Goal: Task Accomplishment & Management: Use online tool/utility

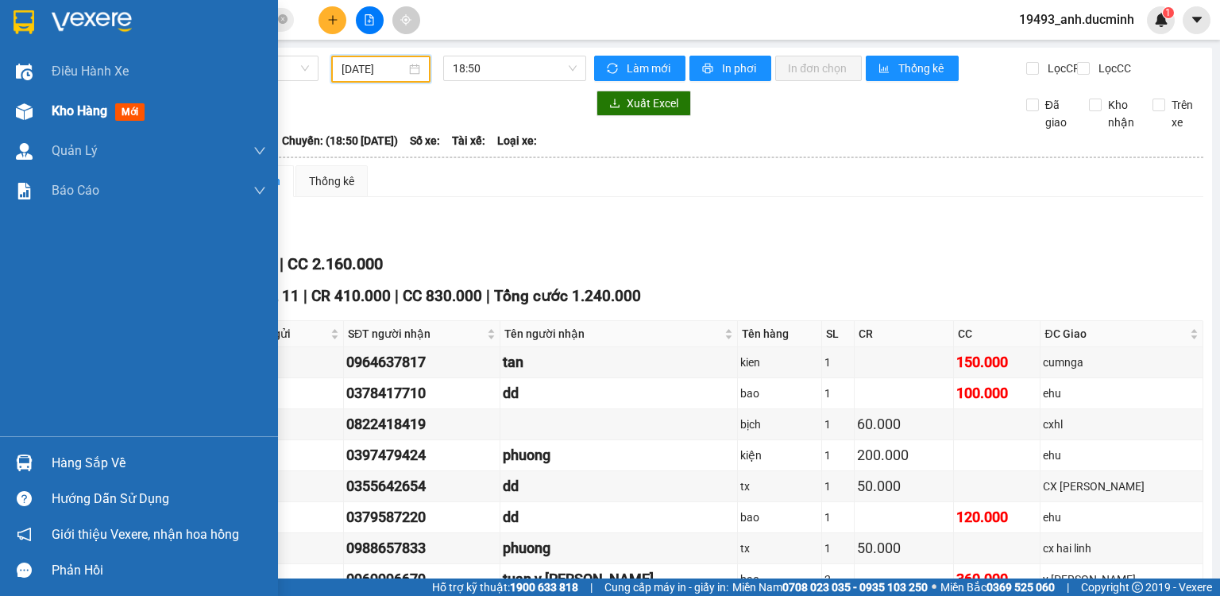
click at [76, 103] on span "Kho hàng" at bounding box center [80, 110] width 56 height 15
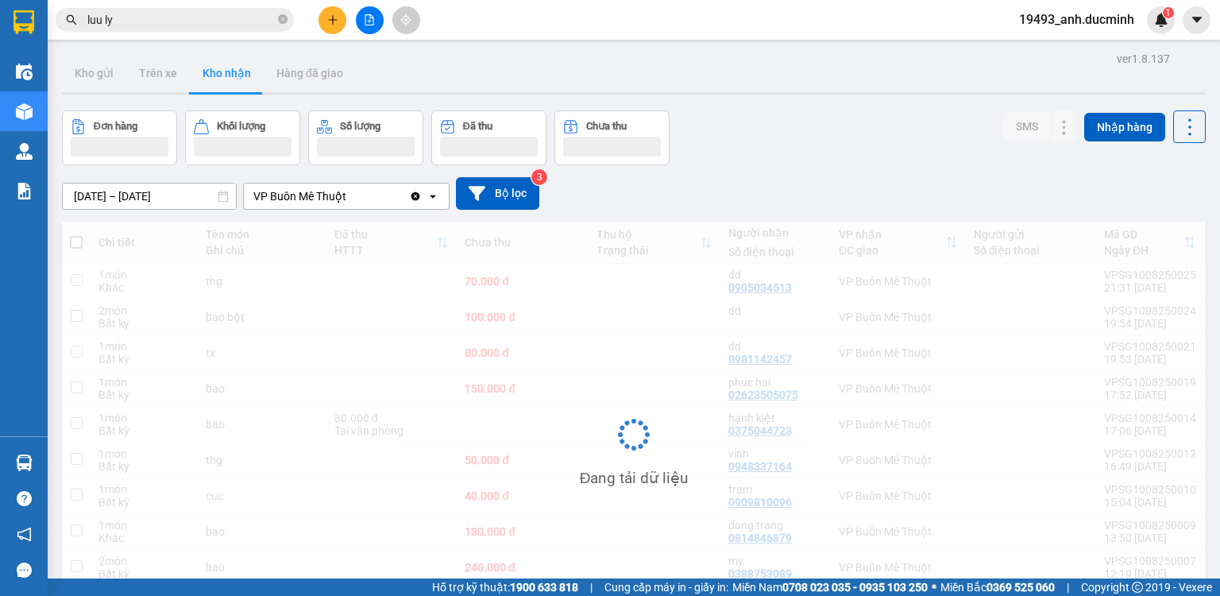
scroll to position [105, 0]
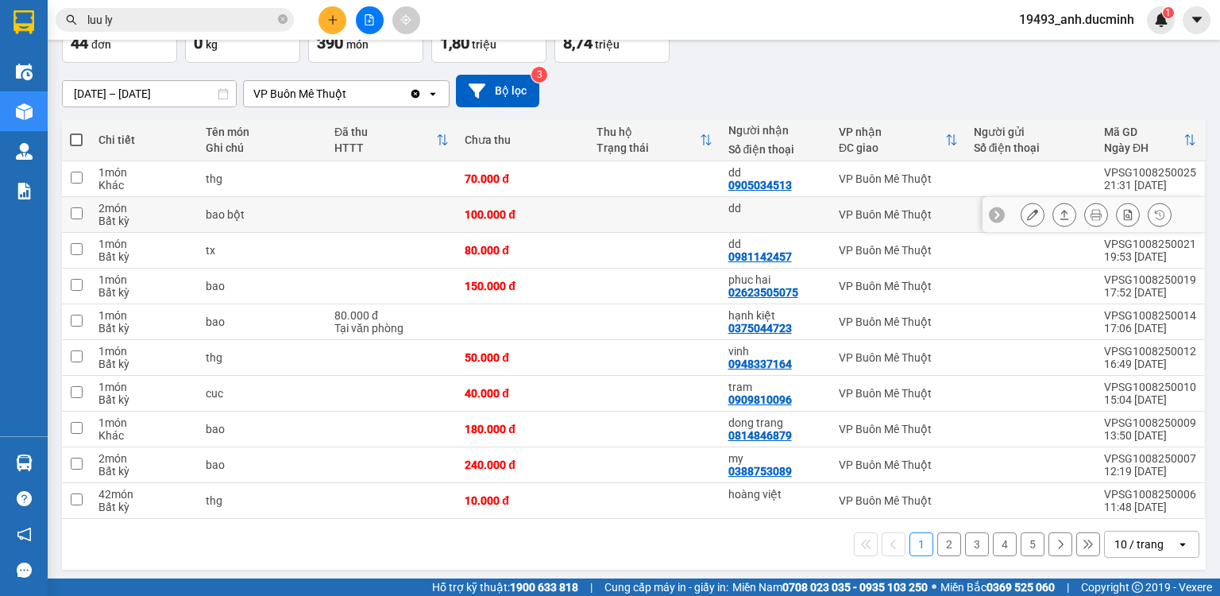
click at [1027, 214] on icon at bounding box center [1032, 214] width 11 height 11
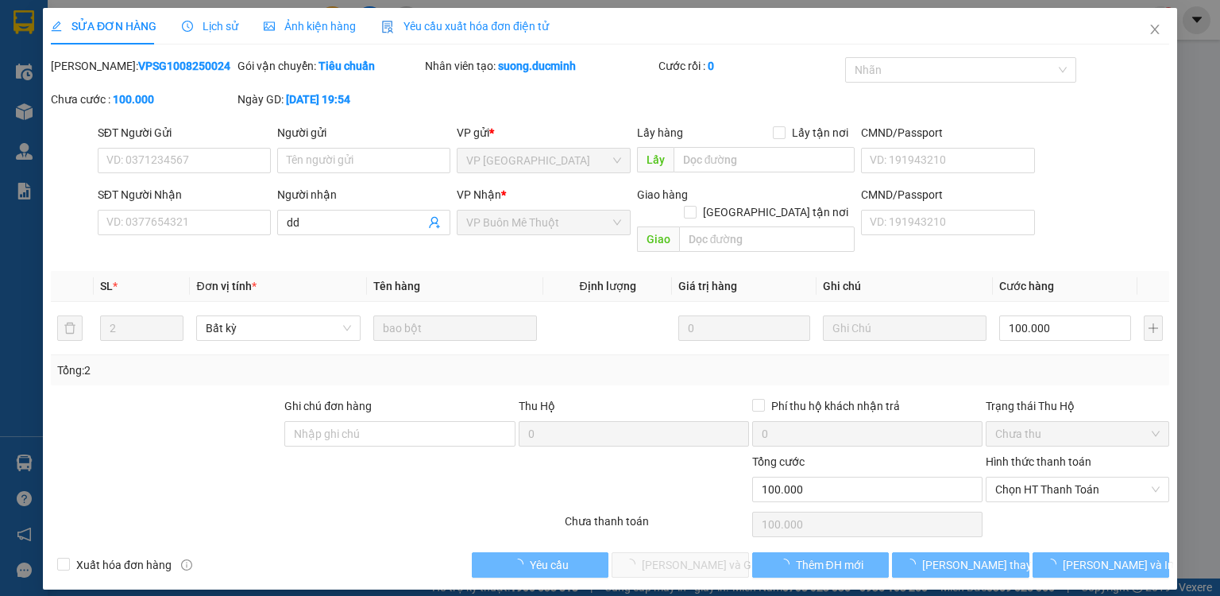
type input "dd"
type input "100.000"
click at [1045, 477] on span "Chọn HT Thanh Toán" at bounding box center [1077, 489] width 164 height 24
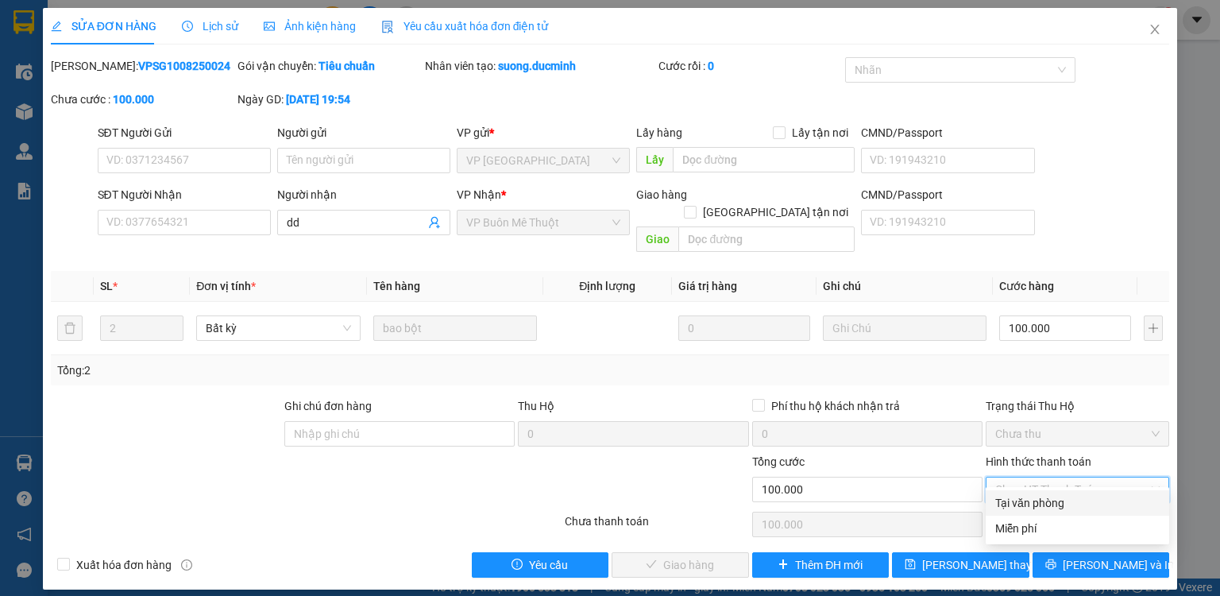
drag, startPoint x: 1033, startPoint y: 502, endPoint x: 752, endPoint y: 529, distance: 282.5
click at [1032, 503] on div "Tại văn phòng" at bounding box center [1077, 502] width 164 height 17
type input "0"
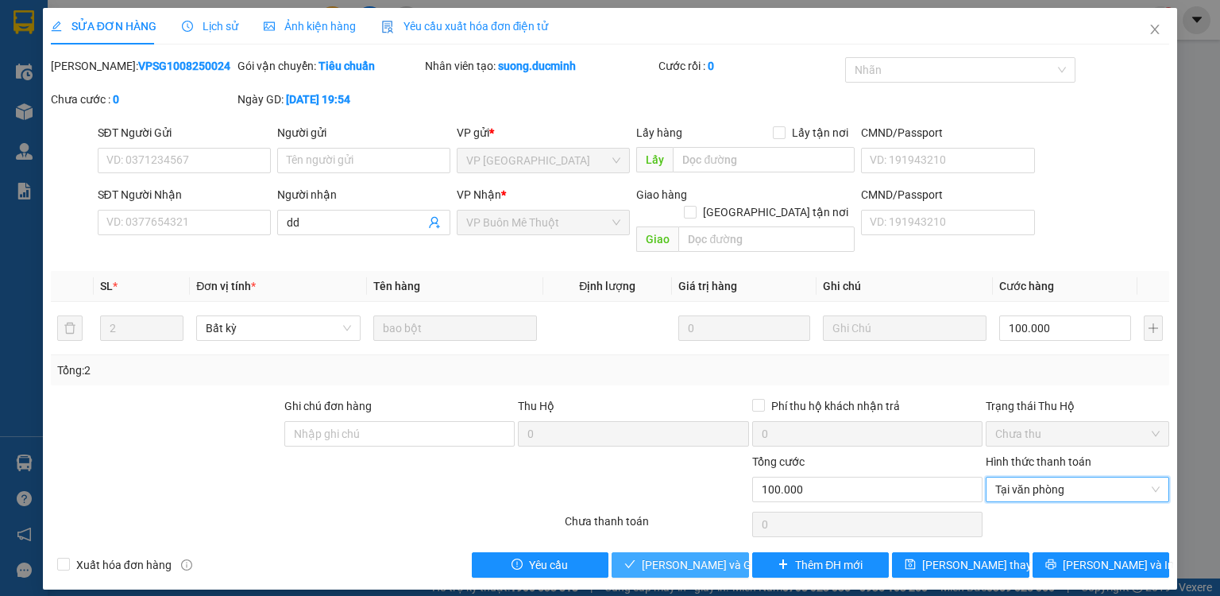
click at [700, 556] on span "[PERSON_NAME] và Giao hàng" at bounding box center [718, 564] width 153 height 17
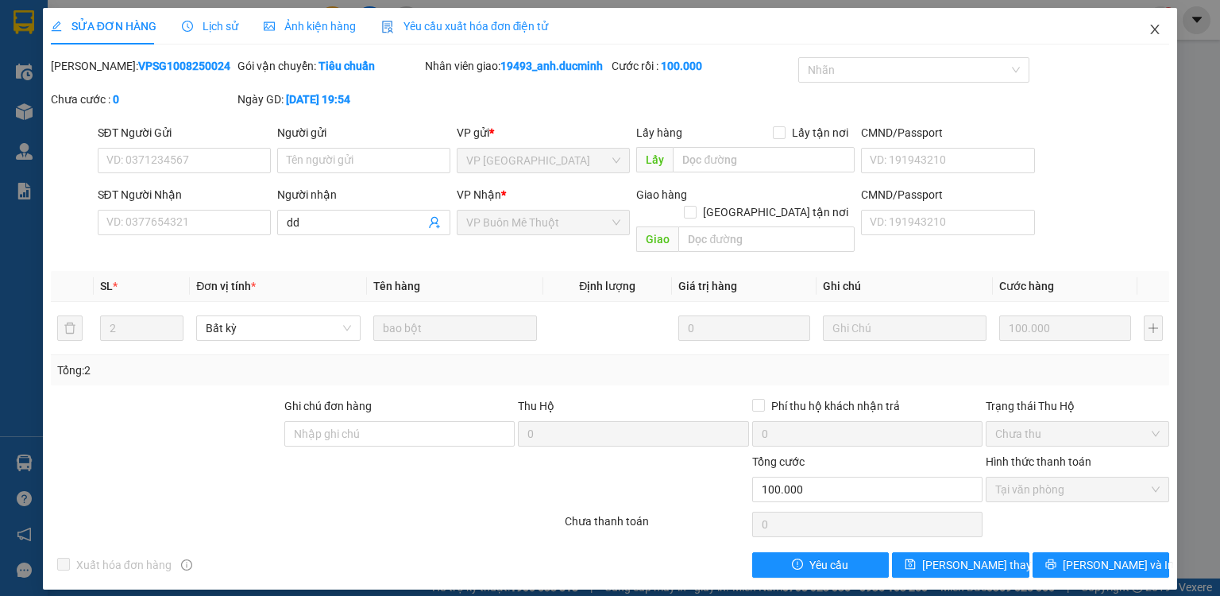
click at [1151, 33] on icon "close" at bounding box center [1155, 29] width 13 height 13
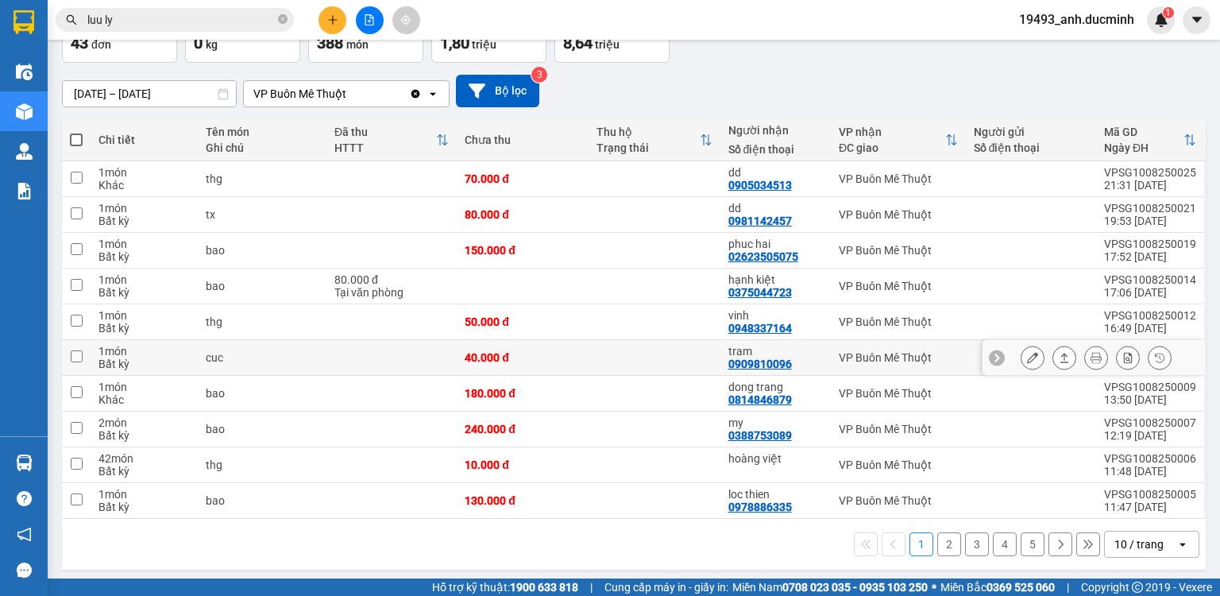
scroll to position [108, 0]
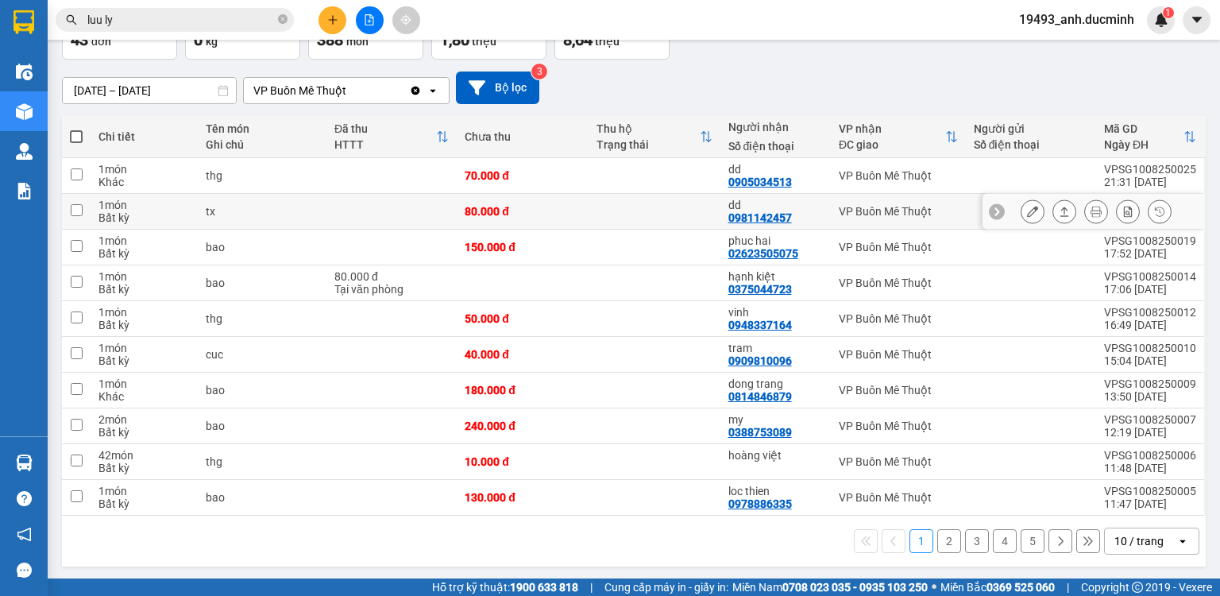
click at [1027, 213] on icon at bounding box center [1032, 211] width 11 height 11
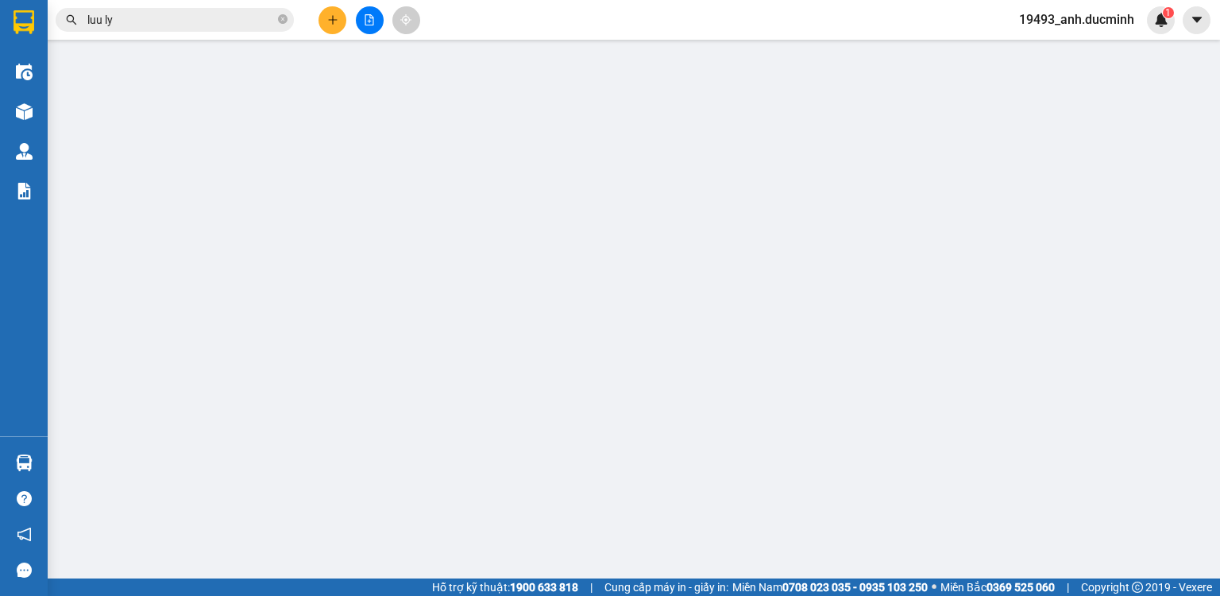
type input "0981142457"
type input "dd"
type input "80.000"
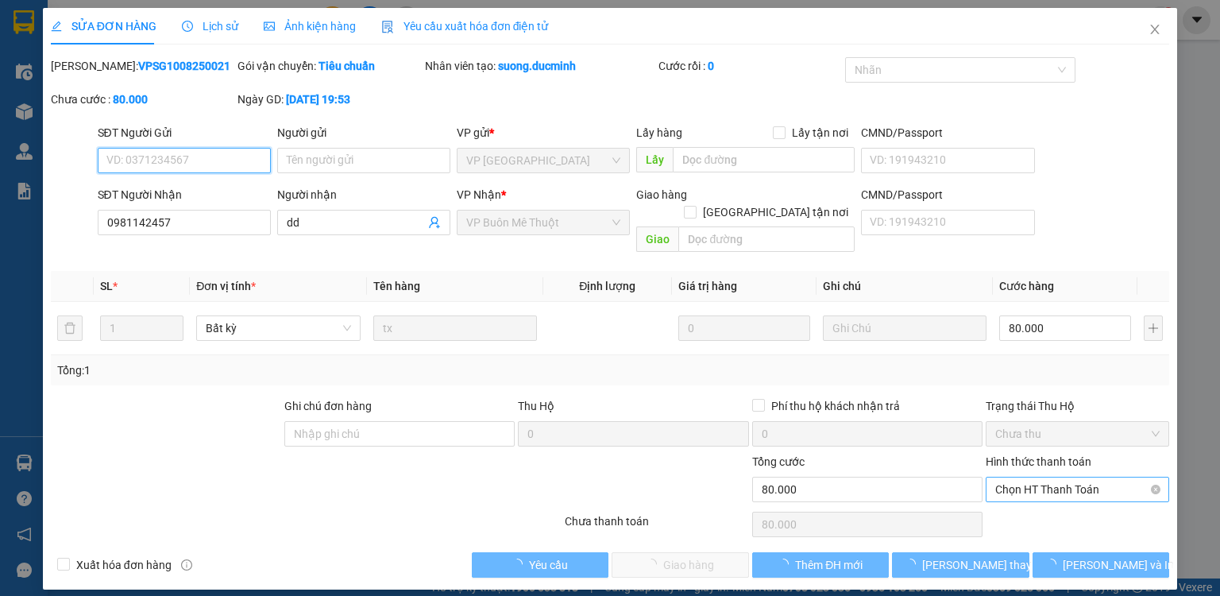
click at [1036, 477] on span "Chọn HT Thanh Toán" at bounding box center [1077, 489] width 164 height 24
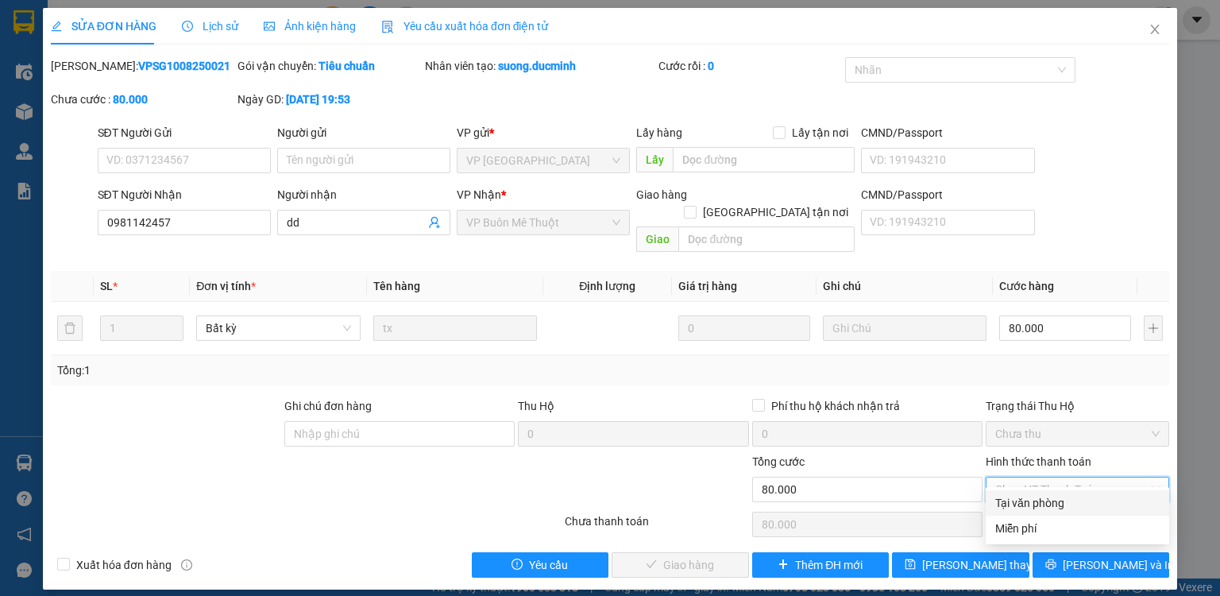
click at [1035, 506] on div "Tại văn phòng" at bounding box center [1077, 502] width 164 height 17
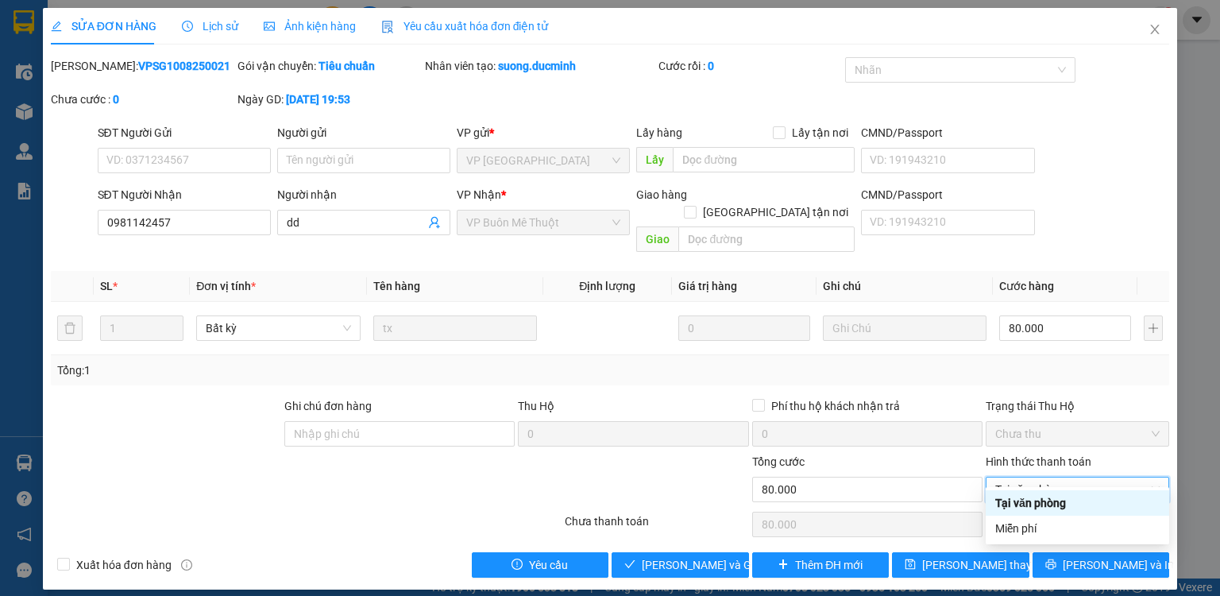
type input "0"
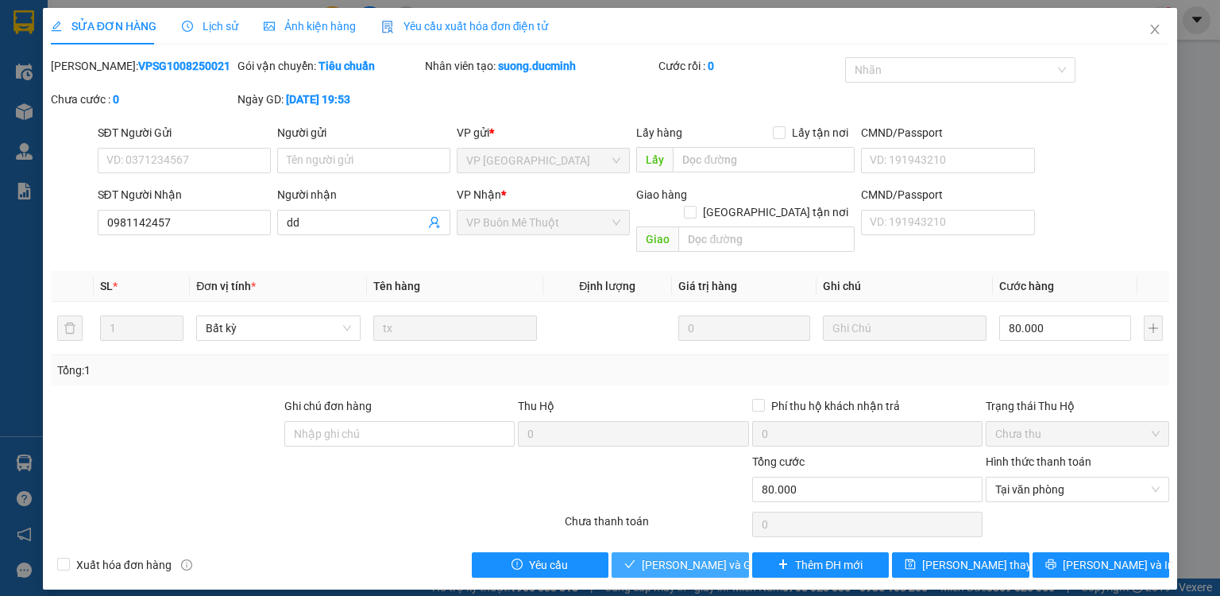
click at [720, 556] on span "[PERSON_NAME] và Giao hàng" at bounding box center [718, 564] width 153 height 17
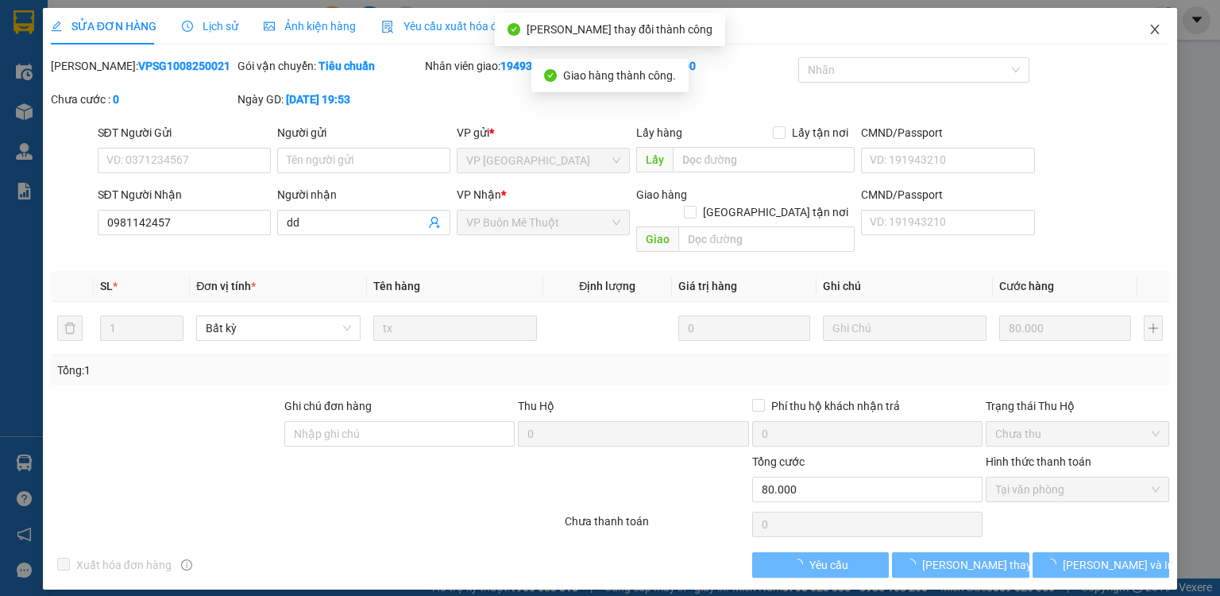
click at [1155, 29] on icon "close" at bounding box center [1155, 29] width 13 height 13
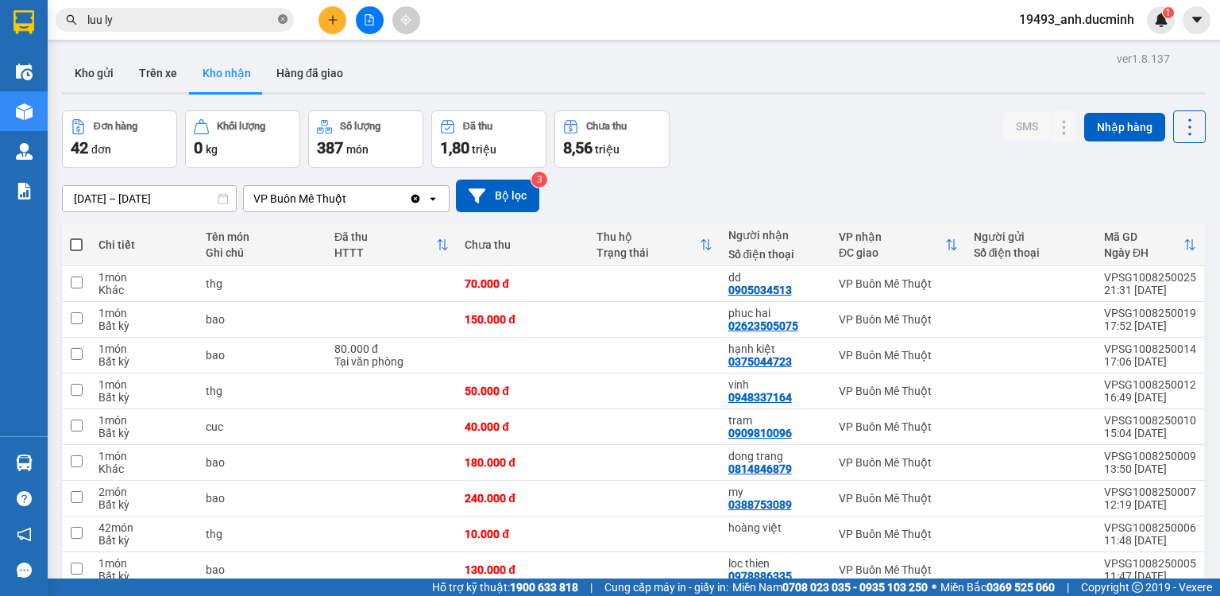
click at [280, 20] on icon "close-circle" at bounding box center [283, 19] width 10 height 10
click at [234, 20] on input "text" at bounding box center [180, 19] width 187 height 17
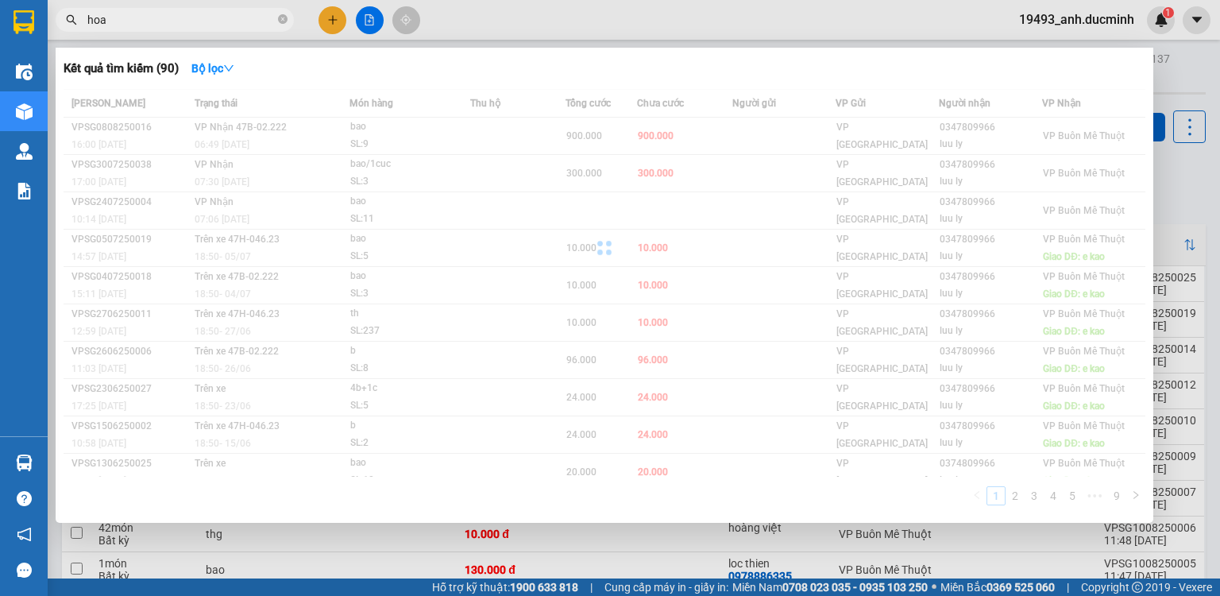
type input "hoai"
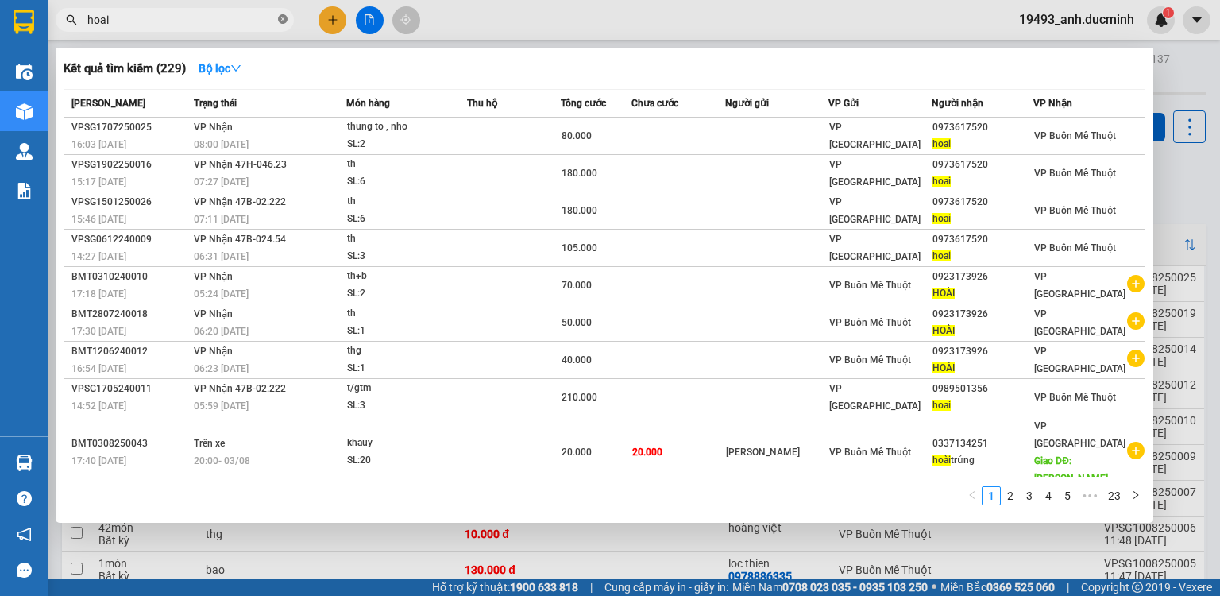
click at [282, 19] on icon "close-circle" at bounding box center [283, 19] width 10 height 10
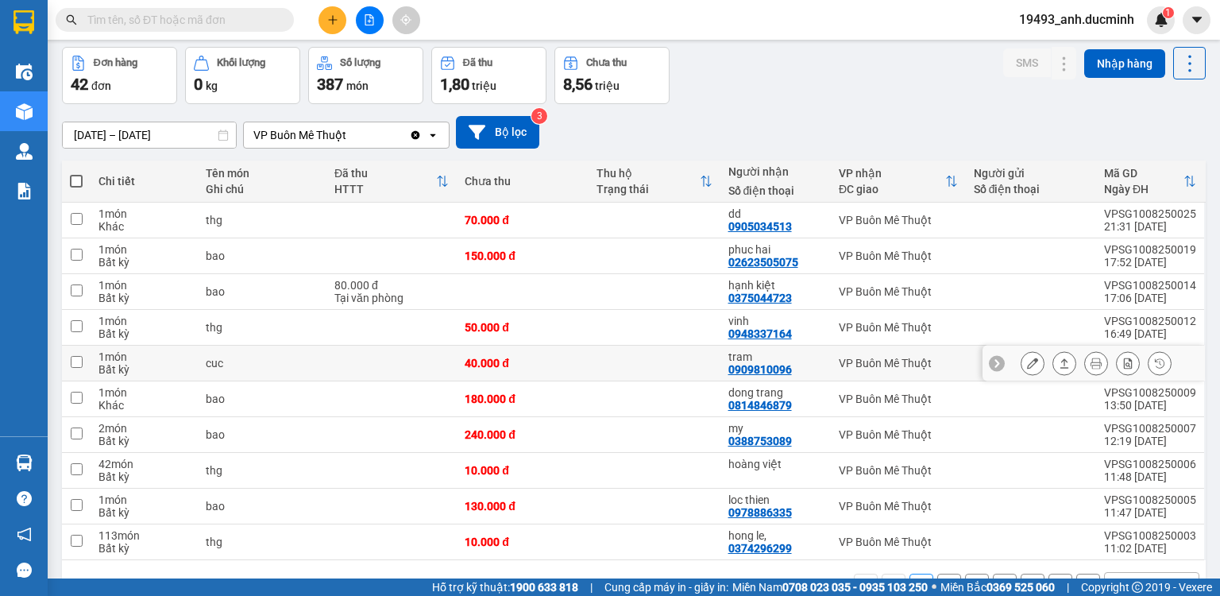
scroll to position [108, 0]
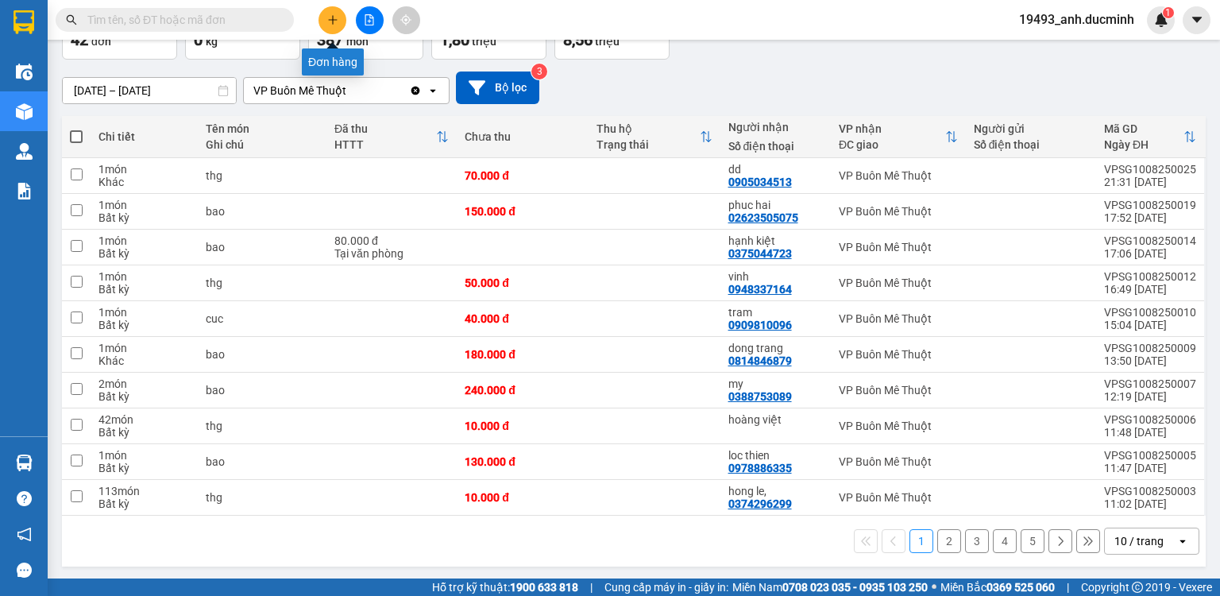
click at [327, 16] on icon "plus" at bounding box center [332, 19] width 11 height 11
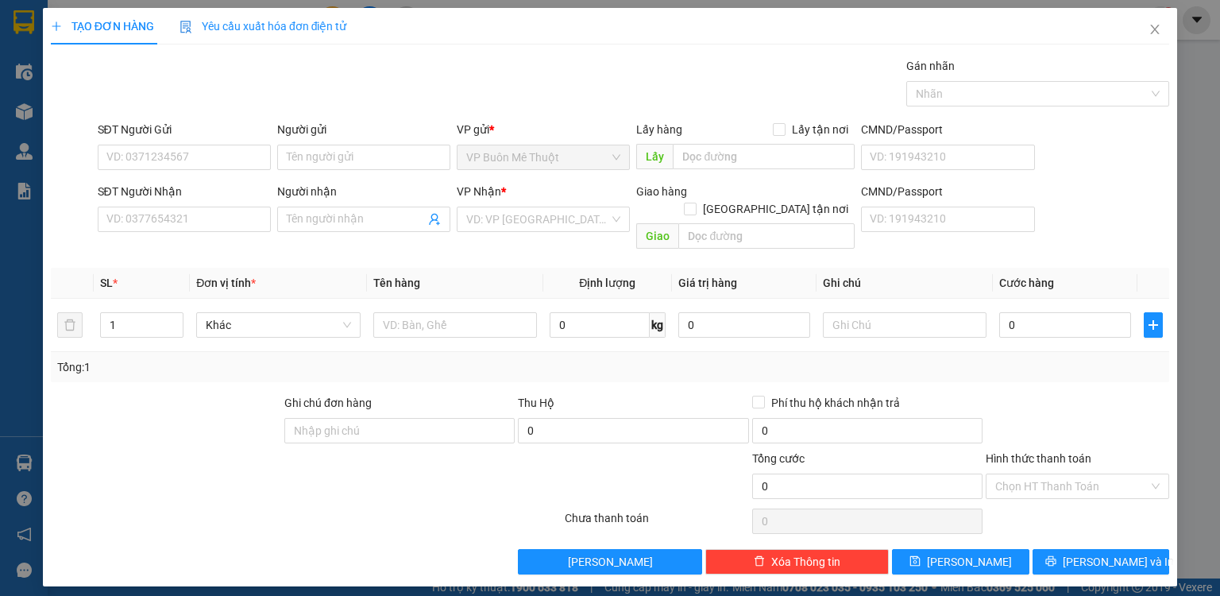
click at [183, 203] on div "SĐT Người Nhận" at bounding box center [184, 195] width 173 height 24
click at [162, 217] on input "SĐT Người Nhận" at bounding box center [184, 219] width 173 height 25
type input "0908985390"
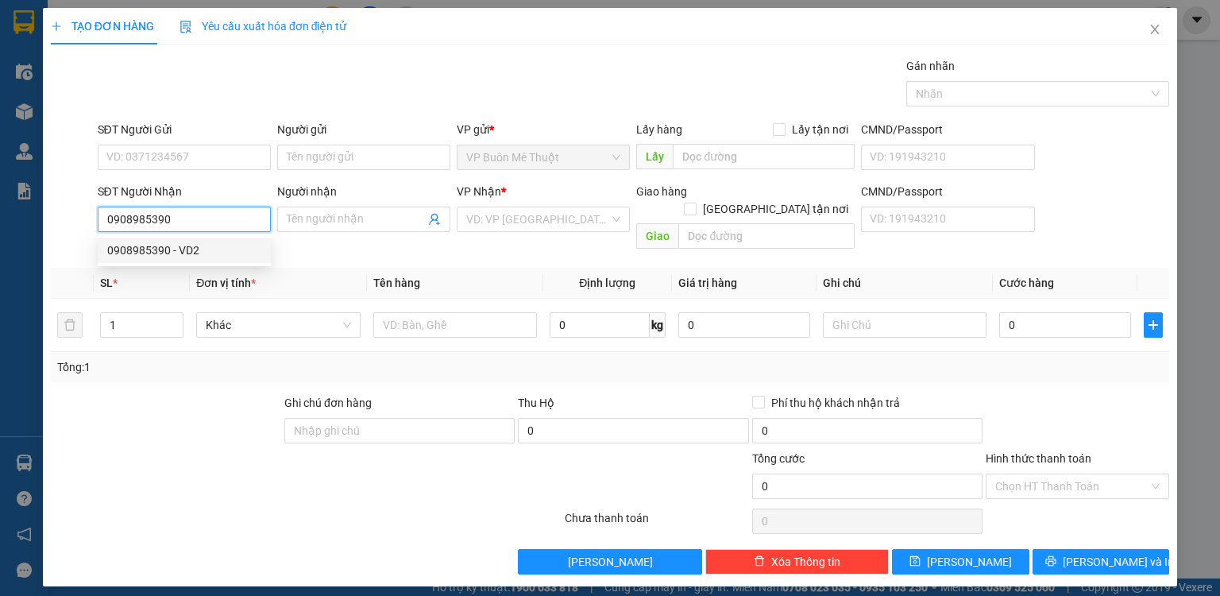
click at [191, 251] on div "0908985390 - VD2" at bounding box center [184, 249] width 154 height 17
type input "VD2"
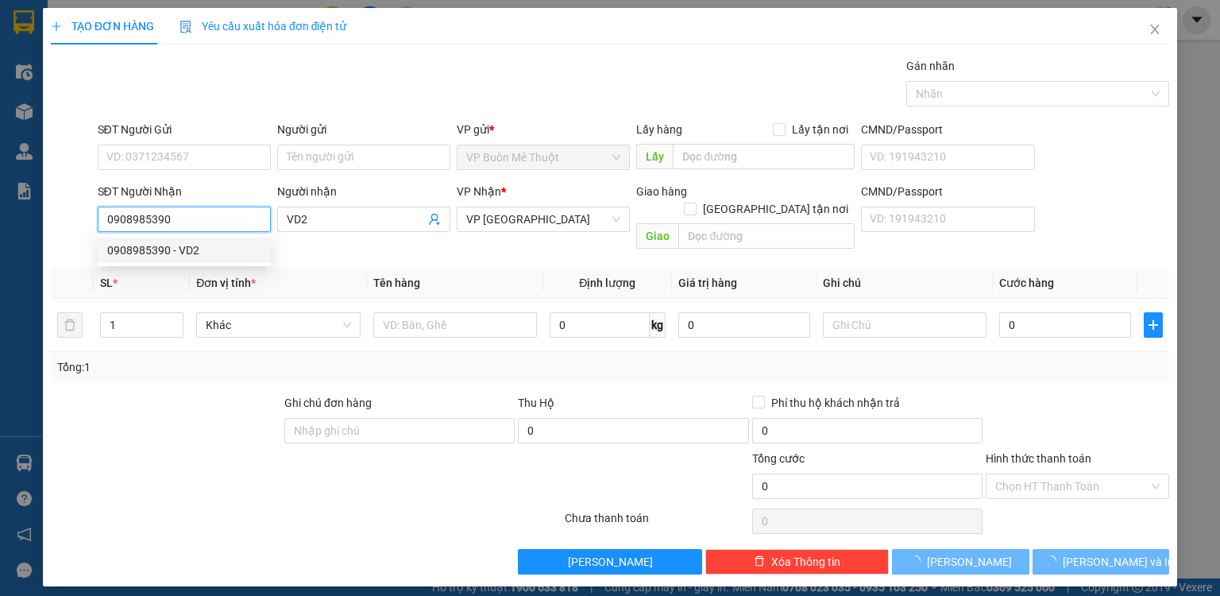
type input "80.000"
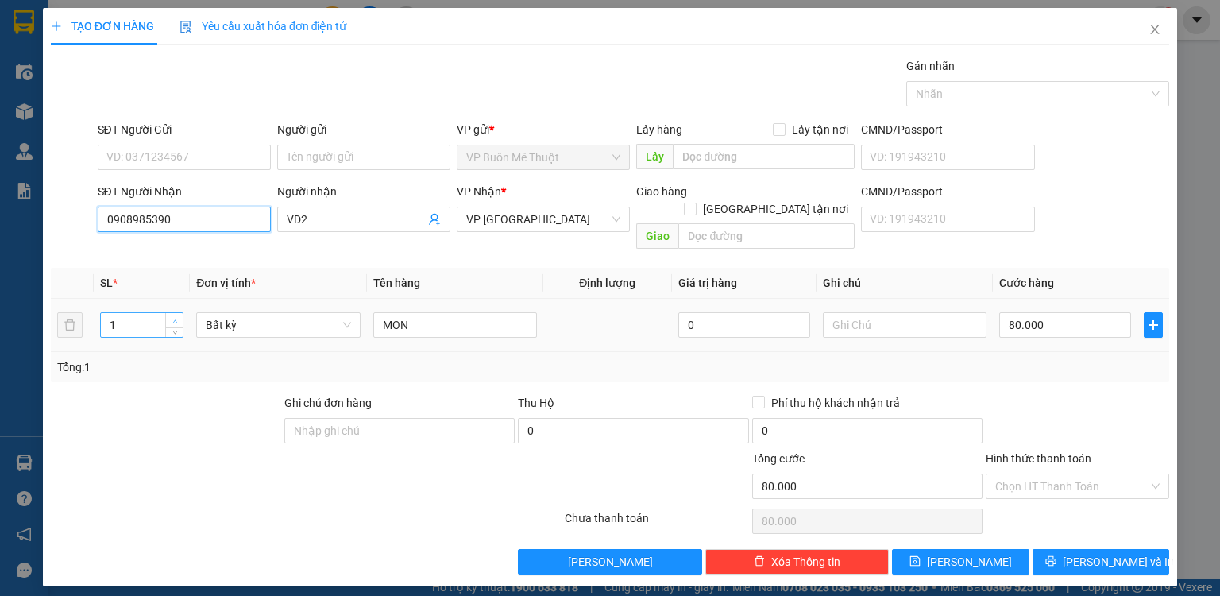
type input "0908985390"
click at [175, 316] on span "up" at bounding box center [175, 321] width 10 height 10
click at [174, 319] on icon "up" at bounding box center [175, 322] width 6 height 6
type input "4"
click at [174, 319] on icon "up" at bounding box center [175, 322] width 6 height 6
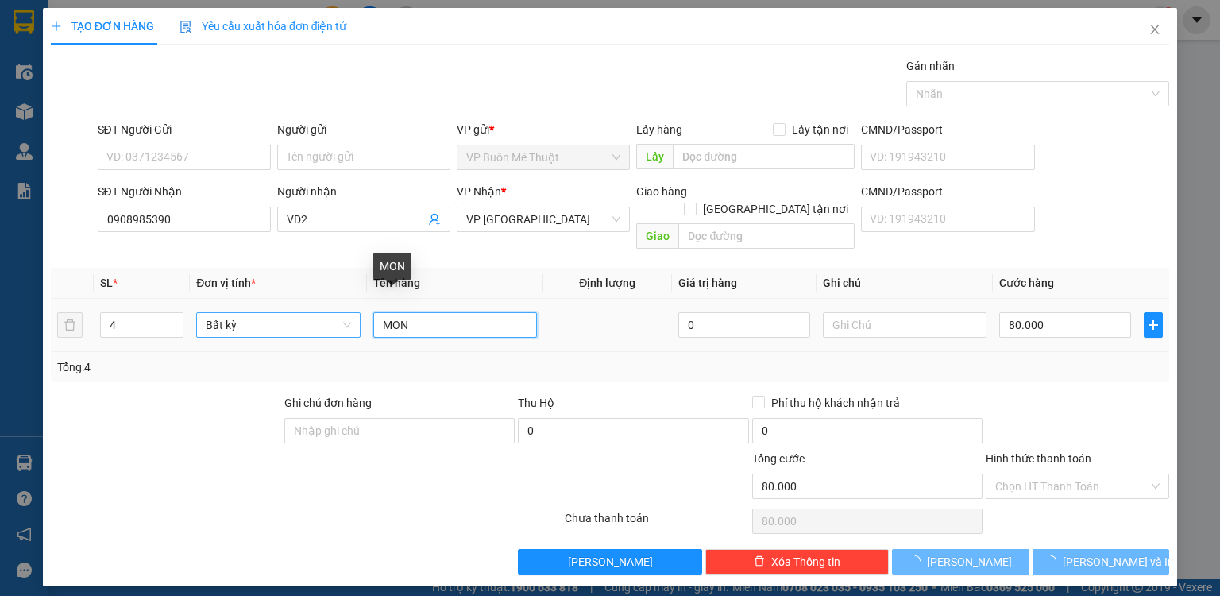
drag, startPoint x: 424, startPoint y: 308, endPoint x: 343, endPoint y: 298, distance: 81.7
click at [346, 302] on tr "4 Bất kỳ MON 0 80.000" at bounding box center [610, 325] width 1118 height 53
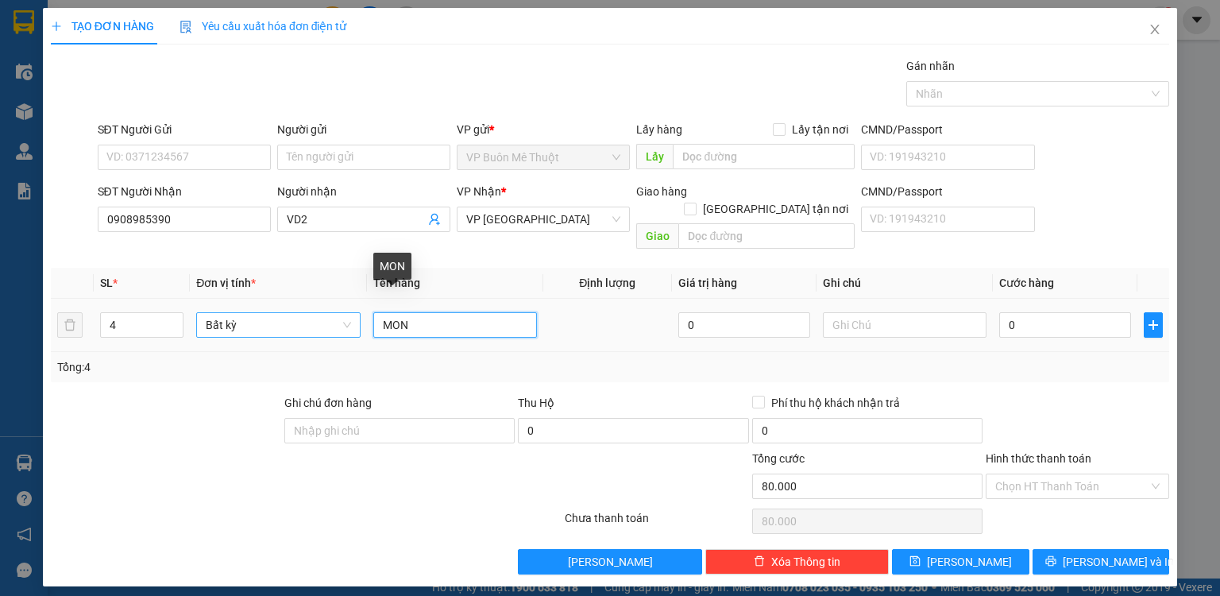
type input "0"
type input "2b+2th"
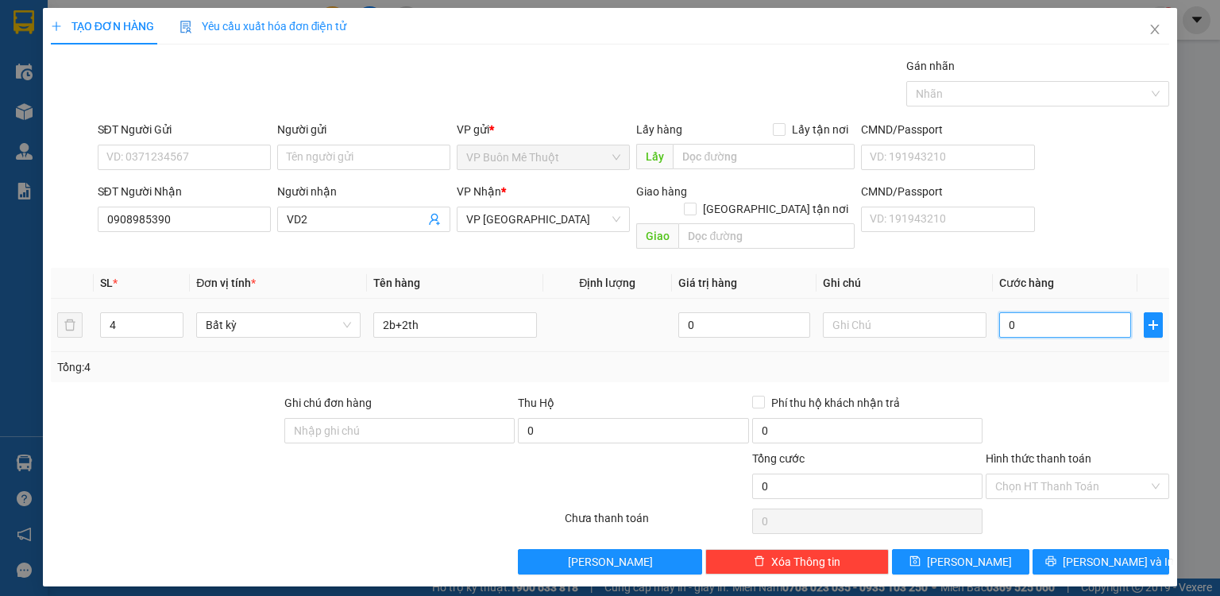
click at [1081, 315] on input "0" at bounding box center [1065, 324] width 132 height 25
type input "3"
type input "30"
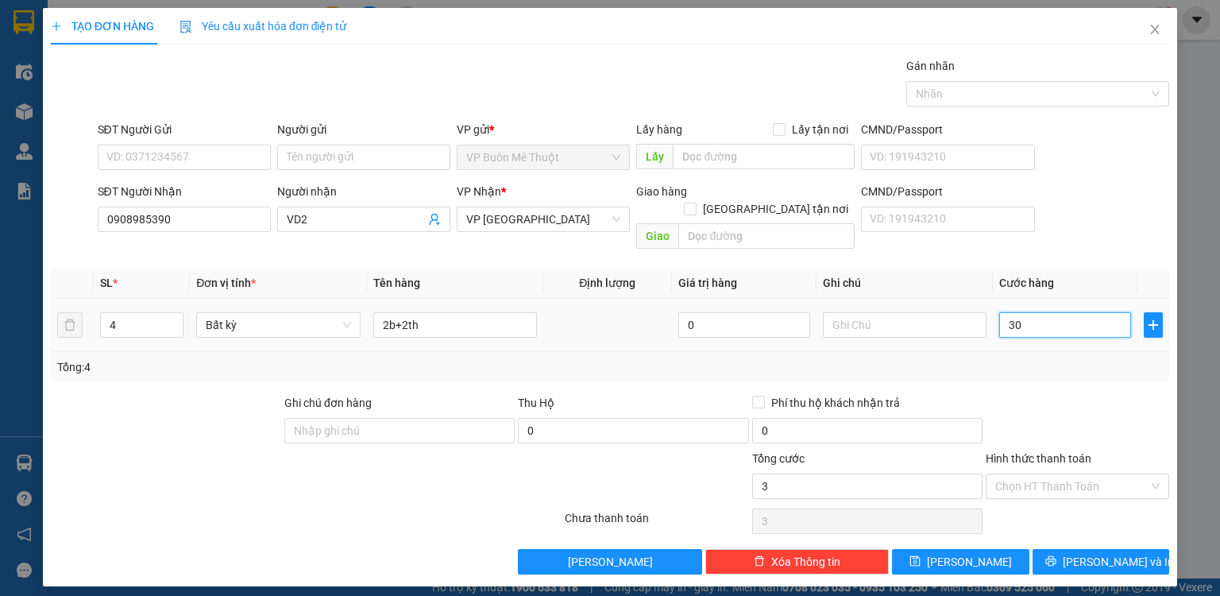
type input "30"
type input "300"
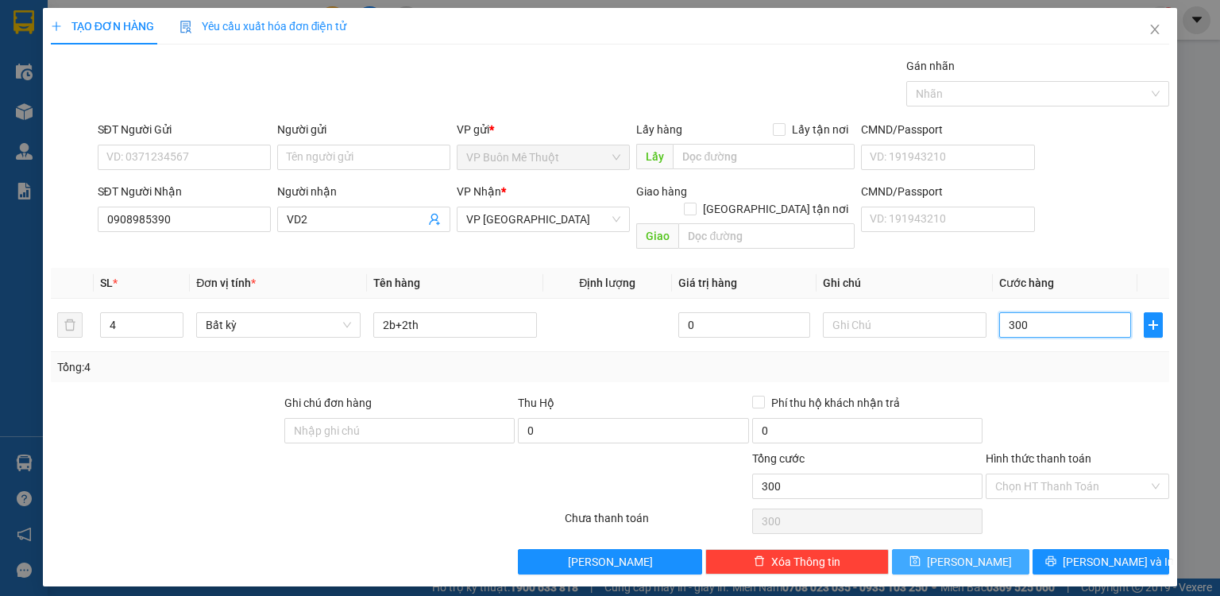
type input "300"
click at [992, 549] on button "[PERSON_NAME]" at bounding box center [960, 561] width 137 height 25
type input "300.000"
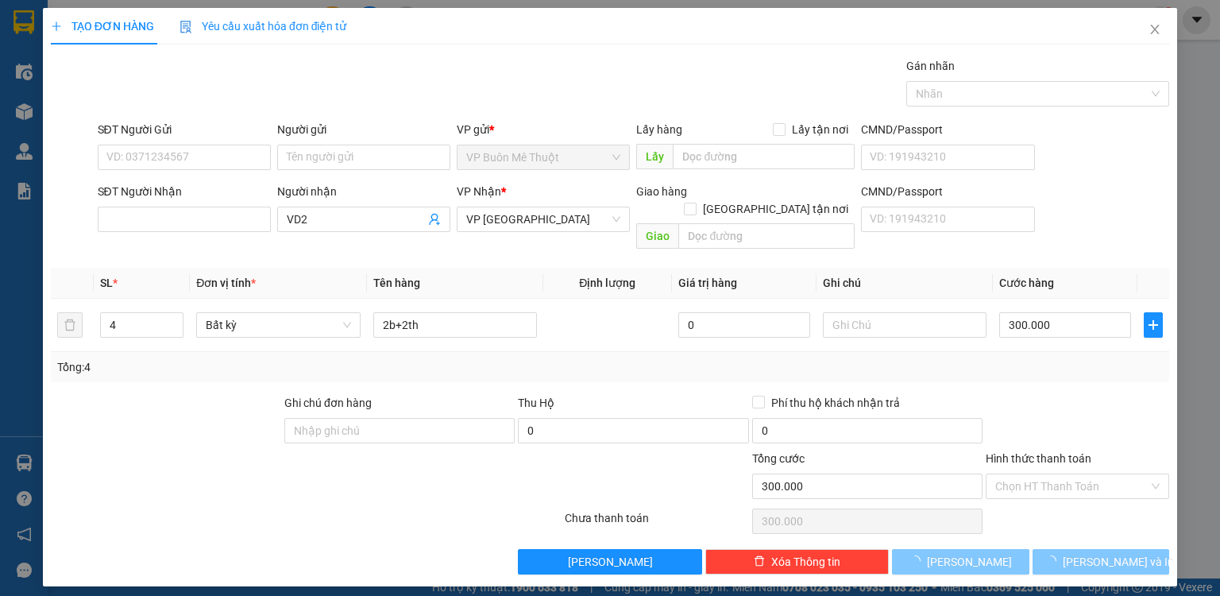
type input "0"
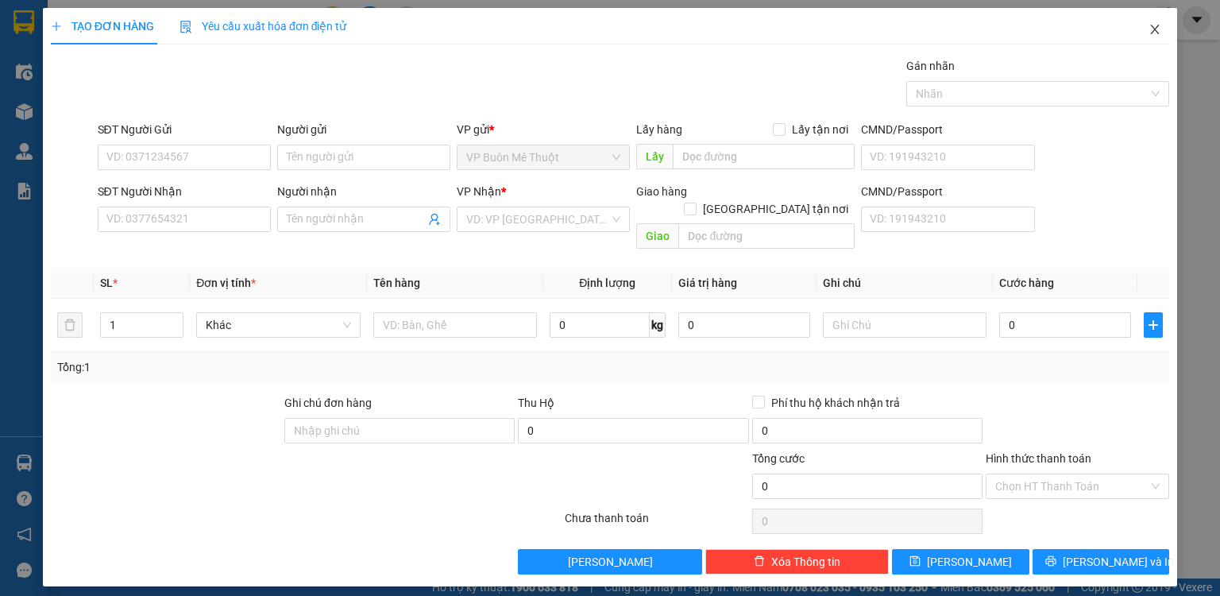
click at [1153, 26] on icon "close" at bounding box center [1155, 29] width 13 height 13
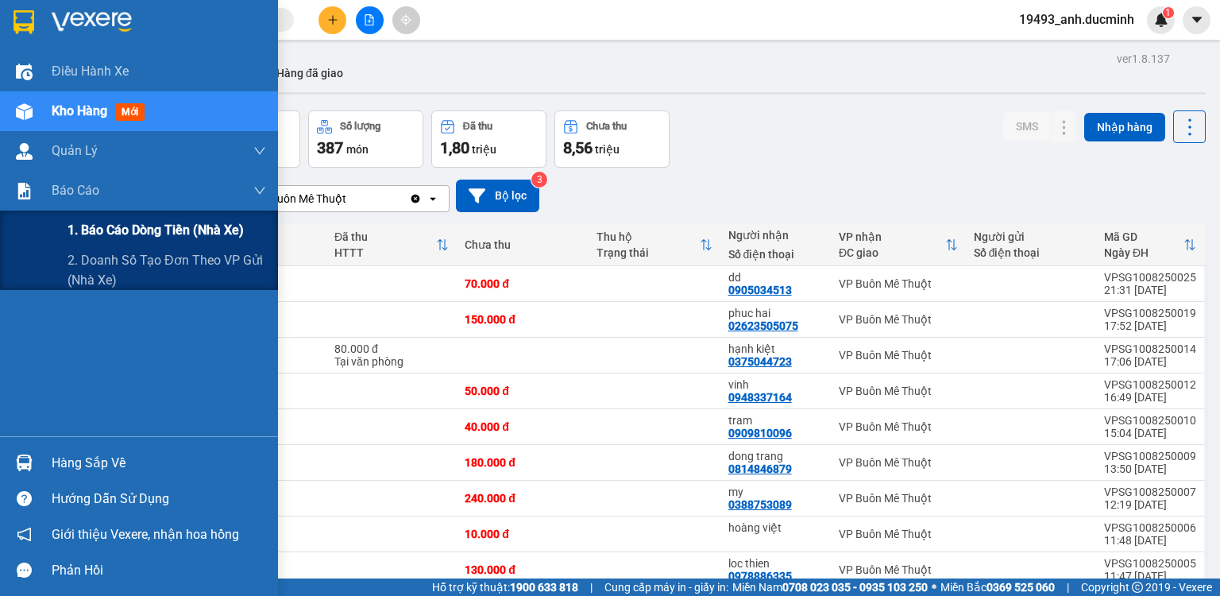
click at [89, 230] on span "1. Báo cáo dòng tiền (nhà xe)" at bounding box center [156, 230] width 176 height 20
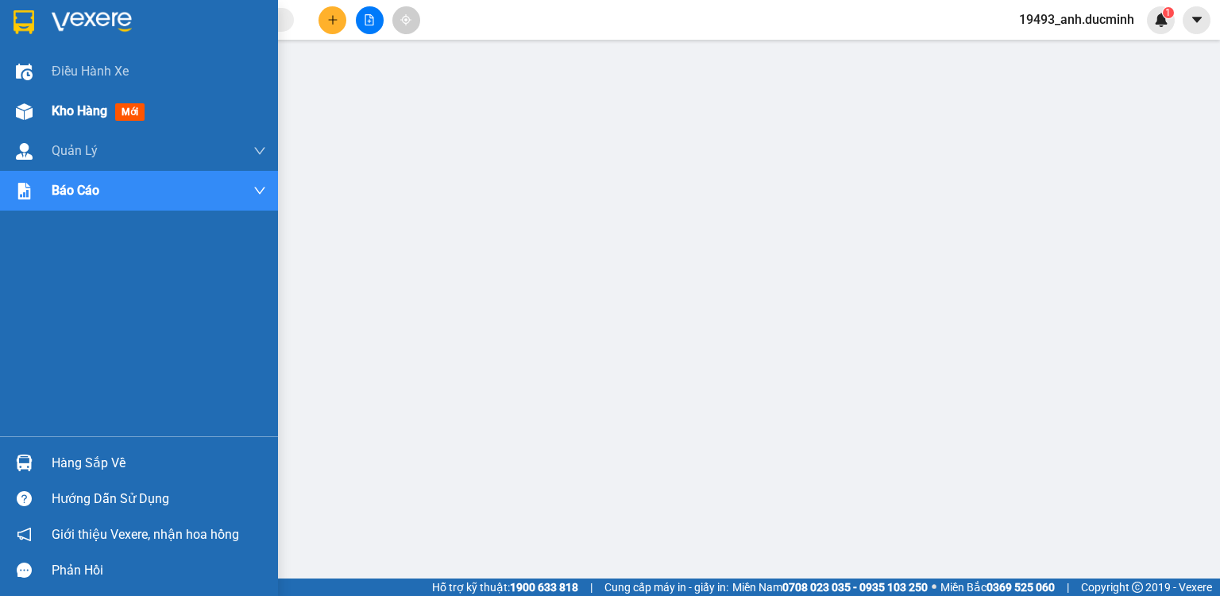
click at [65, 111] on span "Kho hàng" at bounding box center [80, 110] width 56 height 15
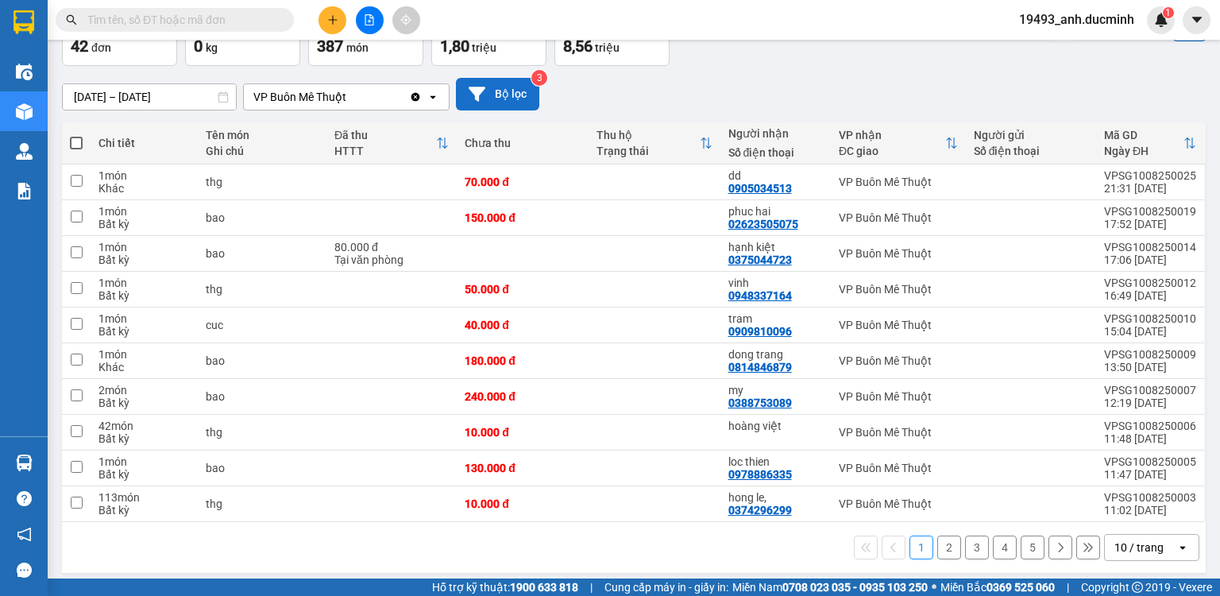
scroll to position [108, 0]
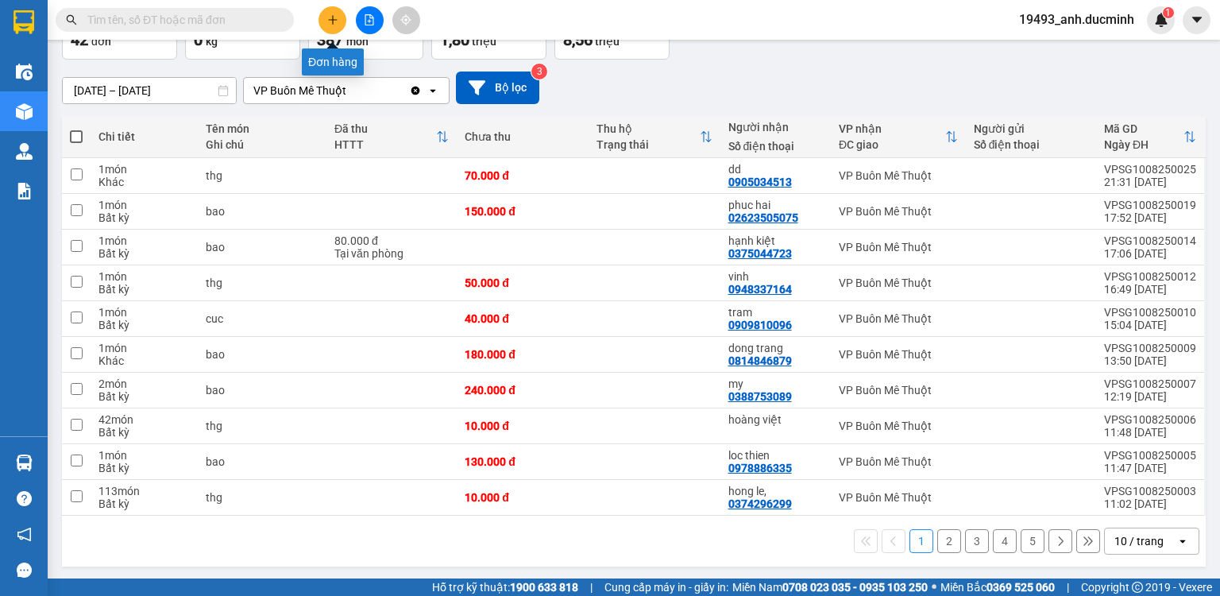
click at [328, 20] on icon "plus" at bounding box center [332, 19] width 11 height 11
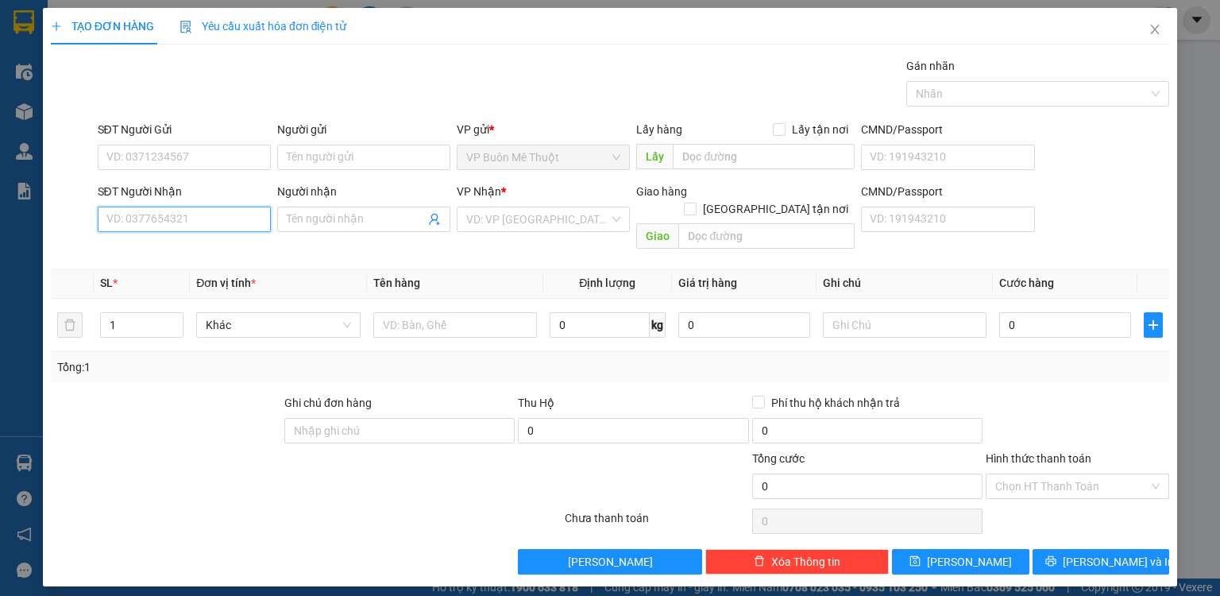
drag, startPoint x: 230, startPoint y: 216, endPoint x: 238, endPoint y: 205, distance: 13.7
click at [235, 207] on input "SĐT Người Nhận" at bounding box center [184, 219] width 173 height 25
click at [210, 248] on div "0878474652 - VD2" at bounding box center [184, 249] width 154 height 17
type input "0878474652"
type input "VD2"
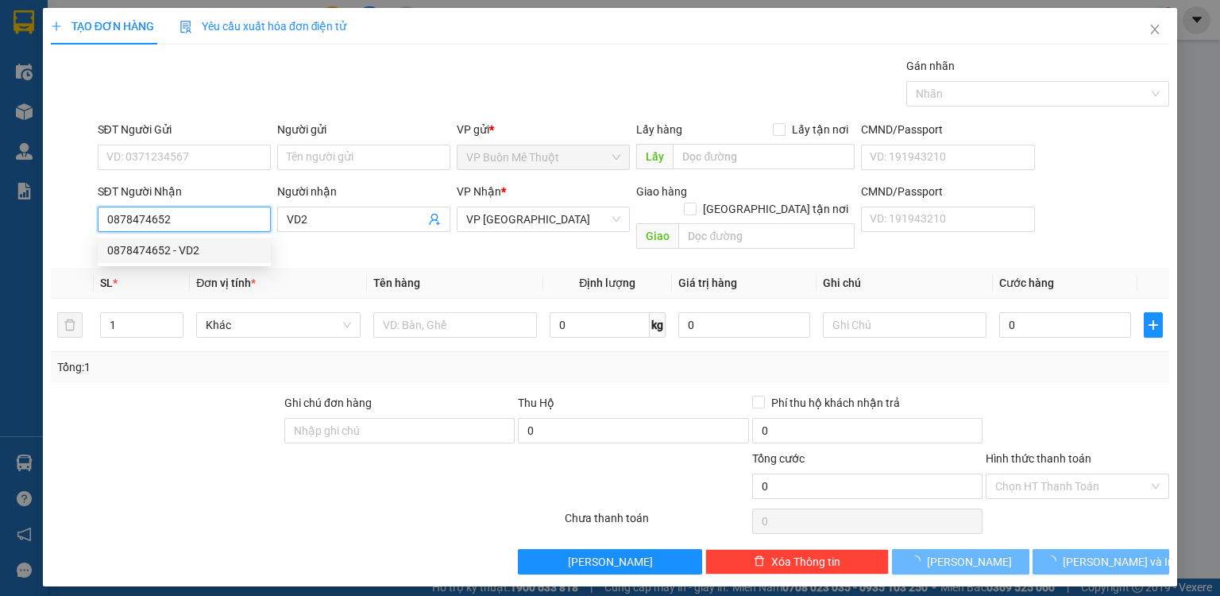
type input "60.000"
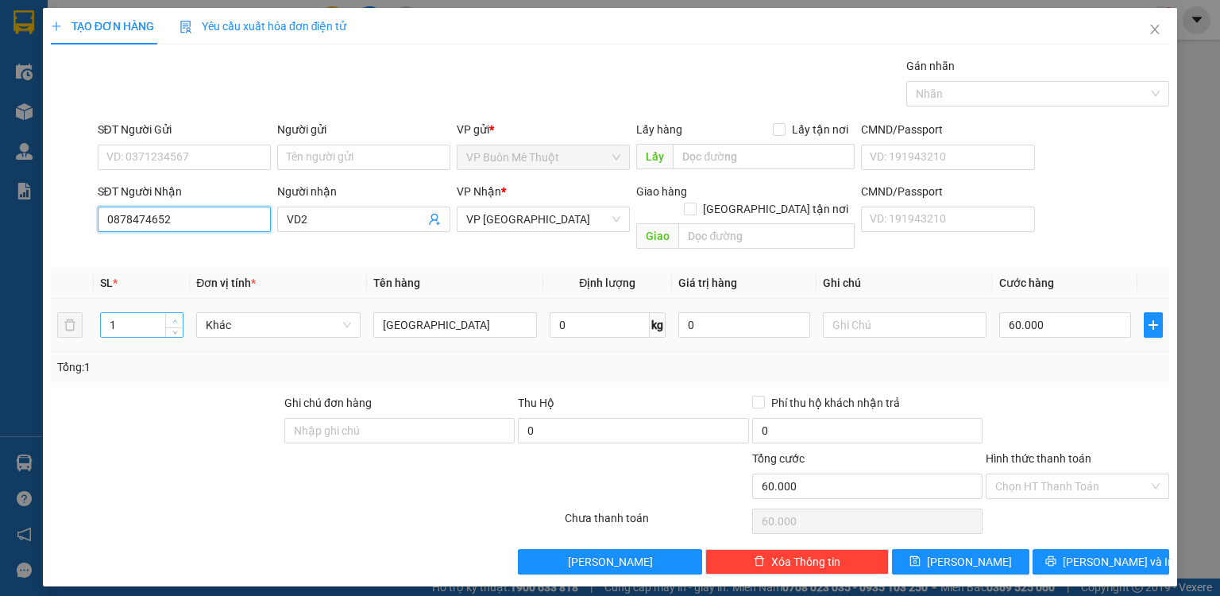
type input "0878474652"
type input "2"
click at [176, 316] on span "up" at bounding box center [175, 321] width 10 height 10
click at [1079, 312] on input "60.000" at bounding box center [1065, 324] width 132 height 25
type input "014"
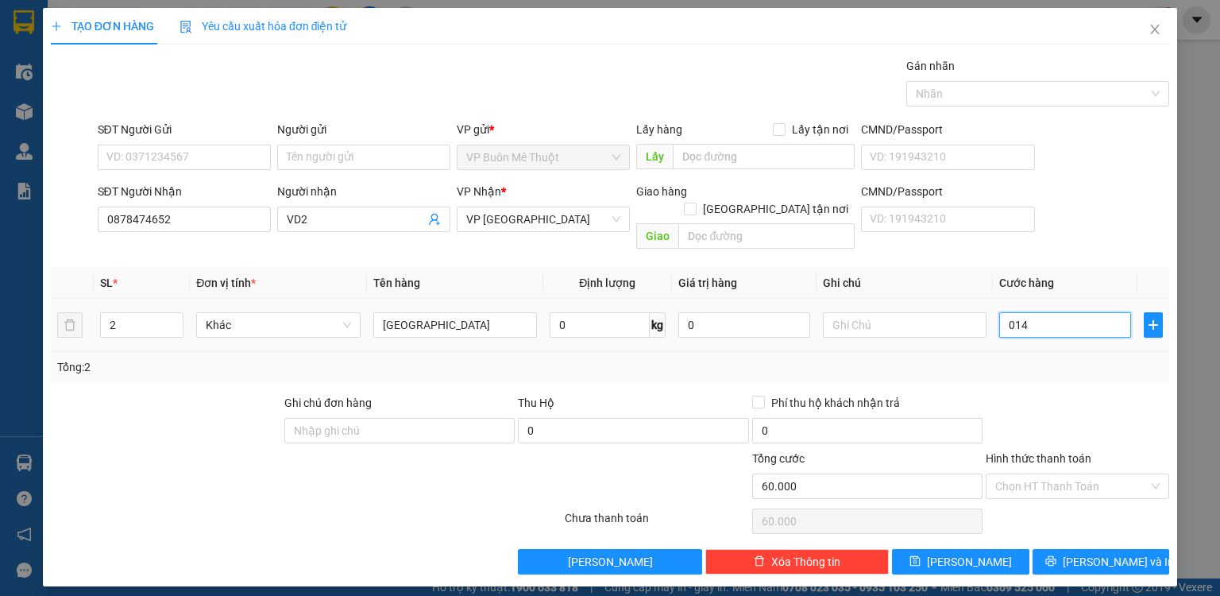
type input "140"
type input "0.140"
type input "140.000"
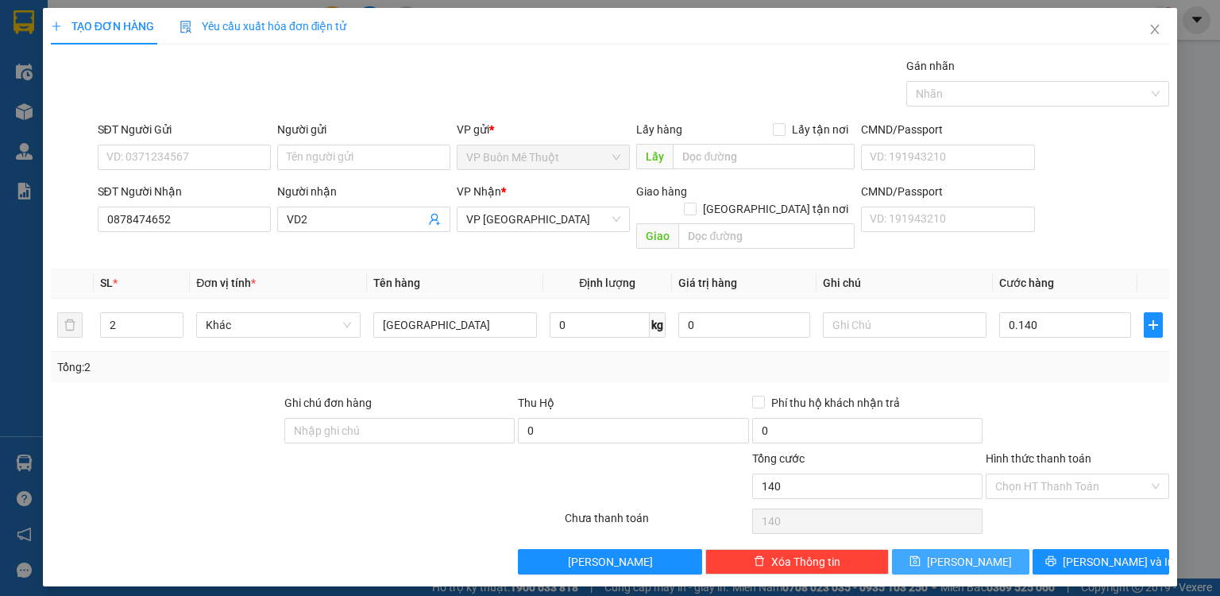
type input "140.000"
click at [1002, 549] on button "[PERSON_NAME]" at bounding box center [960, 561] width 137 height 25
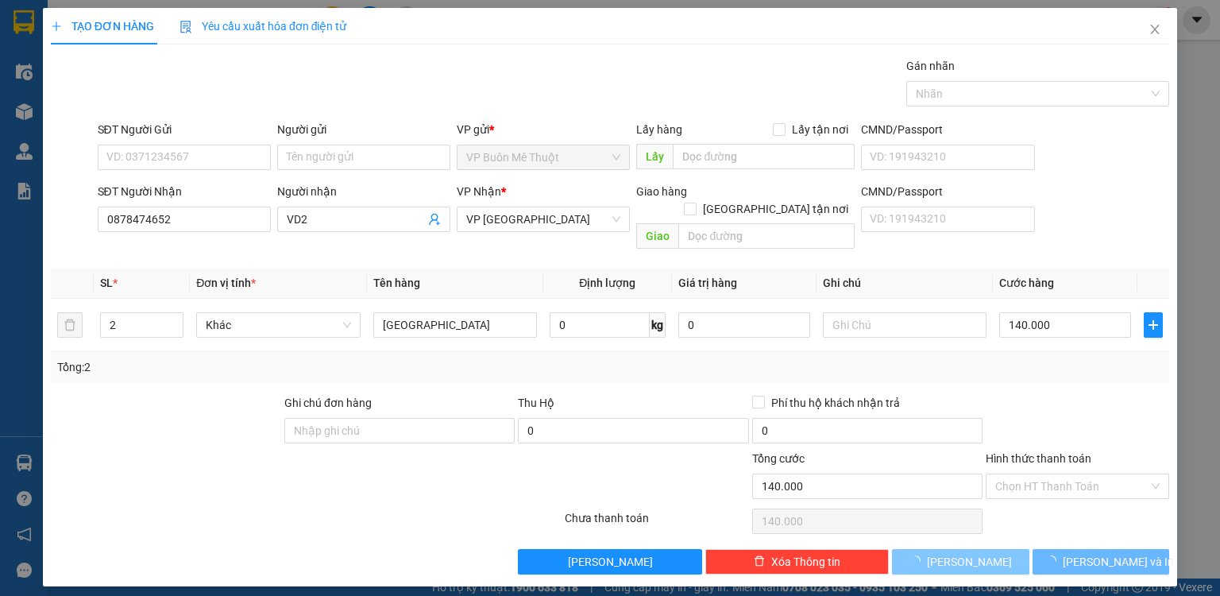
type input "0"
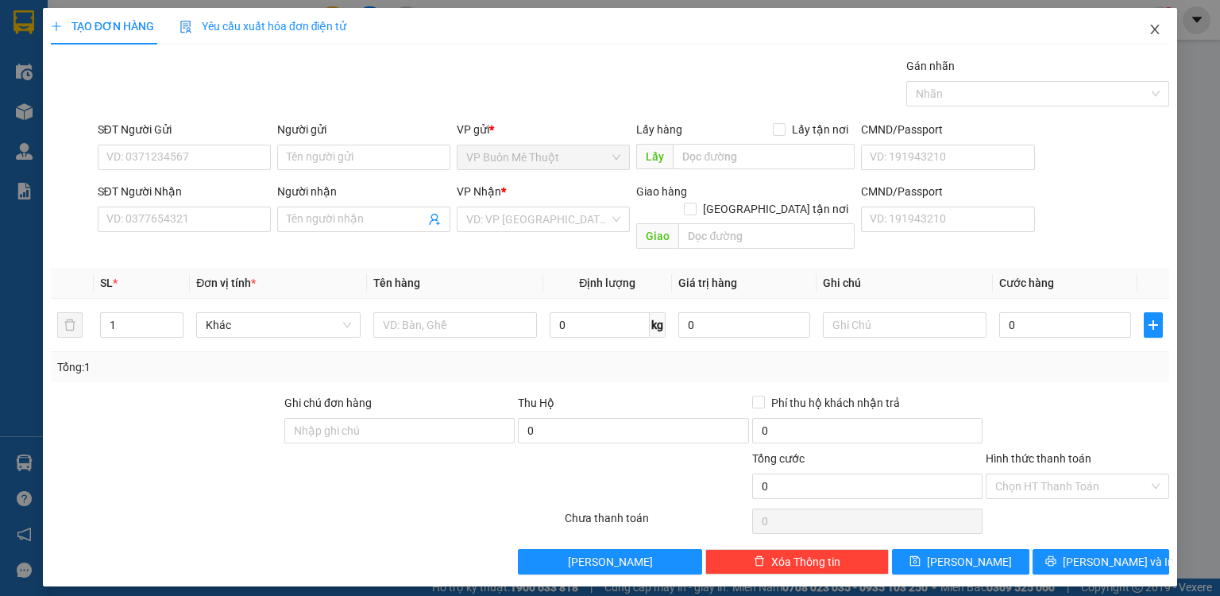
click at [1155, 23] on span "Close" at bounding box center [1155, 30] width 44 height 44
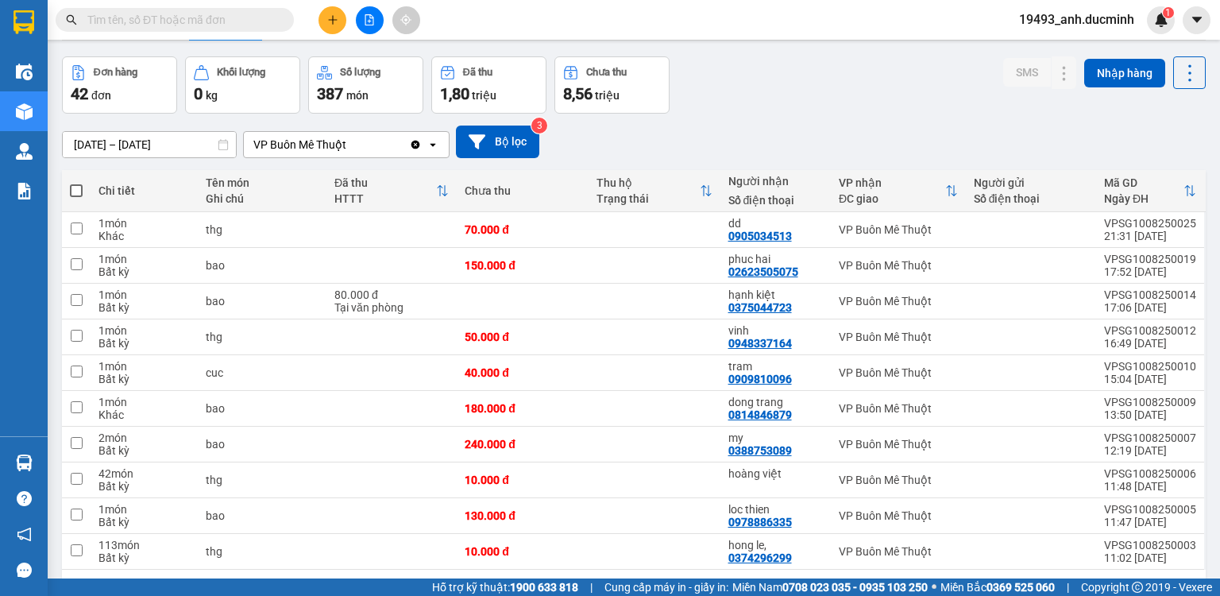
scroll to position [108, 0]
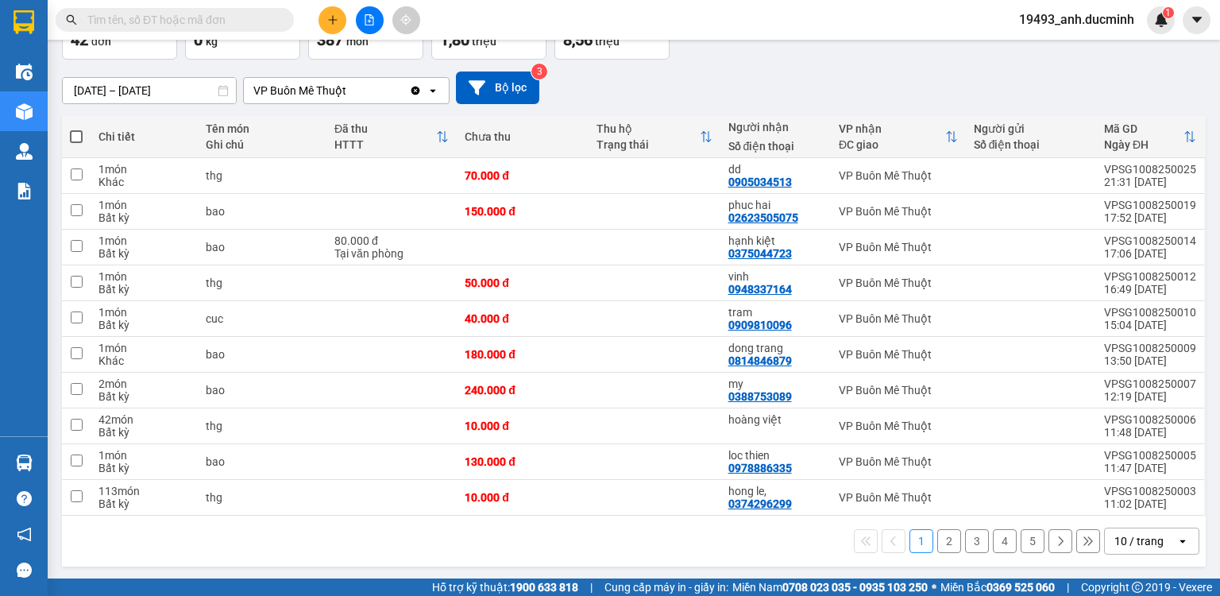
click at [941, 538] on button "2" at bounding box center [949, 541] width 24 height 24
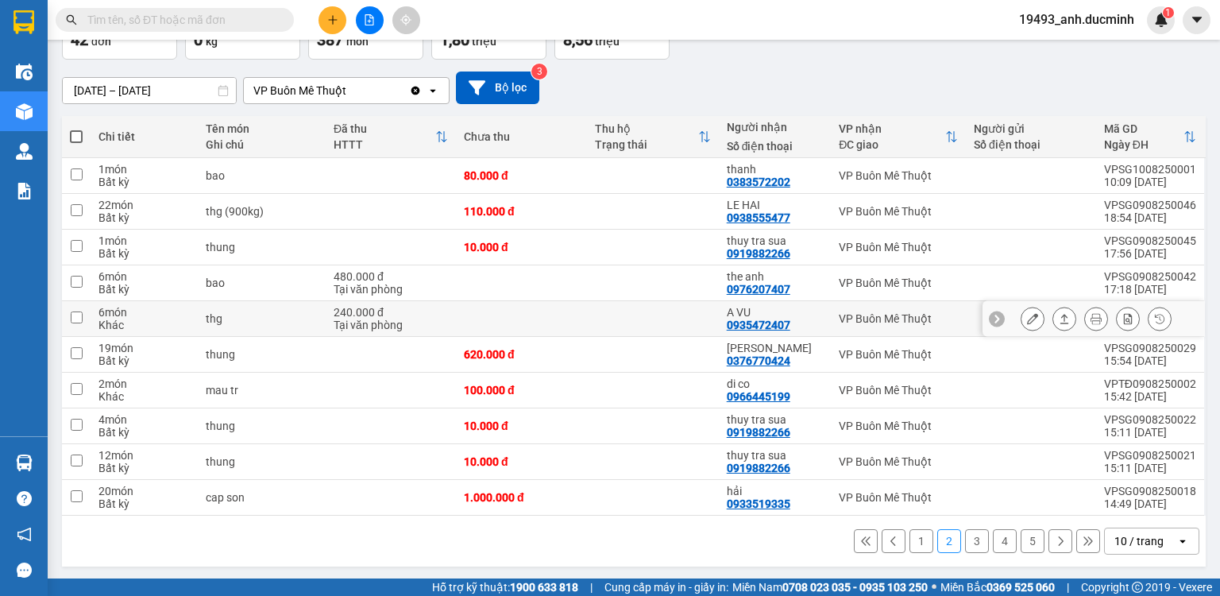
click at [1027, 321] on icon at bounding box center [1032, 318] width 11 height 11
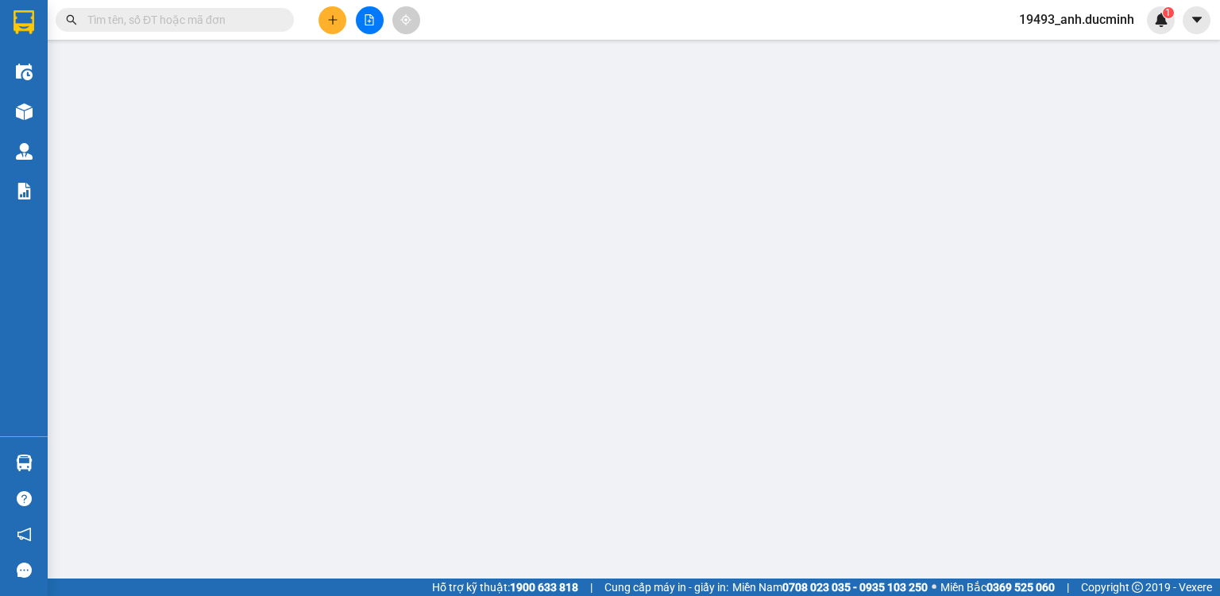
type input "0935472407"
type input "A VU"
type input "240.000"
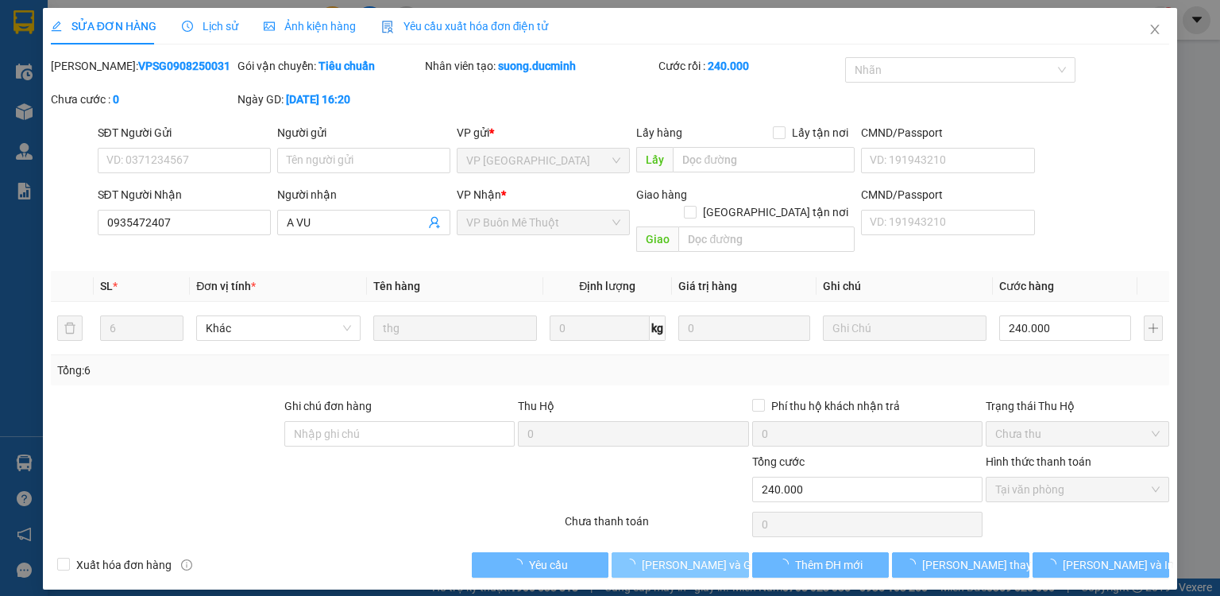
click at [702, 556] on span "[PERSON_NAME] và Giao hàng" at bounding box center [718, 564] width 153 height 17
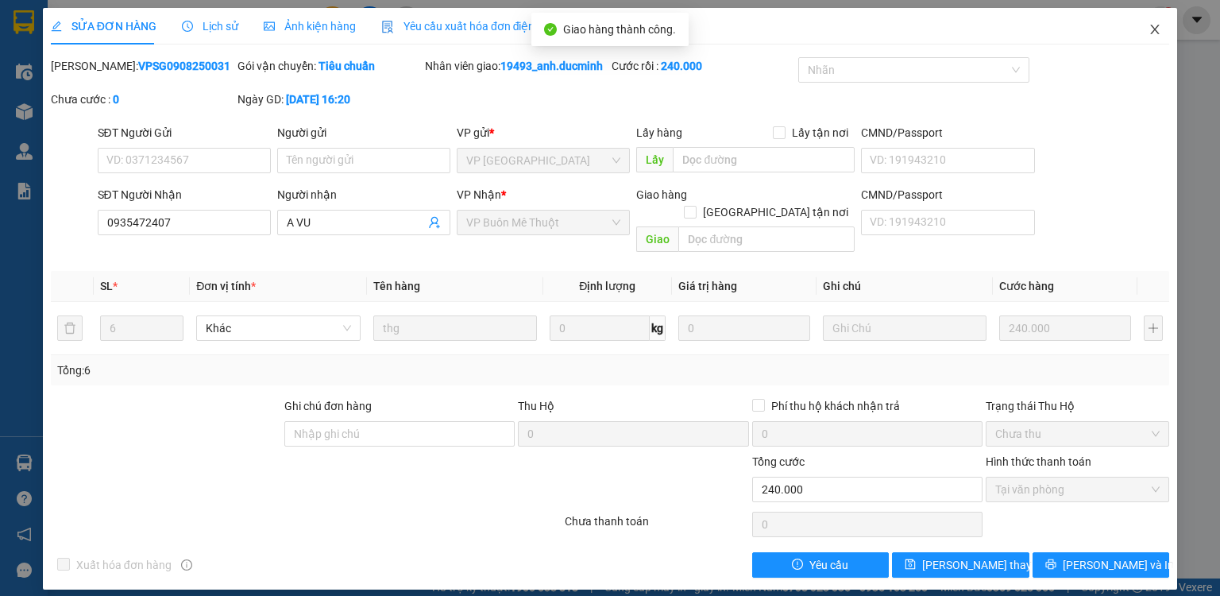
click at [1164, 25] on span "Close" at bounding box center [1155, 30] width 44 height 44
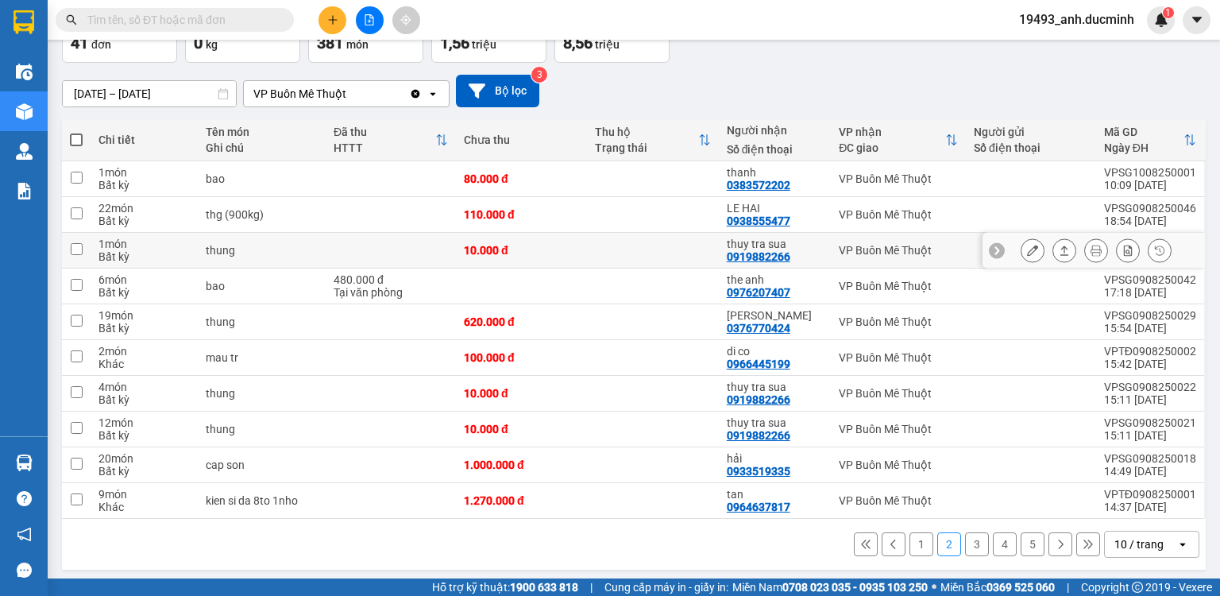
scroll to position [108, 0]
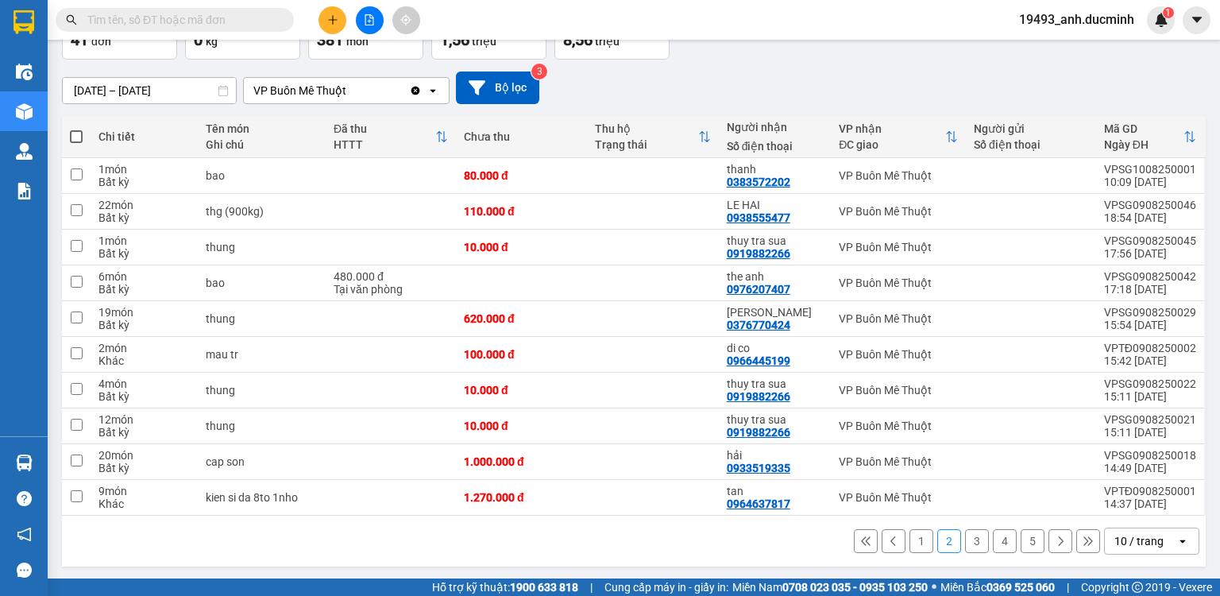
click at [332, 17] on icon "plus" at bounding box center [332, 19] width 1 height 9
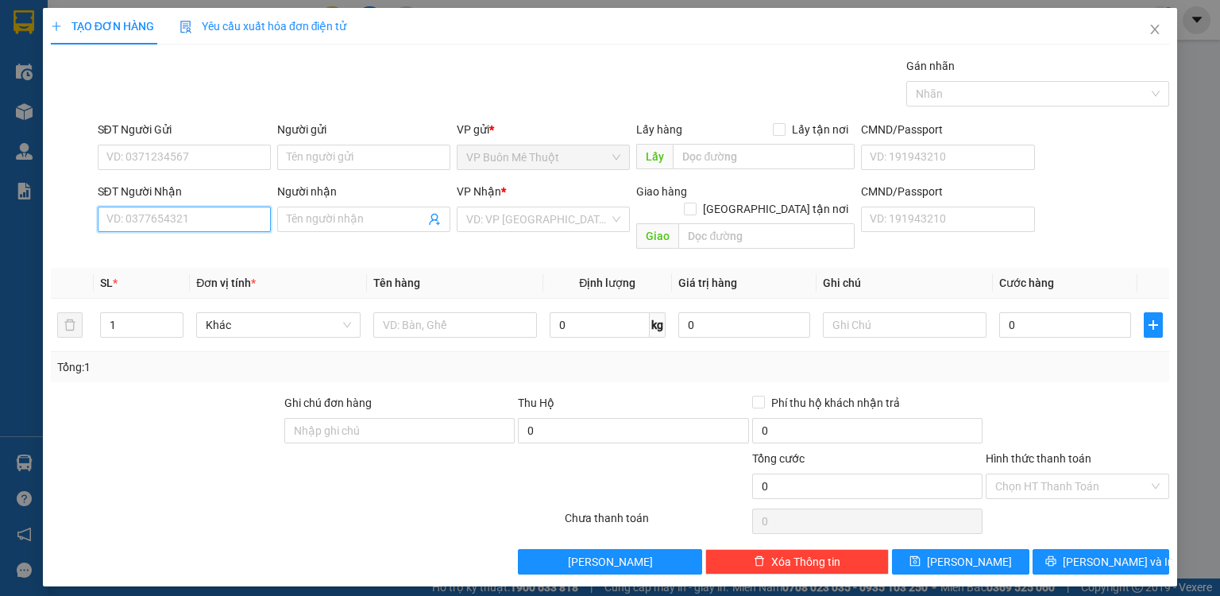
click at [198, 219] on input "SĐT Người Nhận" at bounding box center [184, 219] width 173 height 25
type input "0933543953"
click at [508, 228] on input "search" at bounding box center [537, 219] width 143 height 24
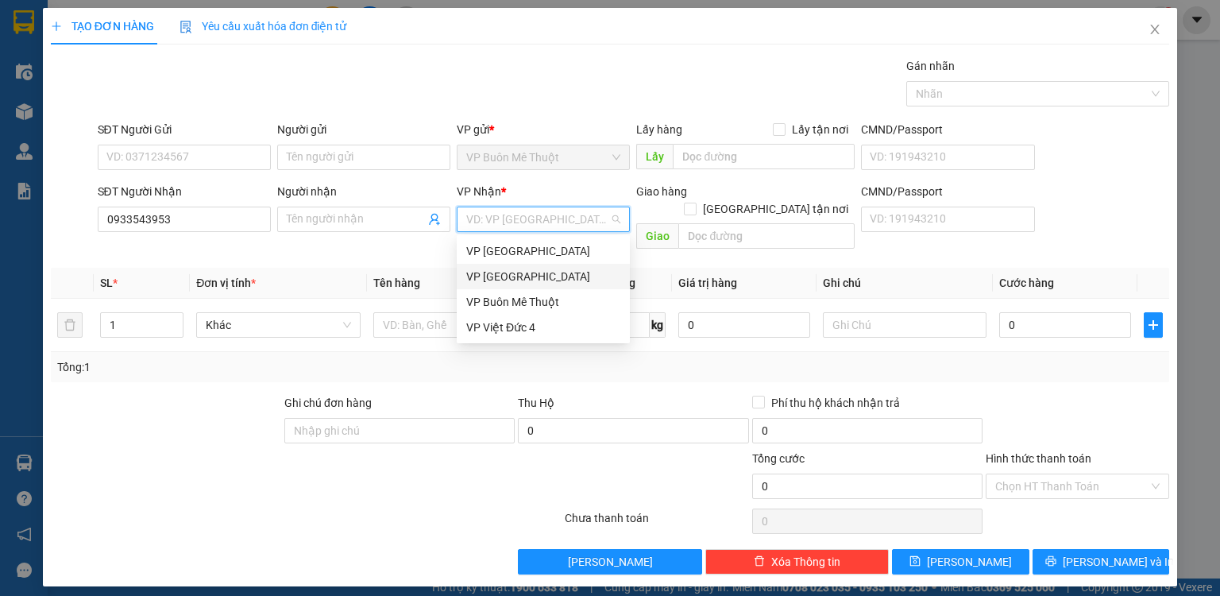
drag, startPoint x: 515, startPoint y: 280, endPoint x: 400, endPoint y: 251, distance: 118.7
click at [510, 280] on div "VP [GEOGRAPHIC_DATA]" at bounding box center [543, 276] width 154 height 17
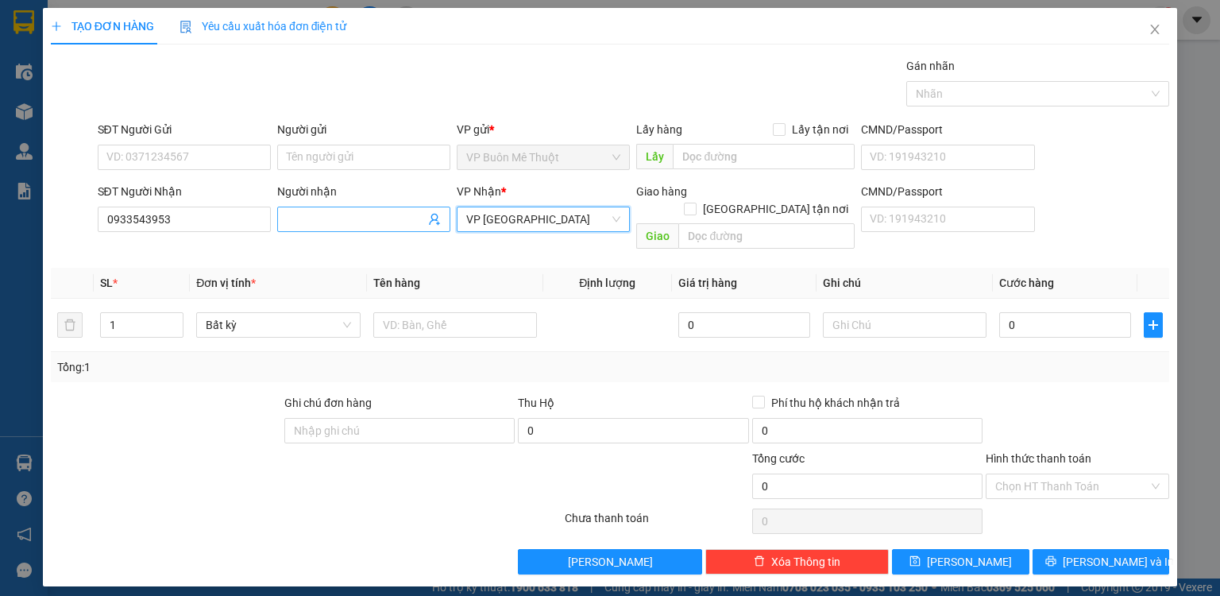
click at [372, 218] on input "Người nhận" at bounding box center [356, 219] width 138 height 17
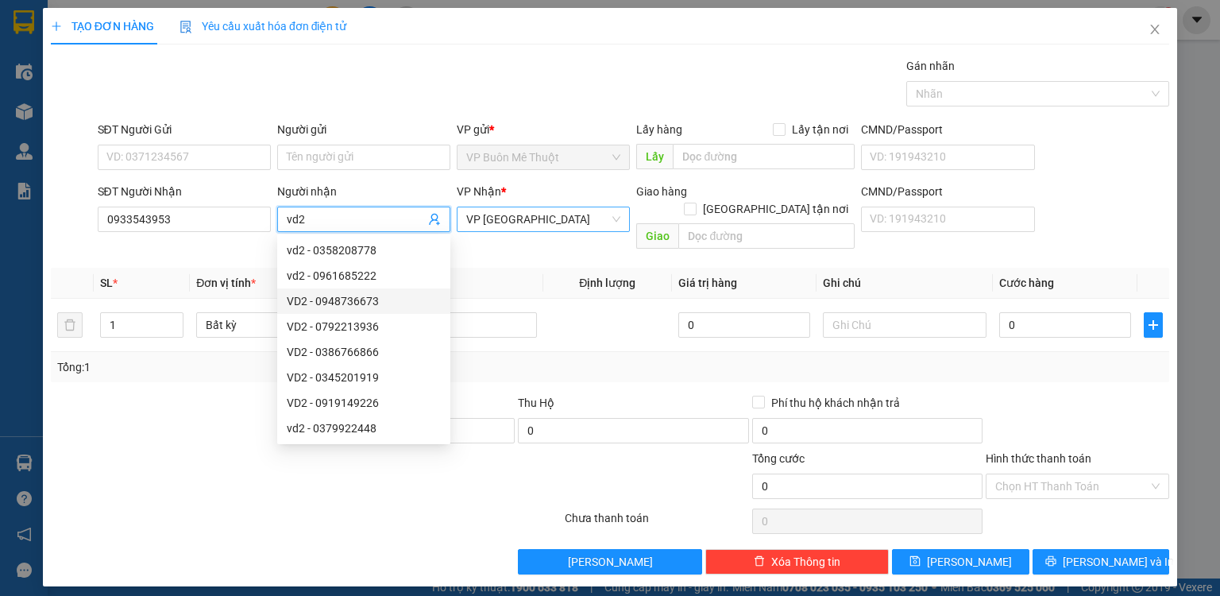
drag, startPoint x: 548, startPoint y: 211, endPoint x: 543, endPoint y: 219, distance: 10.4
click at [548, 211] on span "VP [GEOGRAPHIC_DATA]" at bounding box center [543, 219] width 154 height 24
type input "vd2"
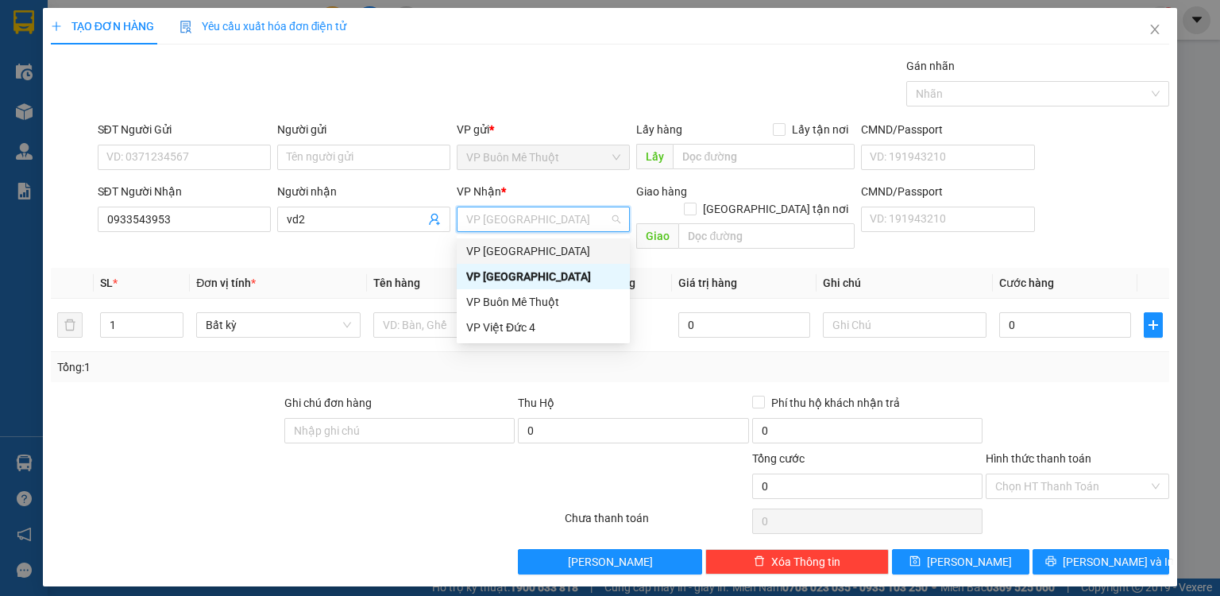
click at [505, 252] on div "VP [GEOGRAPHIC_DATA]" at bounding box center [543, 250] width 154 height 17
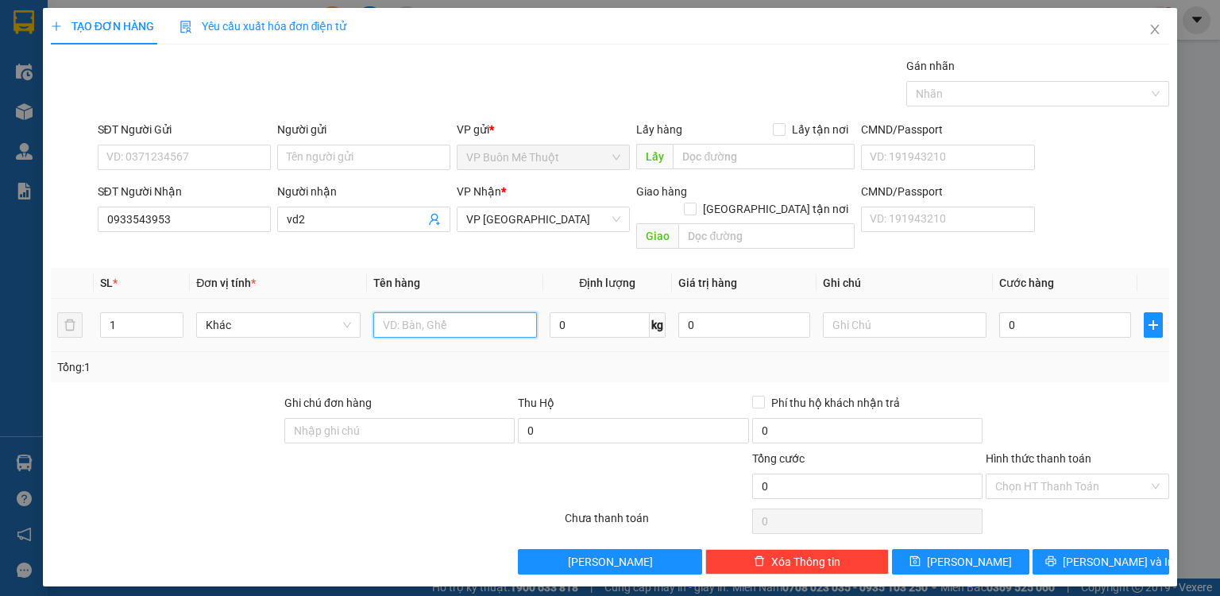
drag, startPoint x: 438, startPoint y: 307, endPoint x: 446, endPoint y: 300, distance: 9.6
click at [442, 312] on input "text" at bounding box center [455, 324] width 164 height 25
type input "th da tt grap"
click at [1017, 312] on input "0" at bounding box center [1065, 324] width 132 height 25
type input "3"
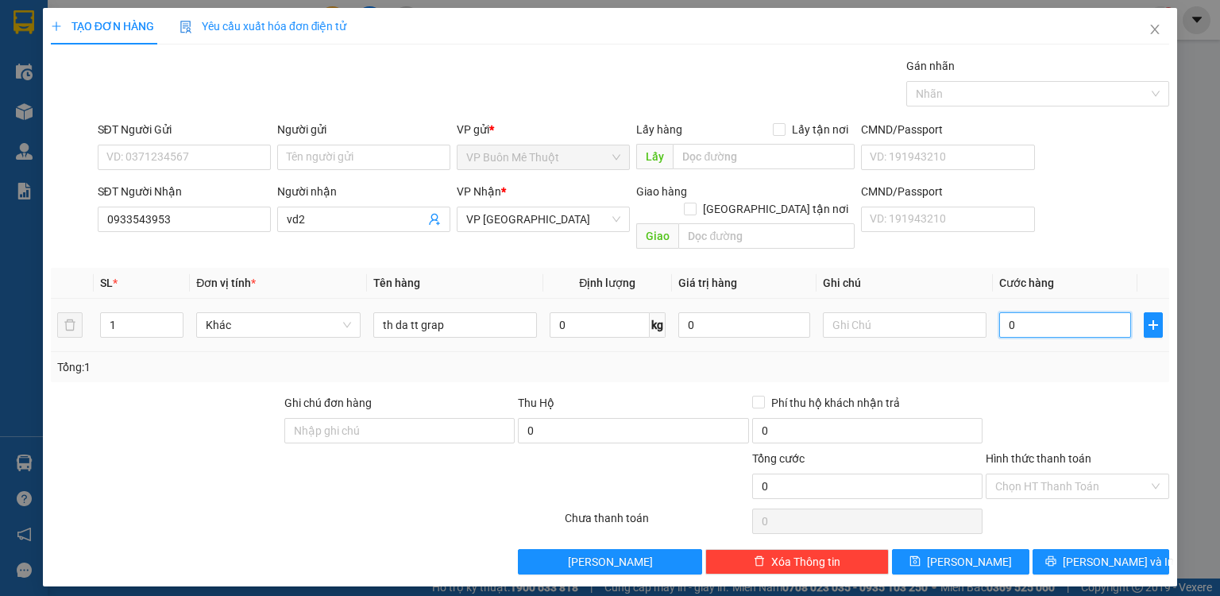
type input "3"
type input "0"
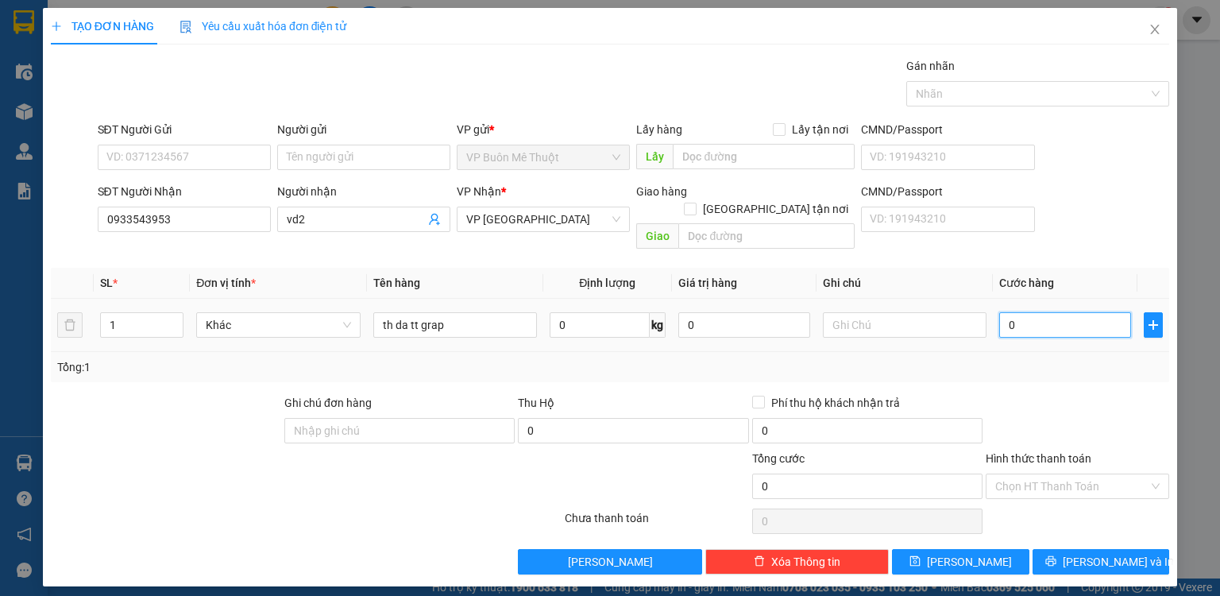
type input "01"
type input "1"
type input "013"
type input "13"
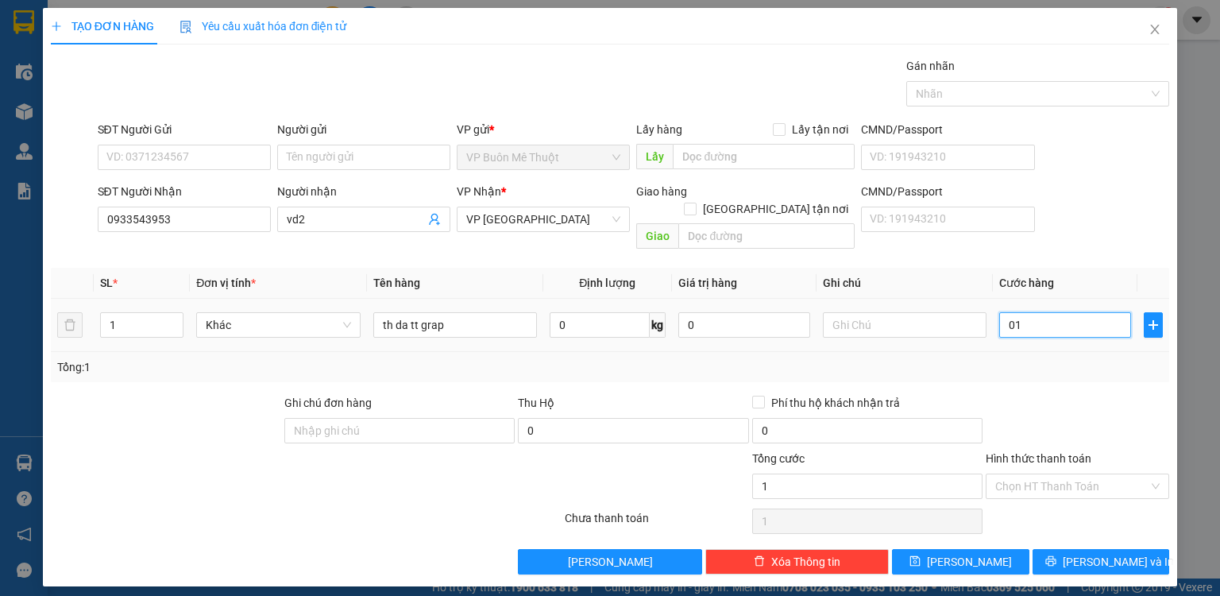
type input "13"
type input "0.130"
type input "130"
type input "130.000"
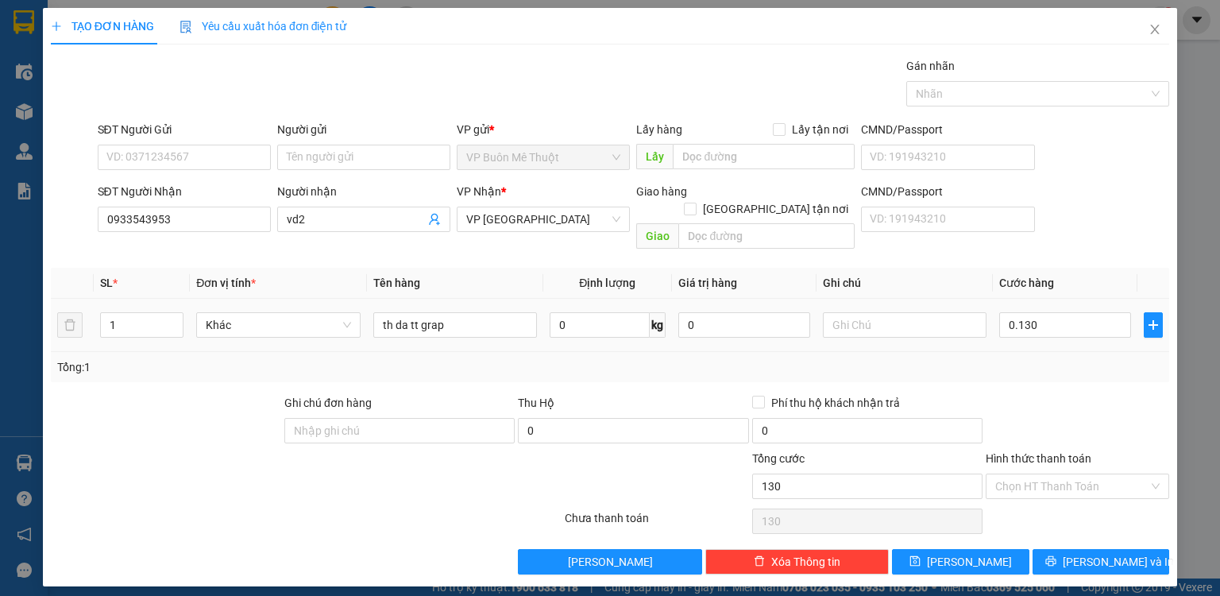
type input "130.000"
click at [1023, 358] on div "Tổng: 1" at bounding box center [610, 367] width 1118 height 30
click at [1033, 474] on input "Hình thức thanh toán" at bounding box center [1071, 486] width 153 height 24
click at [1030, 502] on div "Tại văn phòng" at bounding box center [1077, 498] width 164 height 17
type input "0"
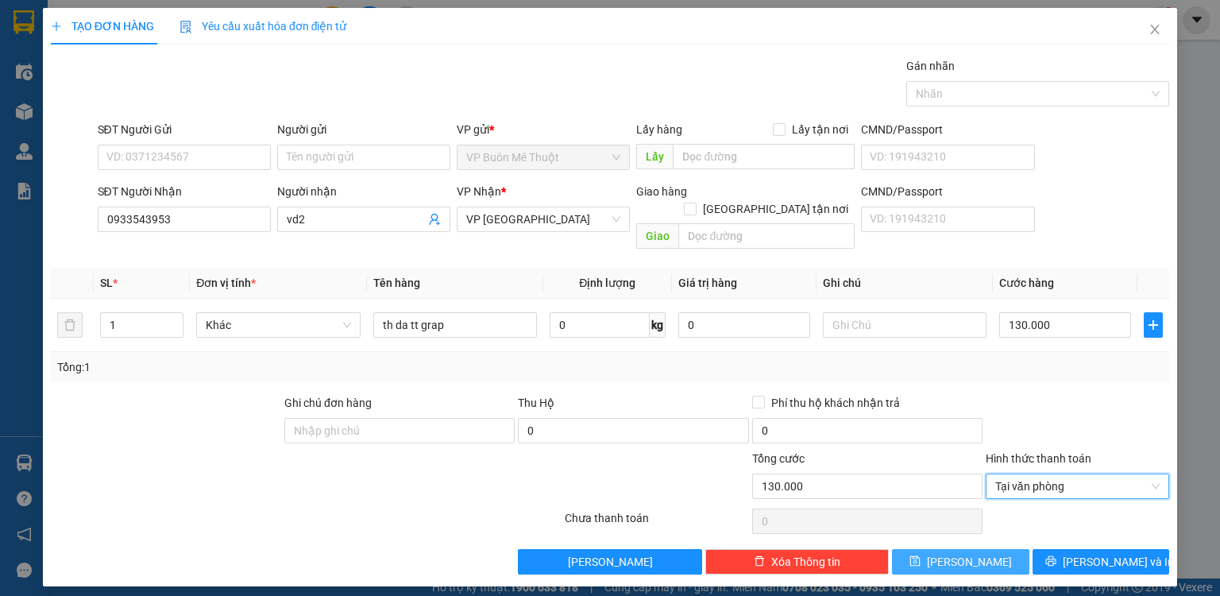
click at [936, 549] on button "[PERSON_NAME]" at bounding box center [960, 561] width 137 height 25
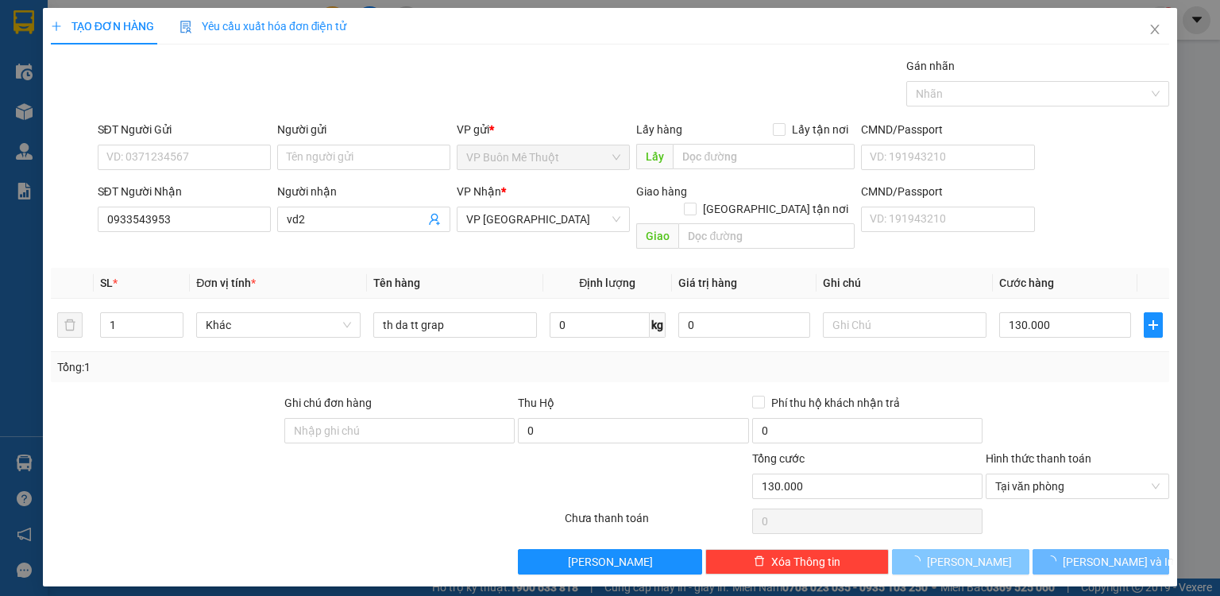
type input "0"
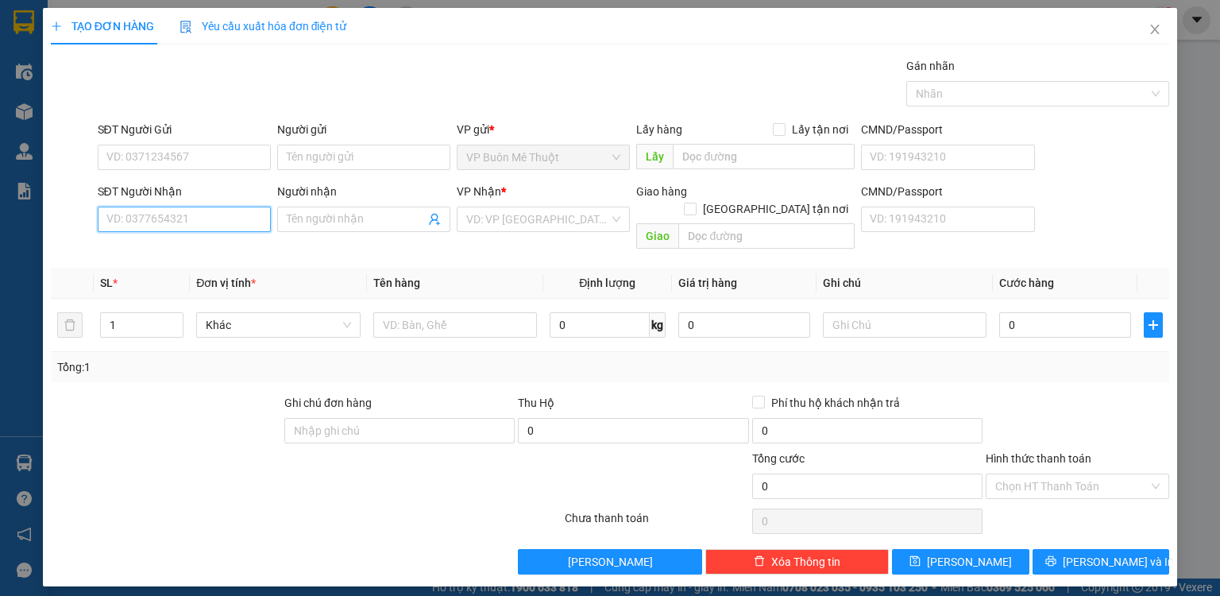
click at [241, 226] on input "SĐT Người Nhận" at bounding box center [184, 219] width 173 height 25
type input "0963236986"
click at [499, 218] on input "search" at bounding box center [537, 219] width 143 height 24
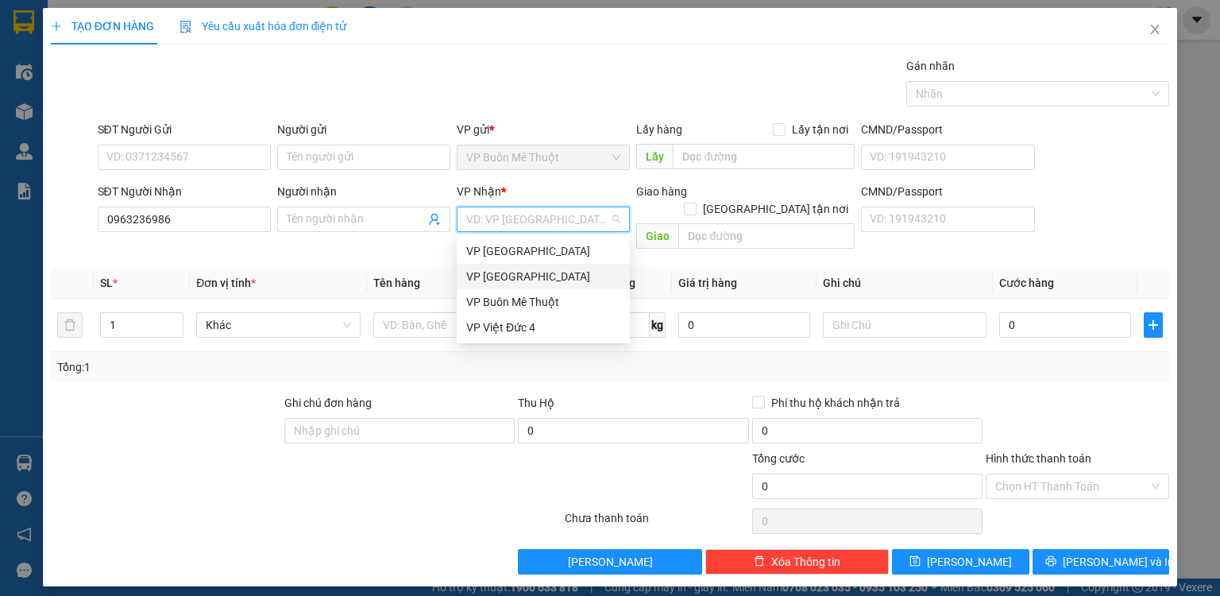
drag, startPoint x: 488, startPoint y: 276, endPoint x: 605, endPoint y: 266, distance: 117.2
click at [493, 276] on div "VP [GEOGRAPHIC_DATA]" at bounding box center [543, 276] width 154 height 17
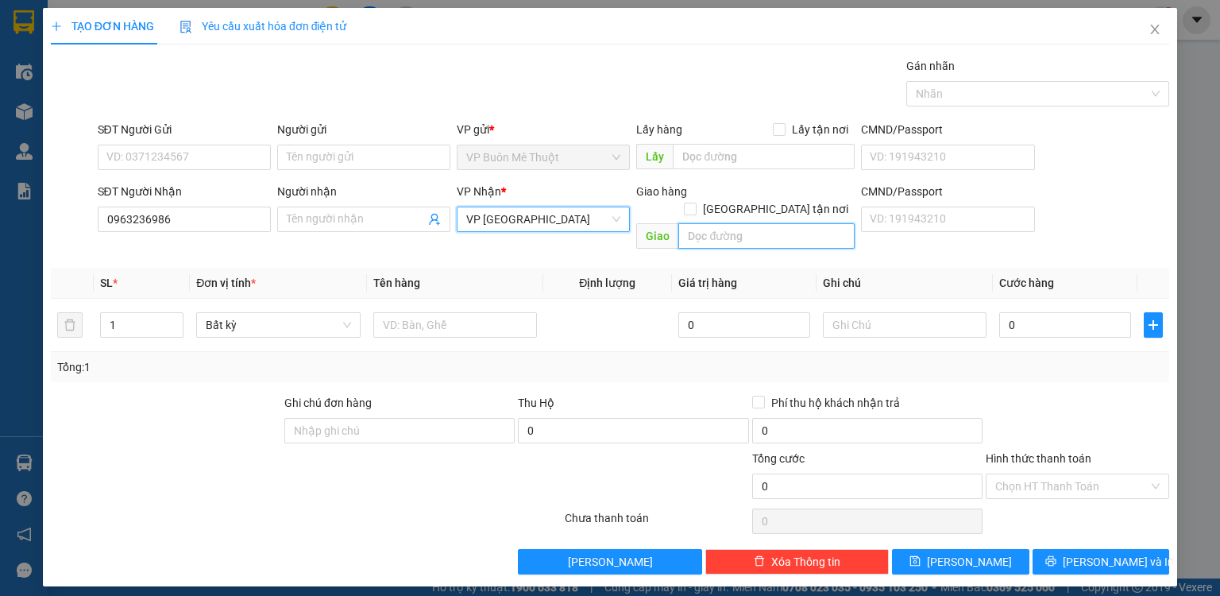
click at [730, 223] on input "text" at bounding box center [766, 235] width 176 height 25
type input "dong xoai"
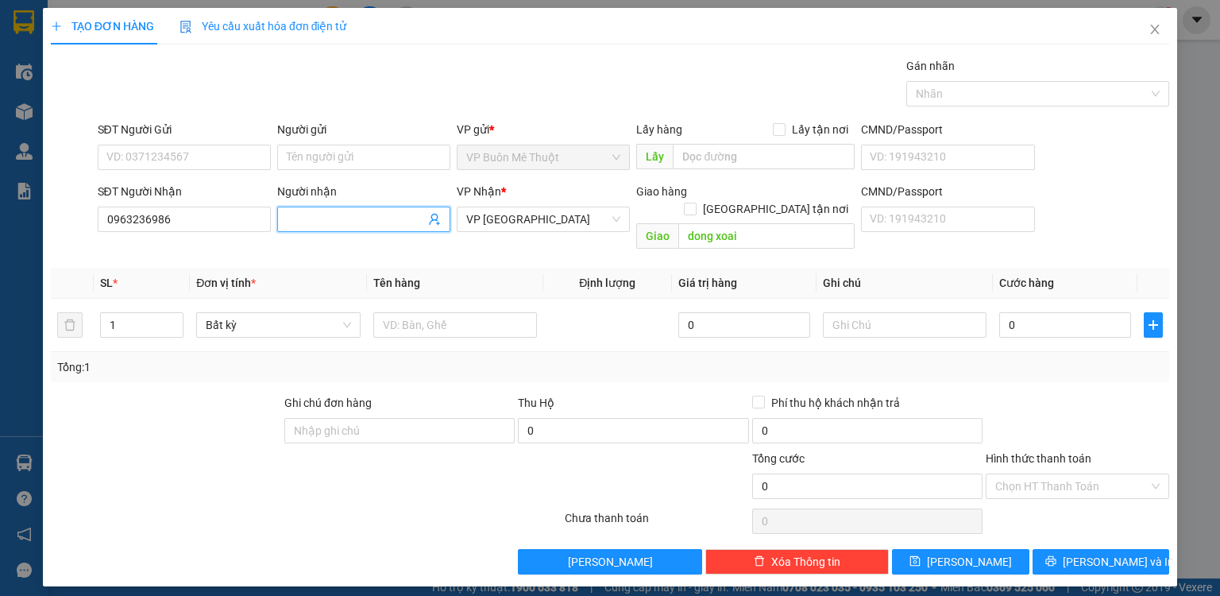
click at [368, 213] on input "Người nhận" at bounding box center [356, 219] width 138 height 17
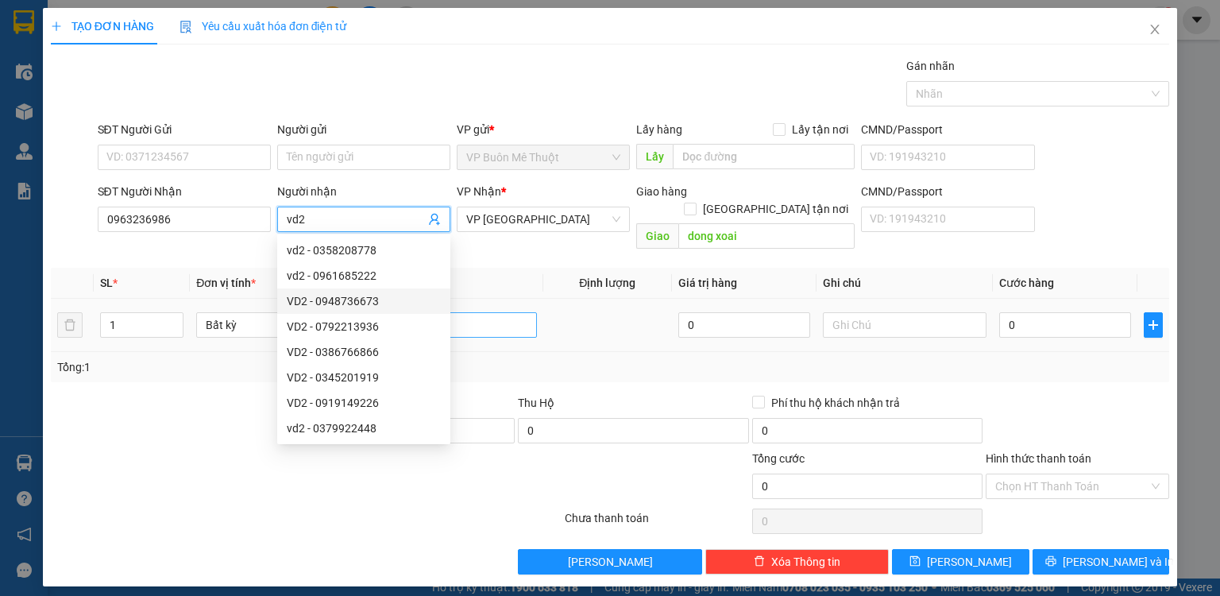
type input "vd2"
click at [467, 312] on input "text" at bounding box center [455, 324] width 164 height 25
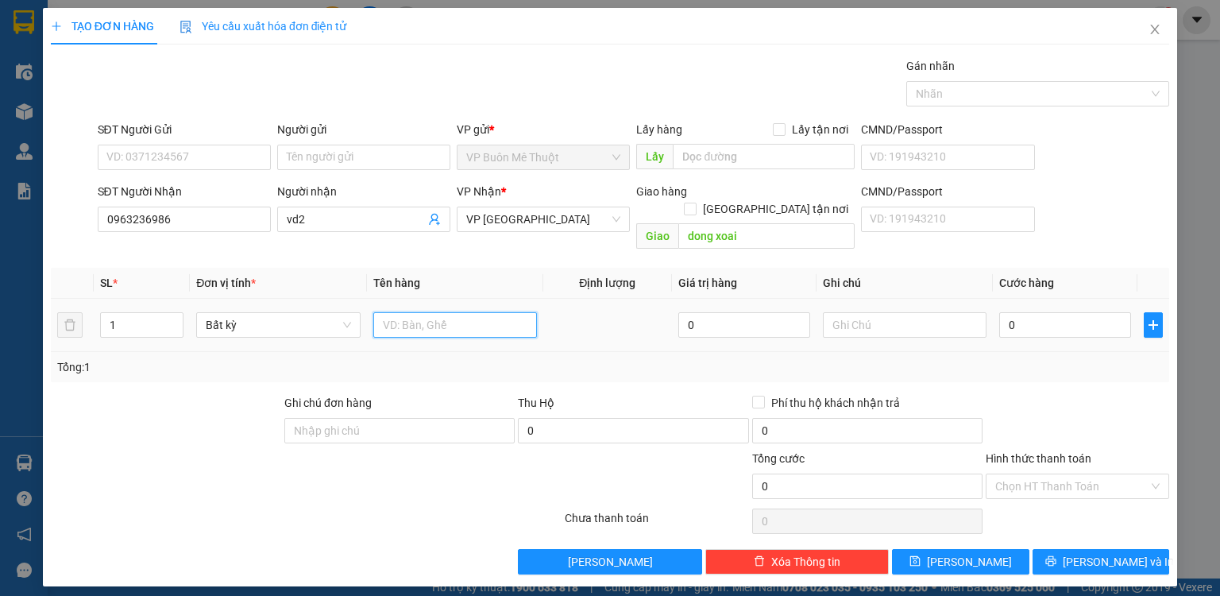
click at [495, 312] on input "text" at bounding box center [455, 324] width 164 height 25
type input "b"
click at [1052, 312] on input "0" at bounding box center [1065, 324] width 132 height 25
type input "8"
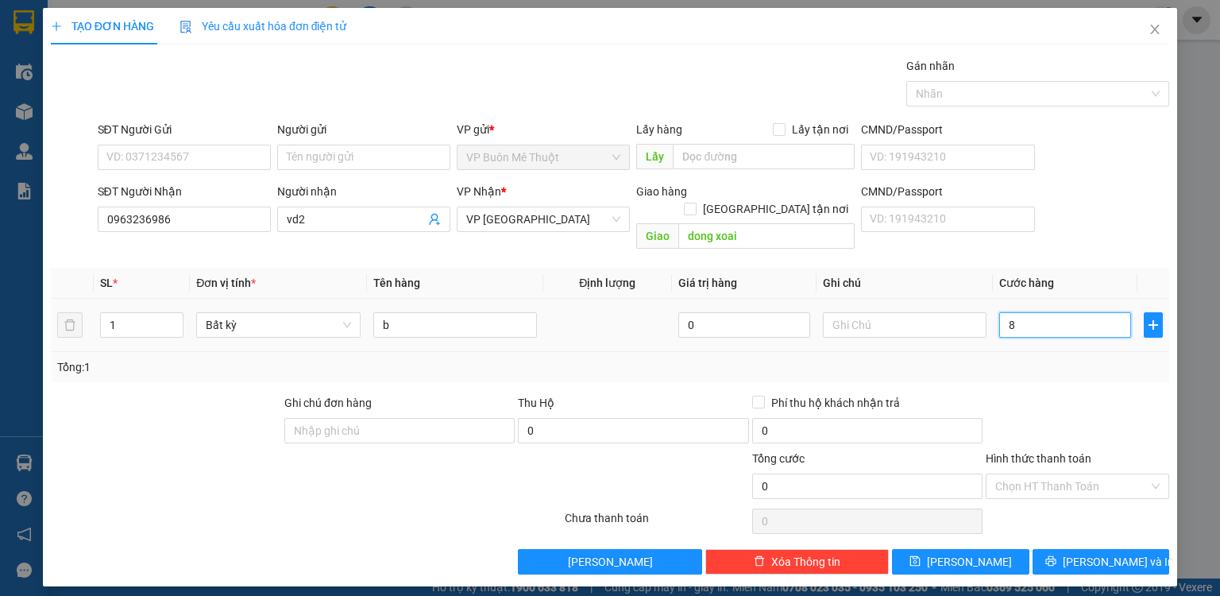
type input "8"
type input "80"
type input "80.000"
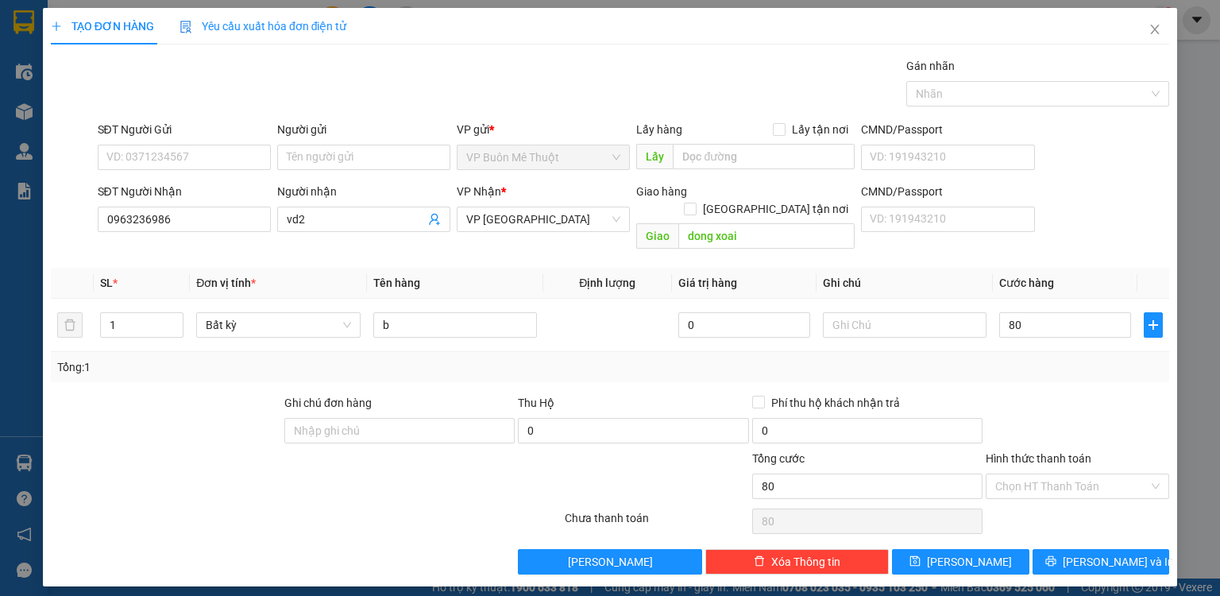
type input "80.000"
click at [1072, 396] on div at bounding box center [1077, 422] width 187 height 56
click at [1027, 474] on input "Hình thức thanh toán" at bounding box center [1071, 486] width 153 height 24
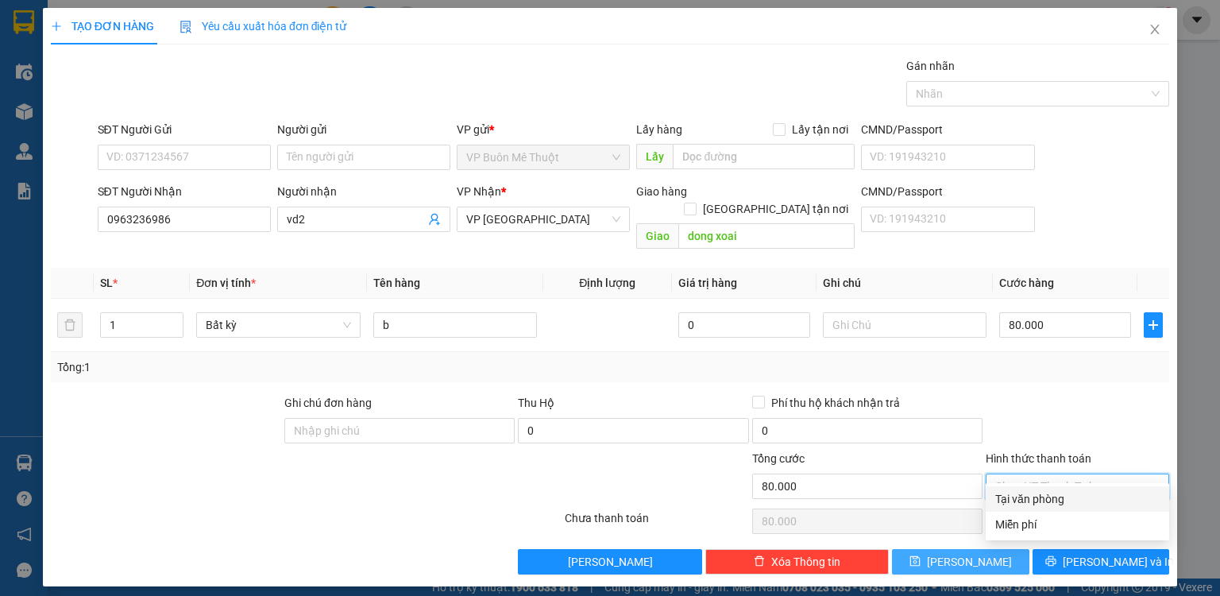
drag, startPoint x: 1031, startPoint y: 504, endPoint x: 1001, endPoint y: 540, distance: 47.4
click at [1031, 504] on div "Tại văn phòng" at bounding box center [1077, 498] width 164 height 17
type input "0"
click at [1001, 549] on button "[PERSON_NAME]" at bounding box center [960, 561] width 137 height 25
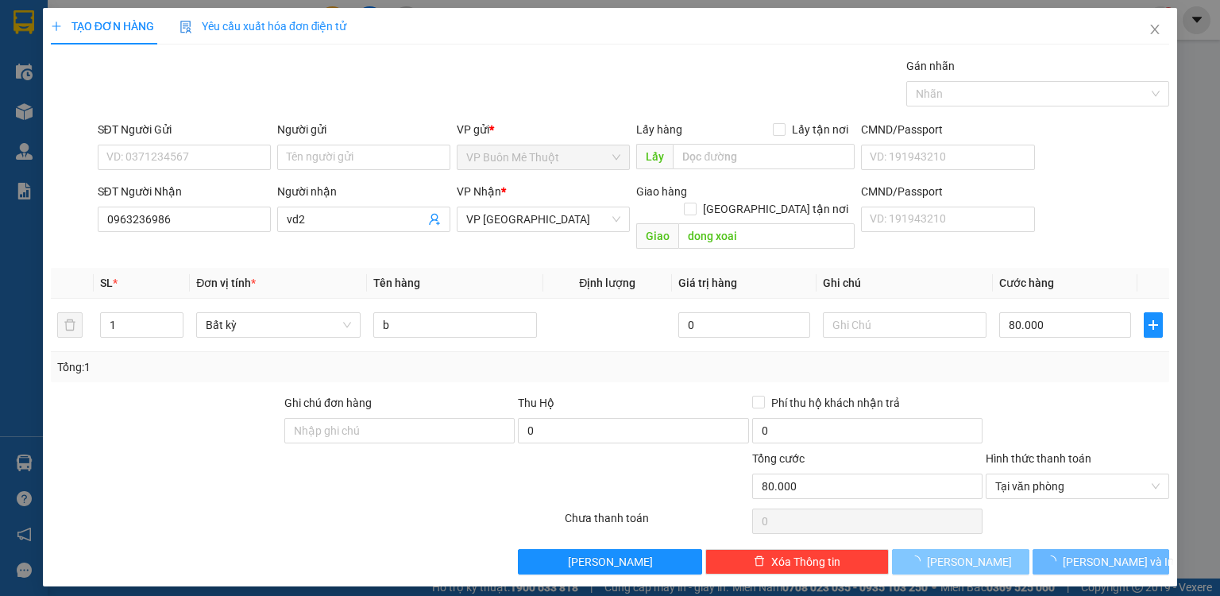
type input "0"
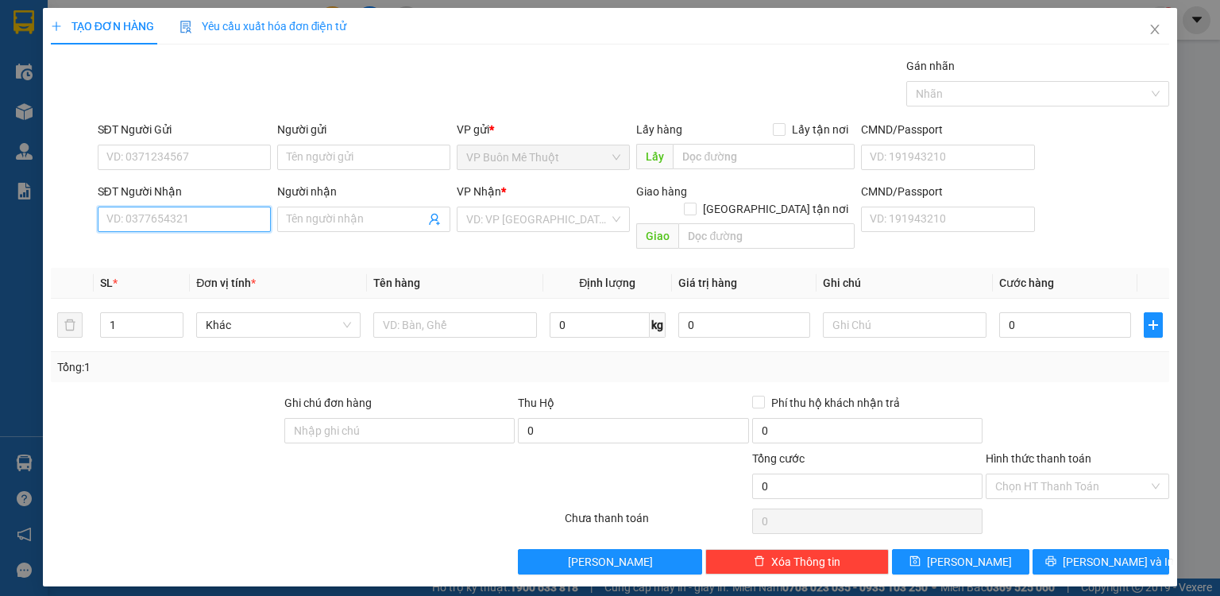
click at [213, 219] on input "SĐT Người Nhận" at bounding box center [184, 219] width 173 height 25
type input "0976489987"
click at [194, 244] on div "0976489987 - ddđ" at bounding box center [184, 249] width 154 height 17
type input "ddđ"
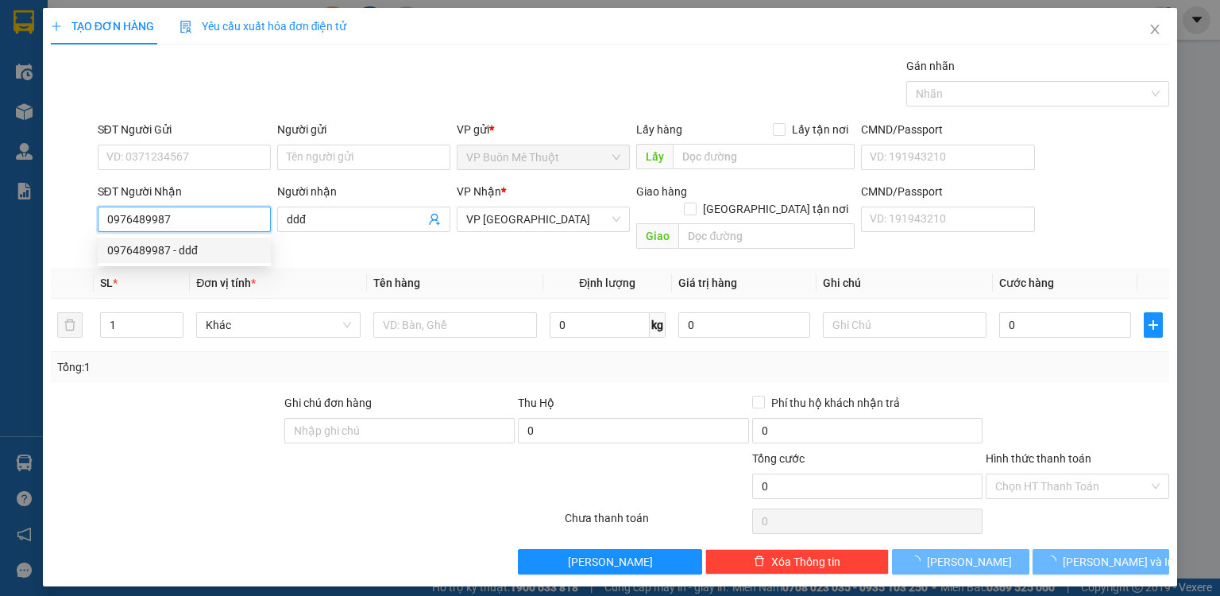
type input "80.000"
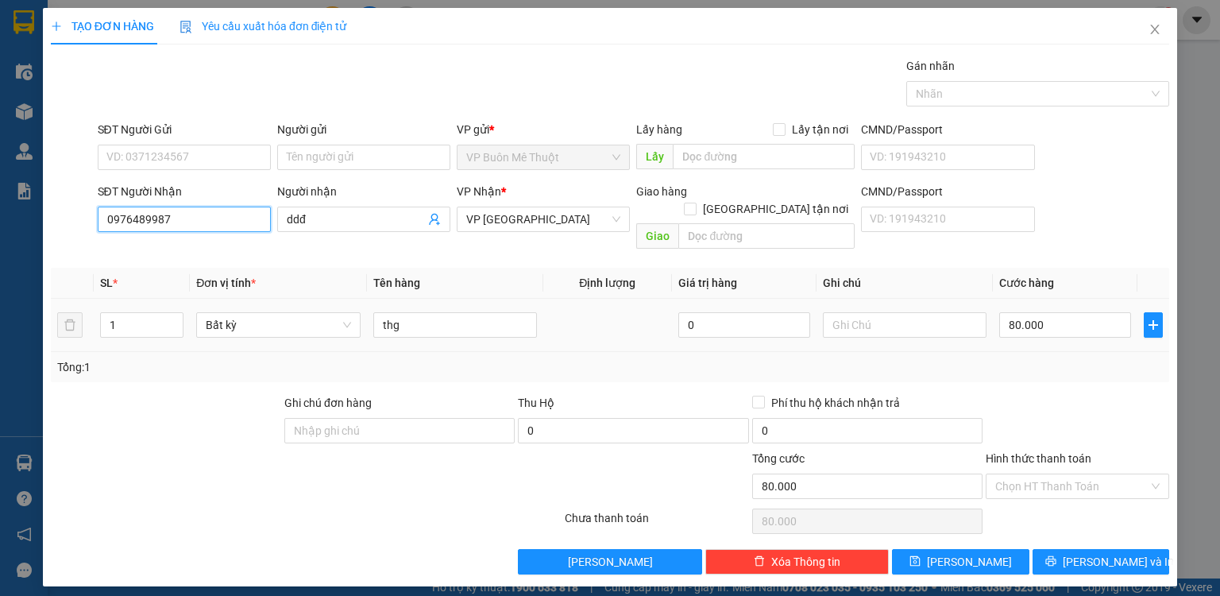
type input "0976489987"
drag, startPoint x: 424, startPoint y: 319, endPoint x: 359, endPoint y: 308, distance: 66.1
click at [356, 309] on tr "1 Bất kỳ thg 0 80.000" at bounding box center [610, 325] width 1118 height 53
click at [454, 312] on input "thg" at bounding box center [455, 324] width 164 height 25
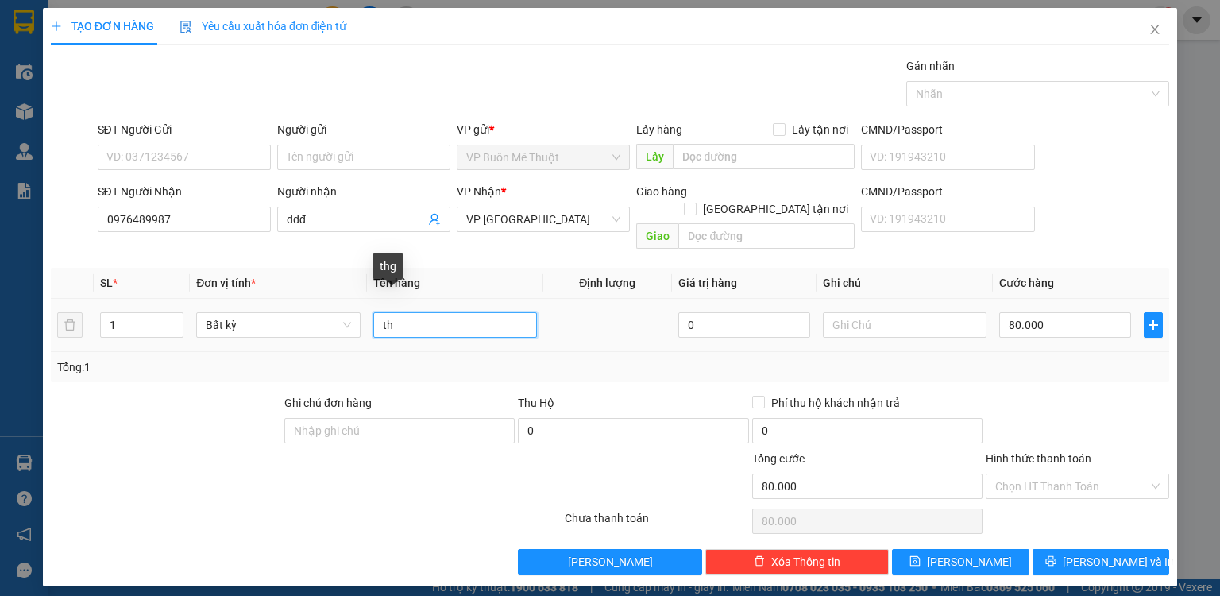
type input "t"
type input "b"
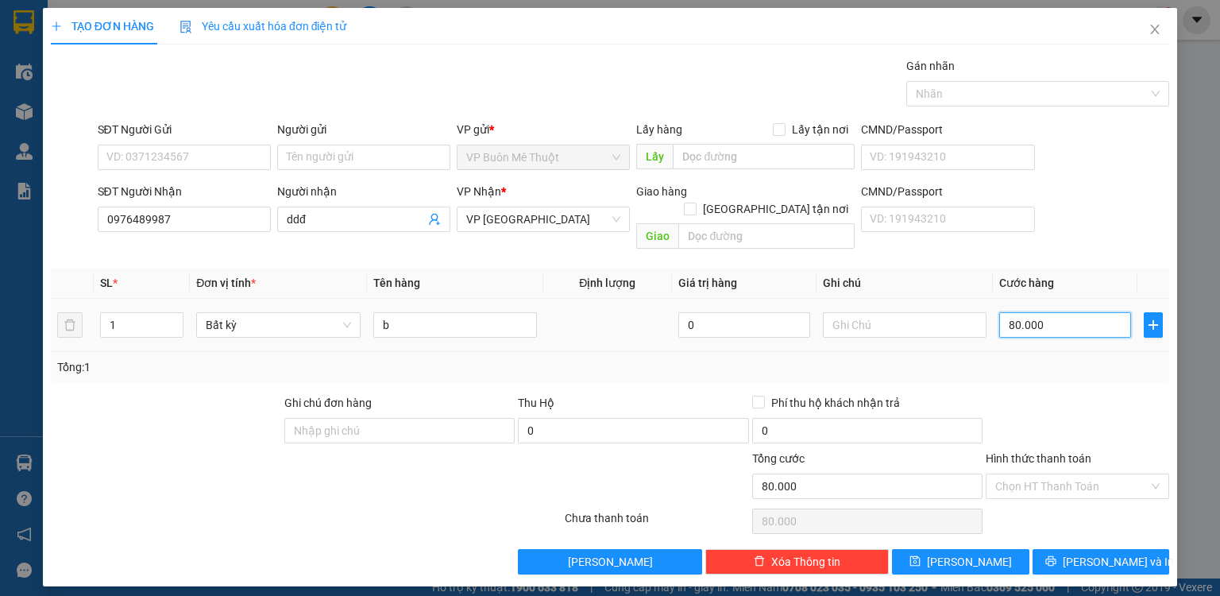
click at [1058, 315] on input "80.000" at bounding box center [1065, 324] width 132 height 25
type input "1"
type input "10"
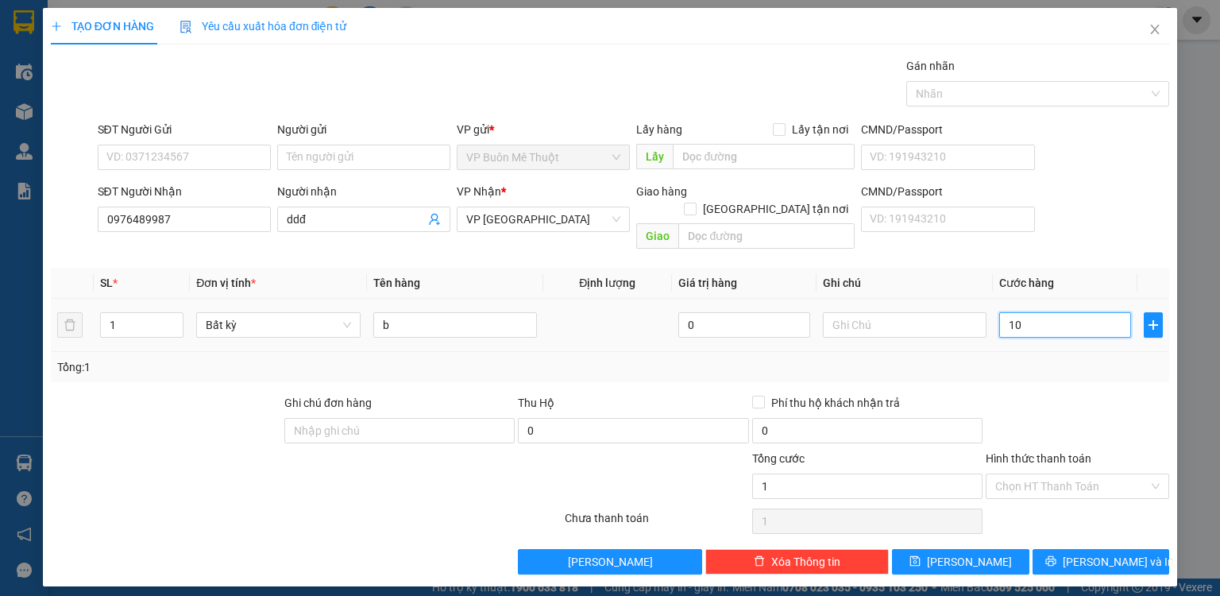
type input "10"
type input "100"
type input "100.000"
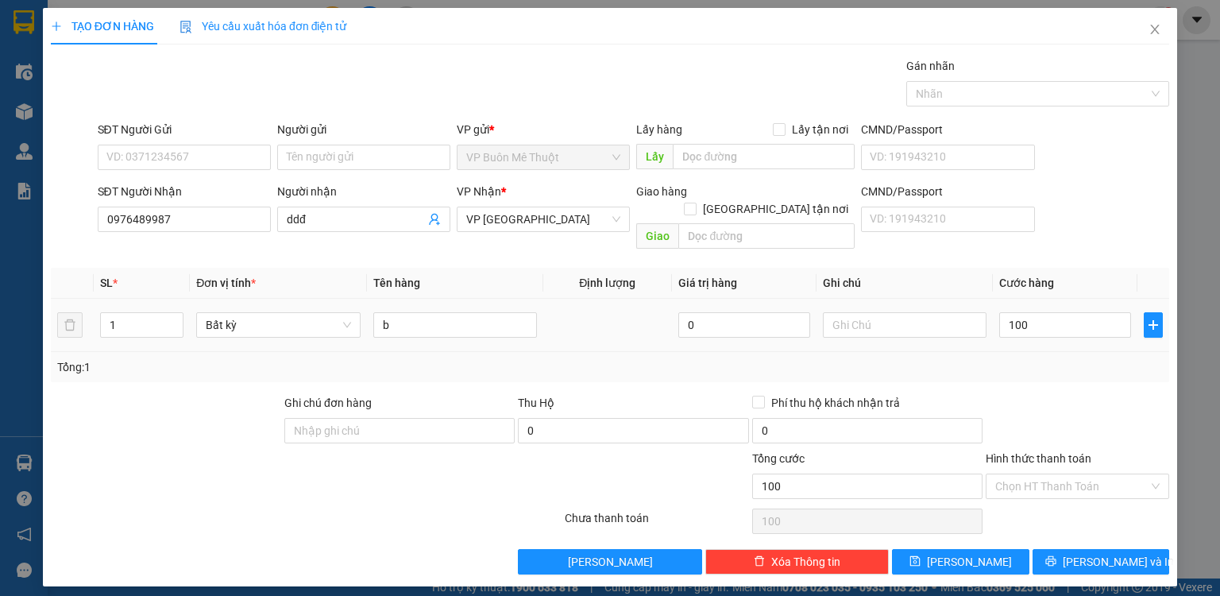
type input "100.000"
click at [1047, 358] on div "Tổng: 1" at bounding box center [610, 366] width 1106 height 17
drag, startPoint x: 1001, startPoint y: 454, endPoint x: 998, endPoint y: 469, distance: 15.4
click at [999, 474] on input "Hình thức thanh toán" at bounding box center [1071, 486] width 153 height 24
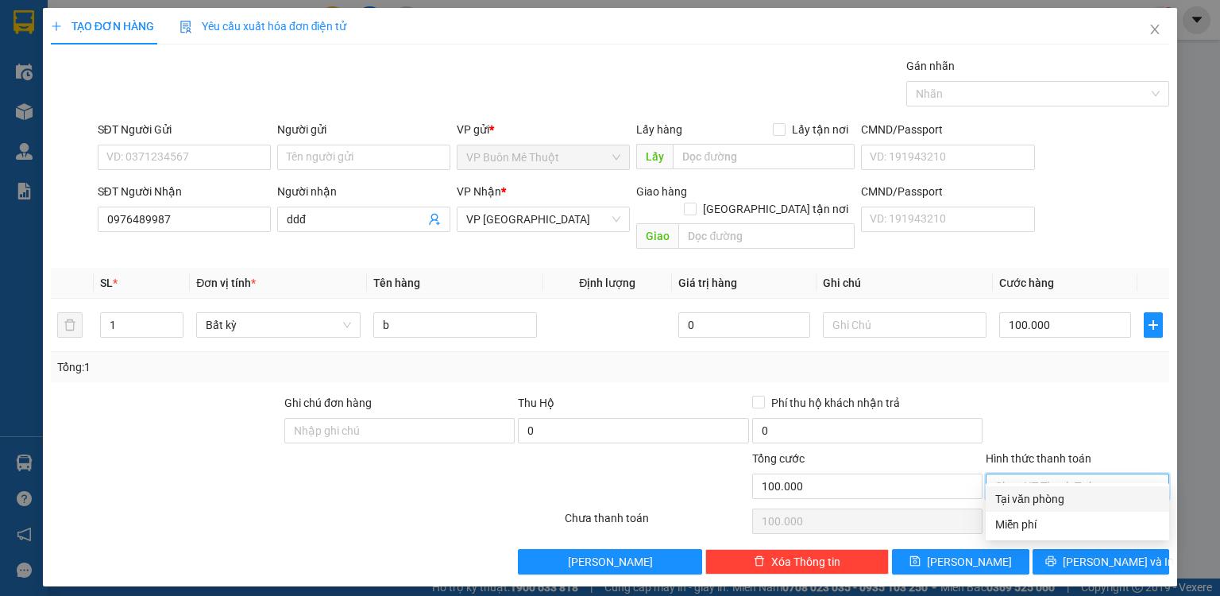
click at [1003, 504] on div "Tại văn phòng" at bounding box center [1077, 498] width 164 height 17
type input "0"
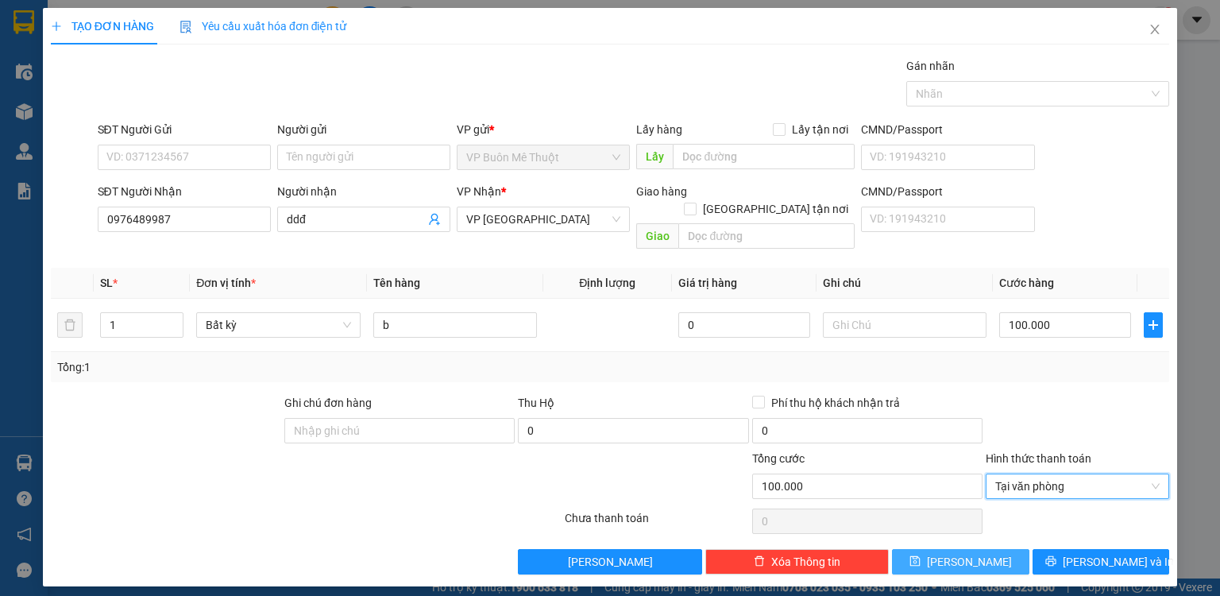
click at [983, 549] on button "[PERSON_NAME]" at bounding box center [960, 561] width 137 height 25
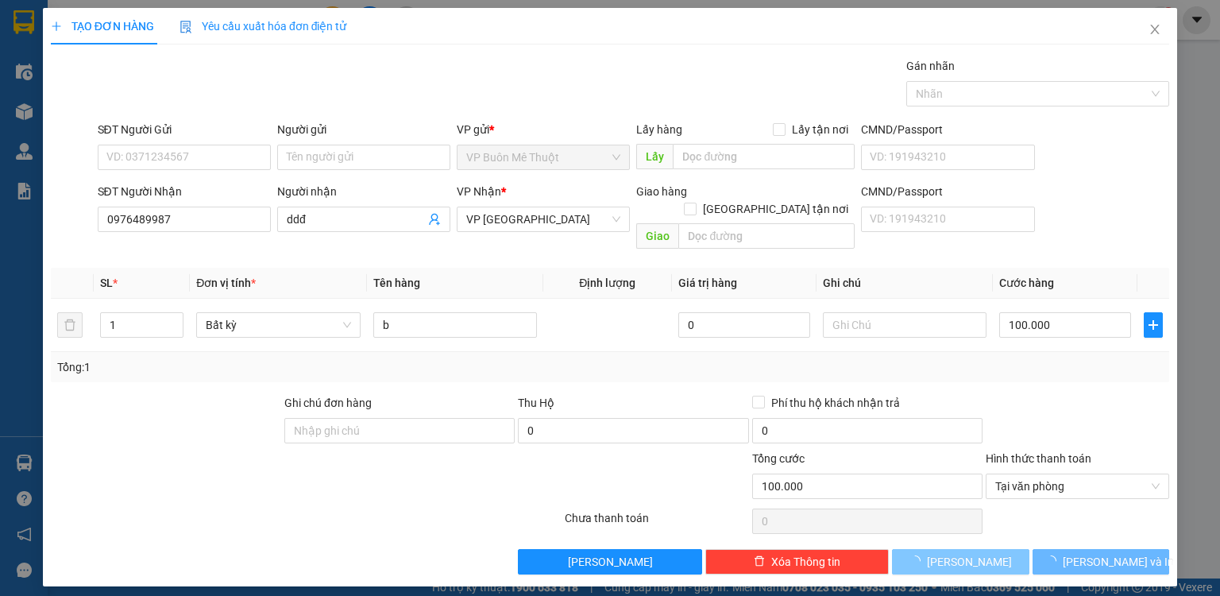
type input "0"
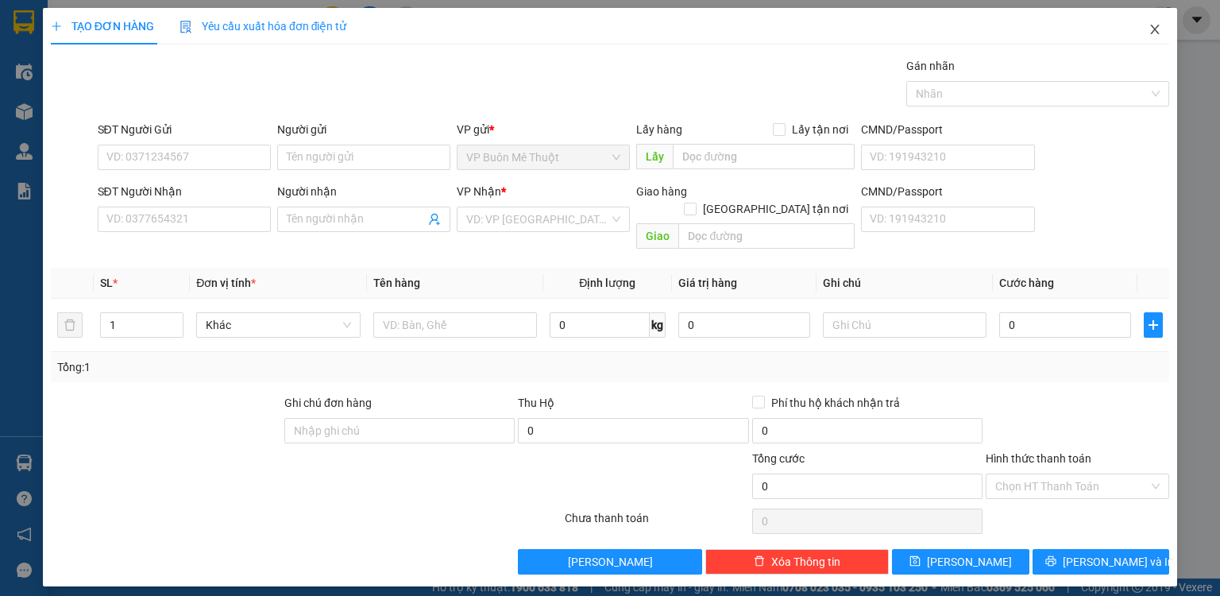
click at [1149, 26] on icon "close" at bounding box center [1155, 29] width 13 height 13
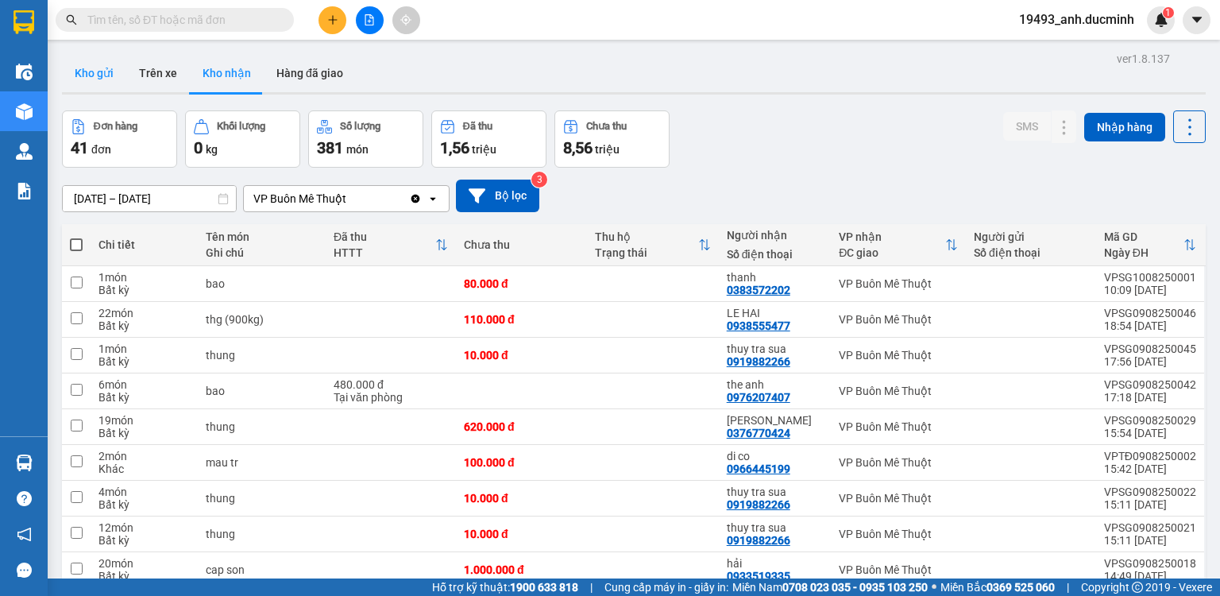
click at [86, 72] on button "Kho gửi" at bounding box center [94, 73] width 64 height 38
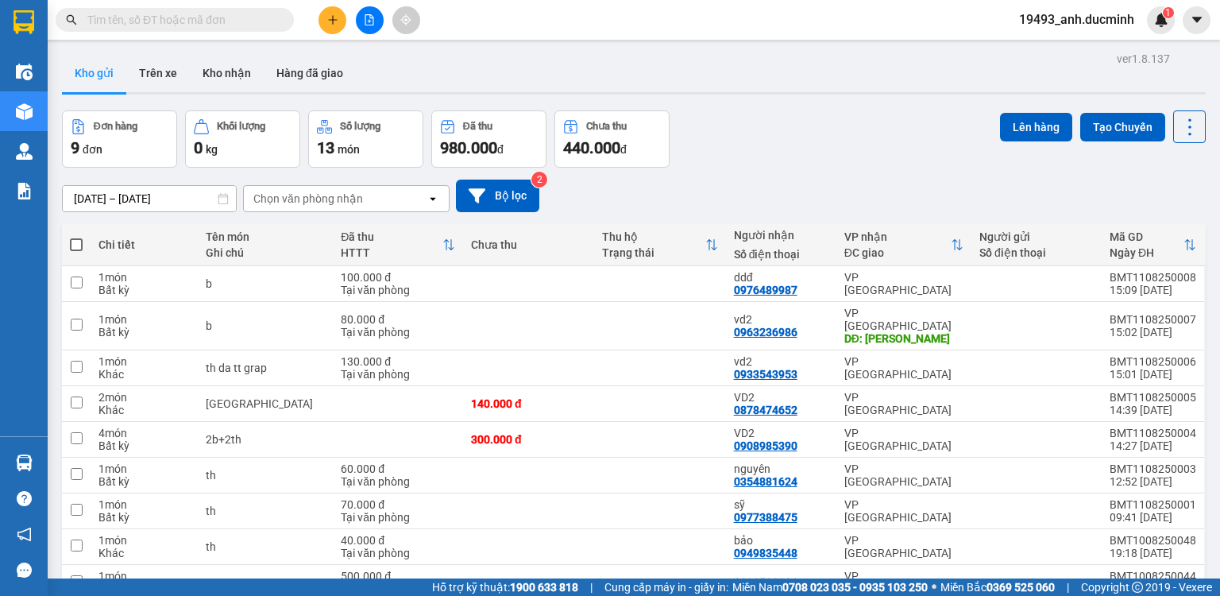
scroll to position [73, 0]
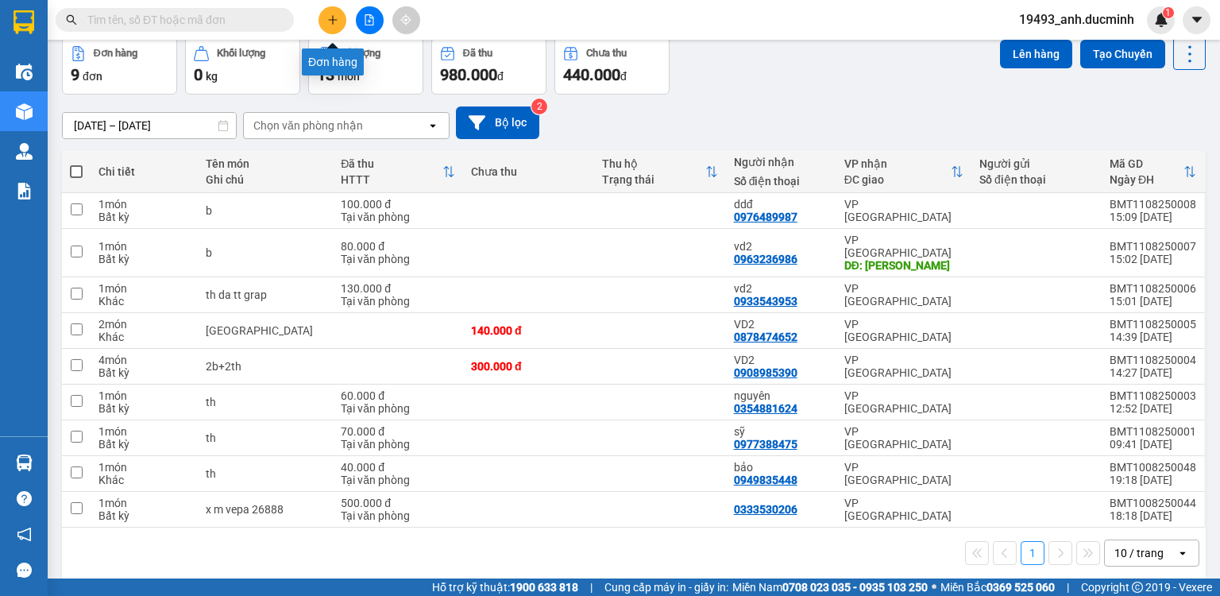
click at [345, 20] on button at bounding box center [333, 20] width 28 height 28
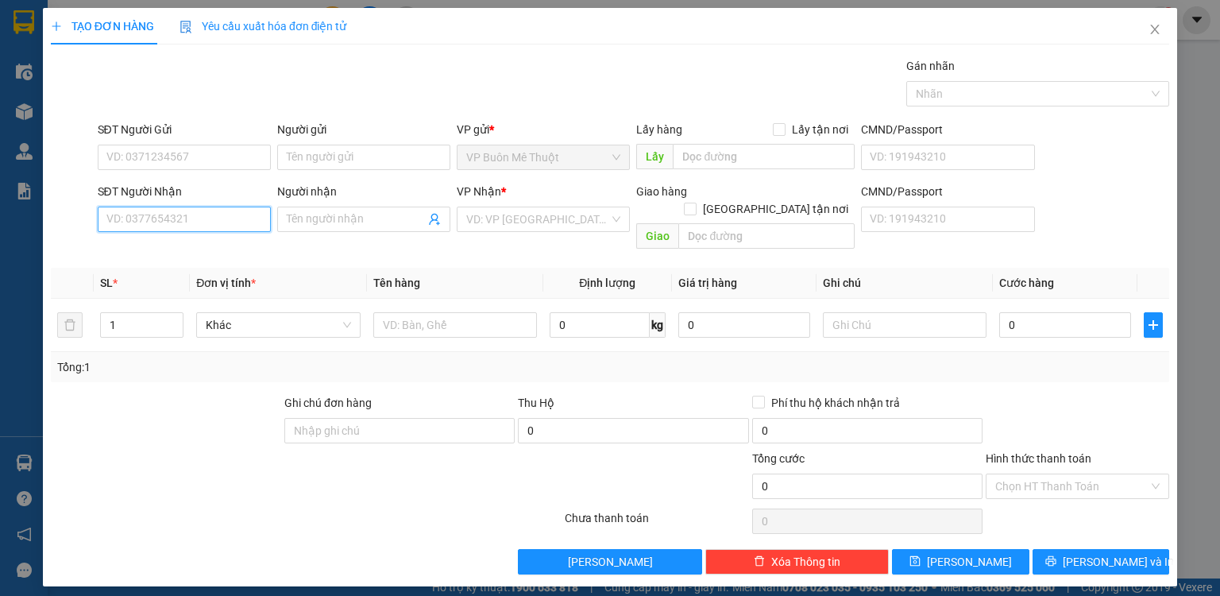
drag, startPoint x: 217, startPoint y: 216, endPoint x: 248, endPoint y: 190, distance: 40.6
click at [222, 211] on input "SĐT Người Nhận" at bounding box center [184, 219] width 173 height 25
click at [145, 216] on input "SĐT Người Nhận" at bounding box center [184, 219] width 173 height 25
type input "0369314451"
click at [312, 222] on input "Người nhận" at bounding box center [356, 219] width 138 height 17
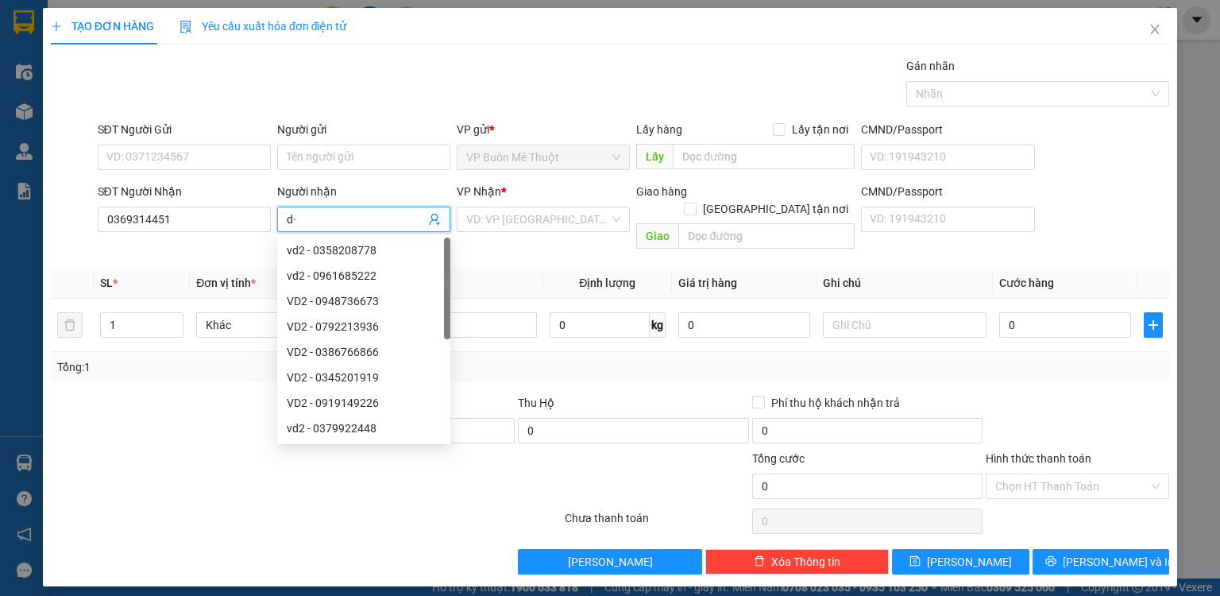
type input "d"
type input "đ"
click at [521, 227] on input "search" at bounding box center [537, 219] width 143 height 24
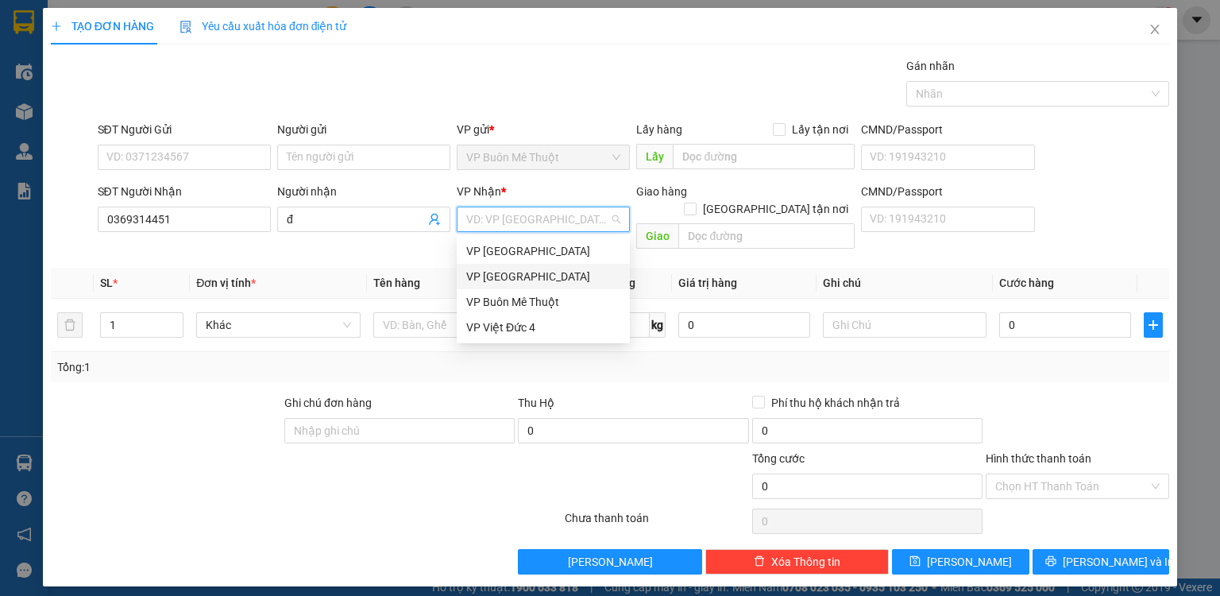
drag, startPoint x: 502, startPoint y: 279, endPoint x: 447, endPoint y: 276, distance: 54.9
click at [500, 280] on div "VP [GEOGRAPHIC_DATA]" at bounding box center [543, 276] width 154 height 17
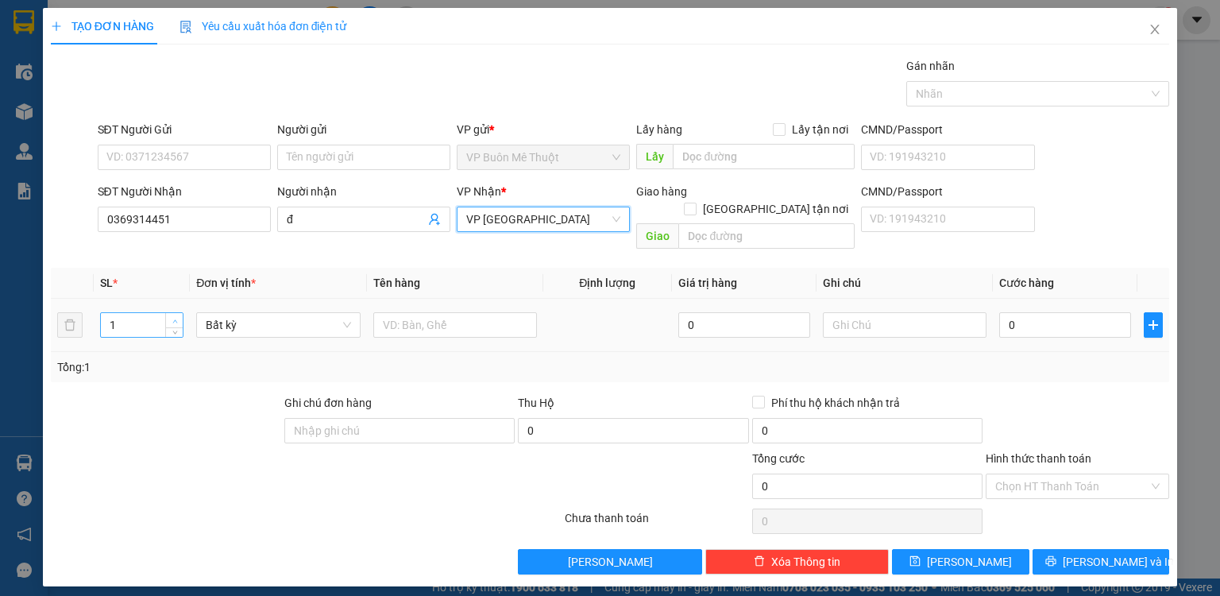
click at [172, 316] on span "up" at bounding box center [175, 321] width 10 height 10
type input "2"
click at [451, 315] on input "text" at bounding box center [455, 324] width 164 height 25
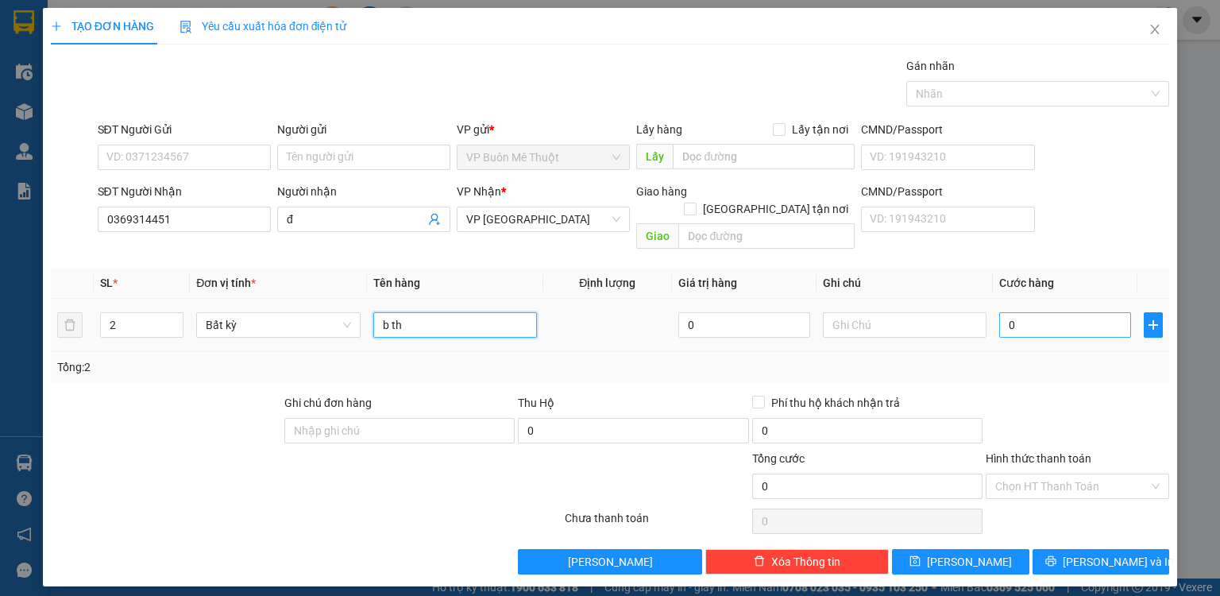
type input "b th"
click at [1061, 312] on input "0" at bounding box center [1065, 324] width 132 height 25
type input "1"
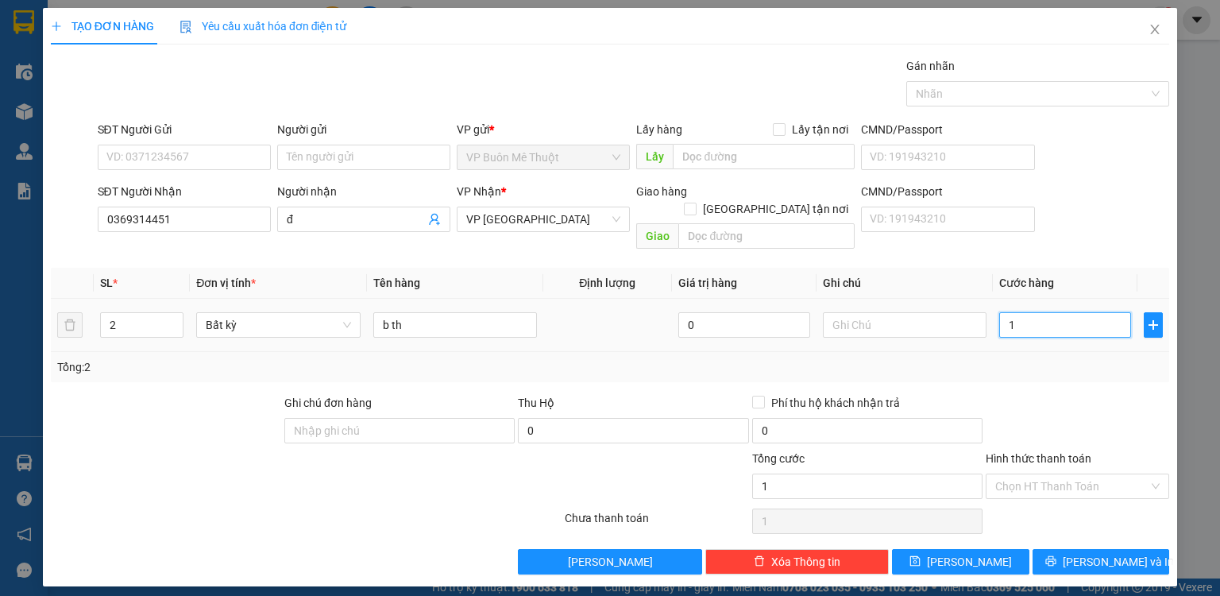
type input "15"
type input "150"
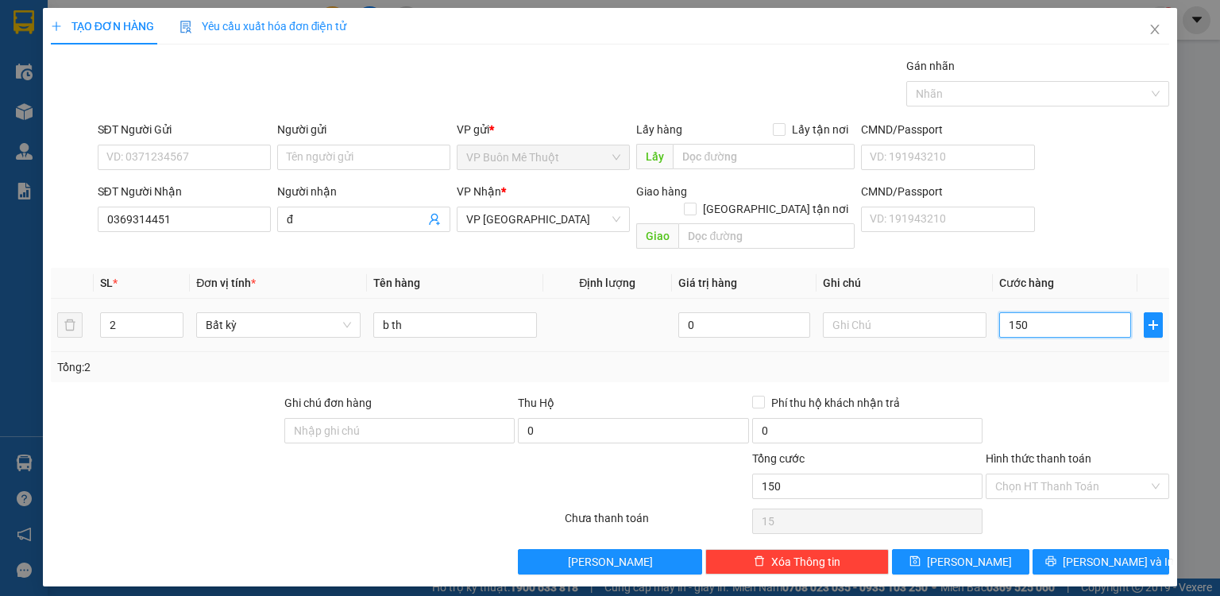
type input "150"
type input "150.000"
drag, startPoint x: 1117, startPoint y: 414, endPoint x: 1084, endPoint y: 465, distance: 60.4
click at [1114, 421] on div at bounding box center [1077, 422] width 187 height 56
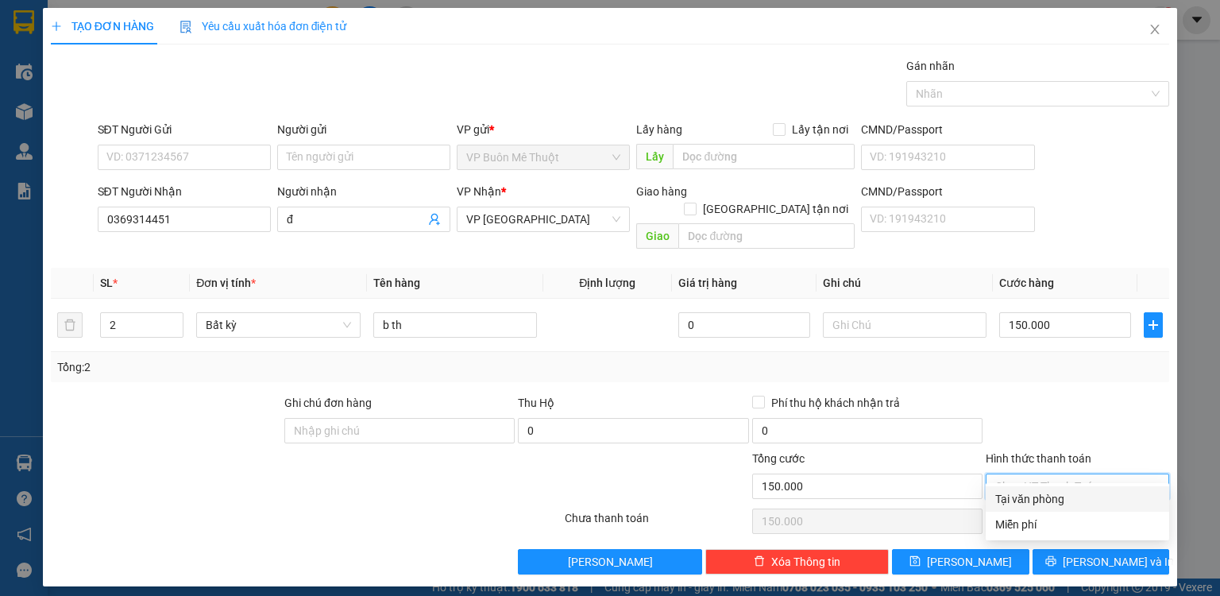
drag, startPoint x: 1071, startPoint y: 478, endPoint x: 1064, endPoint y: 485, distance: 9.0
click at [1069, 480] on div "Hình thức thanh toán Chọn HT Thanh Toán" at bounding box center [1077, 478] width 183 height 56
drag, startPoint x: 1050, startPoint y: 508, endPoint x: 1039, endPoint y: 515, distance: 13.2
click at [1050, 508] on div "Tại văn phòng" at bounding box center [1077, 498] width 183 height 25
type input "0"
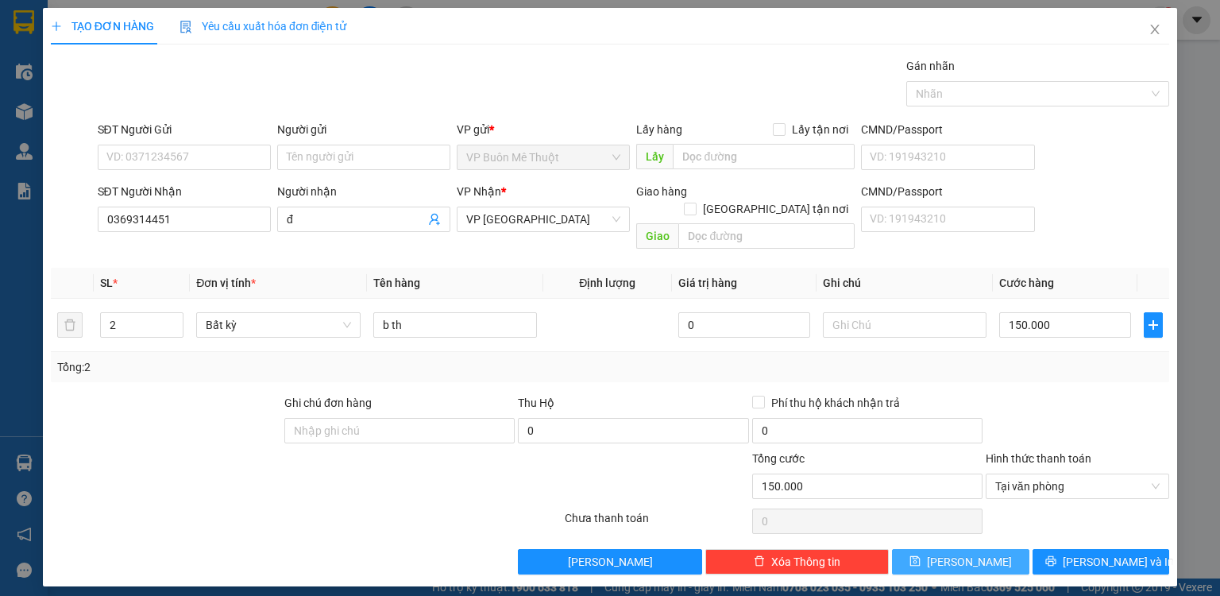
drag, startPoint x: 980, startPoint y: 547, endPoint x: 972, endPoint y: 547, distance: 8.0
click at [974, 549] on button "[PERSON_NAME]" at bounding box center [960, 561] width 137 height 25
type input "1"
type input "0"
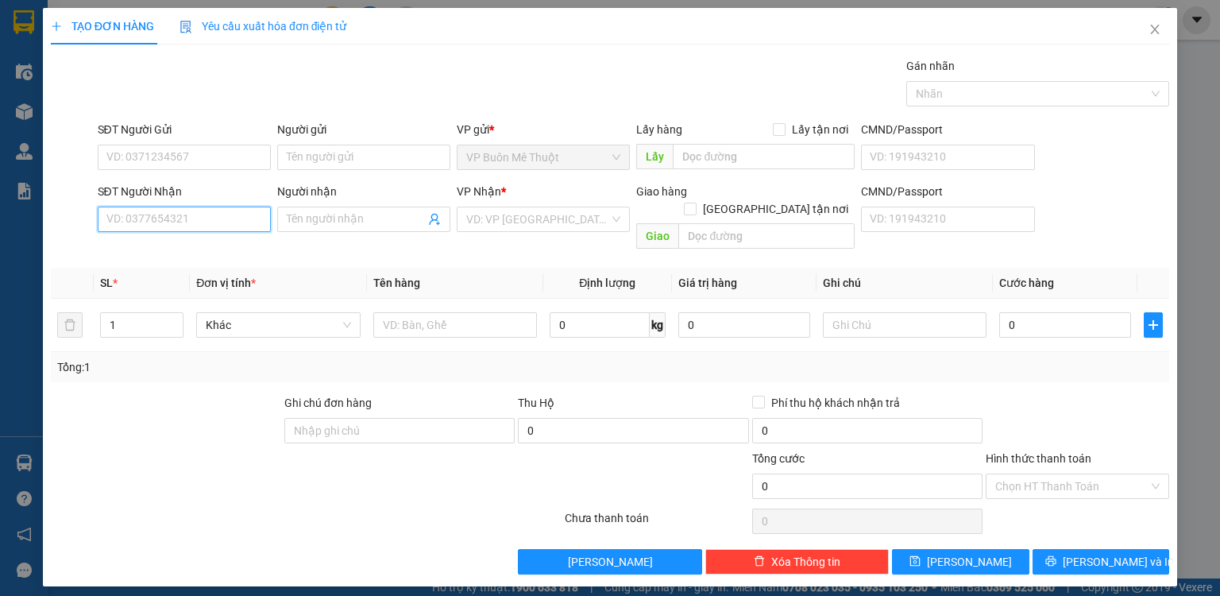
click at [164, 216] on input "SĐT Người Nhận" at bounding box center [184, 219] width 173 height 25
type input "0901070777"
drag, startPoint x: 320, startPoint y: 218, endPoint x: 350, endPoint y: 194, distance: 37.8
click at [337, 207] on span at bounding box center [363, 219] width 173 height 25
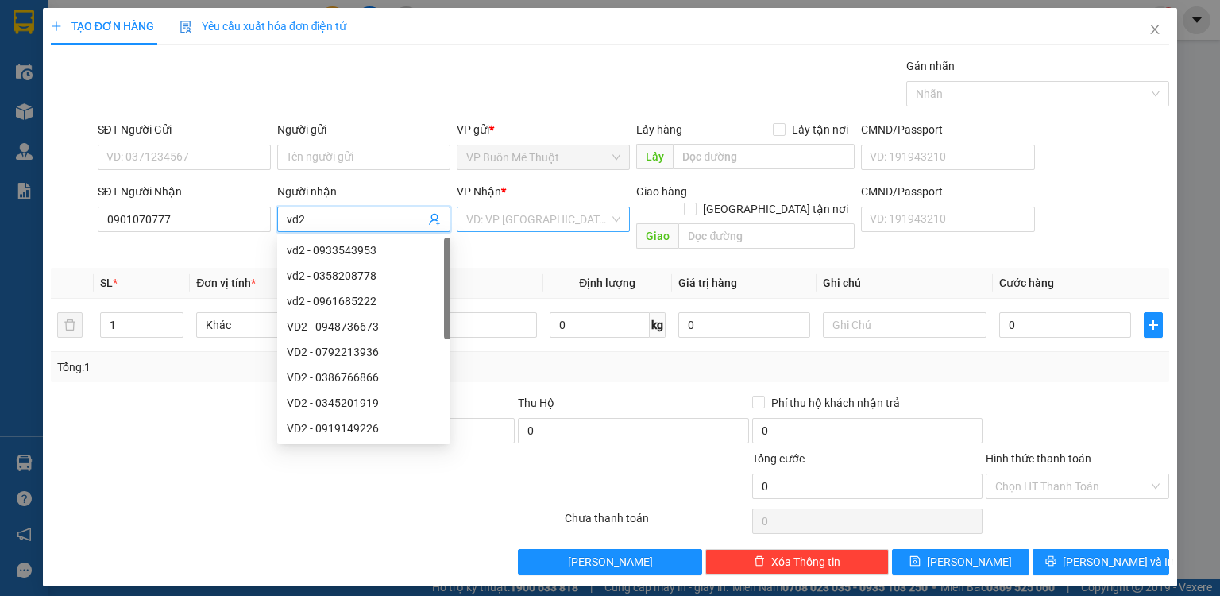
type input "vd2"
drag, startPoint x: 562, startPoint y: 207, endPoint x: 545, endPoint y: 254, distance: 50.8
click at [560, 210] on input "search" at bounding box center [537, 219] width 143 height 24
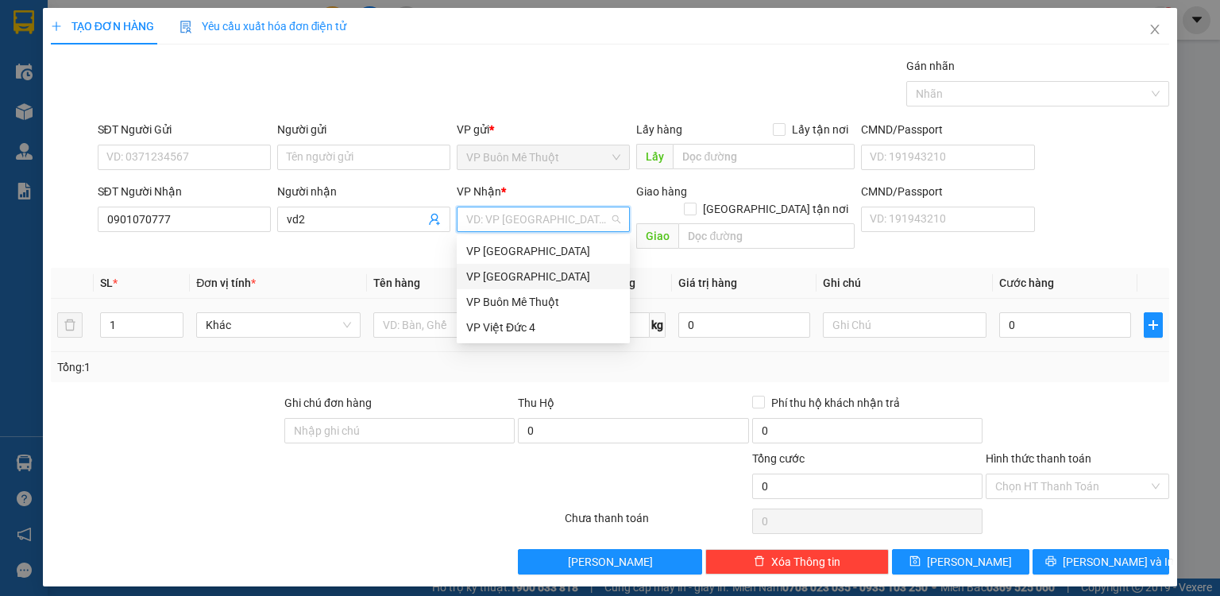
drag, startPoint x: 524, startPoint y: 277, endPoint x: 438, endPoint y: 292, distance: 87.1
click at [520, 280] on div "VP [GEOGRAPHIC_DATA]" at bounding box center [543, 276] width 154 height 17
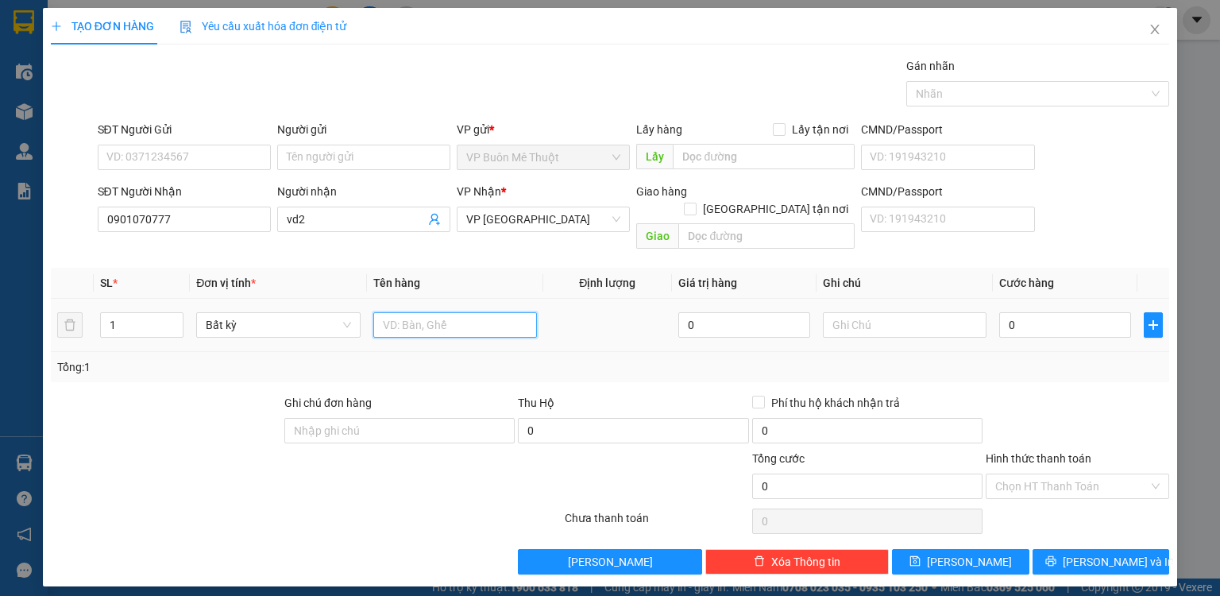
drag, startPoint x: 392, startPoint y: 308, endPoint x: 400, endPoint y: 303, distance: 8.6
click at [400, 312] on input "text" at bounding box center [455, 324] width 164 height 25
type input "thg"
type input "7"
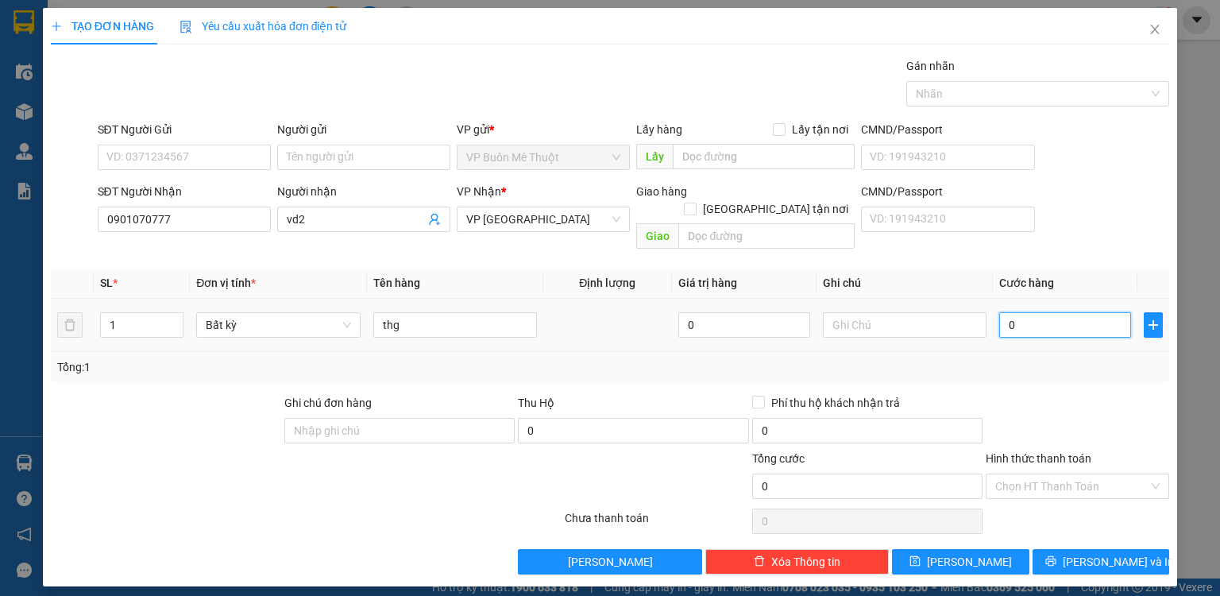
type input "7"
type input "70"
type input "70.000"
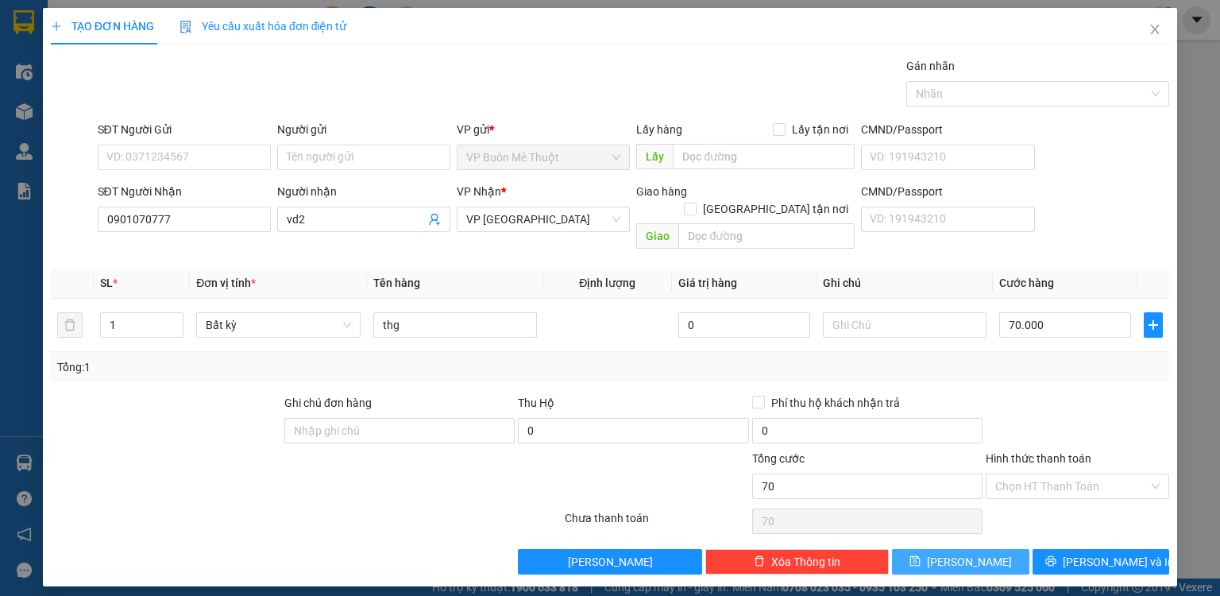
type input "70.000"
drag, startPoint x: 995, startPoint y: 539, endPoint x: 631, endPoint y: 0, distance: 650.6
click at [995, 549] on button "[PERSON_NAME]" at bounding box center [960, 561] width 137 height 25
type input "0"
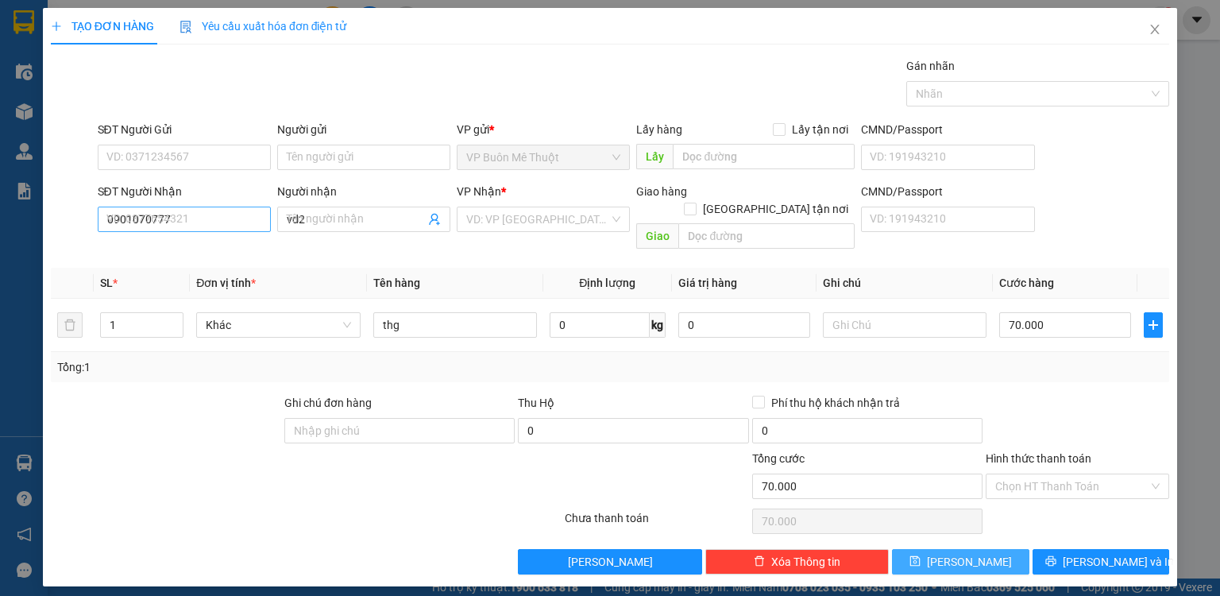
type input "0"
click at [192, 220] on input "SĐT Người Nhận" at bounding box center [184, 219] width 173 height 25
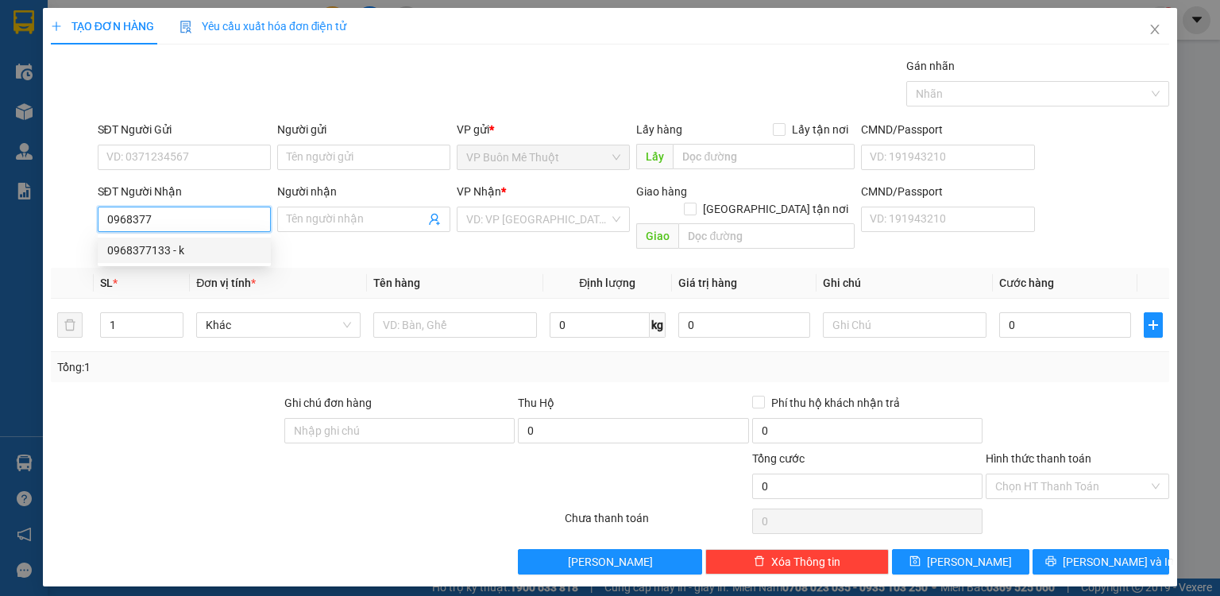
click at [181, 251] on div "0968377133 - k" at bounding box center [184, 249] width 154 height 17
type input "0968377133"
type input "k"
type input "cx so4"
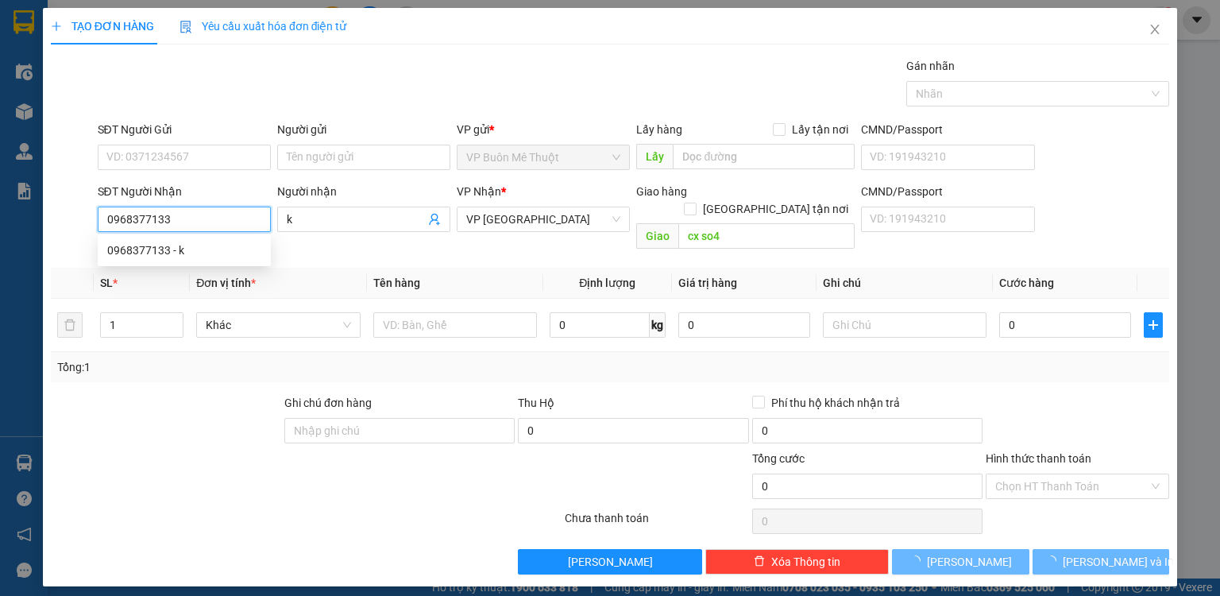
type input "100.000"
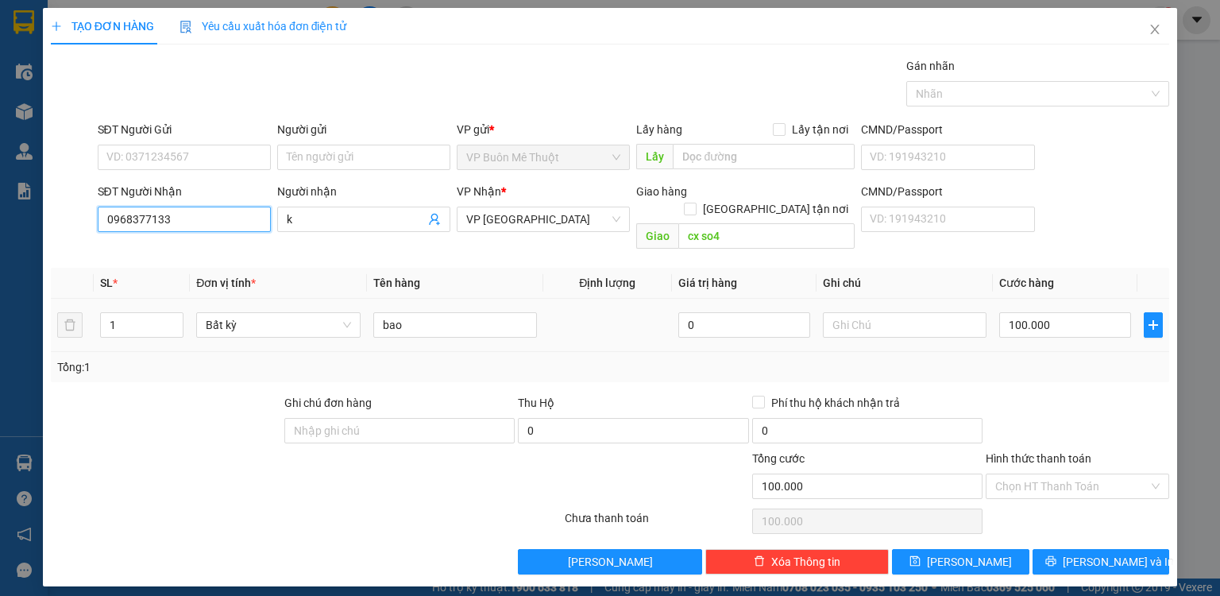
type input "0968377133"
click at [181, 313] on span "Increase Value" at bounding box center [173, 319] width 17 height 12
type input "2"
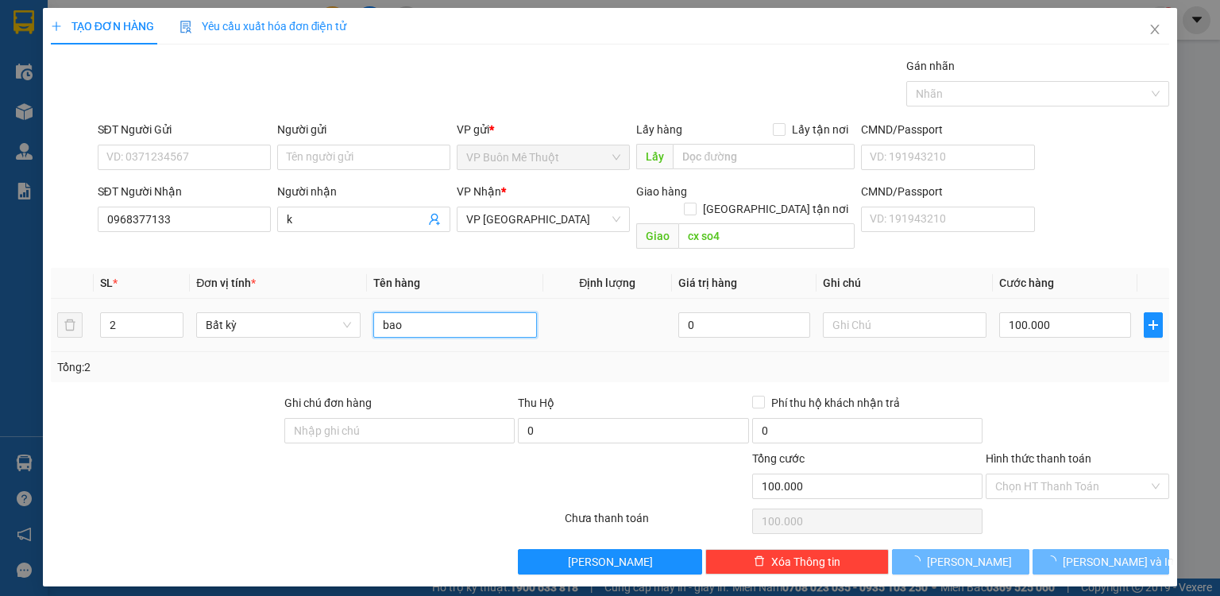
drag, startPoint x: 416, startPoint y: 308, endPoint x: 333, endPoint y: 319, distance: 84.1
click at [337, 320] on tr "2 Bất kỳ bao 0 100.000" at bounding box center [610, 325] width 1118 height 53
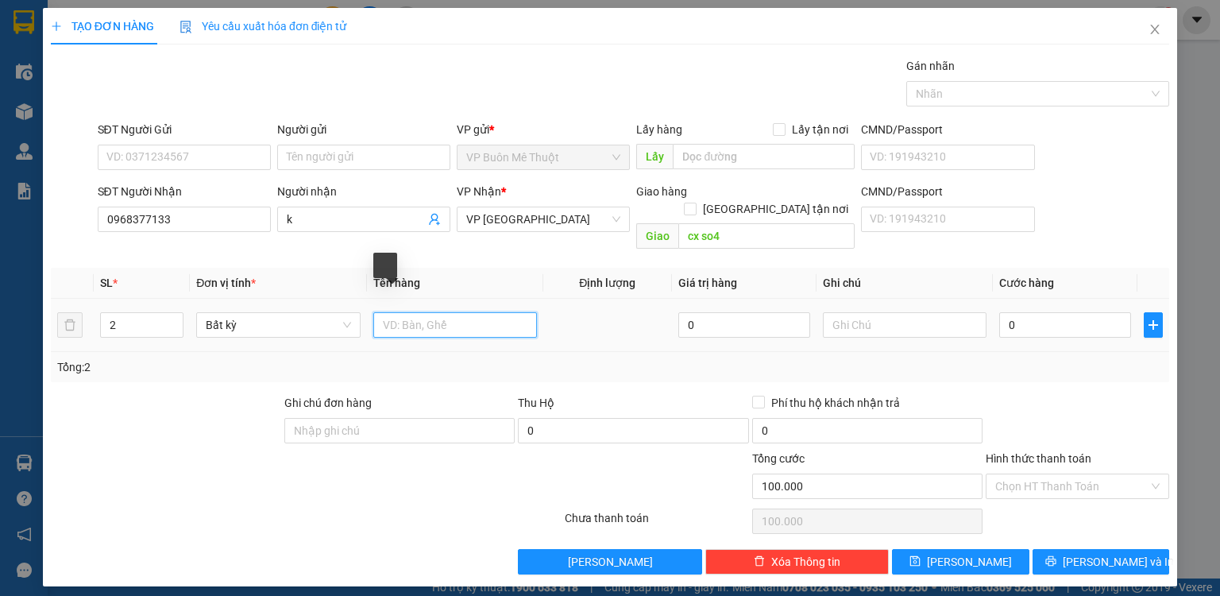
type input "0"
type input "th"
click at [1055, 315] on input "0" at bounding box center [1065, 324] width 132 height 25
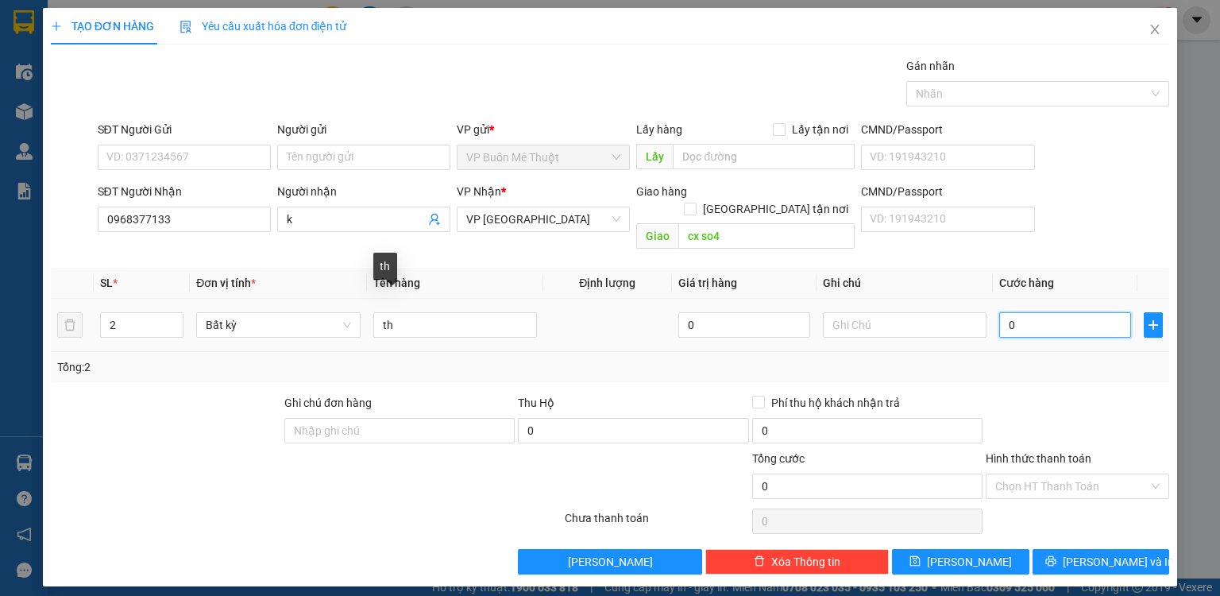
type input "1"
type input "14"
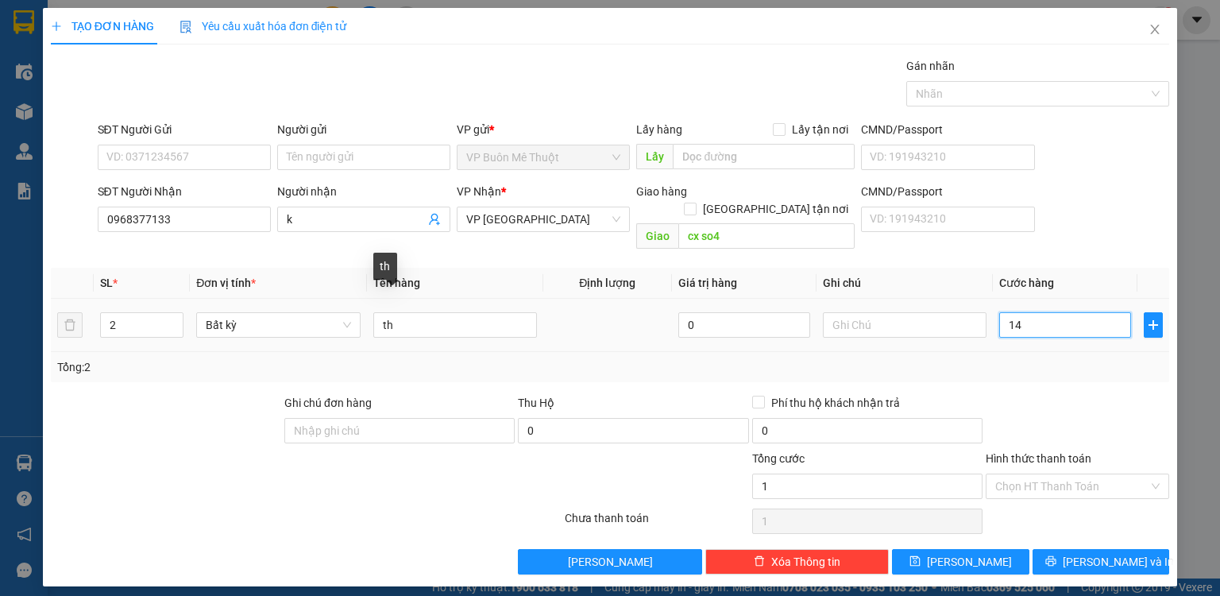
type input "14"
type input "140"
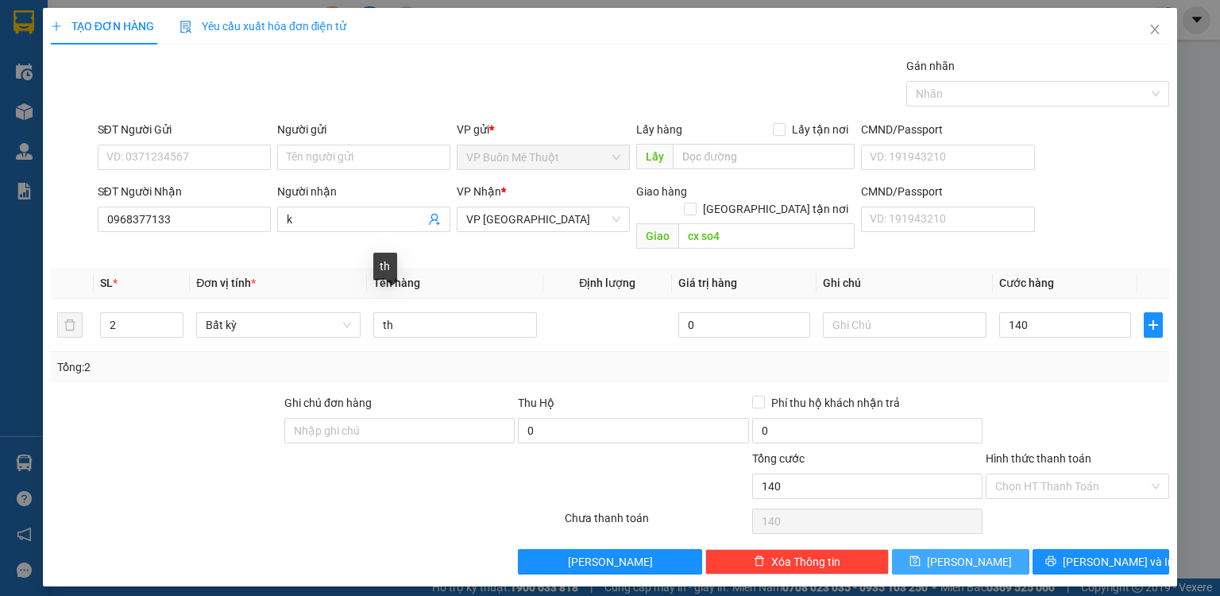
type input "140.000"
click at [995, 549] on button "[PERSON_NAME]" at bounding box center [960, 561] width 137 height 25
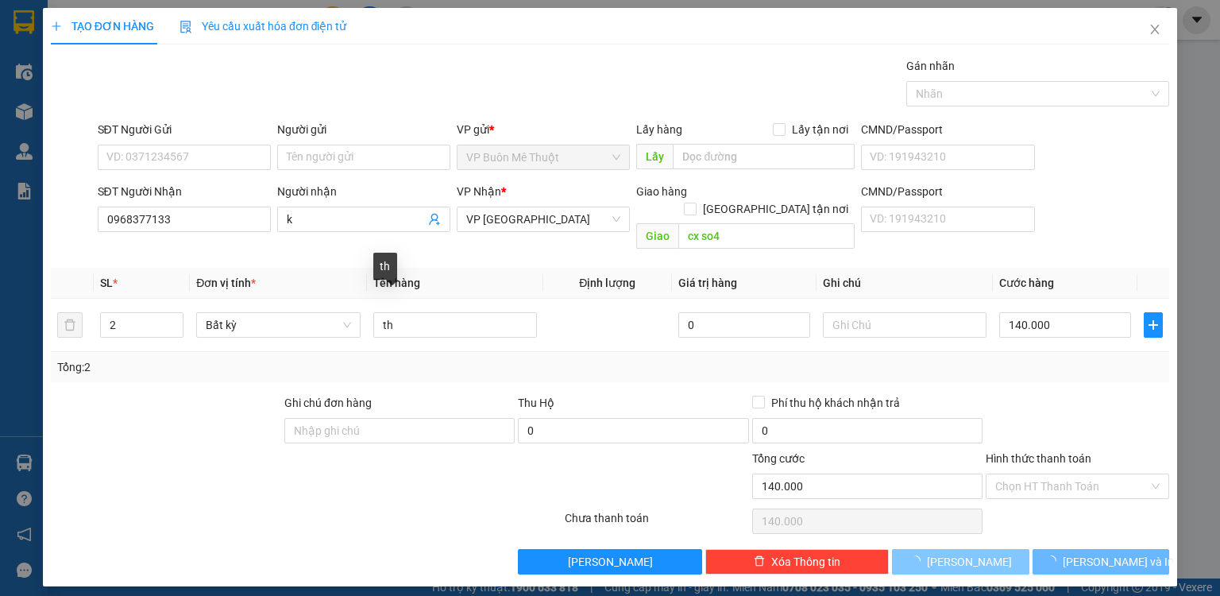
type input "0"
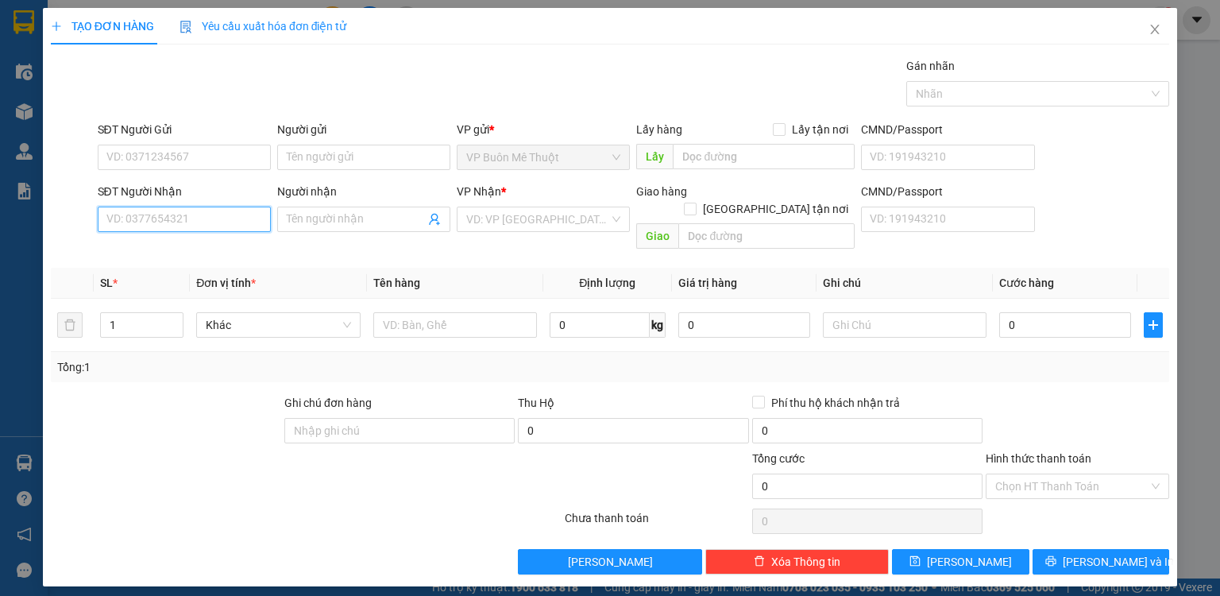
click at [223, 208] on input "SĐT Người Nhận" at bounding box center [184, 219] width 173 height 25
click at [207, 213] on input "SĐT Người Nhận" at bounding box center [184, 219] width 173 height 25
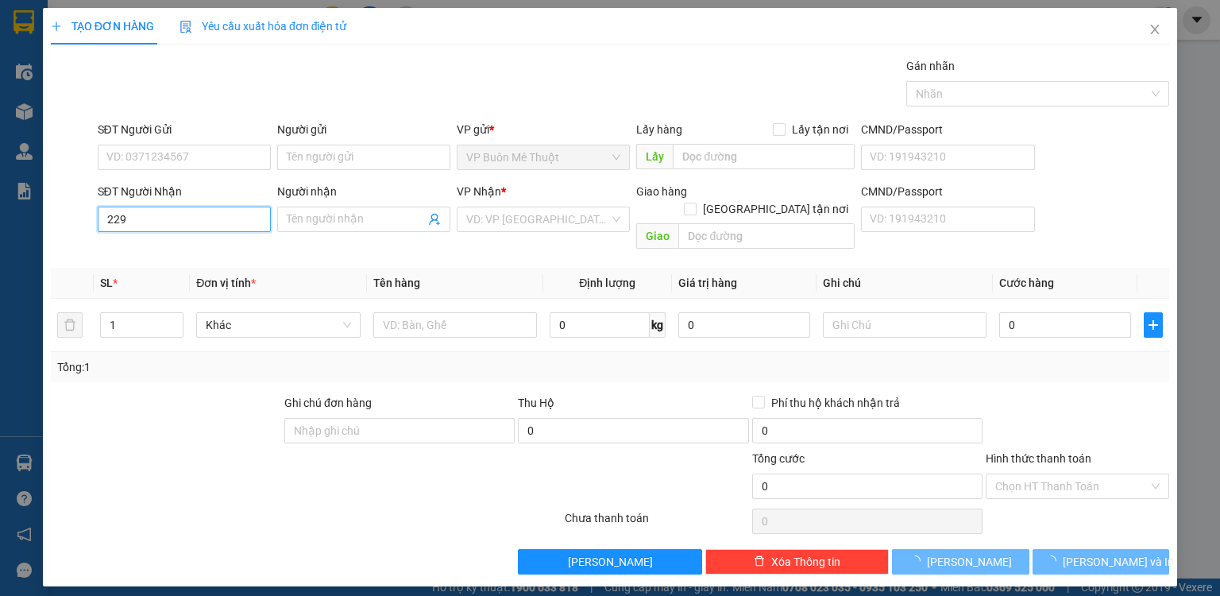
click at [170, 218] on input "229" at bounding box center [184, 219] width 173 height 25
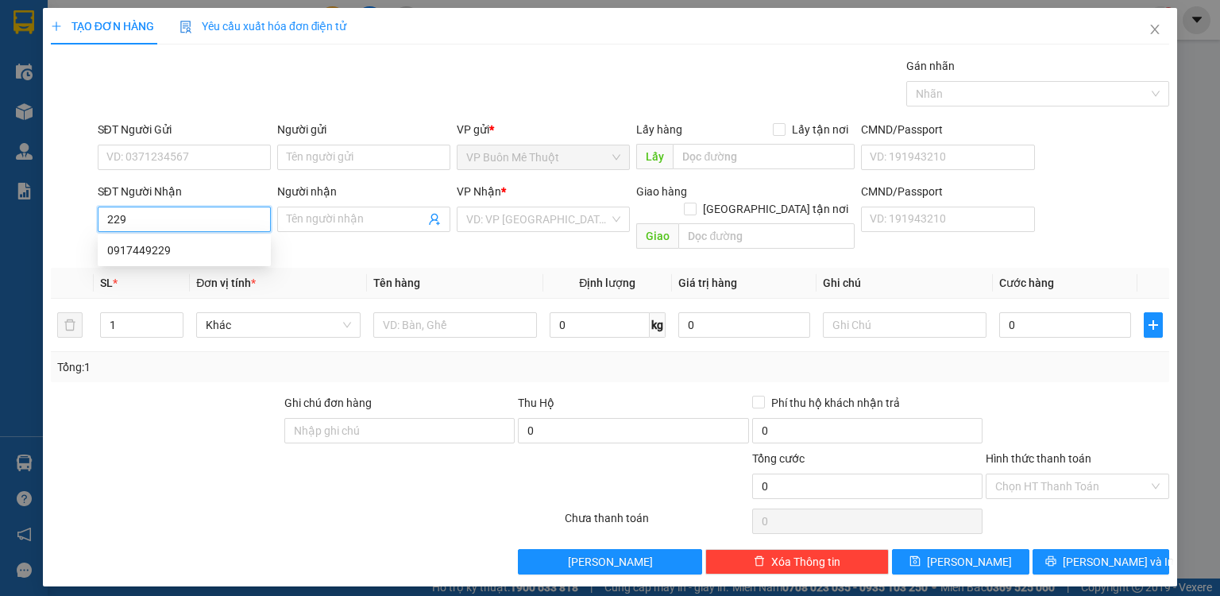
click at [170, 218] on input "229" at bounding box center [184, 219] width 173 height 25
click at [179, 250] on div "0917449229" at bounding box center [184, 249] width 154 height 17
type input "0917449229"
type input "phu rieng.dx"
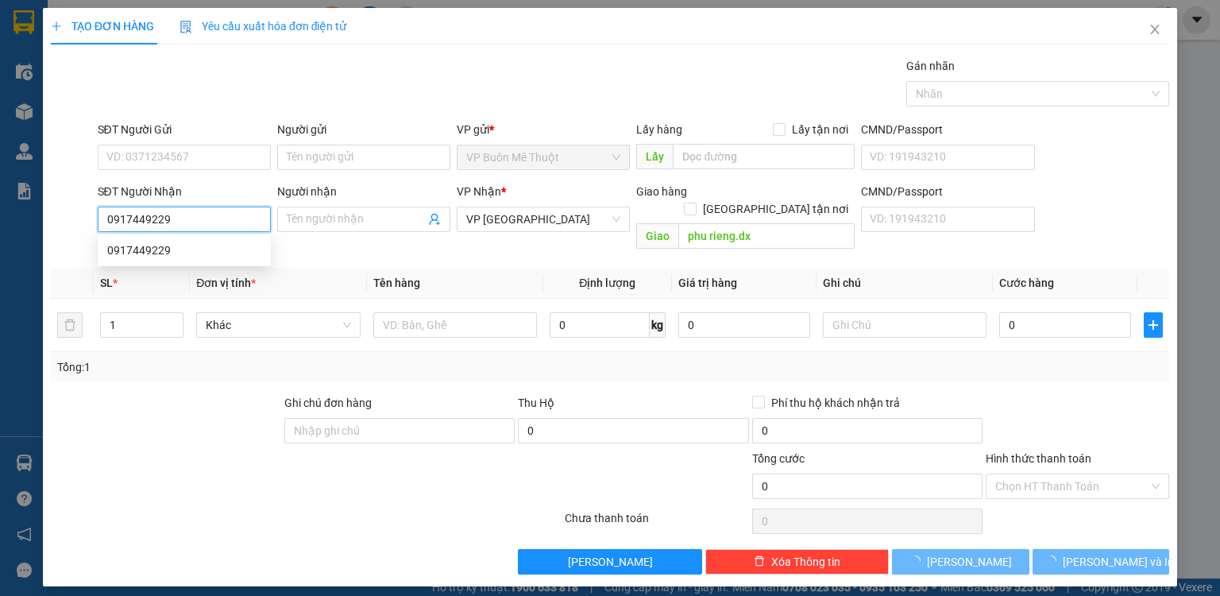
type input "1.840.000"
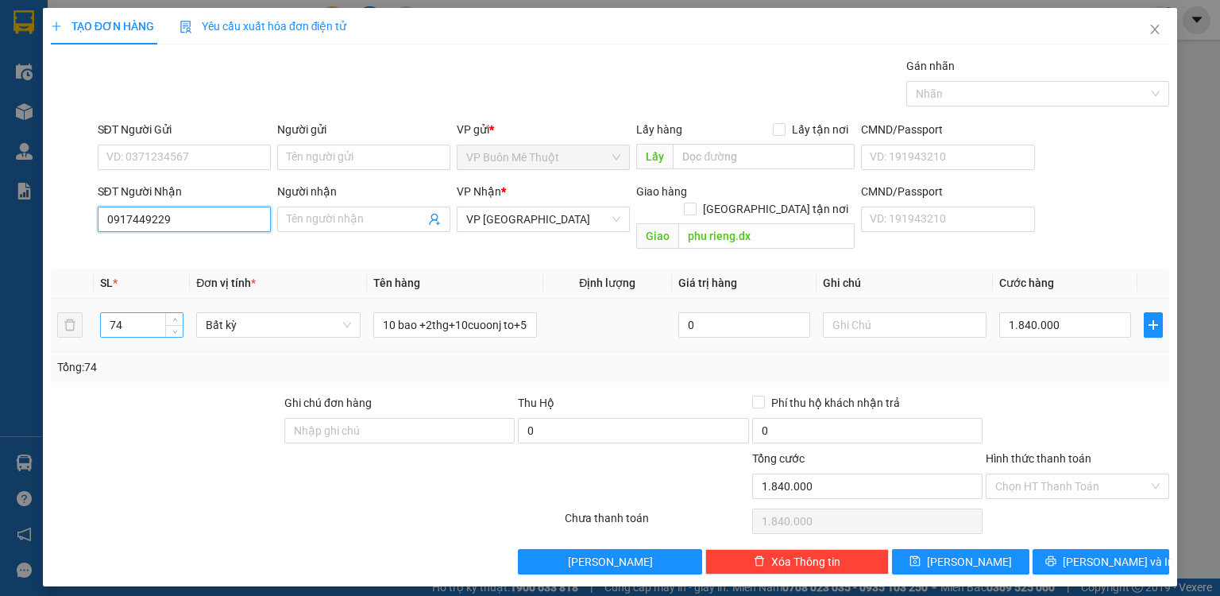
type input "0917449229"
click at [139, 313] on input "74" at bounding box center [142, 325] width 82 height 24
type input "7"
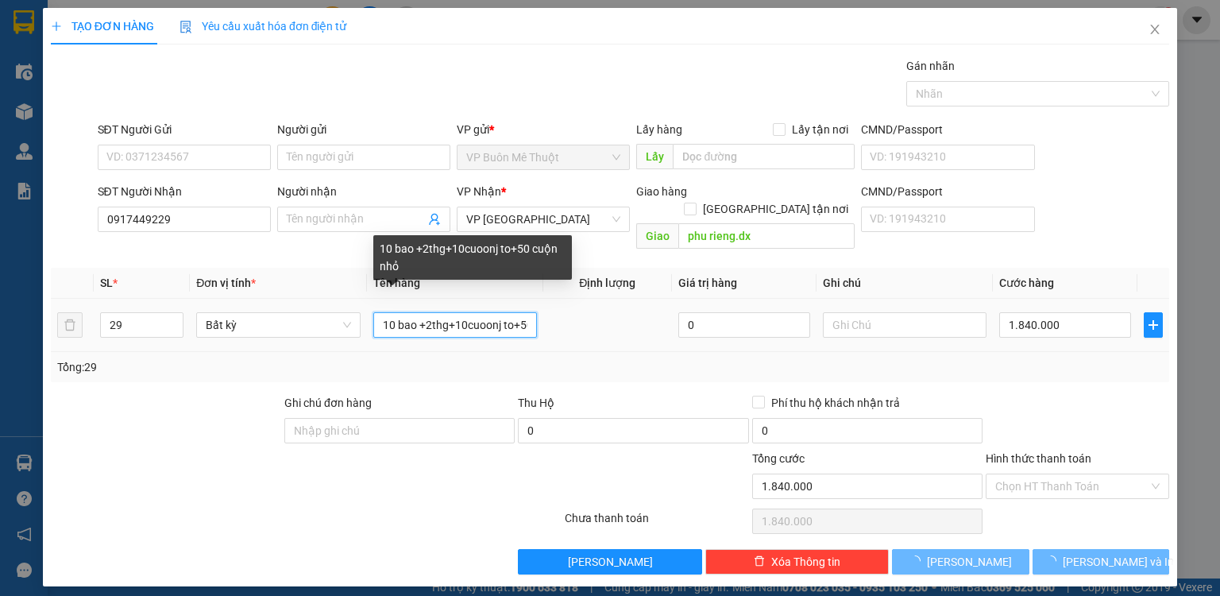
drag, startPoint x: 377, startPoint y: 306, endPoint x: 606, endPoint y: 312, distance: 229.7
click at [606, 312] on tr "29 Bất kỳ 10 bao +2thg+10cuoonj to+50 cuộn nhỏ 0 1.840.000" at bounding box center [610, 325] width 1118 height 53
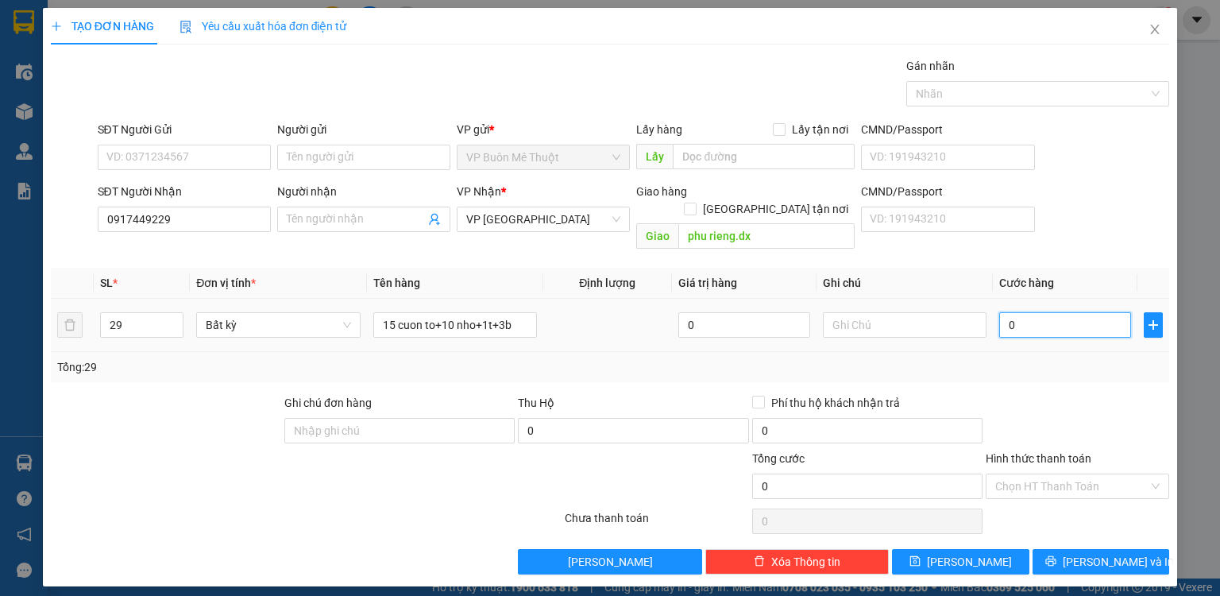
click at [1059, 316] on input "0" at bounding box center [1065, 324] width 132 height 25
click at [1032, 315] on input "0" at bounding box center [1065, 324] width 132 height 25
click at [966, 553] on span "[PERSON_NAME]" at bounding box center [969, 561] width 85 height 17
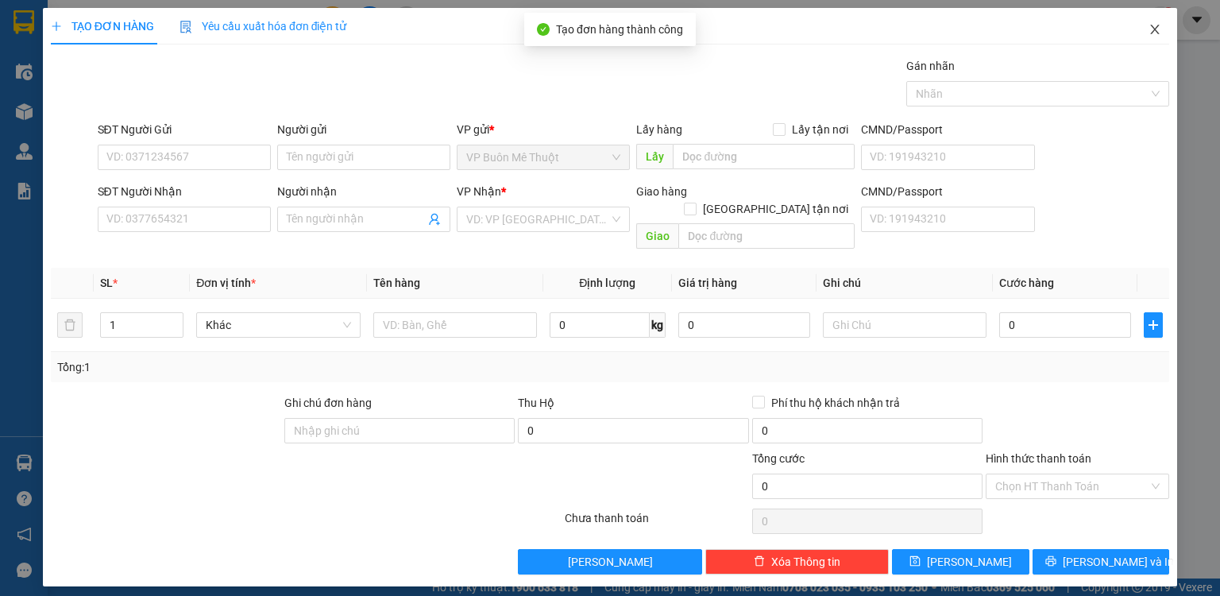
click at [1153, 25] on icon "close" at bounding box center [1155, 29] width 13 height 13
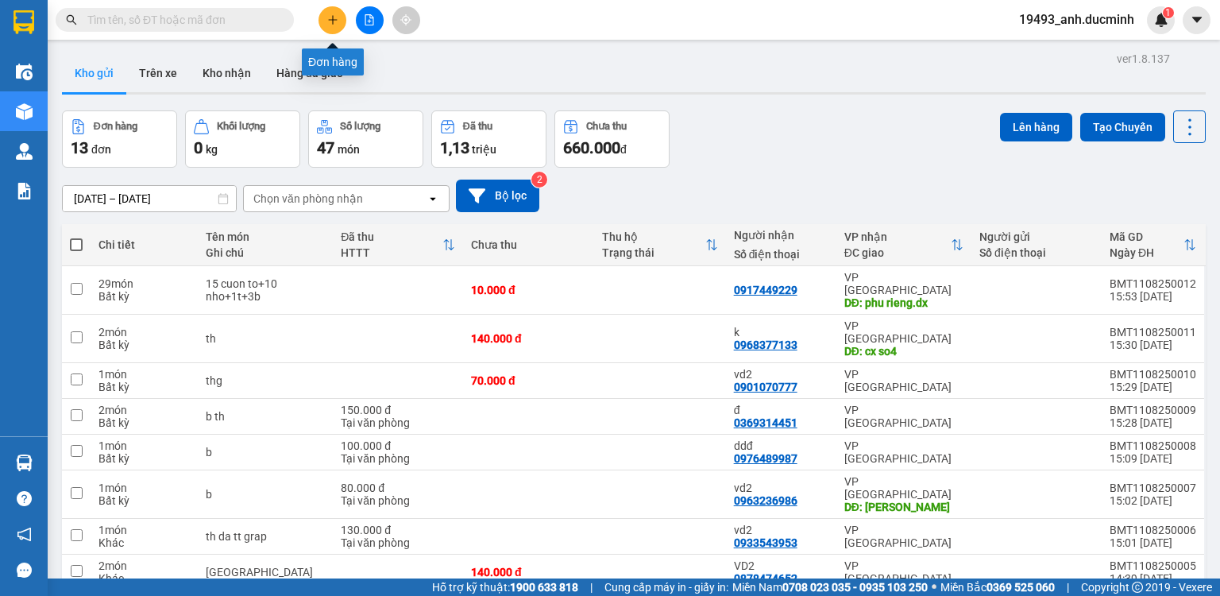
click at [341, 21] on button at bounding box center [333, 20] width 28 height 28
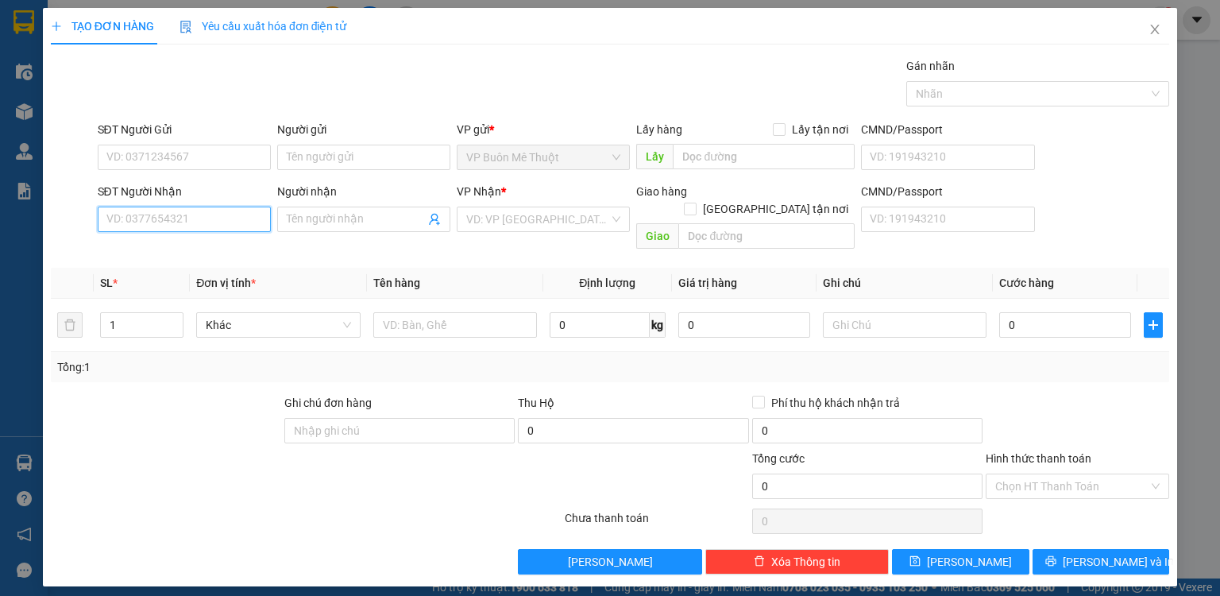
click at [248, 221] on input "SĐT Người Nhận" at bounding box center [184, 219] width 173 height 25
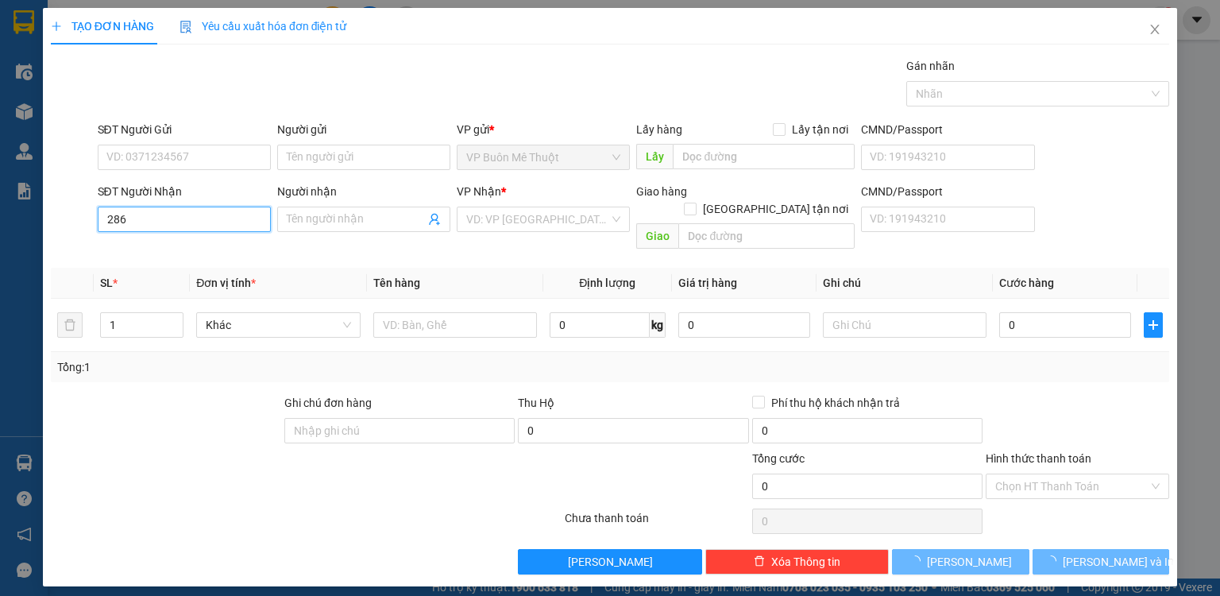
click at [219, 216] on input "286" at bounding box center [184, 219] width 173 height 25
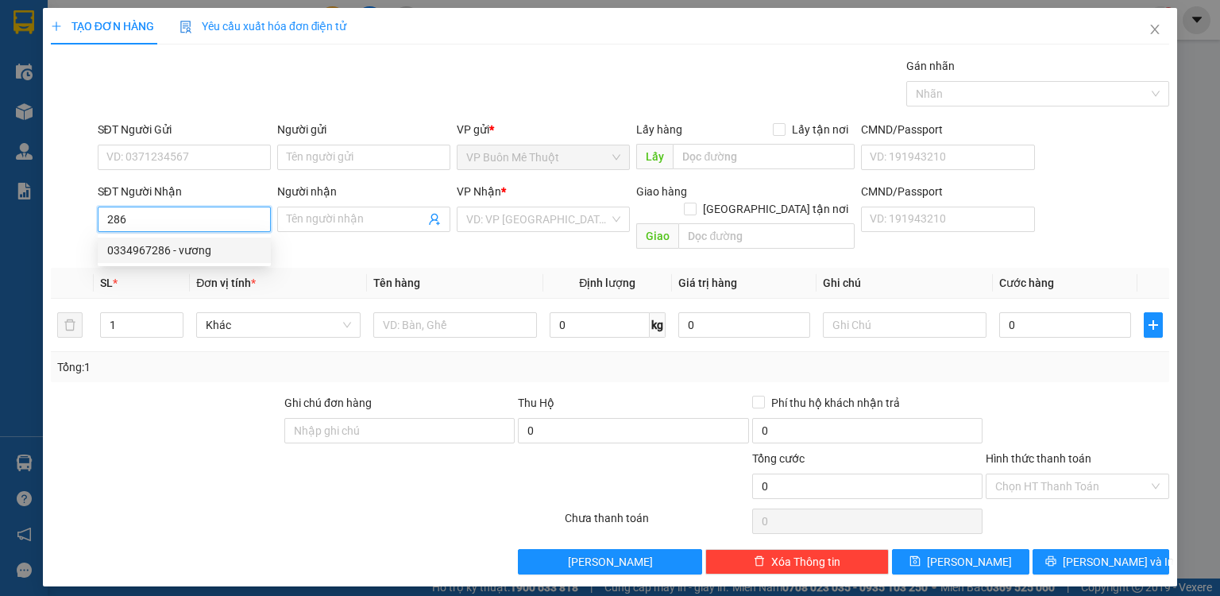
click at [202, 249] on div "0334967286 - vương" at bounding box center [184, 249] width 154 height 17
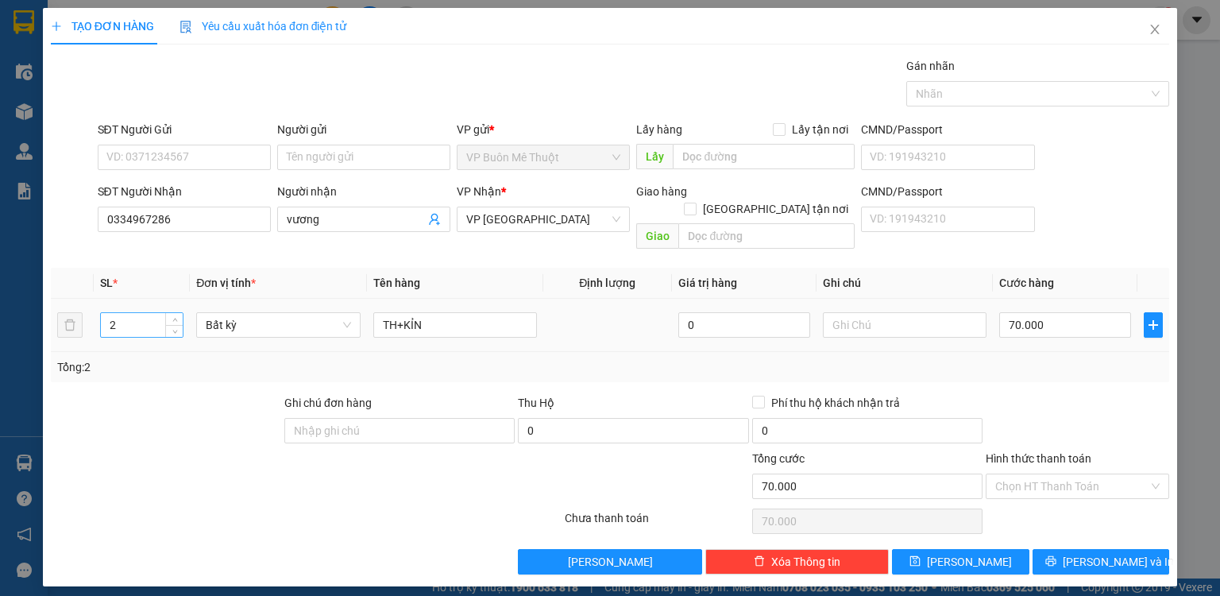
click at [153, 313] on input "2" at bounding box center [142, 325] width 82 height 24
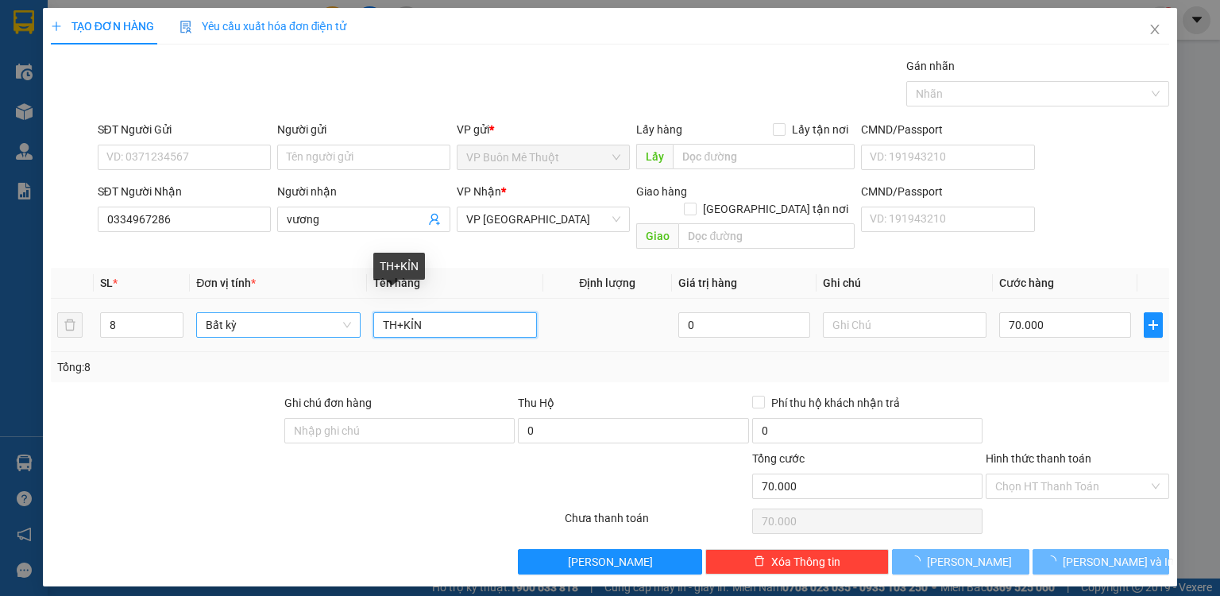
drag, startPoint x: 408, startPoint y: 302, endPoint x: 315, endPoint y: 297, distance: 92.3
click at [315, 299] on tr "8 Bất kỳ TH+KỈN 0 70.000" at bounding box center [610, 325] width 1118 height 53
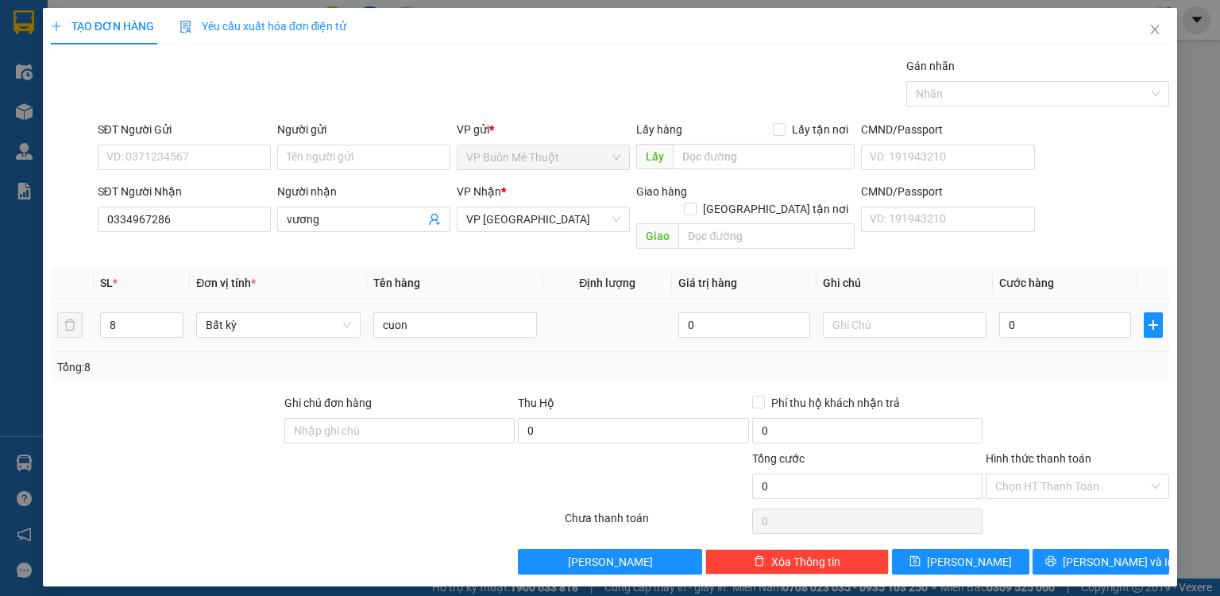
click at [1026, 309] on div "0" at bounding box center [1065, 325] width 132 height 32
click at [1026, 312] on input "0" at bounding box center [1065, 324] width 132 height 25
click at [1056, 556] on icon "printer" at bounding box center [1050, 561] width 10 height 10
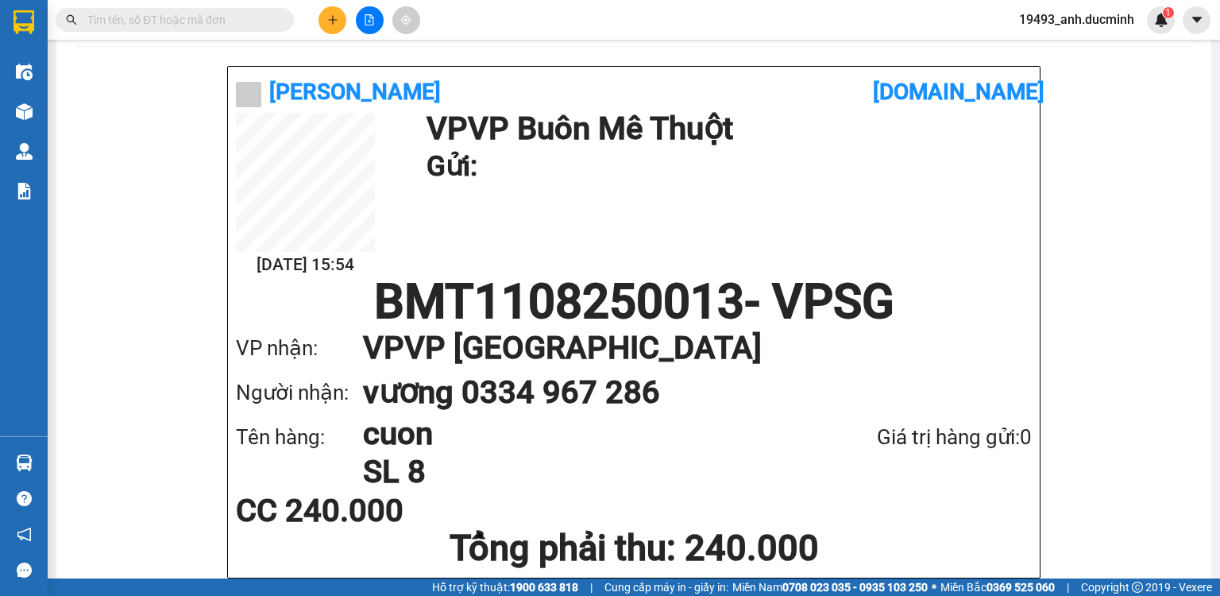
scroll to position [127, 0]
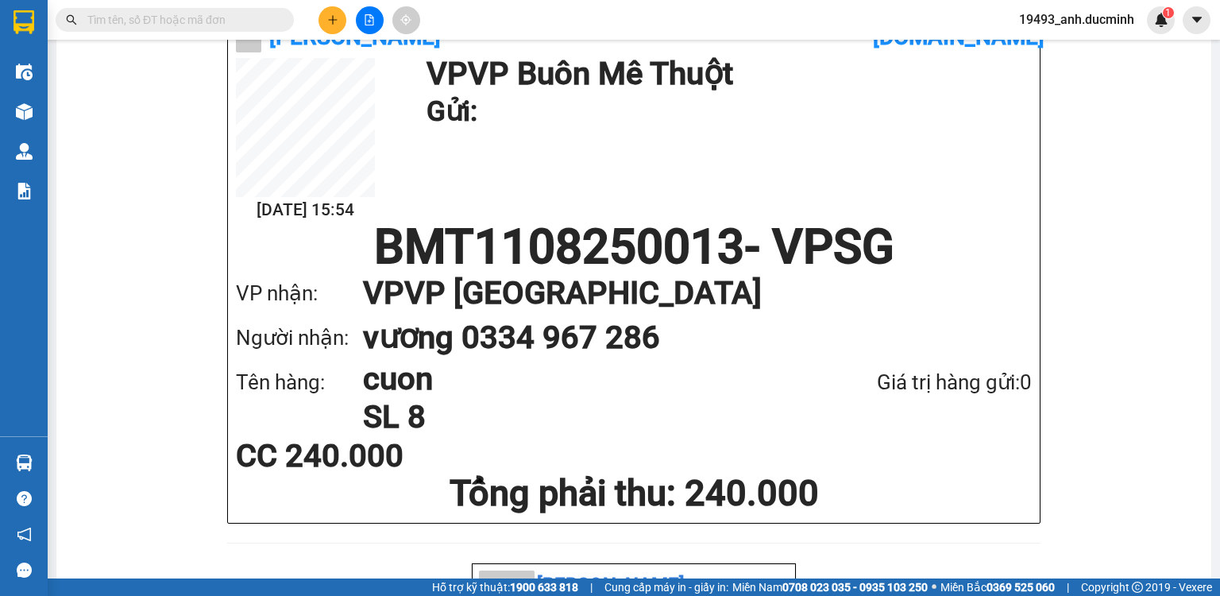
click at [324, 25] on button at bounding box center [333, 20] width 28 height 28
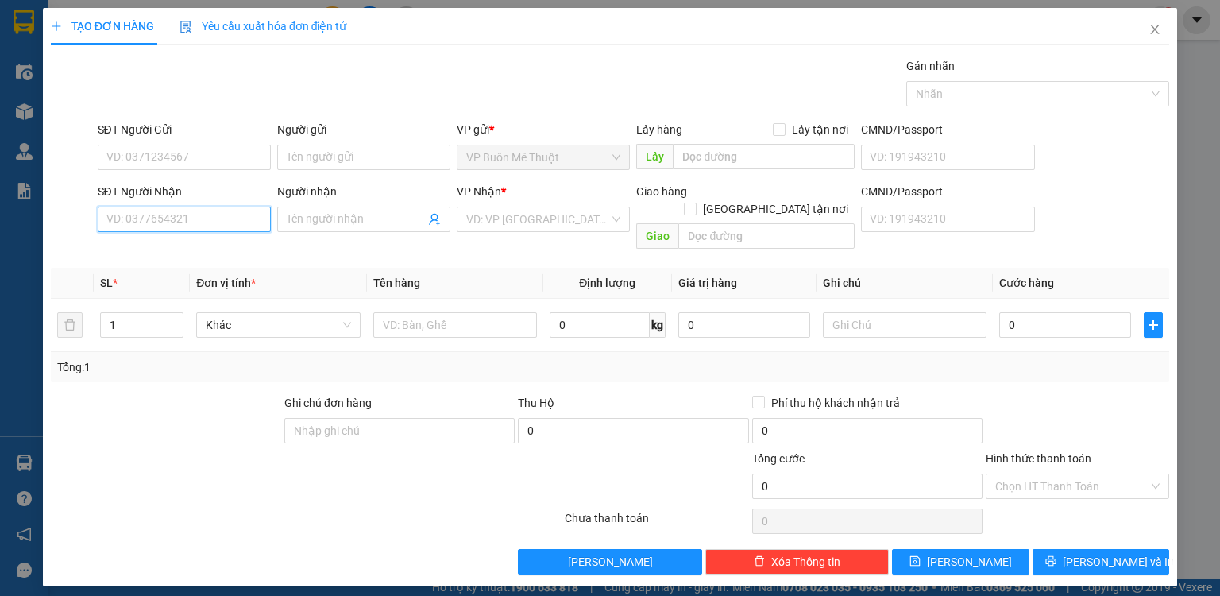
click at [234, 221] on input "SĐT Người Nhận" at bounding box center [184, 219] width 173 height 25
click at [350, 216] on input "Người nhận" at bounding box center [356, 219] width 138 height 17
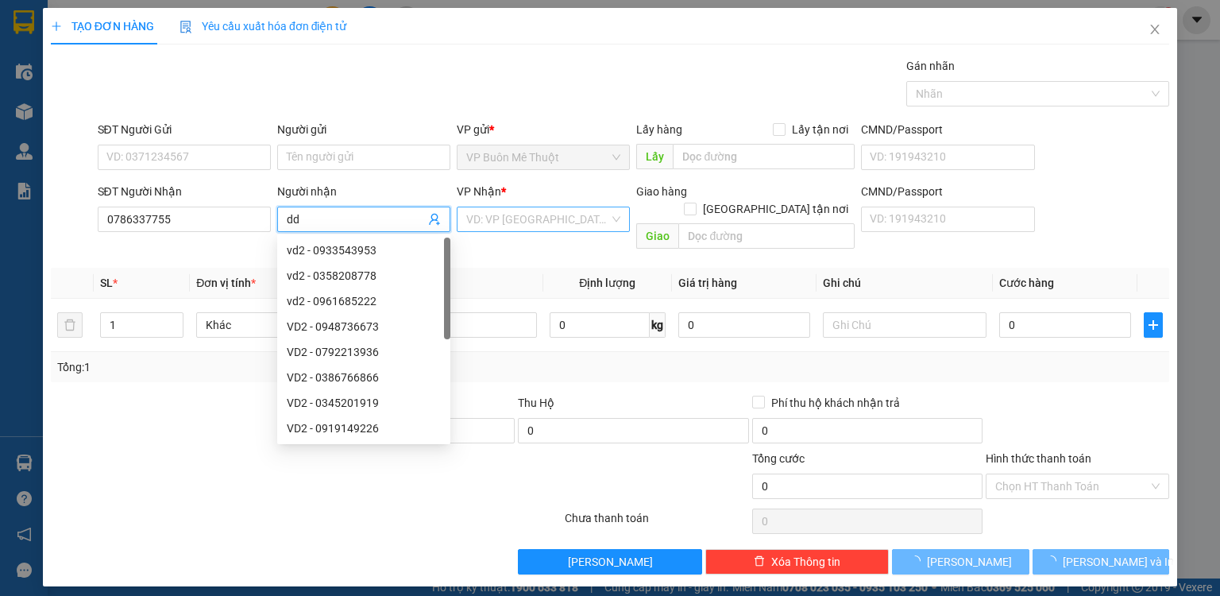
click at [485, 222] on input "search" at bounding box center [537, 219] width 143 height 24
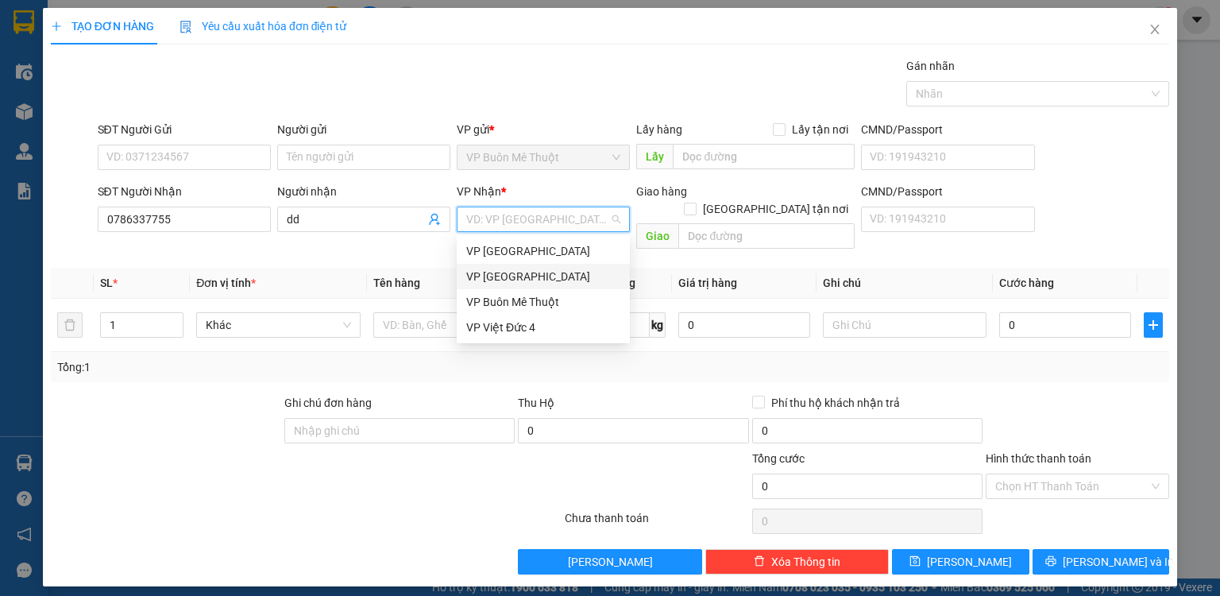
click at [485, 272] on div "VP [GEOGRAPHIC_DATA]" at bounding box center [543, 276] width 154 height 17
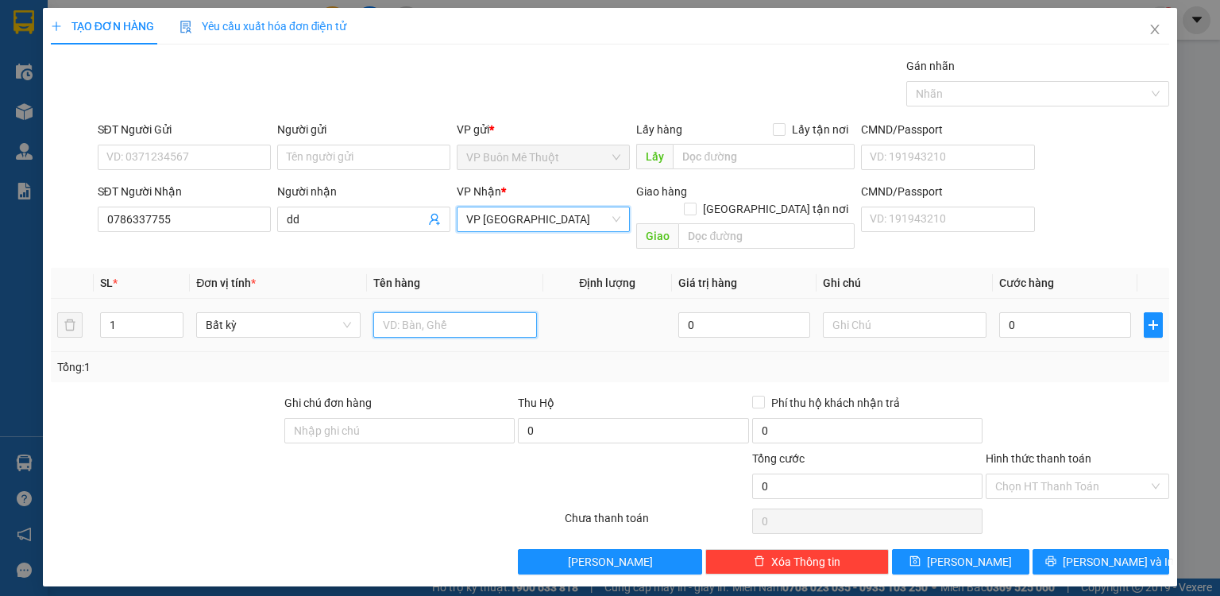
click at [478, 312] on input "text" at bounding box center [455, 324] width 164 height 25
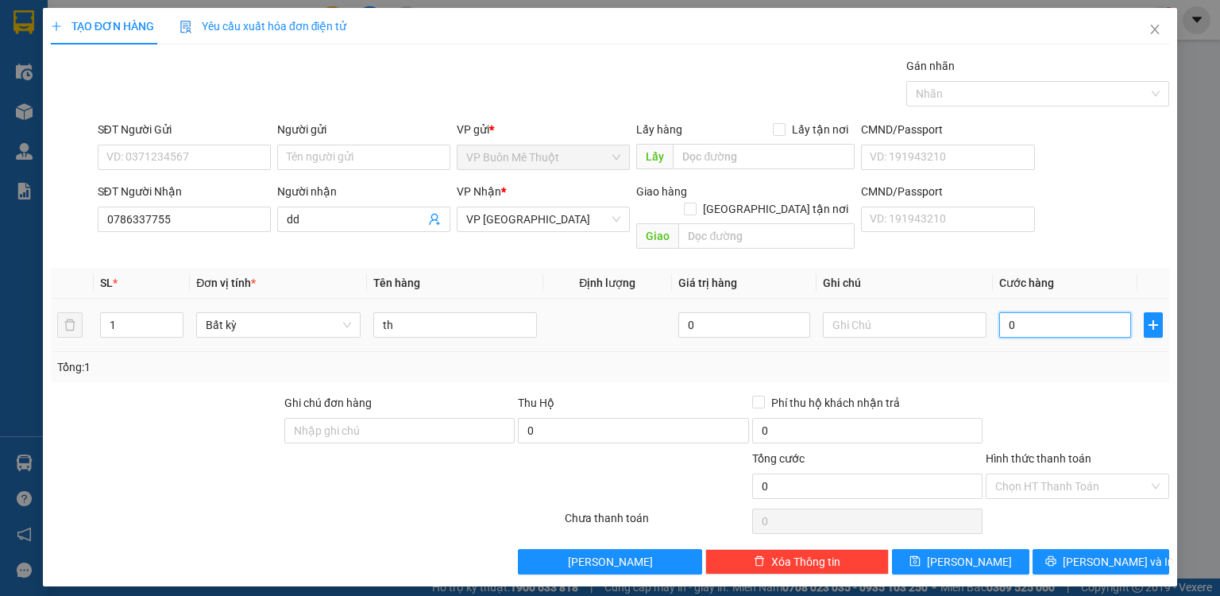
click at [1037, 315] on input "0" at bounding box center [1065, 324] width 132 height 25
drag, startPoint x: 988, startPoint y: 549, endPoint x: 996, endPoint y: 548, distance: 8.0
click at [990, 549] on button "[PERSON_NAME]" at bounding box center [960, 561] width 137 height 25
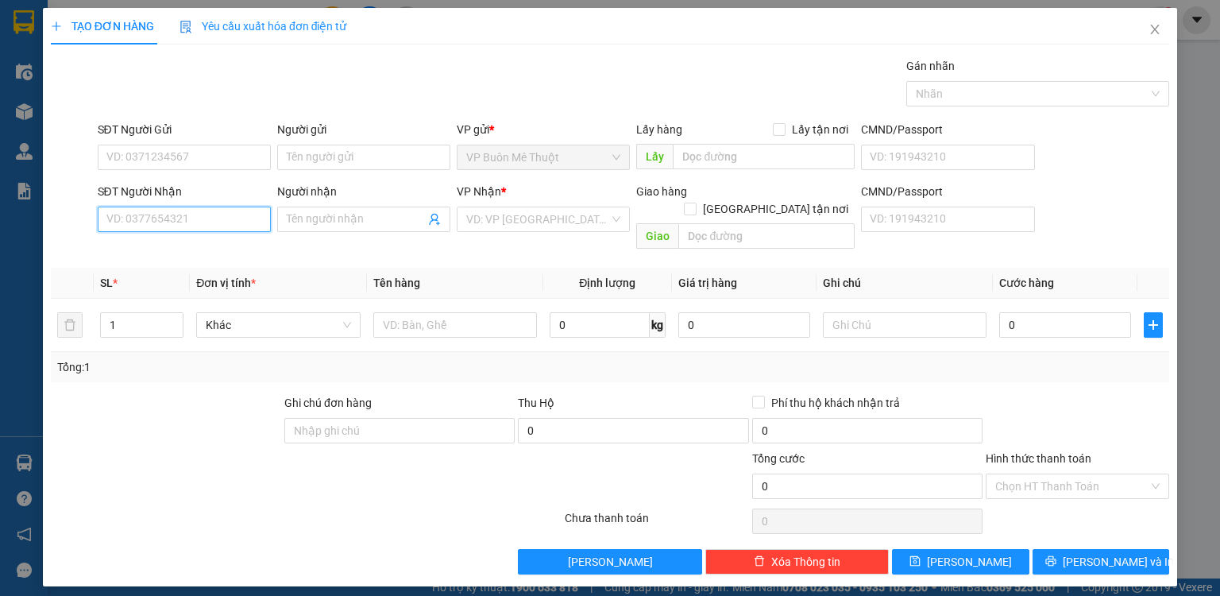
click at [168, 213] on input "SĐT Người Nhận" at bounding box center [184, 219] width 173 height 25
click at [175, 244] on div "0941519498 - vd2" at bounding box center [184, 249] width 154 height 17
drag, startPoint x: 1038, startPoint y: 465, endPoint x: 1029, endPoint y: 486, distance: 23.2
click at [1037, 474] on input "Hình thức thanh toán" at bounding box center [1071, 486] width 153 height 24
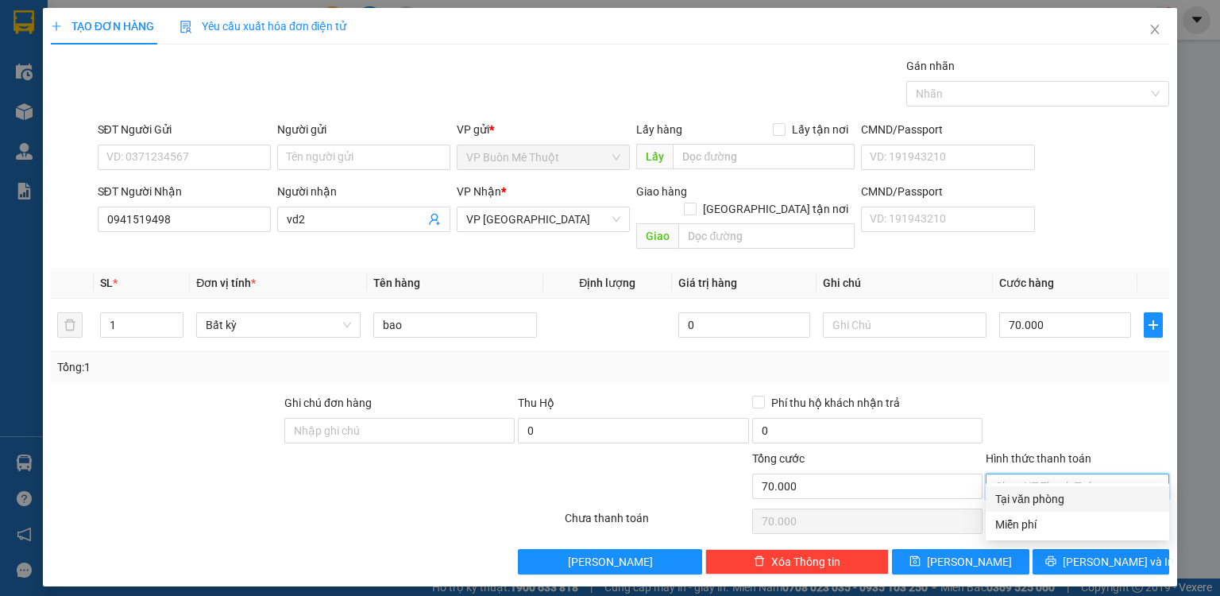
drag, startPoint x: 1026, startPoint y: 497, endPoint x: 992, endPoint y: 519, distance: 40.3
click at [1026, 497] on div "Tại văn phòng" at bounding box center [1077, 498] width 164 height 17
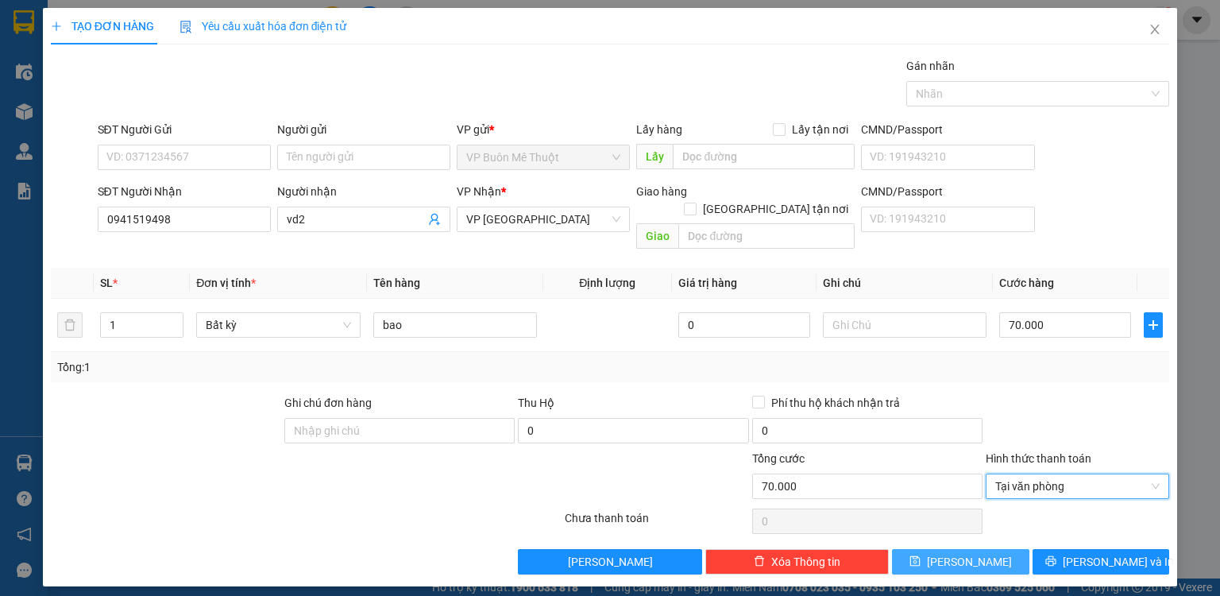
click at [982, 549] on button "[PERSON_NAME]" at bounding box center [960, 561] width 137 height 25
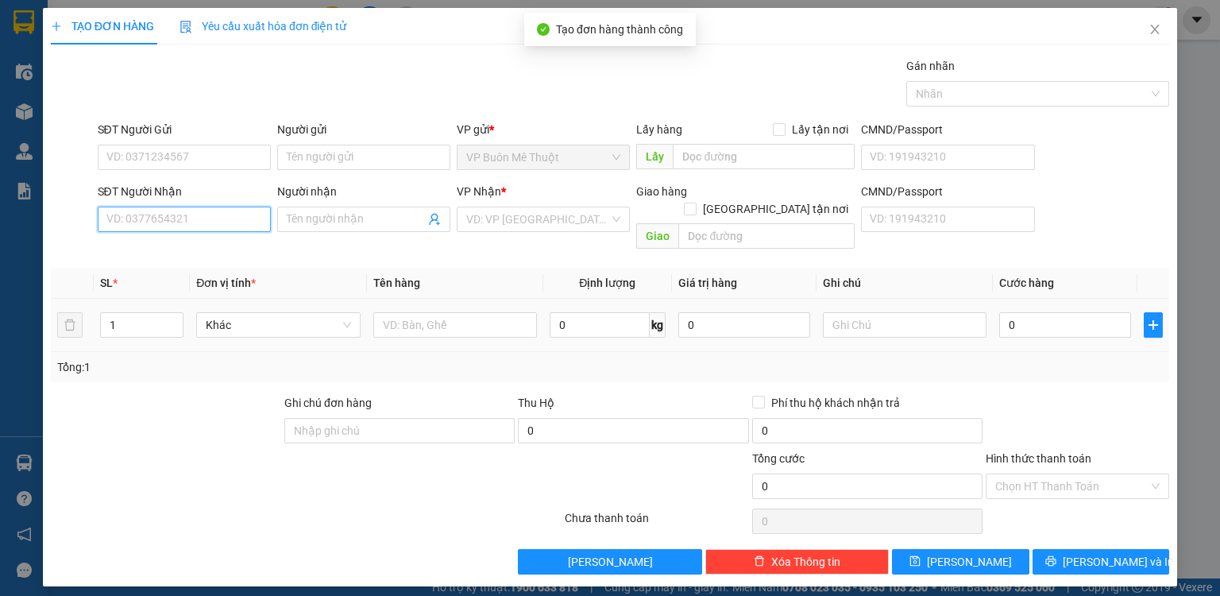
click at [200, 225] on input "SĐT Người Nhận" at bounding box center [184, 219] width 173 height 25
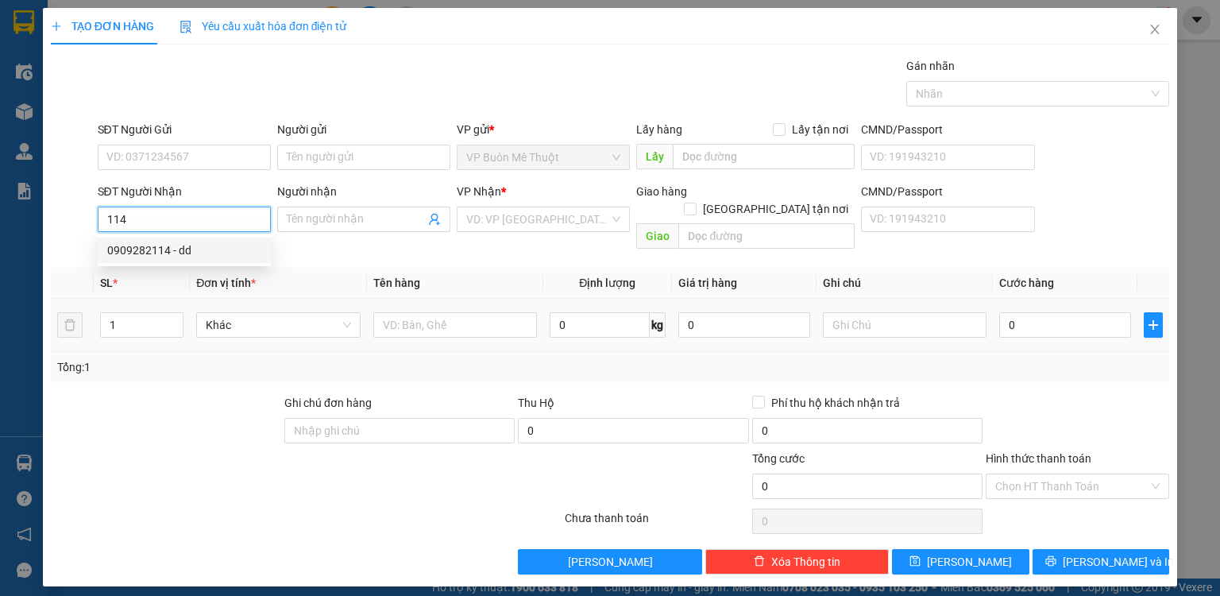
click at [190, 248] on div "0909282114 - dd" at bounding box center [184, 249] width 154 height 17
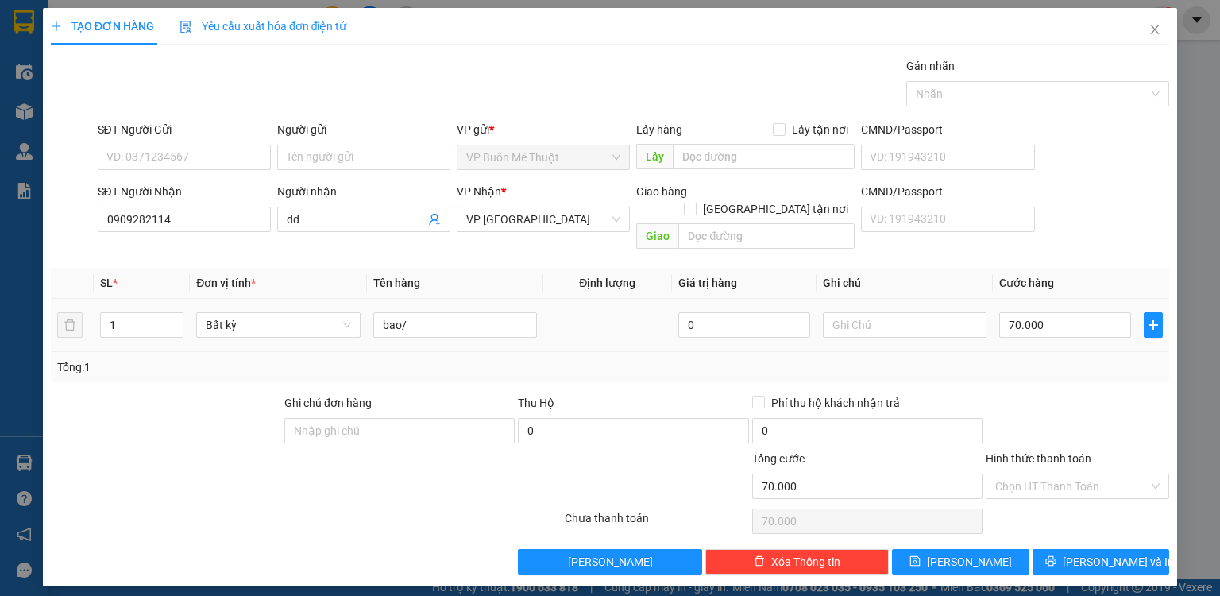
drag, startPoint x: 175, startPoint y: 296, endPoint x: 202, endPoint y: 289, distance: 27.7
click at [191, 299] on tr "1 Bất kỳ bao/ 0 70.000" at bounding box center [610, 325] width 1118 height 53
click at [1033, 480] on div "Hình thức thanh toán Chọn HT Thanh Toán" at bounding box center [1077, 478] width 183 height 56
click at [1035, 474] on input "Hình thức thanh toán" at bounding box center [1071, 486] width 153 height 24
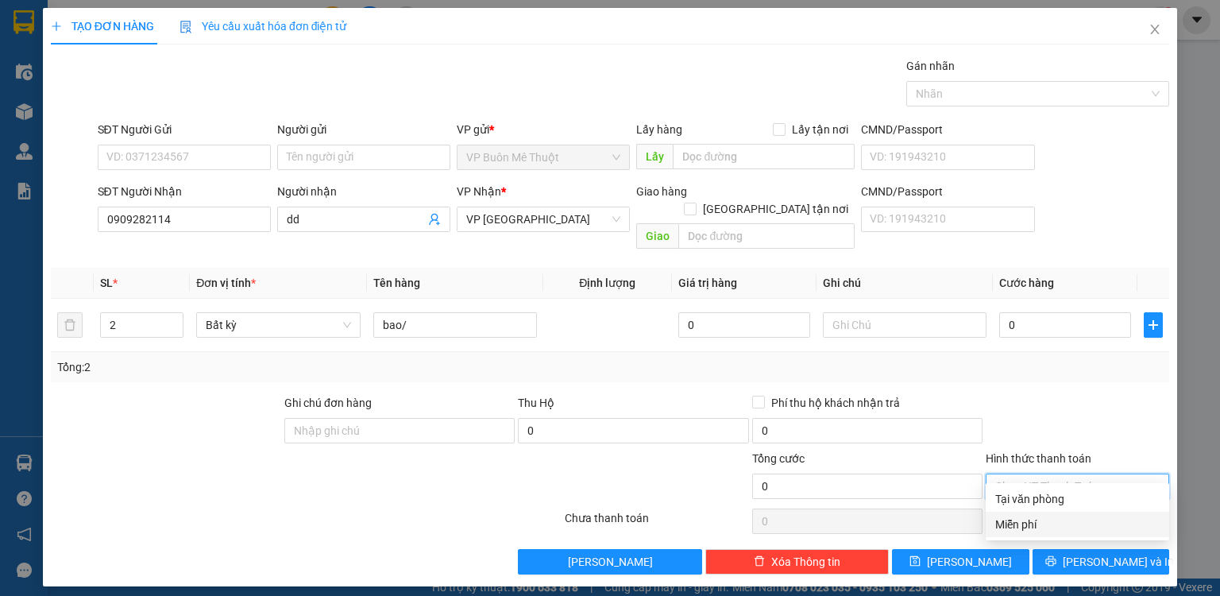
click at [1033, 518] on div "Miễn phí" at bounding box center [1077, 524] width 164 height 17
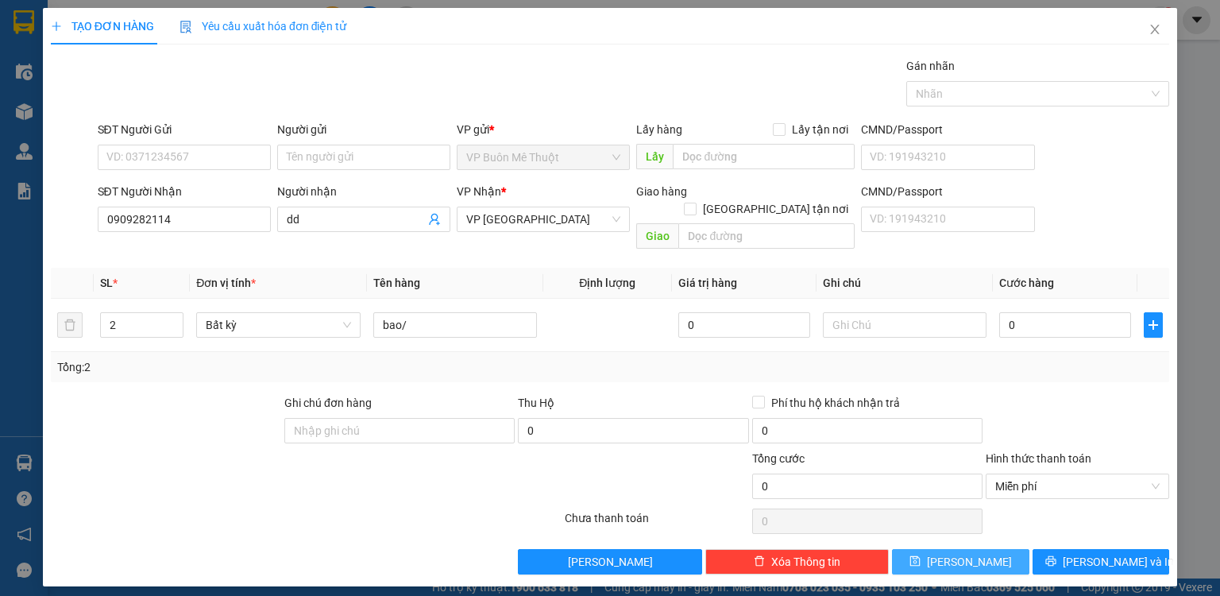
click at [1002, 549] on button "[PERSON_NAME]" at bounding box center [960, 561] width 137 height 25
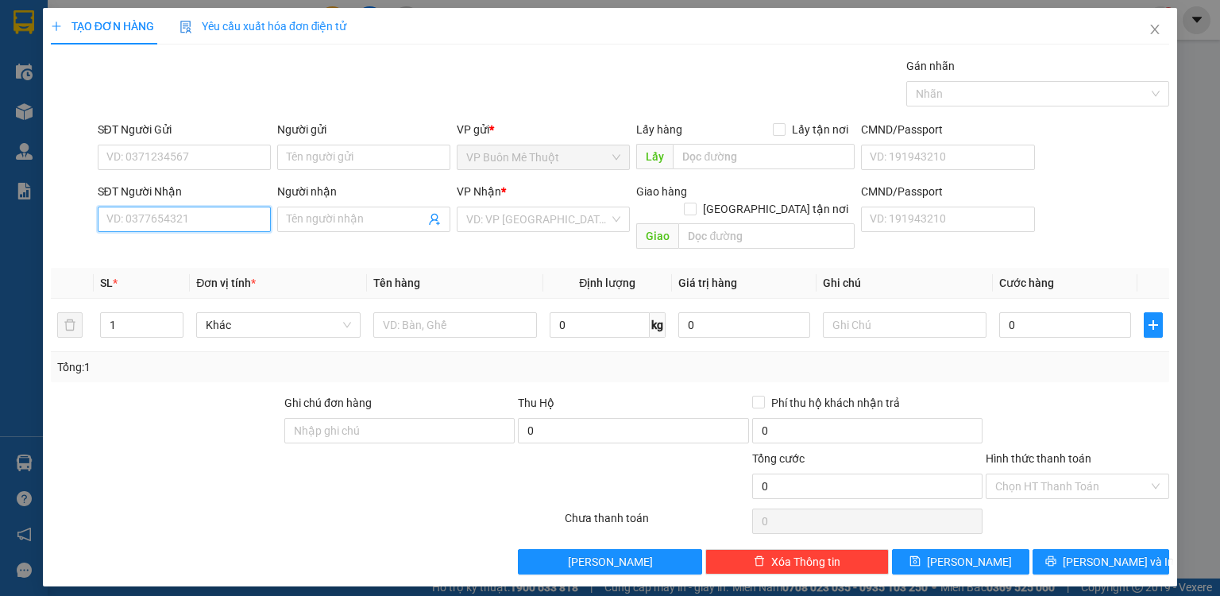
click at [218, 219] on input "SĐT Người Nhận" at bounding box center [184, 219] width 173 height 25
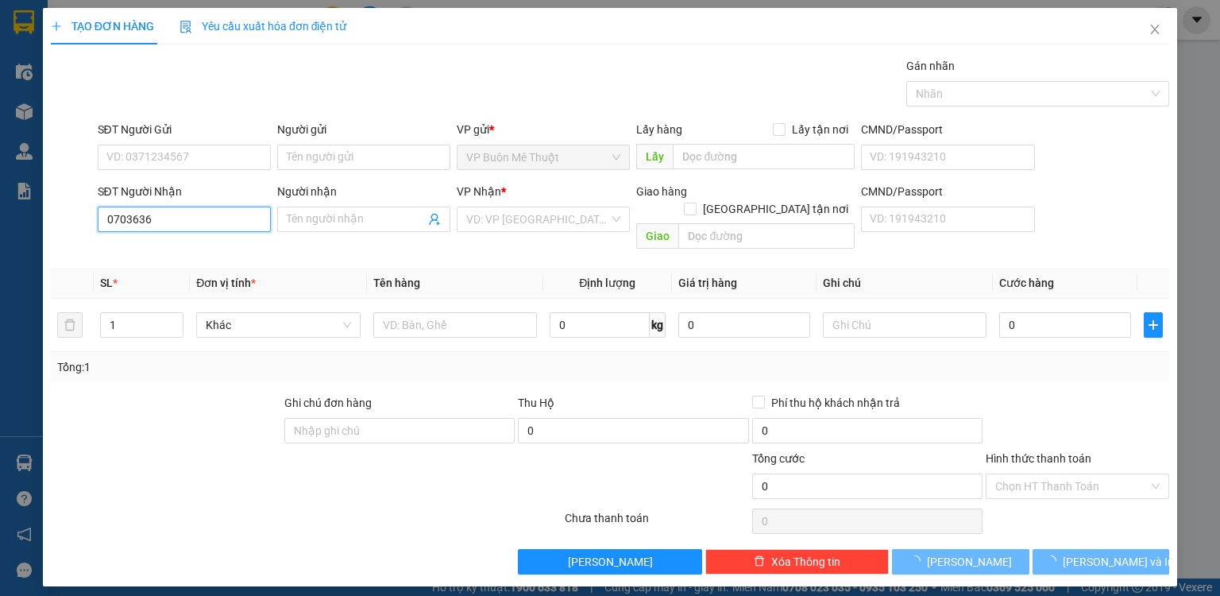
click at [203, 222] on input "0703636" at bounding box center [184, 219] width 173 height 25
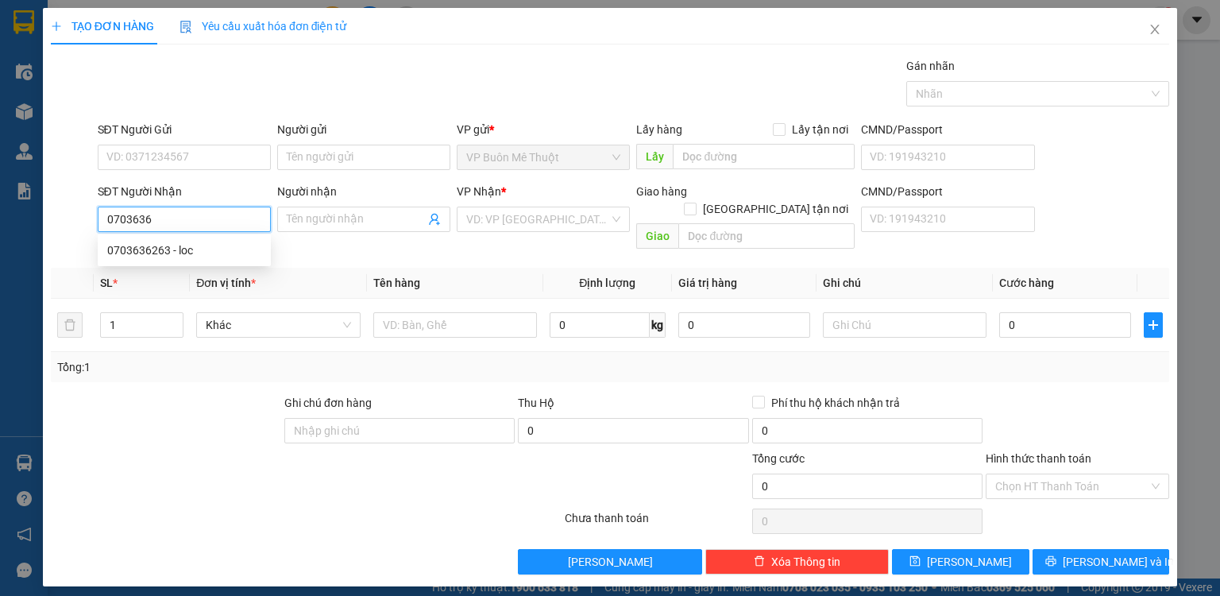
click at [199, 222] on input "0703636" at bounding box center [184, 219] width 173 height 25
click at [190, 245] on div "0703636263 - loc" at bounding box center [184, 249] width 154 height 17
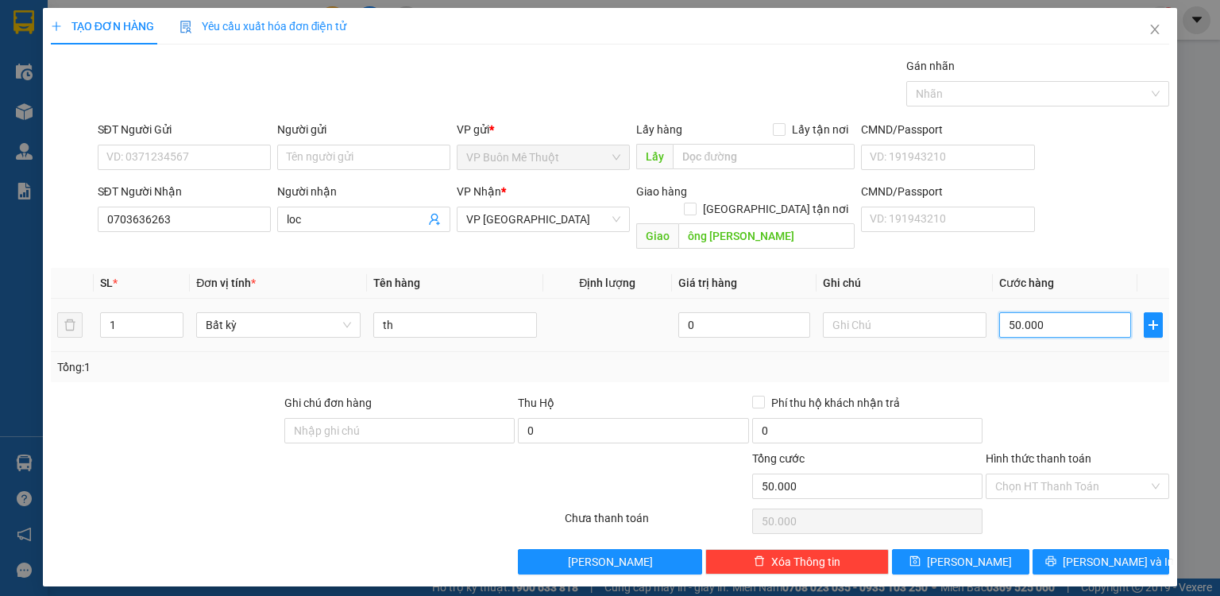
click at [1080, 312] on input "50.000" at bounding box center [1065, 324] width 132 height 25
click at [1009, 550] on button "[PERSON_NAME]" at bounding box center [960, 561] width 137 height 25
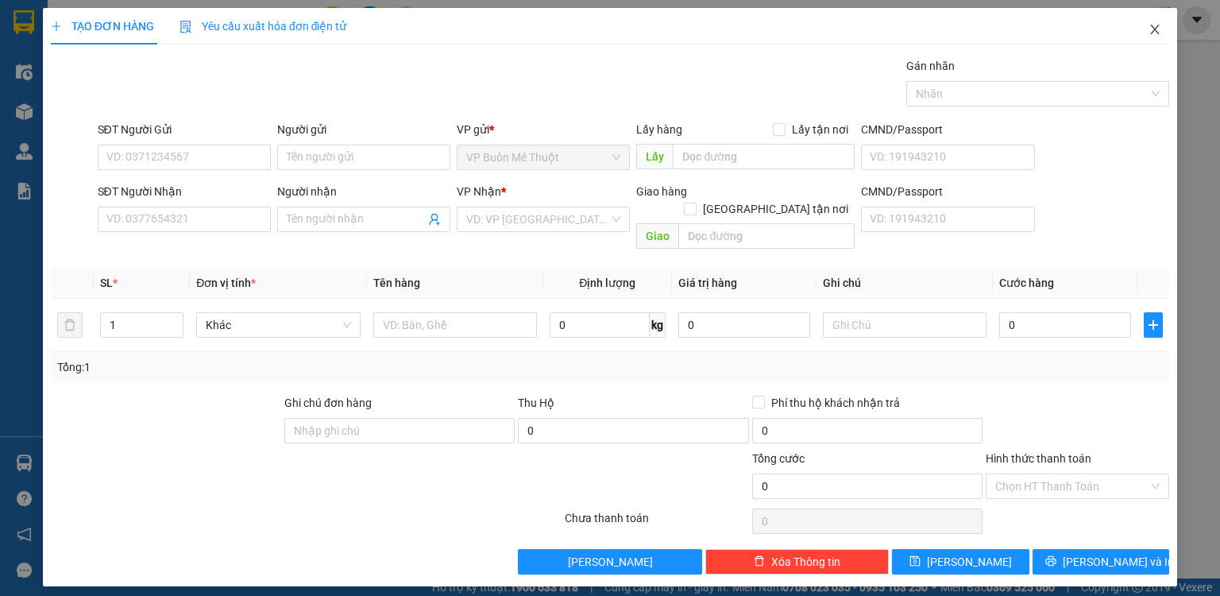
click at [1154, 25] on icon "close" at bounding box center [1155, 29] width 13 height 13
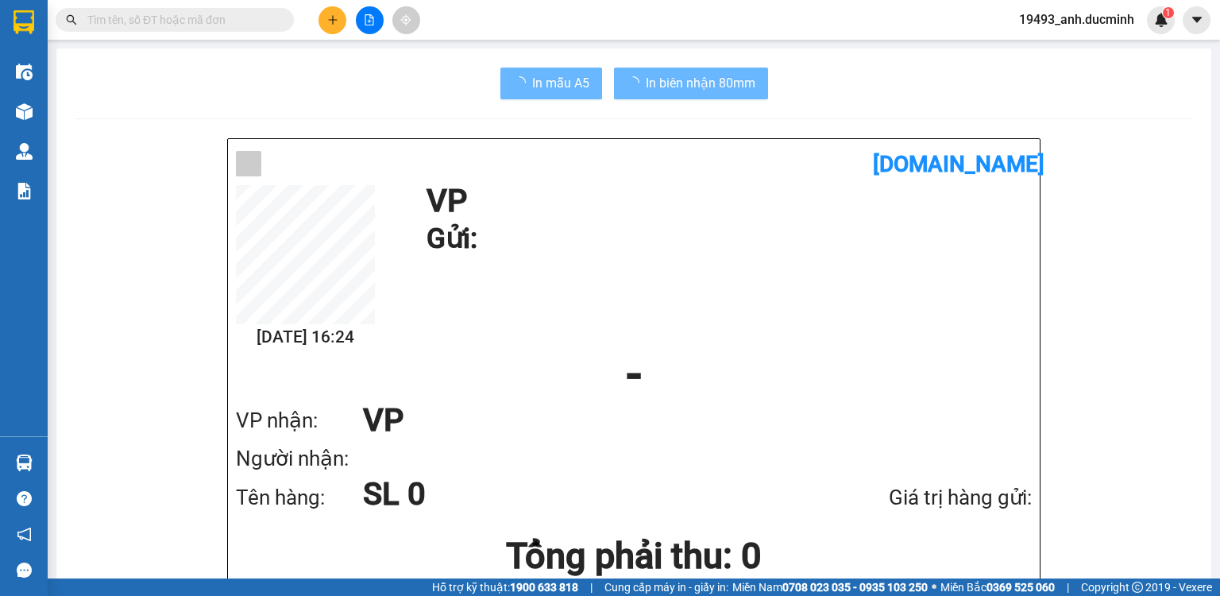
click at [222, 14] on input "text" at bounding box center [180, 19] width 187 height 17
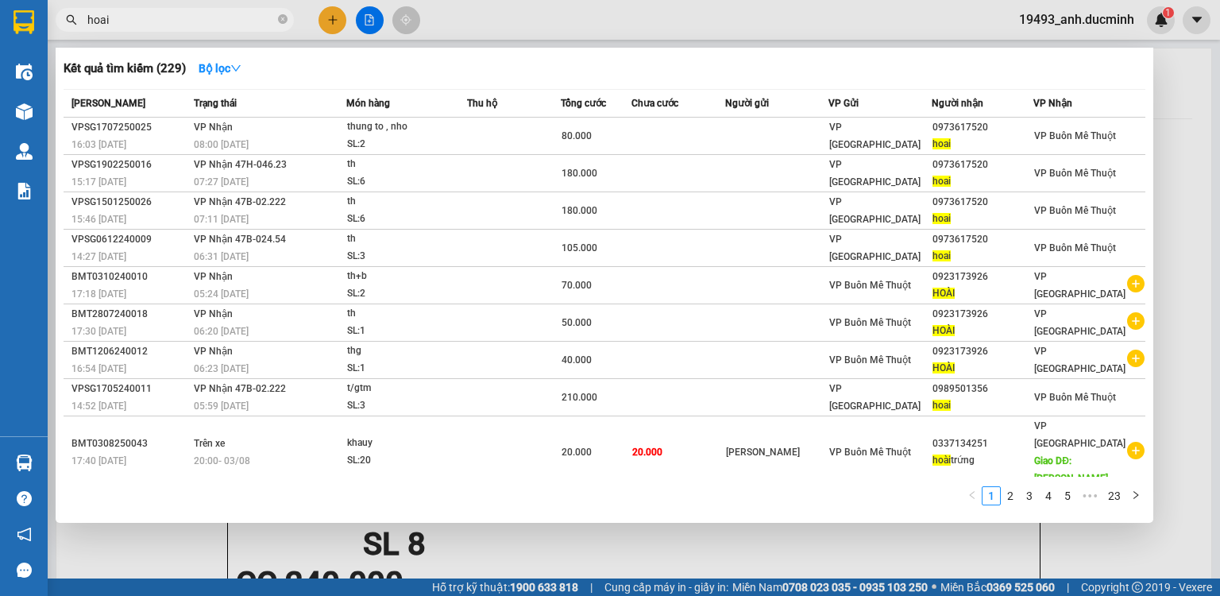
click at [333, 19] on div at bounding box center [610, 298] width 1220 height 596
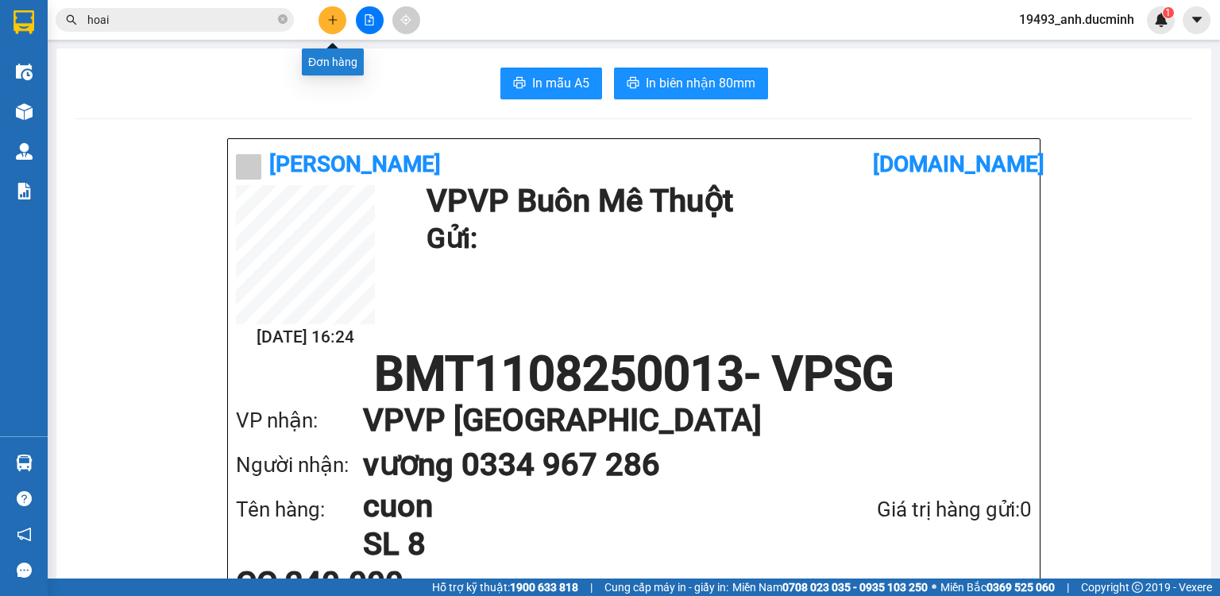
click at [324, 19] on button at bounding box center [333, 20] width 28 height 28
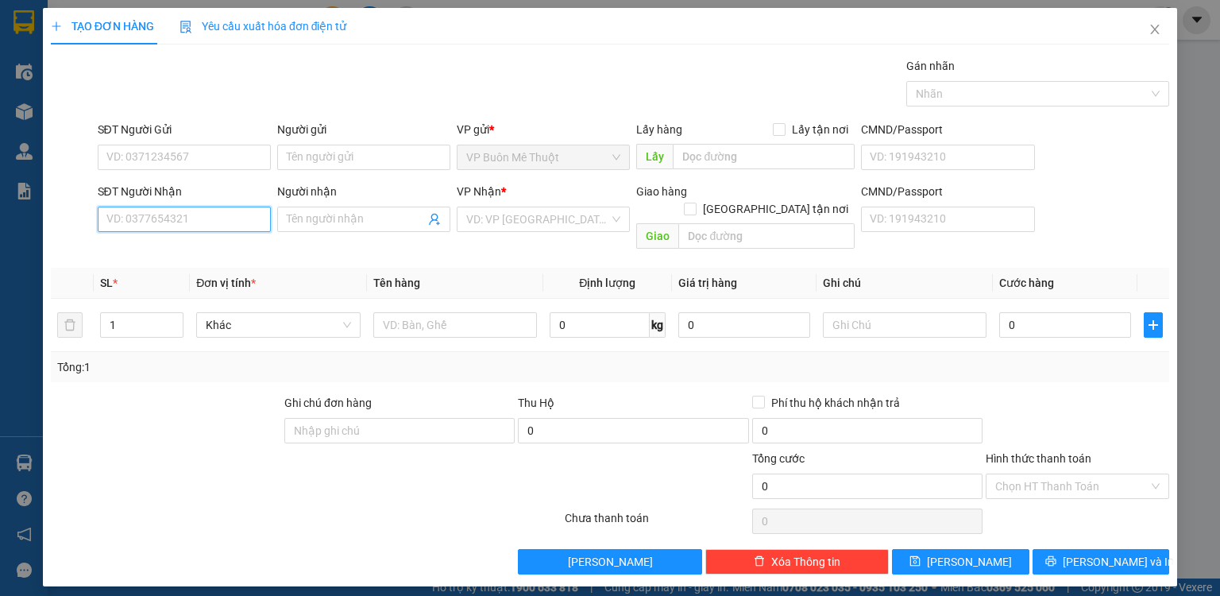
click at [203, 223] on input "SĐT Người Nhận" at bounding box center [184, 219] width 173 height 25
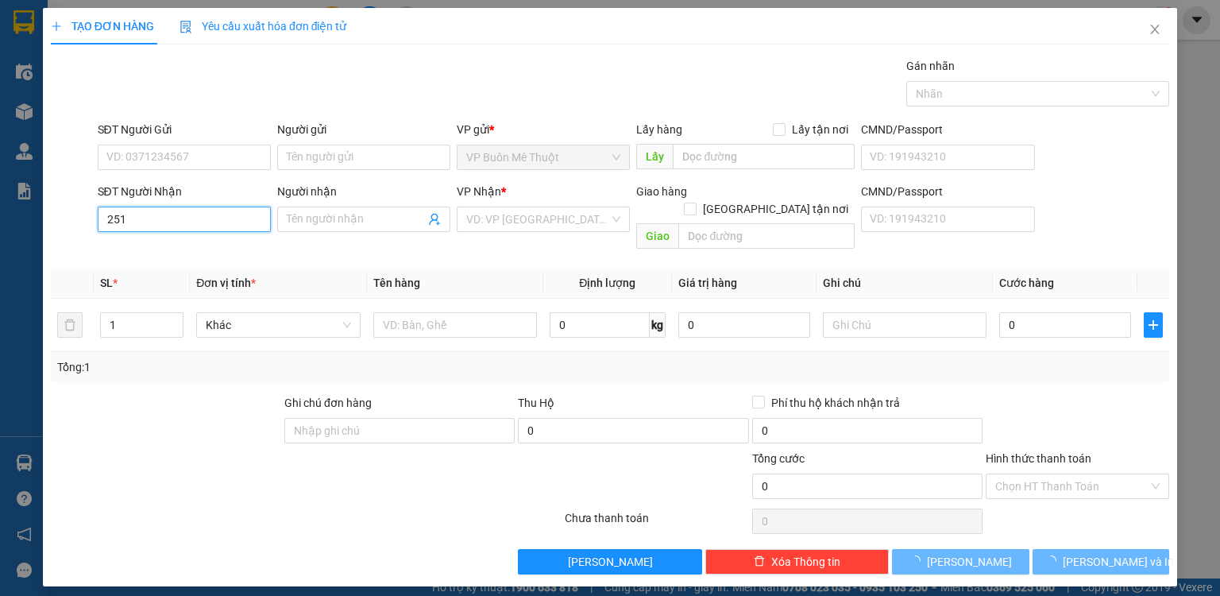
click at [205, 222] on input "251" at bounding box center [184, 219] width 173 height 25
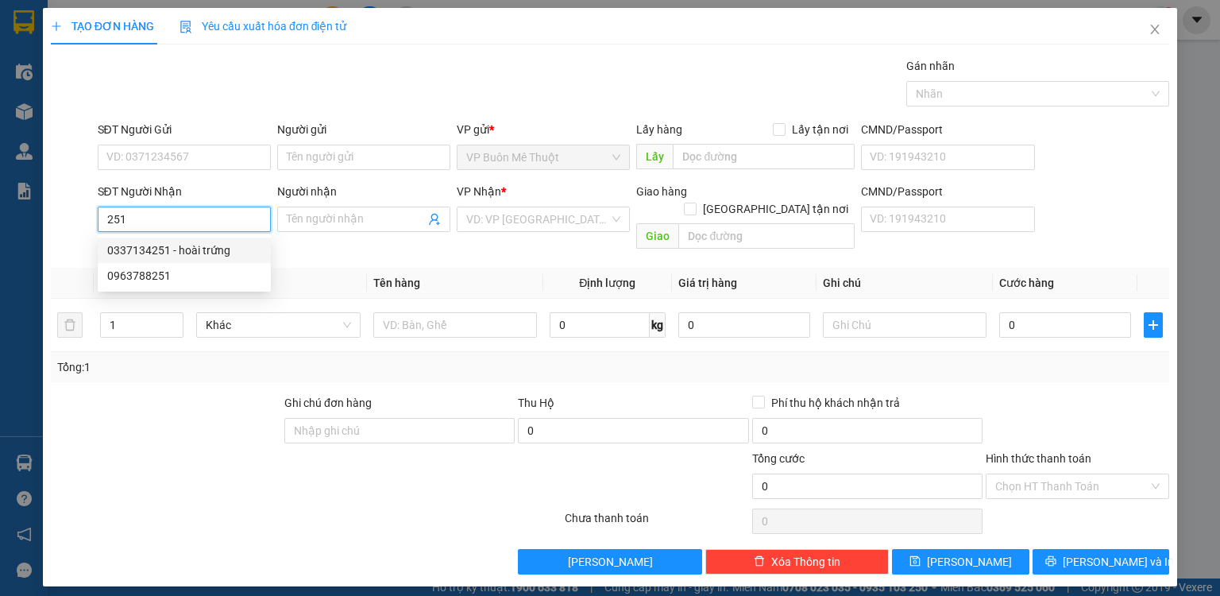
click at [191, 249] on div "0337134251 - hoài trứng" at bounding box center [184, 249] width 154 height 17
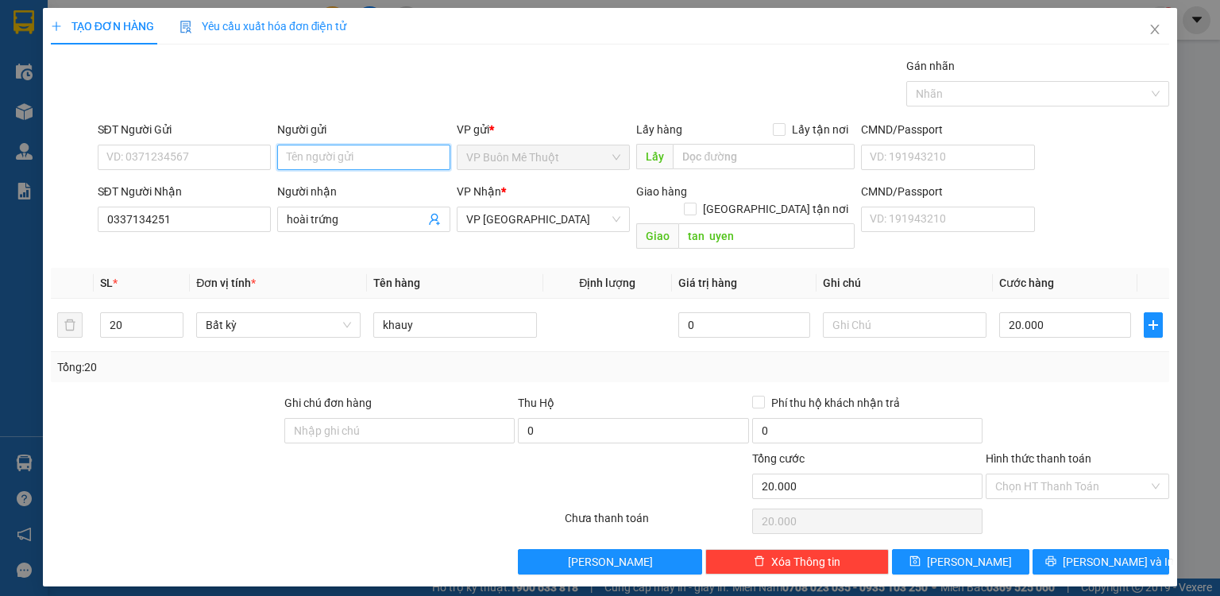
click at [330, 156] on input "Người gửi" at bounding box center [363, 157] width 173 height 25
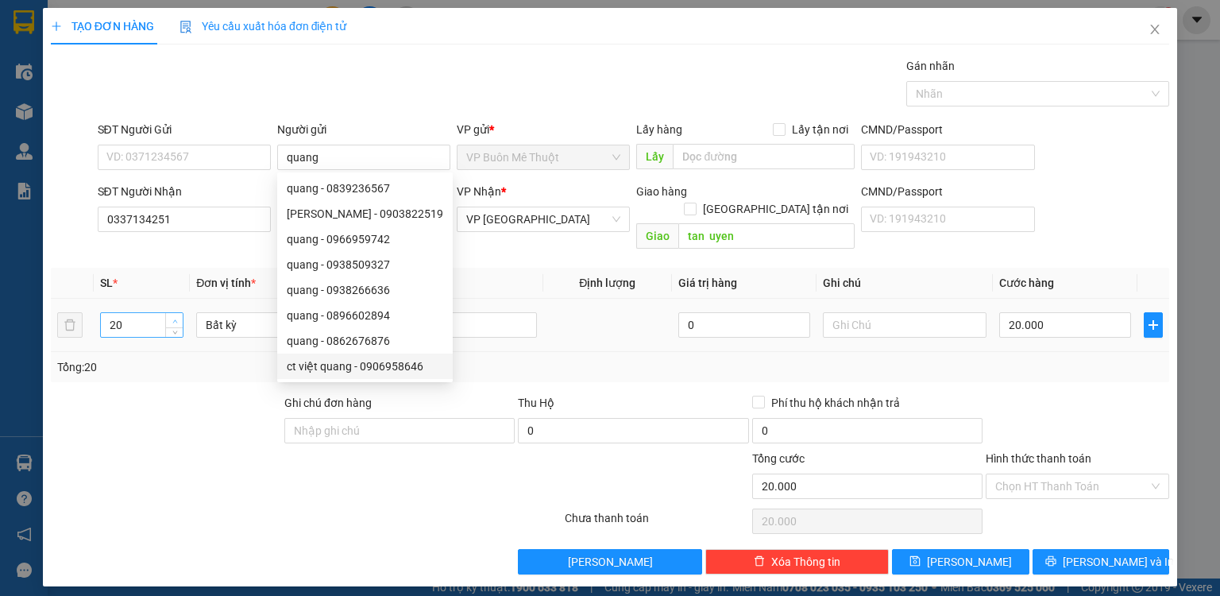
click at [176, 319] on icon "up" at bounding box center [175, 322] width 6 height 6
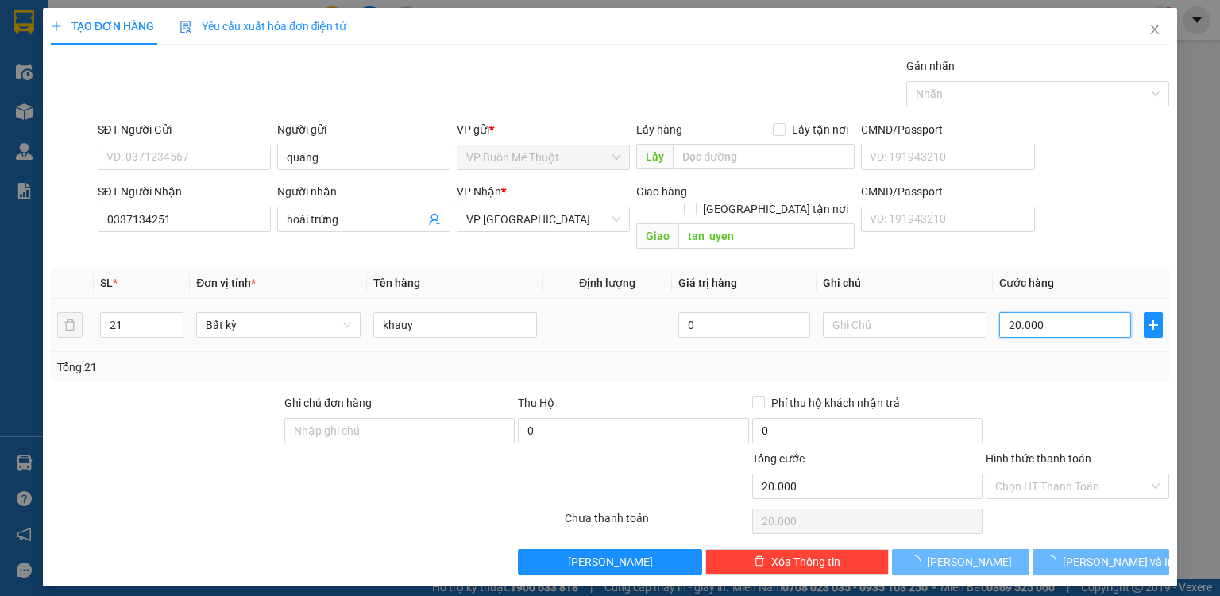
click at [1066, 312] on input "20.000" at bounding box center [1065, 324] width 132 height 25
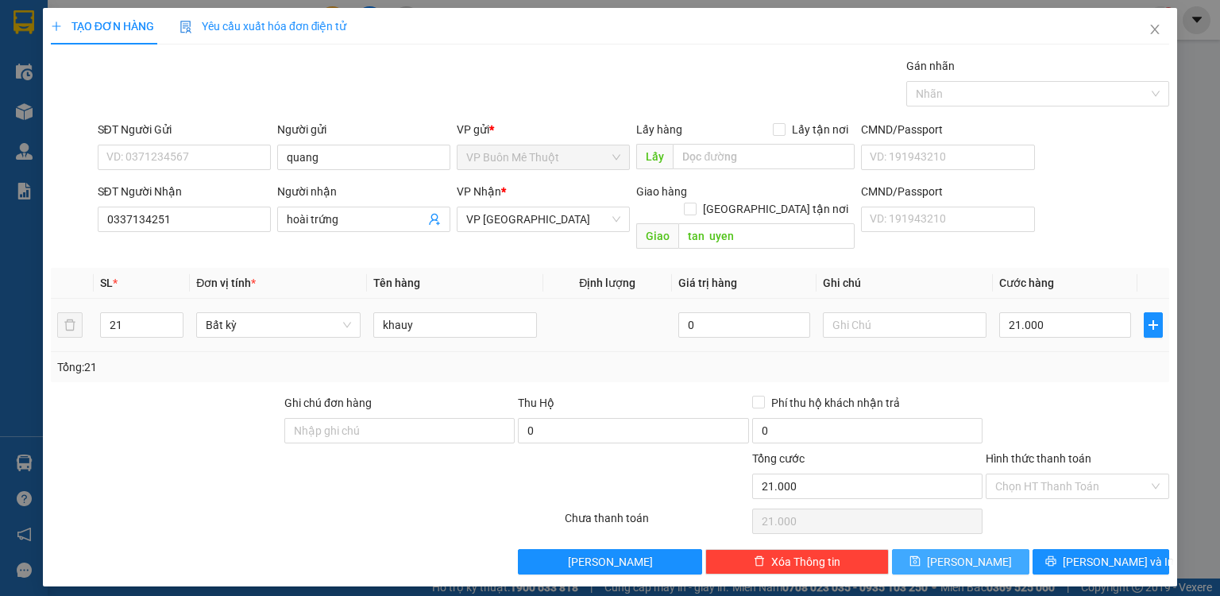
drag, startPoint x: 991, startPoint y: 541, endPoint x: 1149, endPoint y: 291, distance: 296.4
click at [991, 549] on button "[PERSON_NAME]" at bounding box center [960, 561] width 137 height 25
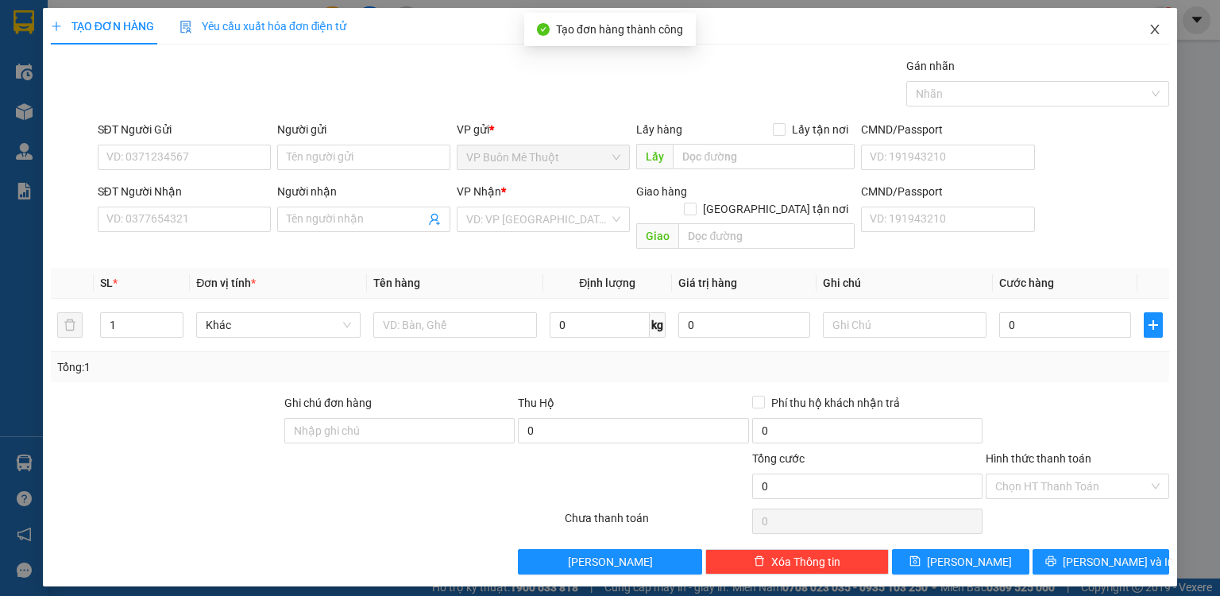
click at [1157, 26] on icon "close" at bounding box center [1155, 29] width 13 height 13
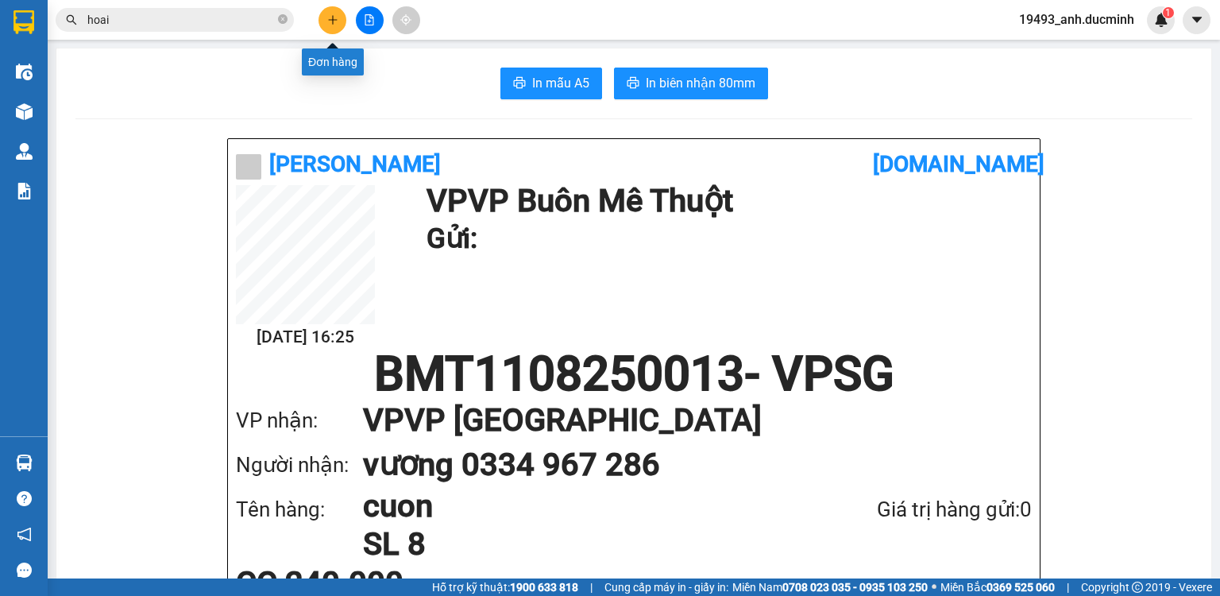
click at [330, 17] on icon "plus" at bounding box center [332, 19] width 11 height 11
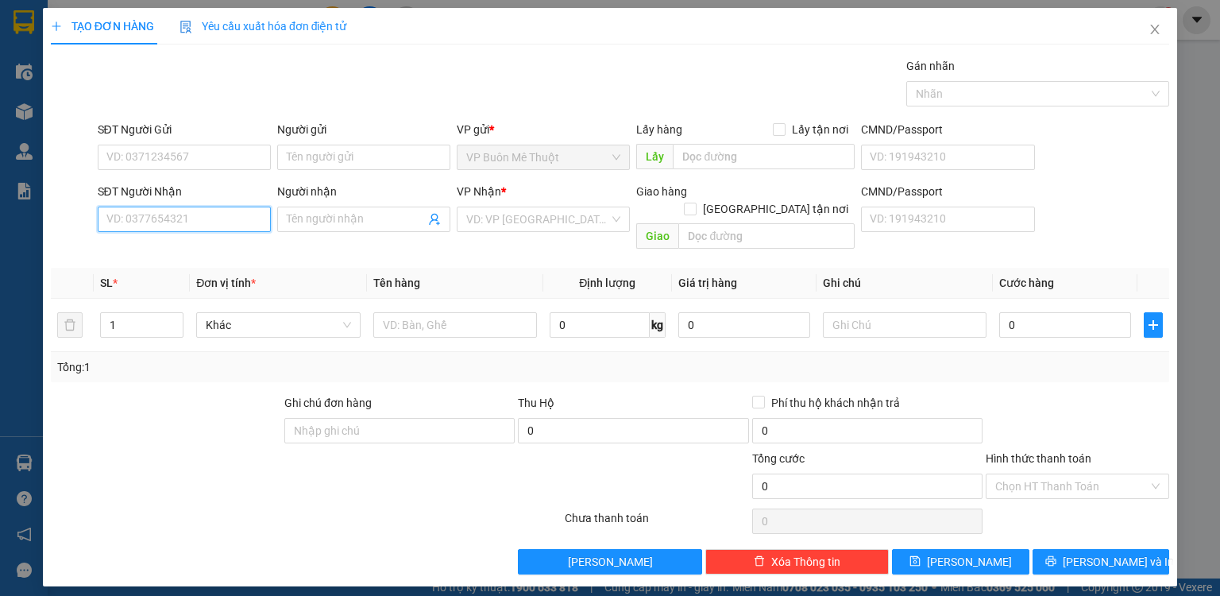
click at [239, 207] on input "SĐT Người Nhận" at bounding box center [184, 219] width 173 height 25
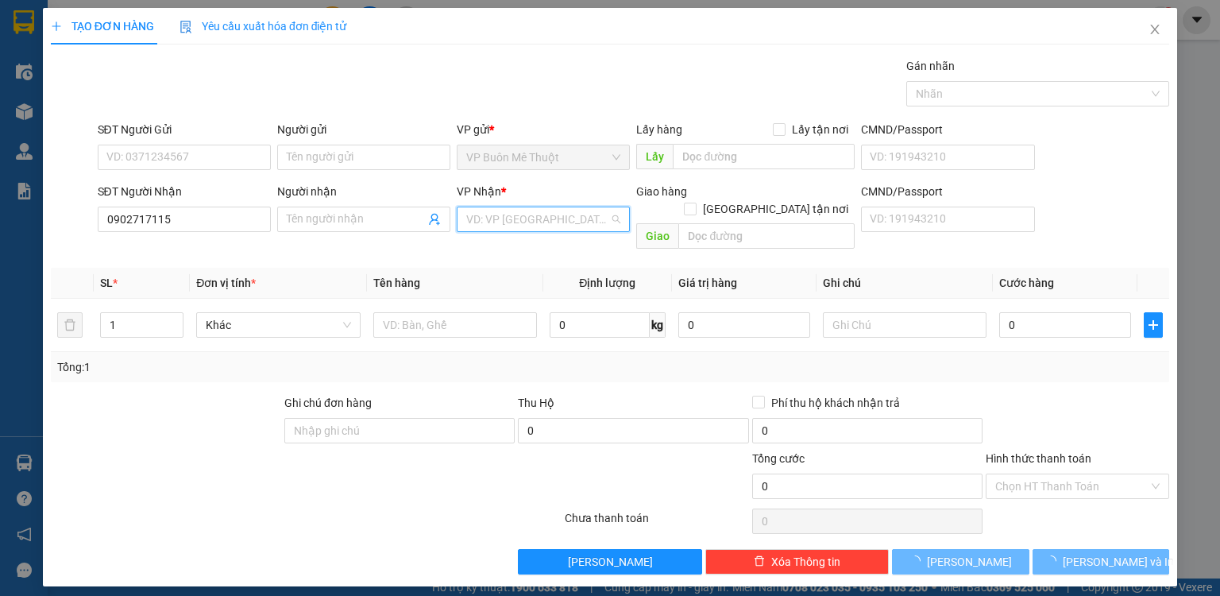
drag, startPoint x: 536, startPoint y: 214, endPoint x: 522, endPoint y: 257, distance: 45.2
click at [536, 215] on input "search" at bounding box center [537, 219] width 143 height 24
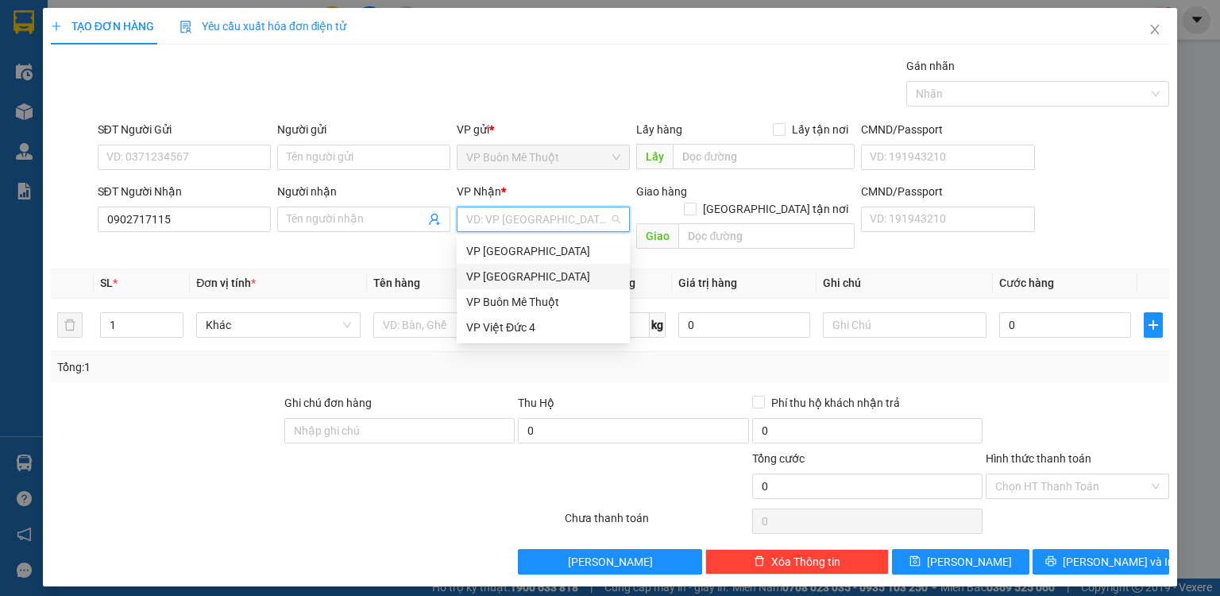
drag, startPoint x: 515, startPoint y: 272, endPoint x: 427, endPoint y: 238, distance: 94.8
click at [509, 272] on div "VP [GEOGRAPHIC_DATA]" at bounding box center [543, 276] width 154 height 17
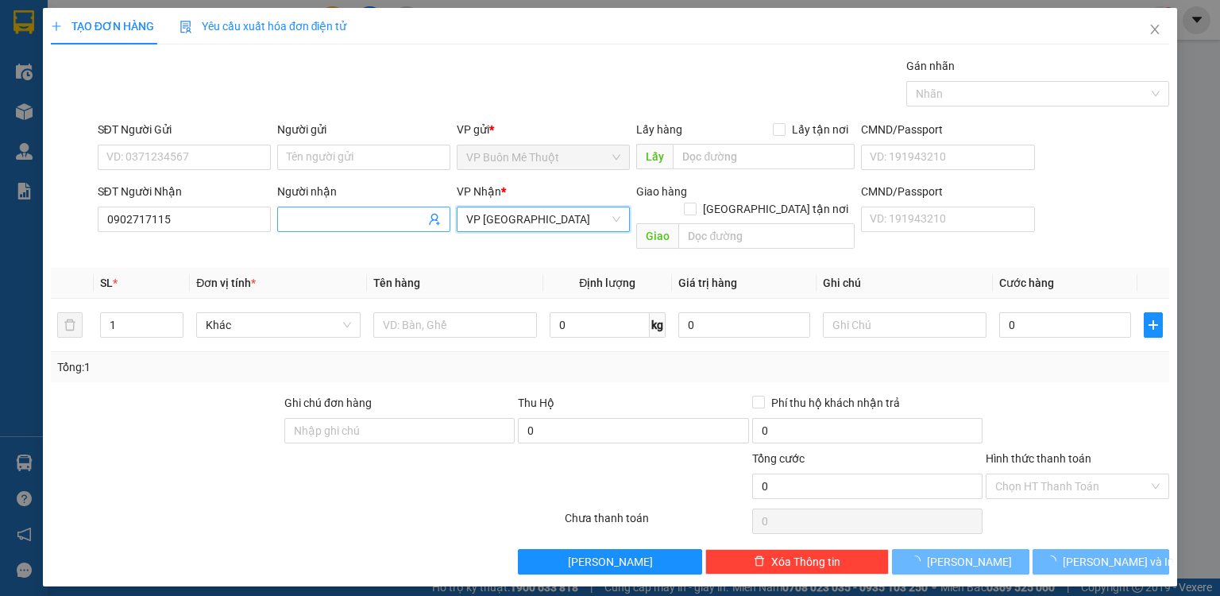
click at [400, 214] on input "Người nhận" at bounding box center [356, 219] width 138 height 17
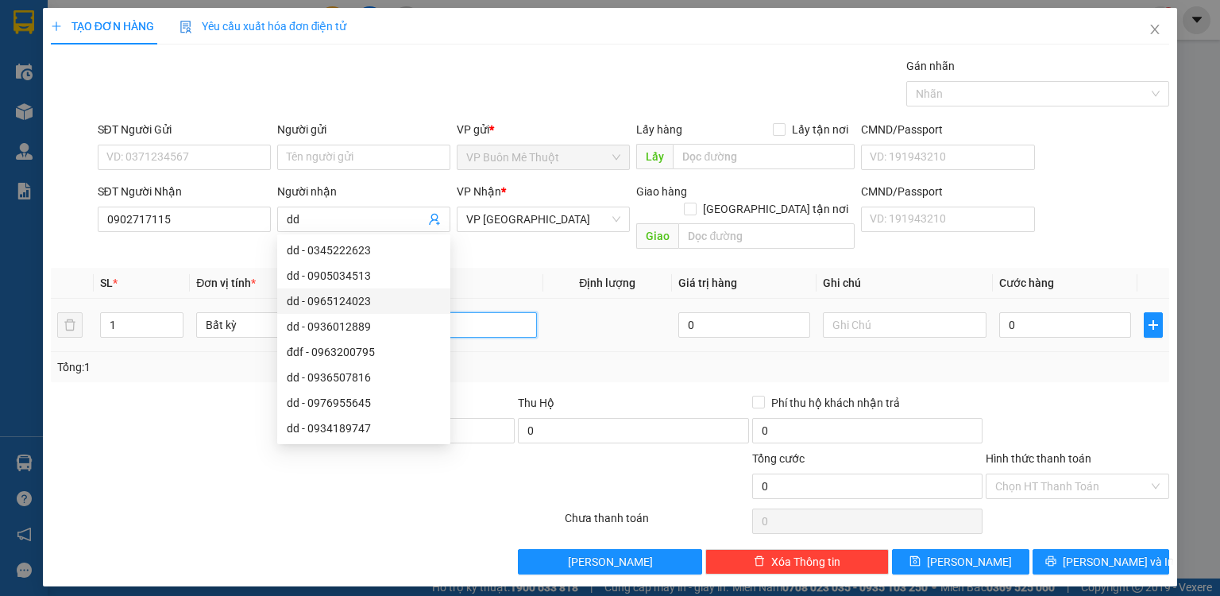
click at [470, 312] on input "text" at bounding box center [455, 324] width 164 height 25
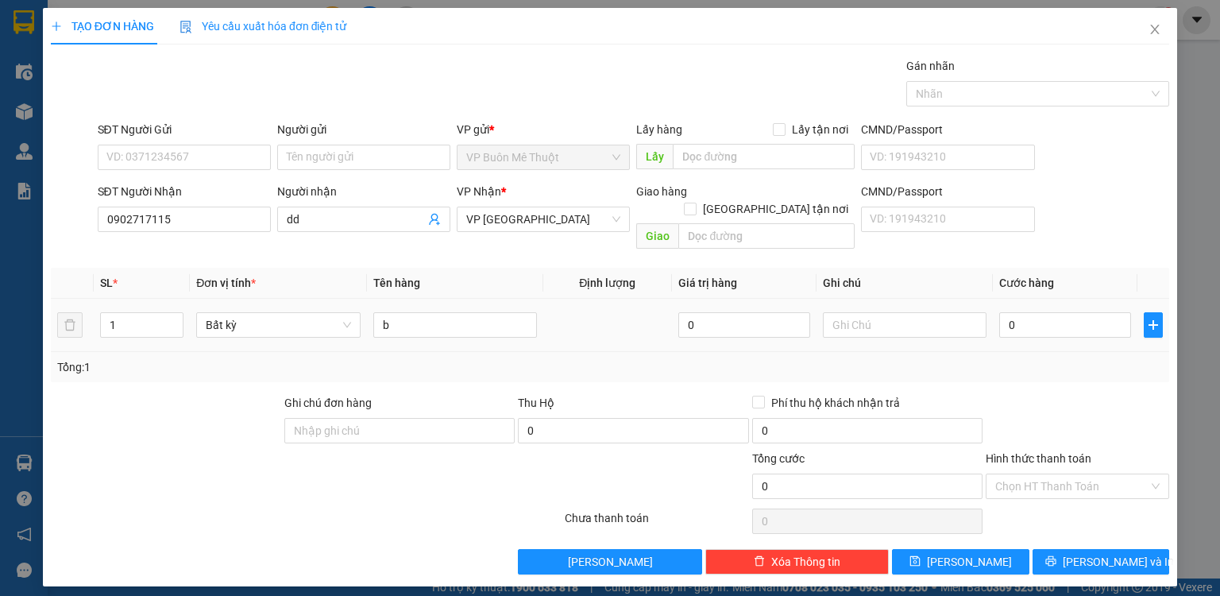
click at [1085, 323] on td "0" at bounding box center [1065, 325] width 145 height 53
click at [1034, 312] on input "0" at bounding box center [1065, 324] width 132 height 25
click at [979, 549] on button "[PERSON_NAME]" at bounding box center [960, 561] width 137 height 25
drag, startPoint x: 193, startPoint y: 207, endPoint x: 190, endPoint y: 217, distance: 10.8
click at [191, 210] on input "SĐT Người Nhận" at bounding box center [184, 219] width 173 height 25
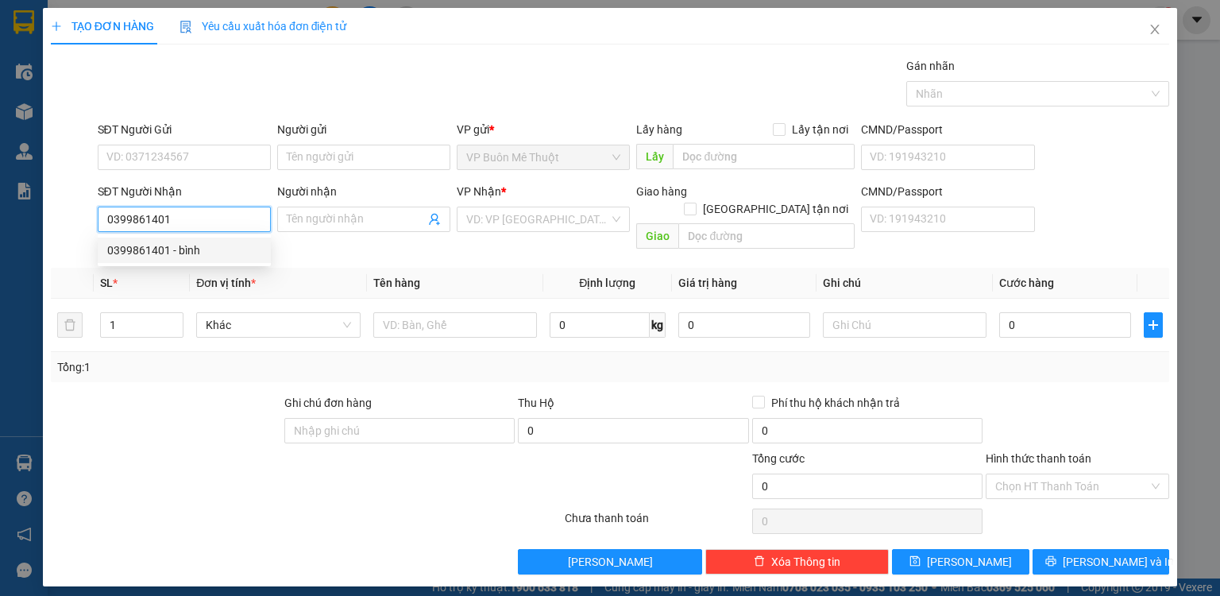
click at [226, 255] on div "0399861401 - bình" at bounding box center [184, 249] width 154 height 17
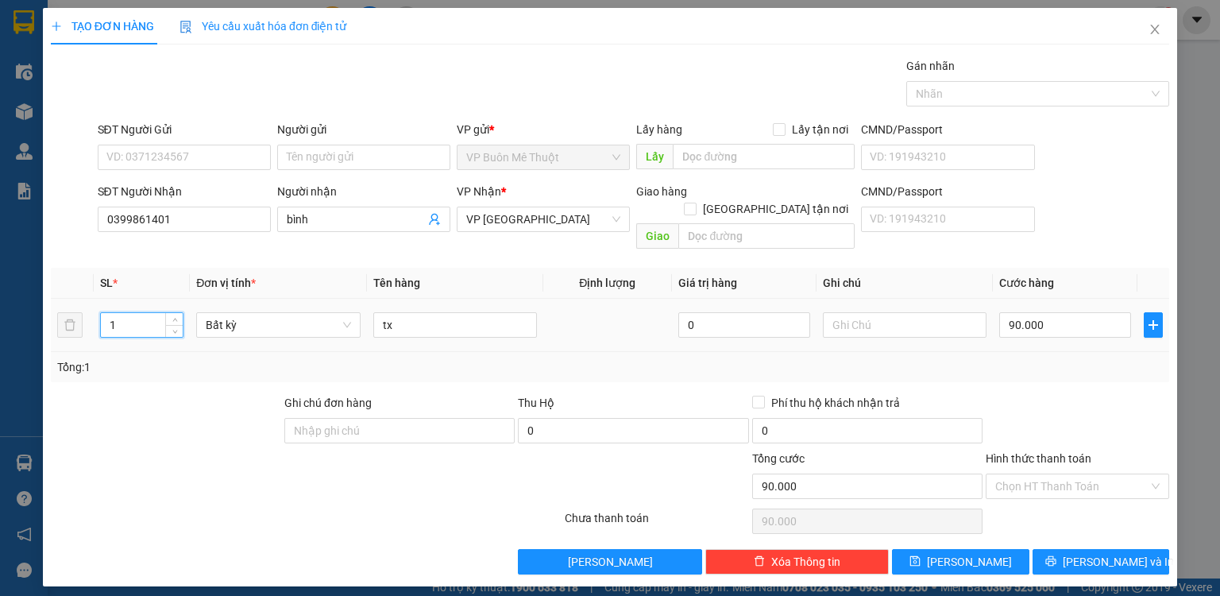
drag, startPoint x: 173, startPoint y: 312, endPoint x: 749, endPoint y: 277, distance: 577.0
click at [177, 329] on icon "down" at bounding box center [175, 332] width 6 height 6
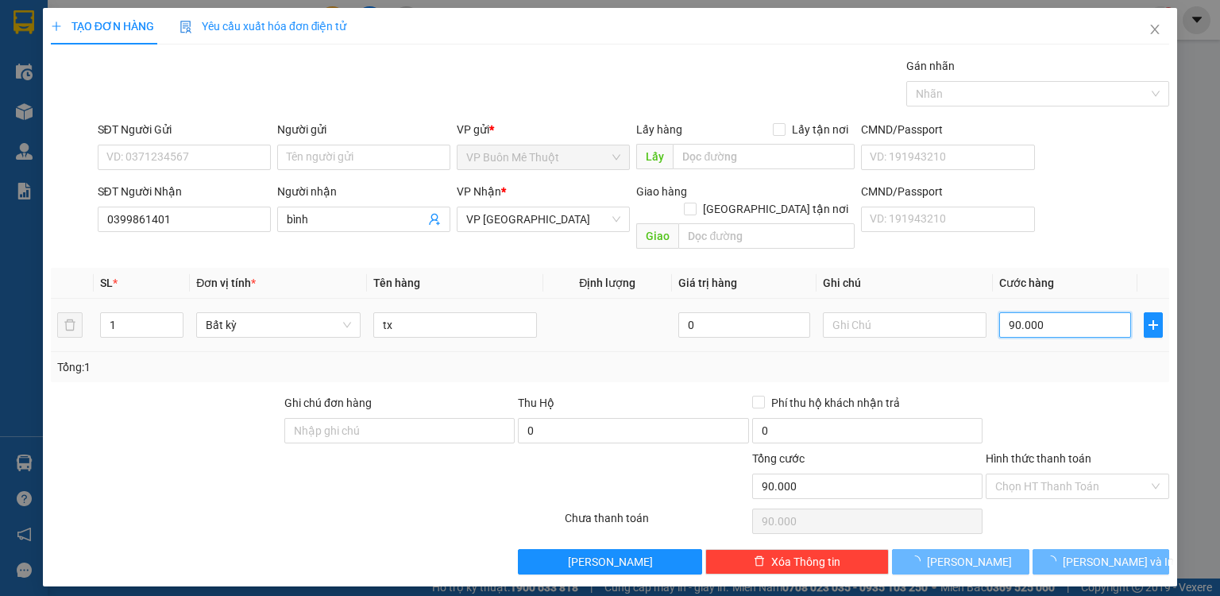
click at [1055, 312] on input "90.000" at bounding box center [1065, 324] width 132 height 25
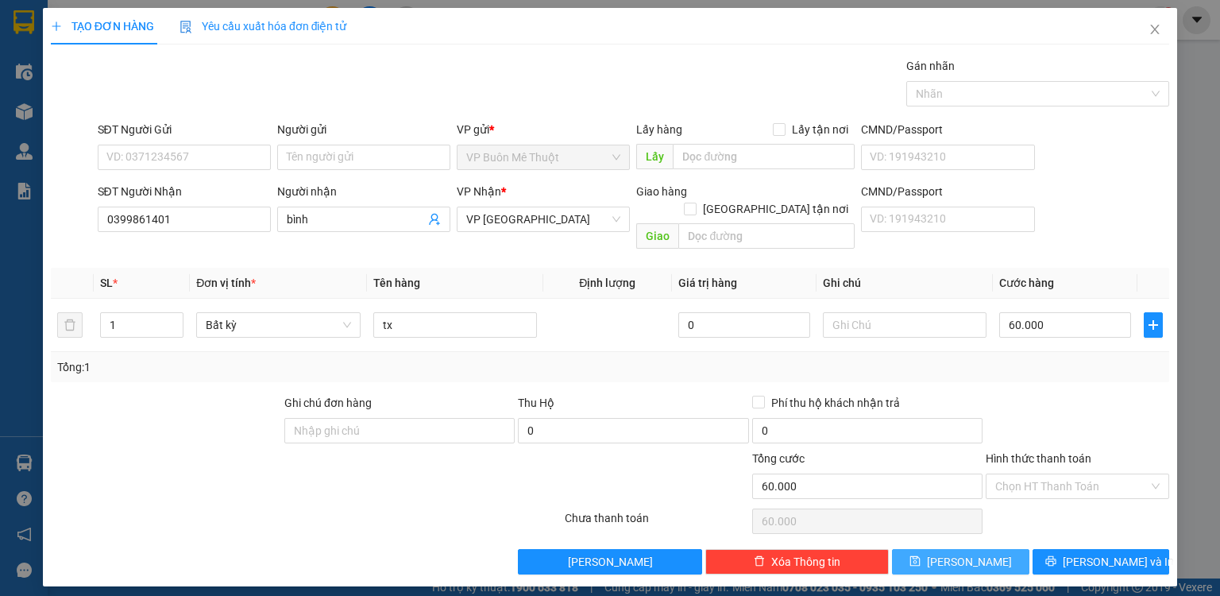
click at [986, 549] on button "[PERSON_NAME]" at bounding box center [960, 561] width 137 height 25
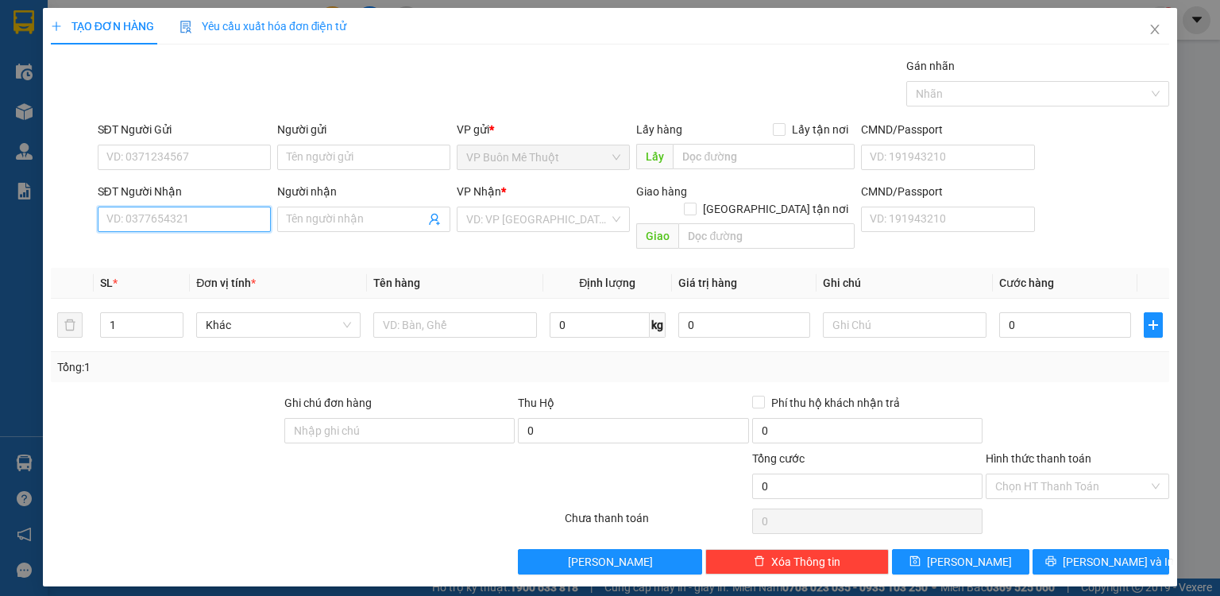
click at [225, 230] on input "SĐT Người Nhận" at bounding box center [184, 219] width 173 height 25
click at [134, 218] on input "090180896" at bounding box center [184, 219] width 173 height 25
click at [143, 219] on input "090180896" at bounding box center [184, 219] width 173 height 25
click at [173, 245] on div "0901868969 - vy so" at bounding box center [184, 249] width 154 height 17
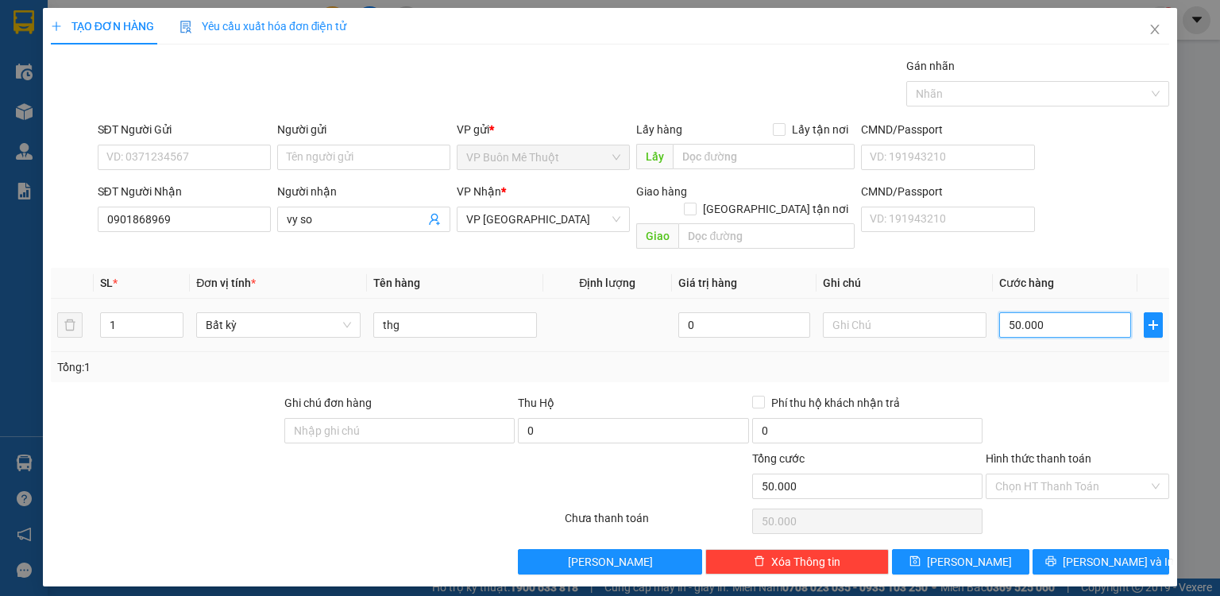
click at [1090, 318] on input "50.000" at bounding box center [1065, 324] width 132 height 25
click at [1101, 394] on div at bounding box center [1077, 422] width 187 height 56
click at [1083, 474] on input "Hình thức thanh toán" at bounding box center [1071, 486] width 153 height 24
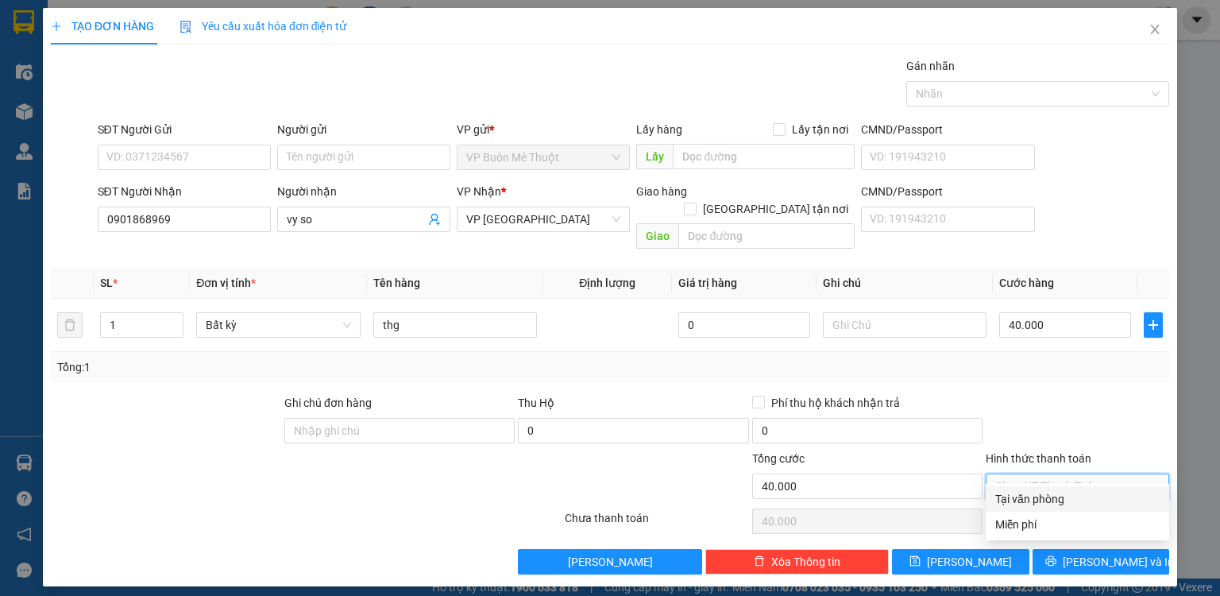
click at [1068, 497] on div "Tại văn phòng" at bounding box center [1077, 498] width 164 height 17
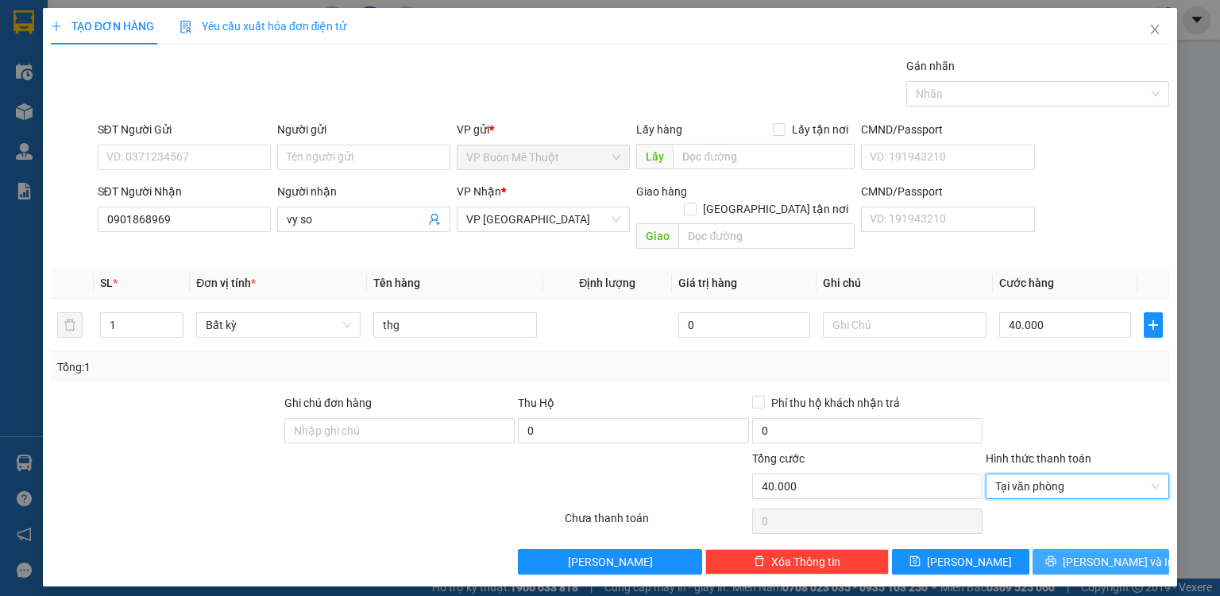
click at [1105, 554] on button "[PERSON_NAME] và In" at bounding box center [1101, 561] width 137 height 25
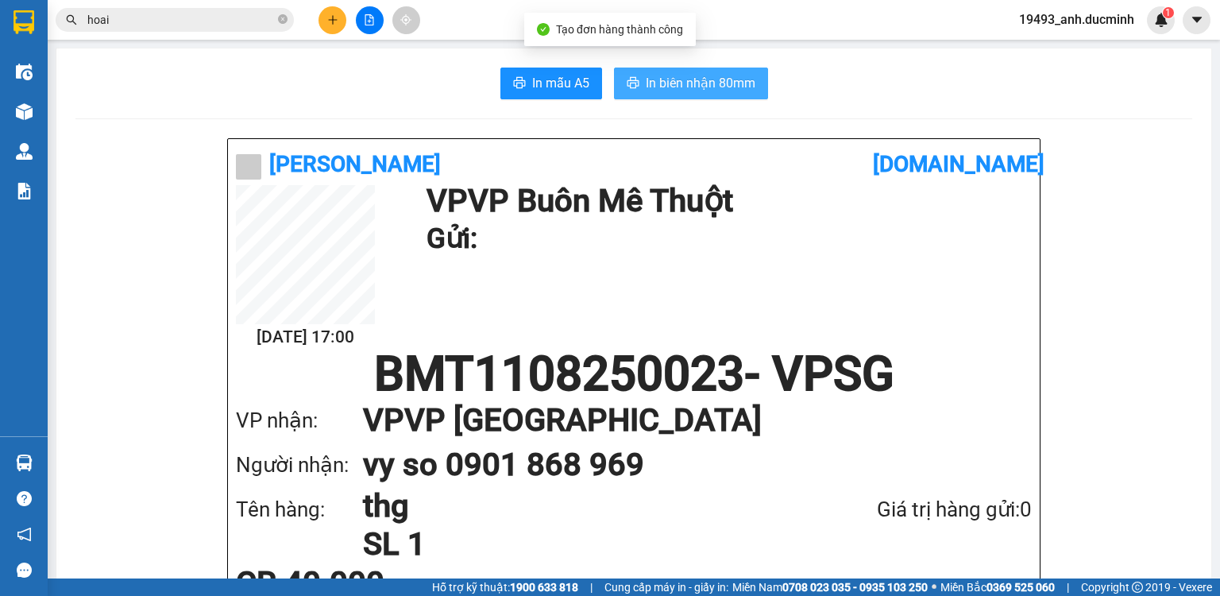
click at [686, 91] on span "In biên nhận 80mm" at bounding box center [701, 83] width 110 height 20
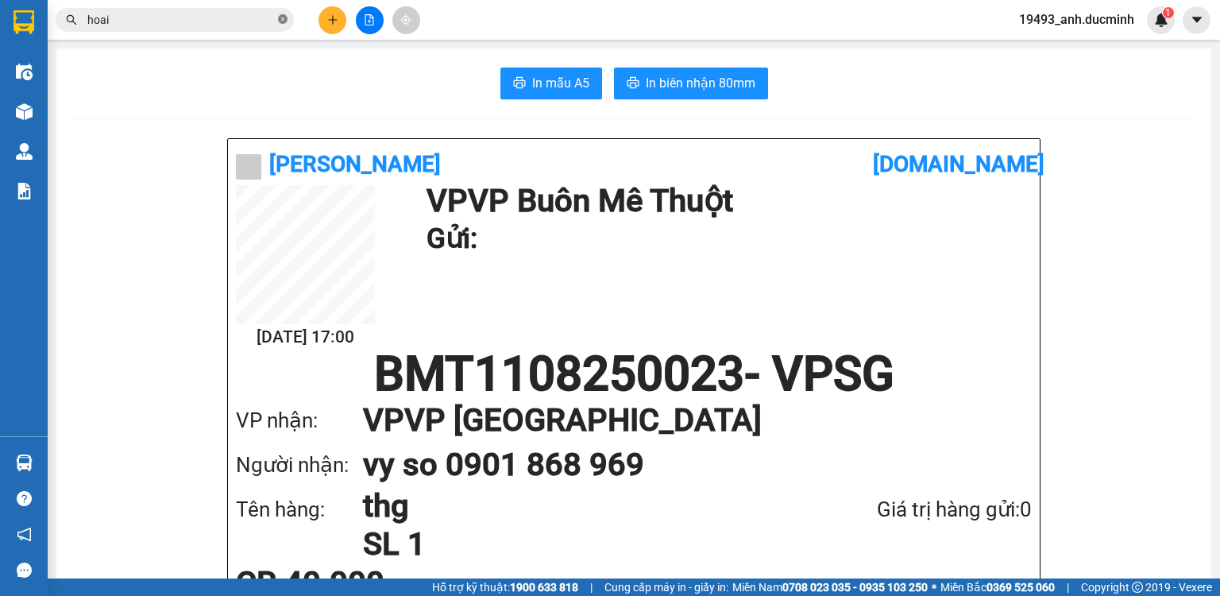
click at [283, 14] on icon "close-circle" at bounding box center [283, 19] width 10 height 10
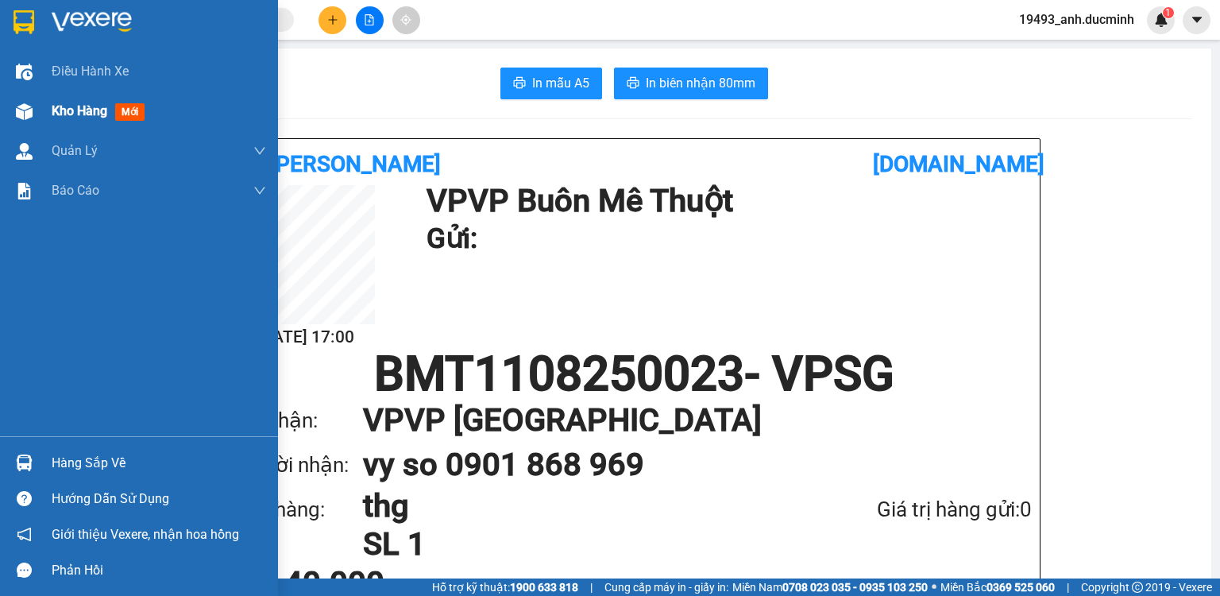
click at [99, 112] on span "Kho hàng" at bounding box center [80, 110] width 56 height 15
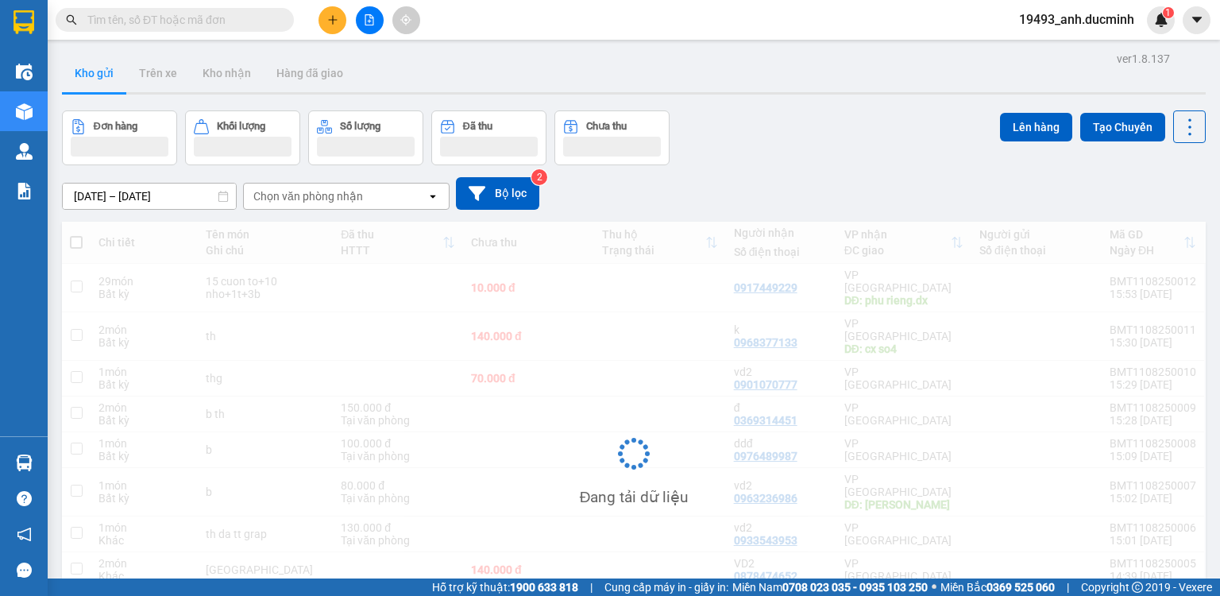
click at [372, 20] on icon "file-add" at bounding box center [369, 19] width 11 height 11
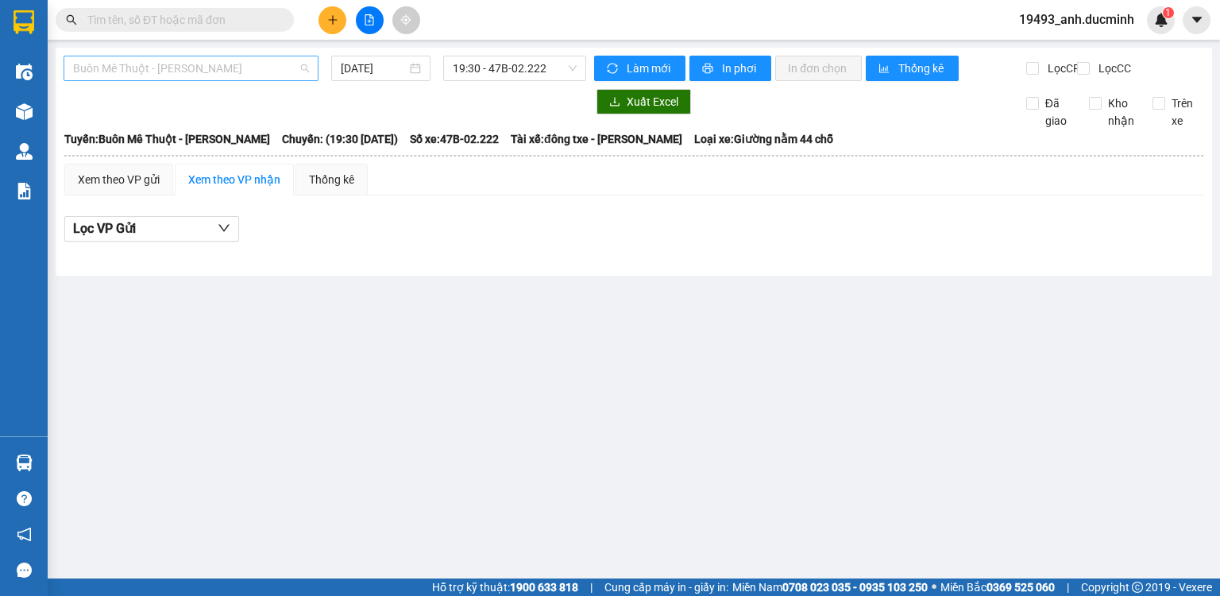
click at [227, 65] on span "Buôn Mê Thuột - [PERSON_NAME]" at bounding box center [191, 68] width 236 height 24
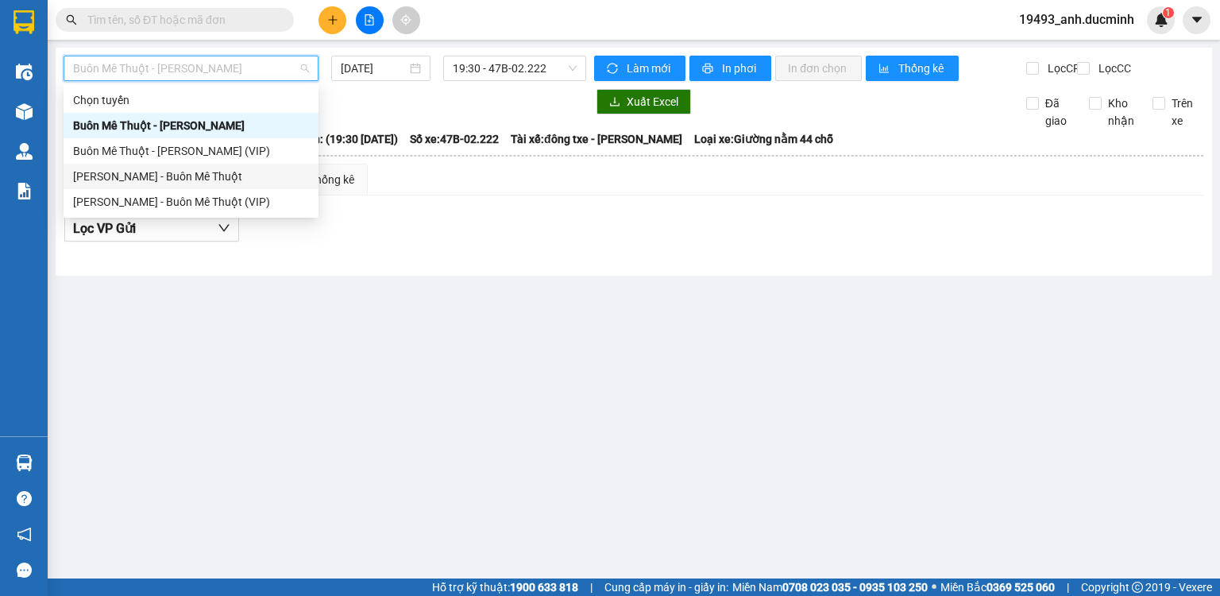
click at [190, 177] on div "[PERSON_NAME] - Buôn Mê Thuột" at bounding box center [191, 176] width 236 height 17
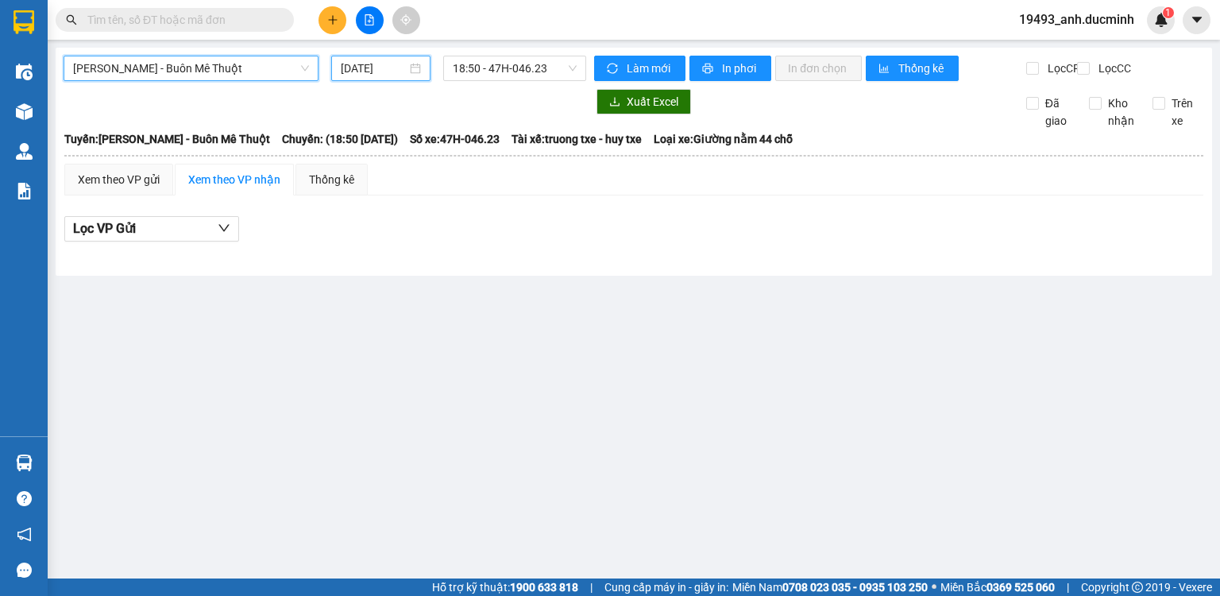
click at [396, 70] on input "[DATE]" at bounding box center [373, 68] width 65 height 17
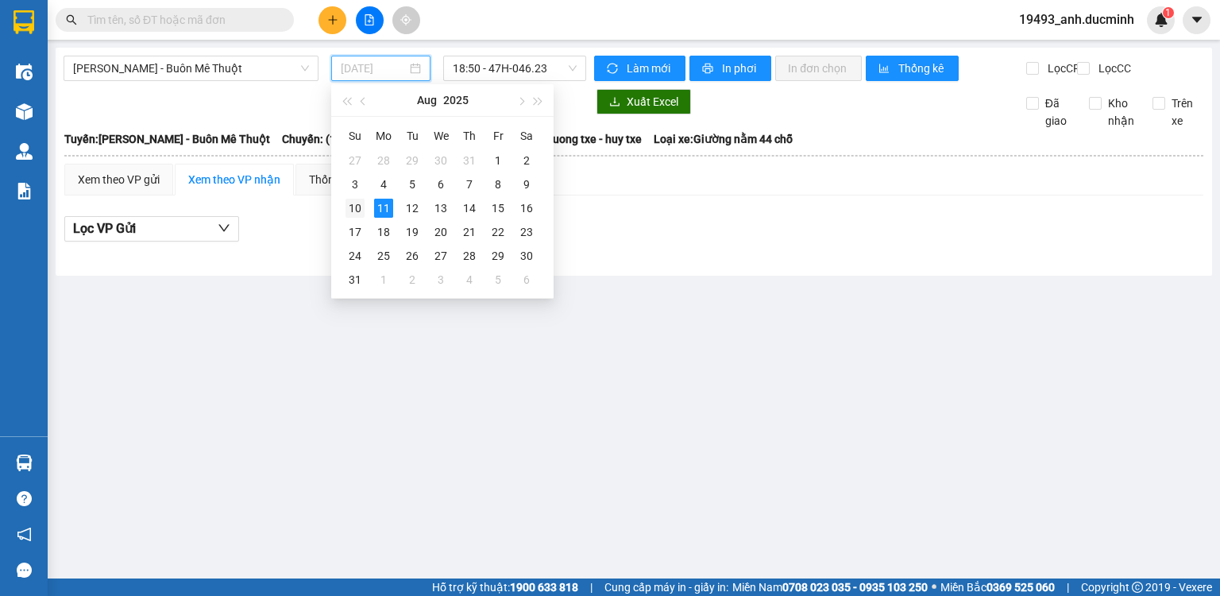
click at [350, 203] on div "10" at bounding box center [355, 208] width 19 height 19
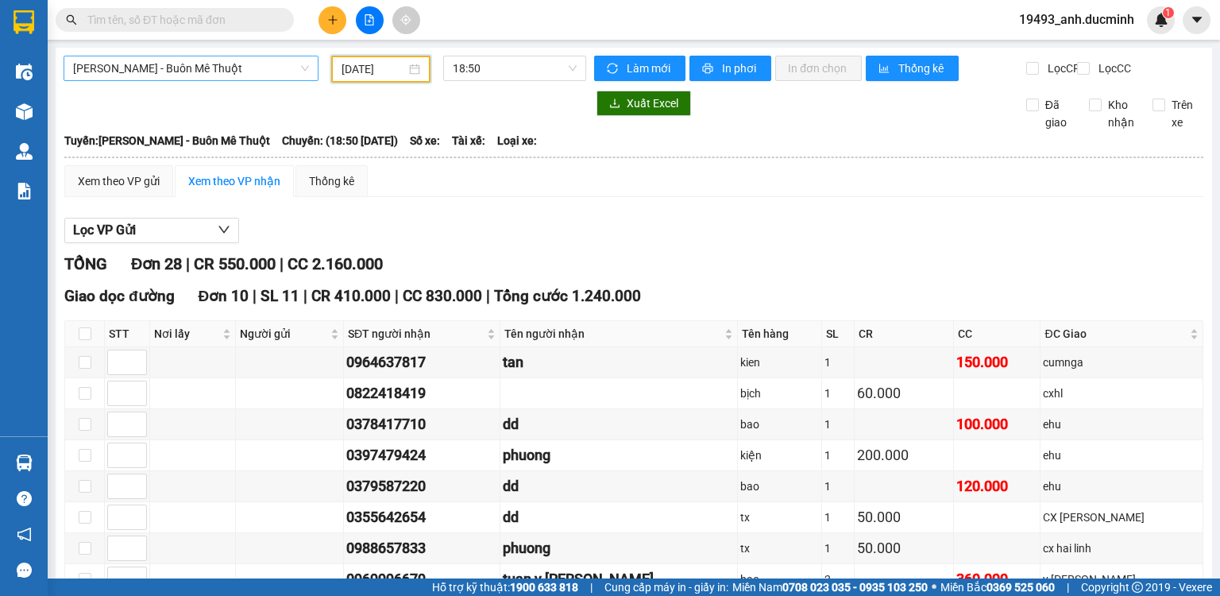
click at [199, 73] on span "[PERSON_NAME] - Buôn Mê Thuột" at bounding box center [191, 68] width 236 height 24
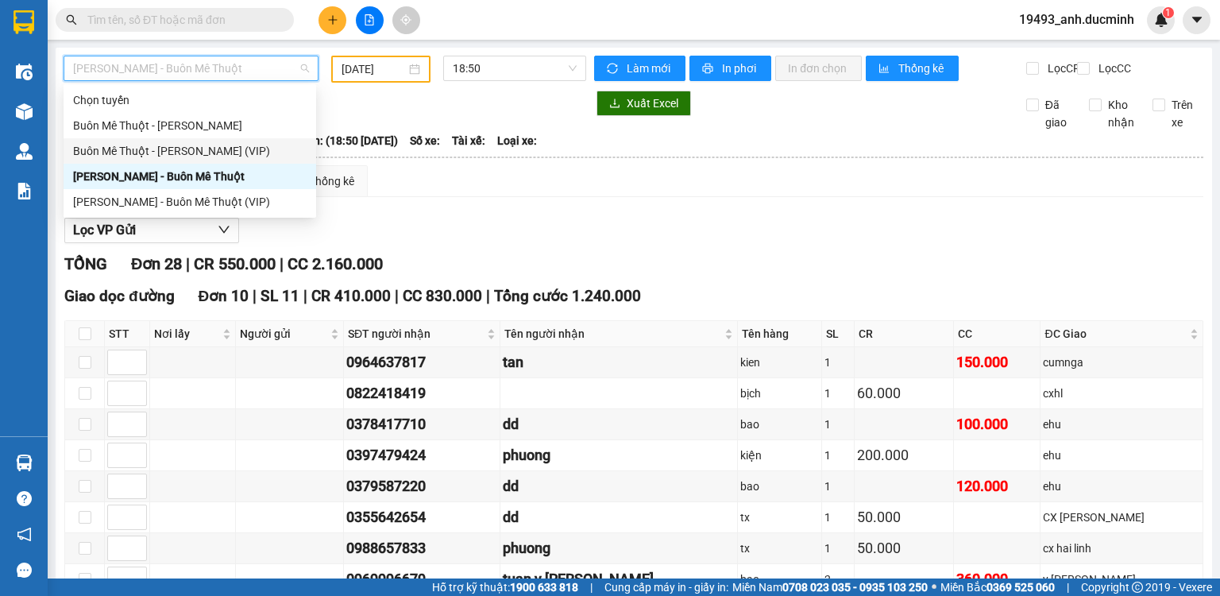
drag, startPoint x: 181, startPoint y: 154, endPoint x: 359, endPoint y: 111, distance: 183.0
click at [182, 153] on div "Buôn Mê Thuột - [PERSON_NAME] (VIP)" at bounding box center [190, 150] width 234 height 17
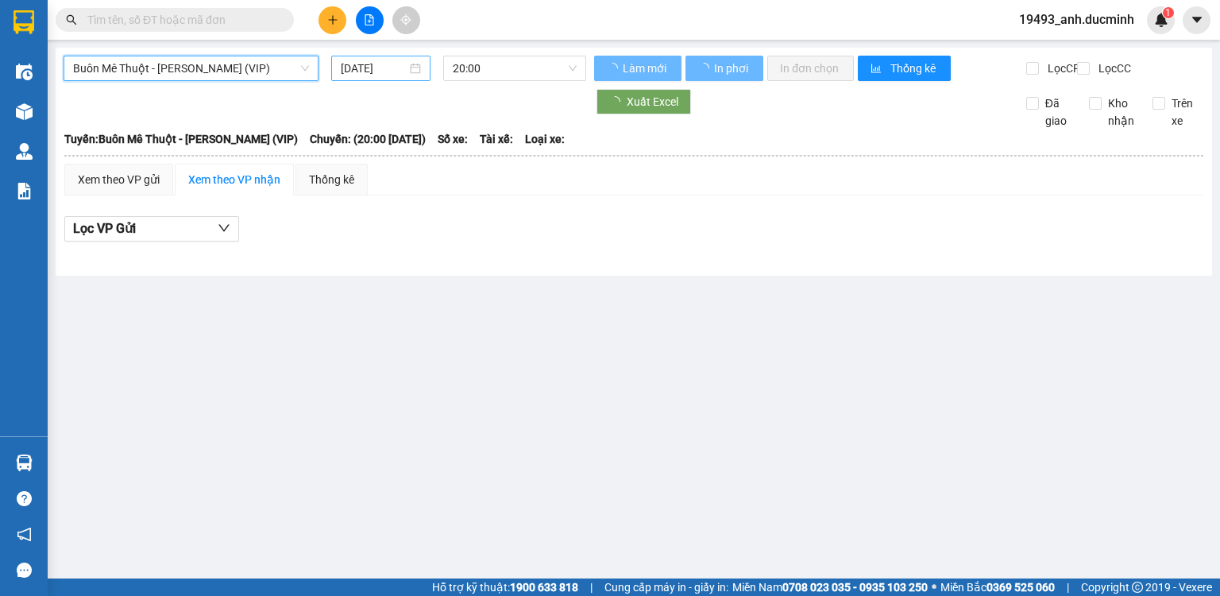
click at [380, 73] on input "[DATE]" at bounding box center [373, 68] width 65 height 17
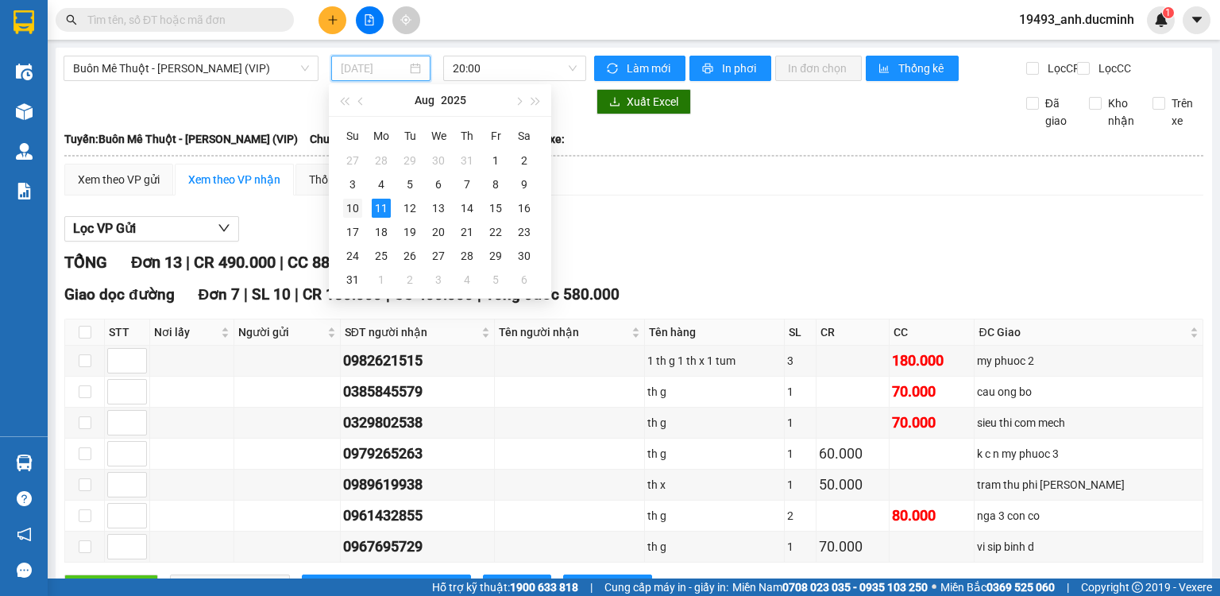
click at [353, 210] on div "10" at bounding box center [352, 208] width 19 height 19
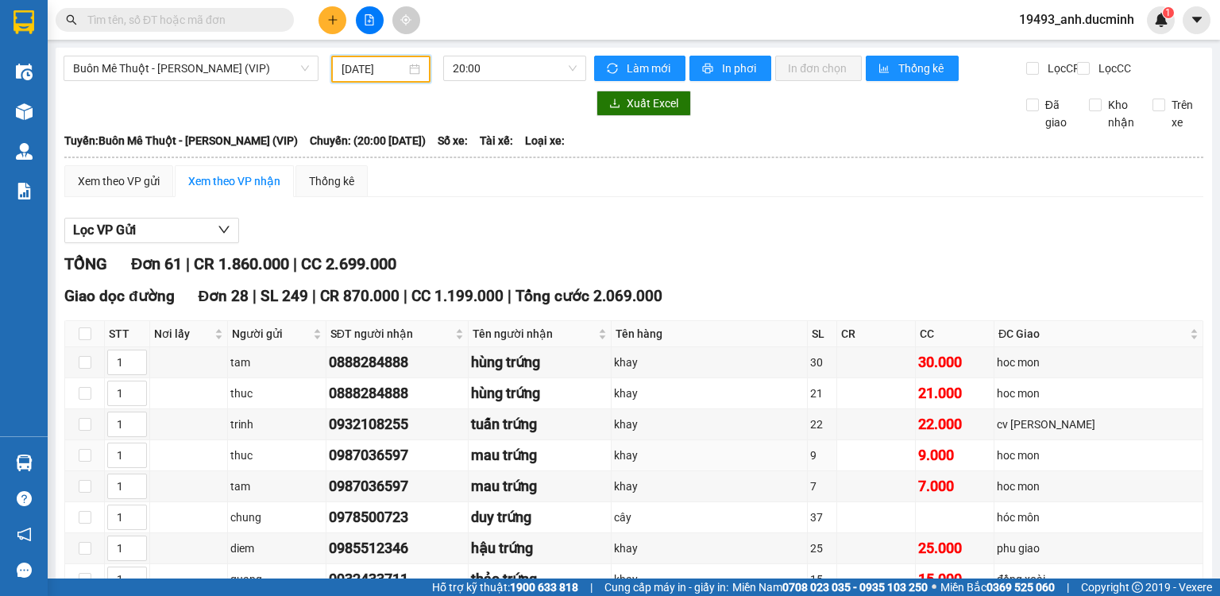
scroll to position [318, 0]
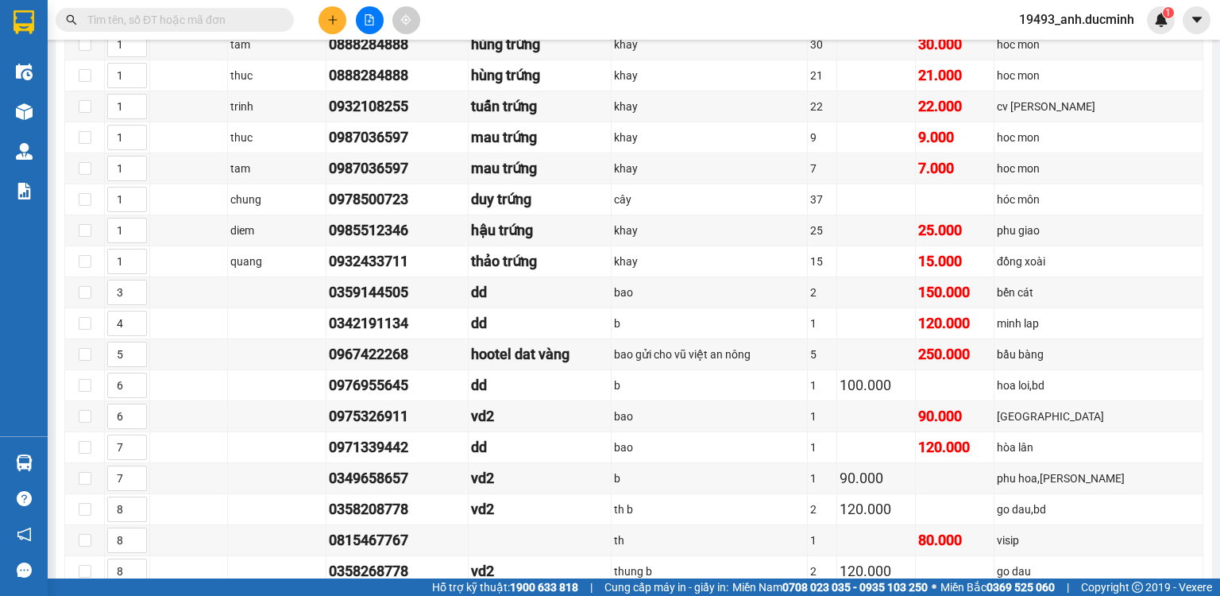
click at [254, 16] on input "text" at bounding box center [180, 19] width 187 height 17
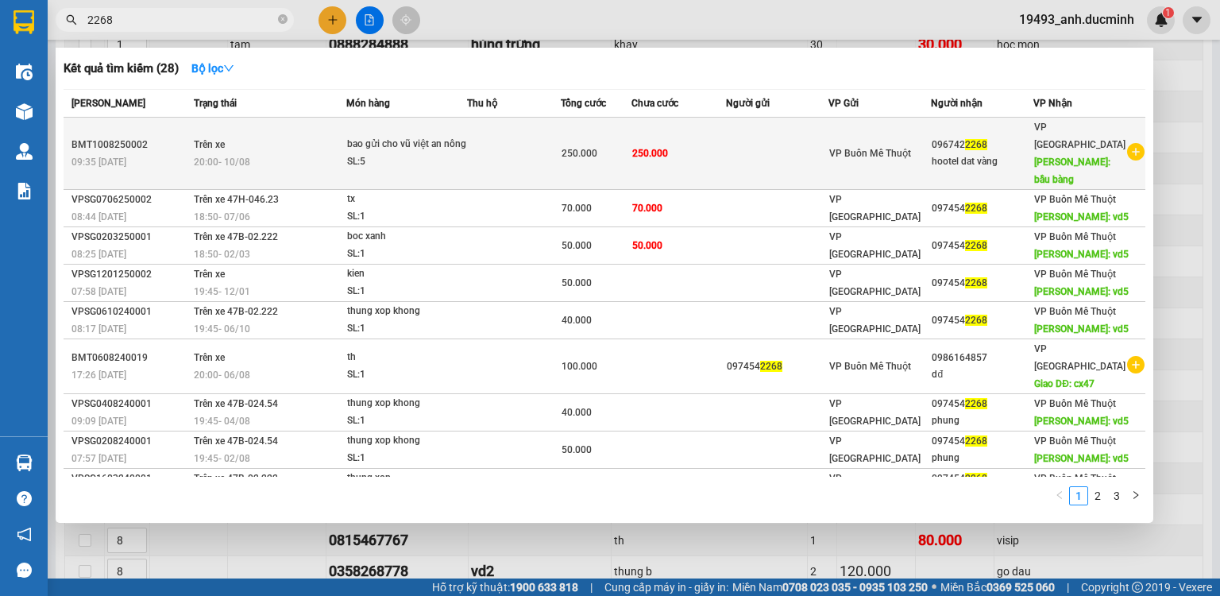
click at [469, 136] on td at bounding box center [514, 154] width 94 height 72
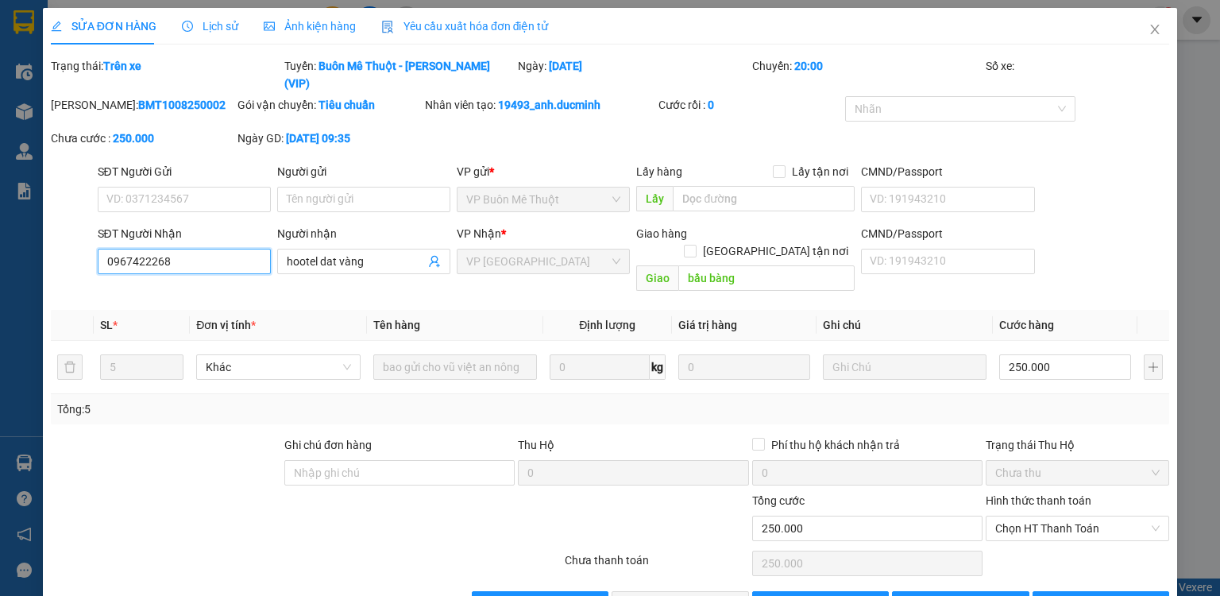
drag, startPoint x: 190, startPoint y: 238, endPoint x: 44, endPoint y: 245, distance: 145.5
click at [44, 245] on div "SỬA ĐƠN HÀNG Lịch sử Ảnh kiện hàng Yêu cầu xuất hóa đơn điện tử Total Paid Fee …" at bounding box center [610, 318] width 1134 height 620
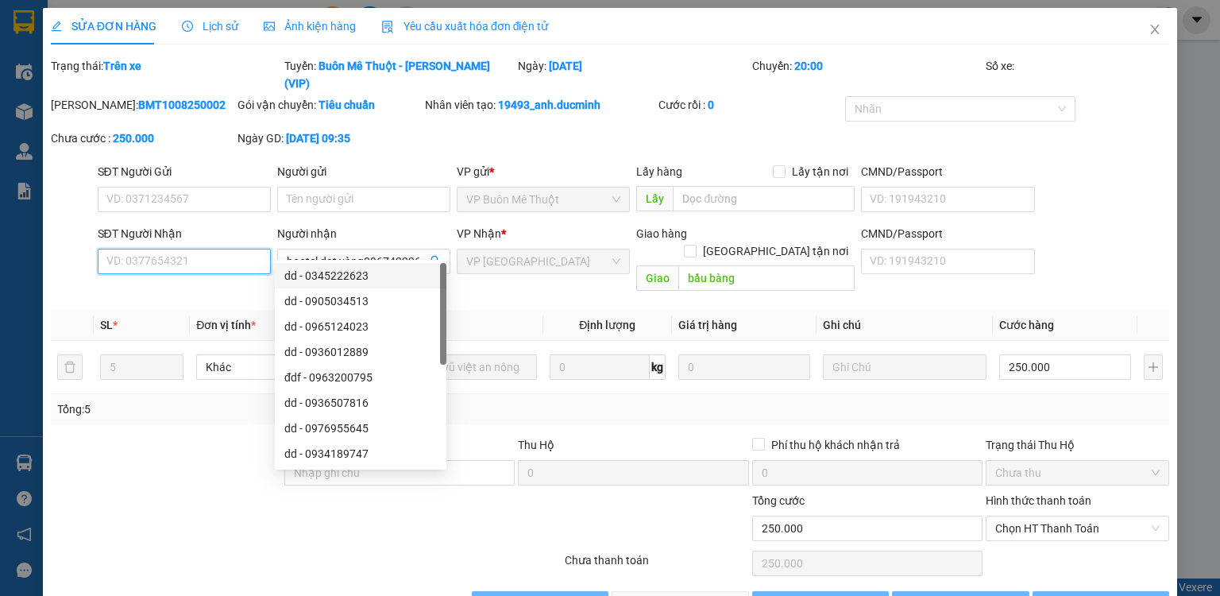
click at [207, 249] on input "SĐT Người Nhận" at bounding box center [184, 261] width 173 height 25
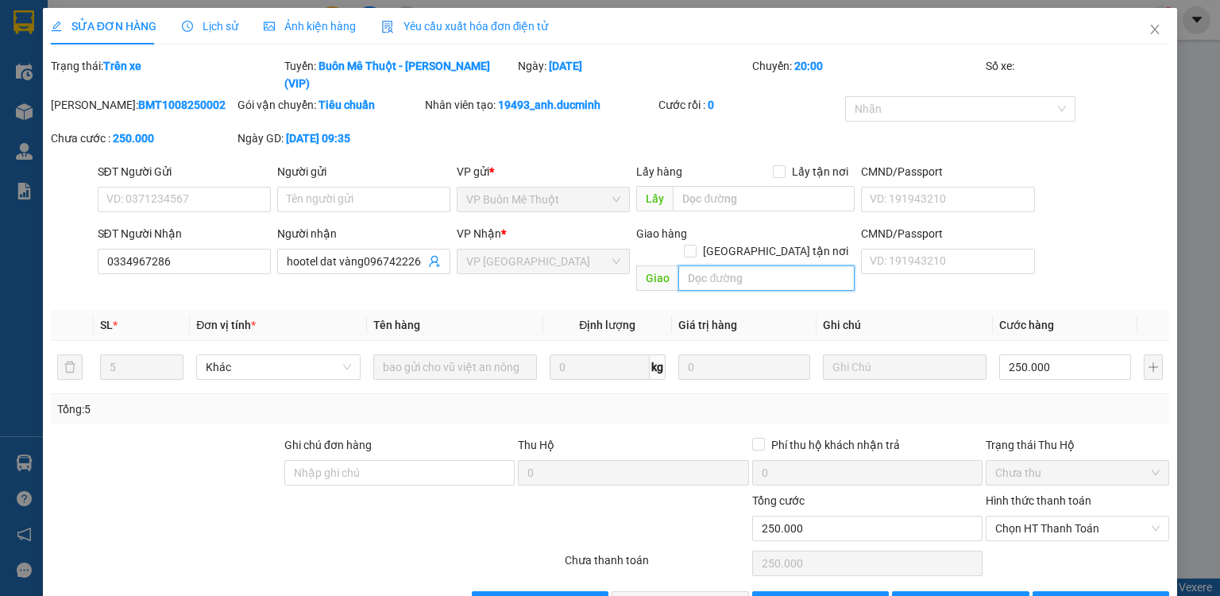
scroll to position [16, 0]
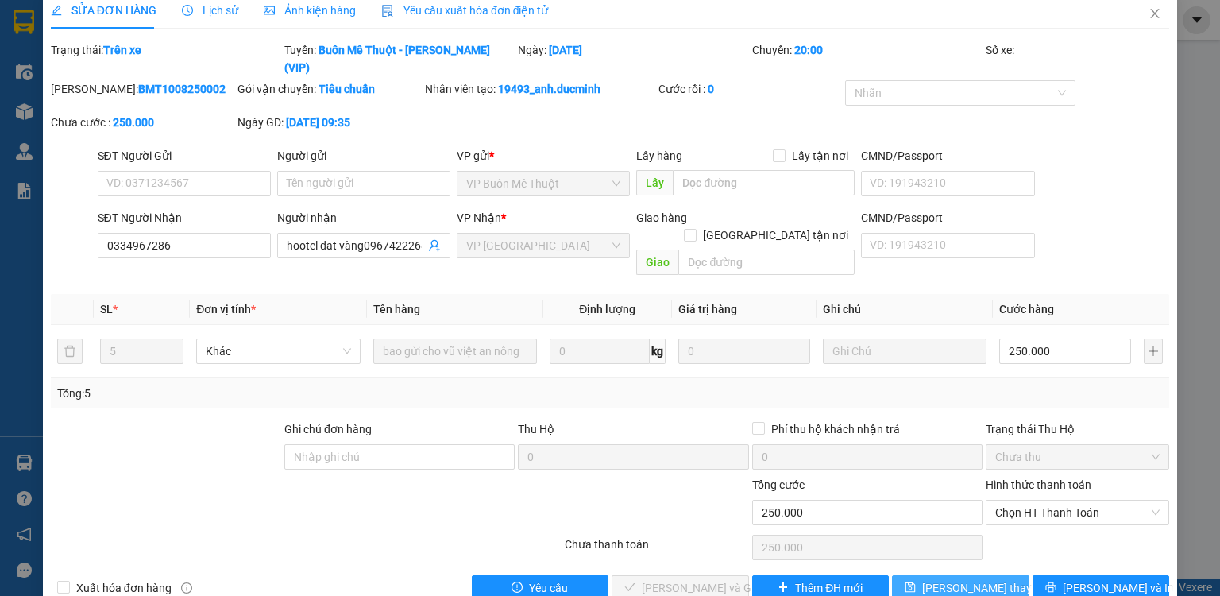
click at [928, 575] on button "[PERSON_NAME] thay đổi" at bounding box center [960, 587] width 137 height 25
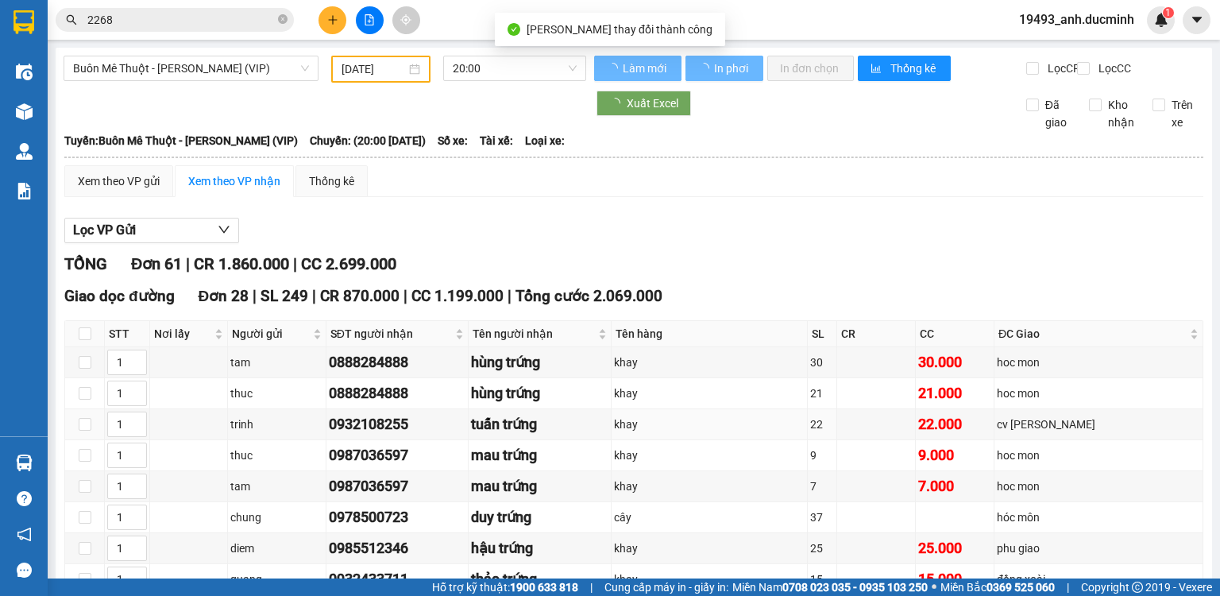
click at [197, 15] on input "2268" at bounding box center [180, 19] width 187 height 17
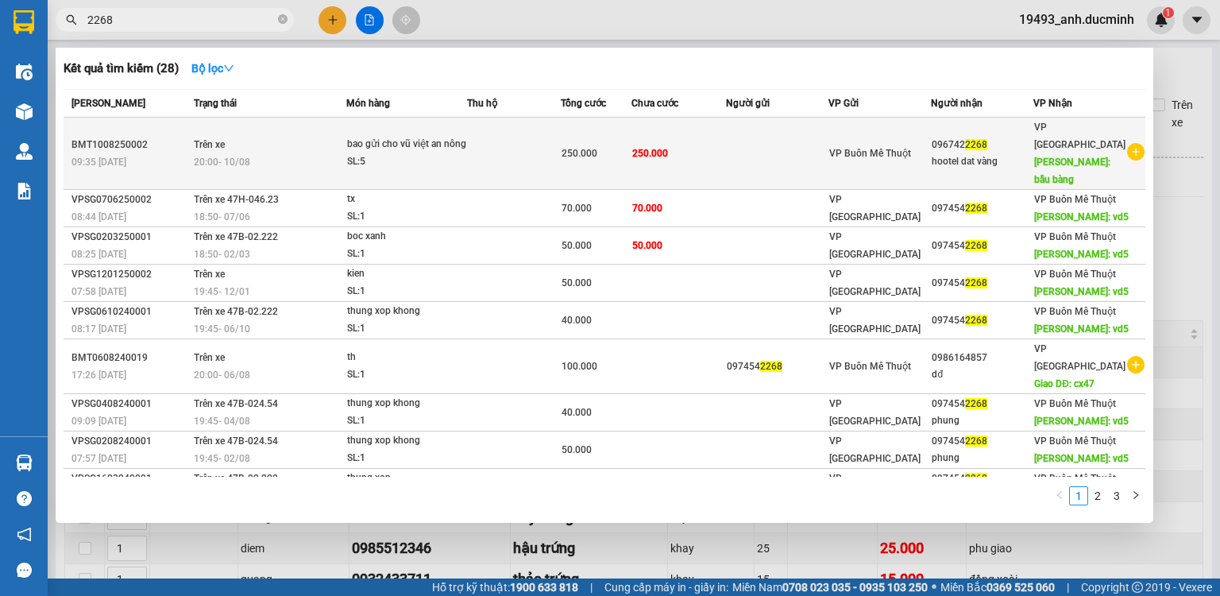
click at [556, 141] on td at bounding box center [514, 154] width 94 height 72
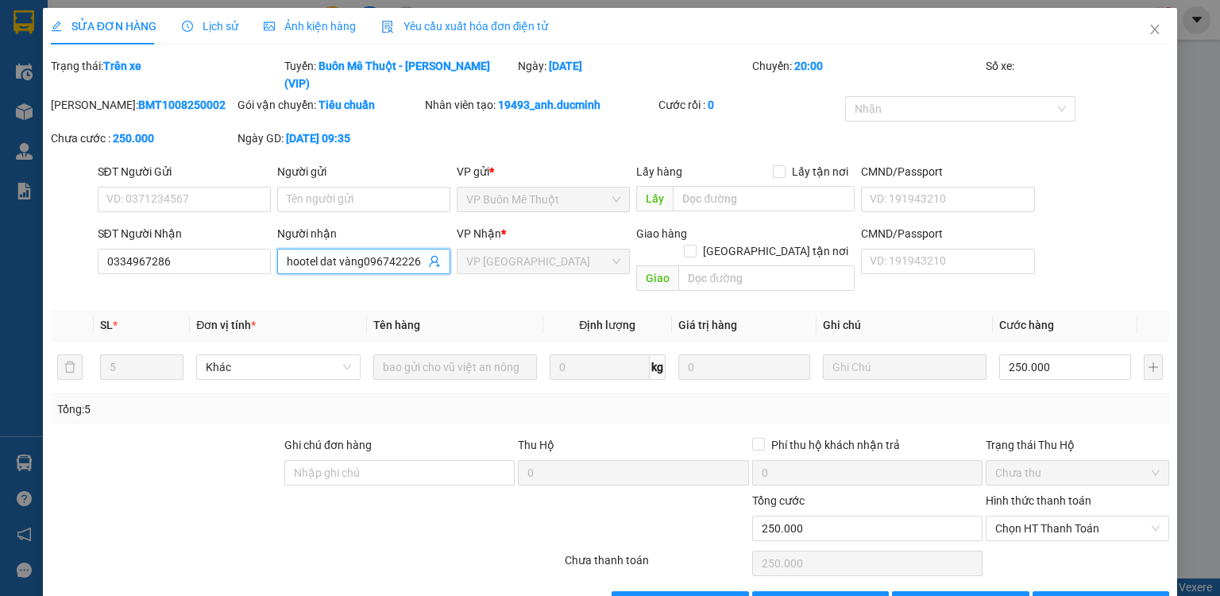
scroll to position [0, 3]
drag, startPoint x: 278, startPoint y: 243, endPoint x: 454, endPoint y: 257, distance: 176.9
click at [454, 257] on div "SĐT Người Nhận 0334967286 Người nhận hootel dat vàng0967422268 hootel dat vàng0…" at bounding box center [634, 261] width 1079 height 73
drag, startPoint x: 415, startPoint y: 243, endPoint x: 235, endPoint y: 234, distance: 179.7
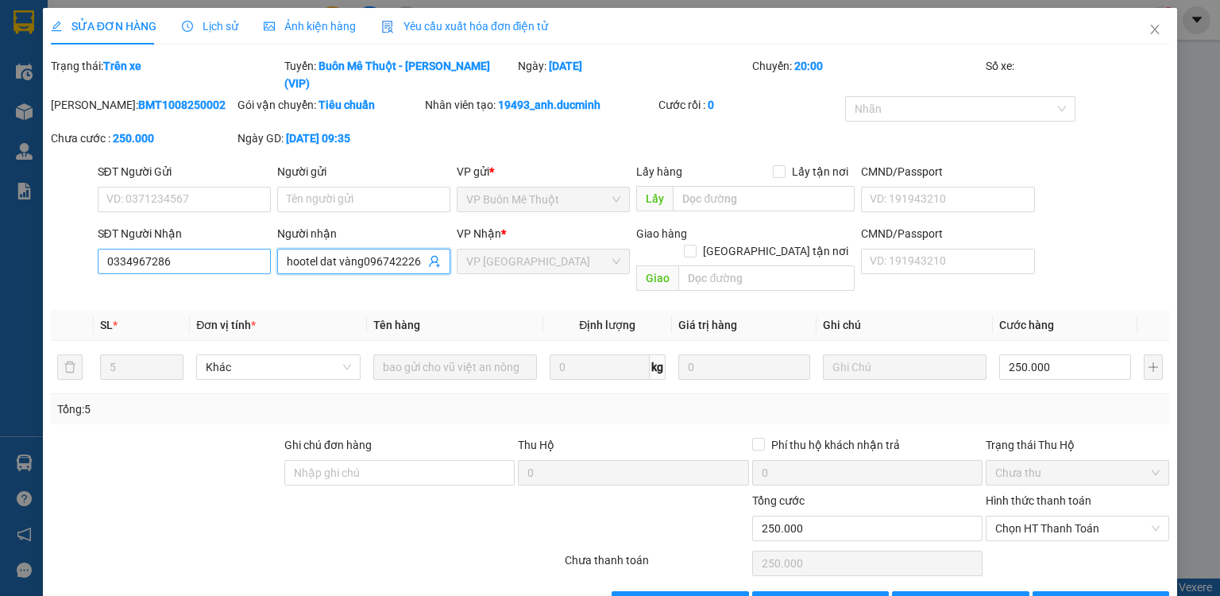
click at [235, 234] on div "SĐT Người Nhận 0334967286 Người nhận hootel dat vàng0967422268 hootel dat vàng0…" at bounding box center [634, 261] width 1079 height 73
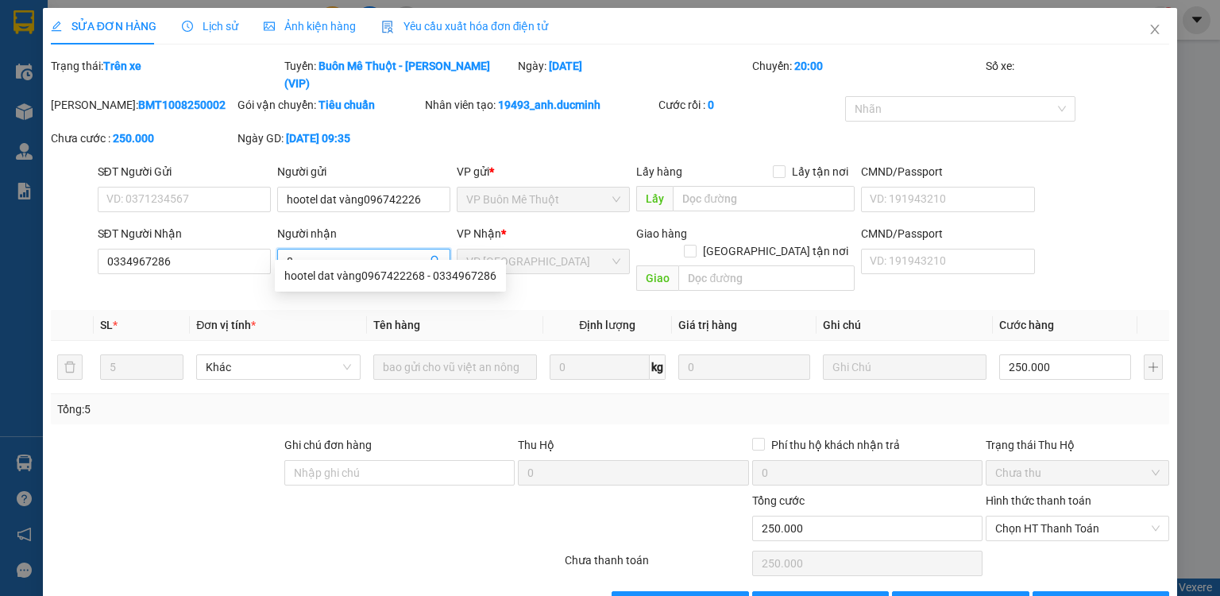
click at [301, 253] on input "8" at bounding box center [356, 261] width 138 height 17
drag, startPoint x: 283, startPoint y: 244, endPoint x: 442, endPoint y: 221, distance: 160.5
click at [435, 225] on div "Người nhận 8" at bounding box center [363, 253] width 173 height 56
click at [490, 292] on body "Kết quả tìm kiếm ( 28 ) Bộ lọc Mã ĐH Trạng thái Món hàng Thu hộ Tổng cước Chưa …" at bounding box center [610, 298] width 1220 height 596
click at [340, 253] on input "8" at bounding box center [356, 261] width 138 height 17
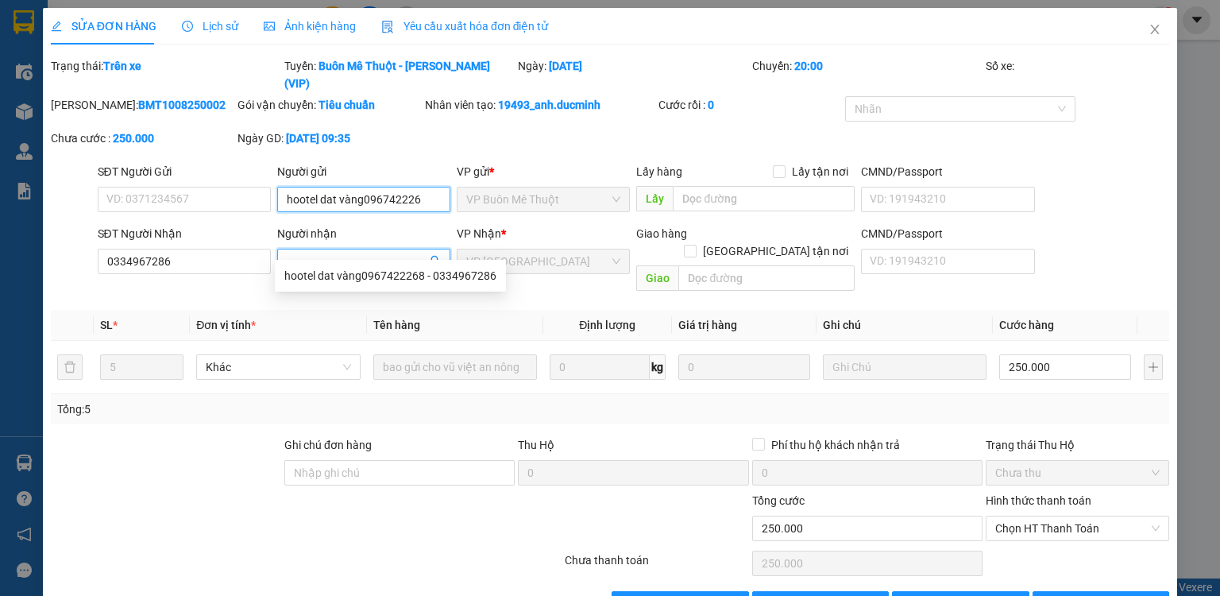
click at [426, 187] on input "hootel dat vàng096742226" at bounding box center [363, 199] width 173 height 25
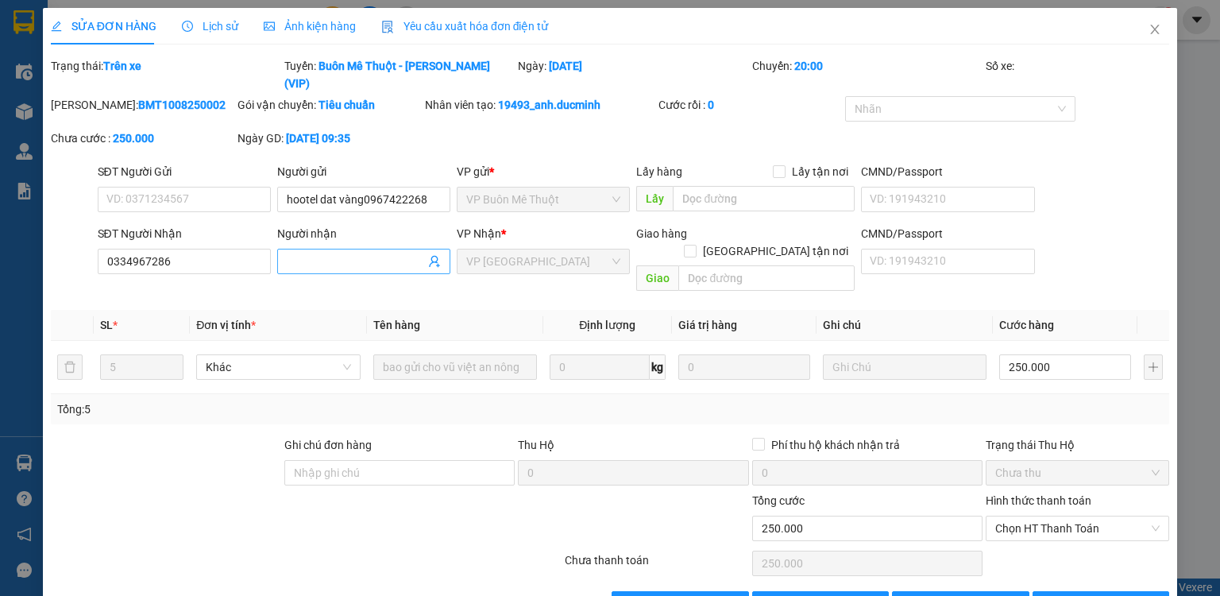
click at [330, 253] on input "Người nhận" at bounding box center [356, 261] width 138 height 17
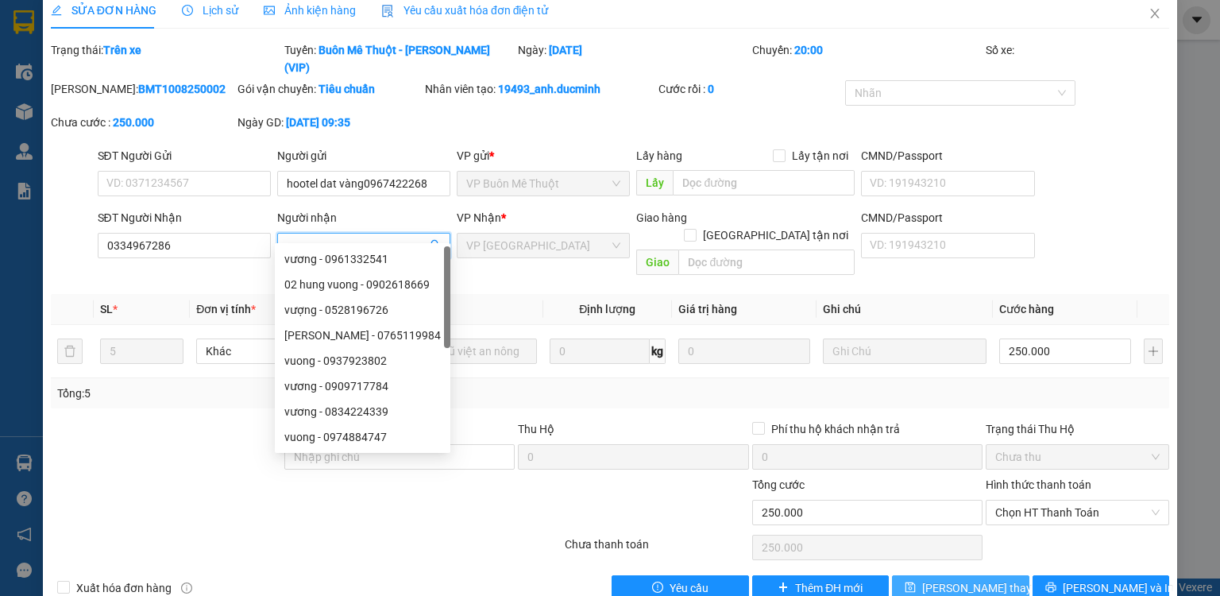
click at [976, 579] on span "[PERSON_NAME] thay đổi" at bounding box center [985, 587] width 127 height 17
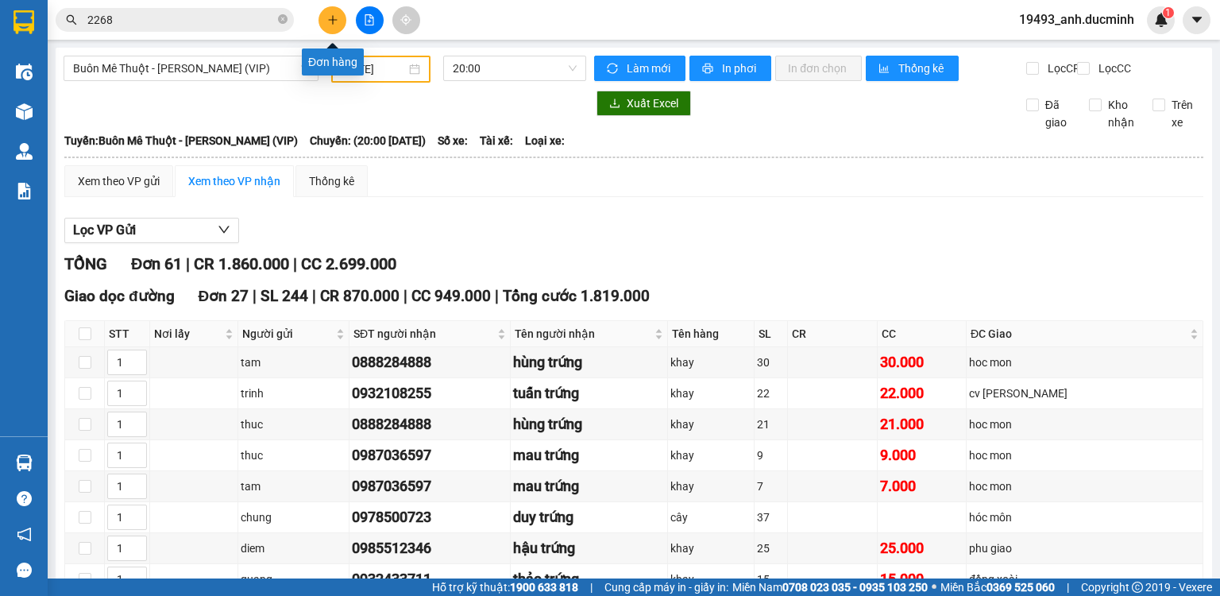
click at [334, 17] on icon "plus" at bounding box center [332, 19] width 11 height 11
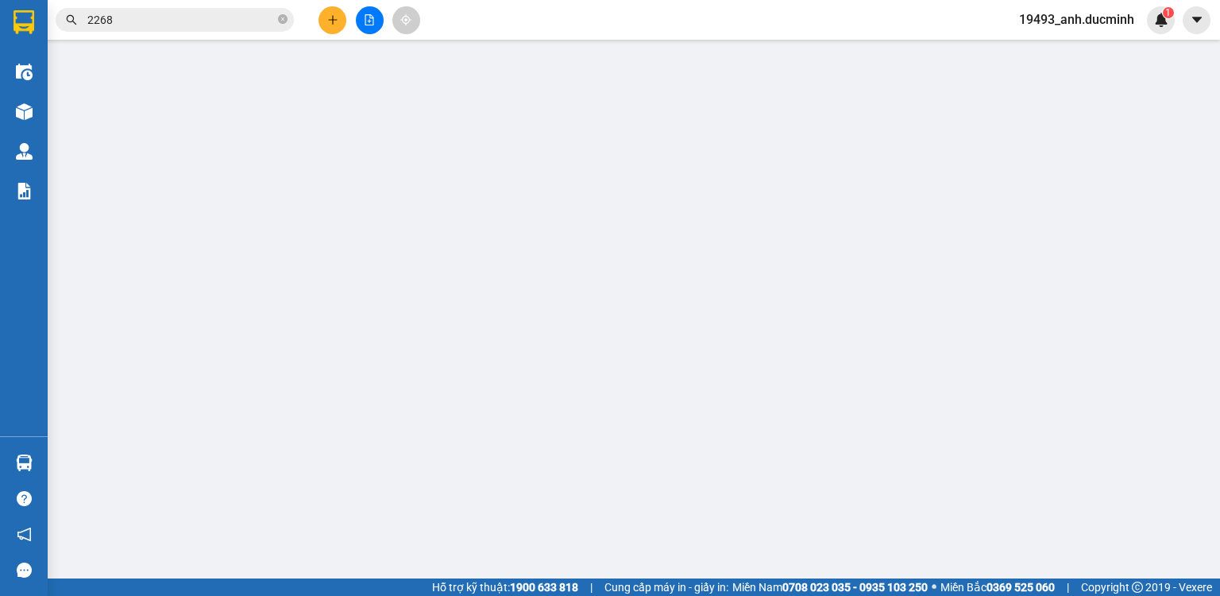
click at [330, 16] on div "Yêu cầu xuất hóa đơn điện tử" at bounding box center [264, 26] width 168 height 37
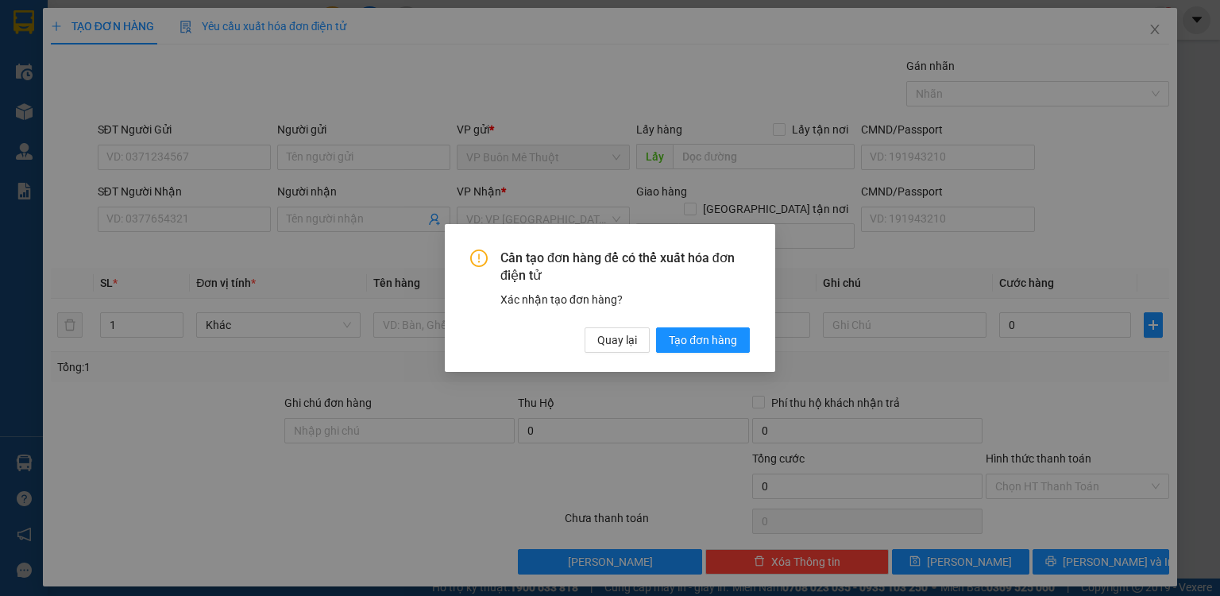
click at [203, 221] on div "Cần tạo đơn hàng để có thể xuất hóa đơn điện tử Xác nhận tạo đơn hàng? Quay lại…" at bounding box center [610, 298] width 1220 height 596
click at [197, 209] on div "Cần tạo đơn hàng để có thể xuất hóa đơn điện tử Xác nhận tạo đơn hàng? Quay lại…" at bounding box center [610, 298] width 1220 height 596
drag, startPoint x: 610, startPoint y: 337, endPoint x: 473, endPoint y: 337, distance: 136.6
click at [608, 336] on span "Quay lại" at bounding box center [617, 339] width 40 height 17
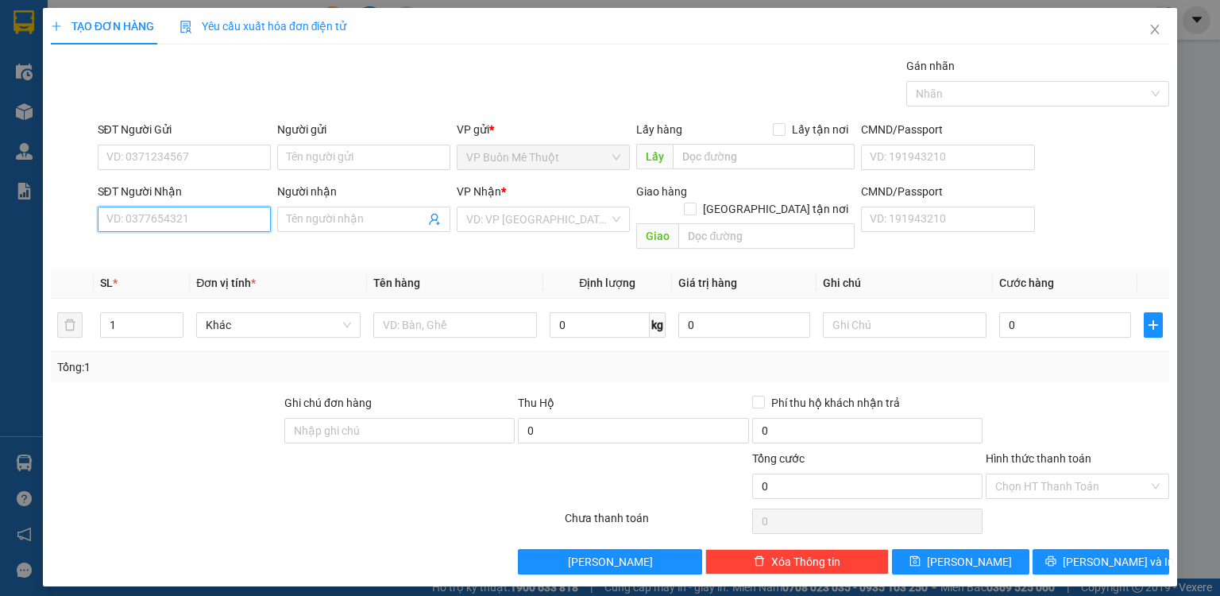
click at [222, 219] on input "SĐT Người Nhận" at bounding box center [184, 219] width 173 height 25
click at [195, 241] on div "0336894896 - van" at bounding box center [184, 249] width 154 height 17
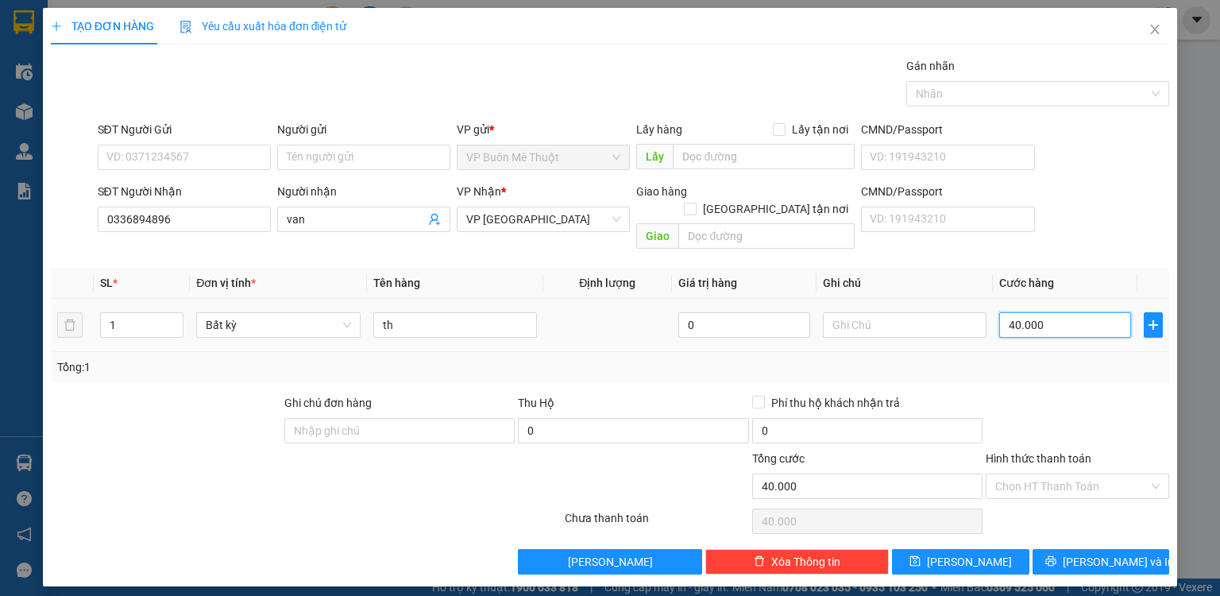
click at [1072, 312] on input "40.000" at bounding box center [1065, 324] width 132 height 25
drag, startPoint x: 1059, startPoint y: 372, endPoint x: 1058, endPoint y: 387, distance: 15.1
click at [1059, 372] on div "Transit Pickup Surcharge Ids Transit Deliver Surcharge Ids Transit Deliver Surc…" at bounding box center [610, 315] width 1118 height 517
drag, startPoint x: 1051, startPoint y: 456, endPoint x: 1055, endPoint y: 472, distance: 16.4
click at [1051, 474] on input "Hình thức thanh toán" at bounding box center [1071, 486] width 153 height 24
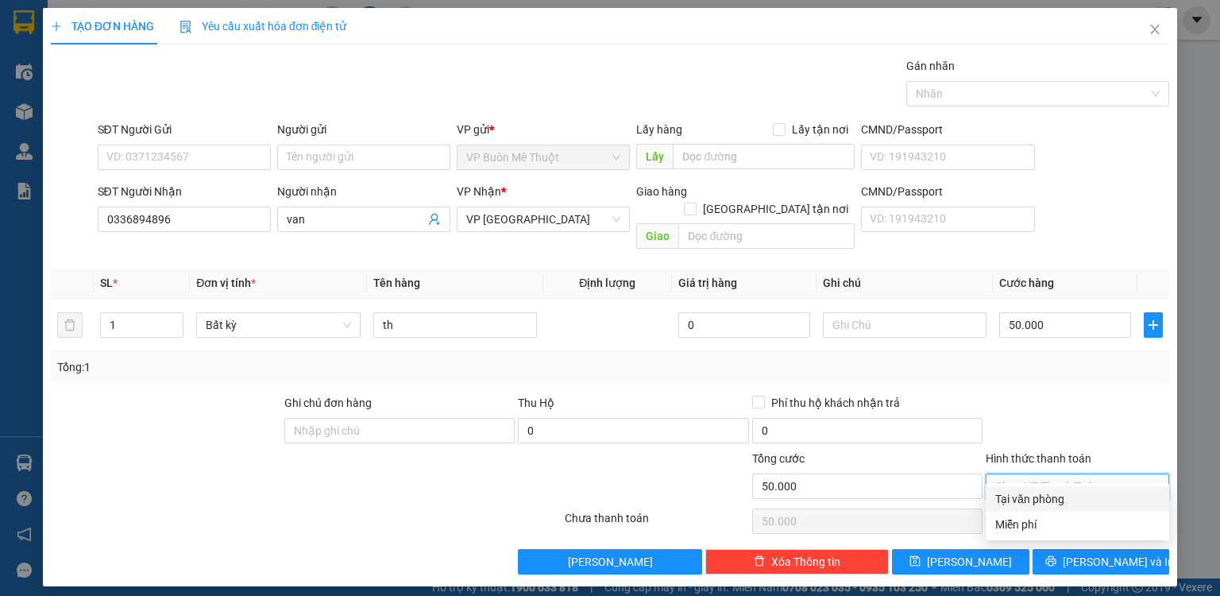
drag, startPoint x: 1061, startPoint y: 488, endPoint x: 1071, endPoint y: 494, distance: 11.5
click at [1061, 489] on div "Tại văn phòng" at bounding box center [1077, 498] width 183 height 25
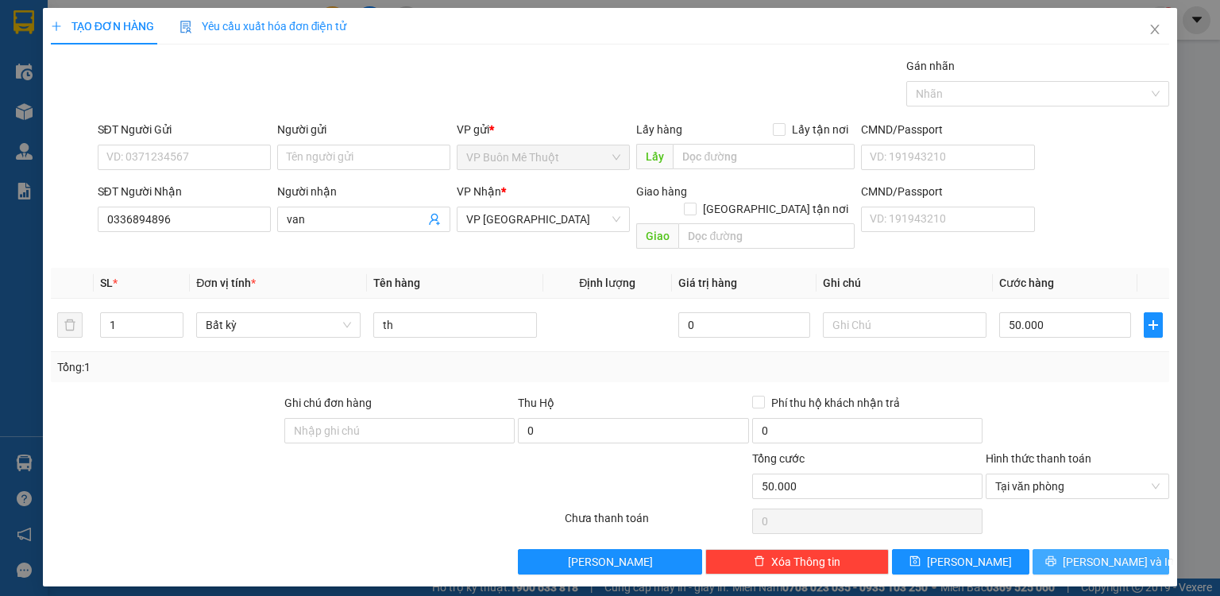
click at [1107, 551] on button "[PERSON_NAME] và In" at bounding box center [1101, 561] width 137 height 25
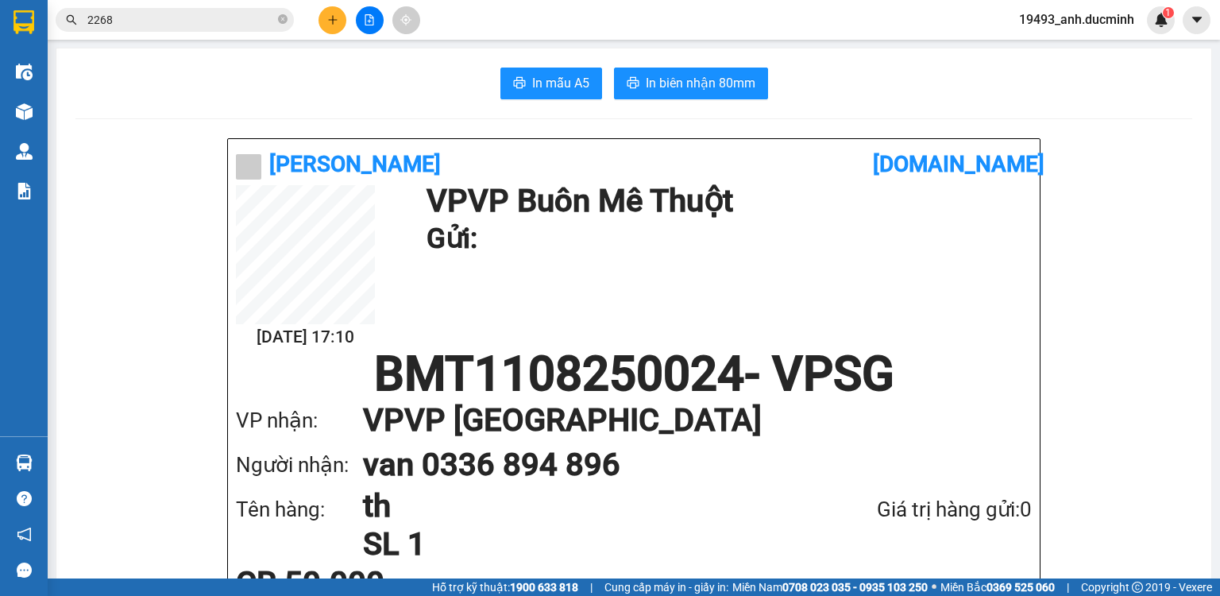
click at [319, 15] on div at bounding box center [369, 20] width 119 height 28
click at [324, 25] on button at bounding box center [333, 20] width 28 height 28
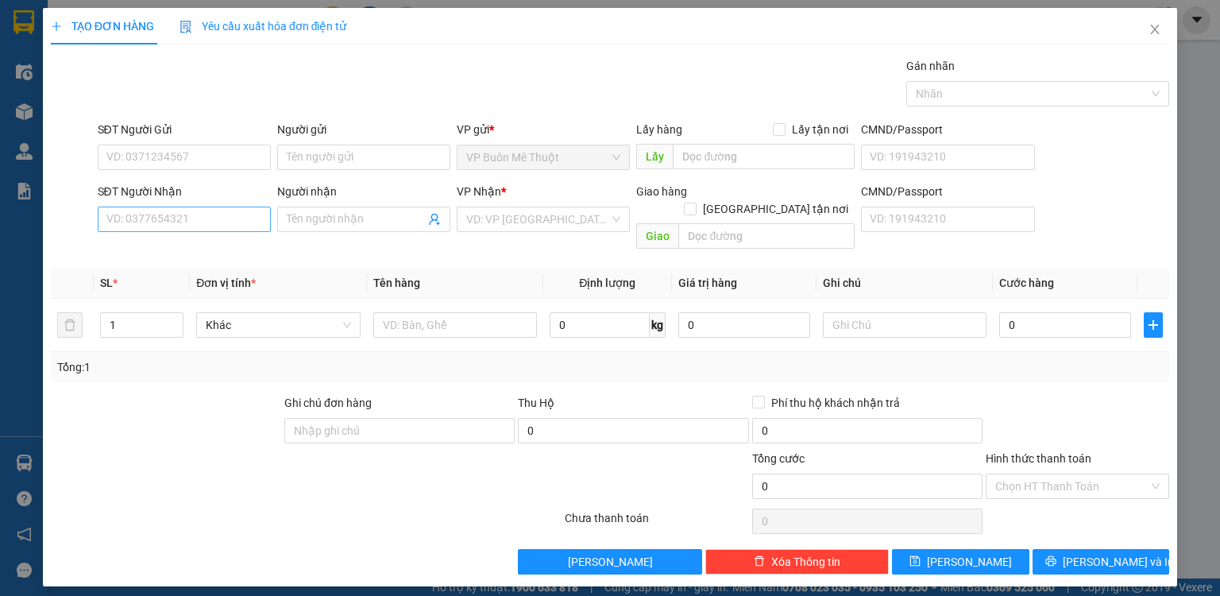
drag, startPoint x: 221, startPoint y: 202, endPoint x: 222, endPoint y: 211, distance: 9.6
click at [222, 211] on div "SĐT Người Nhận VD: 0377654321" at bounding box center [184, 211] width 173 height 56
click at [222, 218] on input "SĐT Người Nhận" at bounding box center [184, 219] width 173 height 25
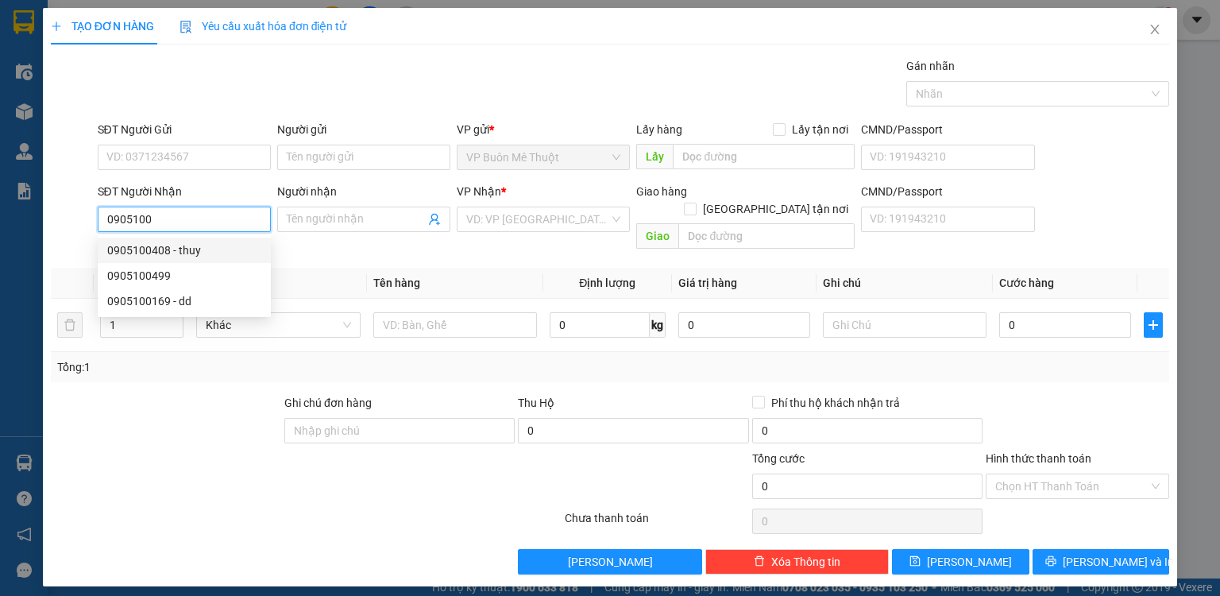
click at [204, 248] on div "0905100408 - thuy" at bounding box center [184, 249] width 154 height 17
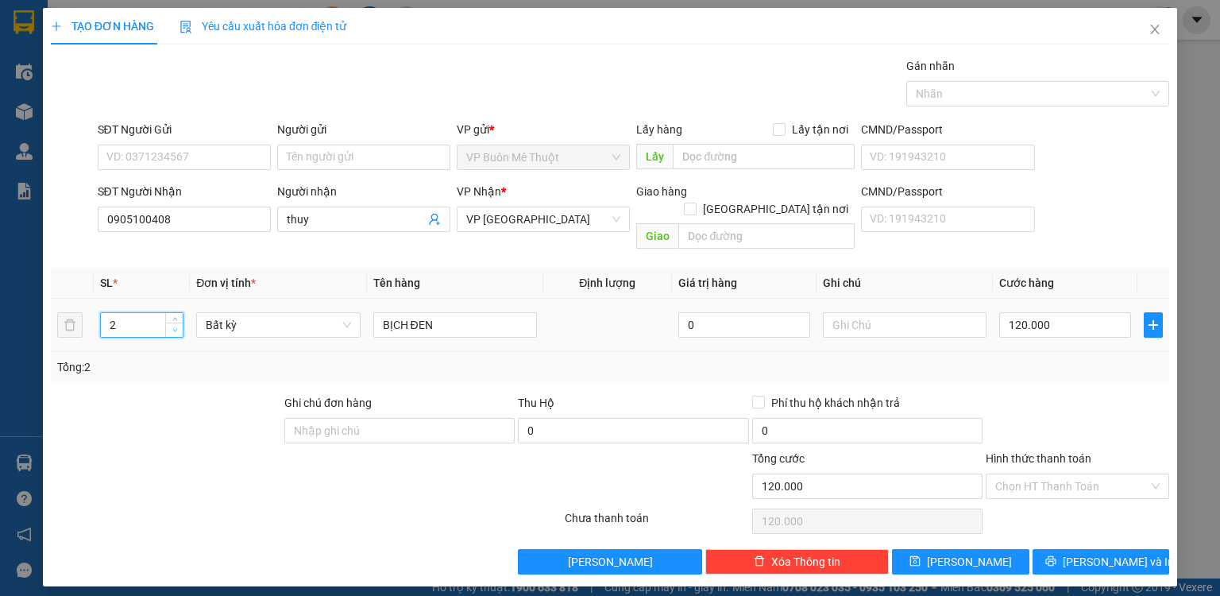
click at [172, 326] on span "down" at bounding box center [175, 331] width 10 height 10
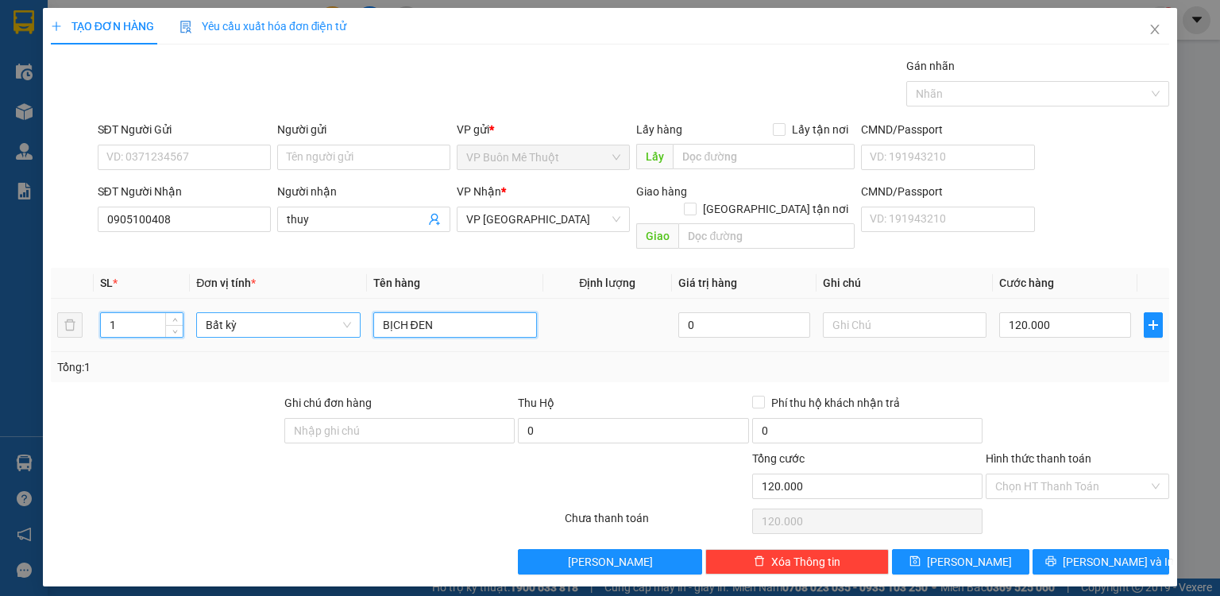
drag, startPoint x: 416, startPoint y: 312, endPoint x: 328, endPoint y: 305, distance: 88.5
click at [330, 313] on tr "1 Bất kỳ BỊCH ĐEN 0 120.000" at bounding box center [610, 325] width 1118 height 53
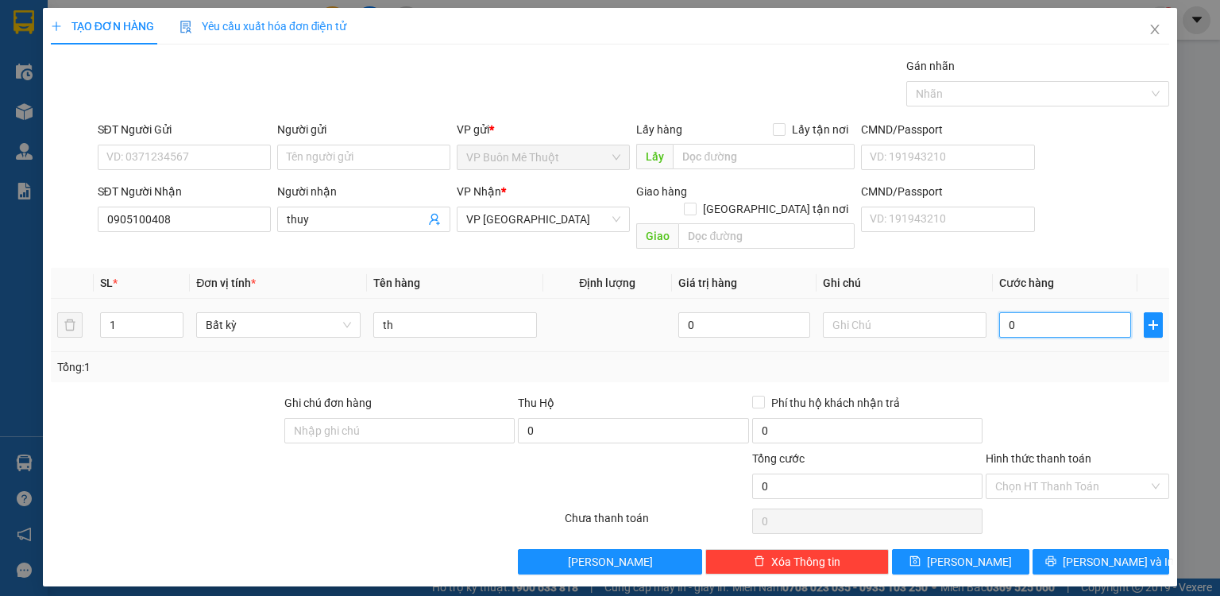
click at [1064, 314] on input "0" at bounding box center [1065, 324] width 132 height 25
click at [1114, 474] on input "Hình thức thanh toán" at bounding box center [1071, 486] width 153 height 24
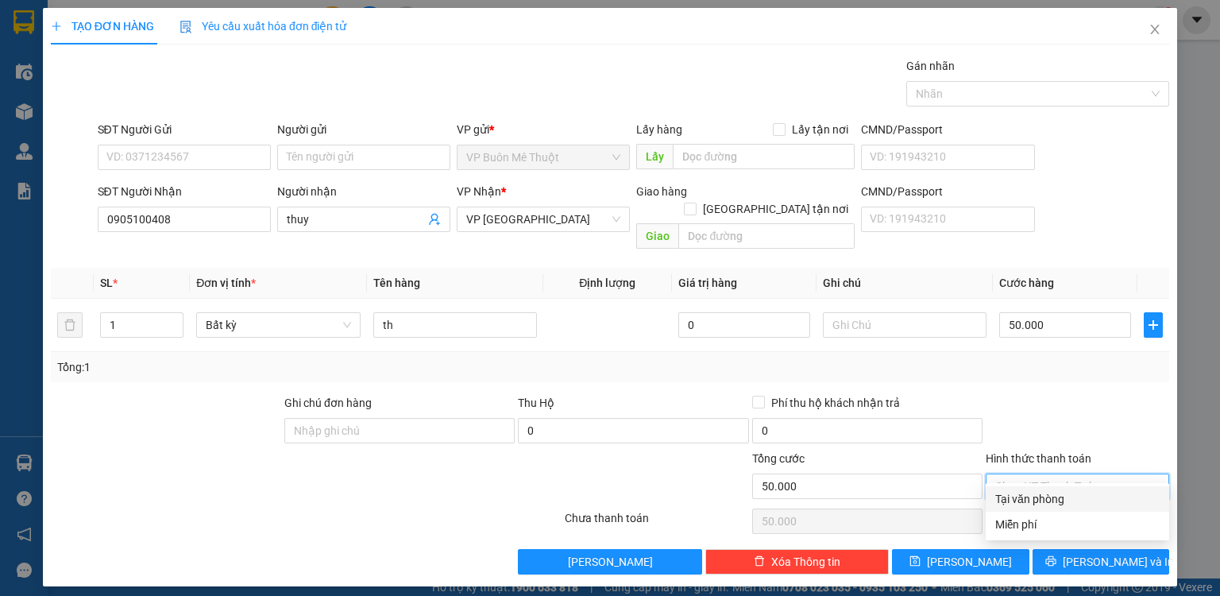
click at [1078, 474] on input "Hình thức thanh toán" at bounding box center [1071, 486] width 153 height 24
drag, startPoint x: 1061, startPoint y: 503, endPoint x: 1060, endPoint y: 525, distance: 22.3
click at [1061, 503] on div "Tại văn phòng" at bounding box center [1077, 498] width 164 height 17
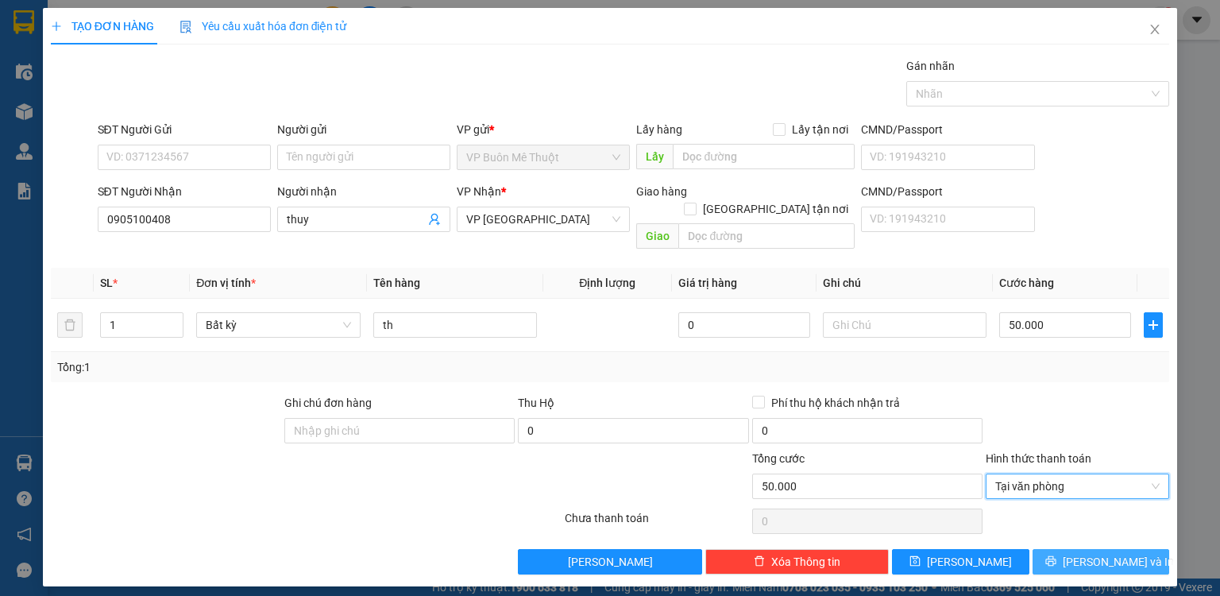
click at [1056, 555] on icon "printer" at bounding box center [1050, 560] width 11 height 11
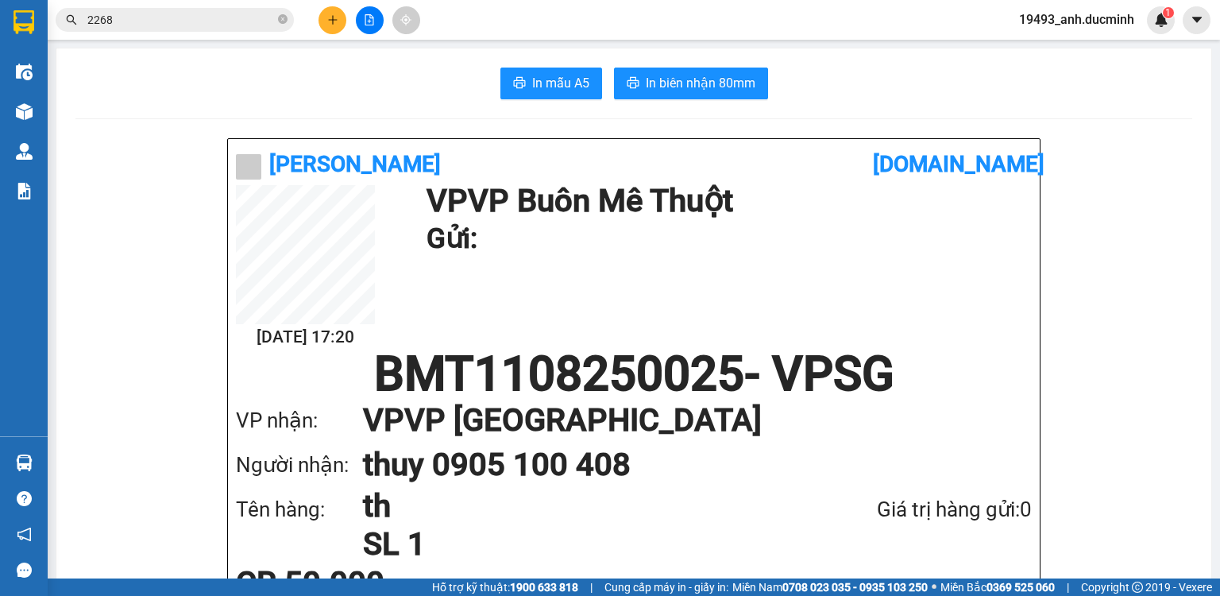
click at [333, 20] on icon "plus" at bounding box center [332, 19] width 1 height 9
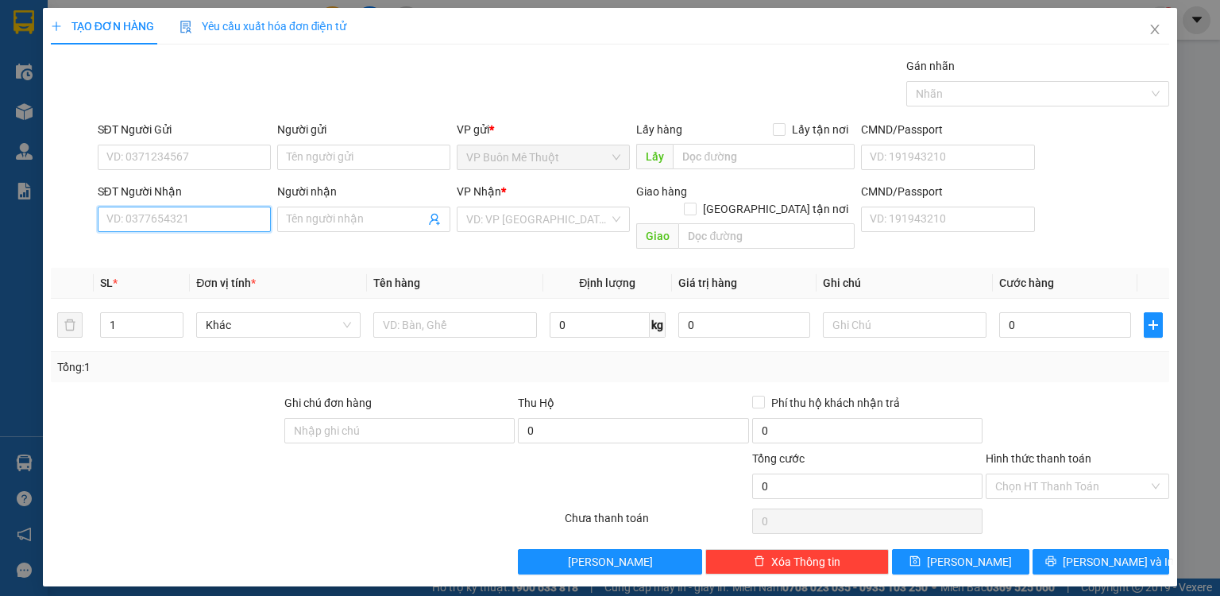
drag, startPoint x: 222, startPoint y: 222, endPoint x: 241, endPoint y: 191, distance: 36.4
click at [232, 203] on div "SĐT Người Nhận VD: 0377654321" at bounding box center [184, 211] width 173 height 56
click at [164, 208] on input "SĐT Người Nhận" at bounding box center [184, 219] width 173 height 25
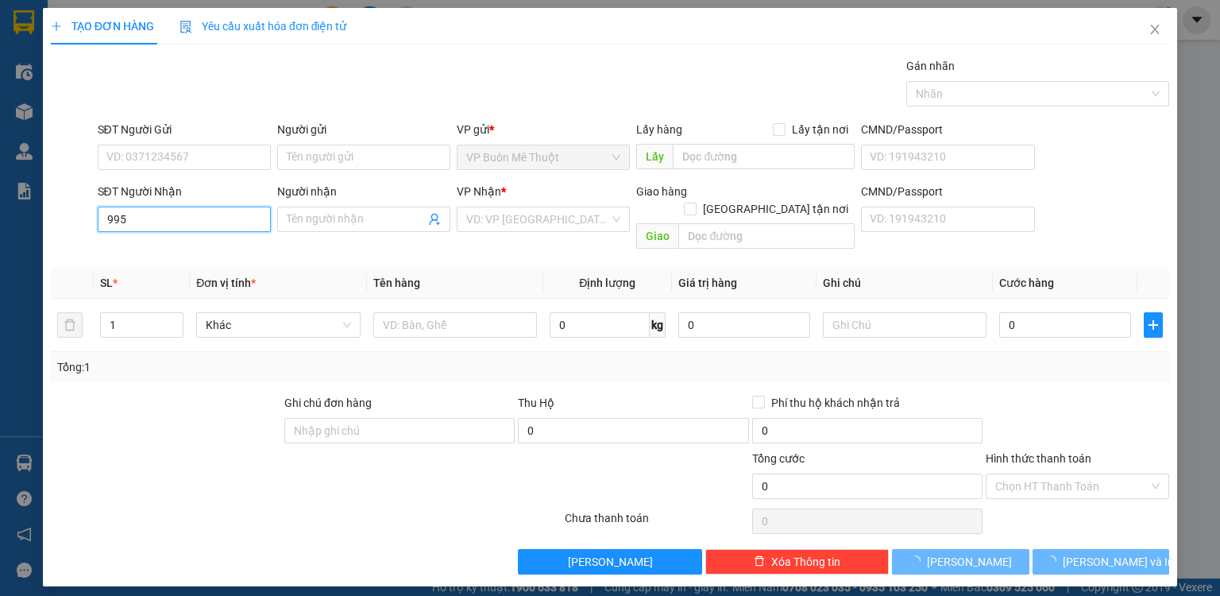
click at [168, 215] on input "995" at bounding box center [184, 219] width 173 height 25
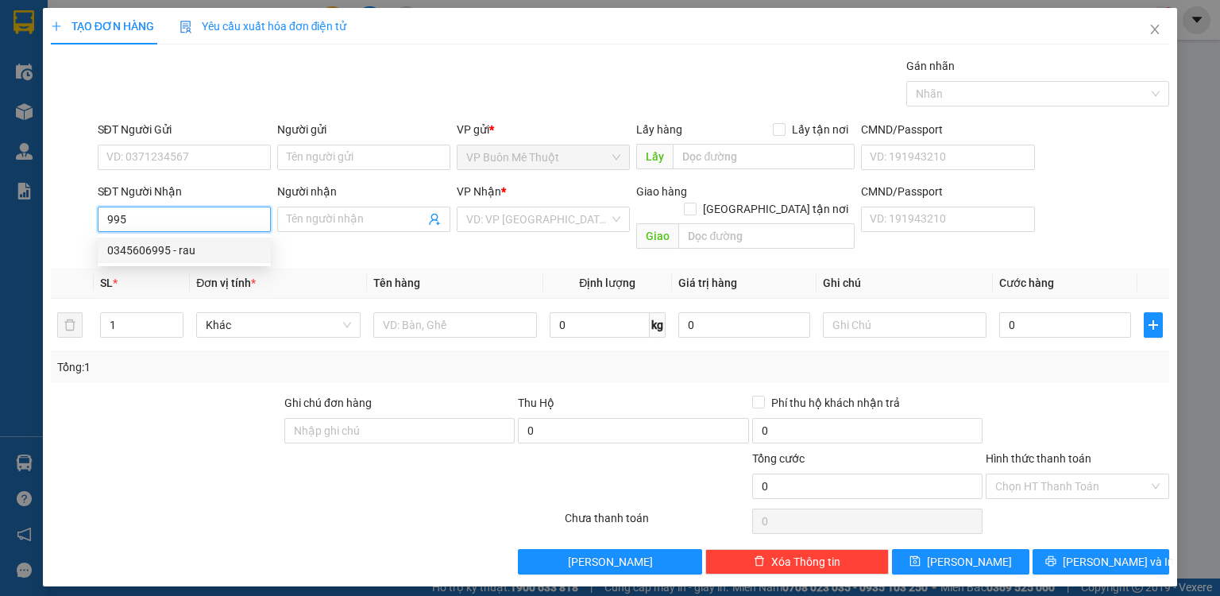
click at [170, 247] on div "0345606995 - rau" at bounding box center [184, 249] width 154 height 17
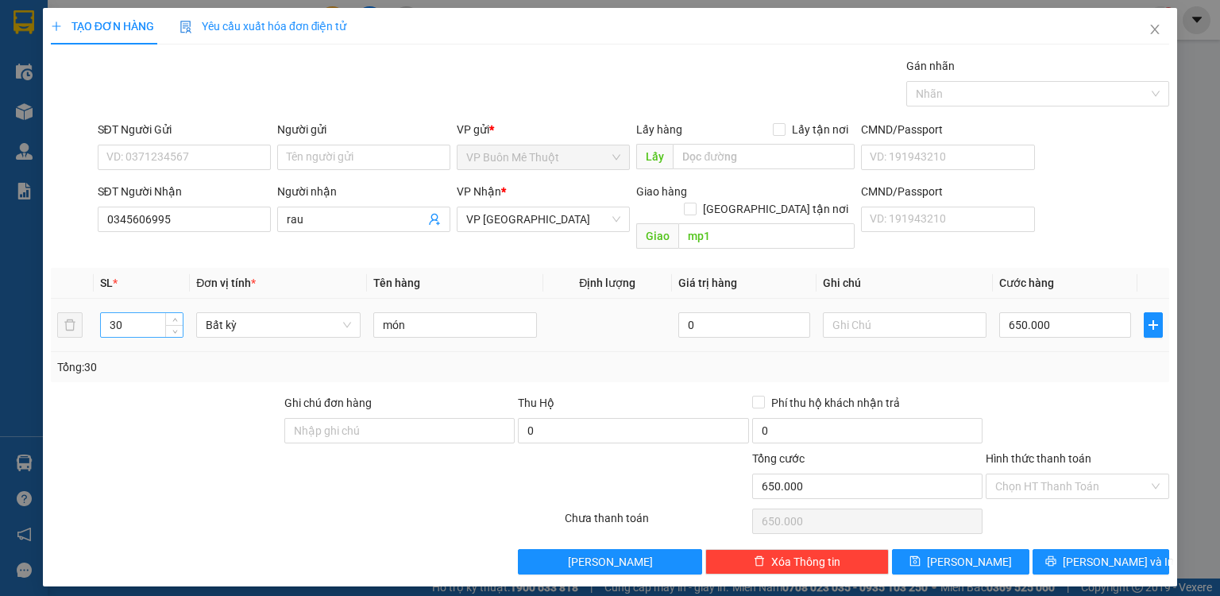
drag, startPoint x: 121, startPoint y: 311, endPoint x: 131, endPoint y: 307, distance: 11.4
click at [131, 313] on input "30" at bounding box center [142, 325] width 82 height 24
click at [1060, 312] on input "0" at bounding box center [1065, 324] width 132 height 25
drag, startPoint x: 1033, startPoint y: 463, endPoint x: 1026, endPoint y: 488, distance: 25.6
click at [1031, 474] on input "Hình thức thanh toán" at bounding box center [1071, 486] width 153 height 24
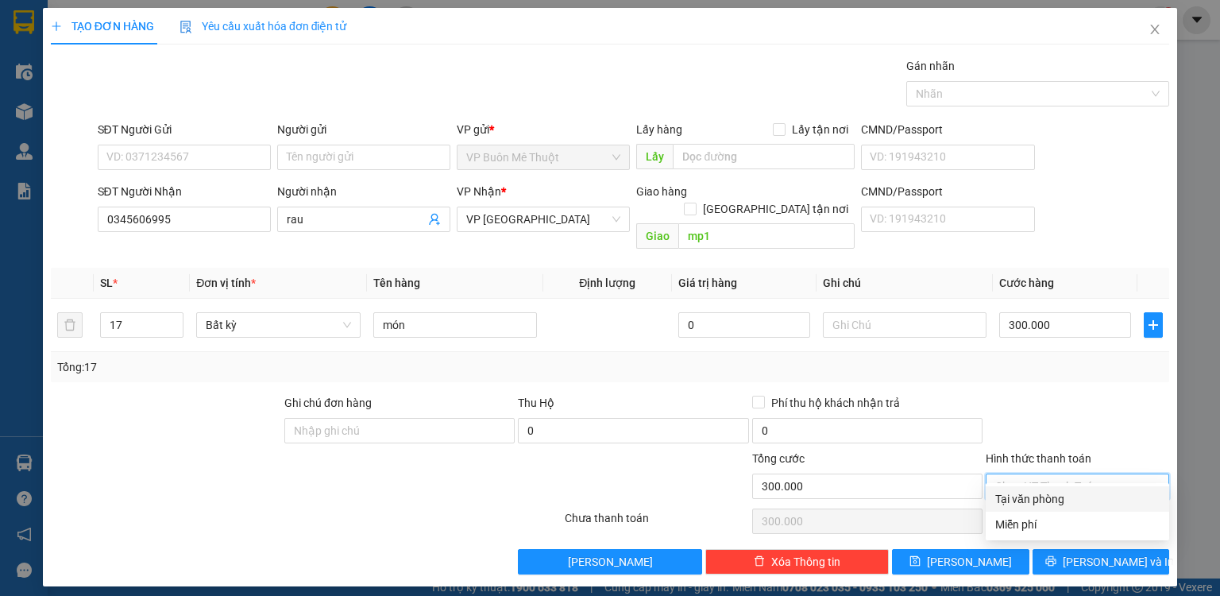
drag, startPoint x: 1026, startPoint y: 493, endPoint x: 1006, endPoint y: 525, distance: 37.1
click at [1023, 499] on div "Tại văn phòng" at bounding box center [1077, 498] width 164 height 17
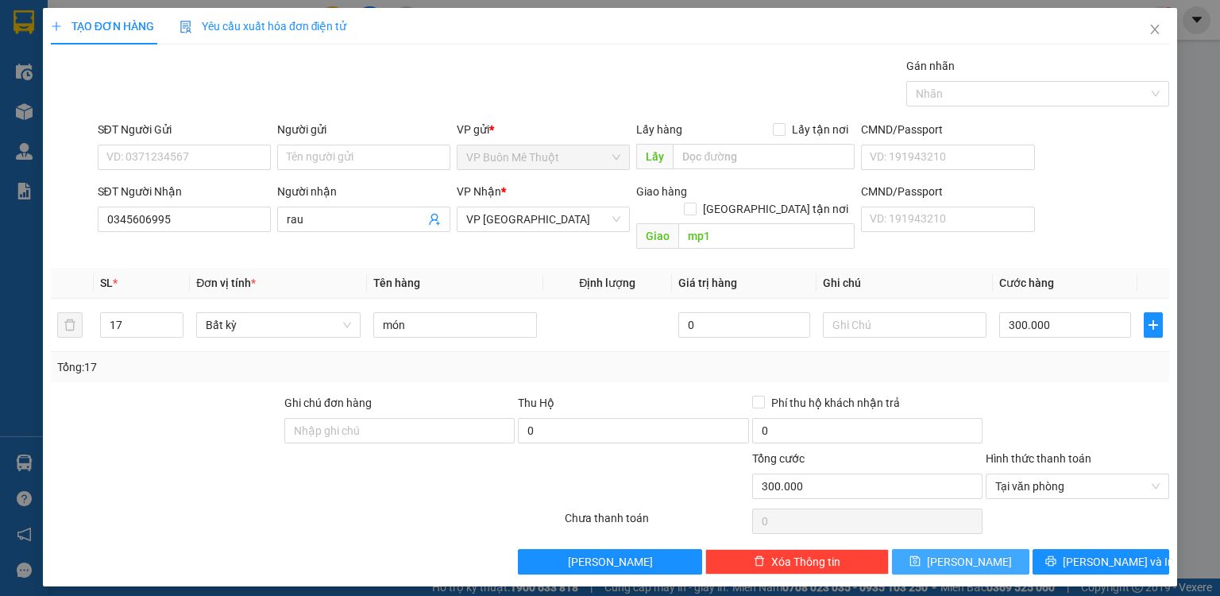
drag, startPoint x: 993, startPoint y: 546, endPoint x: 1016, endPoint y: 518, distance: 36.1
click at [993, 549] on button "[PERSON_NAME]" at bounding box center [960, 561] width 137 height 25
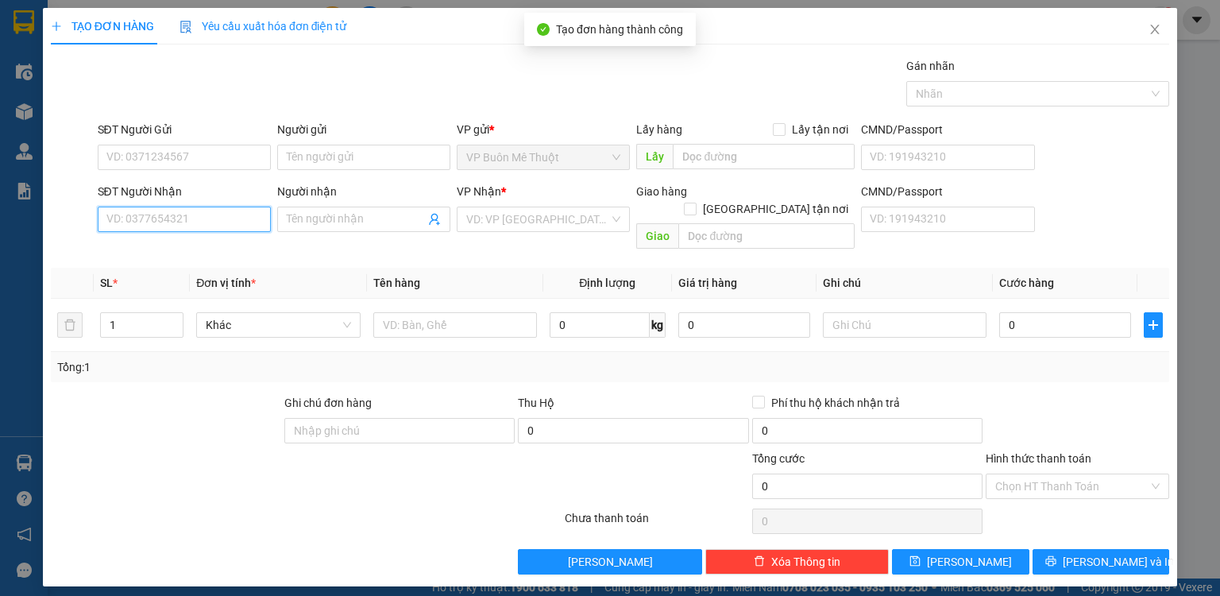
click at [235, 217] on input "SĐT Người Nhận" at bounding box center [184, 219] width 173 height 25
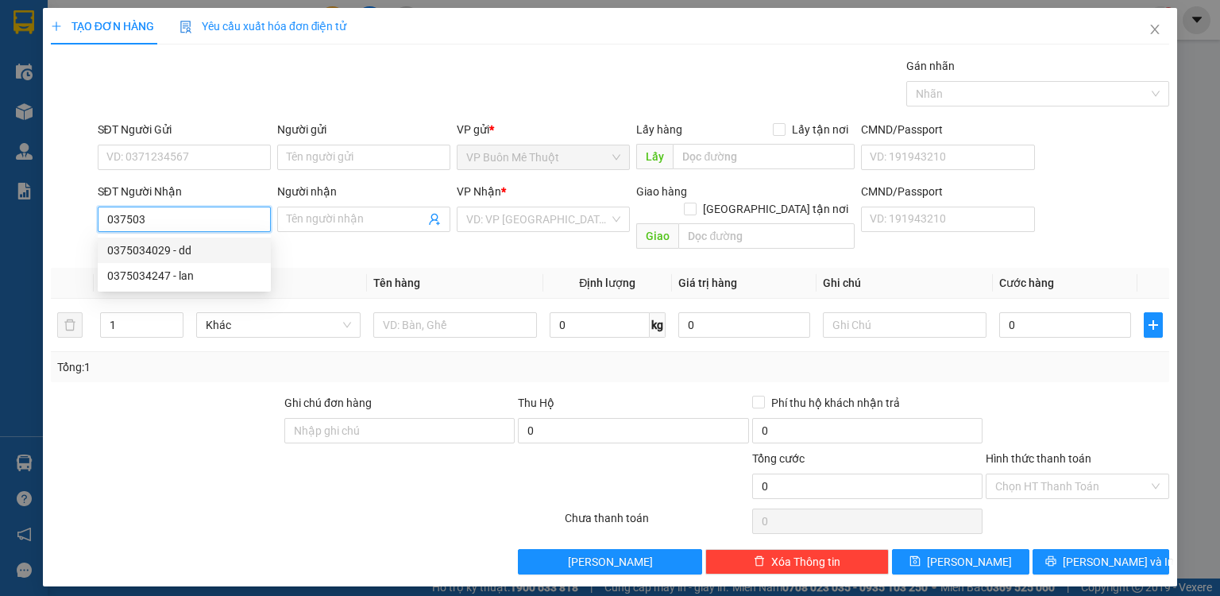
click at [202, 238] on div "0375034029 - dd" at bounding box center [184, 250] width 173 height 25
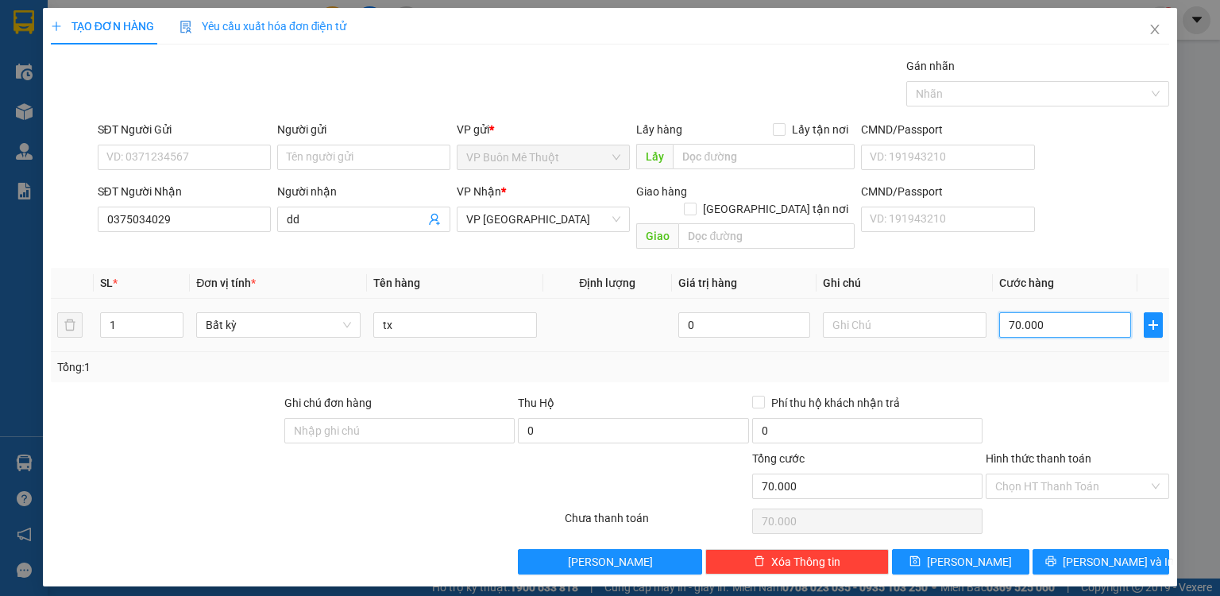
click at [1041, 312] on input "70.000" at bounding box center [1065, 324] width 132 height 25
click at [946, 549] on button "[PERSON_NAME]" at bounding box center [960, 561] width 137 height 25
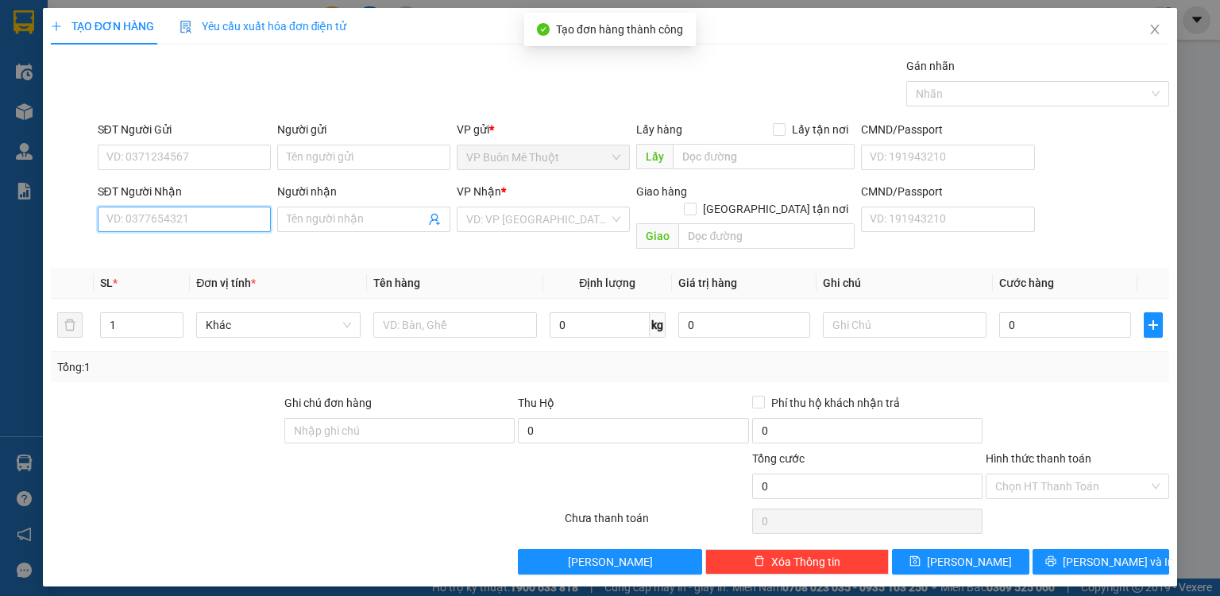
click at [253, 207] on input "SĐT Người Nhận" at bounding box center [184, 219] width 173 height 25
click at [170, 216] on input "SĐT Người Nhận" at bounding box center [184, 219] width 173 height 25
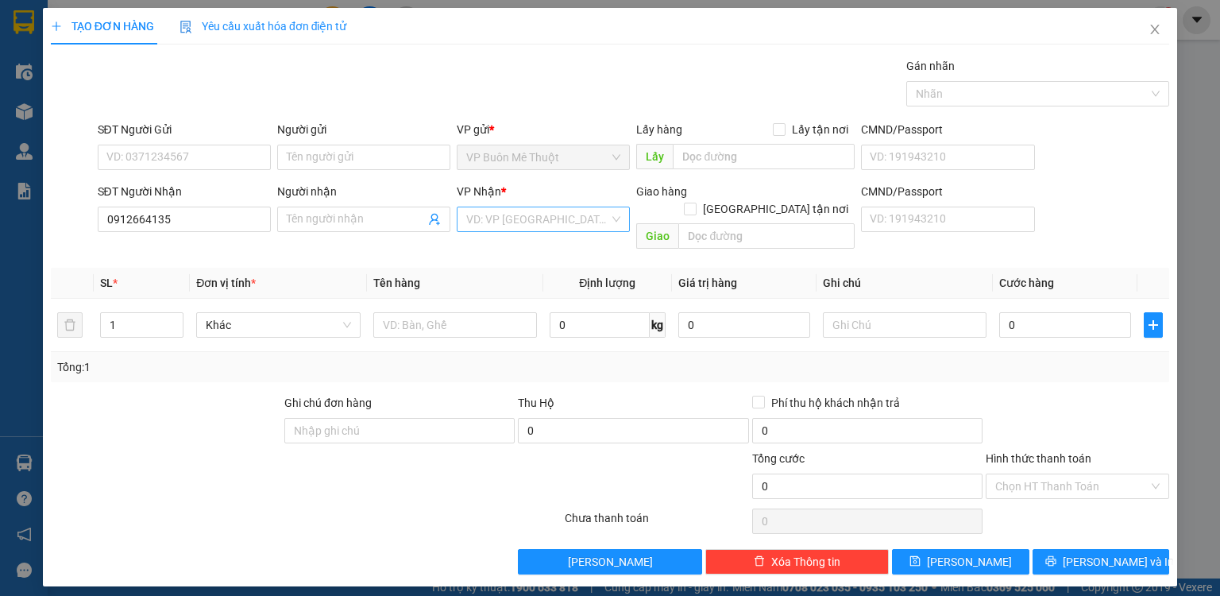
drag, startPoint x: 504, startPoint y: 222, endPoint x: 508, endPoint y: 230, distance: 8.9
click at [504, 224] on input "search" at bounding box center [537, 219] width 143 height 24
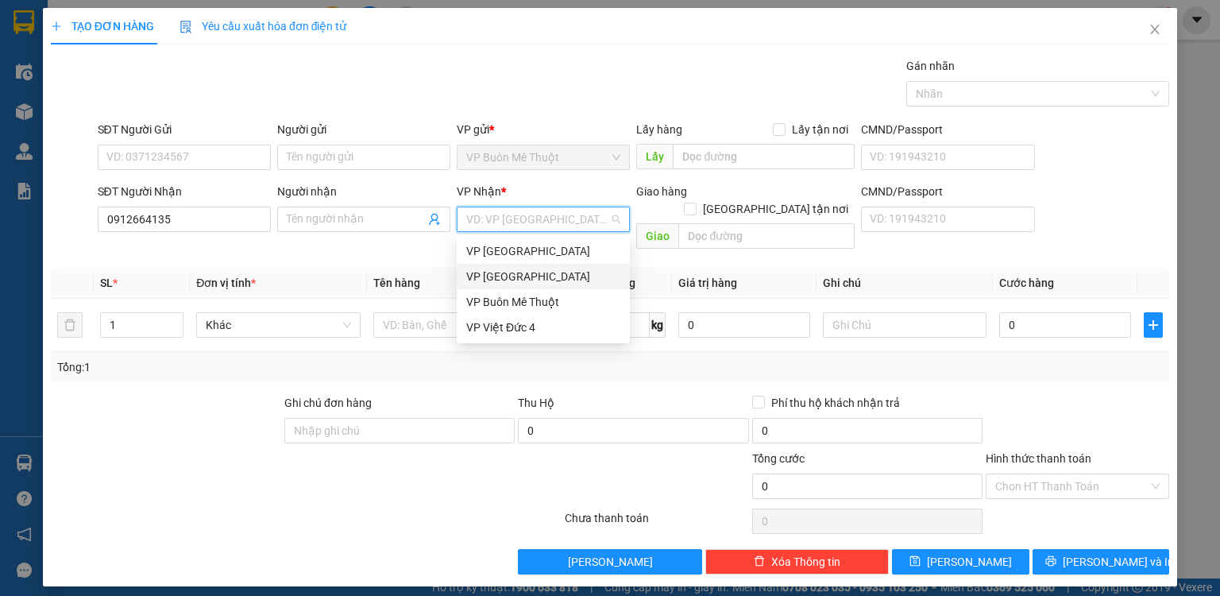
drag, startPoint x: 508, startPoint y: 273, endPoint x: 369, endPoint y: 248, distance: 142.1
click at [504, 273] on div "VP [GEOGRAPHIC_DATA]" at bounding box center [543, 276] width 154 height 17
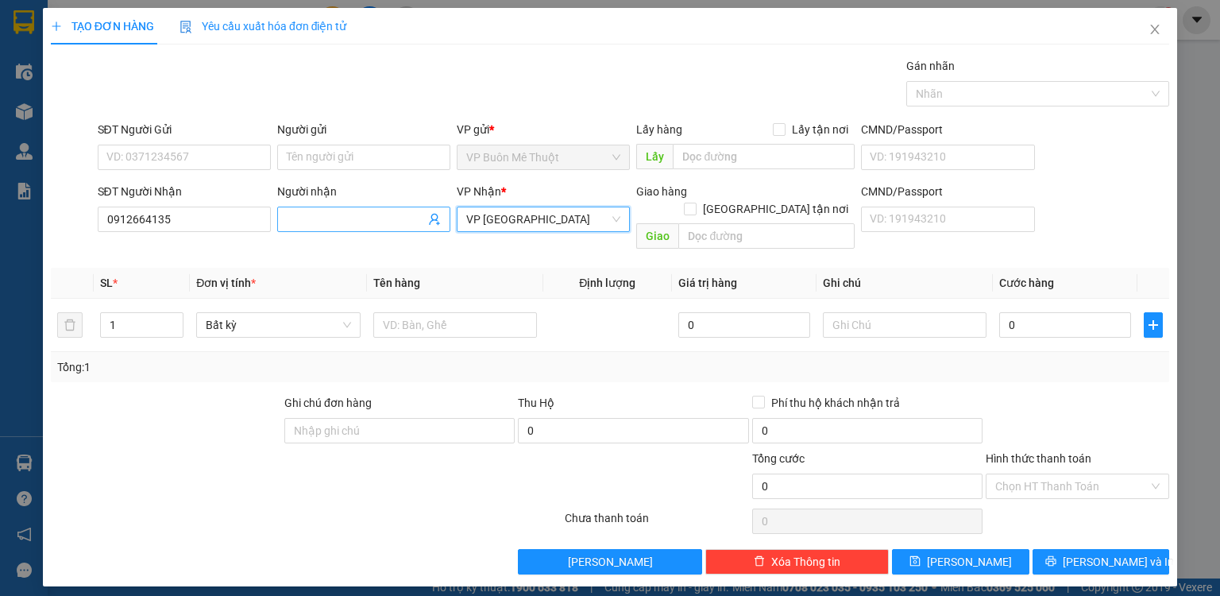
drag, startPoint x: 363, startPoint y: 219, endPoint x: 363, endPoint y: 208, distance: 11.1
click at [363, 209] on span at bounding box center [363, 219] width 173 height 25
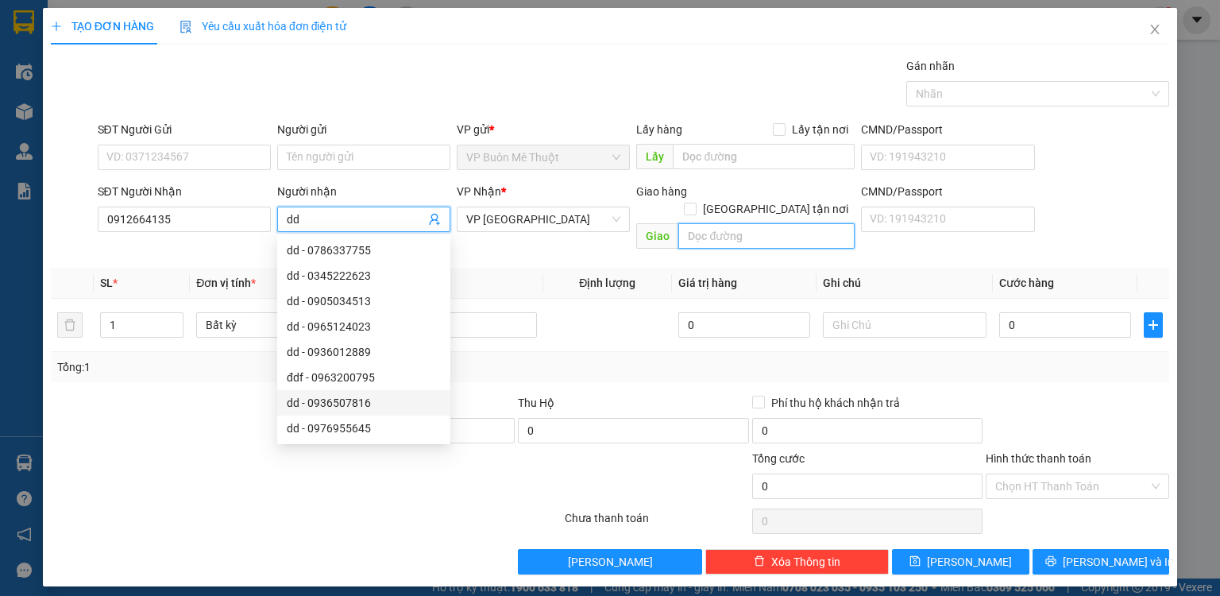
click at [700, 223] on input "text" at bounding box center [766, 235] width 176 height 25
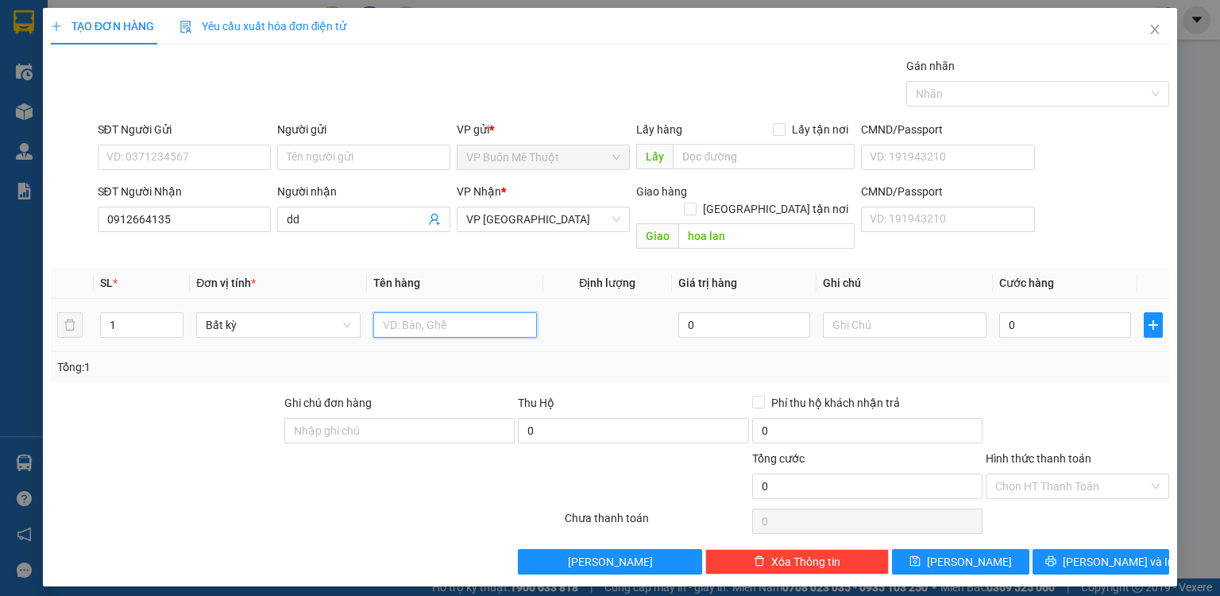
click at [469, 312] on input "text" at bounding box center [455, 324] width 164 height 25
click at [1001, 520] on div "Transit Pickup Surcharge Ids Transit Deliver Surcharge Ids Transit Deliver Surc…" at bounding box center [610, 315] width 1118 height 517
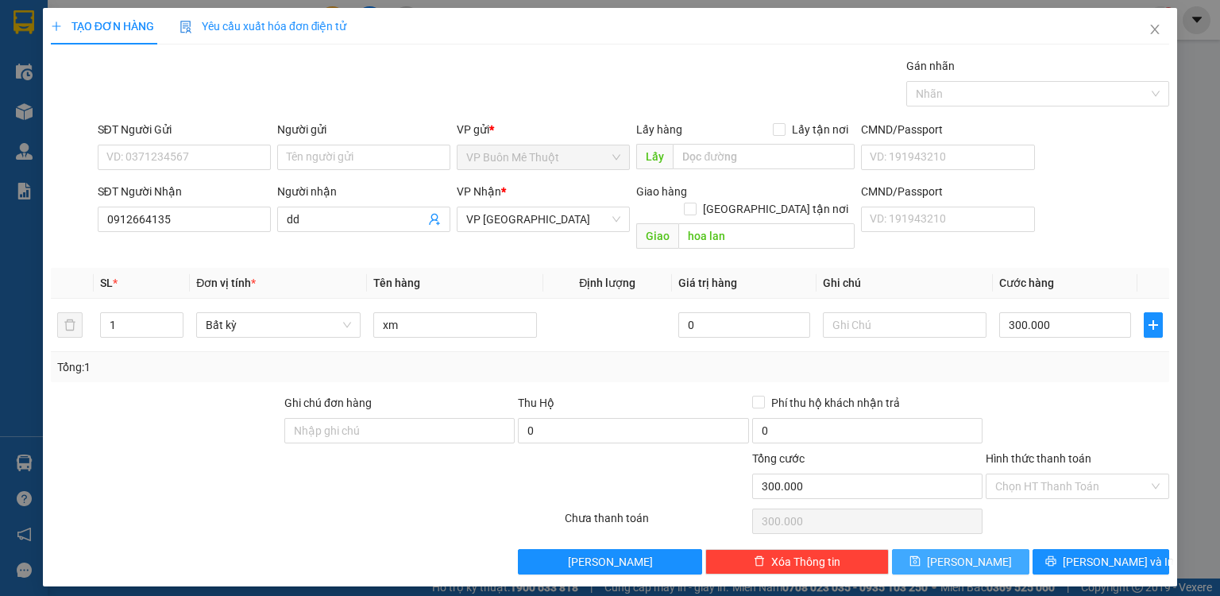
click at [939, 549] on button "[PERSON_NAME]" at bounding box center [960, 561] width 137 height 25
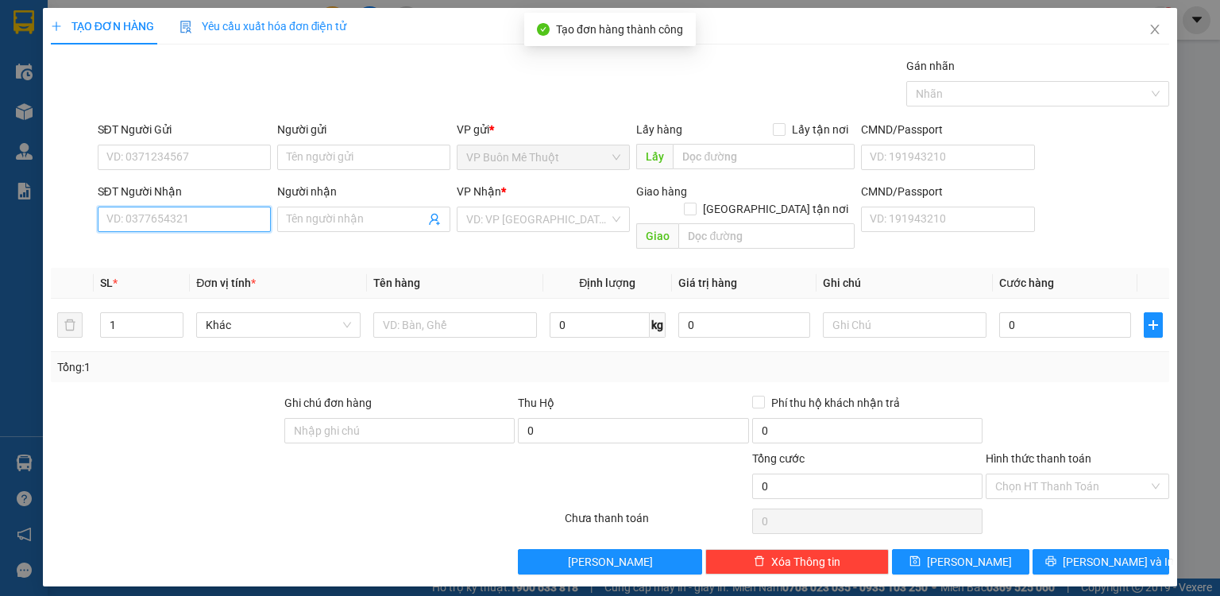
click at [228, 208] on input "SĐT Người Nhận" at bounding box center [184, 219] width 173 height 25
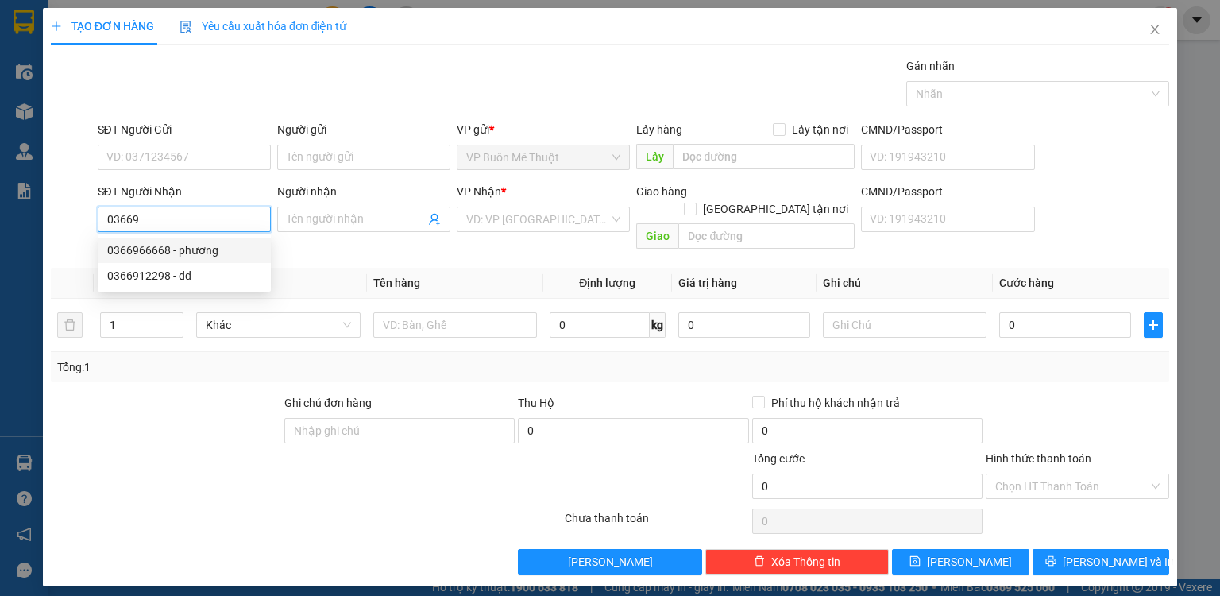
click at [206, 248] on div "0366966668 - phương" at bounding box center [184, 249] width 154 height 17
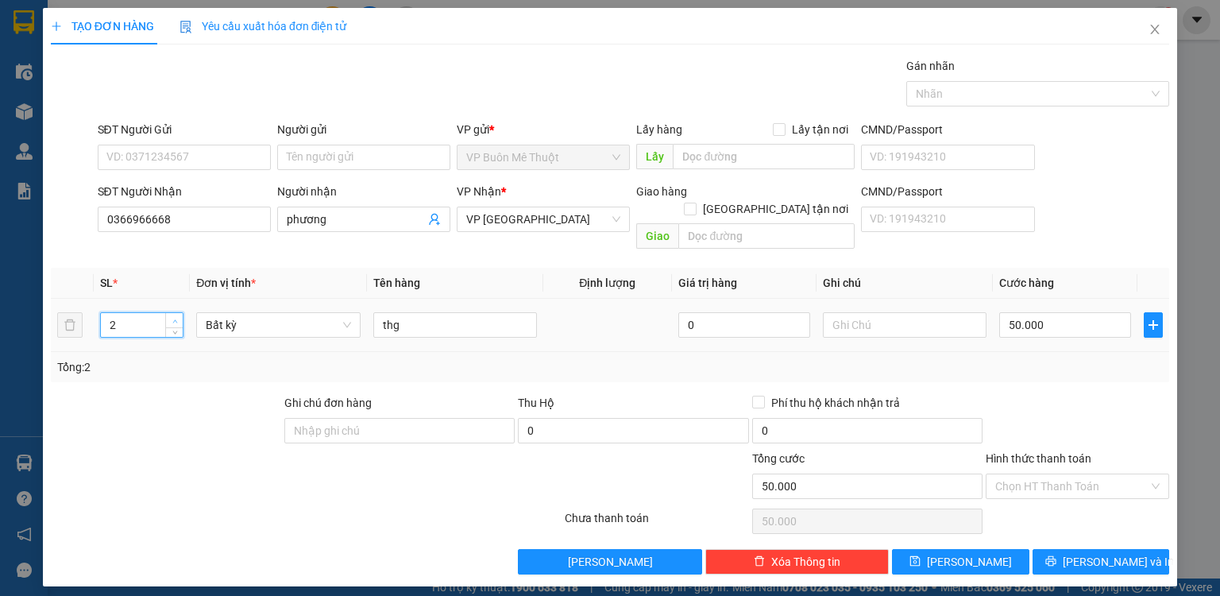
click at [175, 313] on span "Increase Value" at bounding box center [173, 320] width 17 height 14
click at [452, 314] on input "thg" at bounding box center [455, 324] width 164 height 25
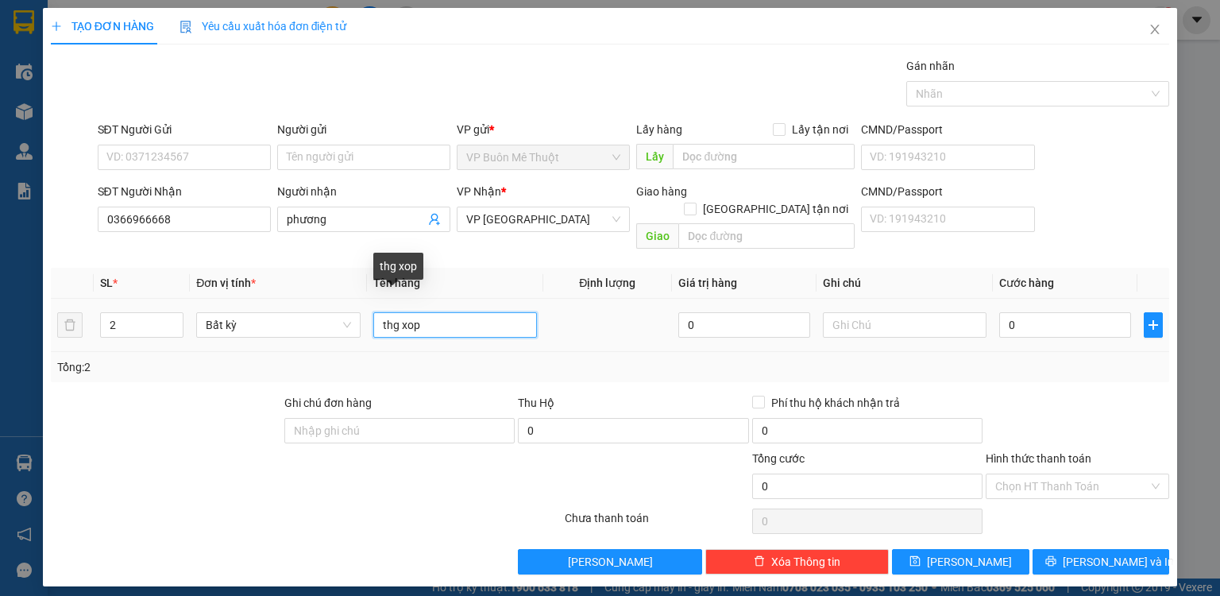
click at [401, 312] on input "thg xop" at bounding box center [455, 324] width 164 height 25
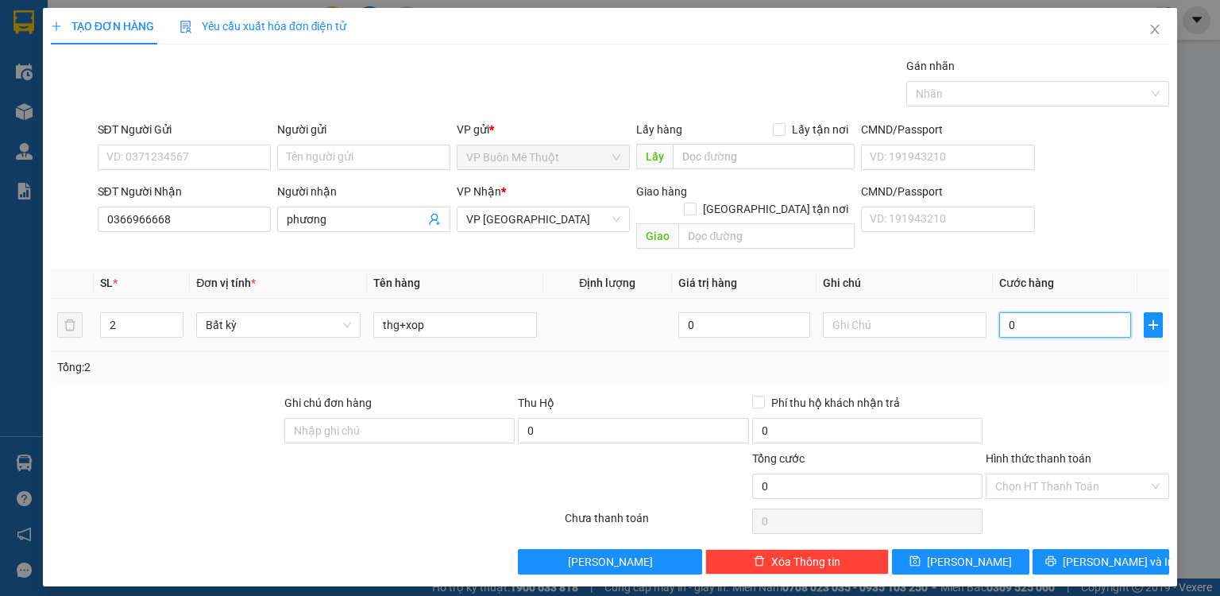
click at [1049, 312] on input "0" at bounding box center [1065, 324] width 132 height 25
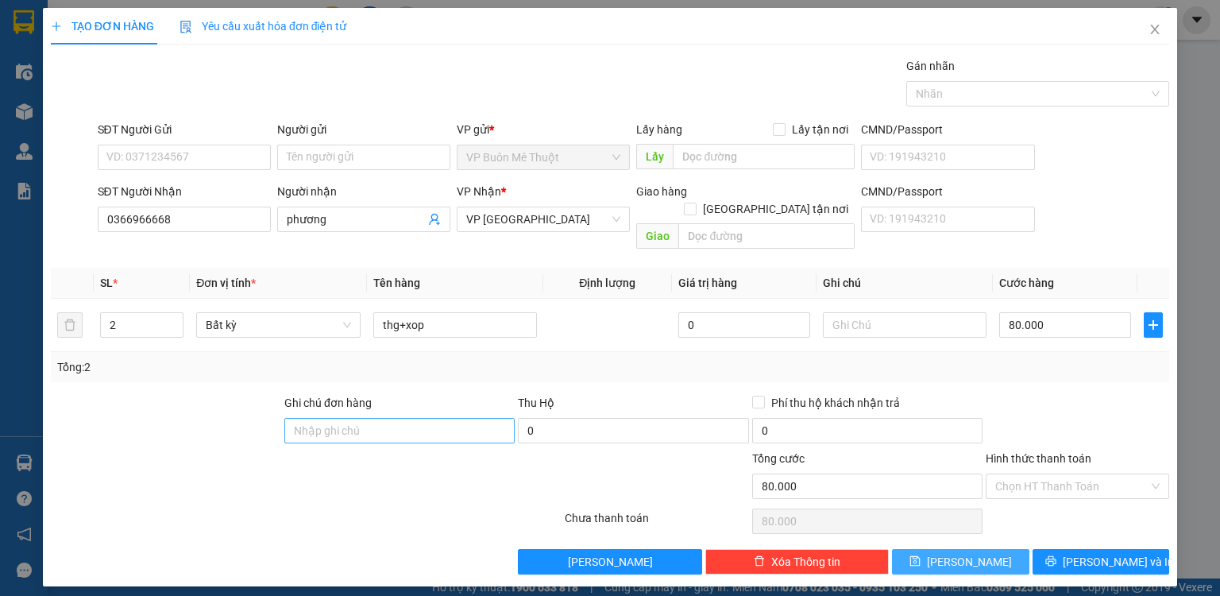
drag, startPoint x: 933, startPoint y: 543, endPoint x: 500, endPoint y: 422, distance: 448.9
click at [929, 549] on button "[PERSON_NAME]" at bounding box center [960, 561] width 137 height 25
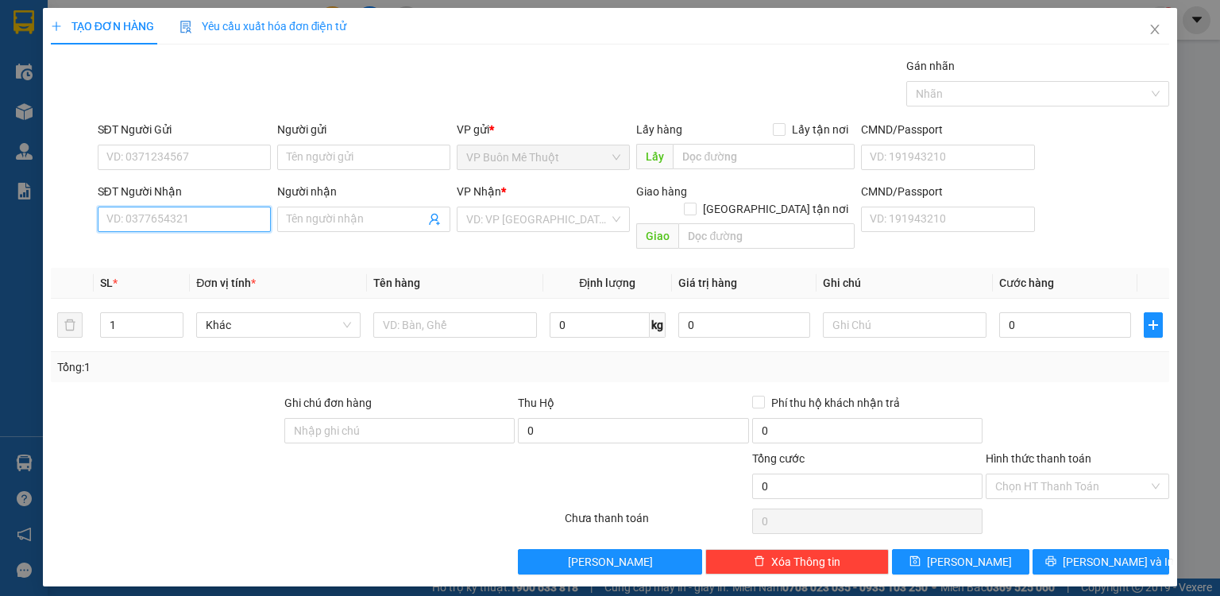
drag, startPoint x: 216, startPoint y: 213, endPoint x: 261, endPoint y: 210, distance: 44.6
click at [217, 213] on input "SĐT Người Nhận" at bounding box center [184, 219] width 173 height 25
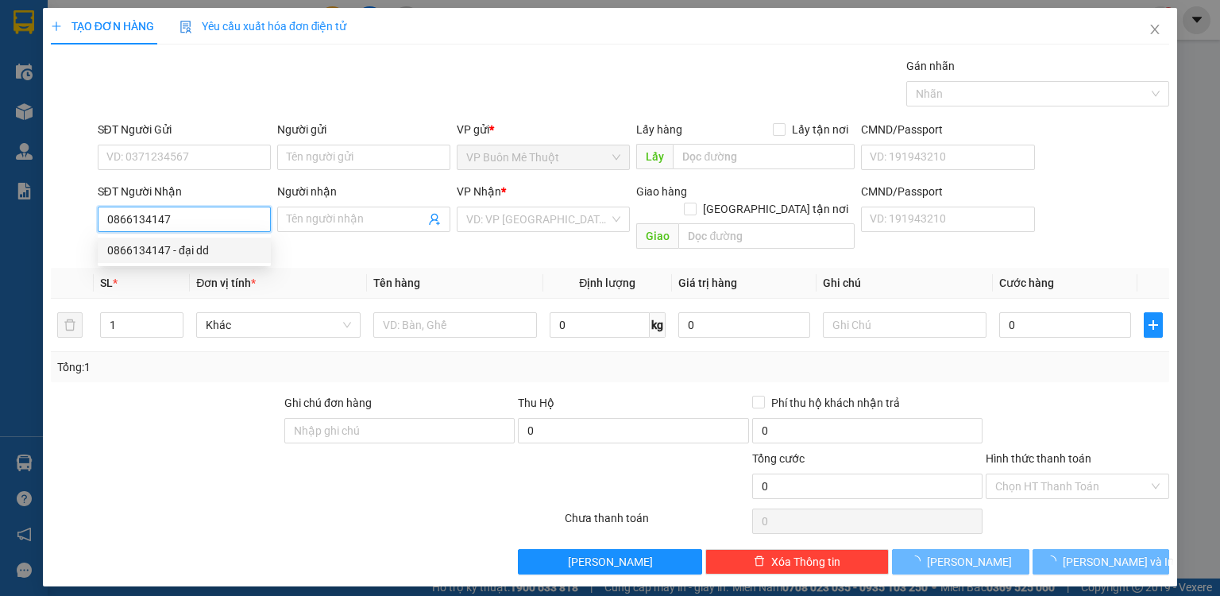
click at [229, 252] on div "0866134147 - đại dd" at bounding box center [184, 249] width 154 height 17
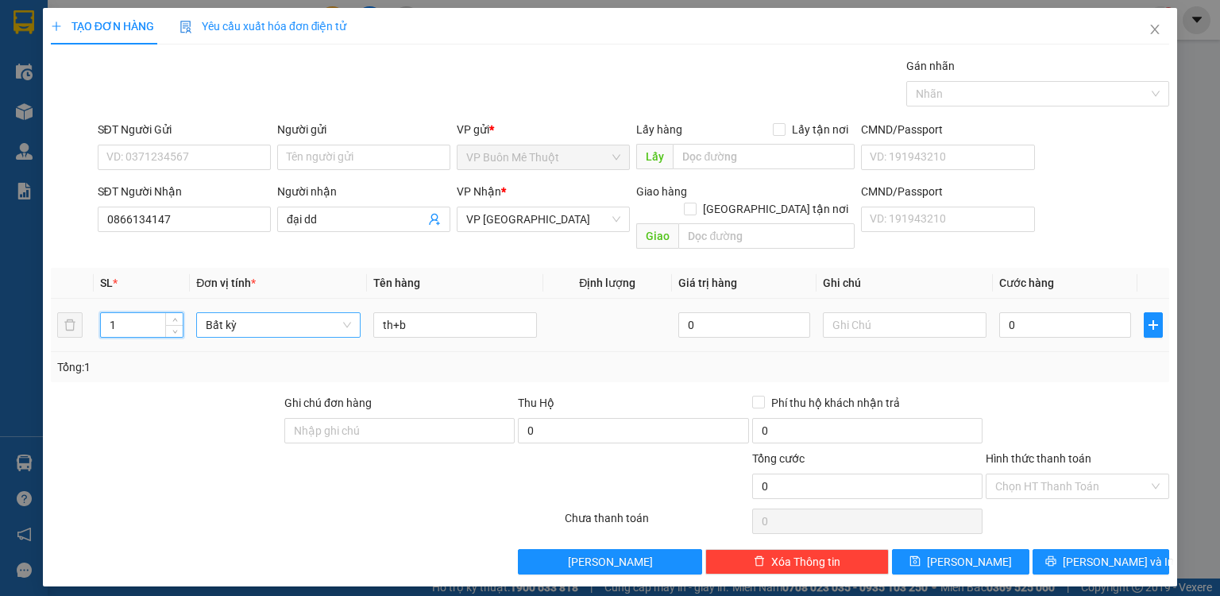
drag, startPoint x: 172, startPoint y: 312, endPoint x: 281, endPoint y: 308, distance: 109.7
click at [173, 326] on span "down" at bounding box center [175, 331] width 10 height 10
drag, startPoint x: 398, startPoint y: 304, endPoint x: 787, endPoint y: 264, distance: 391.3
click at [352, 311] on tr "1 Bất kỳ th+b 0 0" at bounding box center [610, 325] width 1118 height 53
click at [1046, 312] on input "0" at bounding box center [1065, 324] width 132 height 25
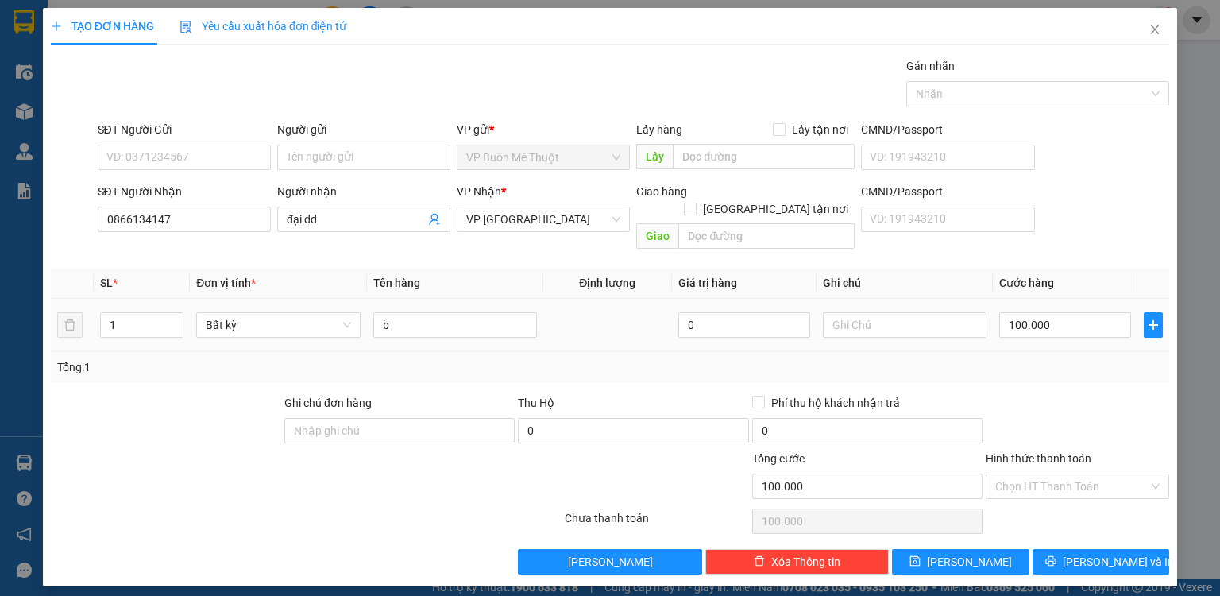
drag, startPoint x: 1042, startPoint y: 356, endPoint x: 1042, endPoint y: 384, distance: 28.6
click at [1042, 369] on div "Transit Pickup Surcharge Ids Transit Deliver Surcharge Ids Transit Deliver Surc…" at bounding box center [610, 315] width 1118 height 517
drag, startPoint x: 1025, startPoint y: 464, endPoint x: 1021, endPoint y: 479, distance: 15.6
click at [1022, 475] on input "Hình thức thanh toán" at bounding box center [1071, 486] width 153 height 24
click at [1020, 492] on div "Tại văn phòng" at bounding box center [1077, 498] width 164 height 17
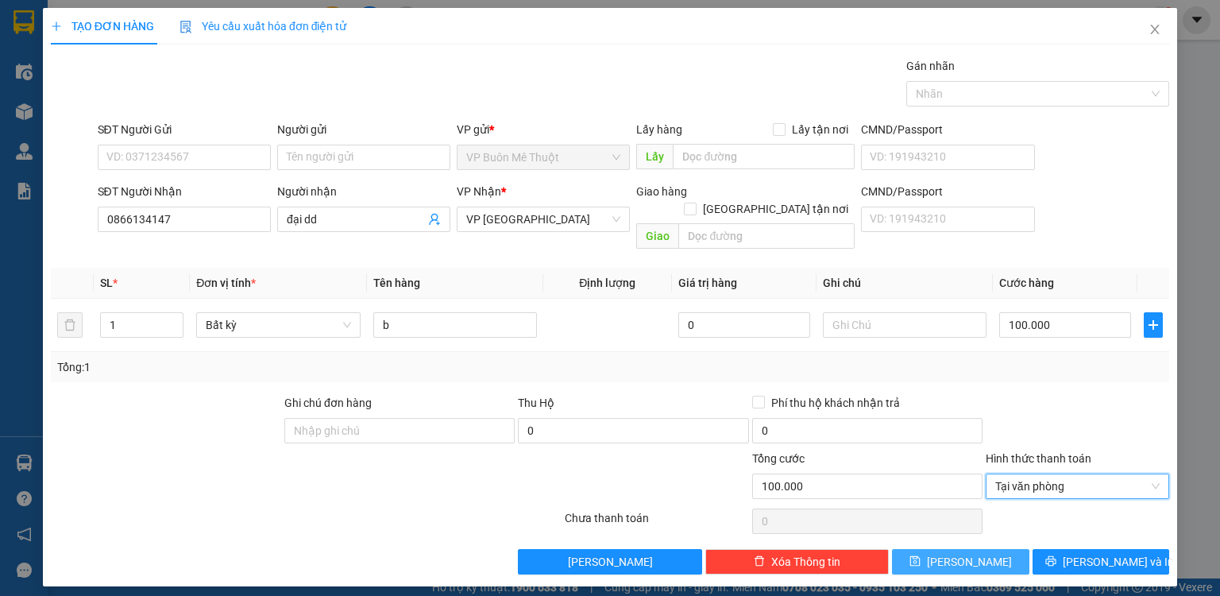
drag, startPoint x: 1007, startPoint y: 535, endPoint x: 1022, endPoint y: 523, distance: 19.2
click at [1015, 527] on div "Transit Pickup Surcharge Ids Transit Deliver Surcharge Ids Transit Deliver Surc…" at bounding box center [610, 315] width 1118 height 517
click at [921, 556] on icon "save" at bounding box center [915, 561] width 10 height 10
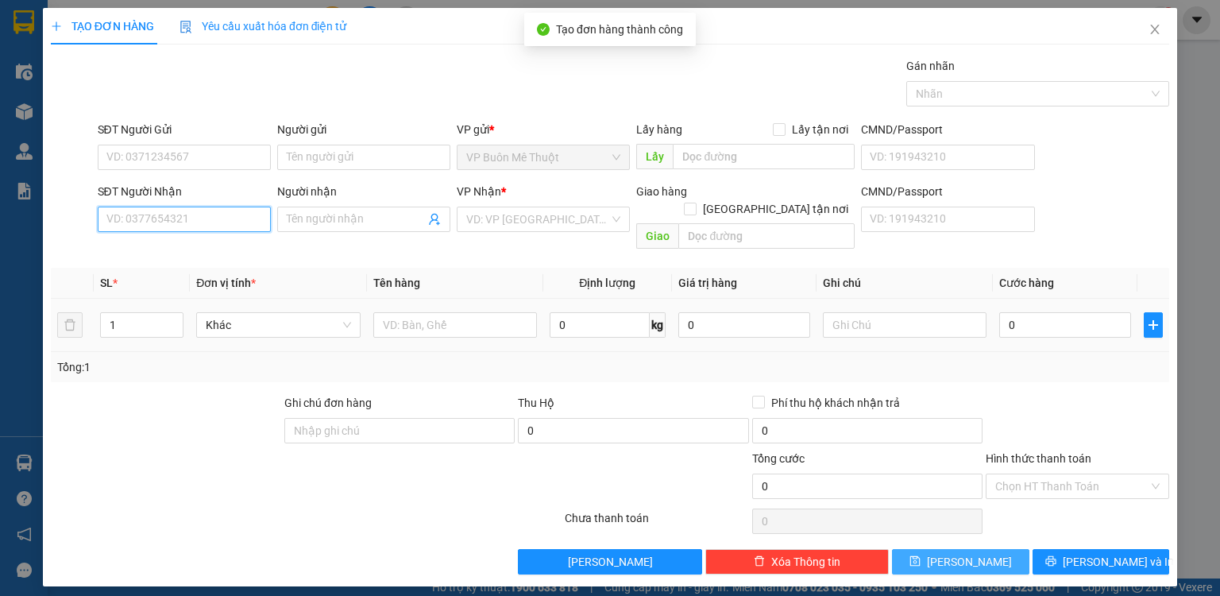
click at [193, 215] on input "SĐT Người Nhận" at bounding box center [184, 219] width 173 height 25
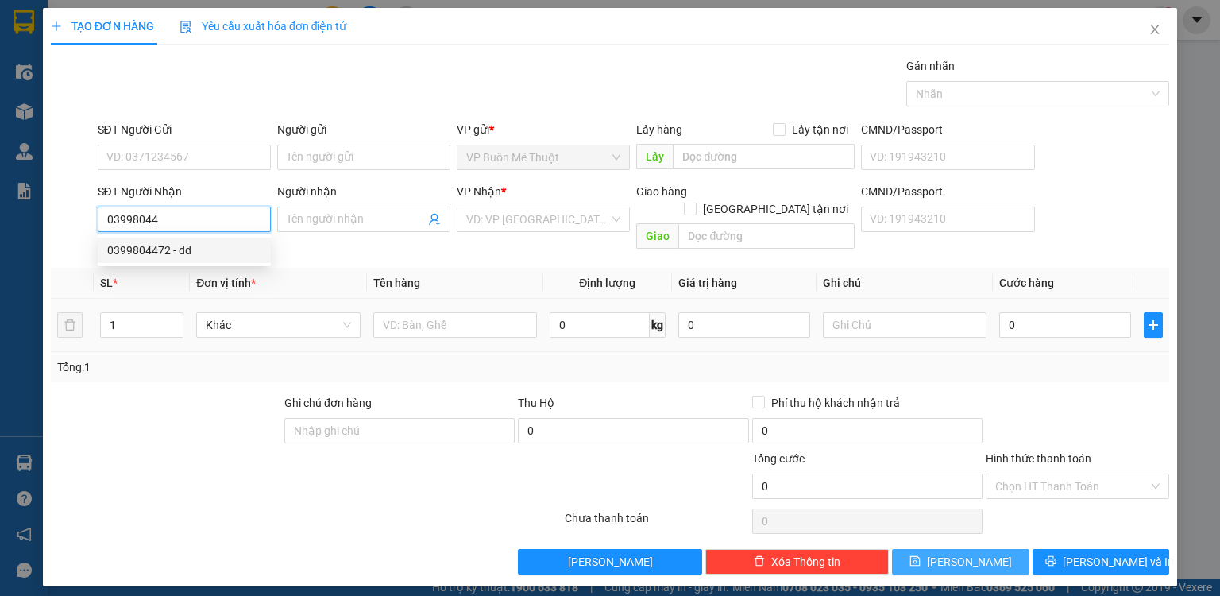
click at [180, 251] on div "0399804472 - dd" at bounding box center [184, 249] width 154 height 17
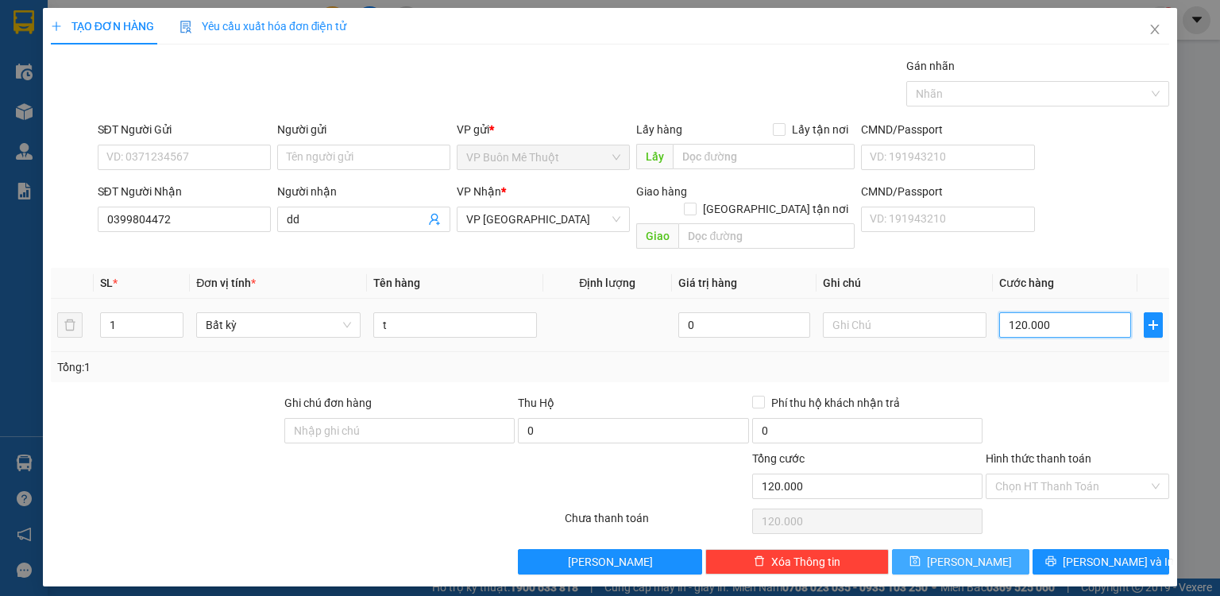
click at [1106, 312] on input "120.000" at bounding box center [1065, 324] width 132 height 25
drag, startPoint x: 1007, startPoint y: 551, endPoint x: 998, endPoint y: 543, distance: 12.4
click at [1007, 552] on button "[PERSON_NAME]" at bounding box center [960, 561] width 137 height 25
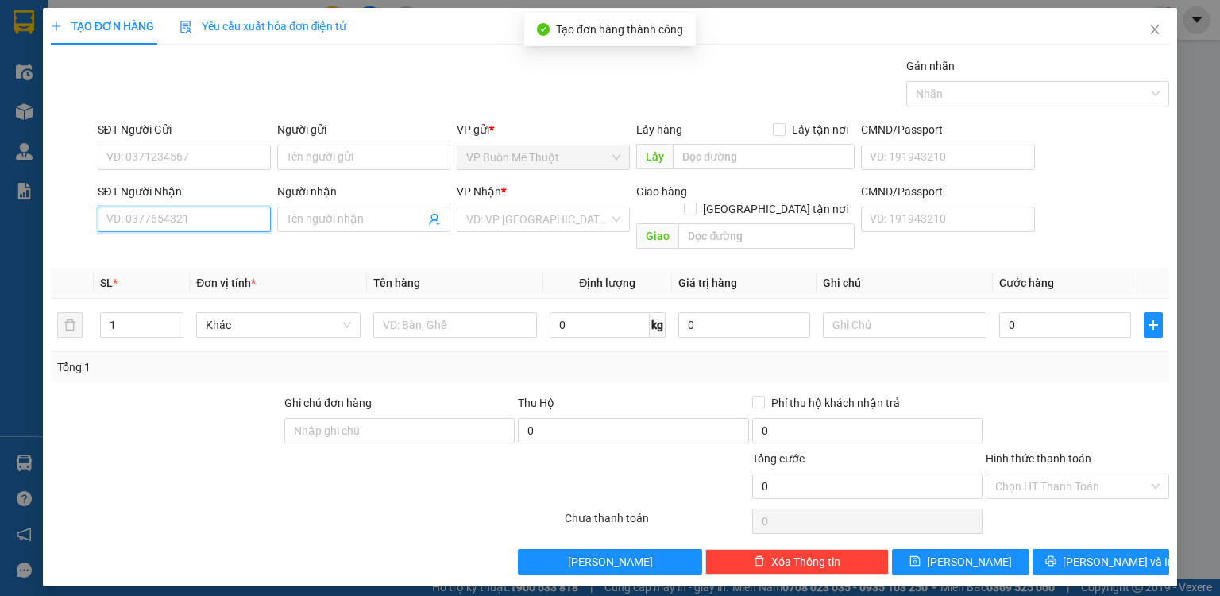
click at [168, 219] on input "SĐT Người Nhận" at bounding box center [184, 219] width 173 height 25
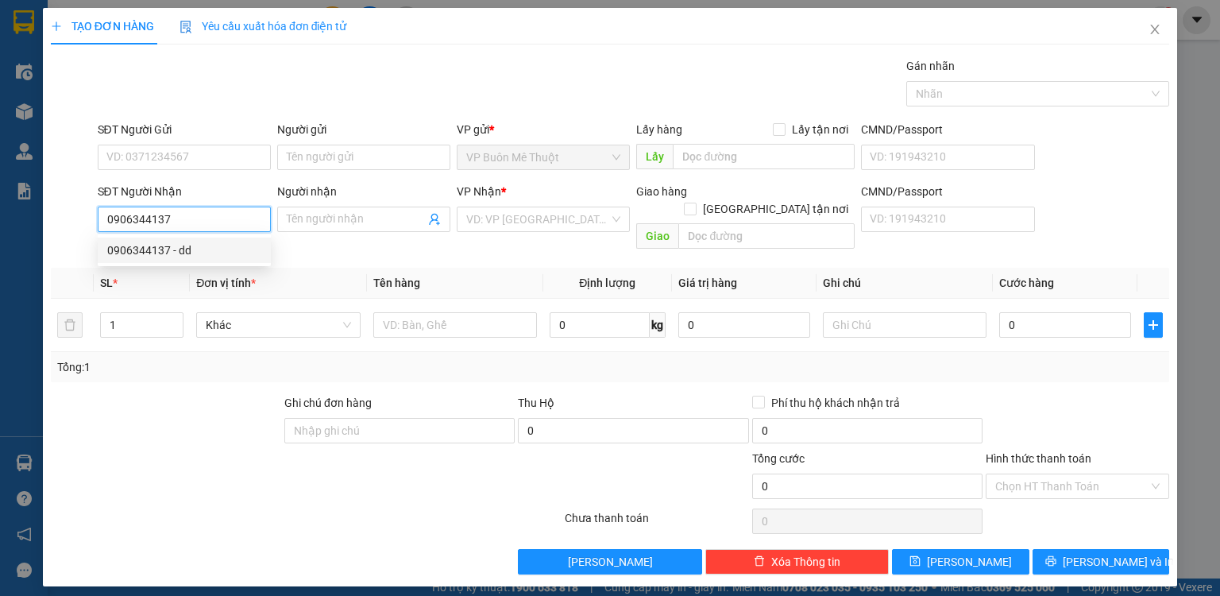
click at [153, 249] on div "0906344137 - dd" at bounding box center [184, 249] width 154 height 17
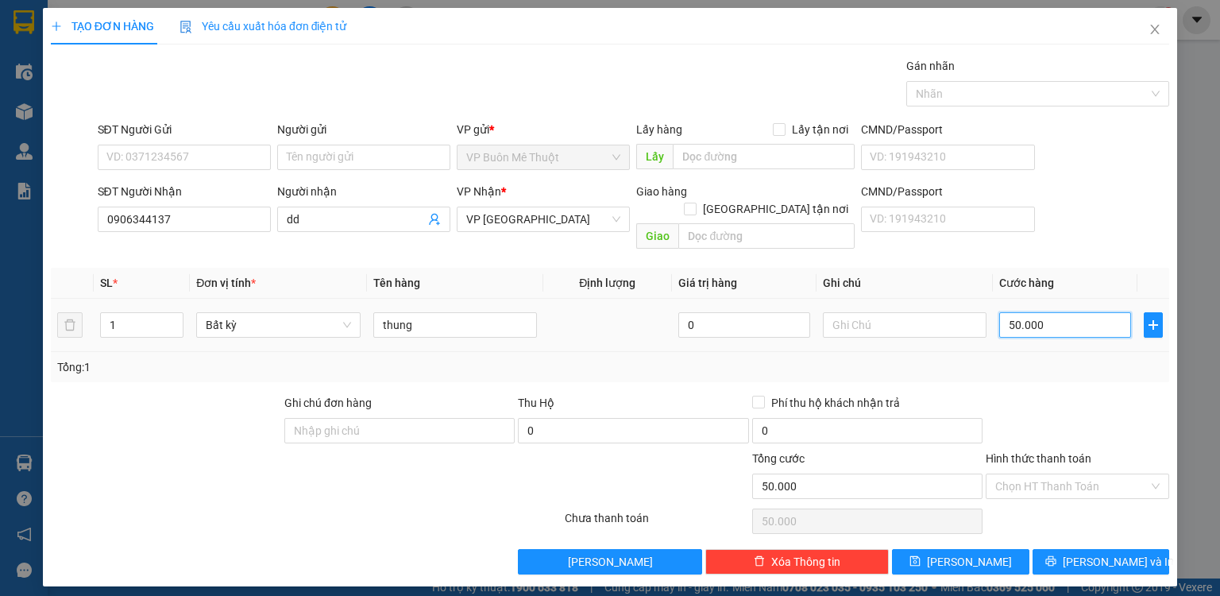
click at [1058, 312] on input "50.000" at bounding box center [1065, 324] width 132 height 25
click at [1099, 362] on div "Tổng: 1" at bounding box center [610, 367] width 1118 height 30
drag, startPoint x: 1010, startPoint y: 471, endPoint x: 1013, endPoint y: 486, distance: 15.4
click at [1010, 474] on input "Hình thức thanh toán" at bounding box center [1071, 486] width 153 height 24
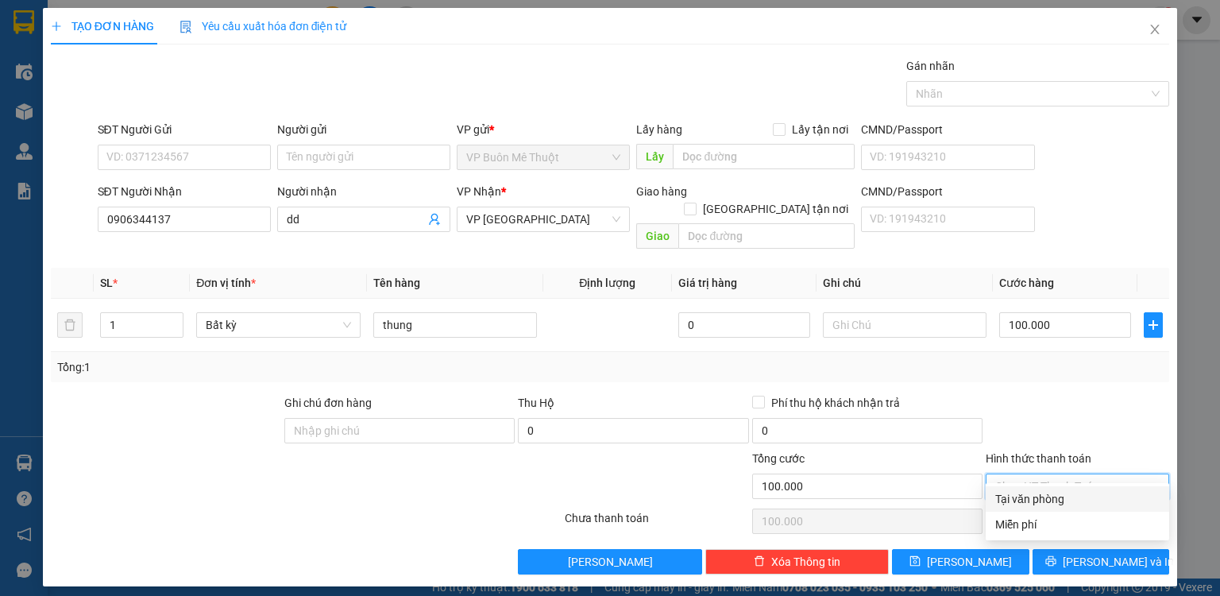
click at [1014, 494] on div "Tại văn phòng" at bounding box center [1077, 498] width 164 height 17
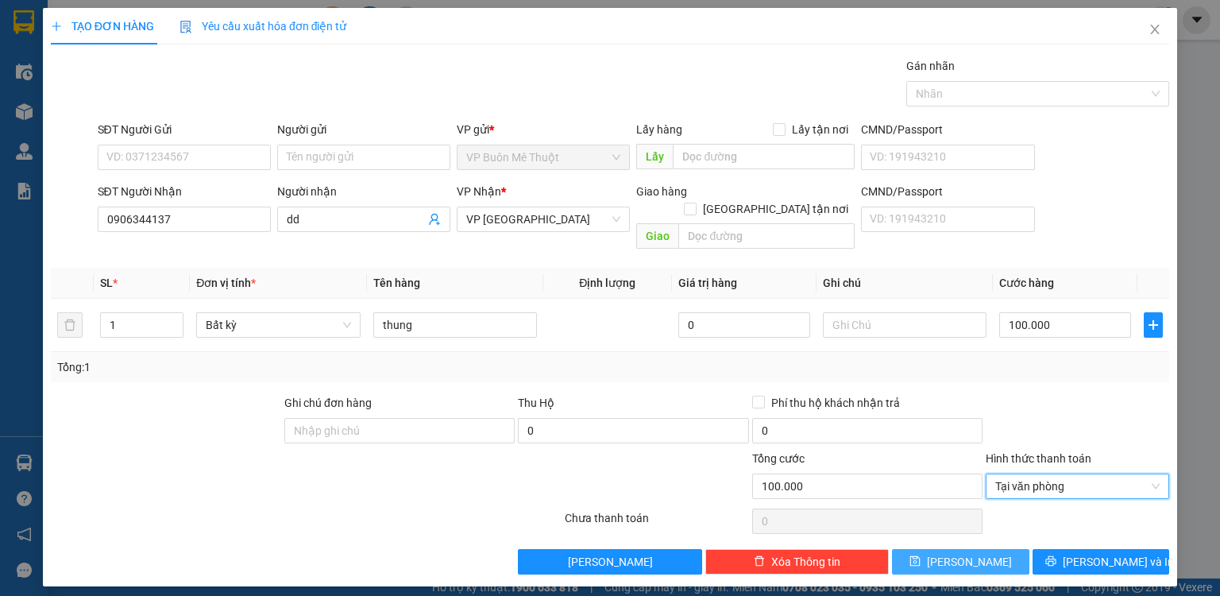
drag, startPoint x: 988, startPoint y: 537, endPoint x: 972, endPoint y: 558, distance: 26.5
click at [989, 549] on button "[PERSON_NAME]" at bounding box center [960, 561] width 137 height 25
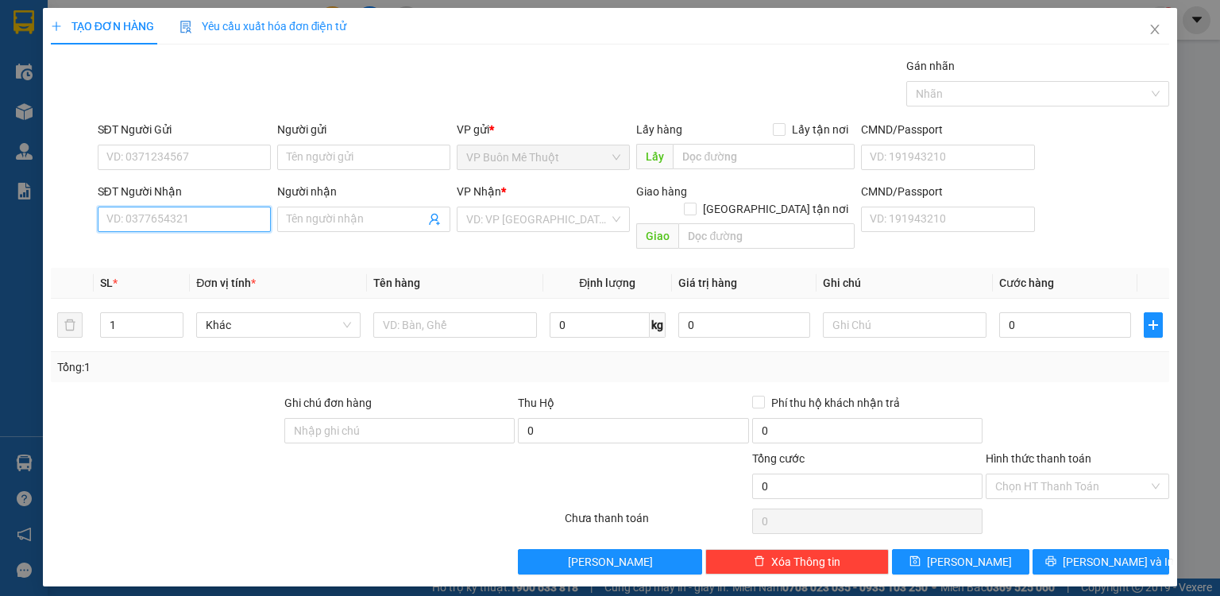
click at [176, 216] on input "SĐT Người Nhận" at bounding box center [184, 219] width 173 height 25
click at [334, 216] on input "Người nhận" at bounding box center [356, 219] width 138 height 17
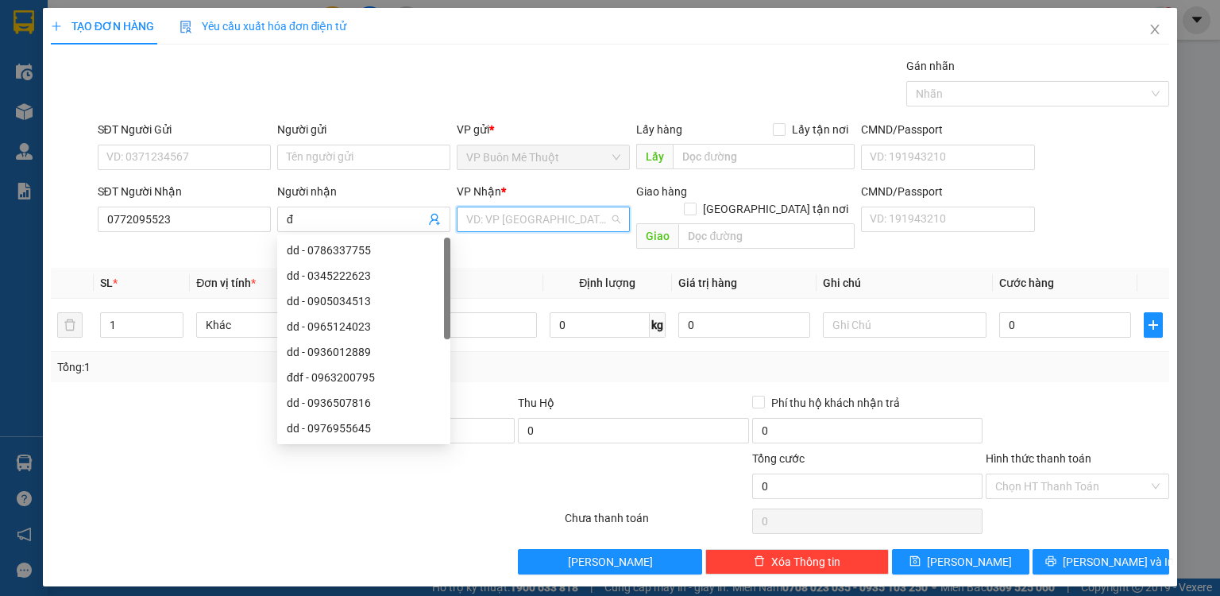
click at [582, 229] on input "search" at bounding box center [537, 219] width 143 height 24
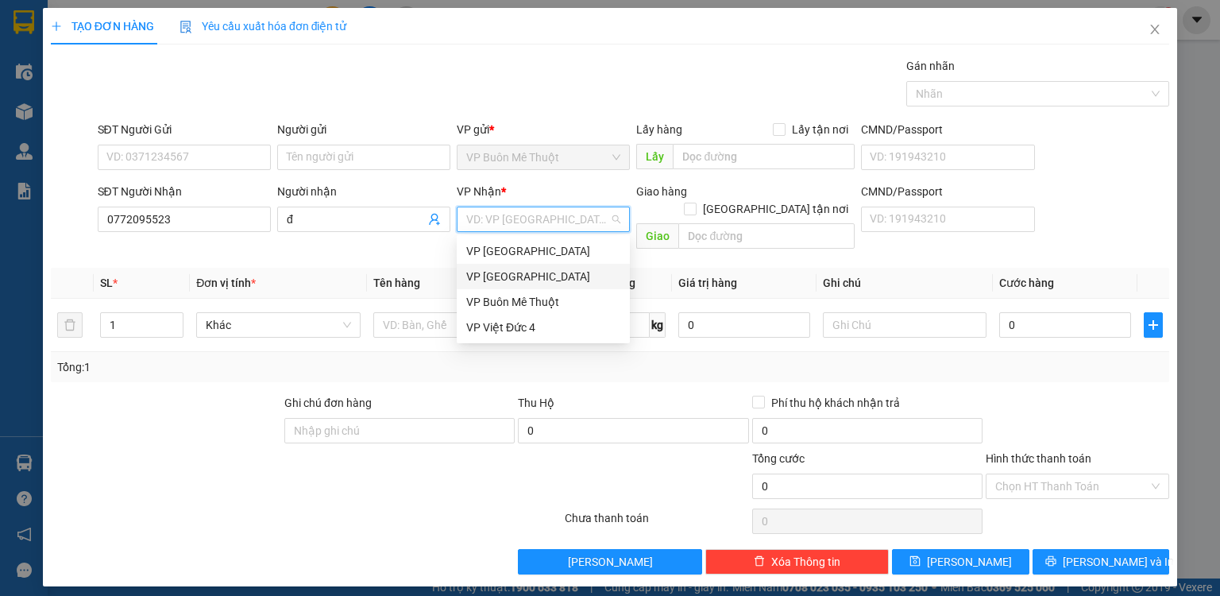
click at [516, 282] on div "VP [GEOGRAPHIC_DATA]" at bounding box center [543, 276] width 154 height 17
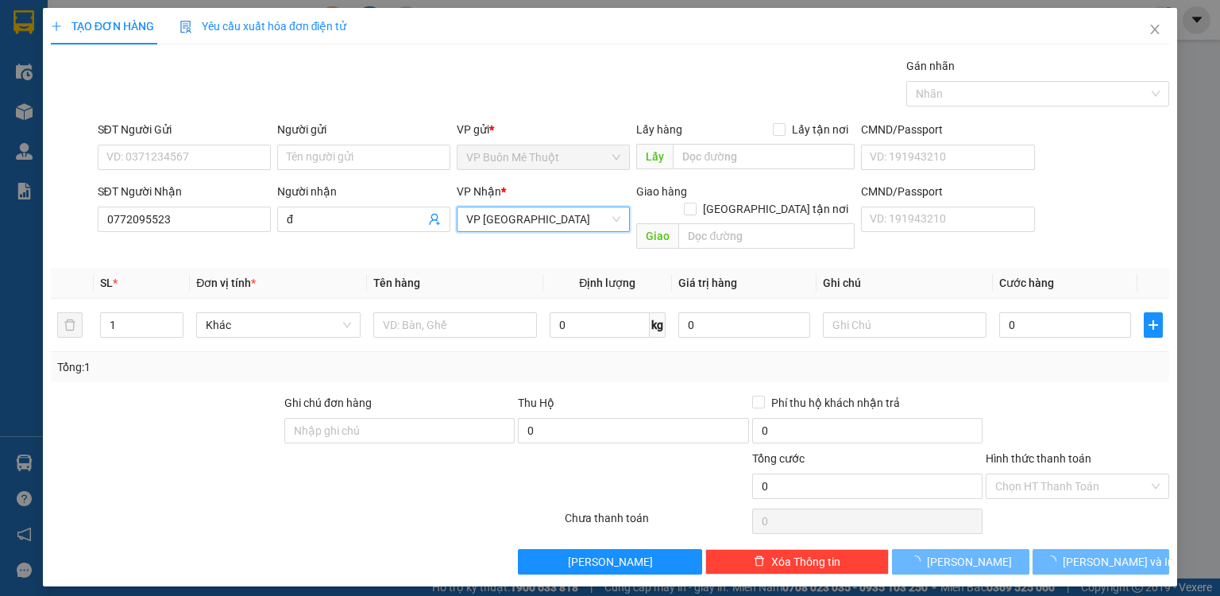
click at [518, 224] on span "VP [GEOGRAPHIC_DATA]" at bounding box center [543, 219] width 154 height 24
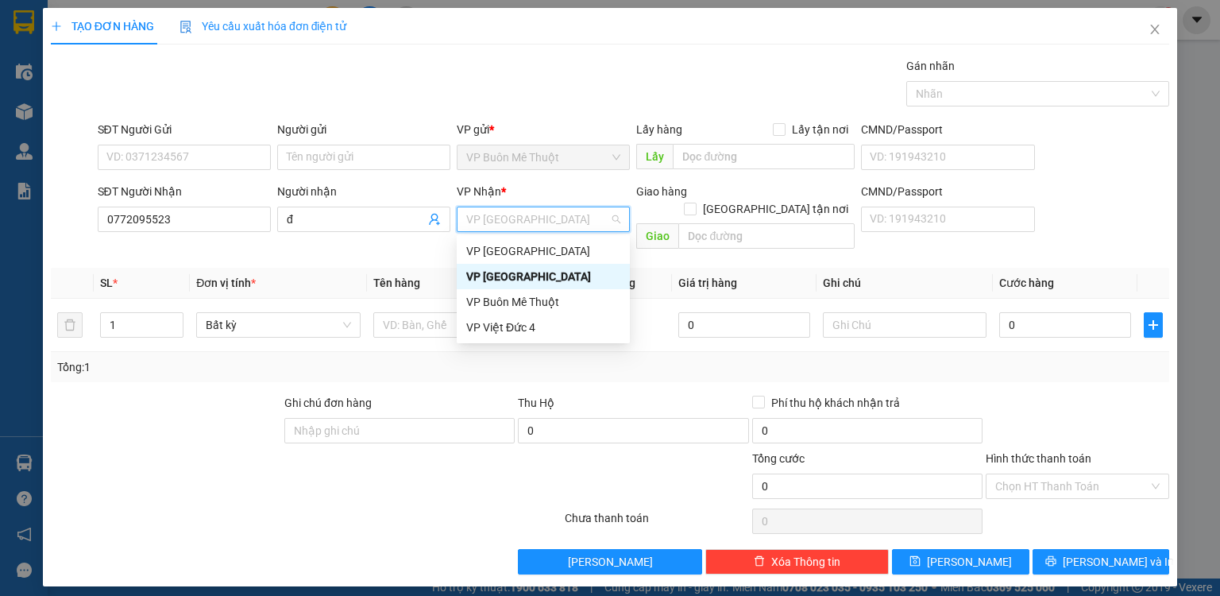
click at [518, 225] on span "VP [GEOGRAPHIC_DATA]" at bounding box center [543, 219] width 154 height 24
click at [512, 260] on div "VP [GEOGRAPHIC_DATA]" at bounding box center [543, 250] width 173 height 25
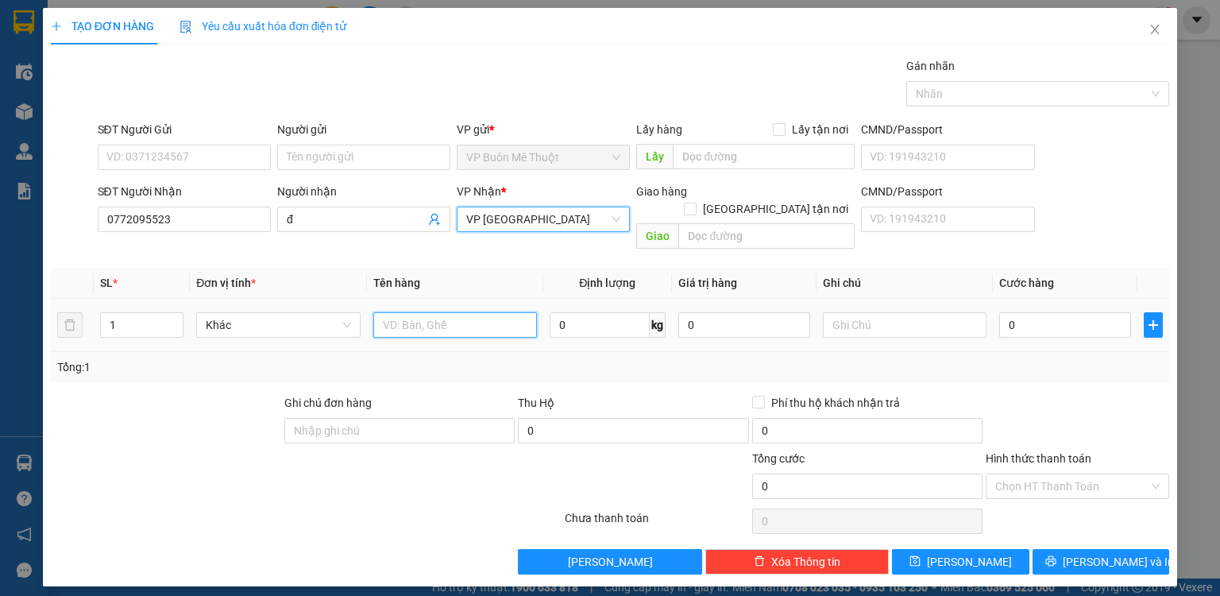
drag, startPoint x: 442, startPoint y: 315, endPoint x: 452, endPoint y: 310, distance: 11.7
click at [452, 312] on input "text" at bounding box center [455, 324] width 164 height 25
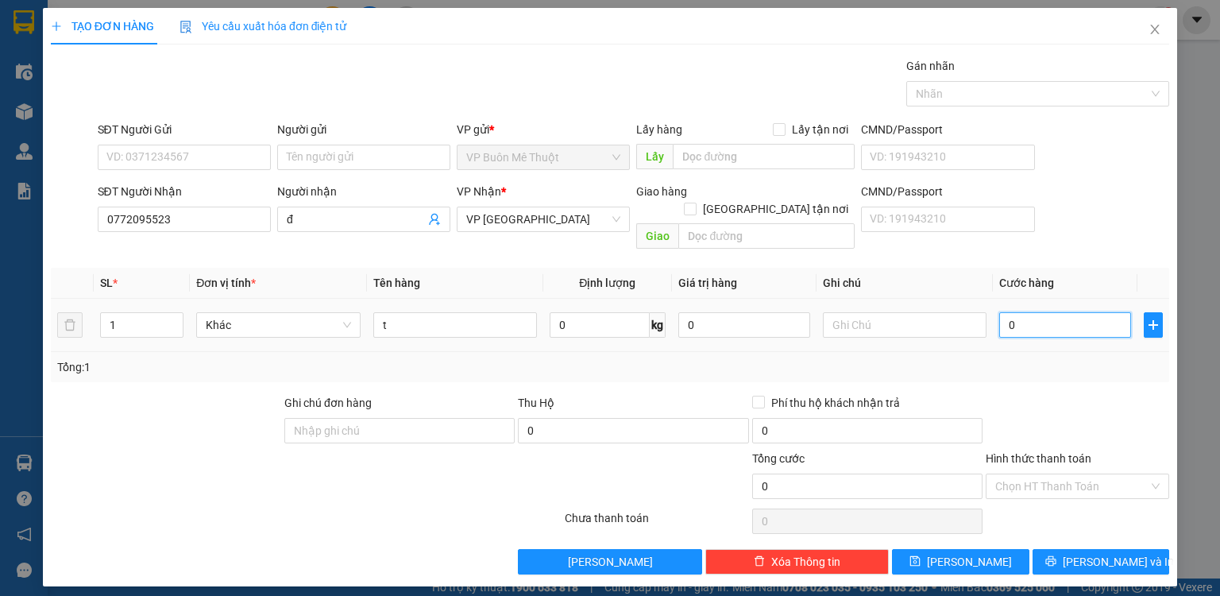
click at [1078, 312] on input "0" at bounding box center [1065, 324] width 132 height 25
click at [1025, 474] on input "Hình thức thanh toán" at bounding box center [1071, 486] width 153 height 24
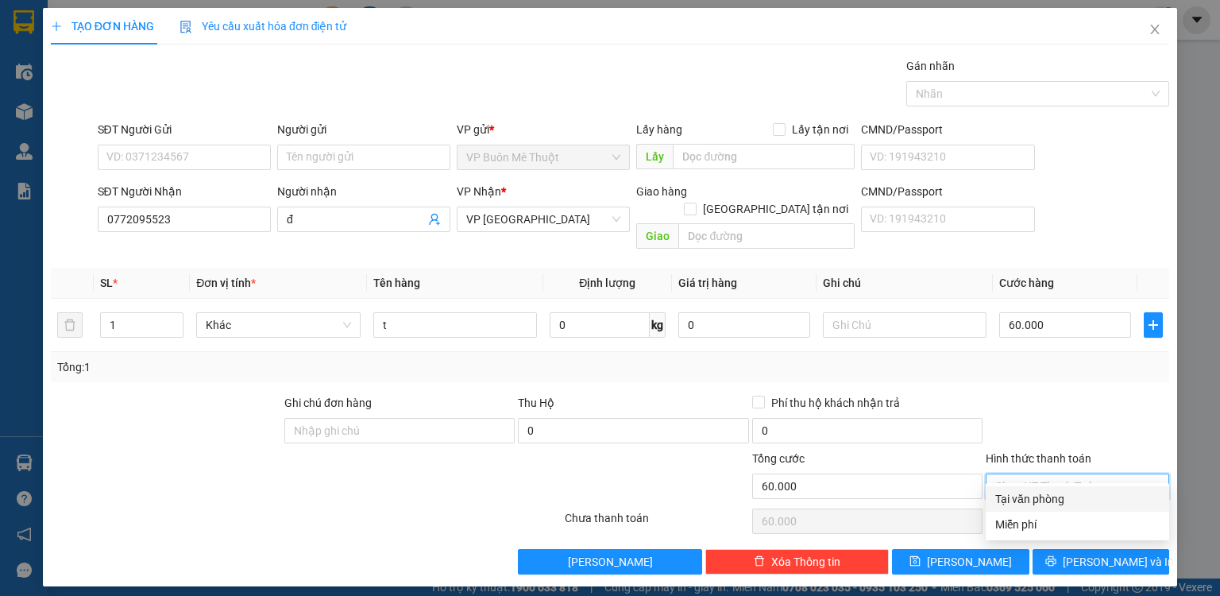
click at [1026, 502] on div "Tại văn phòng" at bounding box center [1077, 498] width 164 height 17
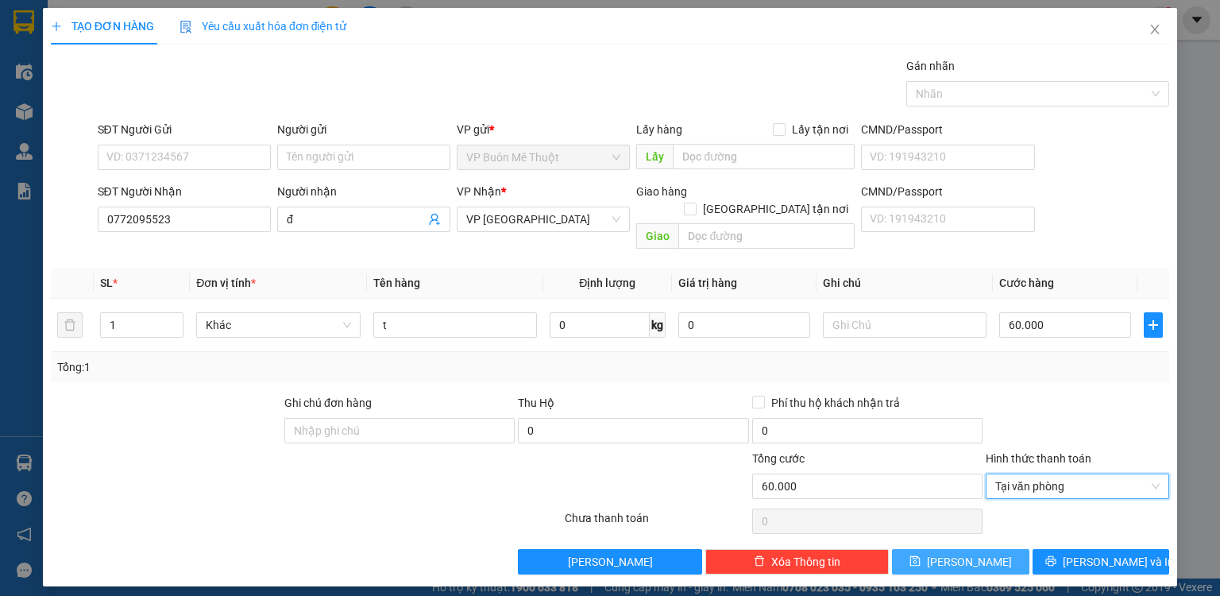
click at [995, 549] on button "[PERSON_NAME]" at bounding box center [960, 561] width 137 height 25
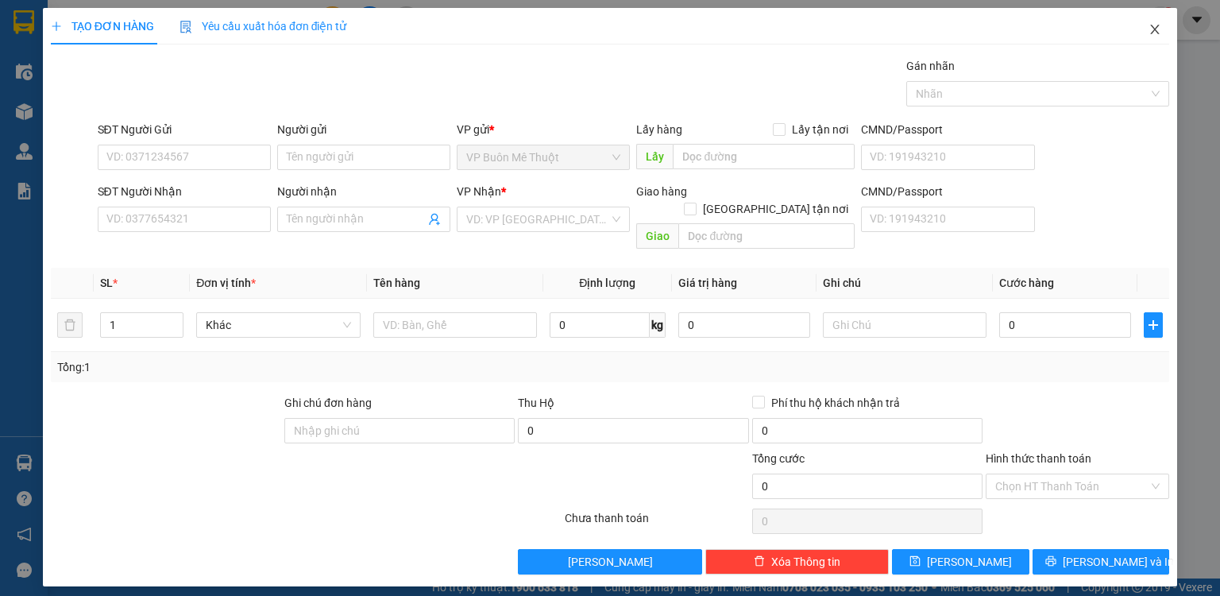
click at [1151, 31] on icon "close" at bounding box center [1155, 29] width 13 height 13
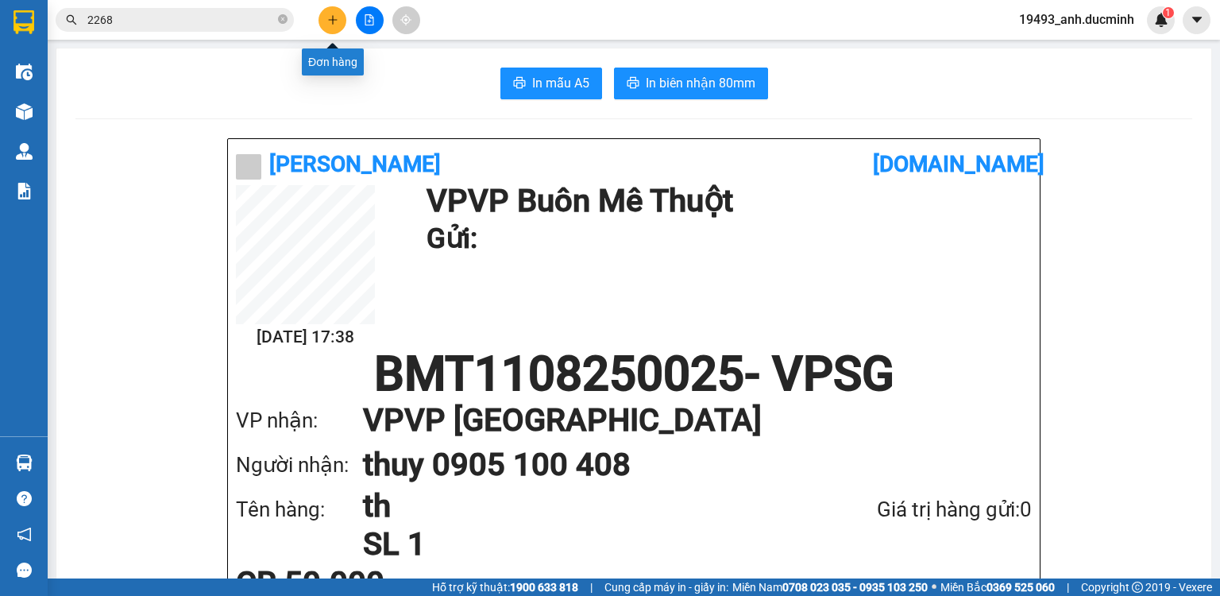
click at [331, 14] on icon "plus" at bounding box center [332, 19] width 11 height 11
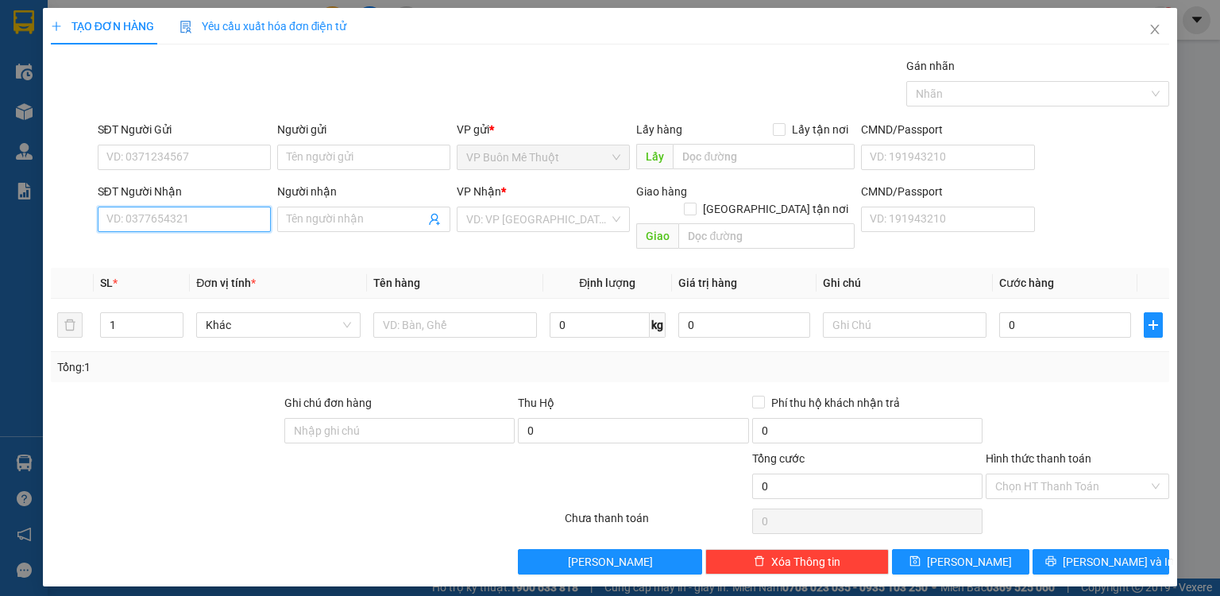
click at [220, 222] on input "SĐT Người Nhận" at bounding box center [184, 219] width 173 height 25
click at [151, 219] on input "SĐT Người Nhận" at bounding box center [184, 219] width 173 height 25
click at [173, 230] on div "SĐT Người Nhận VD: 0377654321" at bounding box center [184, 211] width 173 height 56
click at [219, 220] on input "SĐT Người Nhận" at bounding box center [184, 219] width 173 height 25
click at [207, 249] on div "0879148797 - duật" at bounding box center [184, 249] width 154 height 17
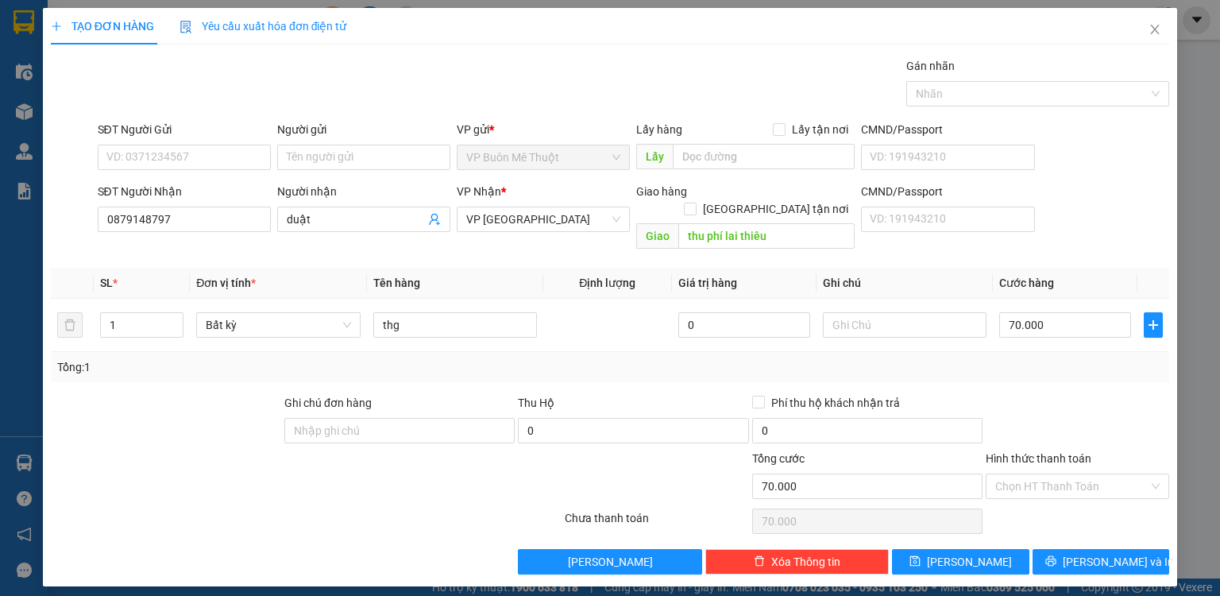
drag, startPoint x: 1058, startPoint y: 459, endPoint x: 1056, endPoint y: 480, distance: 20.8
click at [1058, 474] on input "Hình thức thanh toán" at bounding box center [1071, 486] width 153 height 24
drag, startPoint x: 1053, startPoint y: 495, endPoint x: 1022, endPoint y: 528, distance: 45.5
click at [1052, 496] on div "Tại văn phòng" at bounding box center [1077, 498] width 164 height 17
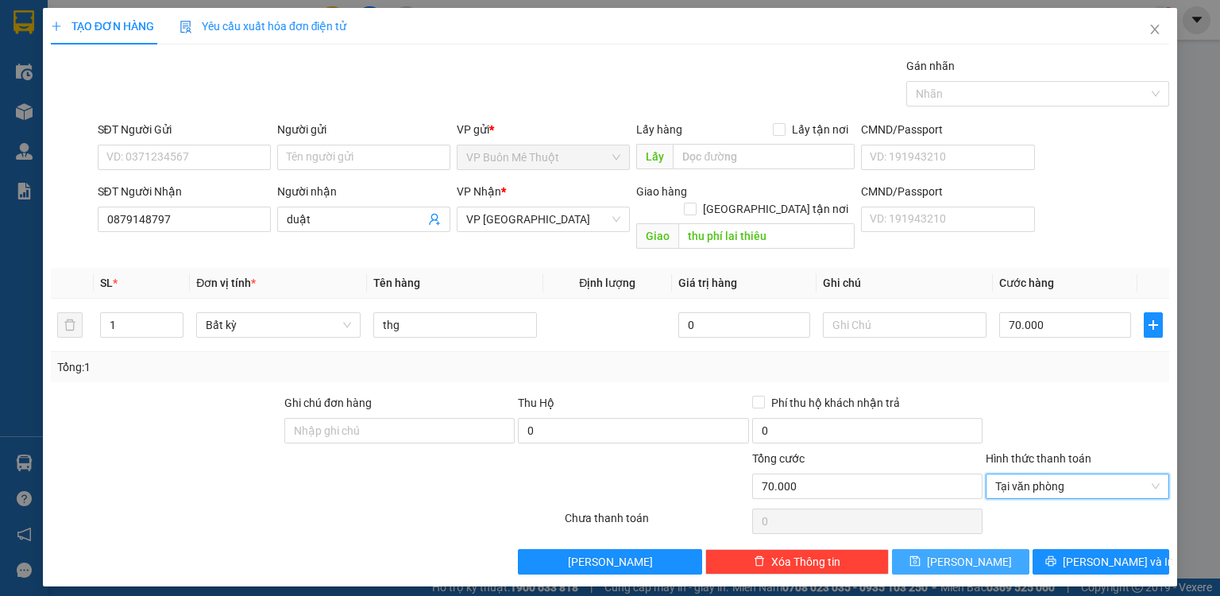
click at [1002, 553] on button "[PERSON_NAME]" at bounding box center [960, 561] width 137 height 25
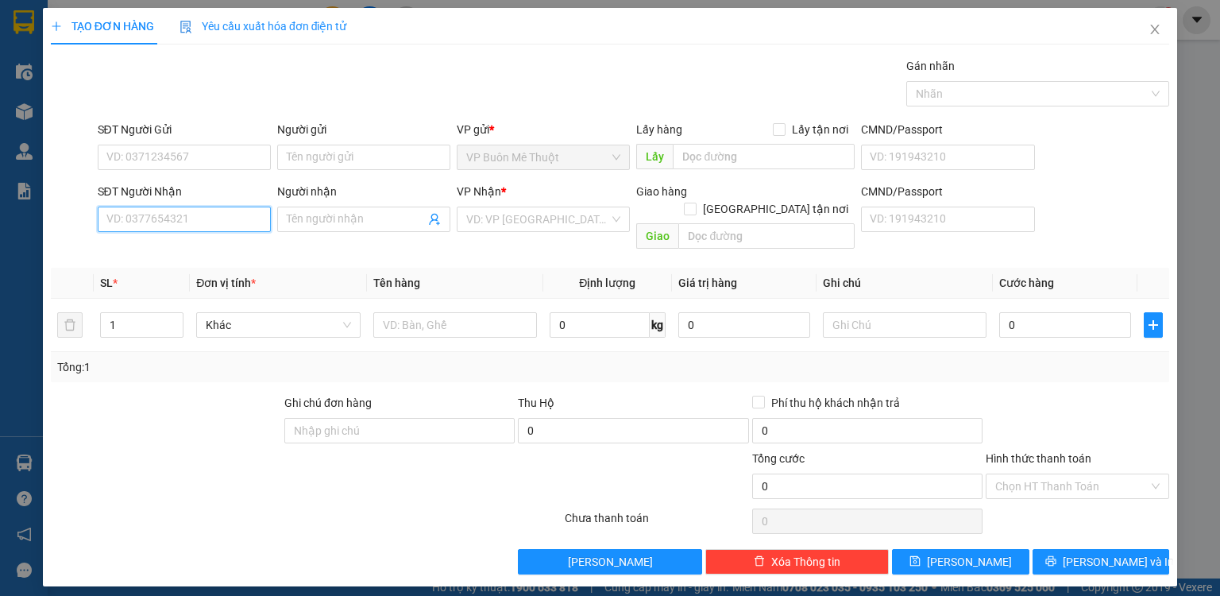
click at [194, 228] on input "SĐT Người Nhận" at bounding box center [184, 219] width 173 height 25
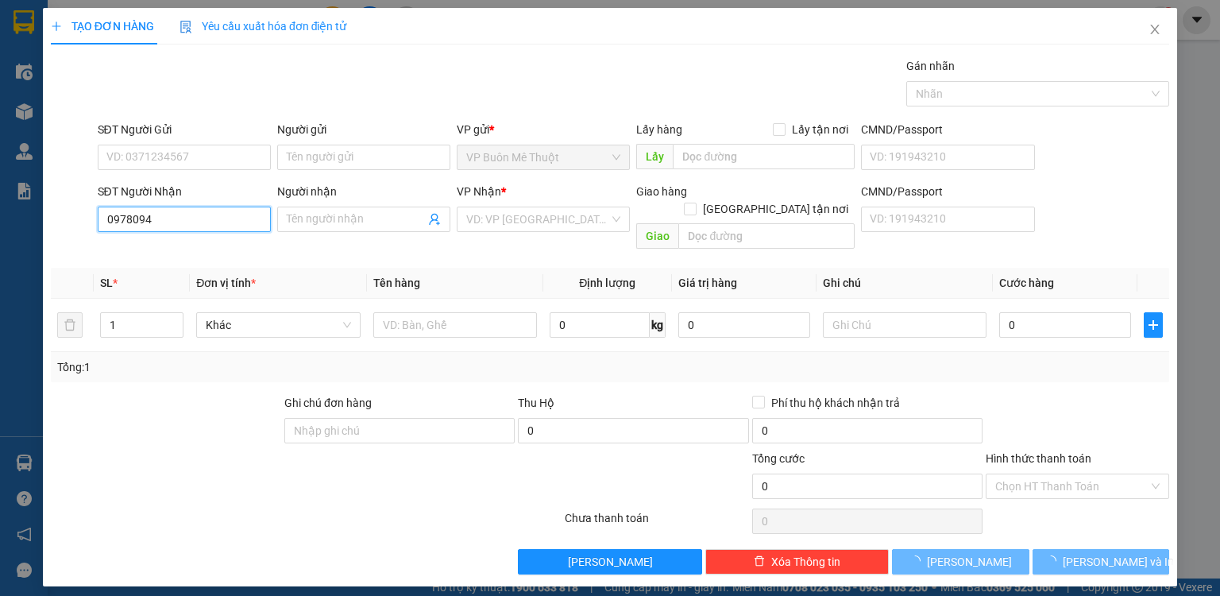
click at [208, 216] on input "0978094" at bounding box center [184, 219] width 173 height 25
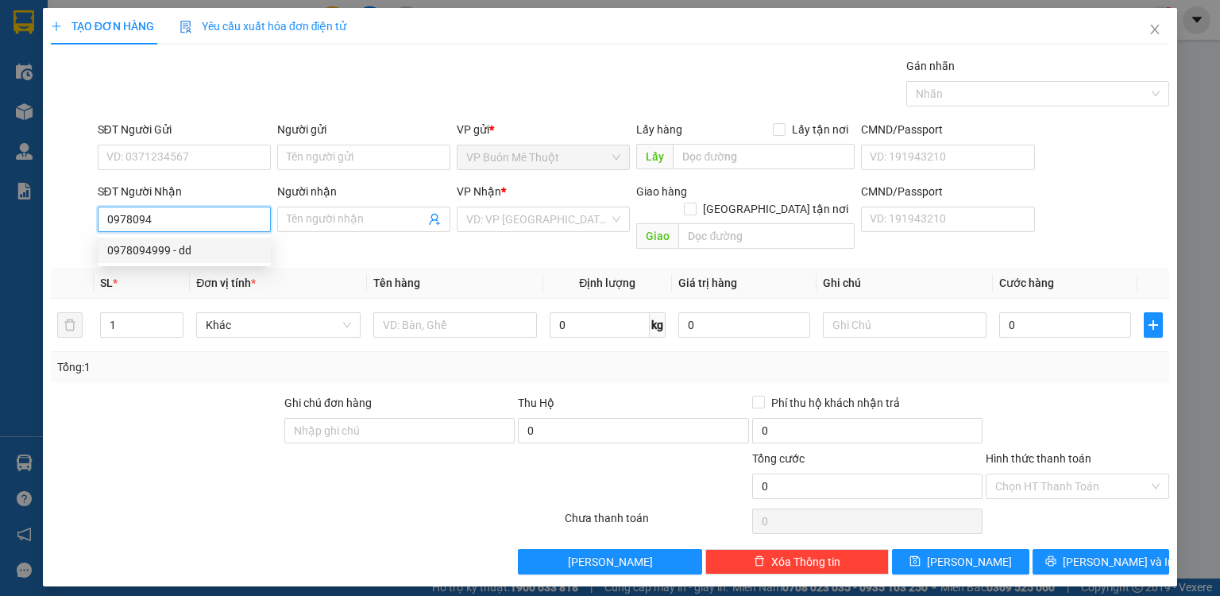
click at [184, 249] on div "0978094999 - dd" at bounding box center [184, 249] width 154 height 17
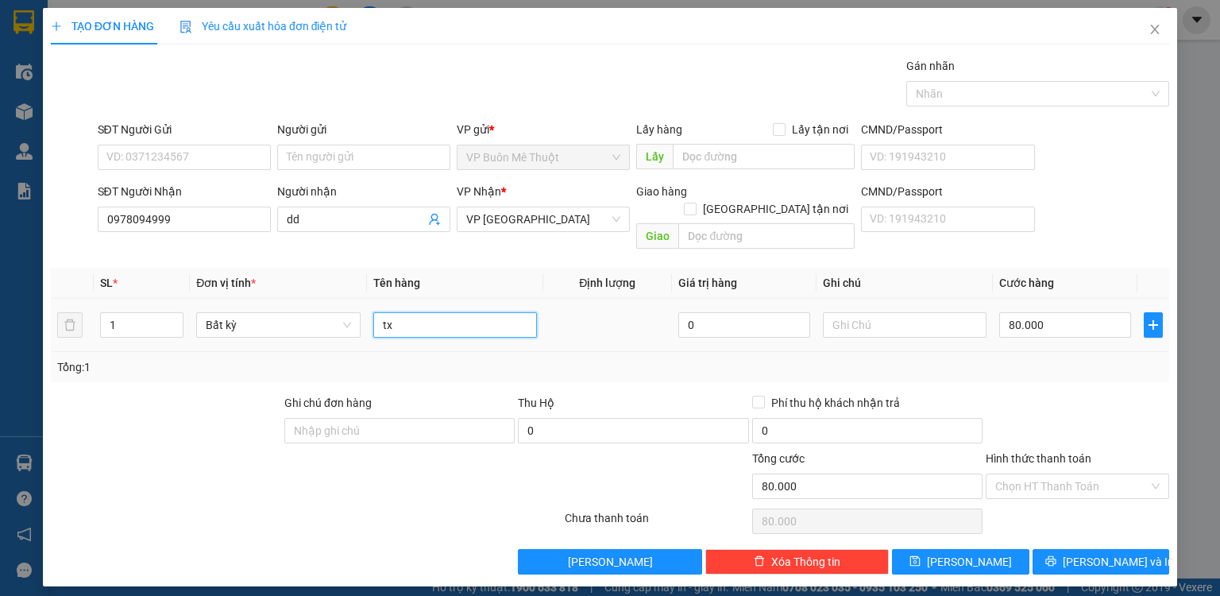
click at [423, 312] on input "tx" at bounding box center [455, 324] width 164 height 25
click at [1102, 312] on input "80.000" at bounding box center [1065, 324] width 132 height 25
drag, startPoint x: 1114, startPoint y: 376, endPoint x: 1077, endPoint y: 436, distance: 71.0
click at [1114, 394] on div at bounding box center [1077, 422] width 187 height 56
click at [1059, 474] on input "Hình thức thanh toán" at bounding box center [1071, 486] width 153 height 24
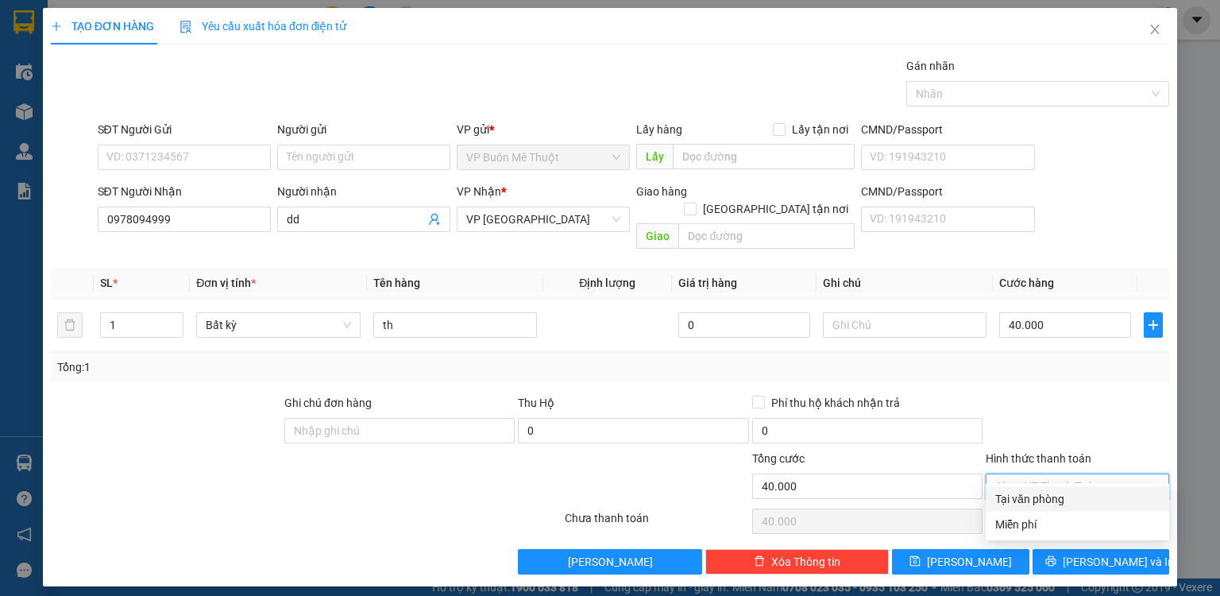
drag, startPoint x: 1046, startPoint y: 491, endPoint x: 1033, endPoint y: 512, distance: 24.7
click at [1045, 497] on div "Tại văn phòng" at bounding box center [1077, 498] width 164 height 17
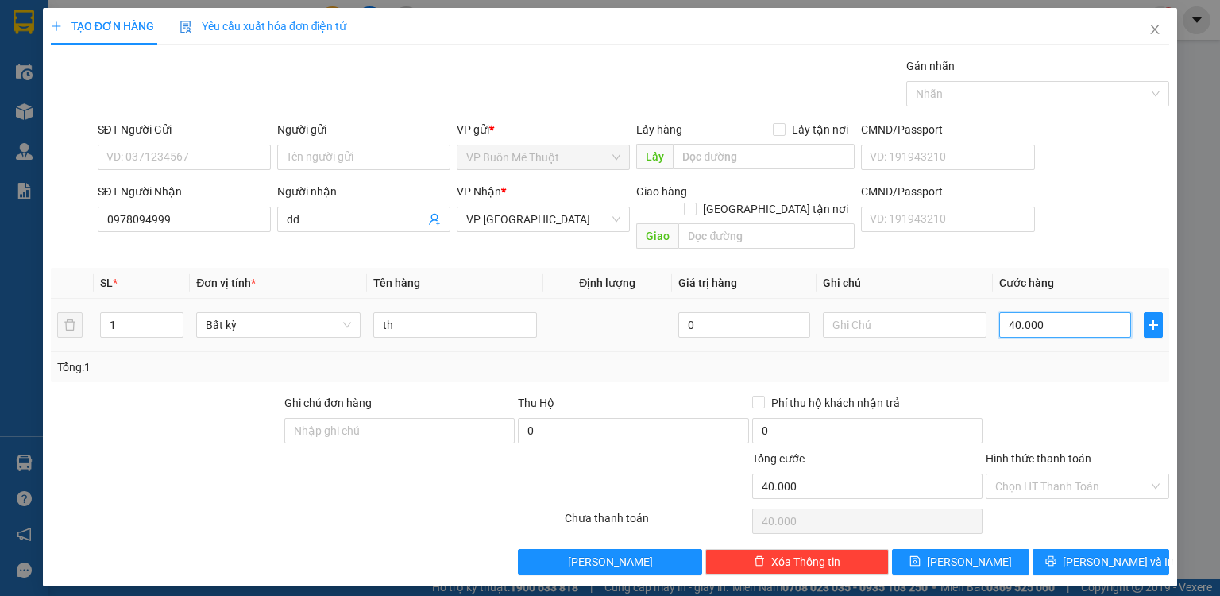
click at [1062, 312] on input "40.000" at bounding box center [1065, 324] width 132 height 25
drag, startPoint x: 934, startPoint y: 537, endPoint x: 943, endPoint y: 533, distance: 9.6
click at [943, 549] on button "[PERSON_NAME]" at bounding box center [960, 561] width 137 height 25
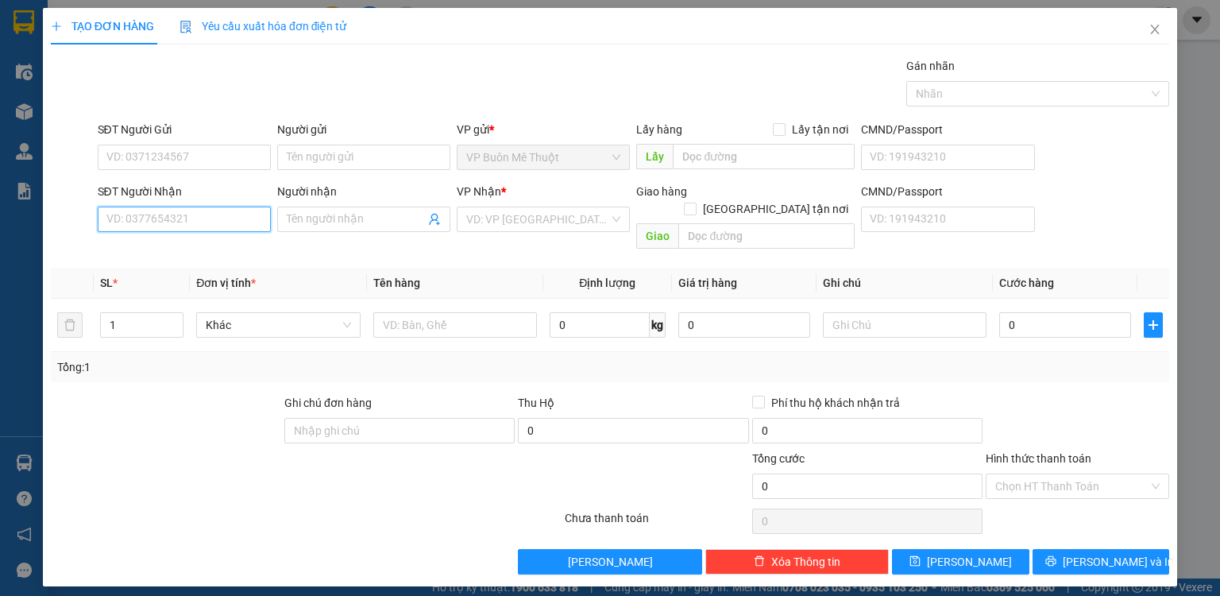
click at [209, 217] on input "SĐT Người Nhận" at bounding box center [184, 219] width 173 height 25
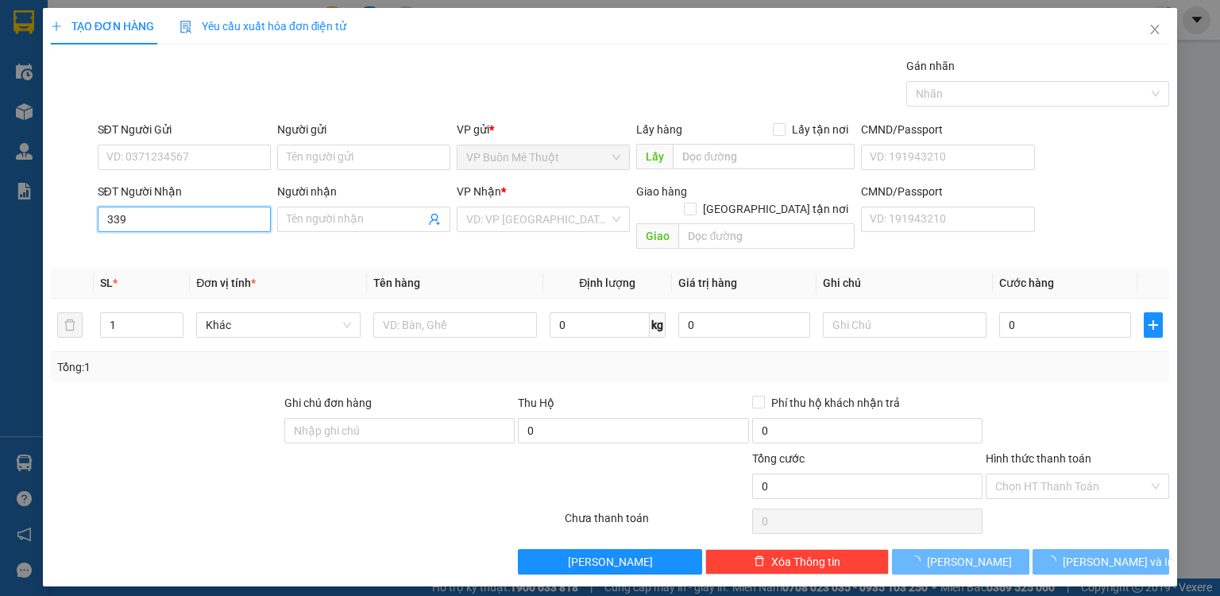
click at [209, 217] on input "339" at bounding box center [184, 219] width 173 height 25
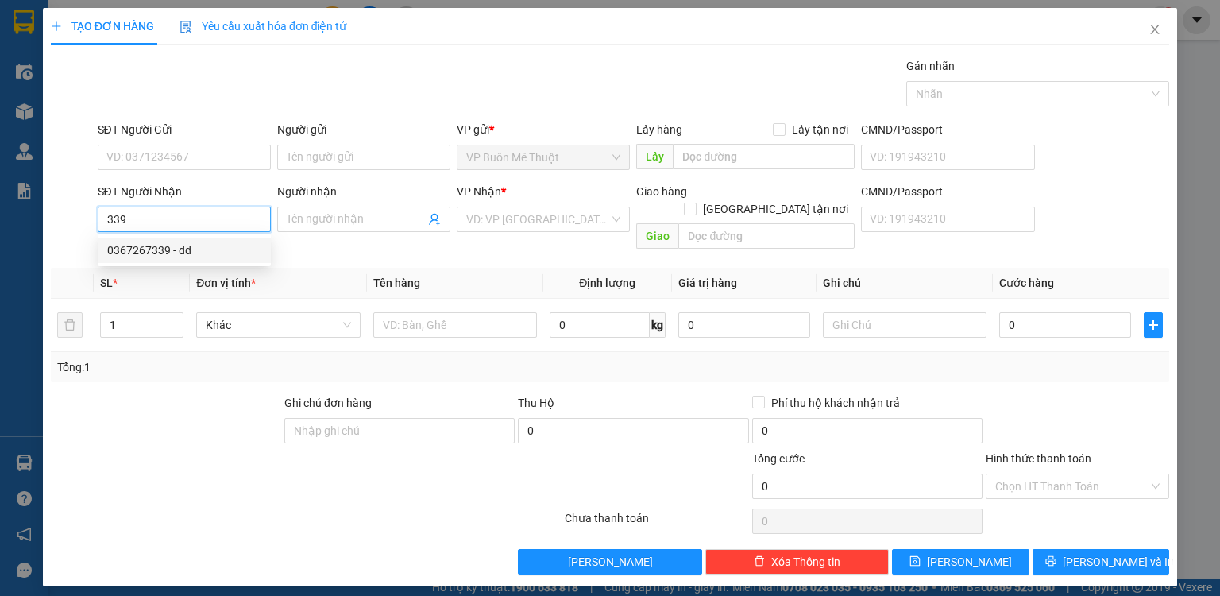
click at [179, 256] on div "0367267339 - dd" at bounding box center [184, 249] width 154 height 17
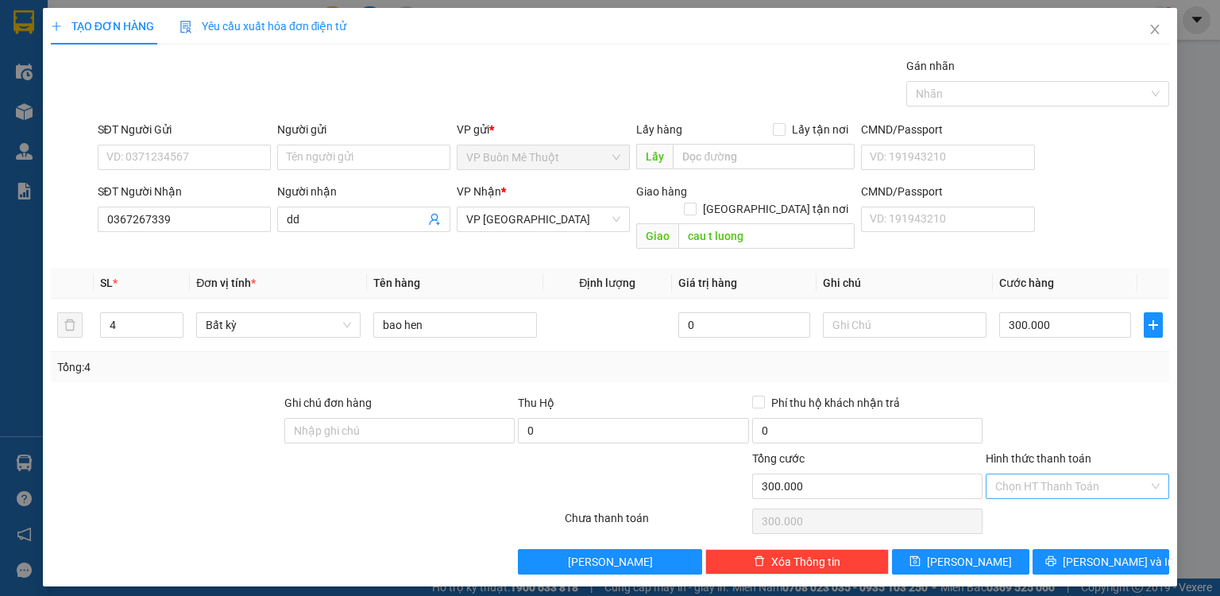
click at [1074, 474] on input "Hình thức thanh toán" at bounding box center [1071, 486] width 153 height 24
drag, startPoint x: 1062, startPoint y: 497, endPoint x: 1045, endPoint y: 514, distance: 23.6
click at [1062, 502] on div "Tại văn phòng" at bounding box center [1077, 498] width 164 height 17
click at [1016, 549] on button "[PERSON_NAME]" at bounding box center [960, 561] width 137 height 25
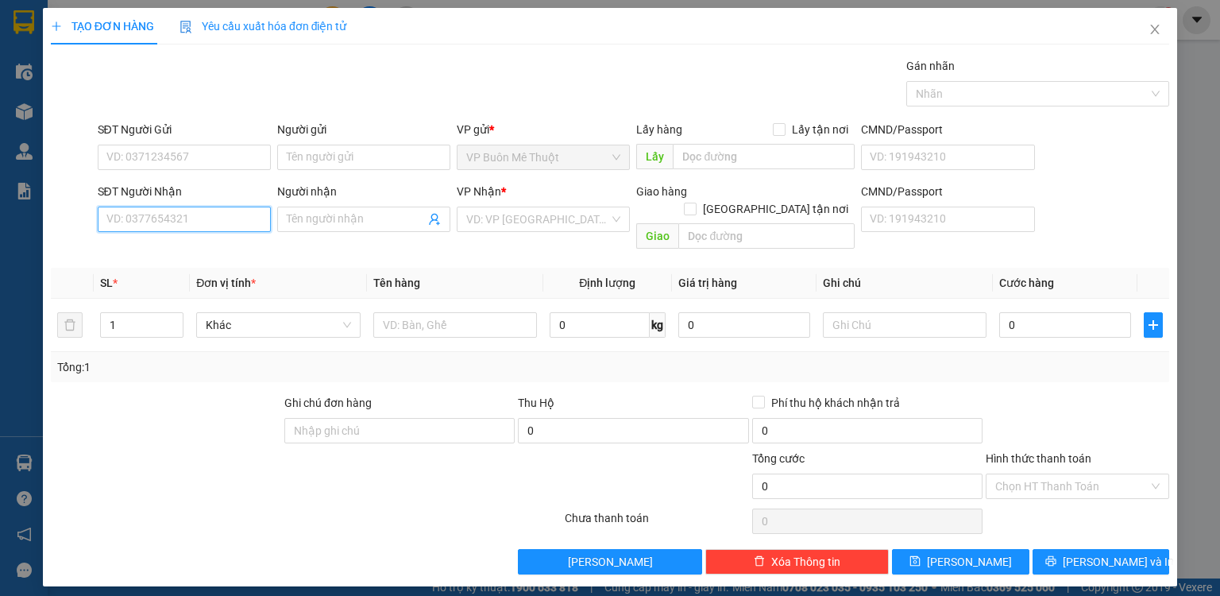
click at [202, 217] on input "SĐT Người Nhận" at bounding box center [184, 219] width 173 height 25
click at [191, 235] on div "0904511064 0904511064" at bounding box center [184, 250] width 173 height 32
drag, startPoint x: 196, startPoint y: 214, endPoint x: 187, endPoint y: 235, distance: 23.2
click at [196, 216] on input "0904511" at bounding box center [184, 219] width 173 height 25
drag, startPoint x: 181, startPoint y: 255, endPoint x: 254, endPoint y: 245, distance: 73.8
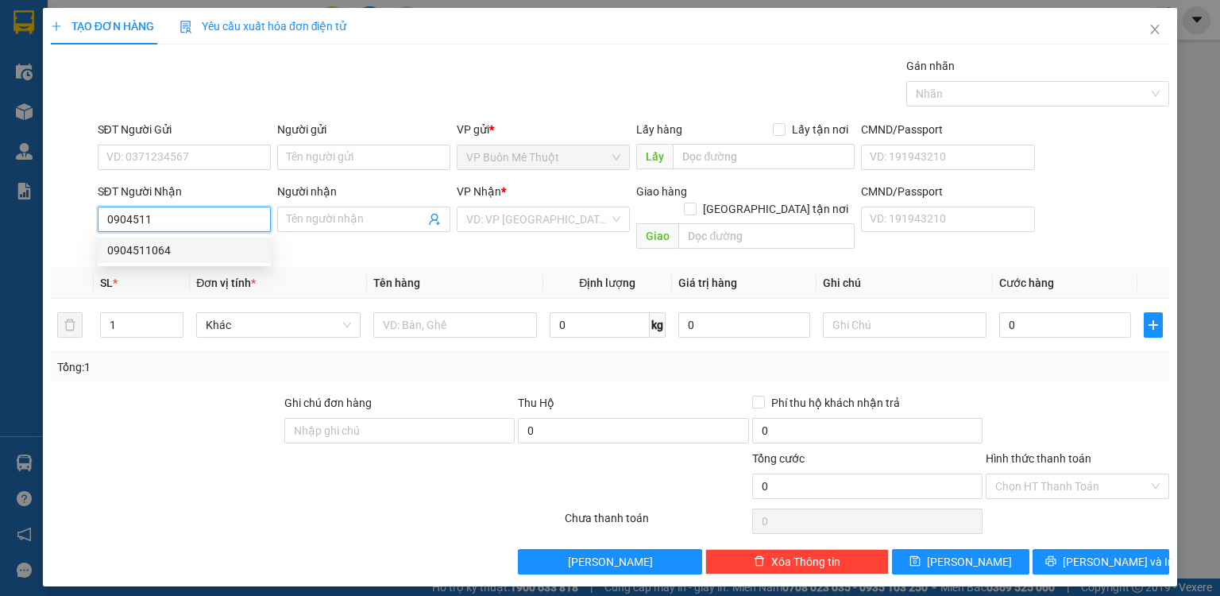
click at [183, 254] on div "0904511064" at bounding box center [184, 249] width 154 height 17
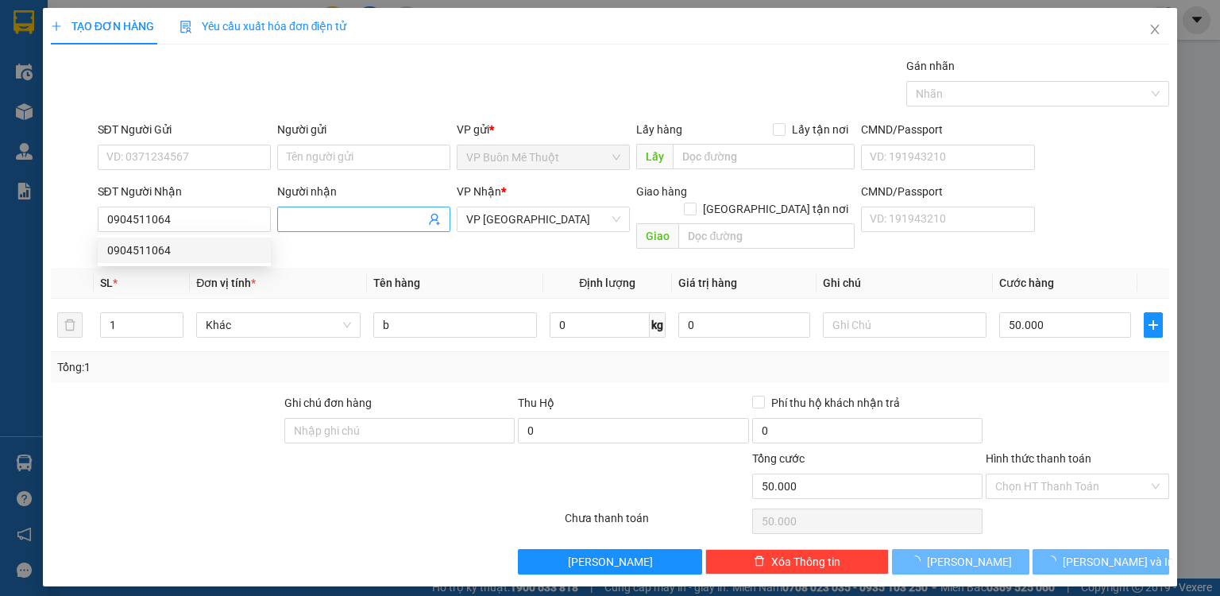
click at [343, 218] on input "Người nhận" at bounding box center [356, 219] width 138 height 17
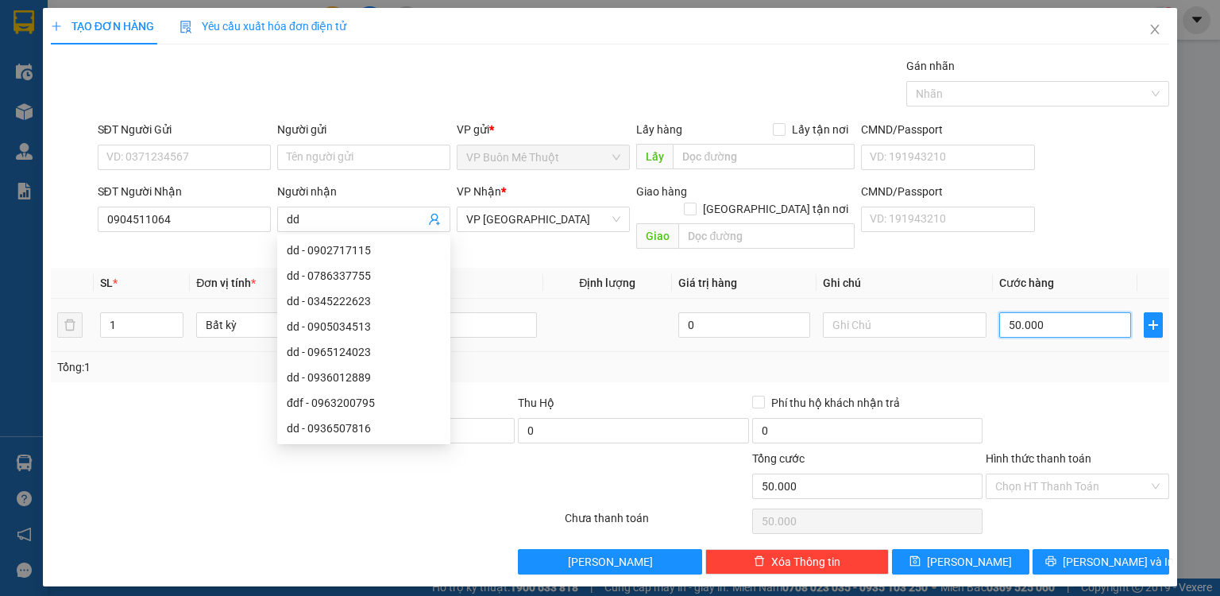
click at [1077, 312] on input "50.000" at bounding box center [1065, 324] width 132 height 25
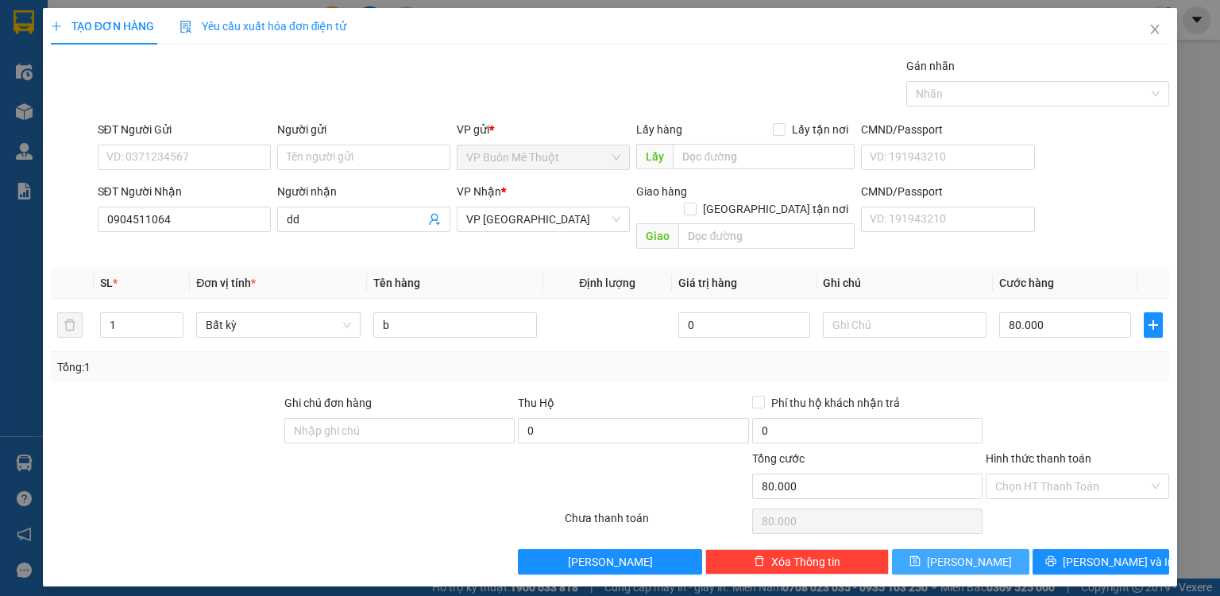
click at [961, 527] on div "Transit Pickup Surcharge Ids Transit Deliver Surcharge Ids Transit Deliver Surc…" at bounding box center [610, 315] width 1118 height 517
click at [962, 553] on span "[PERSON_NAME]" at bounding box center [969, 561] width 85 height 17
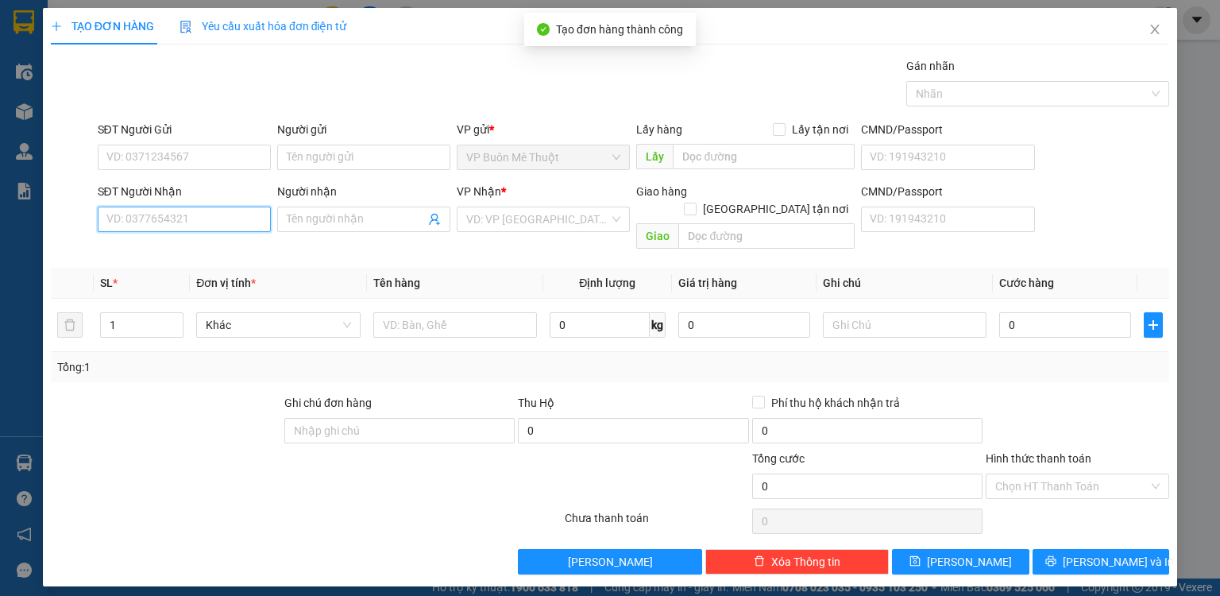
click at [241, 226] on input "SĐT Người Nhận" at bounding box center [184, 219] width 173 height 25
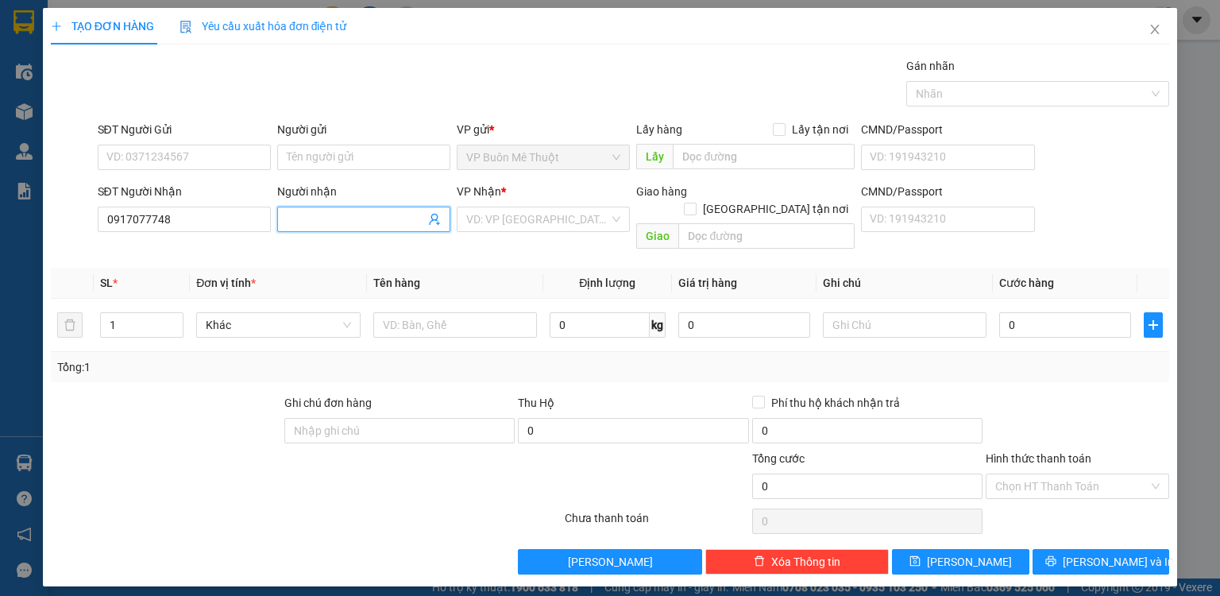
click at [374, 221] on input "Người nhận" at bounding box center [356, 219] width 138 height 17
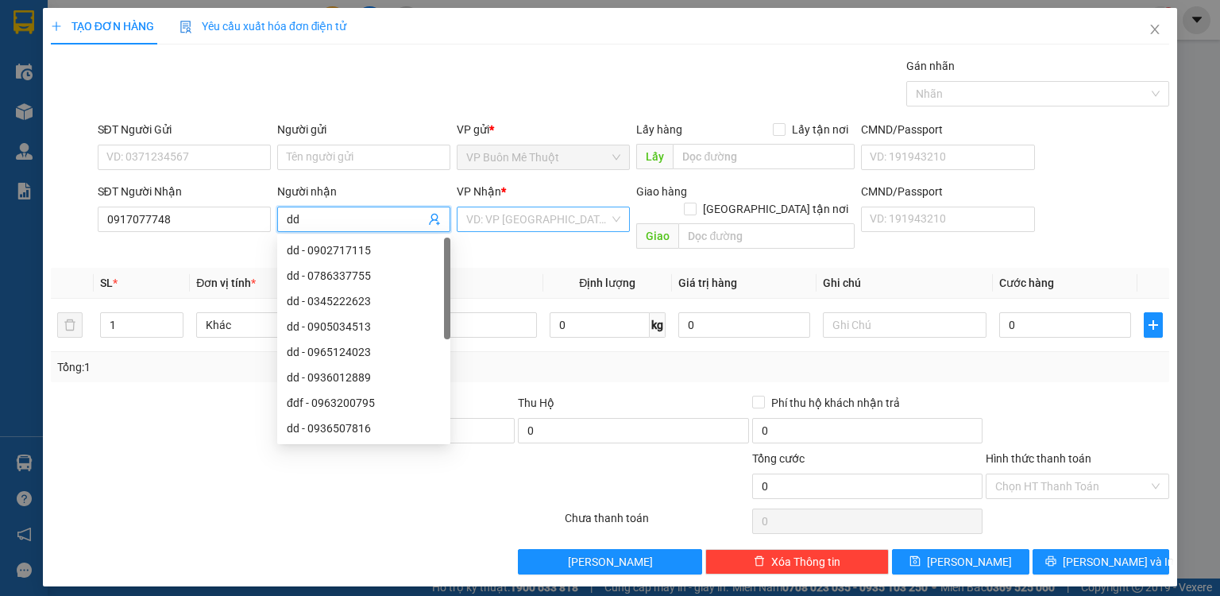
click at [512, 218] on input "search" at bounding box center [537, 219] width 143 height 24
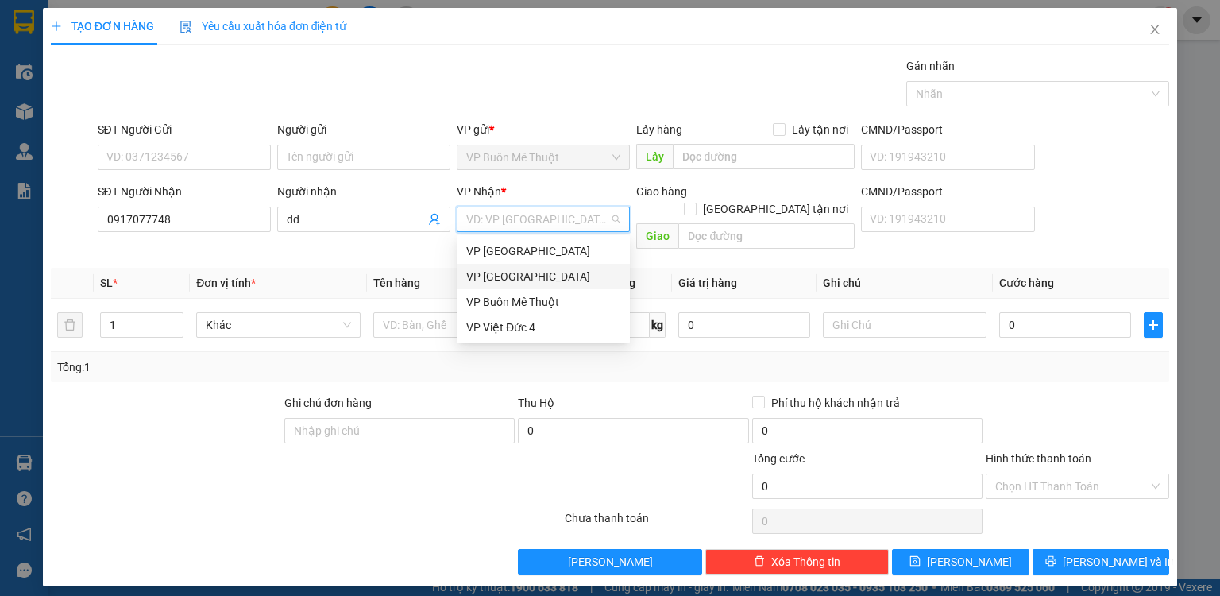
click at [489, 272] on div "VP [GEOGRAPHIC_DATA]" at bounding box center [543, 276] width 154 height 17
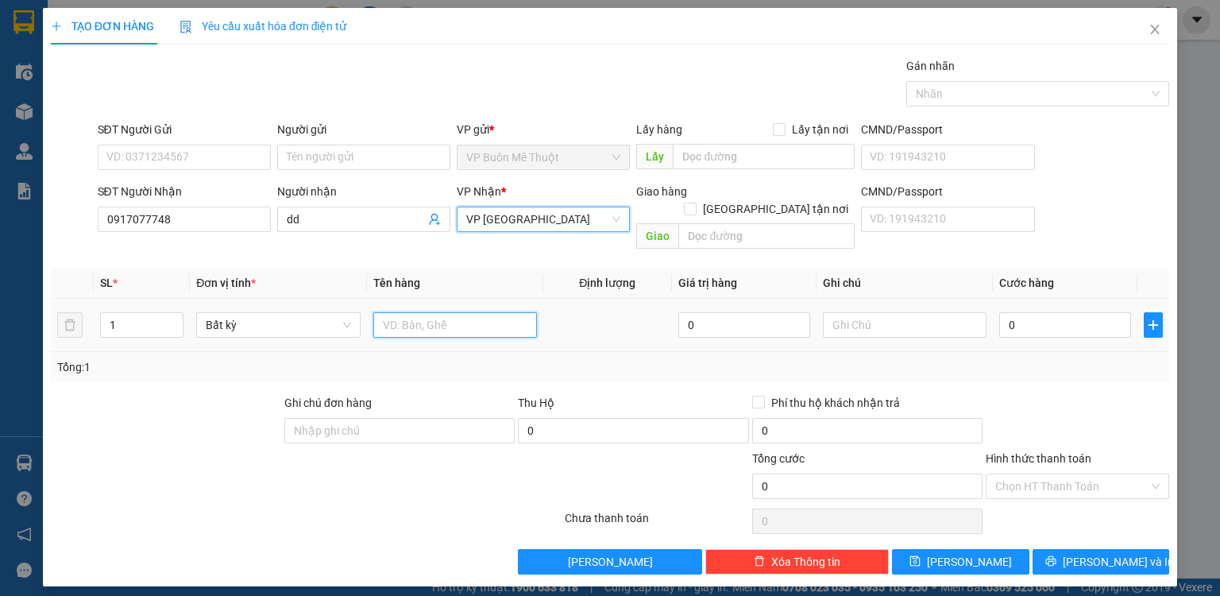
click at [489, 312] on input "text" at bounding box center [455, 324] width 164 height 25
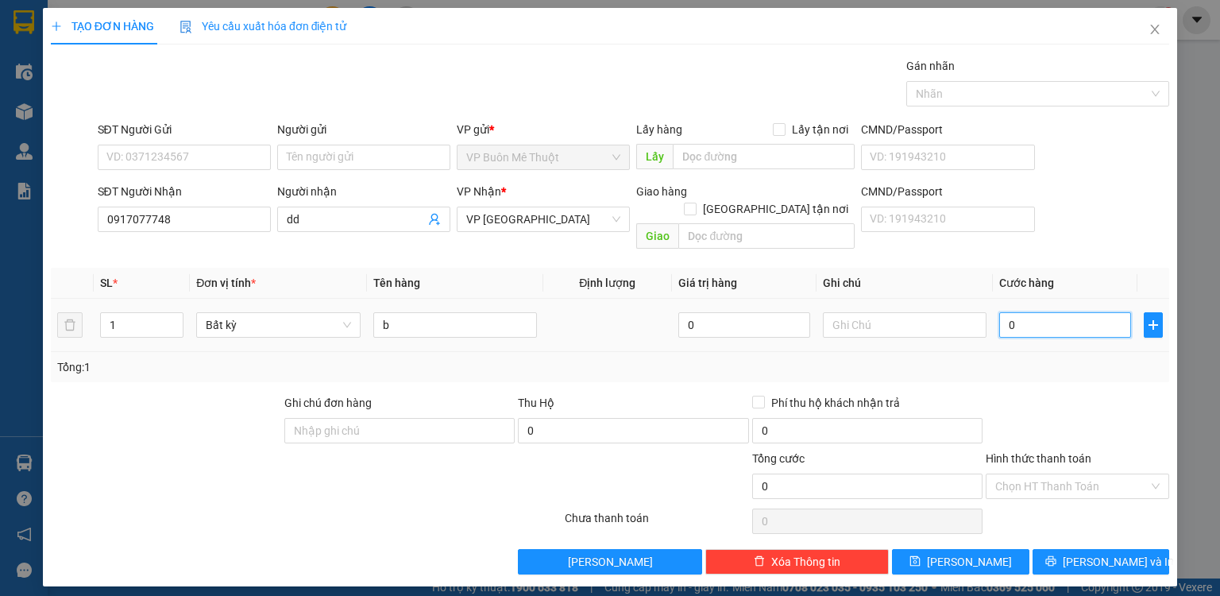
click at [1055, 312] on input "0" at bounding box center [1065, 324] width 132 height 25
drag, startPoint x: 1067, startPoint y: 359, endPoint x: 1068, endPoint y: 378, distance: 19.1
click at [1068, 373] on div "Transit Pickup Surcharge Ids Transit Deliver Surcharge Ids Transit Deliver Surc…" at bounding box center [610, 315] width 1118 height 517
drag, startPoint x: 1033, startPoint y: 474, endPoint x: 1031, endPoint y: 489, distance: 15.2
click at [1033, 477] on input "Hình thức thanh toán" at bounding box center [1071, 486] width 153 height 24
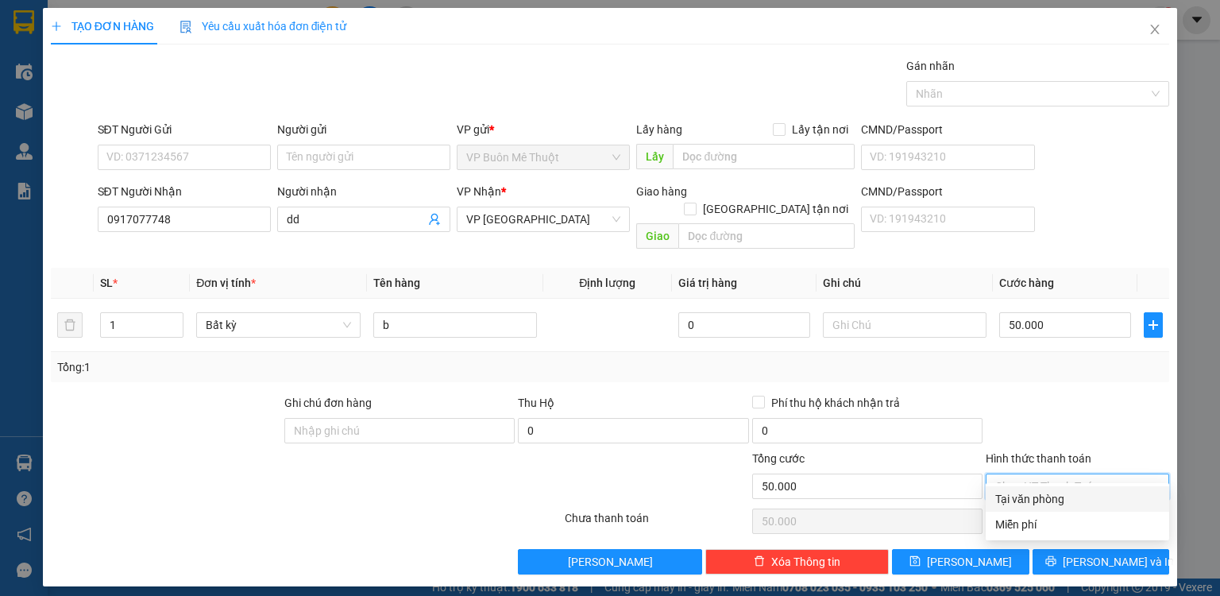
click at [1029, 496] on div "Tại văn phòng" at bounding box center [1077, 498] width 164 height 17
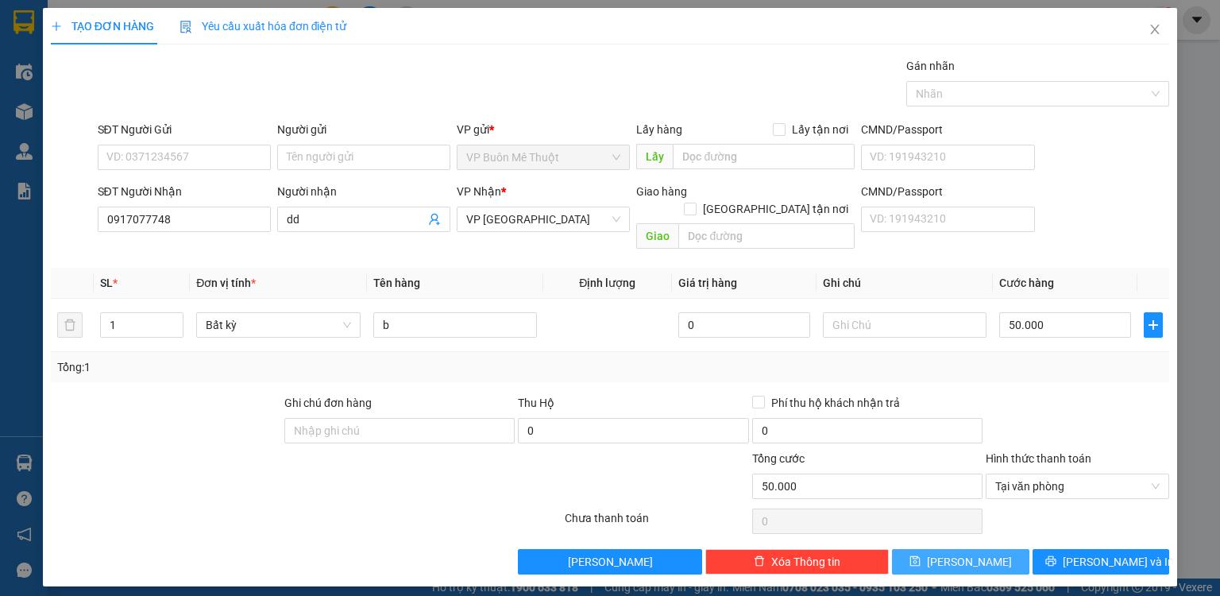
click at [998, 549] on button "[PERSON_NAME]" at bounding box center [960, 561] width 137 height 25
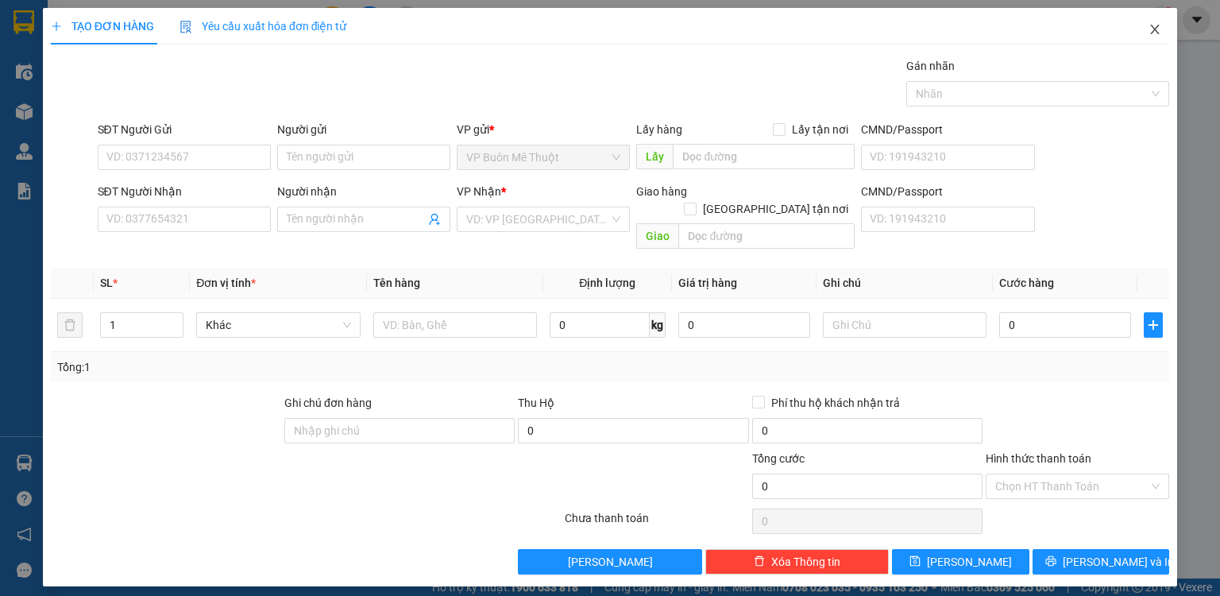
click at [1155, 21] on span "Close" at bounding box center [1155, 30] width 44 height 44
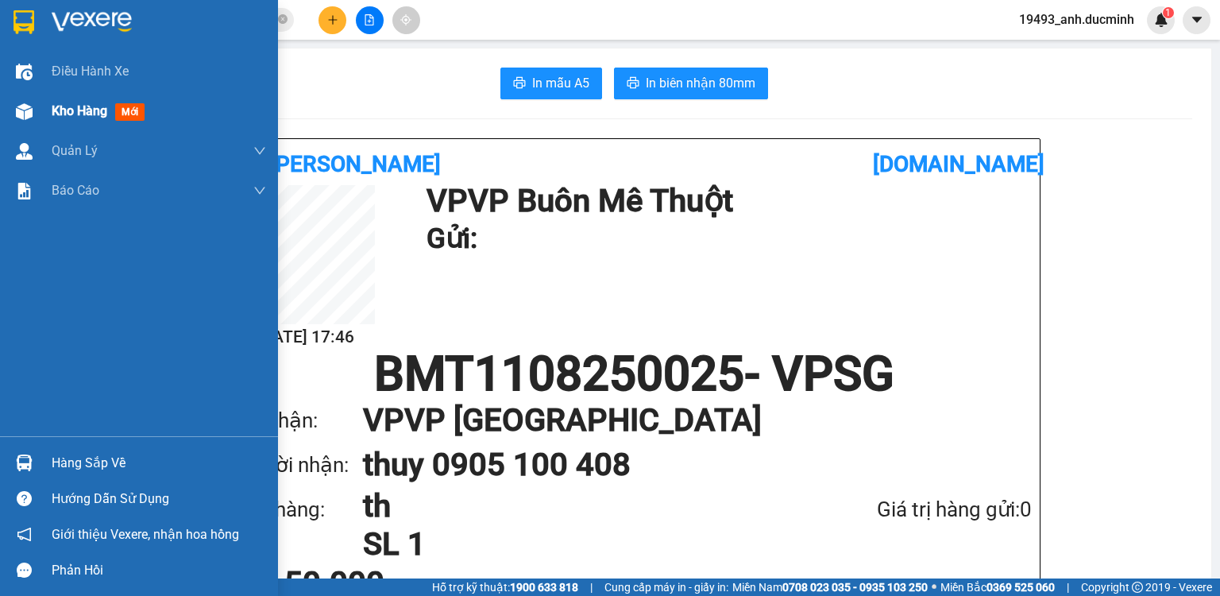
click at [66, 103] on span "Kho hàng" at bounding box center [80, 110] width 56 height 15
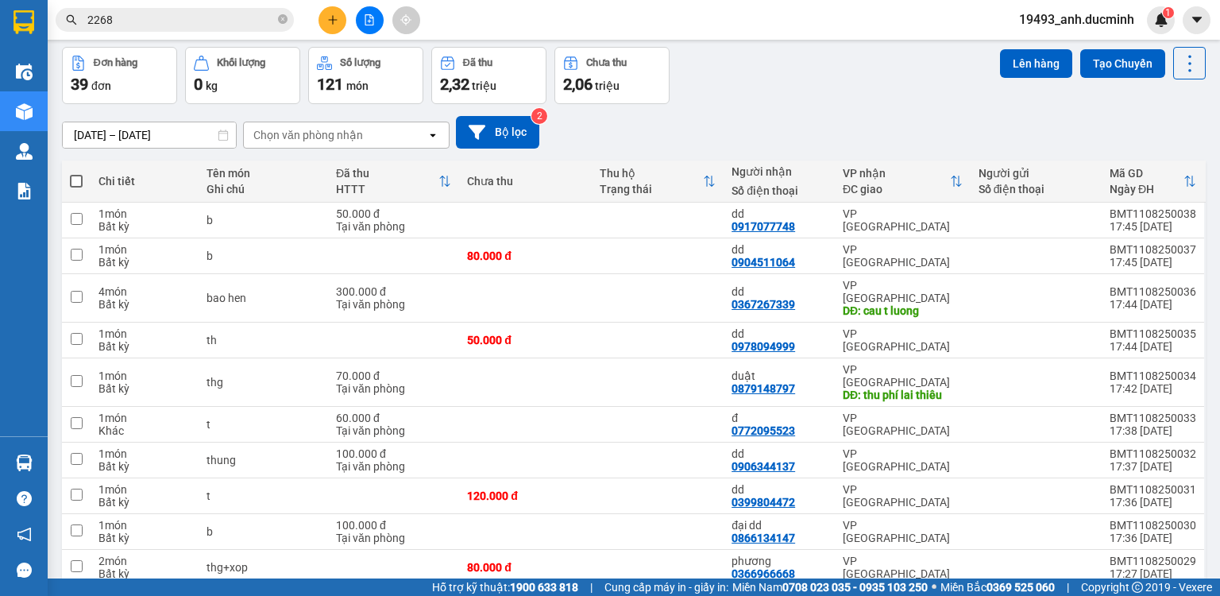
scroll to position [108, 0]
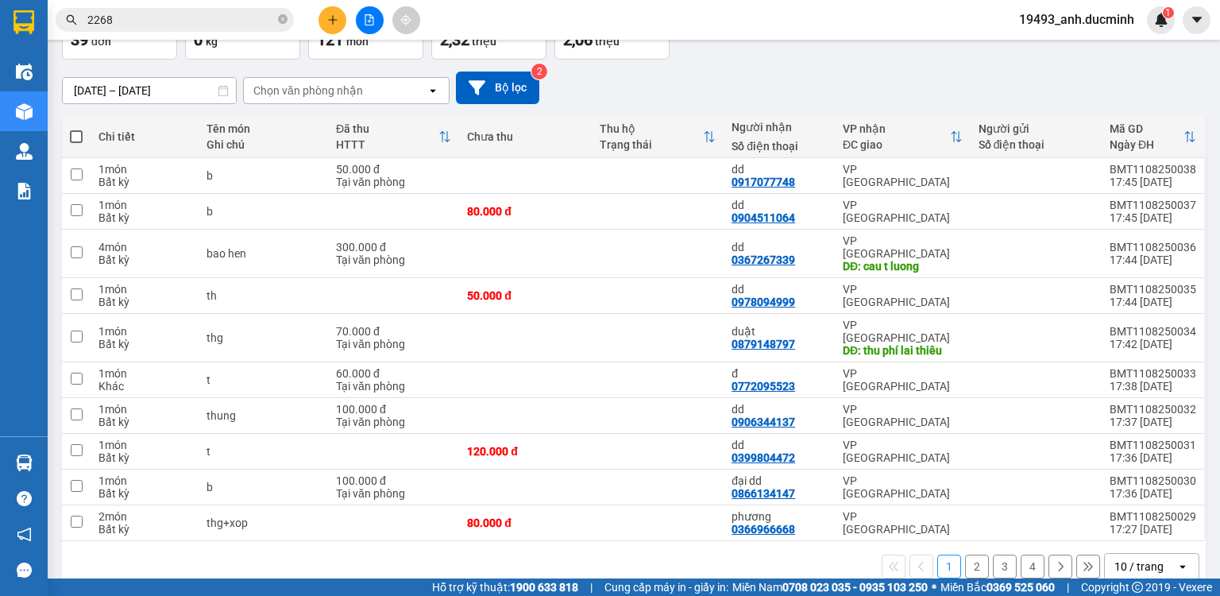
click at [75, 135] on span at bounding box center [76, 136] width 13 height 13
click at [76, 129] on input "checkbox" at bounding box center [76, 129] width 0 height 0
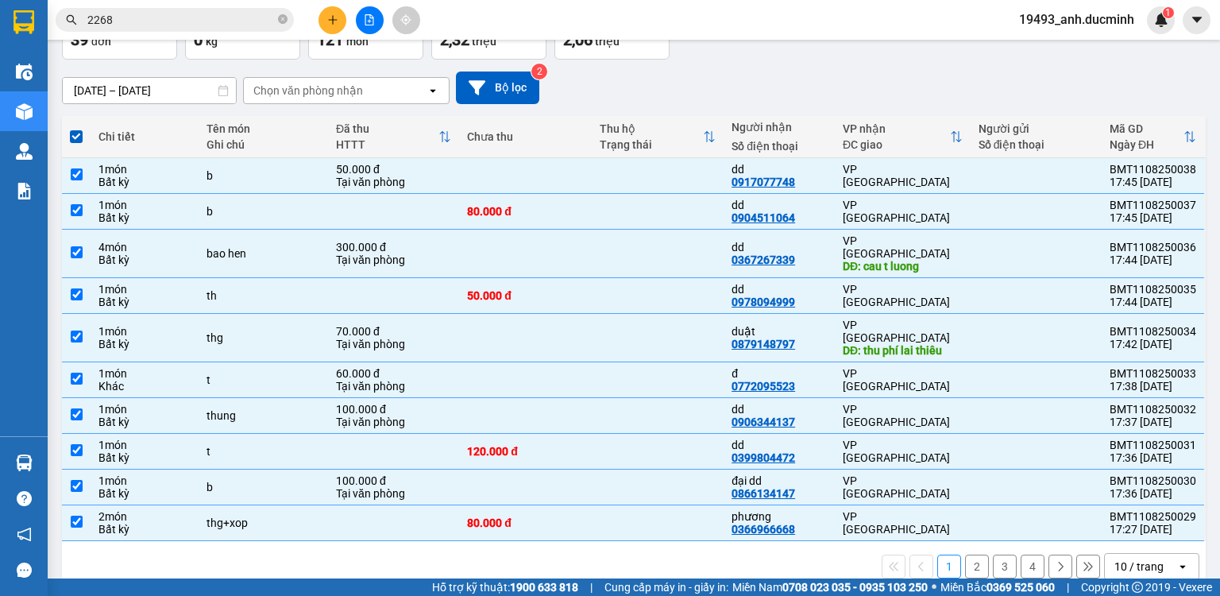
scroll to position [0, 0]
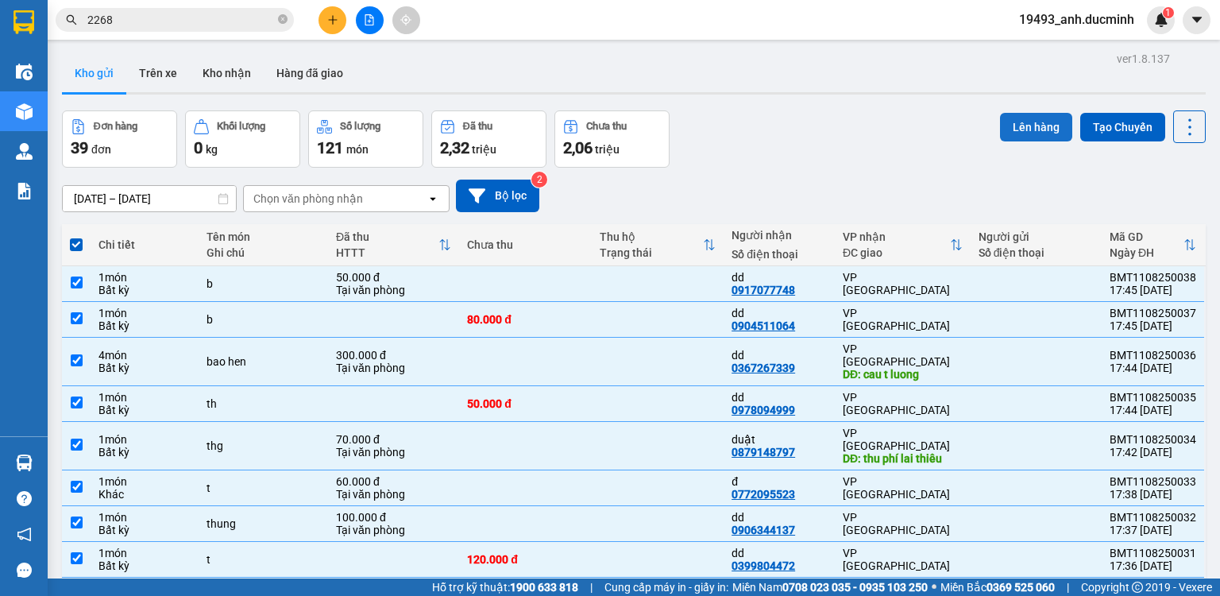
click at [1023, 116] on button "Lên hàng" at bounding box center [1036, 127] width 72 height 29
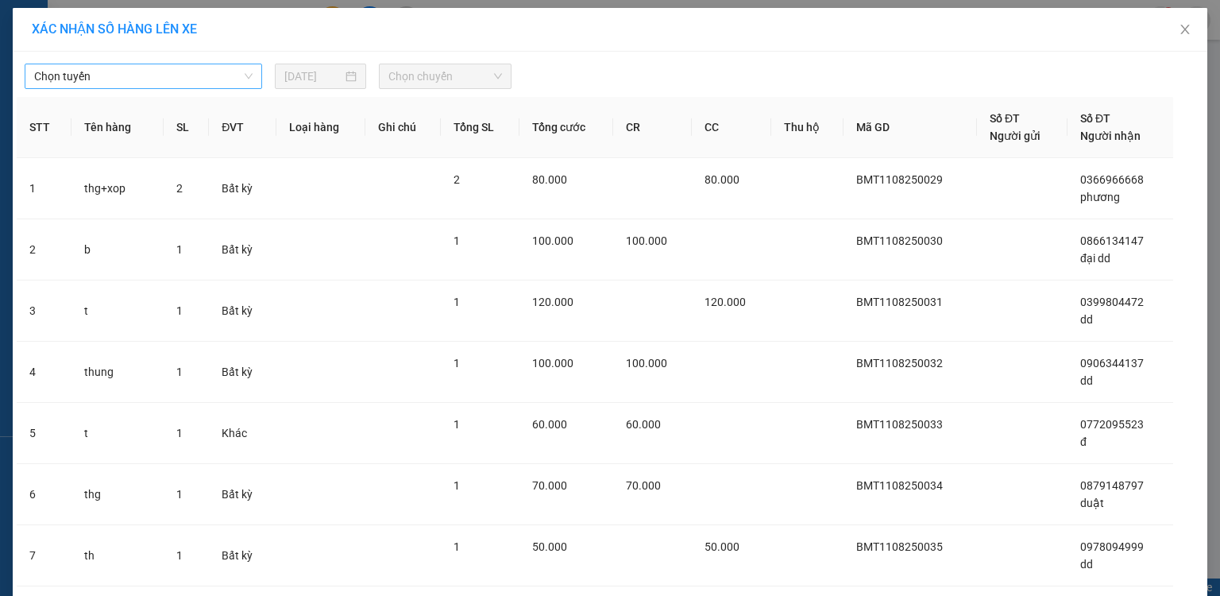
click at [149, 68] on span "Chọn tuyến" at bounding box center [143, 76] width 218 height 24
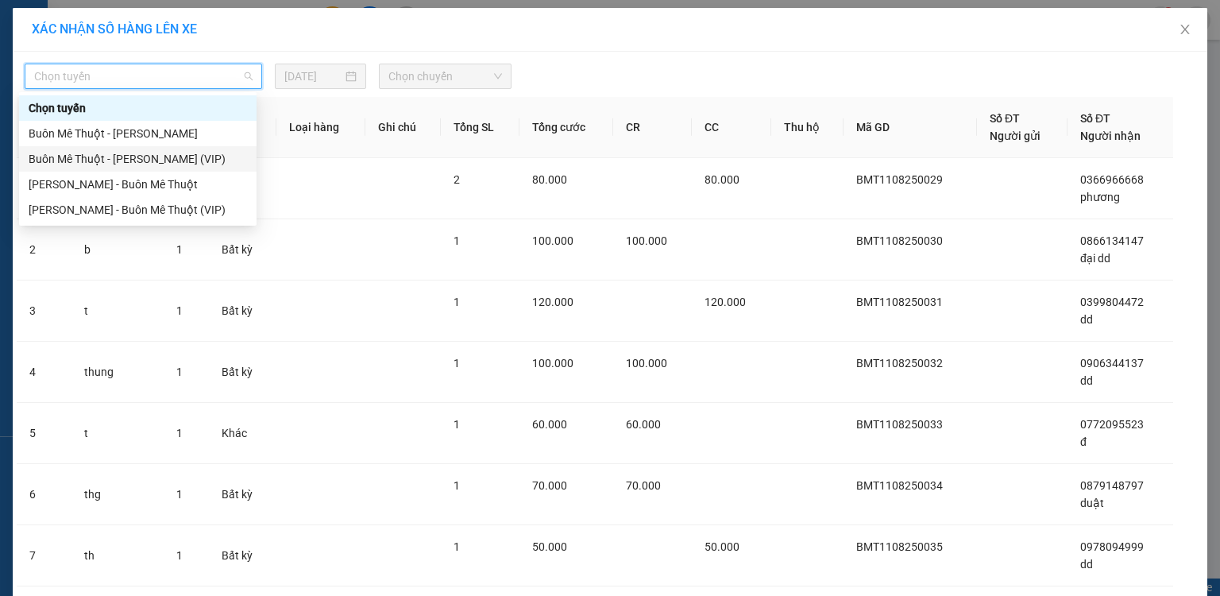
drag, startPoint x: 114, startPoint y: 160, endPoint x: 324, endPoint y: 84, distance: 222.9
click at [116, 159] on div "Buôn Mê Thuột - [PERSON_NAME] (VIP)" at bounding box center [138, 158] width 218 height 17
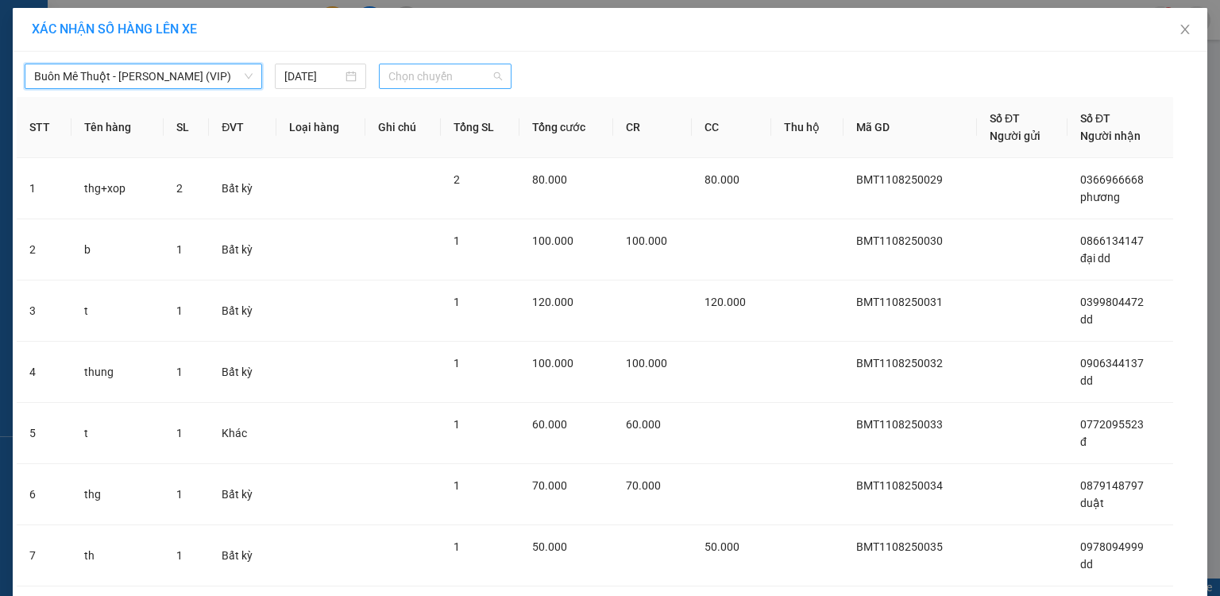
drag, startPoint x: 411, startPoint y: 71, endPoint x: 413, endPoint y: 86, distance: 14.4
click at [413, 75] on span "Chọn chuyến" at bounding box center [445, 76] width 114 height 24
click at [394, 131] on div "20:00" at bounding box center [445, 133] width 124 height 17
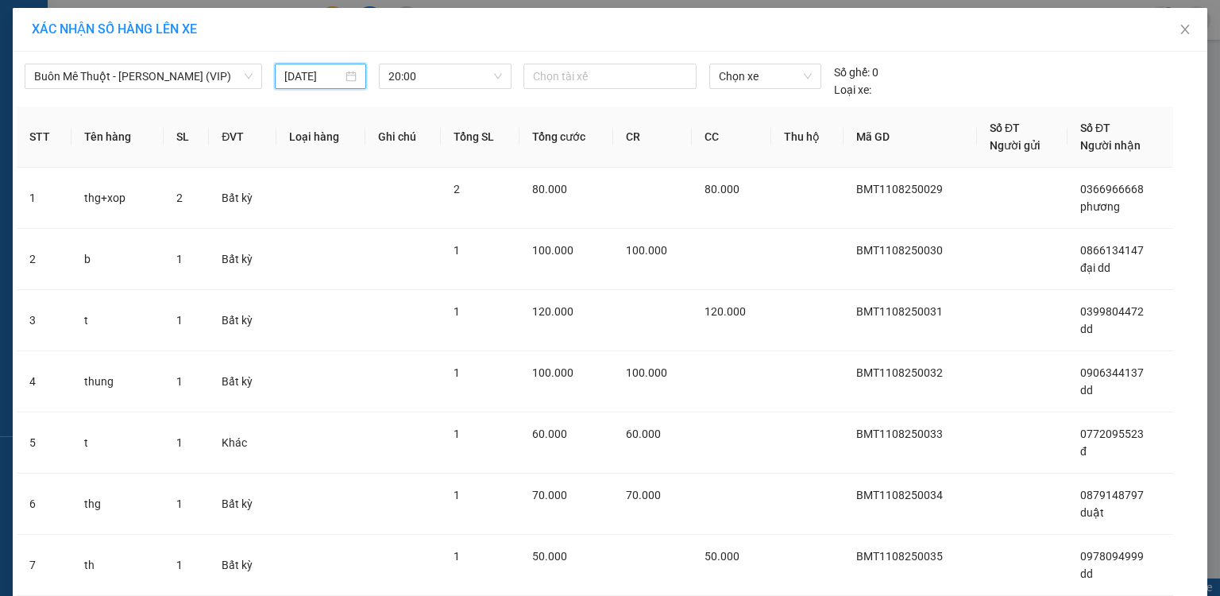
click at [320, 73] on input "[DATE]" at bounding box center [313, 76] width 58 height 17
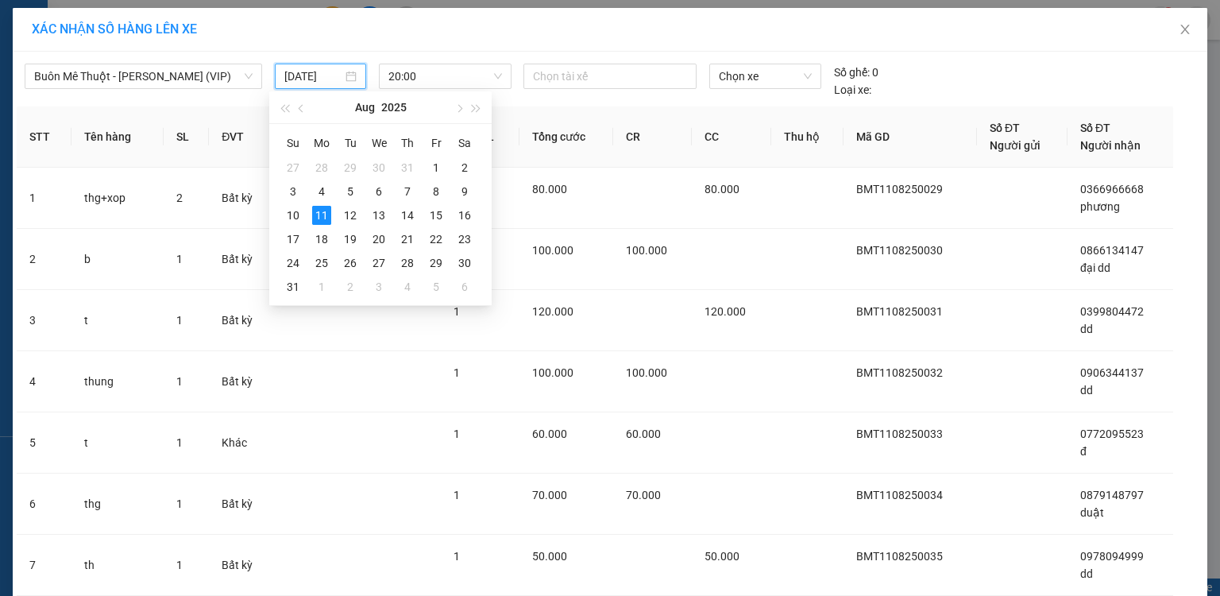
scroll to position [298, 0]
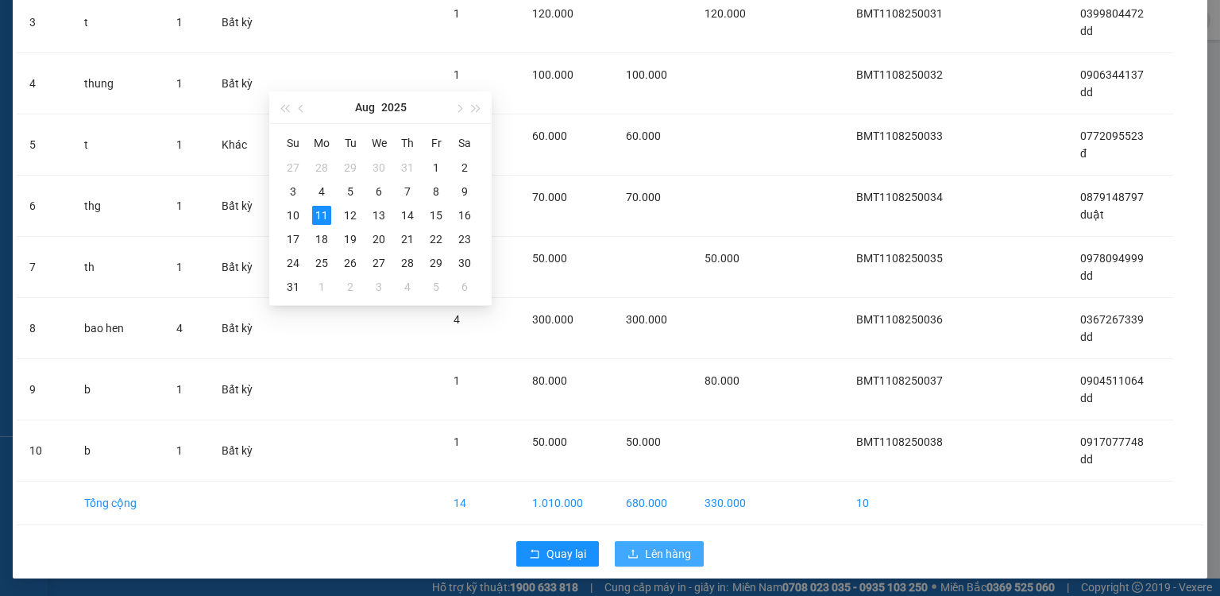
click at [649, 556] on span "Lên hàng" at bounding box center [668, 553] width 46 height 17
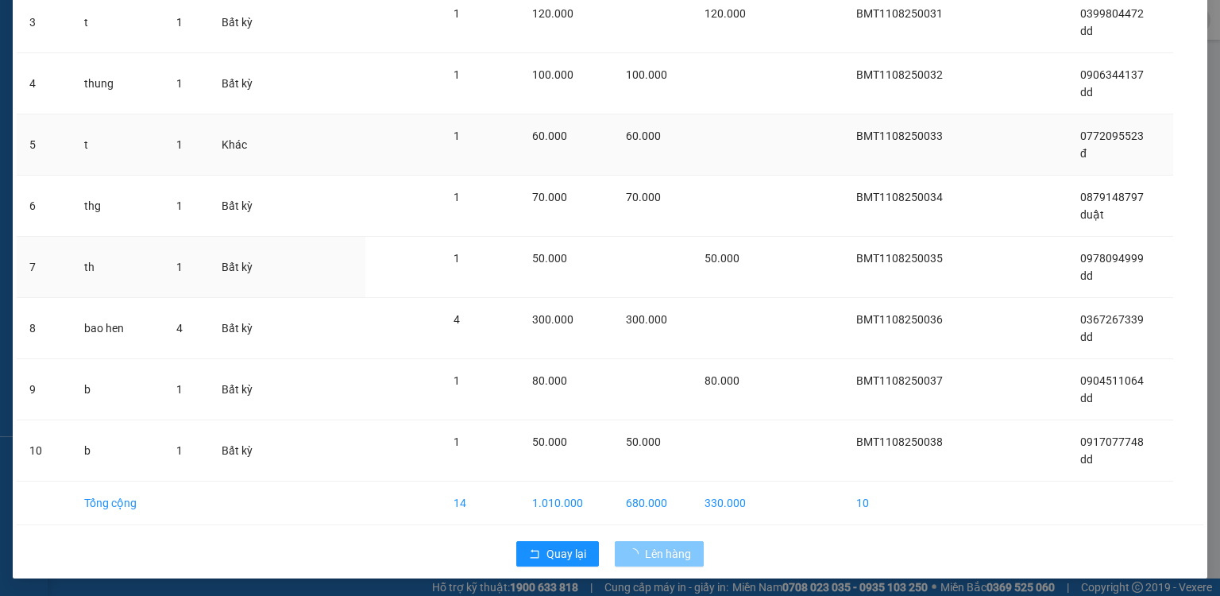
scroll to position [112, 0]
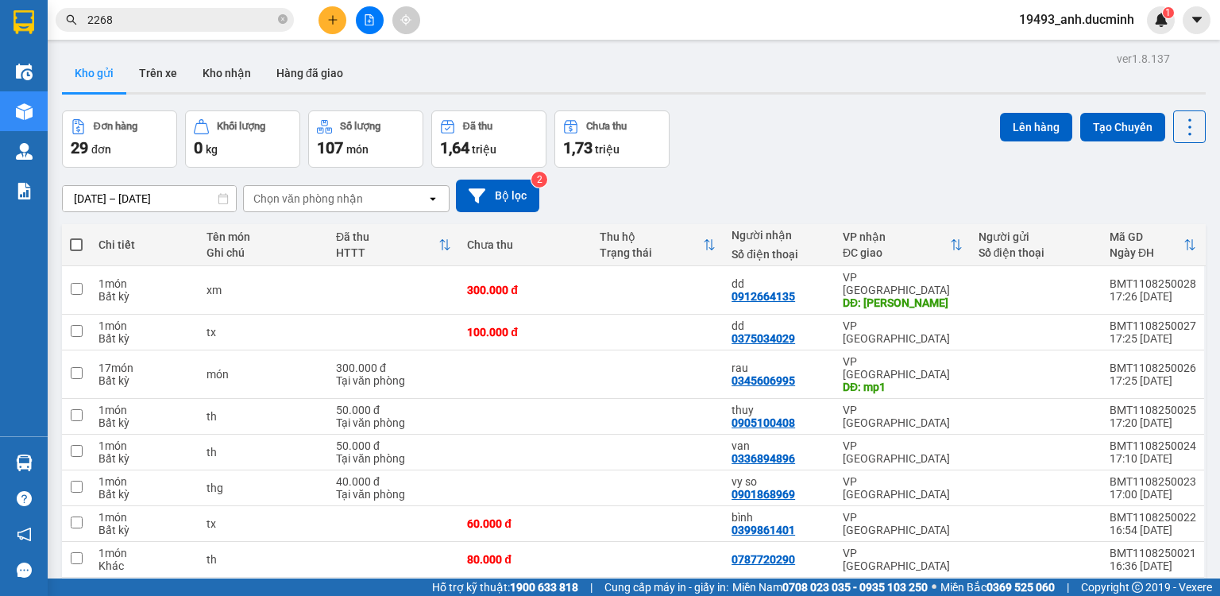
click at [72, 243] on span at bounding box center [76, 244] width 13 height 13
click at [76, 237] on input "checkbox" at bounding box center [76, 237] width 0 height 0
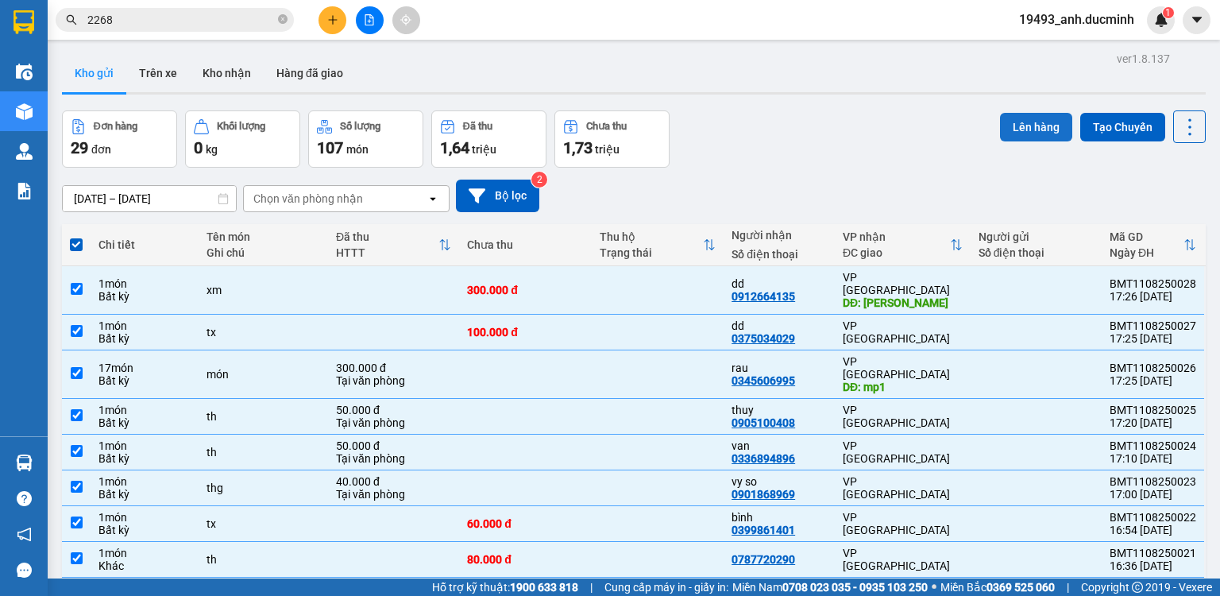
click at [1029, 120] on button "Lên hàng" at bounding box center [1036, 127] width 72 height 29
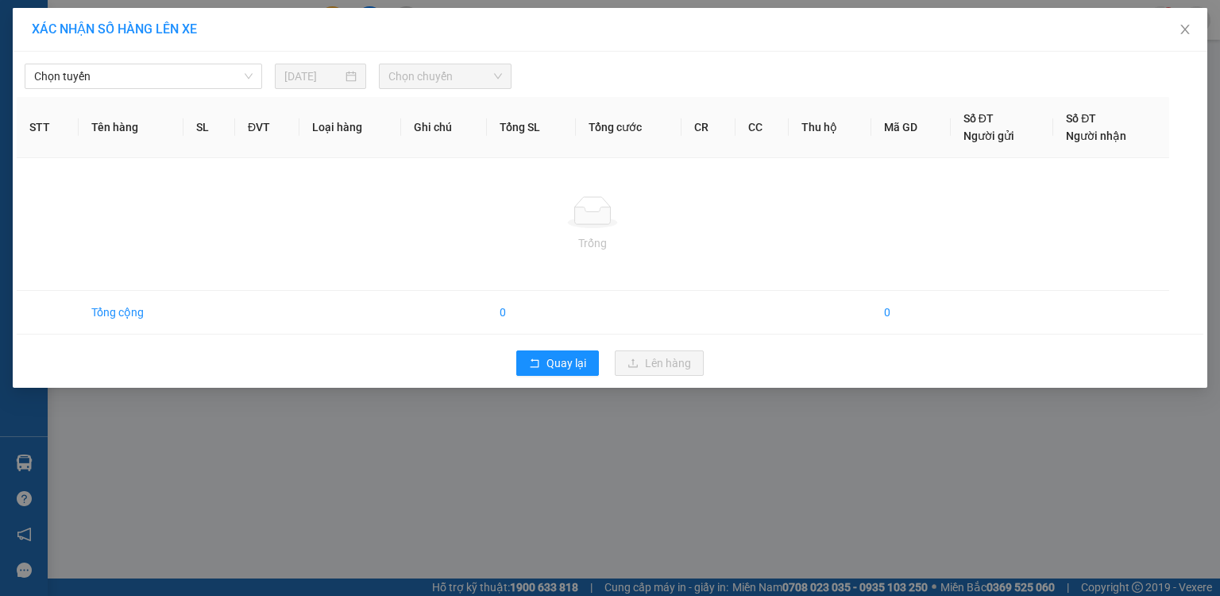
click at [180, 78] on div "XÁC NHẬN SỐ HÀNG LÊN XE Chọn tuyến [DATE] Chọn chuyến STT Tên hàng SL ĐVT Loại …" at bounding box center [610, 298] width 1220 height 596
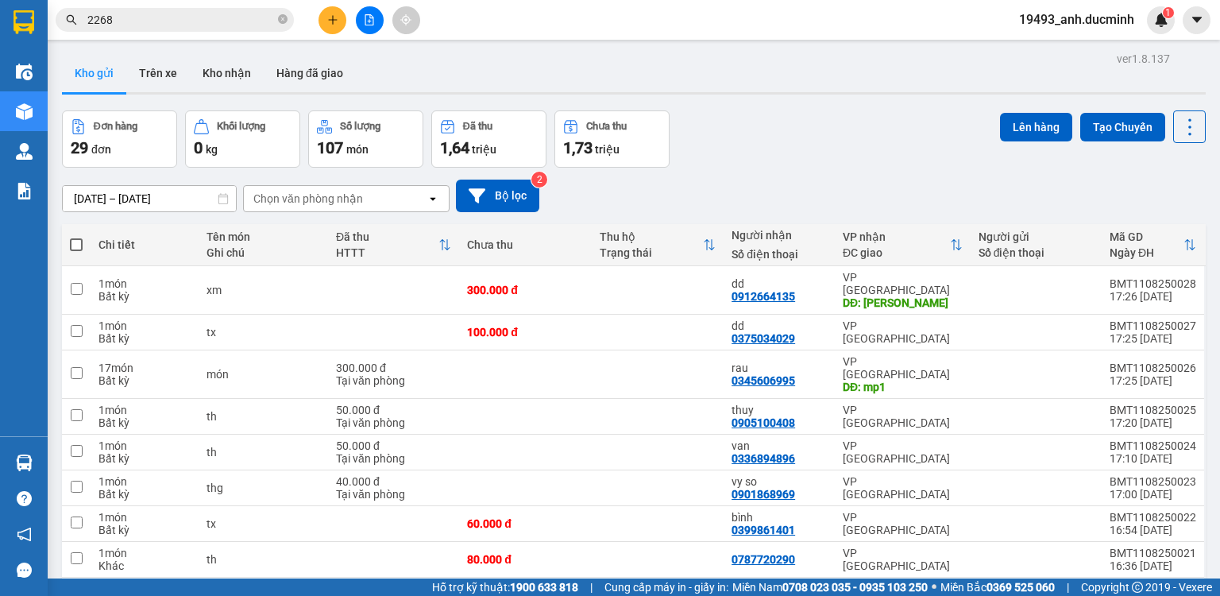
click at [76, 241] on span at bounding box center [76, 244] width 13 height 13
click at [76, 237] on input "checkbox" at bounding box center [76, 237] width 0 height 0
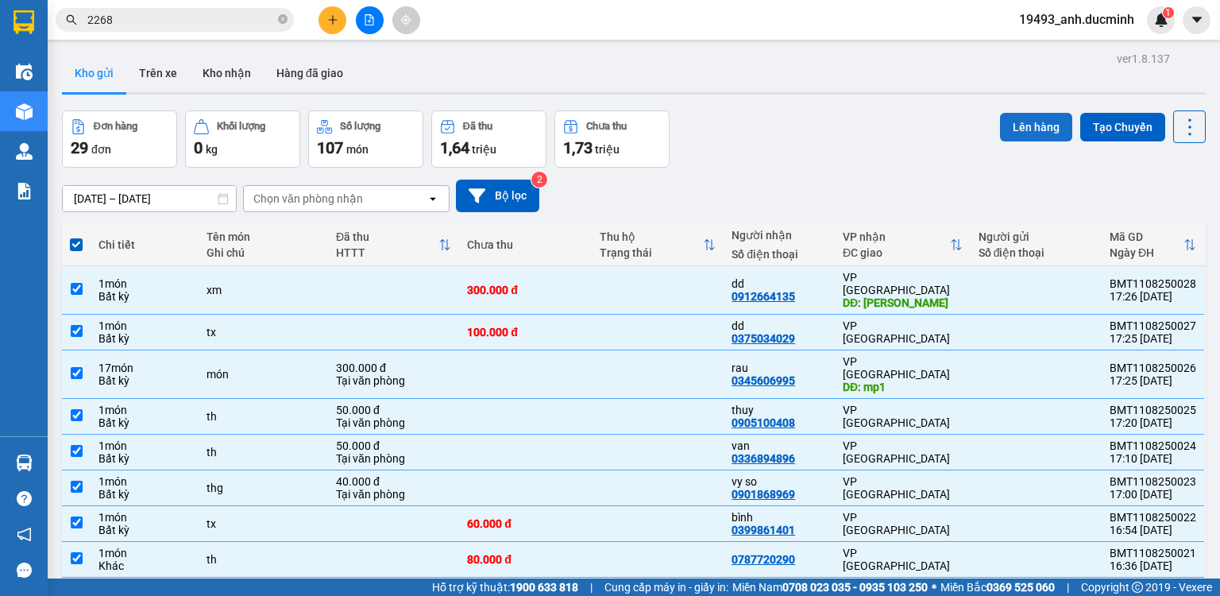
click at [1017, 117] on button "Lên hàng" at bounding box center [1036, 127] width 72 height 29
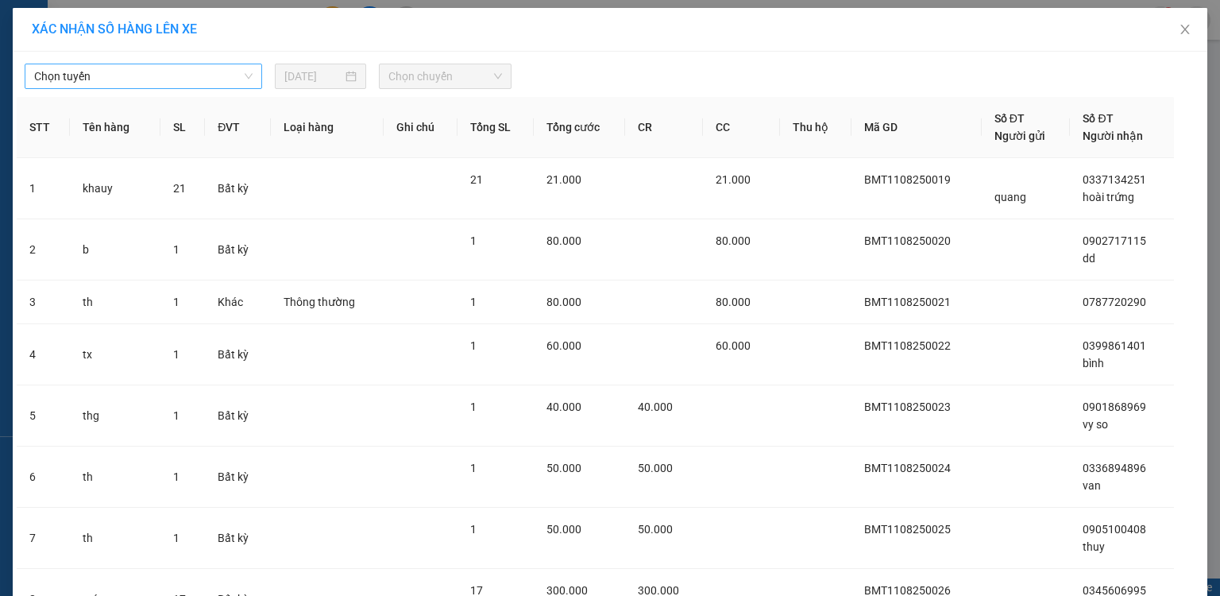
click at [174, 81] on span "Chọn tuyến" at bounding box center [143, 76] width 218 height 24
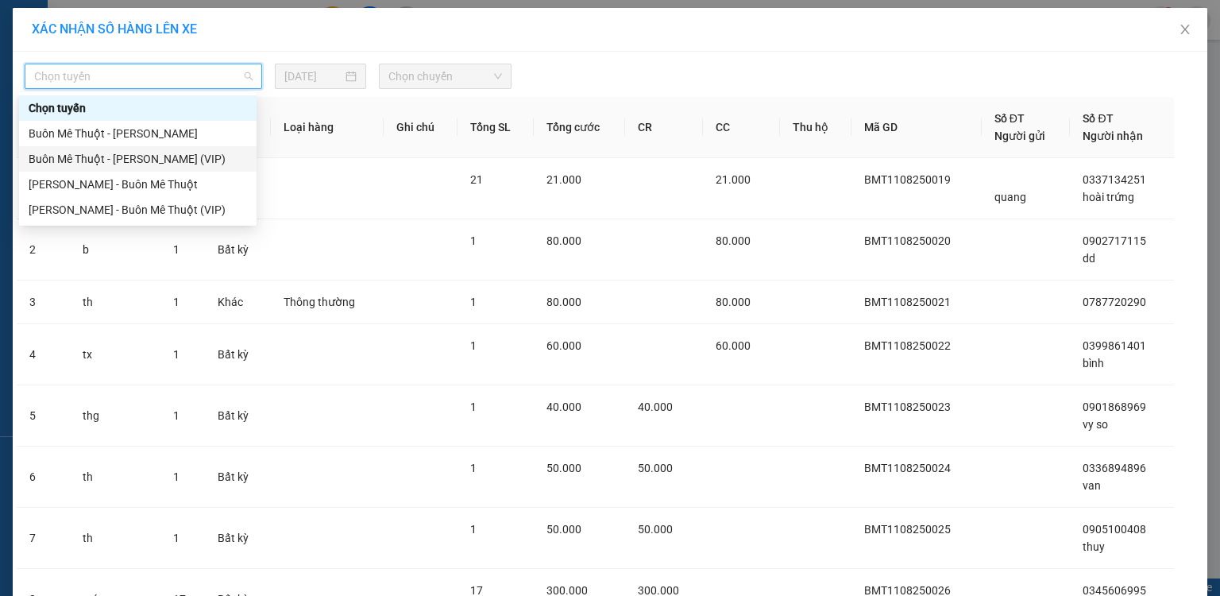
drag, startPoint x: 149, startPoint y: 163, endPoint x: 365, endPoint y: 90, distance: 228.1
click at [151, 163] on div "Buôn Mê Thuột - [PERSON_NAME] (VIP)" at bounding box center [138, 158] width 218 height 17
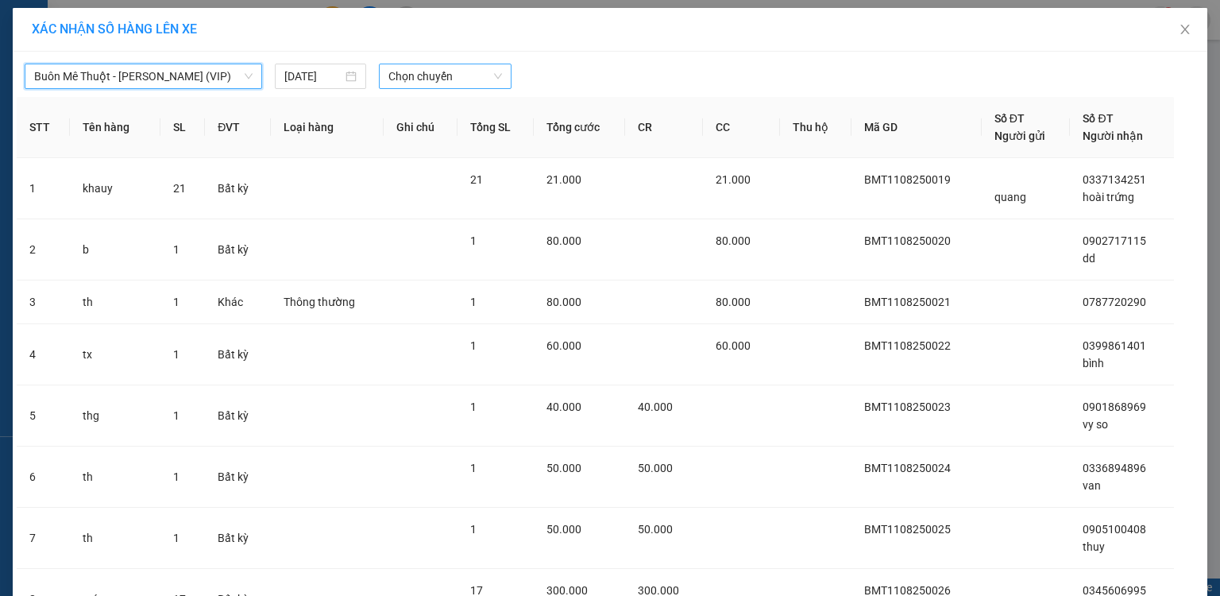
click at [411, 74] on span "Chọn chuyến" at bounding box center [445, 76] width 114 height 24
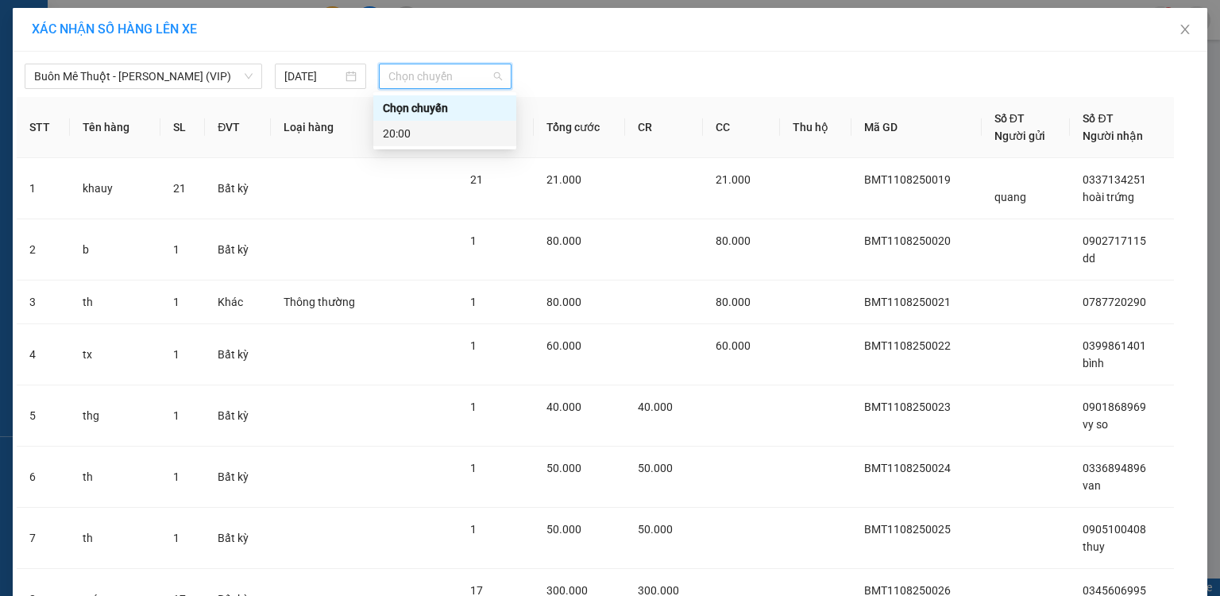
click at [401, 134] on div "20:00" at bounding box center [445, 133] width 124 height 17
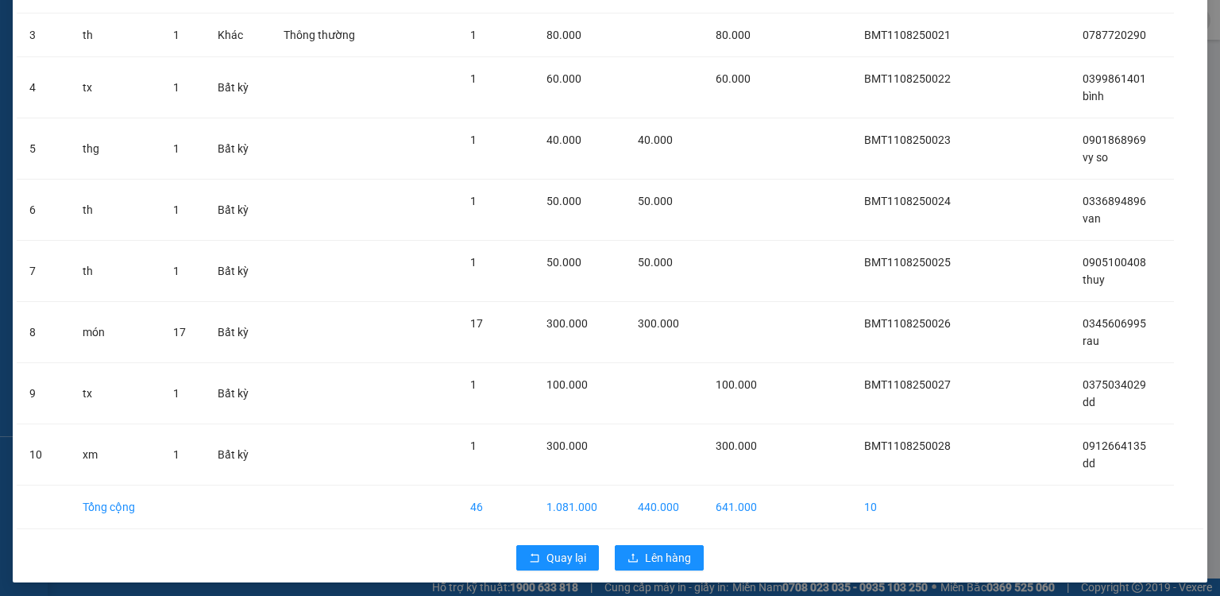
scroll to position [280, 0]
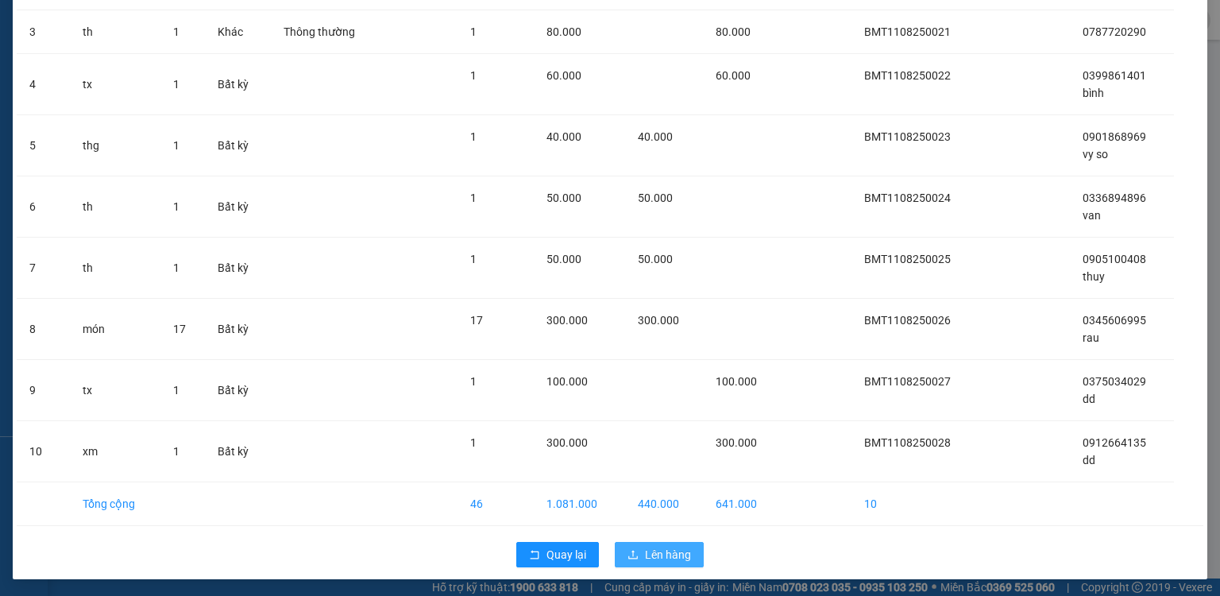
click at [638, 560] on button "Lên hàng" at bounding box center [659, 554] width 89 height 25
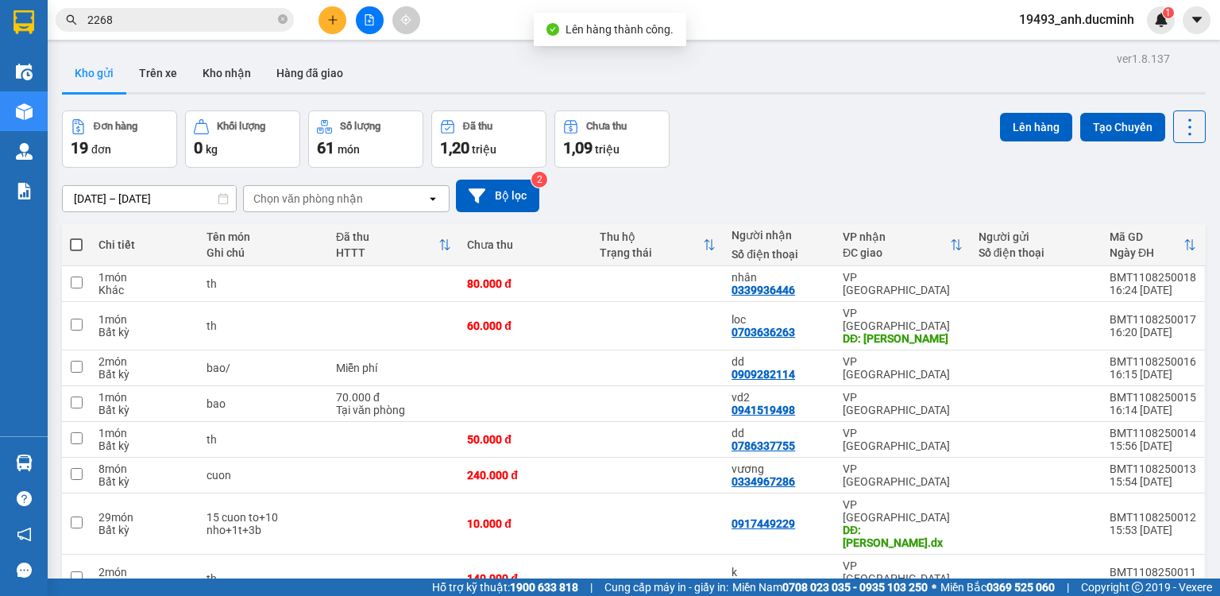
click at [331, 17] on icon "plus" at bounding box center [332, 19] width 11 height 11
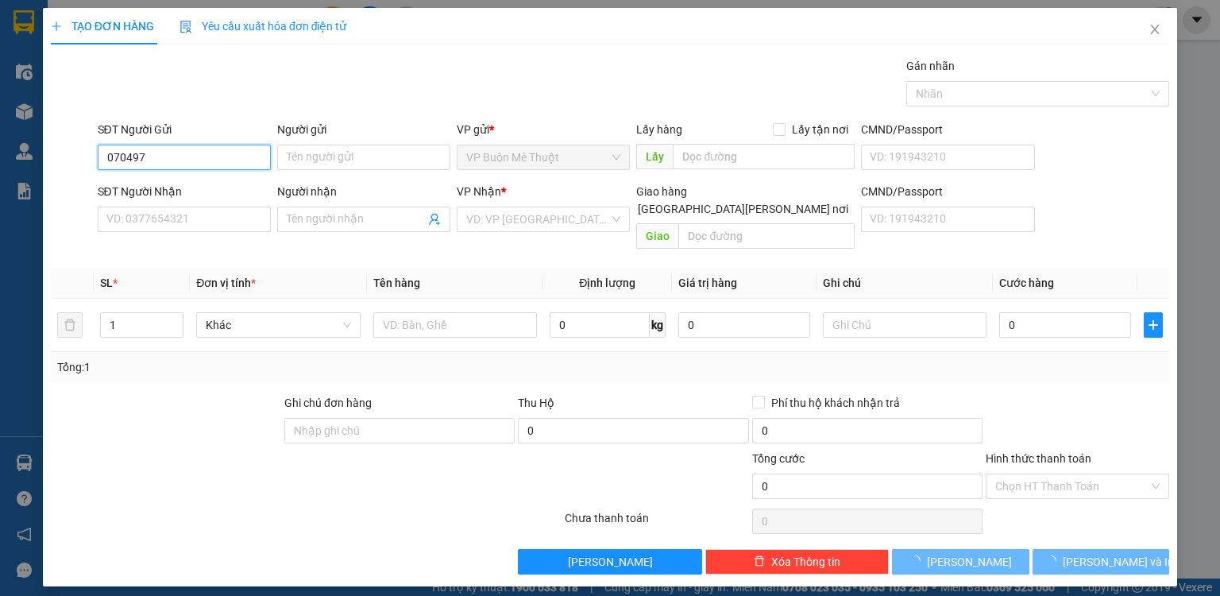
type input "0704976"
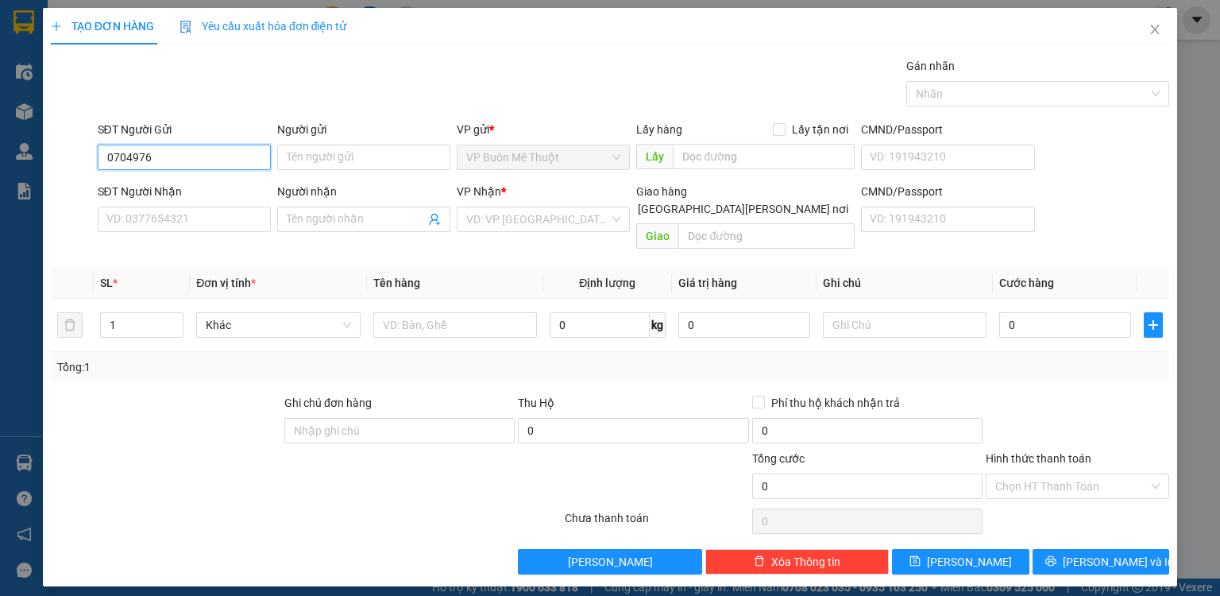
drag, startPoint x: 137, startPoint y: 161, endPoint x: 121, endPoint y: 154, distance: 18.1
click at [72, 160] on div "SĐT Người Gửi 0704976 0704976 Người gửi Tên người gửi VP gửi * VP Buôn Mê Thuột…" at bounding box center [610, 149] width 1122 height 56
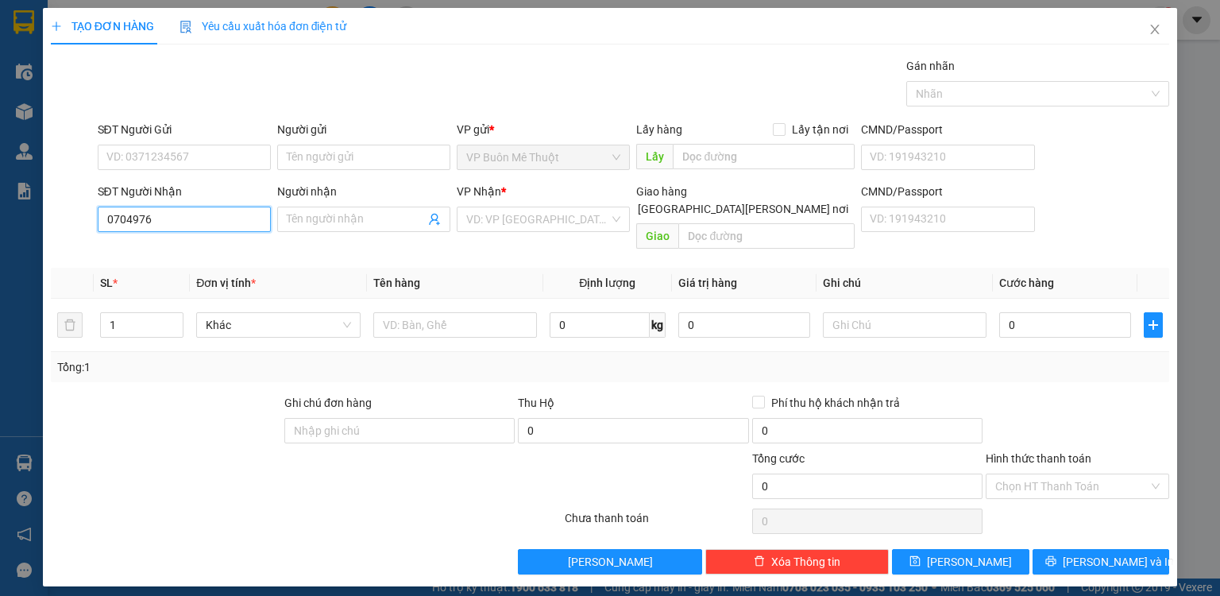
click at [192, 221] on input "0704976" at bounding box center [184, 219] width 173 height 25
click at [194, 220] on input "0704976" at bounding box center [184, 219] width 173 height 25
click at [189, 245] on div "0704976566 - dd" at bounding box center [184, 249] width 154 height 17
type input "0704976566"
type input "dd"
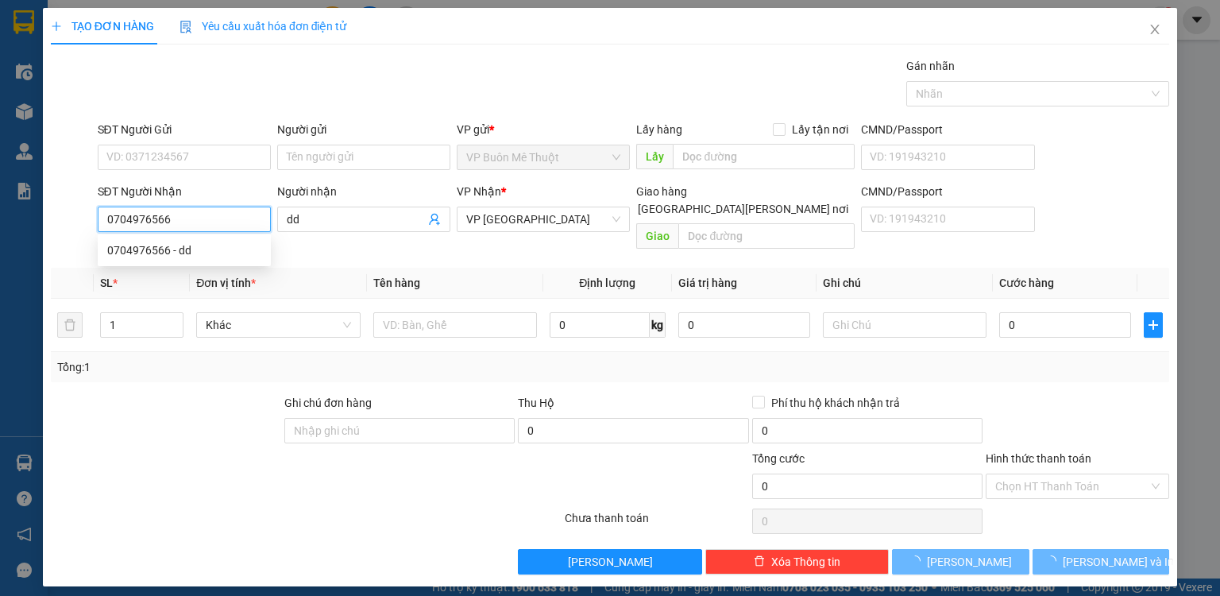
type input "200.000"
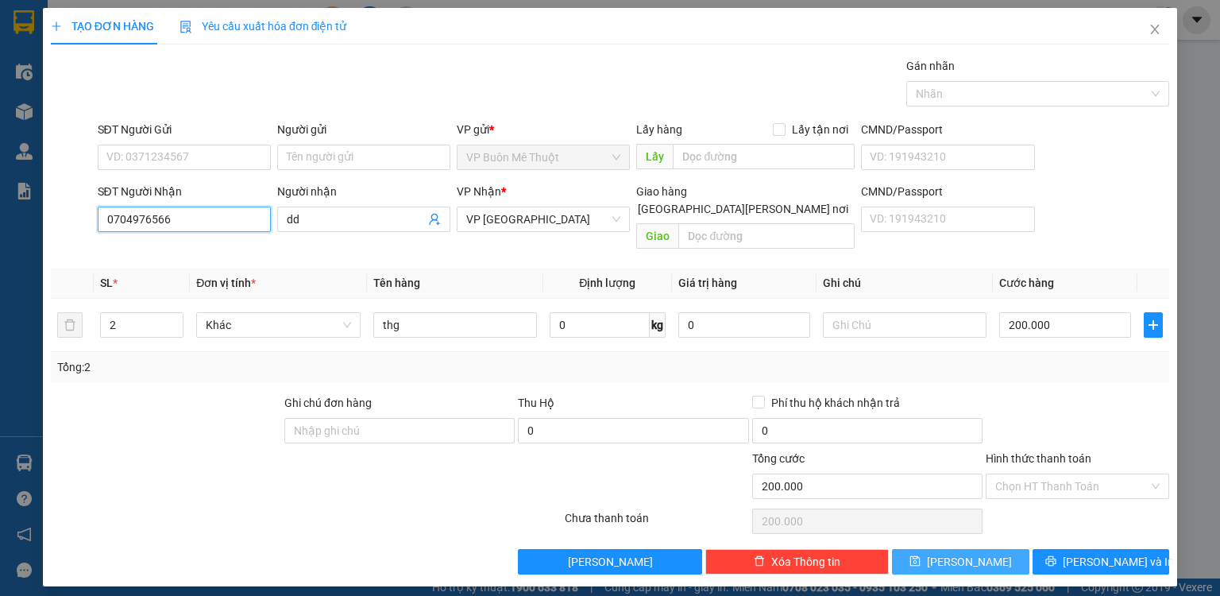
type input "0704976566"
click at [1013, 549] on button "[PERSON_NAME]" at bounding box center [960, 561] width 137 height 25
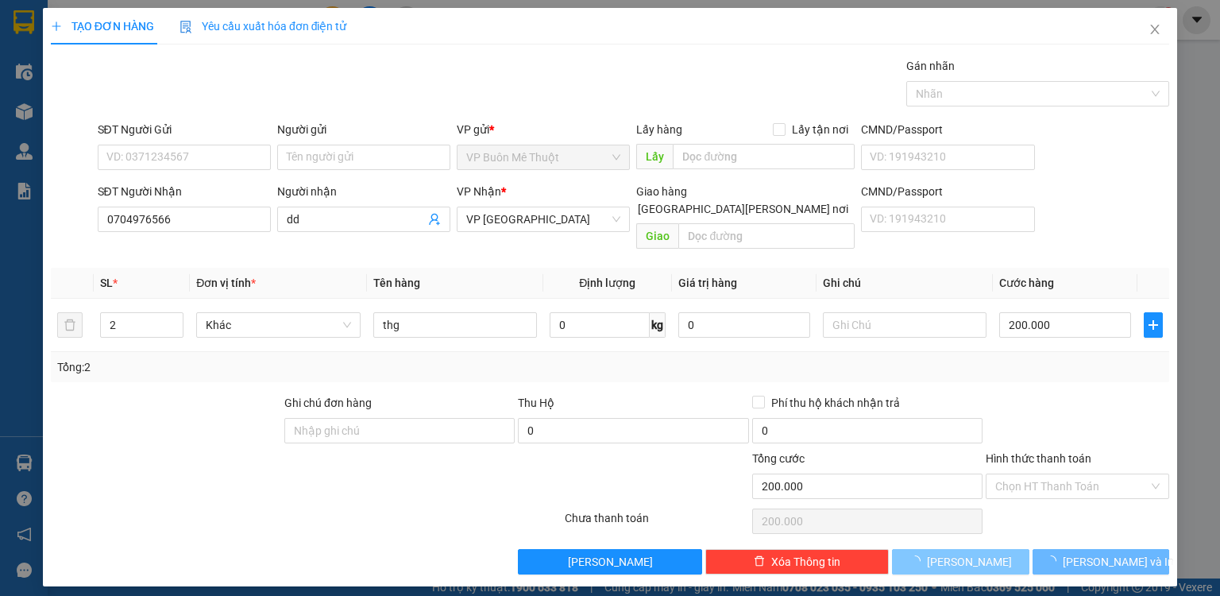
type input "0"
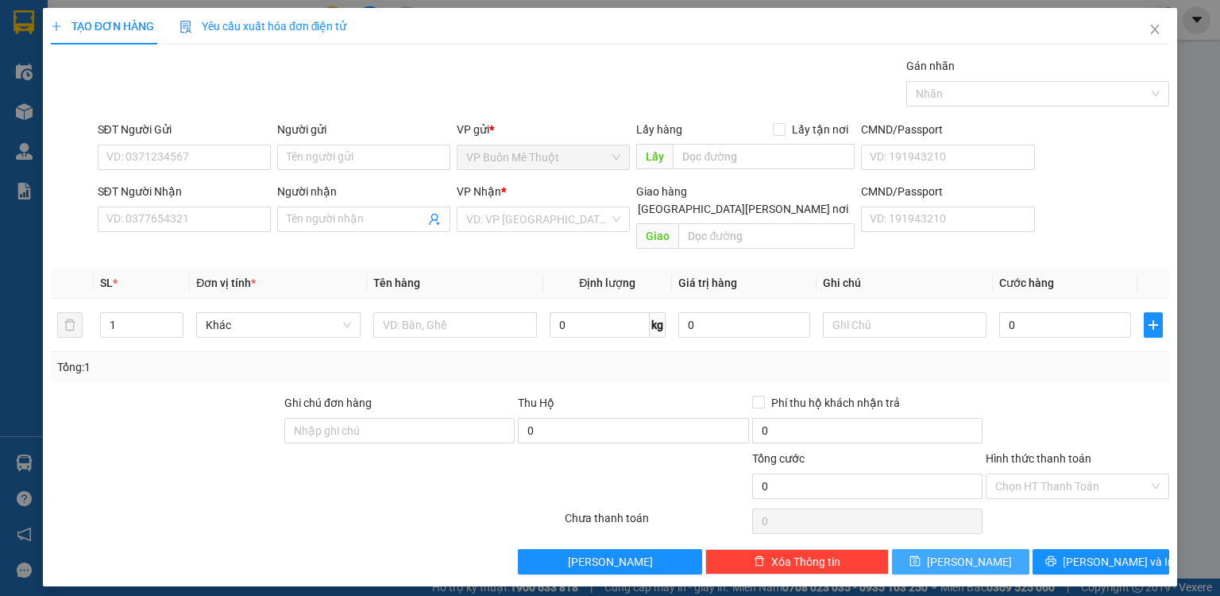
click at [892, 549] on button "[PERSON_NAME]" at bounding box center [960, 561] width 137 height 25
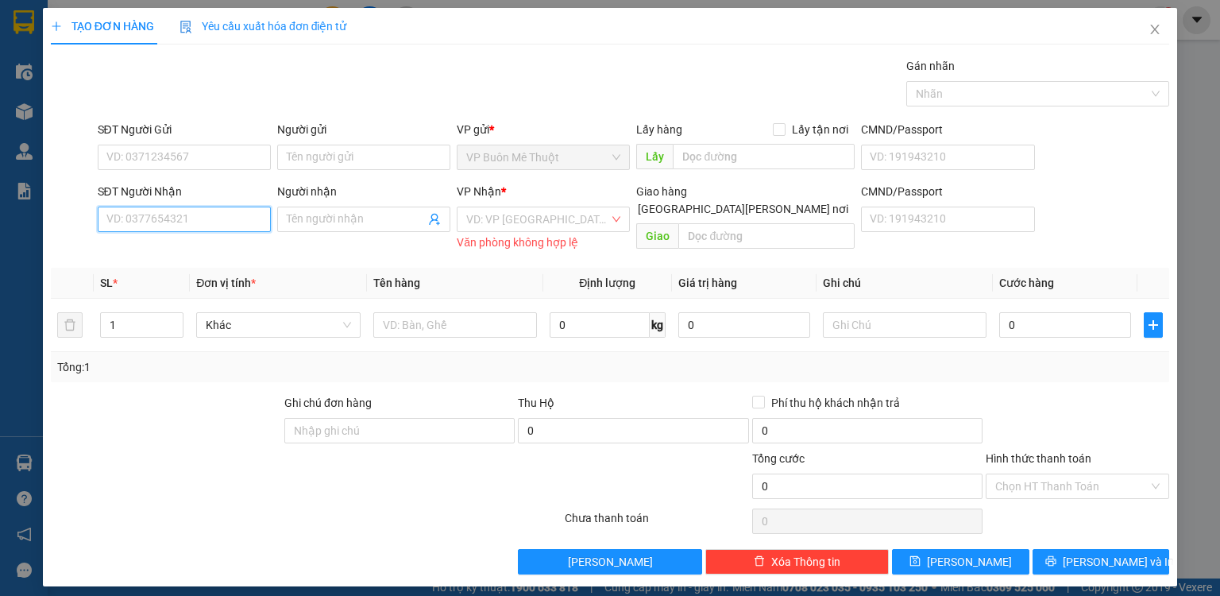
click at [210, 207] on input "SĐT Người Nhận" at bounding box center [184, 219] width 173 height 25
click at [340, 155] on input "Người gửi" at bounding box center [363, 157] width 173 height 25
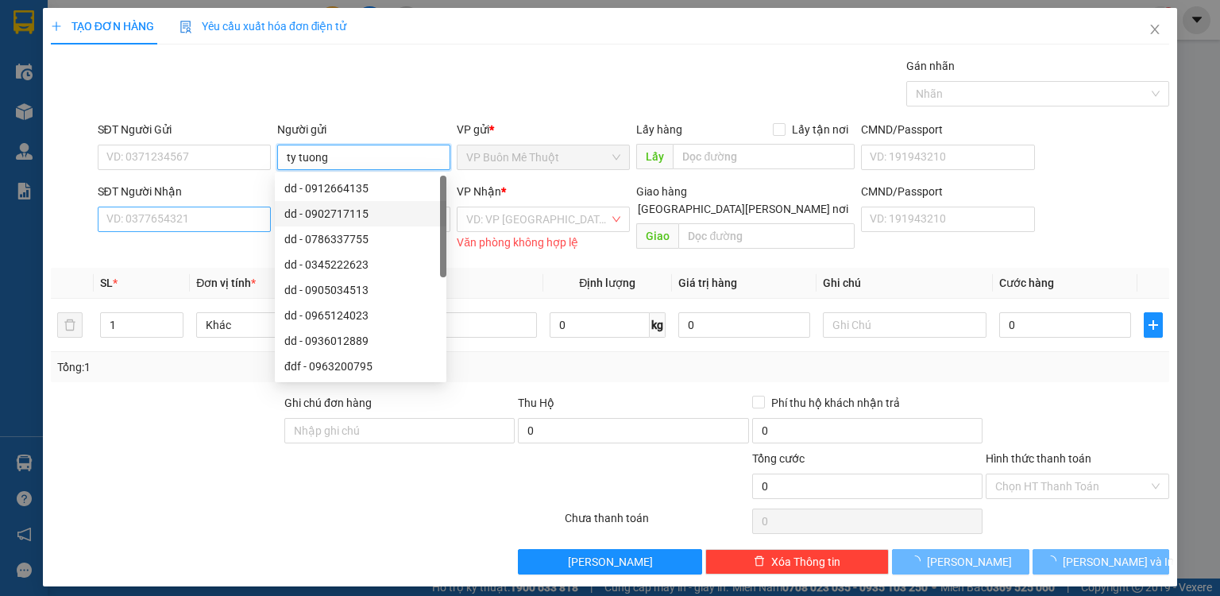
type input "ty tuong"
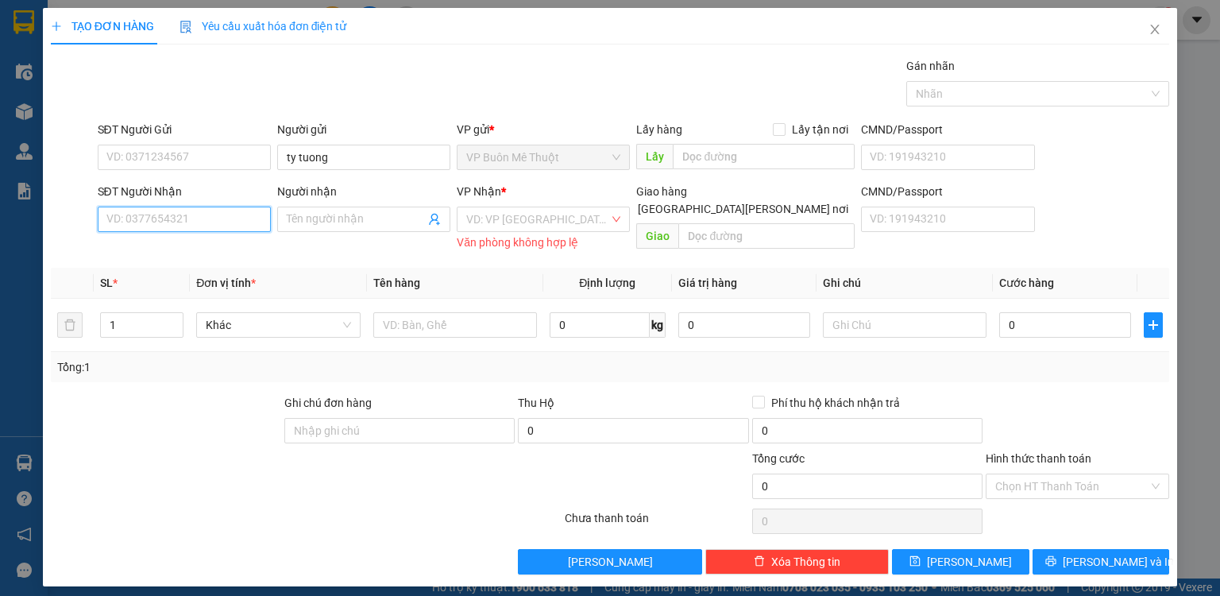
click at [213, 215] on input "SĐT Người Nhận" at bounding box center [184, 219] width 173 height 25
type input "5"
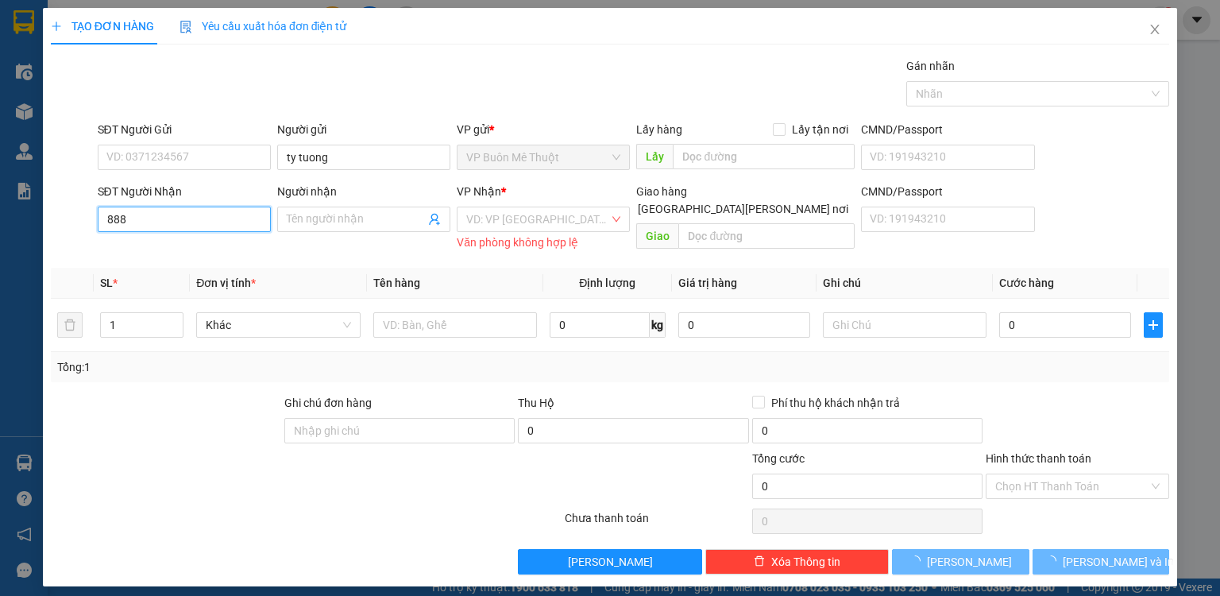
click at [214, 215] on input "888" at bounding box center [184, 219] width 173 height 25
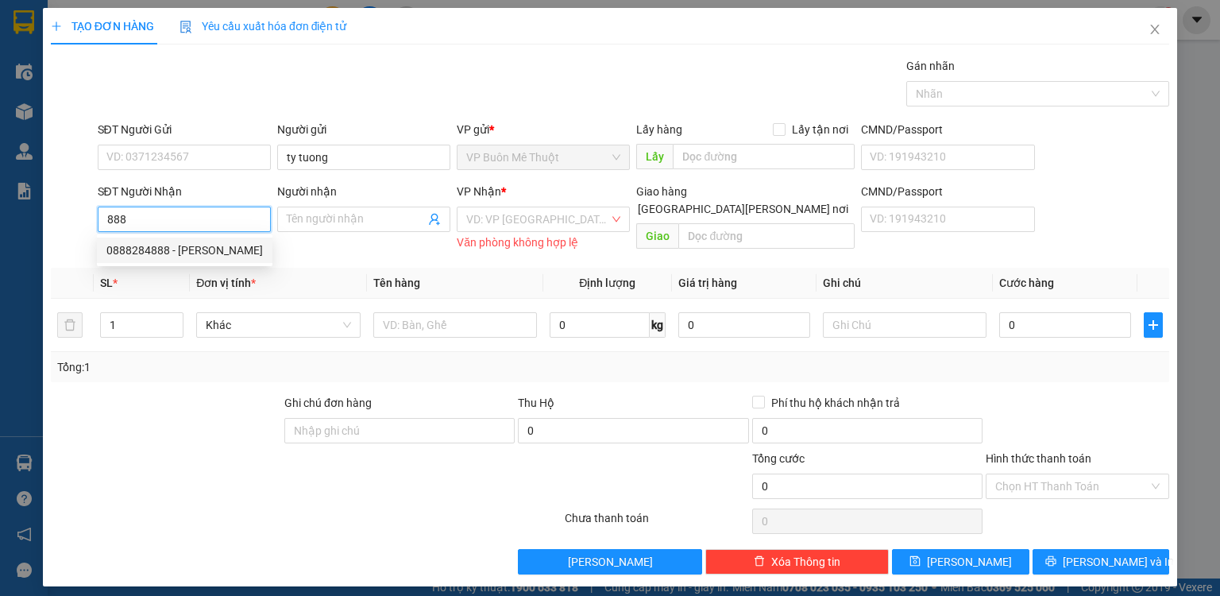
click at [200, 248] on div "0888284888 - hùng trứng" at bounding box center [184, 249] width 156 height 17
type input "0888284888"
type input "hùng trứng"
type input "hoc mon"
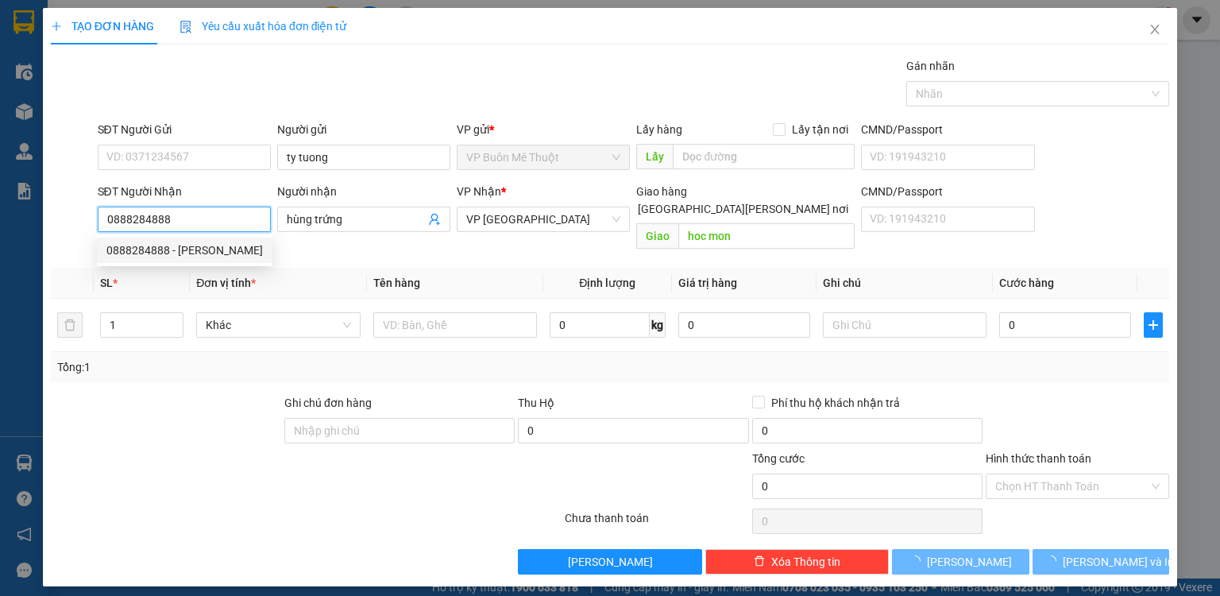
type input "21.000"
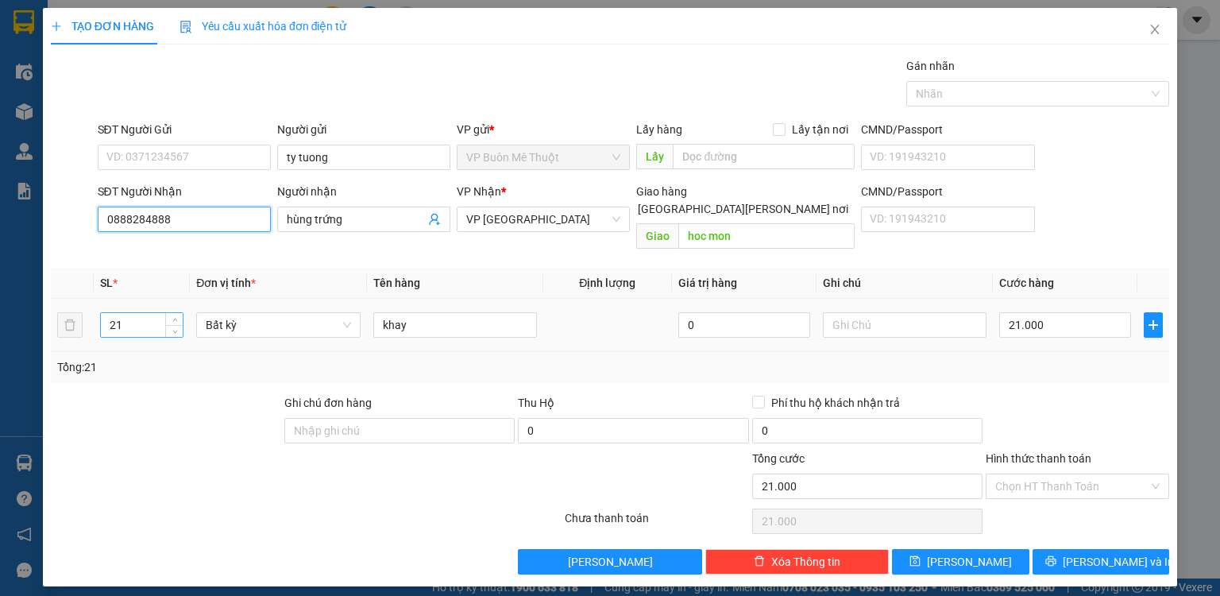
type input "0888284888"
click at [154, 313] on input "21" at bounding box center [142, 325] width 82 height 24
type input "2"
type input "16"
click at [1080, 312] on input "21.000" at bounding box center [1065, 324] width 132 height 25
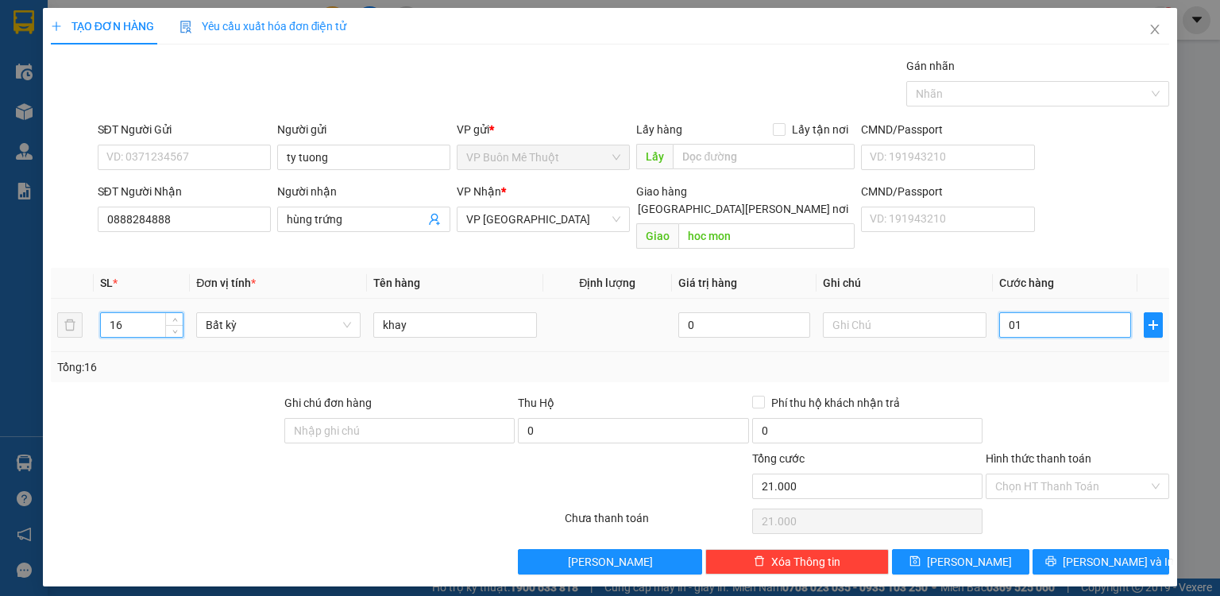
type input "015"
type input "15"
type input "015"
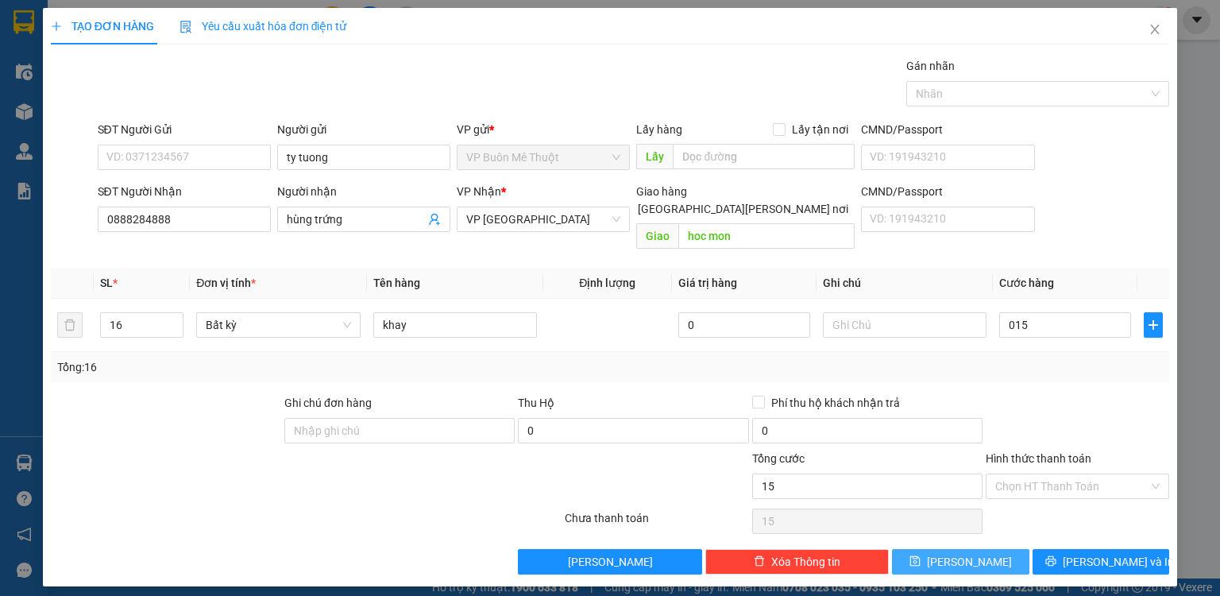
type input "15.000"
click at [986, 549] on button "[PERSON_NAME]" at bounding box center [960, 561] width 137 height 25
type input "0"
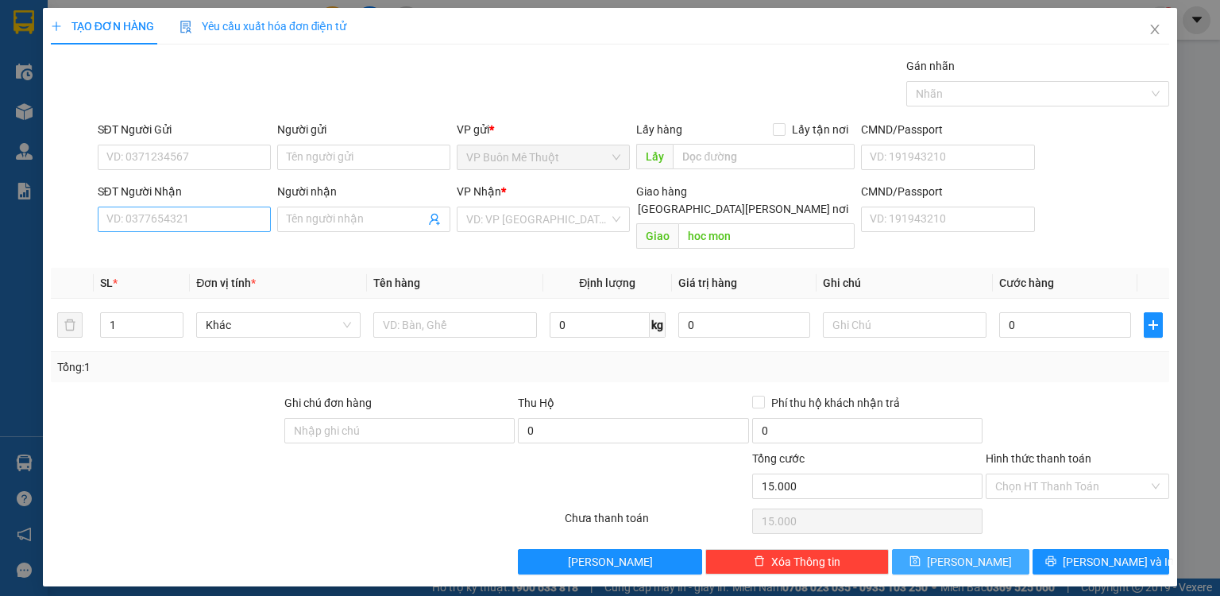
type input "0"
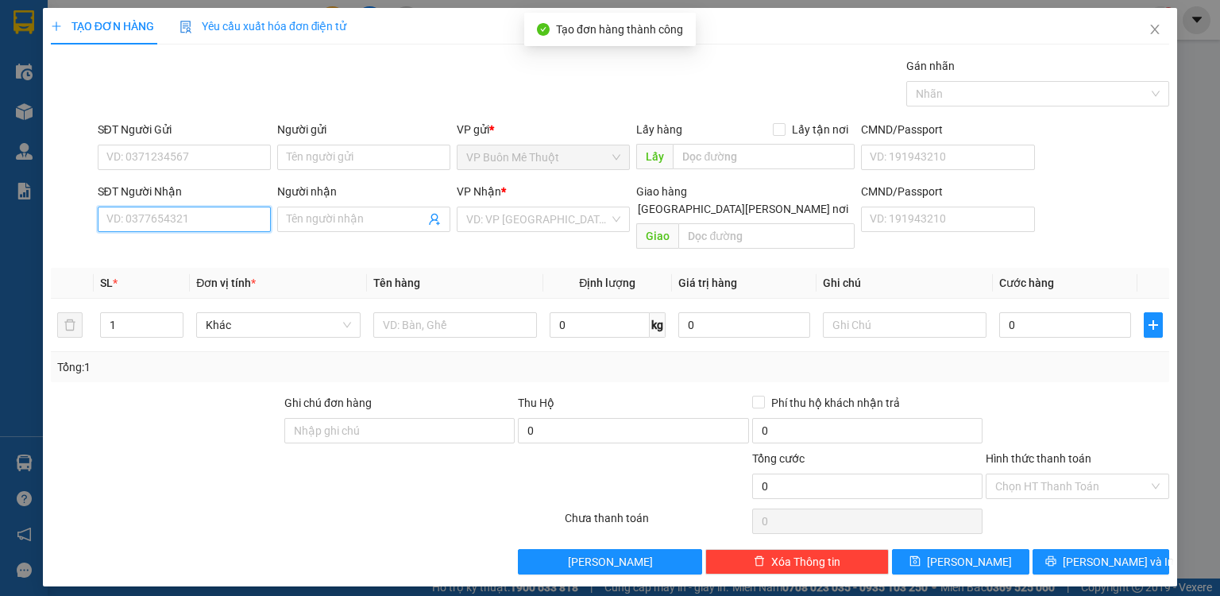
click at [239, 217] on input "SĐT Người Nhận" at bounding box center [184, 219] width 173 height 25
click at [206, 214] on input "SĐT Người Nhận" at bounding box center [184, 219] width 173 height 25
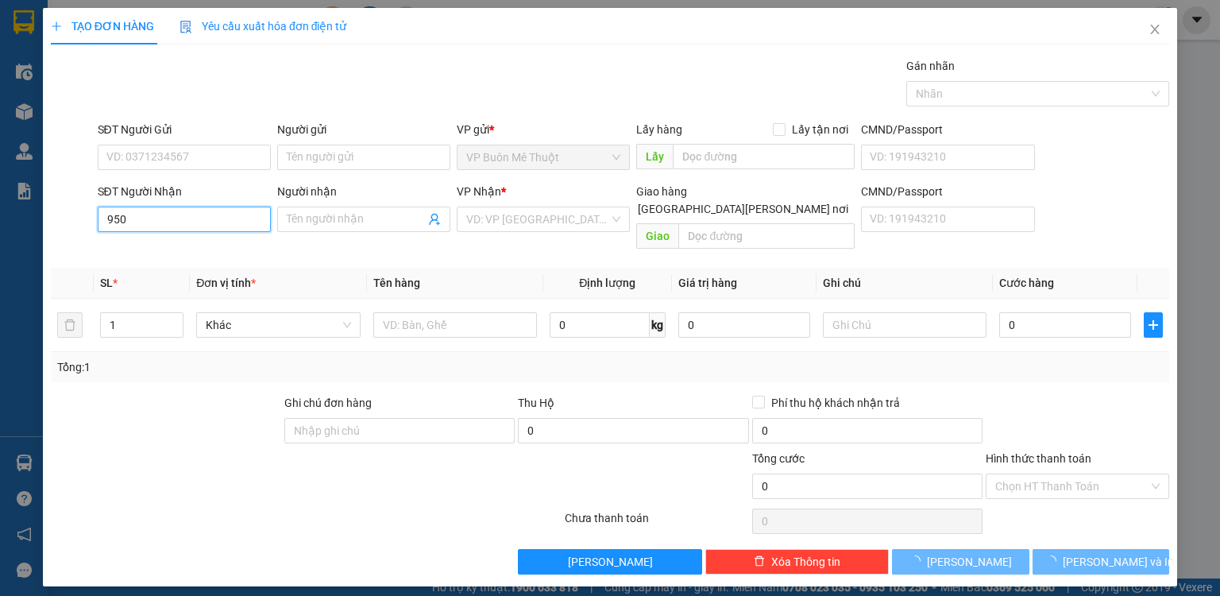
click at [207, 214] on input "950" at bounding box center [184, 219] width 173 height 25
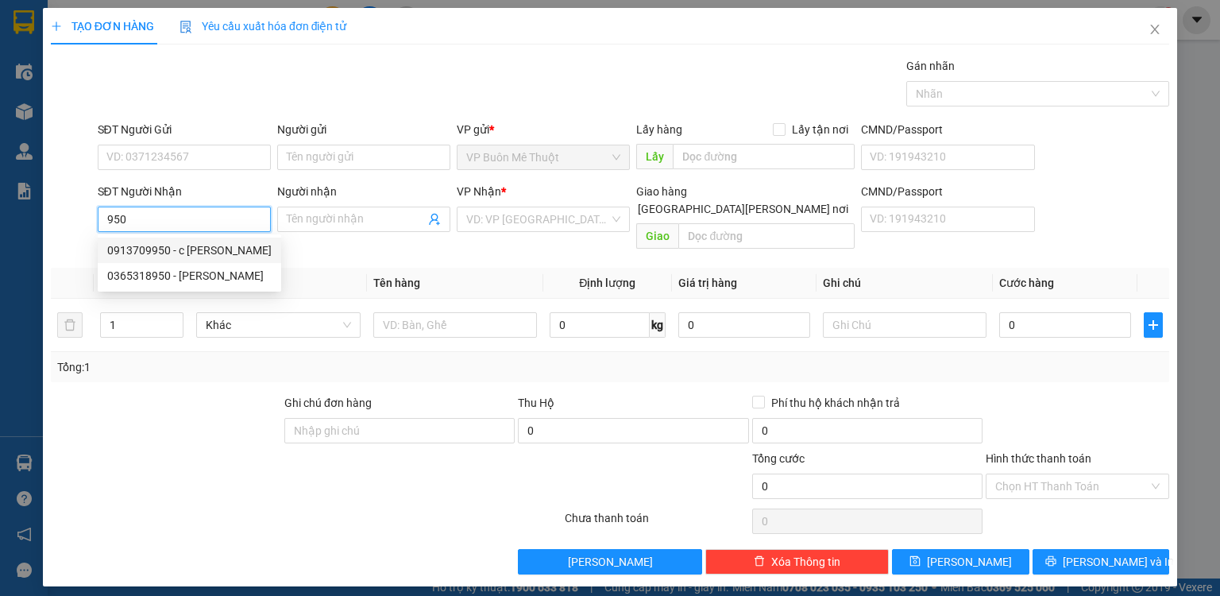
click at [176, 249] on div "0913709950 - c nhan" at bounding box center [189, 249] width 164 height 17
type input "0913709950"
type input "c nhan"
type input "dong xoai"
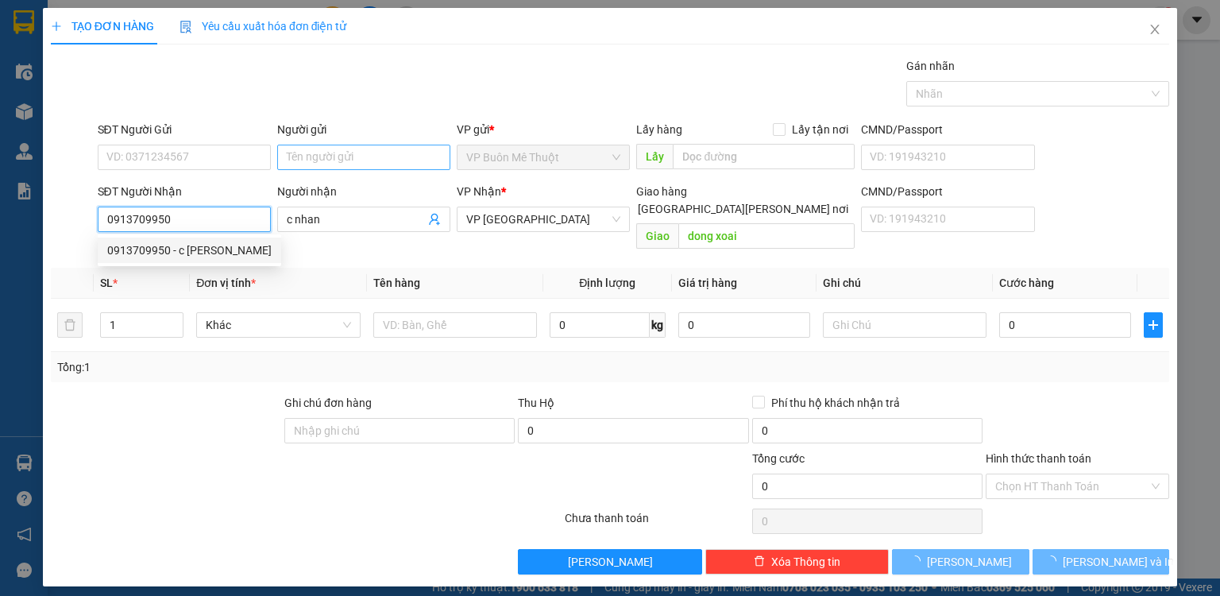
type input "0913709950"
type input "30.000"
click at [378, 146] on input "Người gửi" at bounding box center [363, 157] width 173 height 25
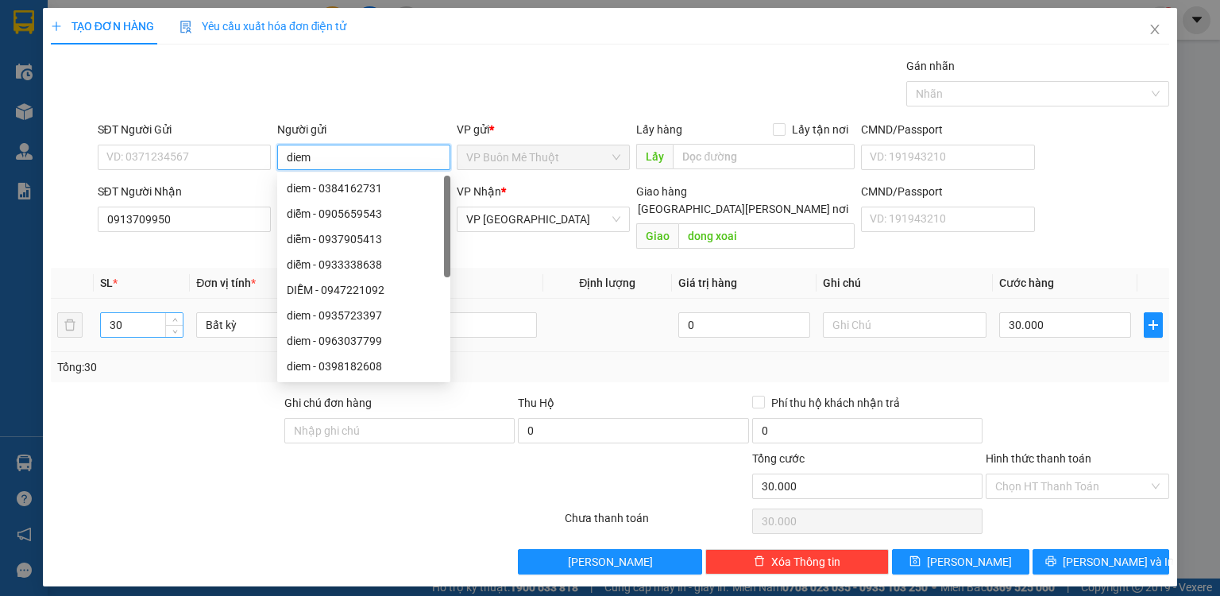
type input "diem"
click at [156, 313] on input "30" at bounding box center [142, 325] width 82 height 24
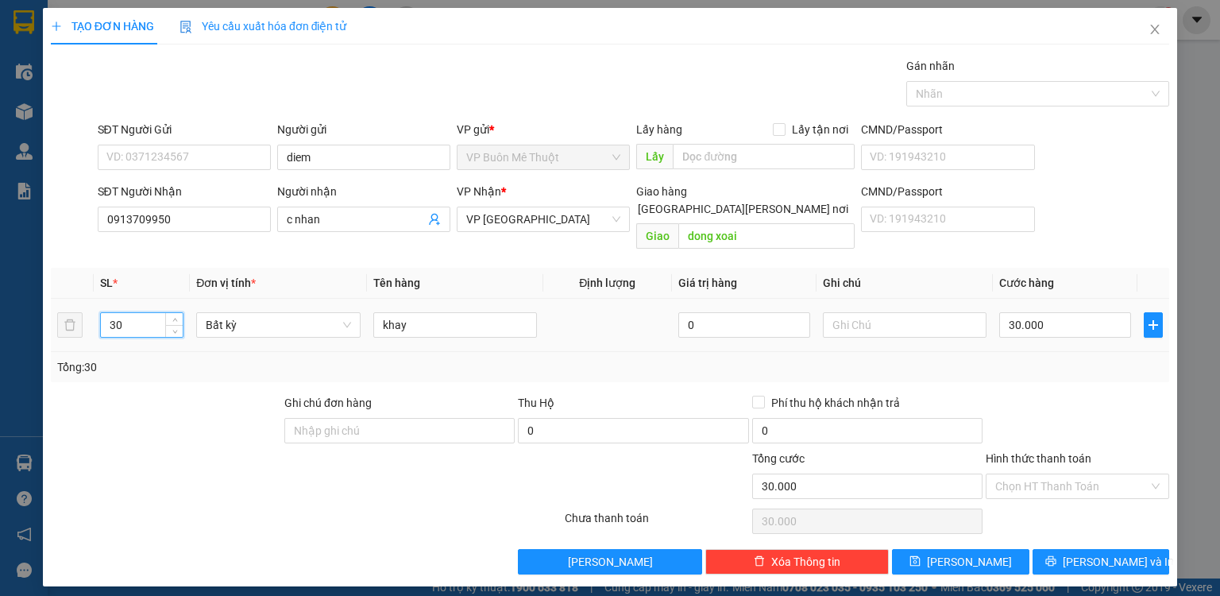
type input "3"
type input "13"
type input "013"
type input "13"
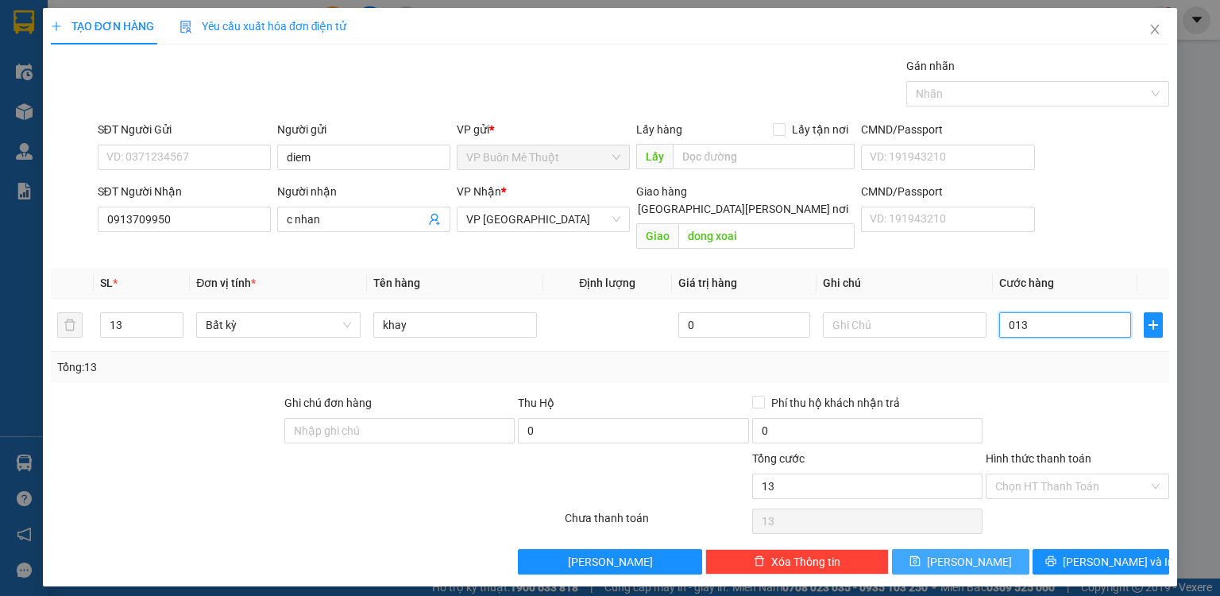
type input "013"
type input "13.000"
drag, startPoint x: 1007, startPoint y: 548, endPoint x: 759, endPoint y: 375, distance: 302.3
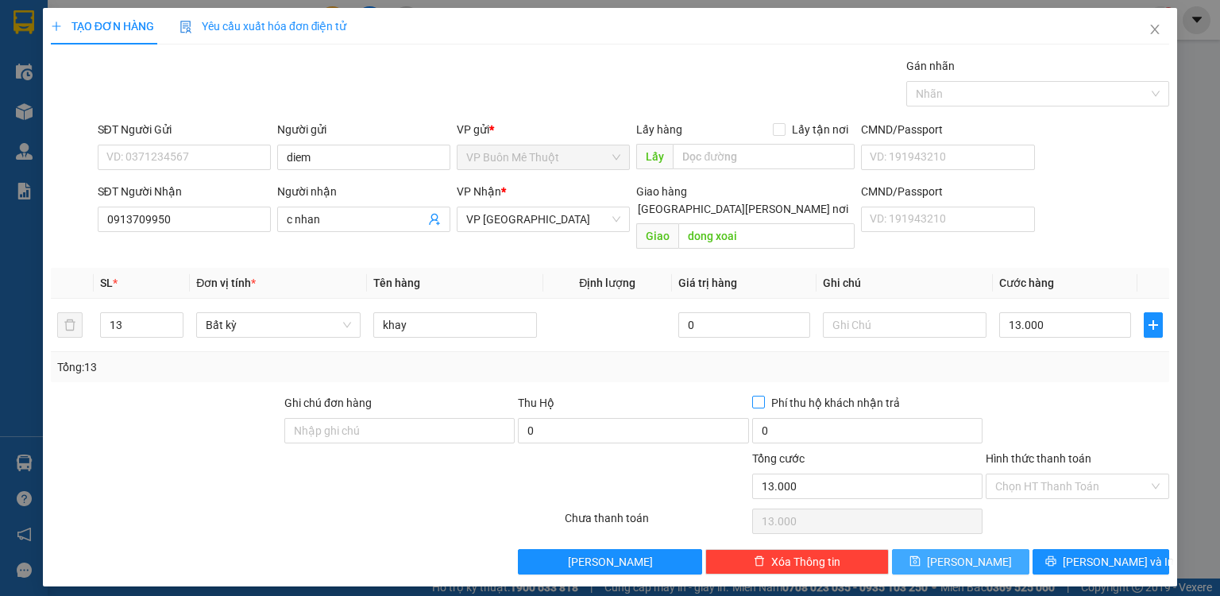
click at [1008, 549] on button "[PERSON_NAME]" at bounding box center [960, 561] width 137 height 25
type input "0"
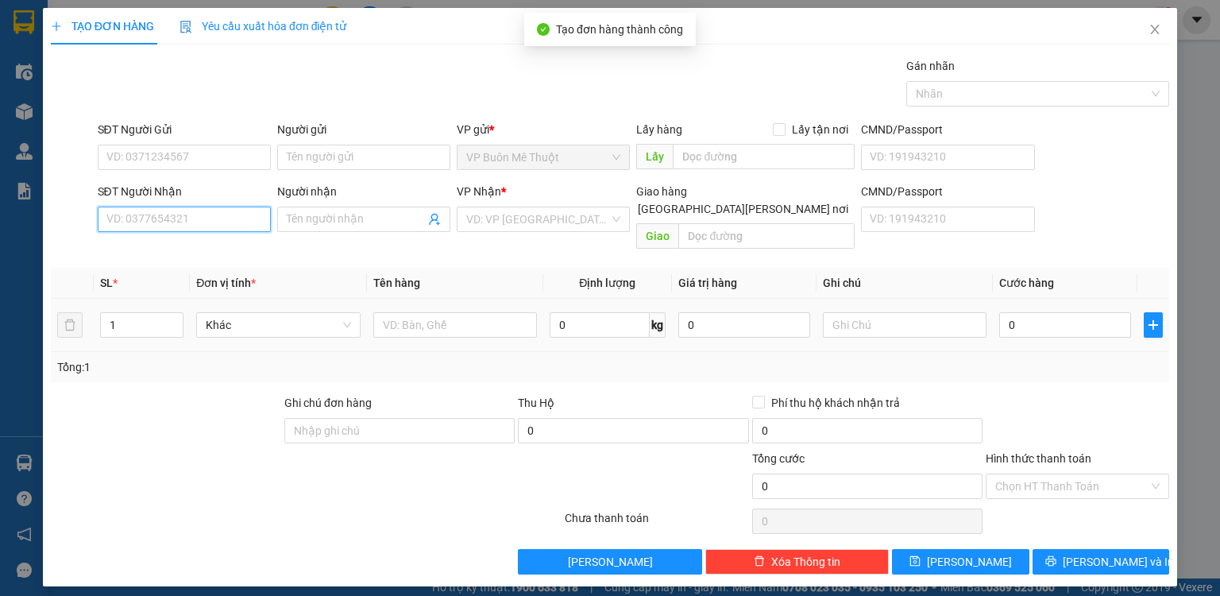
click at [186, 216] on input "SĐT Người Nhận" at bounding box center [184, 219] width 173 height 25
click at [187, 218] on input "888" at bounding box center [184, 219] width 173 height 25
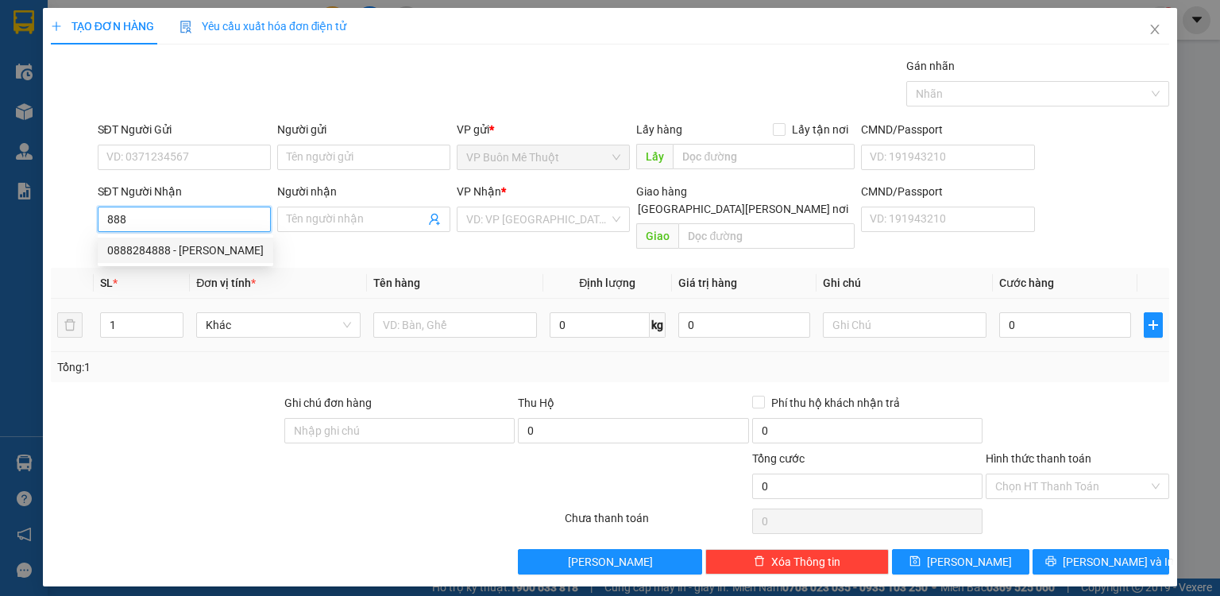
drag, startPoint x: 187, startPoint y: 255, endPoint x: 284, endPoint y: 196, distance: 113.3
click at [199, 249] on div "0888284888 - hùng trứng" at bounding box center [185, 249] width 156 height 17
type input "0888284888"
type input "hùng trứng"
type input "hoc mon"
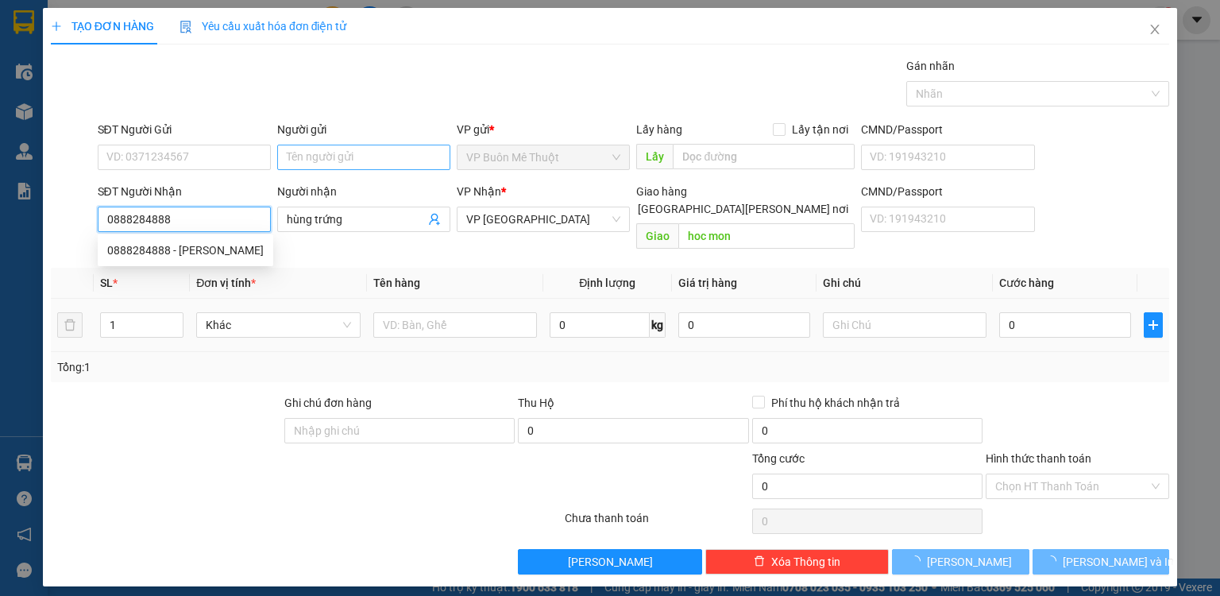
type input "15.000"
type input "0888284888"
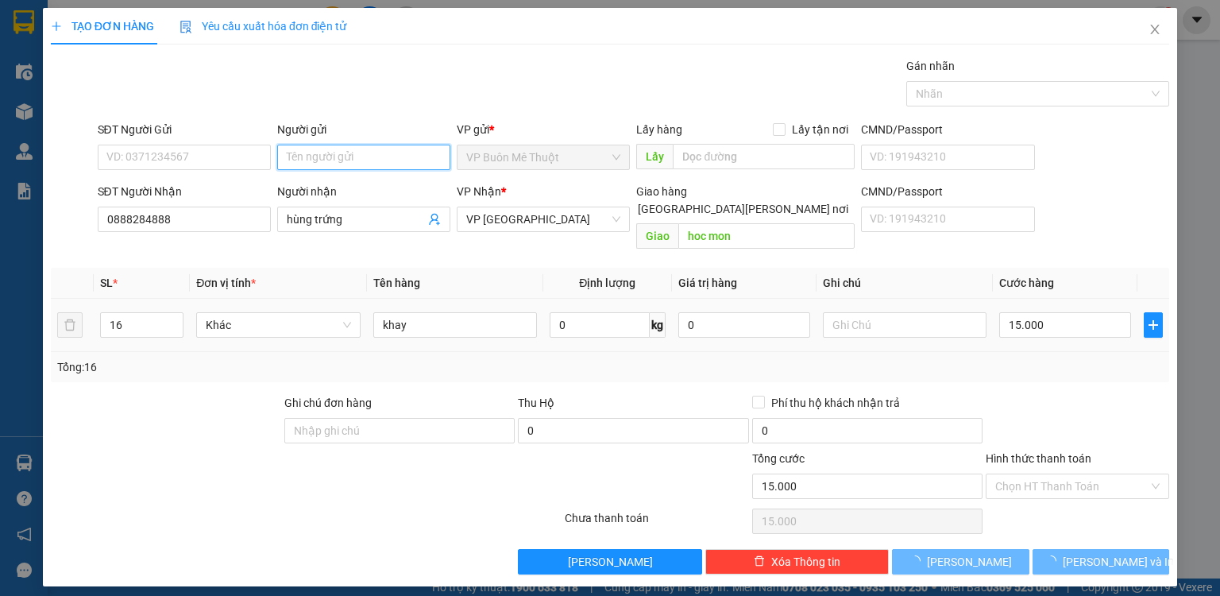
click at [332, 149] on input "Người gửi" at bounding box center [363, 157] width 173 height 25
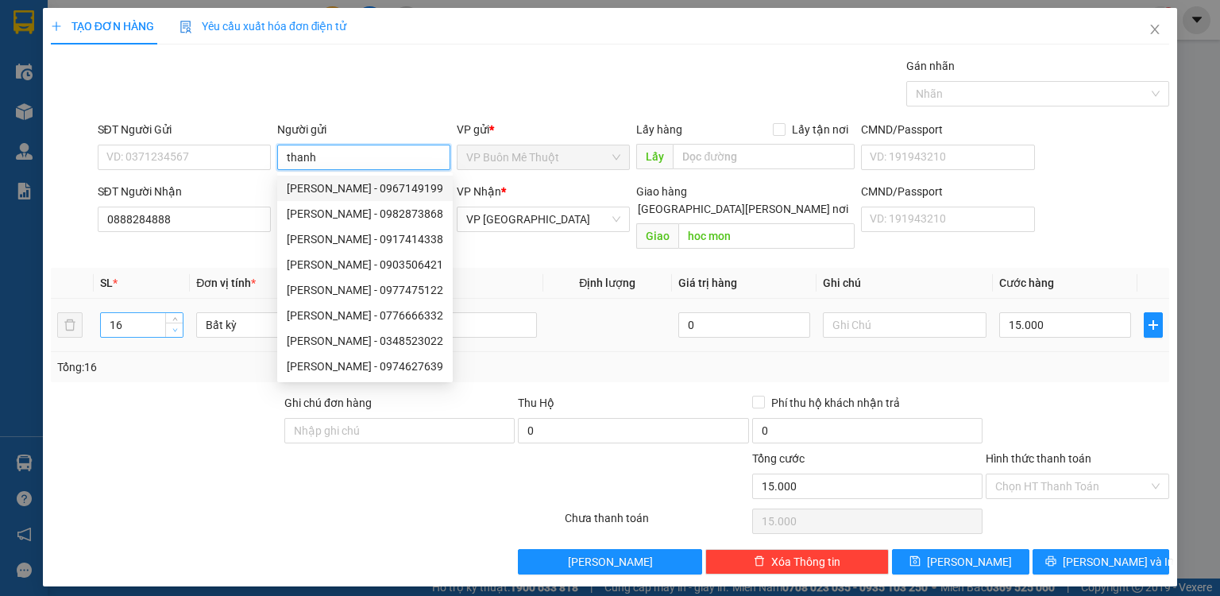
type input "thanh"
type input "15"
drag, startPoint x: 172, startPoint y: 314, endPoint x: 211, endPoint y: 306, distance: 39.7
click at [175, 326] on span "down" at bounding box center [175, 331] width 10 height 10
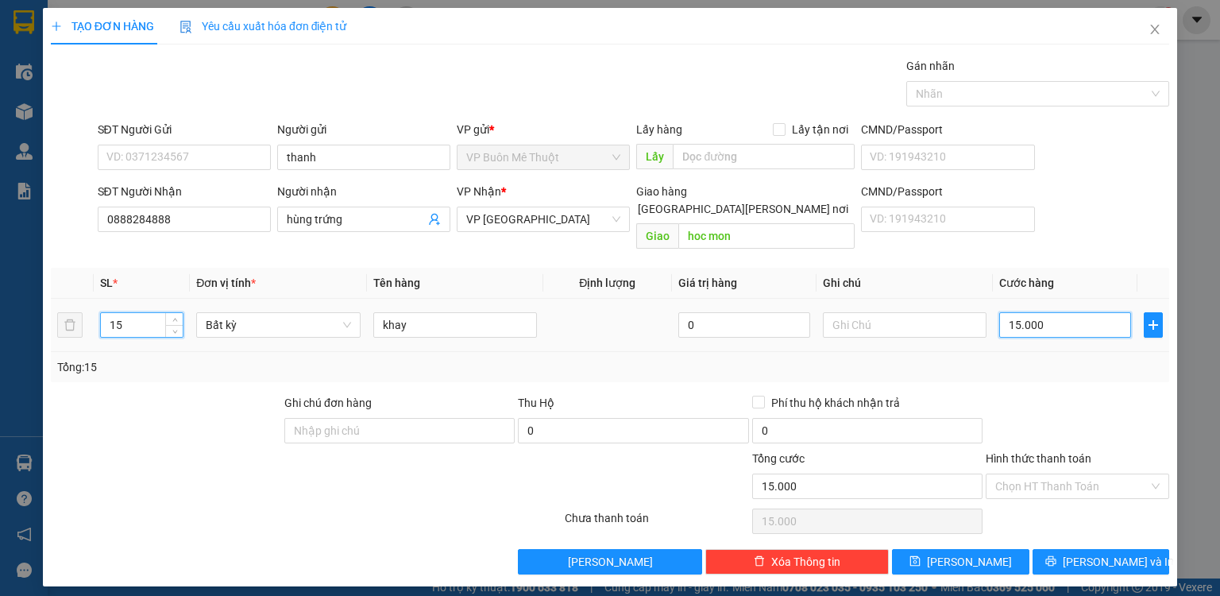
click at [1090, 312] on input "15.000" at bounding box center [1065, 324] width 132 height 25
type input "01"
type input "1"
type input "015"
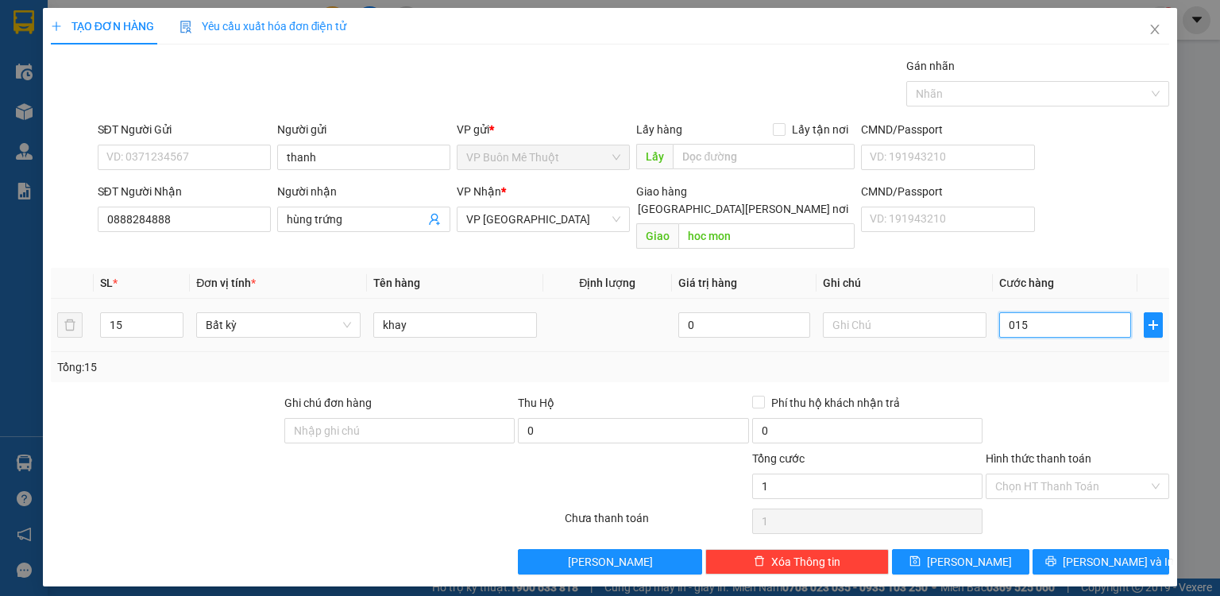
type input "15"
type input "015"
type input "15.000"
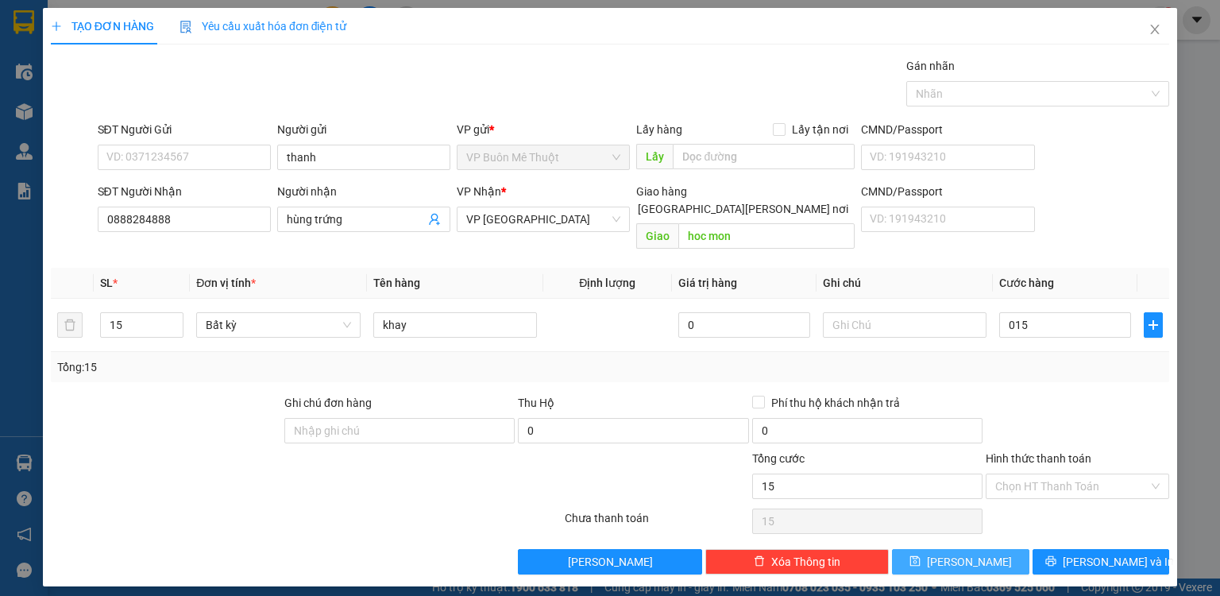
type input "15.000"
click at [971, 553] on span "[PERSON_NAME]" at bounding box center [969, 561] width 85 height 17
type input "0"
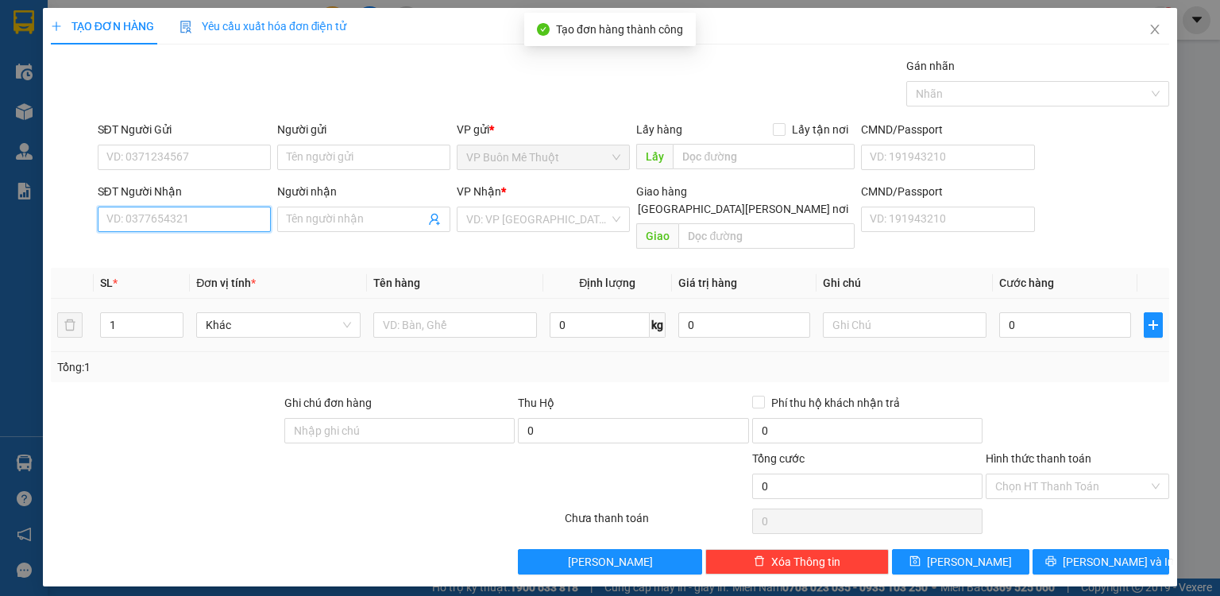
drag, startPoint x: 213, startPoint y: 219, endPoint x: 222, endPoint y: 213, distance: 11.5
click at [214, 218] on input "SĐT Người Nhận" at bounding box center [184, 219] width 173 height 25
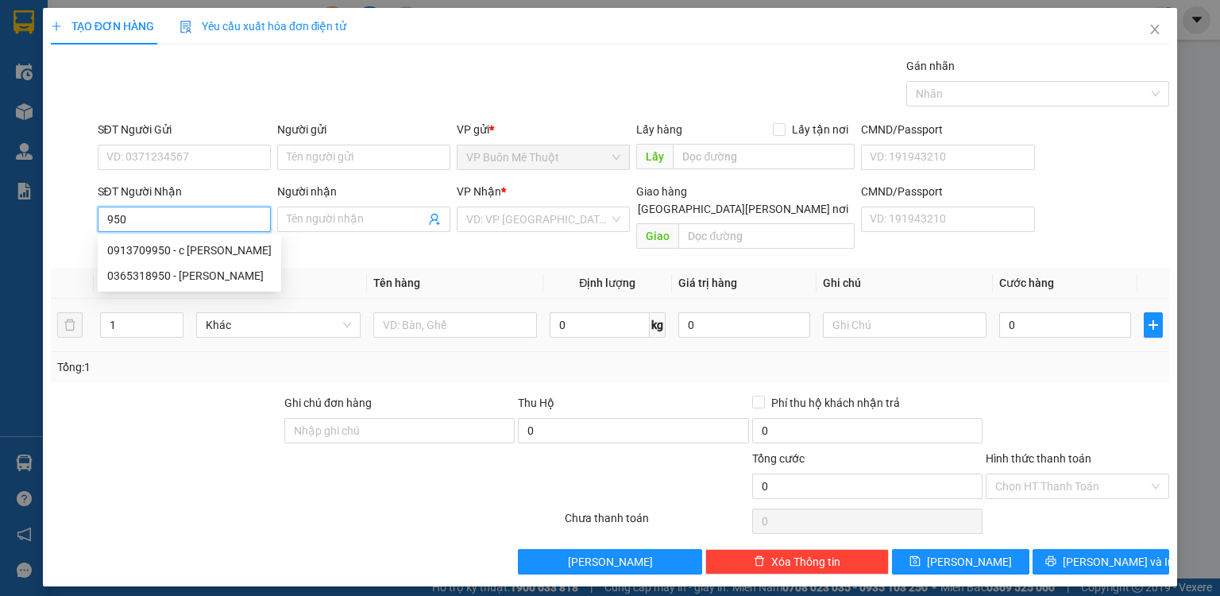
click at [221, 215] on input "950" at bounding box center [184, 219] width 173 height 25
click at [207, 251] on div "0913709950 - c nhan" at bounding box center [189, 249] width 164 height 17
type input "0913709950"
type input "c nhan"
type input "dong xoai"
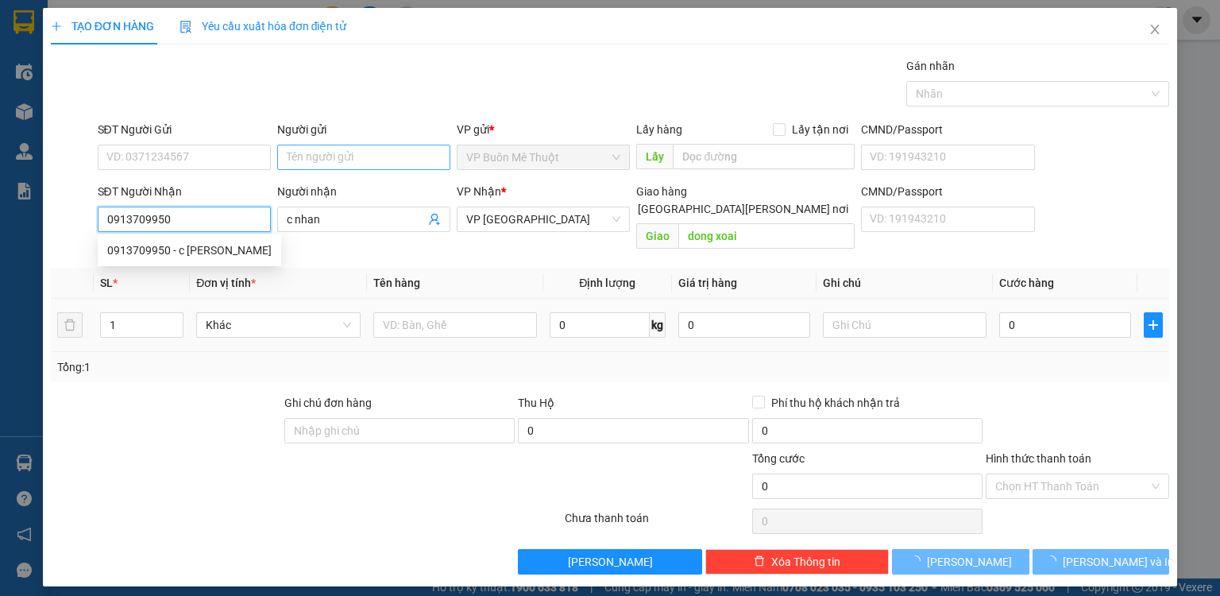
type input "13.000"
type input "0913709950"
click at [373, 149] on input "Người gửi" at bounding box center [363, 157] width 173 height 25
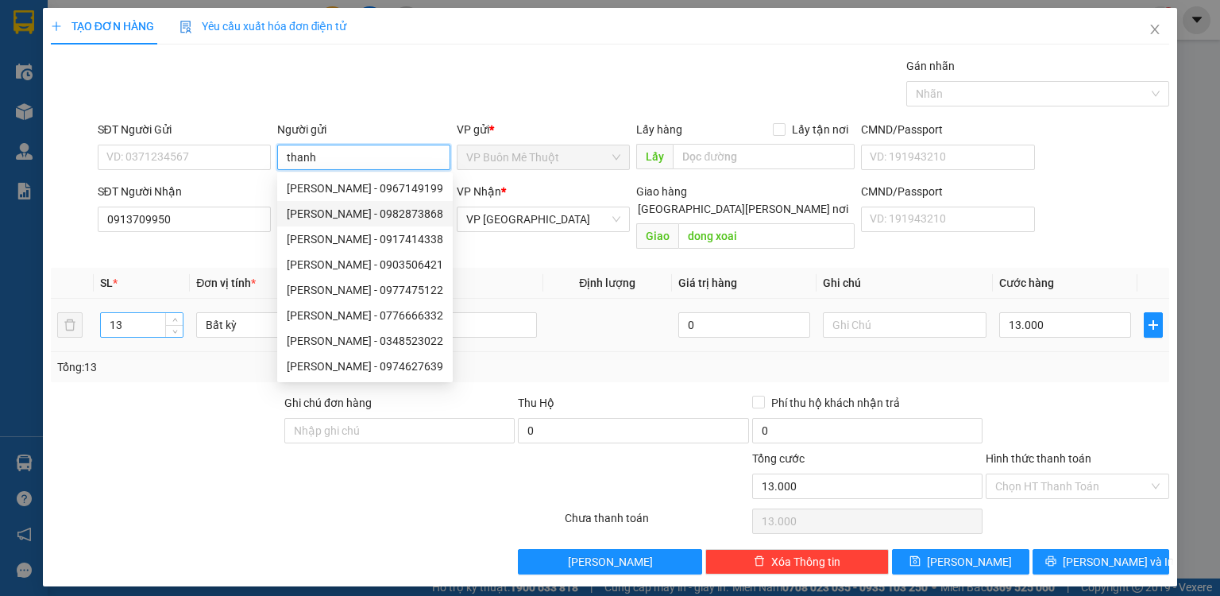
type input "thanh"
click at [118, 318] on input "13" at bounding box center [142, 325] width 82 height 24
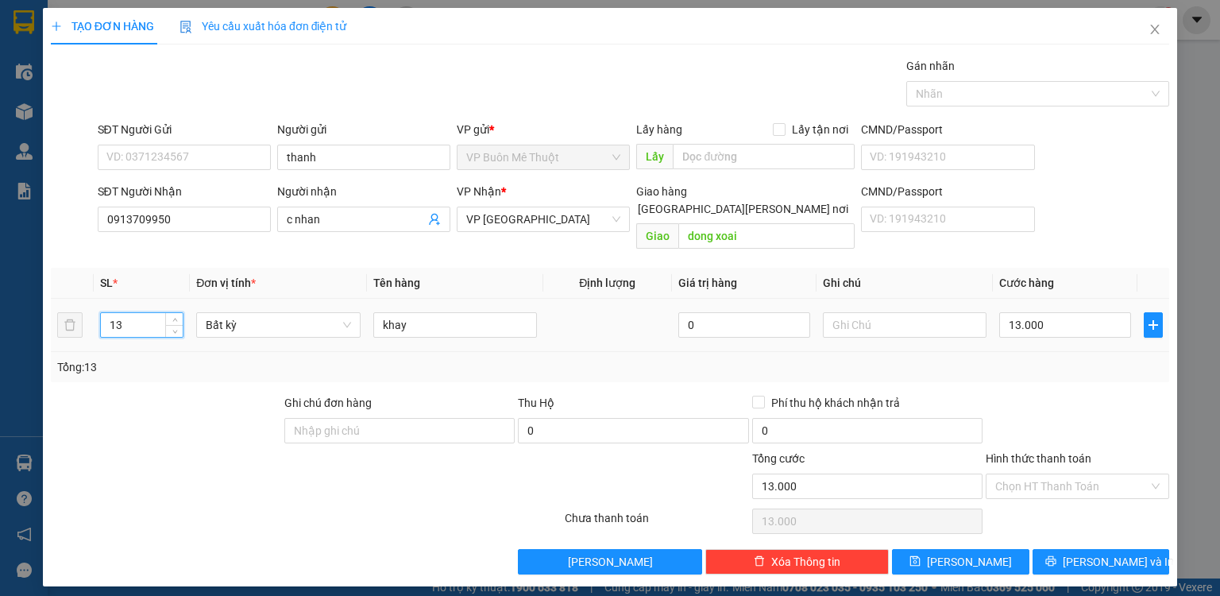
type input "3"
click at [139, 313] on input "3" at bounding box center [142, 325] width 82 height 24
type input "21"
click at [1053, 312] on input "13.000" at bounding box center [1065, 324] width 132 height 25
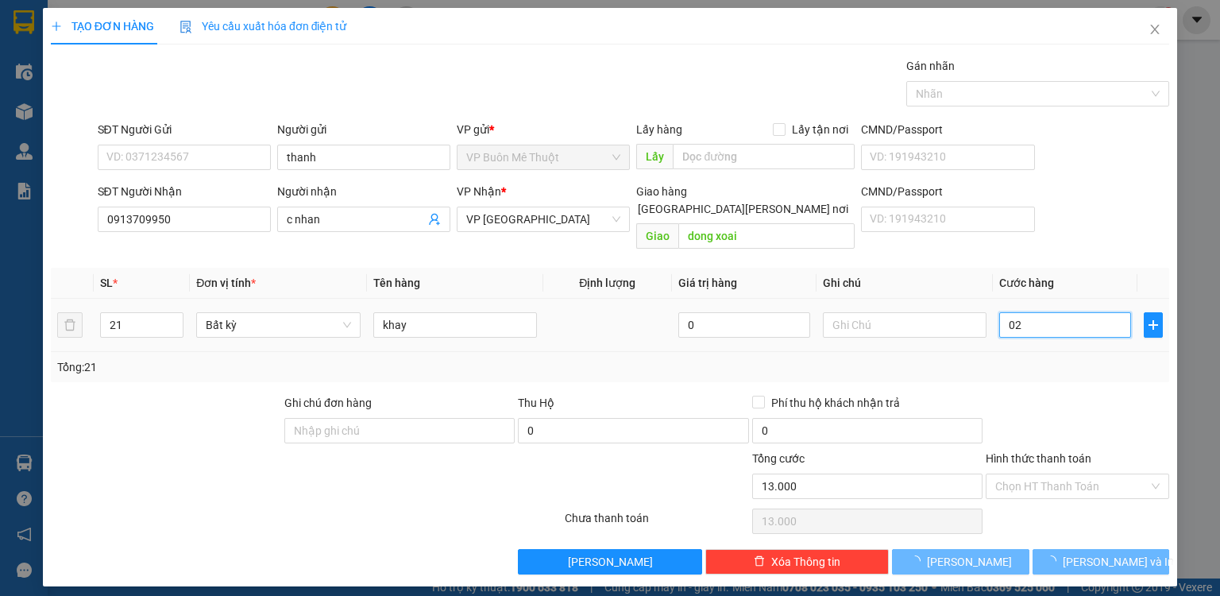
type input "021"
type input "21"
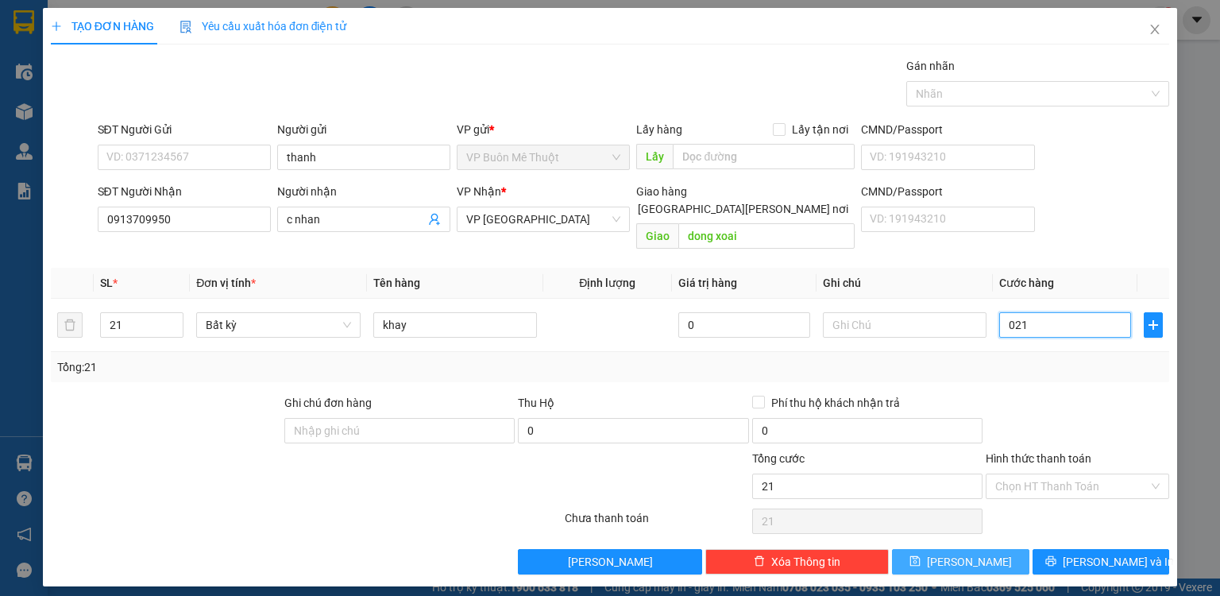
type input "021"
type input "21.000"
click at [969, 553] on span "[PERSON_NAME]" at bounding box center [969, 561] width 85 height 17
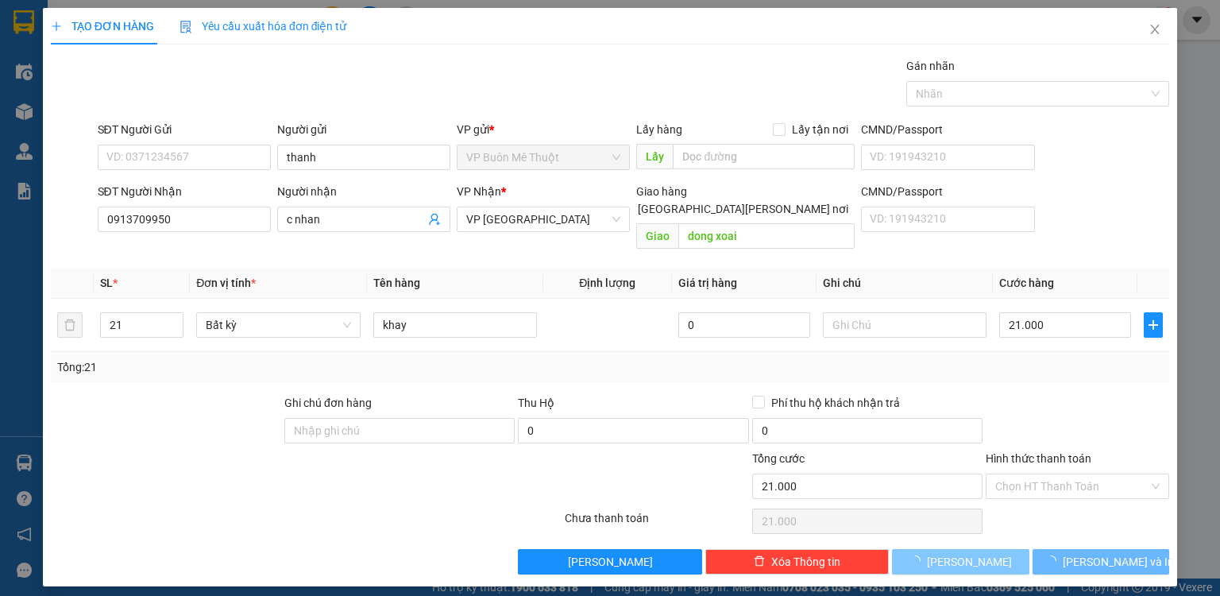
type input "0"
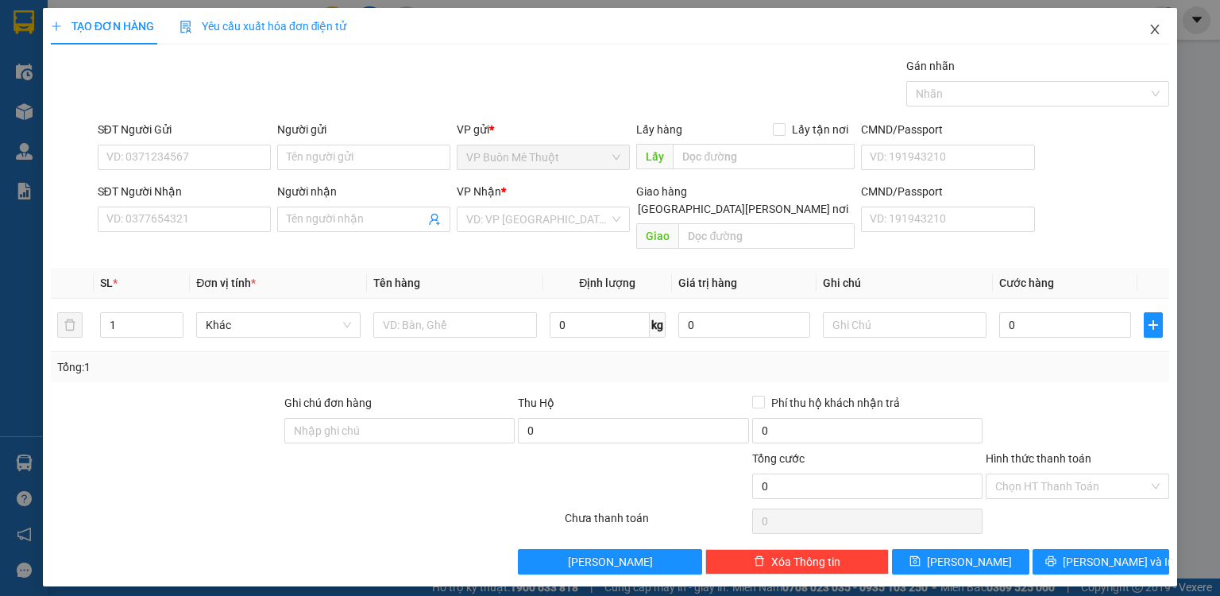
click at [1153, 25] on icon "close" at bounding box center [1155, 29] width 13 height 13
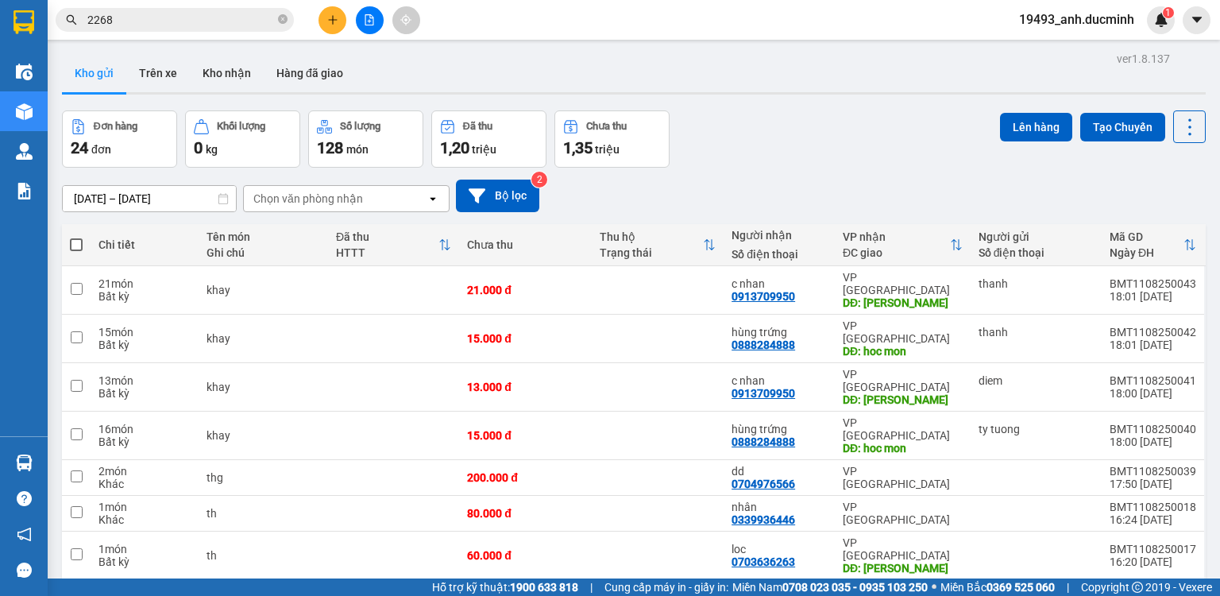
drag, startPoint x: 76, startPoint y: 246, endPoint x: 153, endPoint y: 217, distance: 81.7
click at [76, 246] on span at bounding box center [76, 244] width 13 height 13
click at [76, 237] on input "checkbox" at bounding box center [76, 237] width 0 height 0
checkbox input "true"
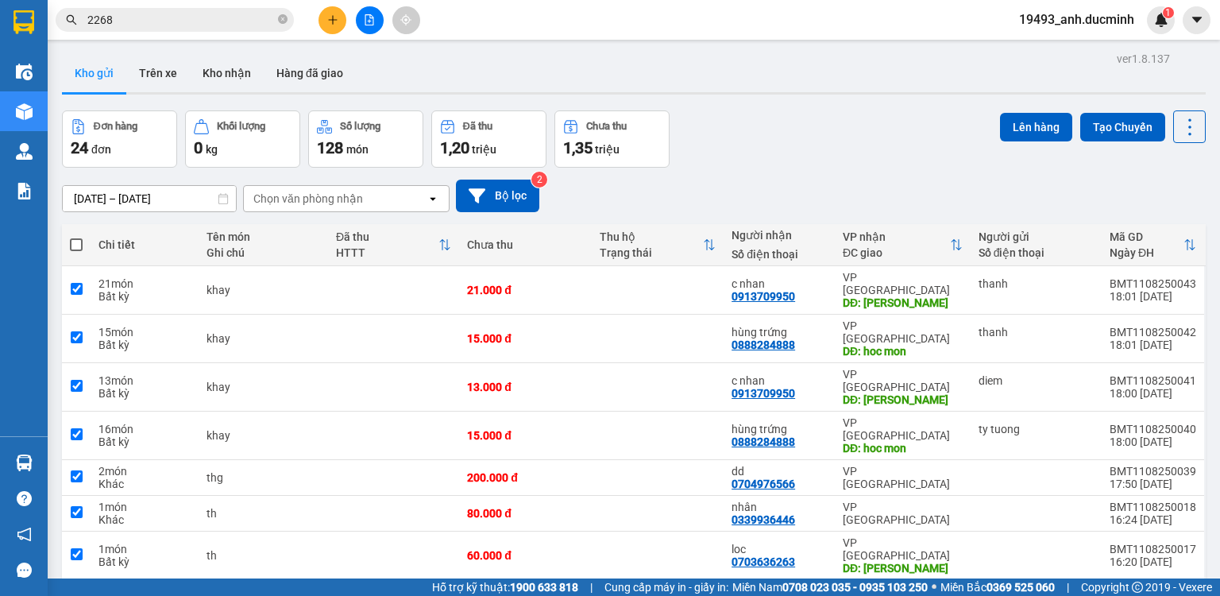
checkbox input "true"
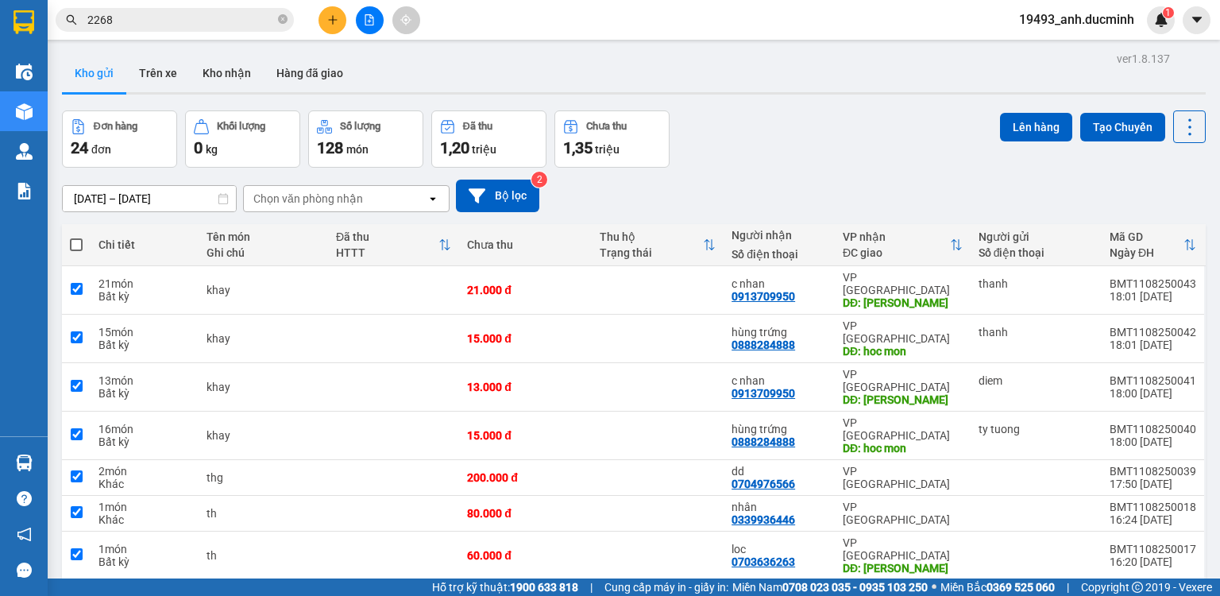
checkbox input "true"
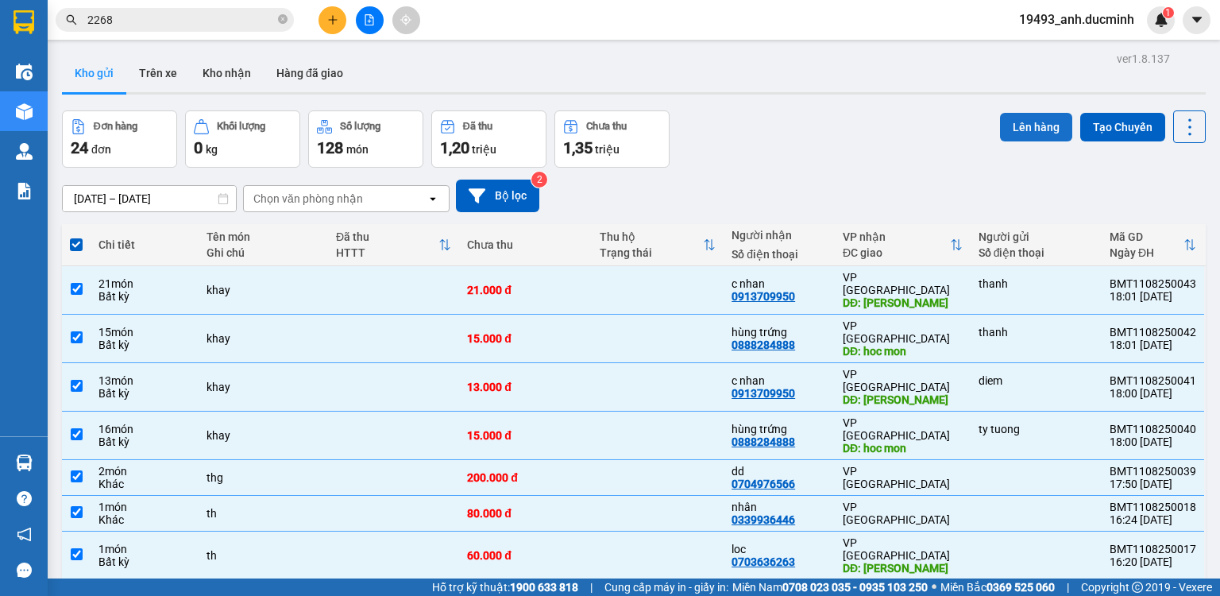
click at [1026, 118] on button "Lên hàng" at bounding box center [1036, 127] width 72 height 29
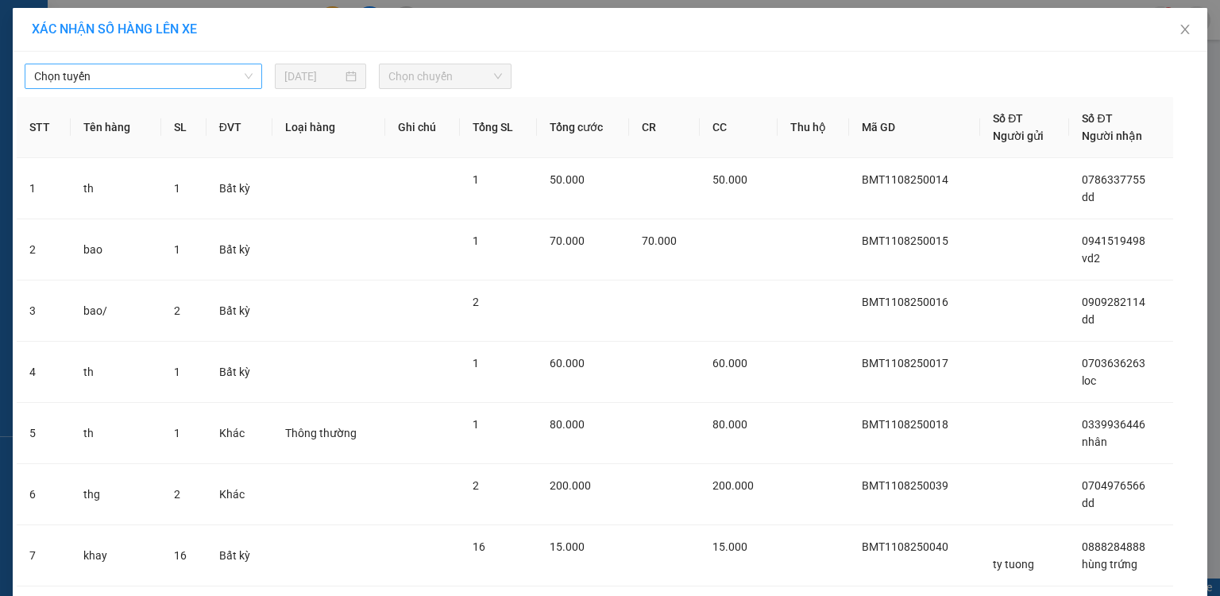
click at [147, 76] on span "Chọn tuyến" at bounding box center [143, 76] width 218 height 24
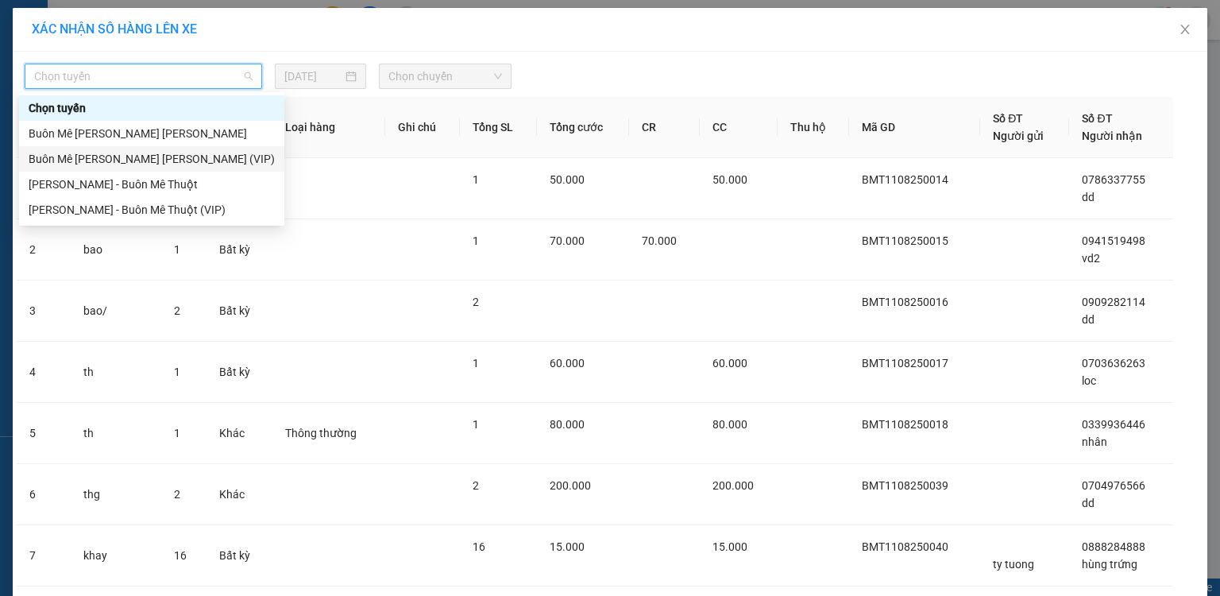
click at [141, 152] on div "Buôn Mê Thuột - [PERSON_NAME] (VIP)" at bounding box center [152, 158] width 246 height 17
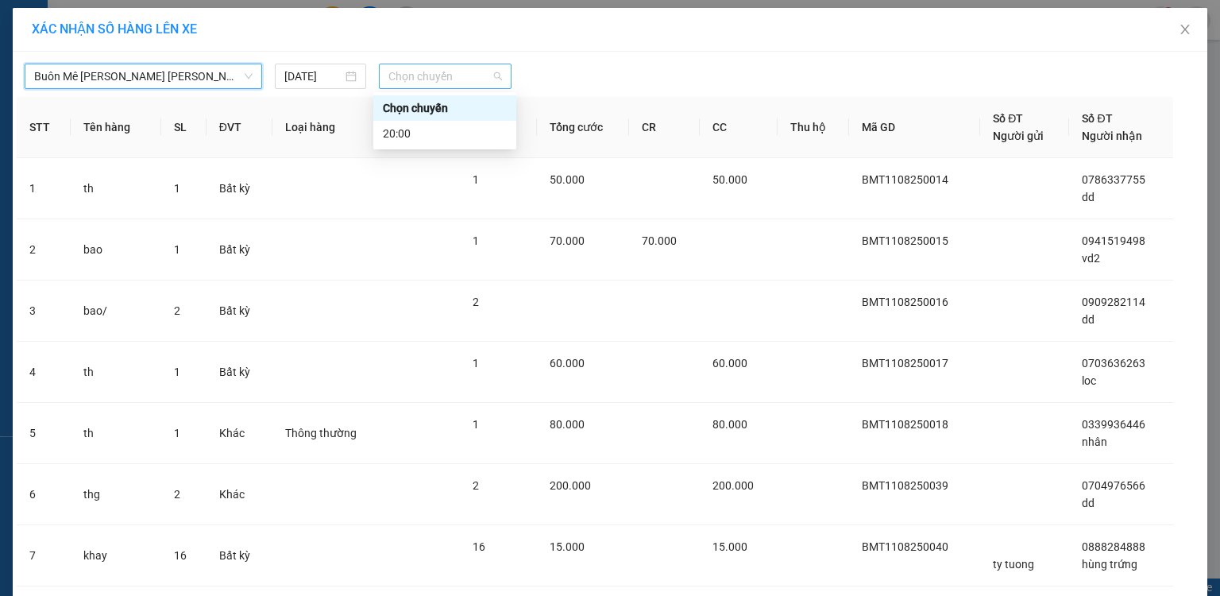
click at [417, 86] on span "Chọn chuyến" at bounding box center [445, 76] width 114 height 24
click at [401, 135] on div "20:00" at bounding box center [445, 133] width 124 height 17
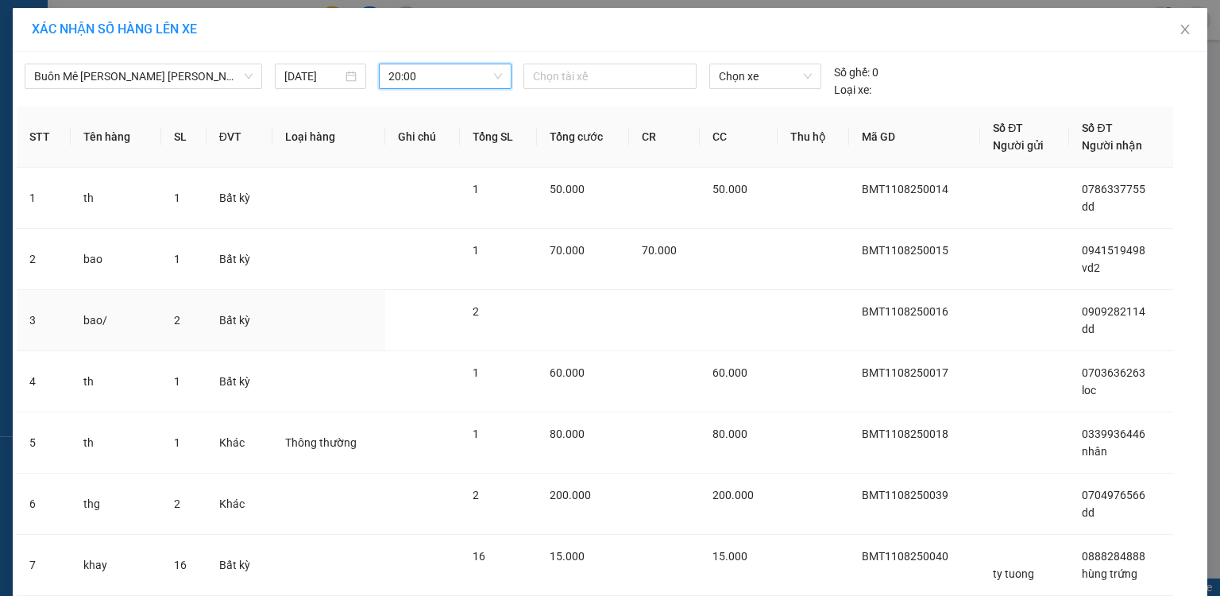
scroll to position [298, 0]
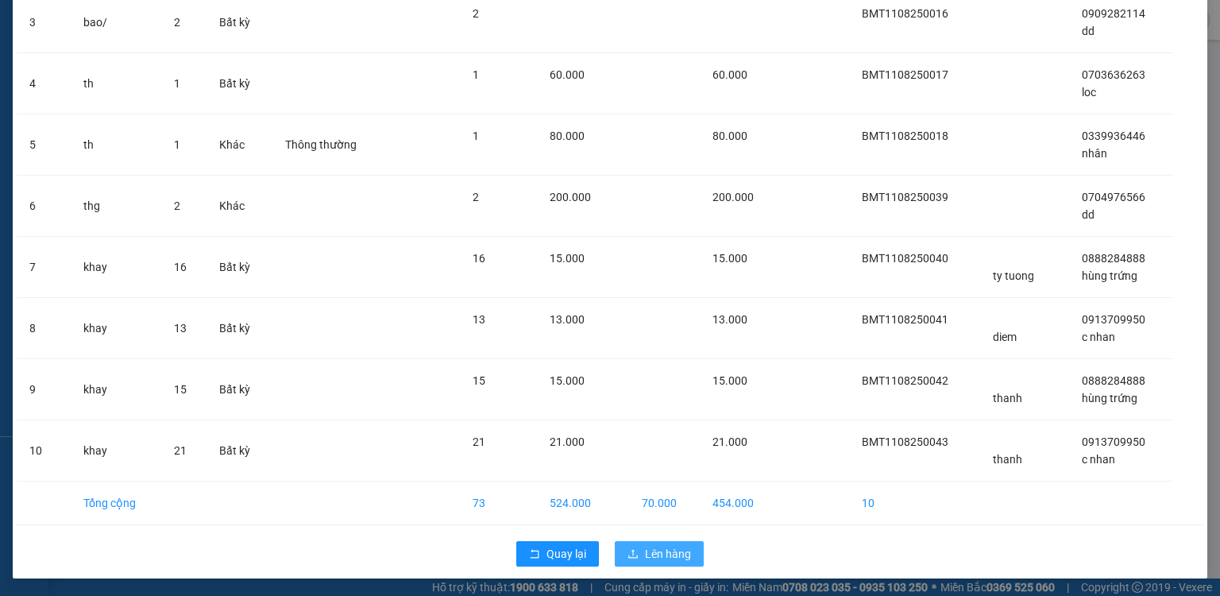
click at [669, 547] on span "Lên hàng" at bounding box center [668, 553] width 46 height 17
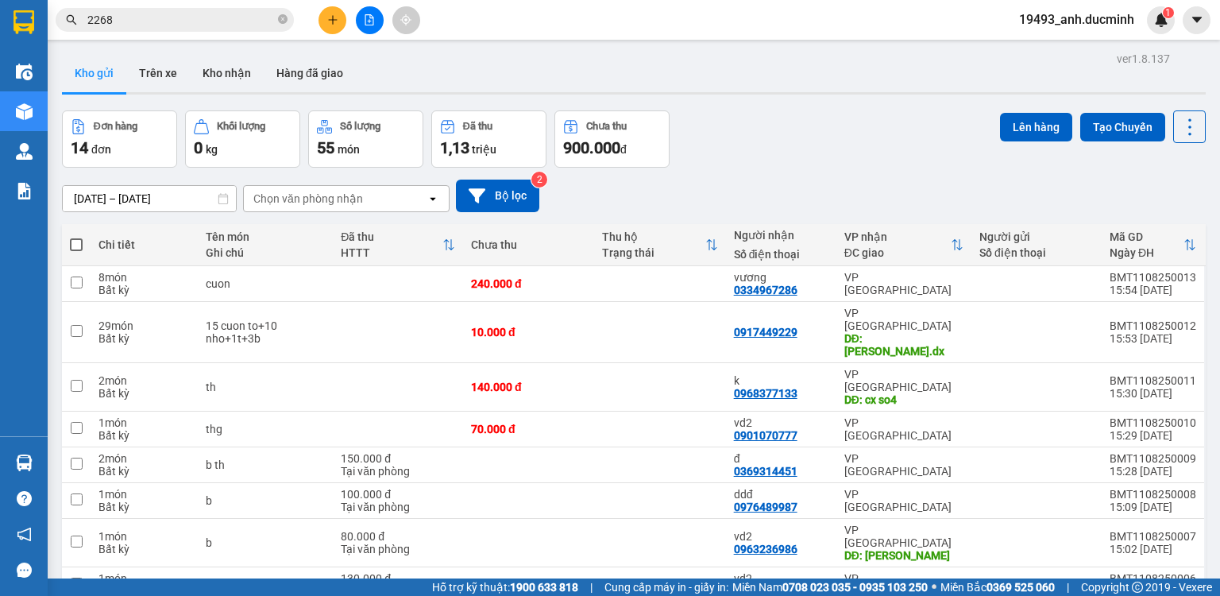
click at [76, 245] on span at bounding box center [76, 244] width 13 height 13
click at [76, 237] on input "checkbox" at bounding box center [76, 237] width 0 height 0
checkbox input "true"
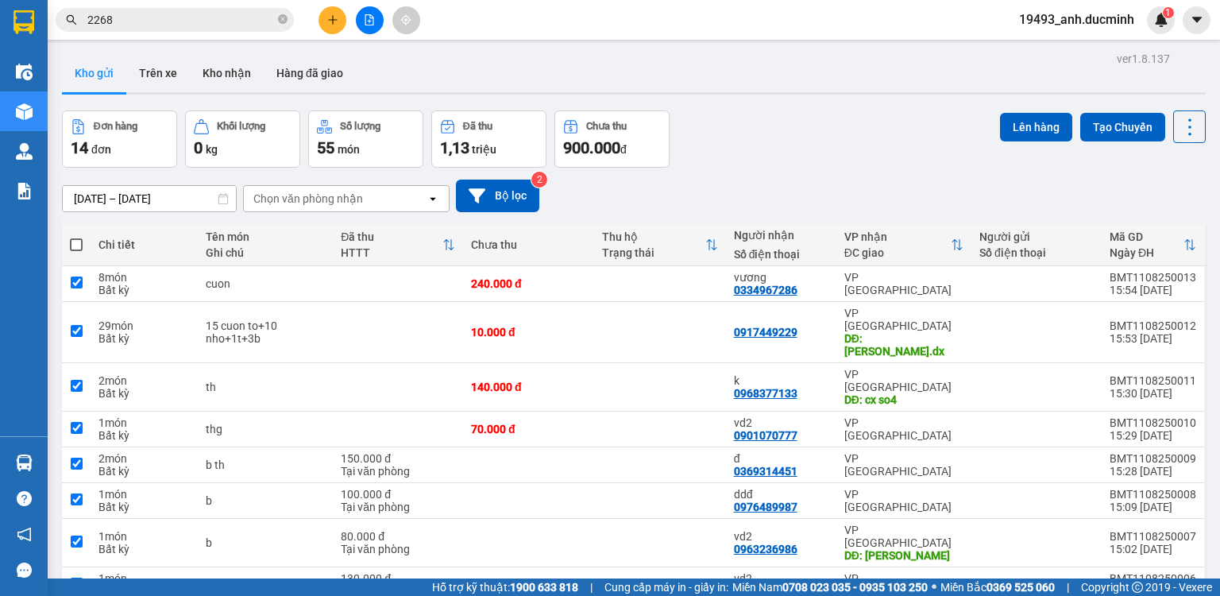
checkbox input "true"
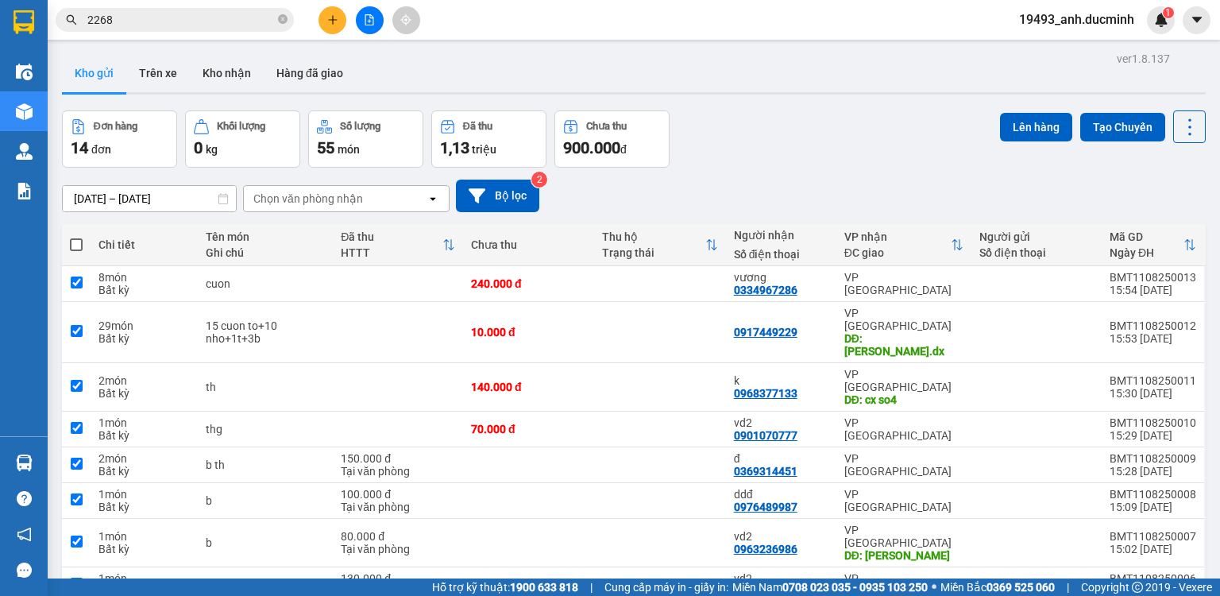
checkbox input "true"
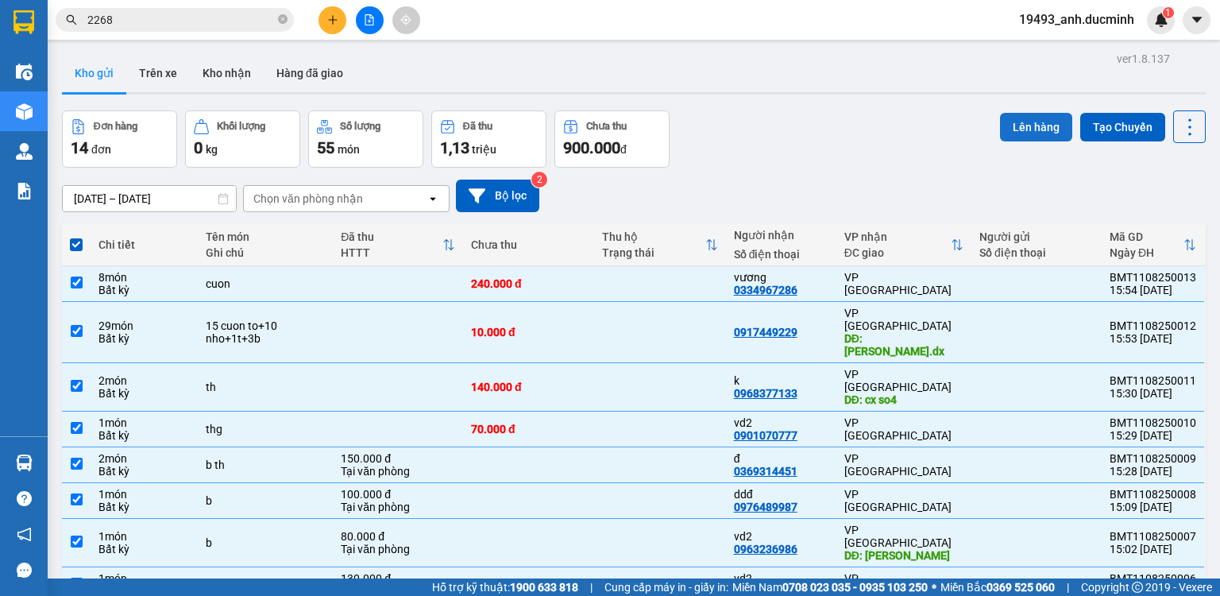
click at [1022, 126] on button "Lên hàng" at bounding box center [1036, 127] width 72 height 29
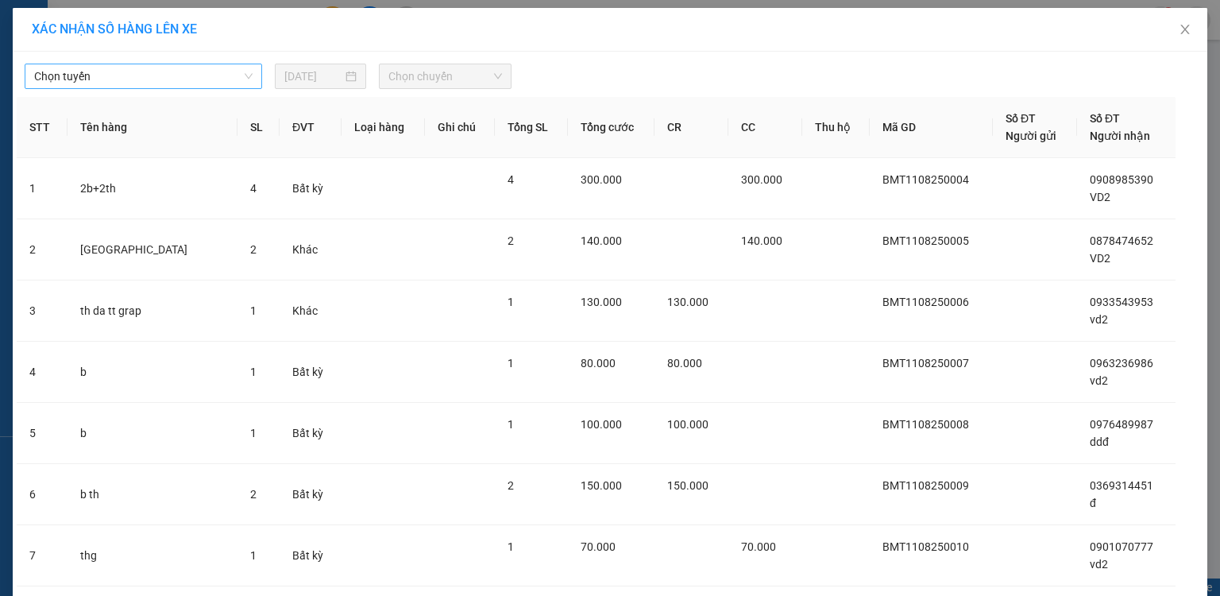
click at [201, 80] on span "Chọn tuyến" at bounding box center [143, 76] width 218 height 24
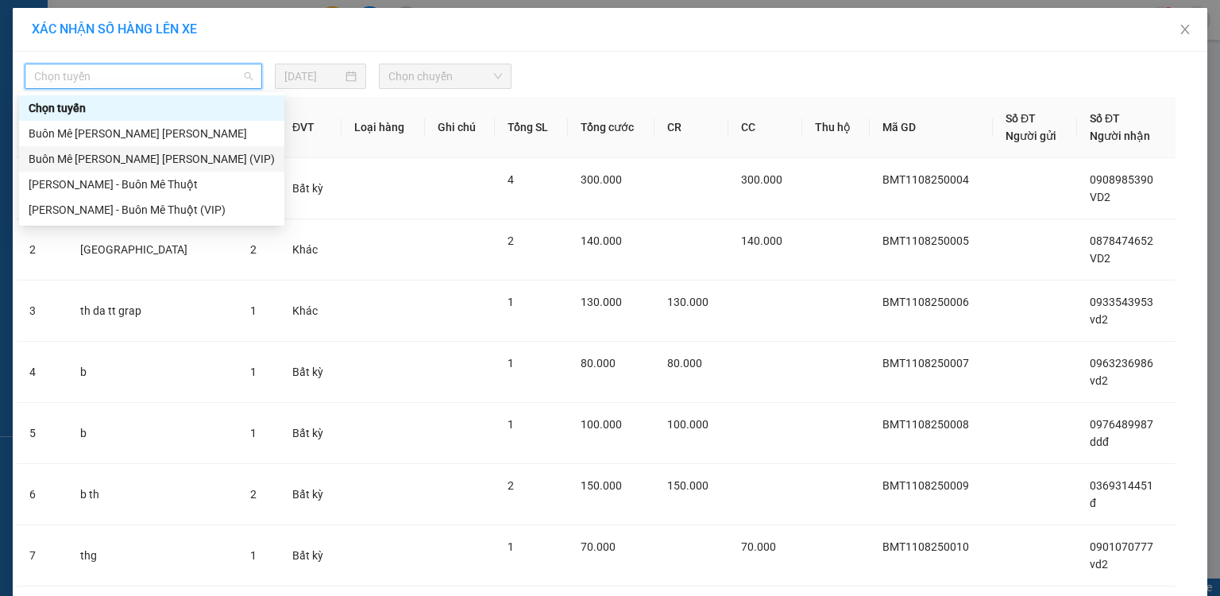
drag, startPoint x: 160, startPoint y: 157, endPoint x: 445, endPoint y: 87, distance: 293.6
click at [162, 157] on div "Buôn Mê Thuột - [PERSON_NAME] (VIP)" at bounding box center [152, 158] width 246 height 17
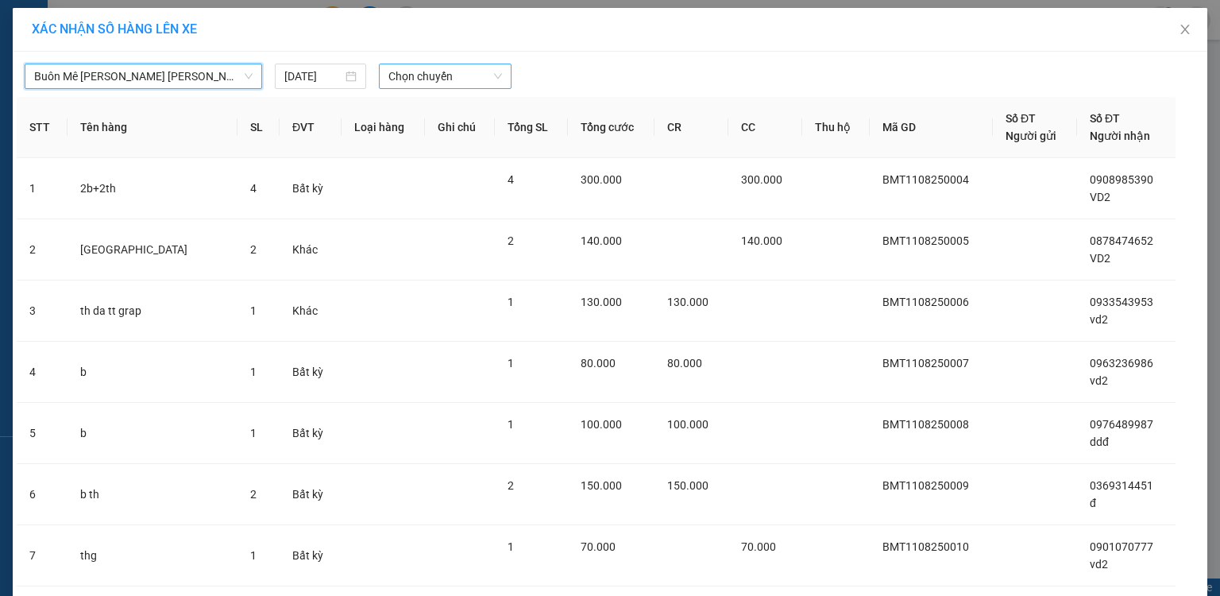
click at [454, 77] on span "Chọn chuyến" at bounding box center [445, 76] width 114 height 24
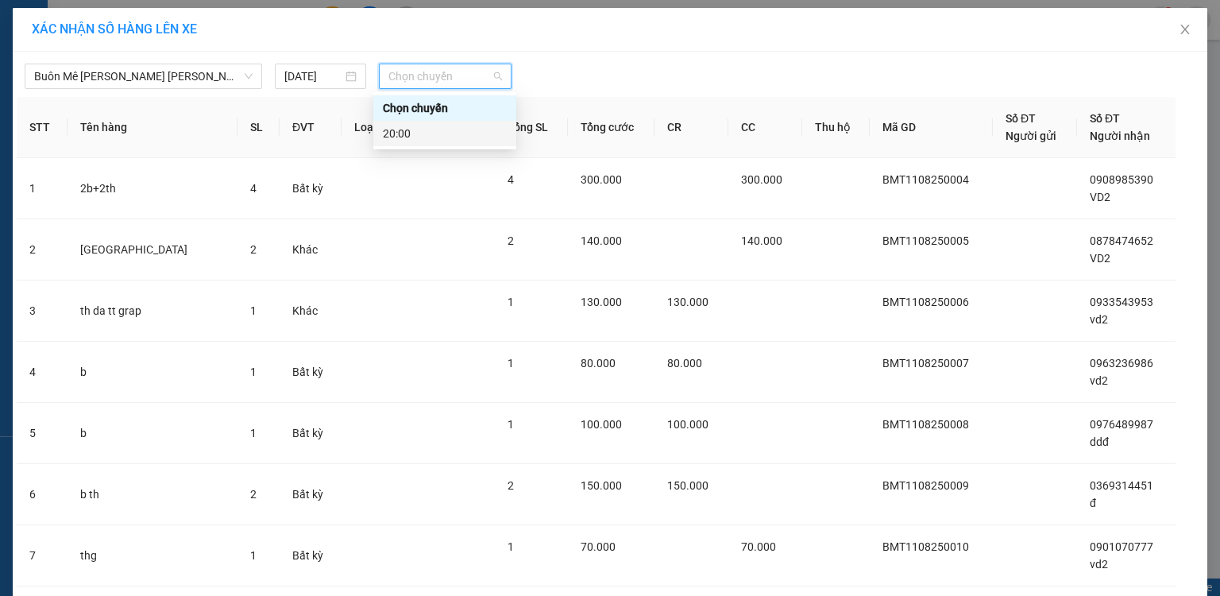
click at [404, 129] on div "20:00" at bounding box center [445, 133] width 124 height 17
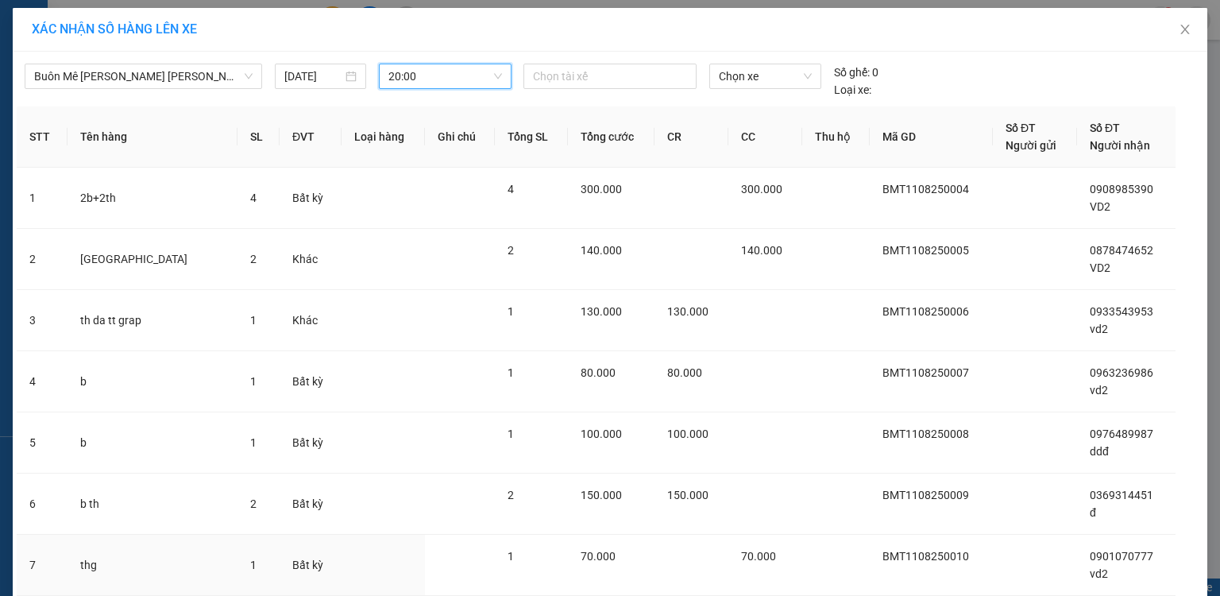
scroll to position [280, 0]
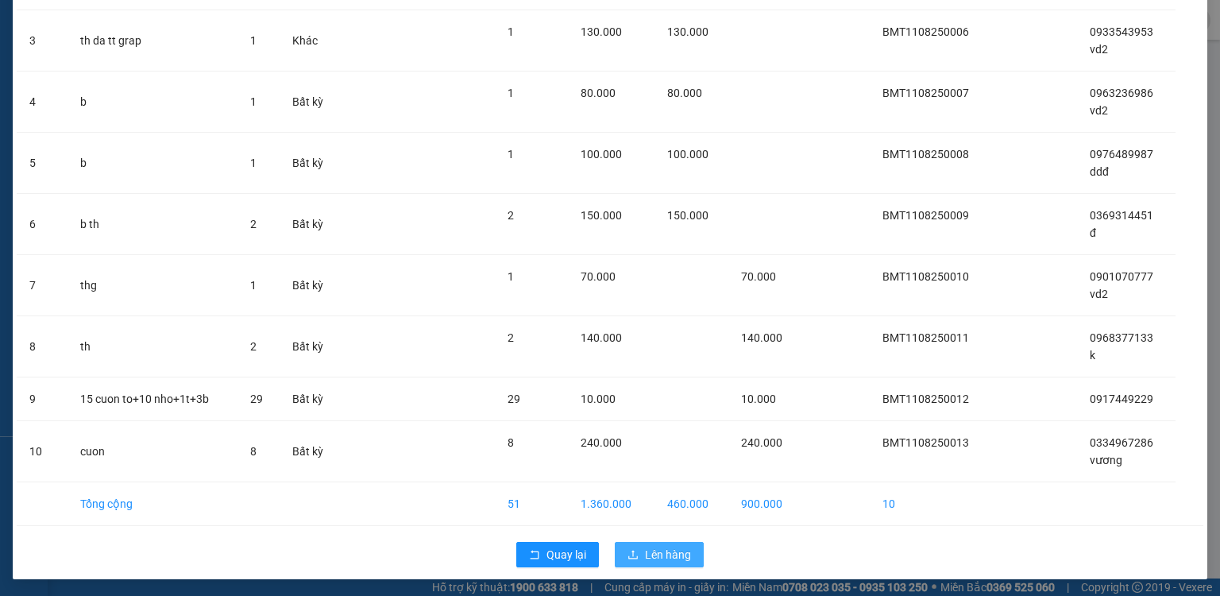
click at [666, 554] on span "Lên hàng" at bounding box center [668, 554] width 46 height 17
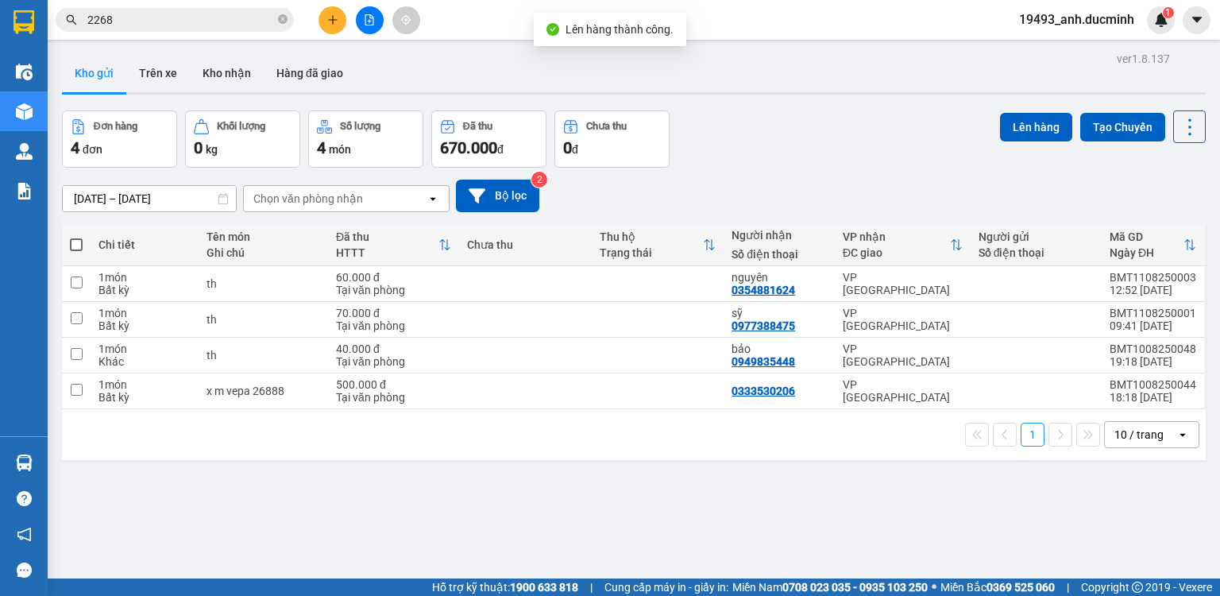
click at [75, 249] on span at bounding box center [76, 244] width 13 height 13
click at [76, 237] on input "checkbox" at bounding box center [76, 237] width 0 height 0
checkbox input "true"
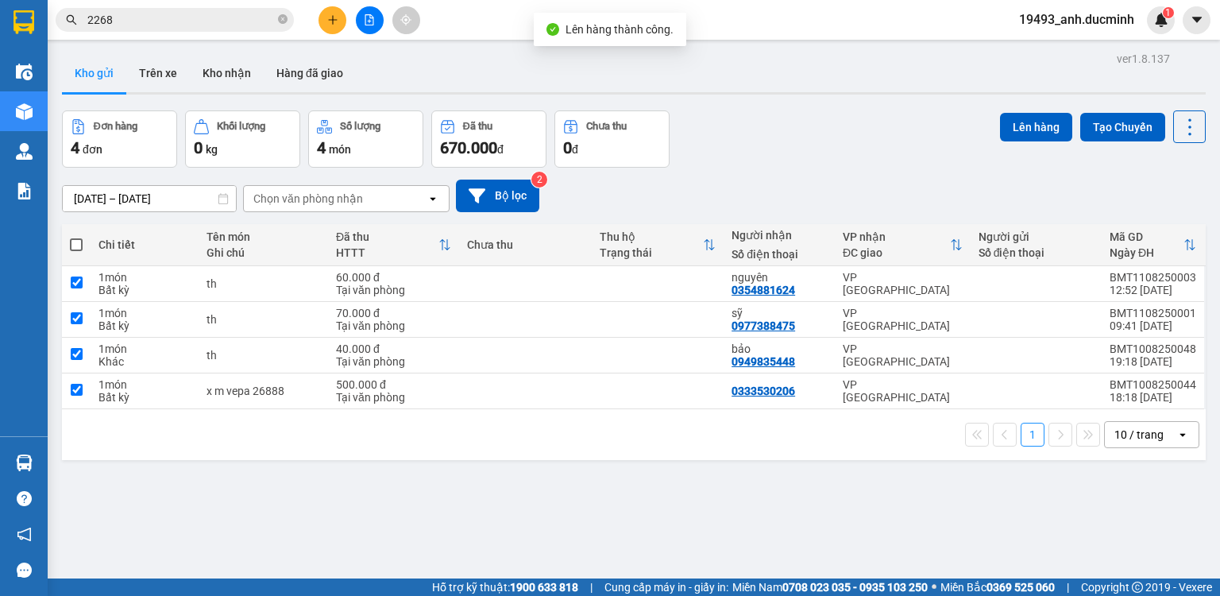
checkbox input "true"
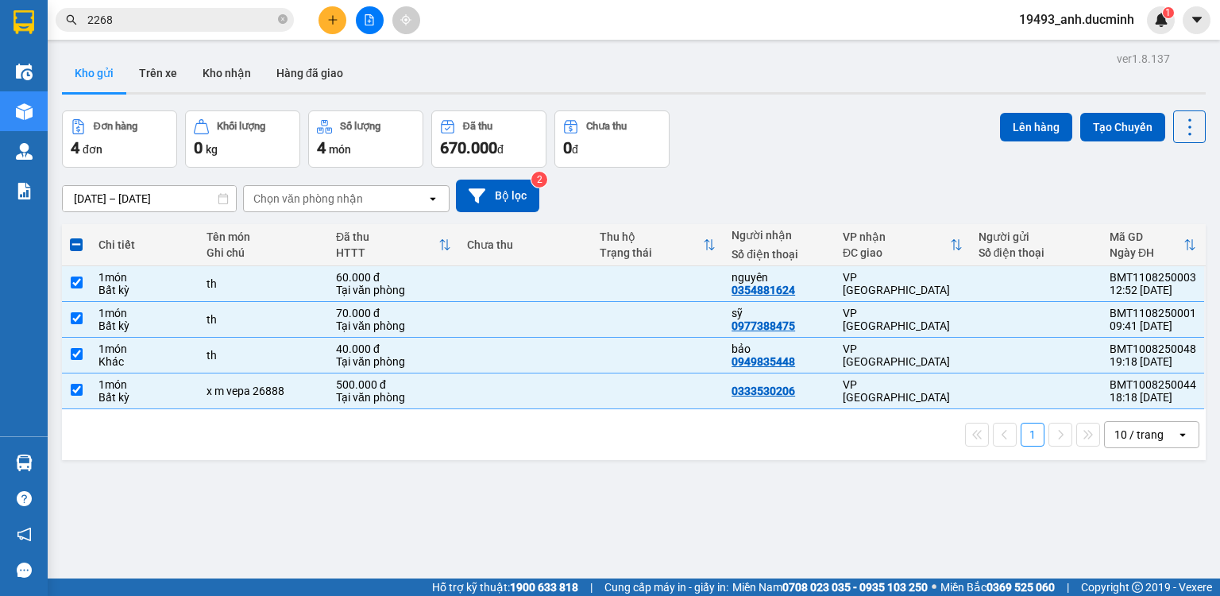
click at [1026, 144] on div "Lên hàng Tạo Chuyến" at bounding box center [1103, 138] width 206 height 57
click at [1014, 119] on button "Lên hàng" at bounding box center [1036, 127] width 72 height 29
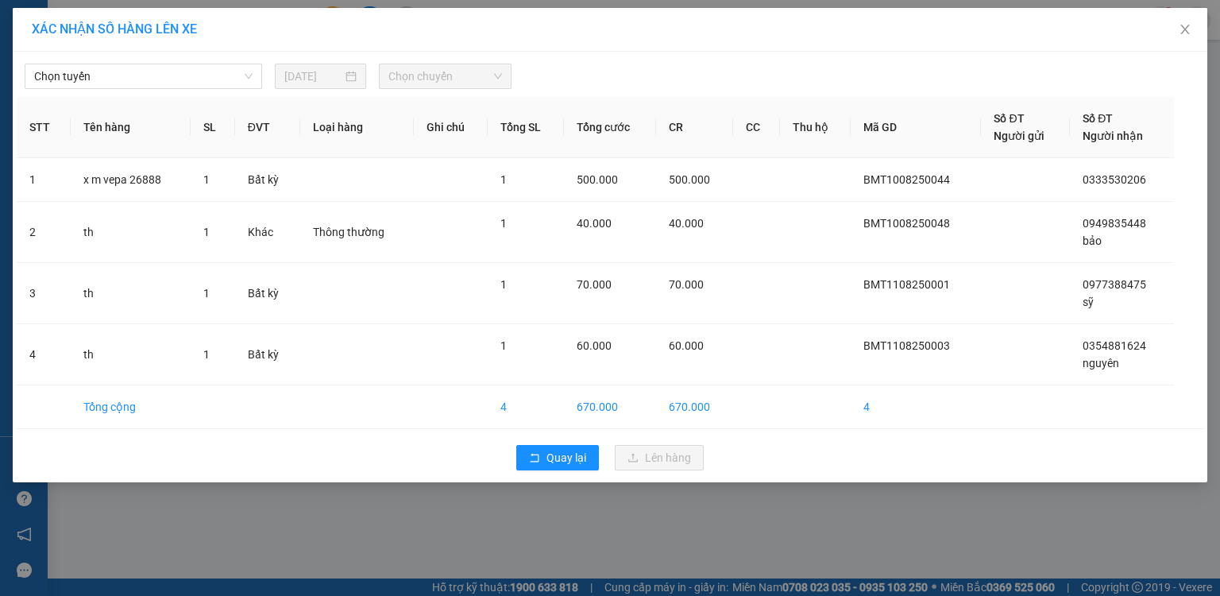
drag, startPoint x: 131, startPoint y: 80, endPoint x: 130, endPoint y: 89, distance: 8.8
click at [131, 82] on span "Chọn tuyến" at bounding box center [143, 76] width 218 height 24
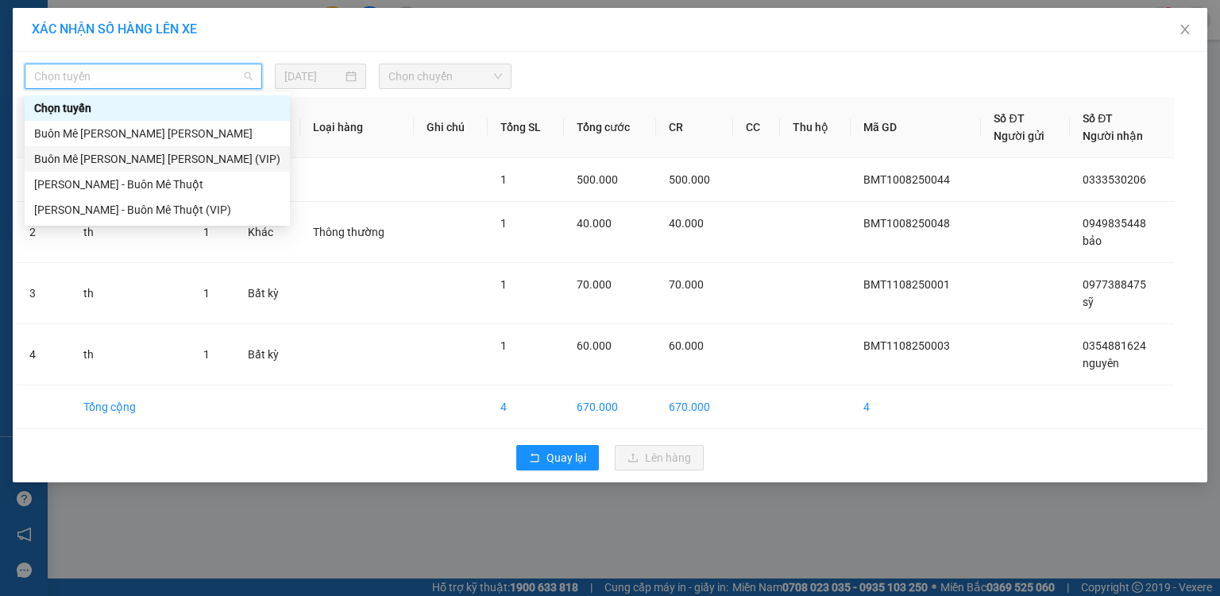
drag, startPoint x: 126, startPoint y: 159, endPoint x: 227, endPoint y: 125, distance: 107.3
click at [126, 159] on div "Buôn Mê Thuột - [PERSON_NAME] (VIP)" at bounding box center [157, 158] width 246 height 17
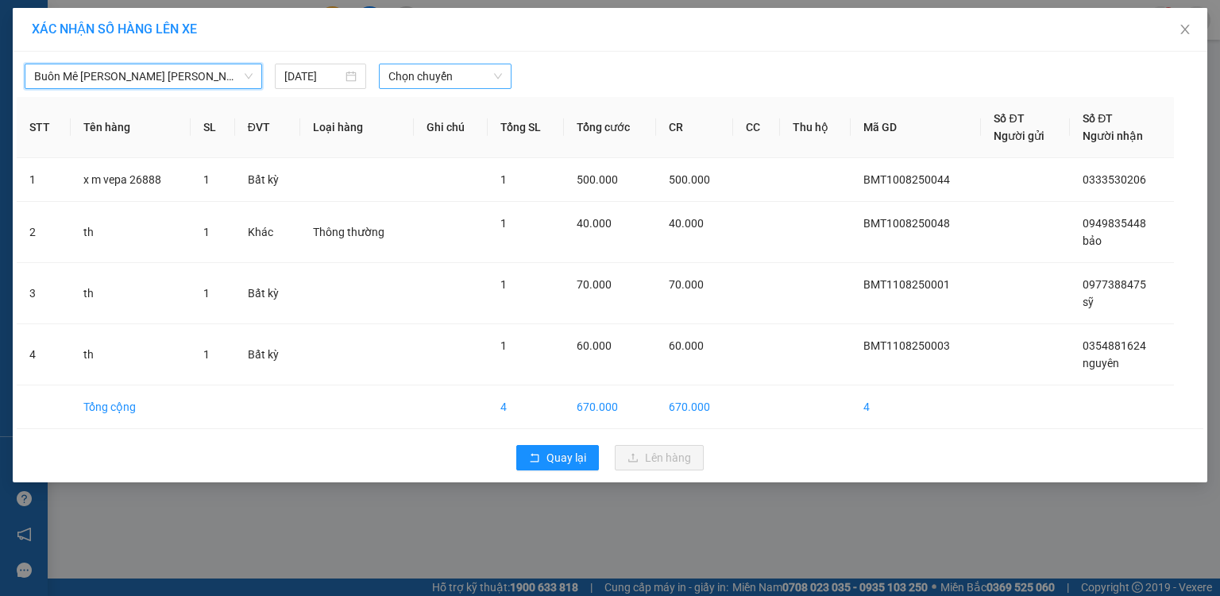
drag, startPoint x: 421, startPoint y: 78, endPoint x: 416, endPoint y: 88, distance: 11.4
click at [421, 79] on span "Chọn chuyến" at bounding box center [445, 76] width 114 height 24
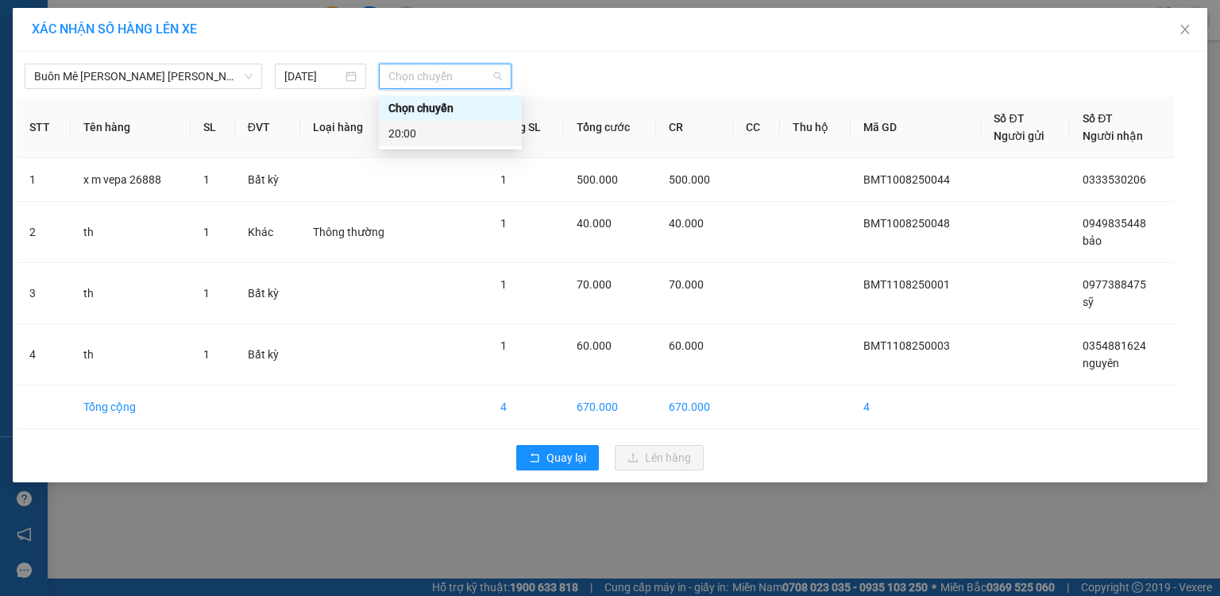
click at [397, 137] on div "20:00" at bounding box center [450, 133] width 124 height 17
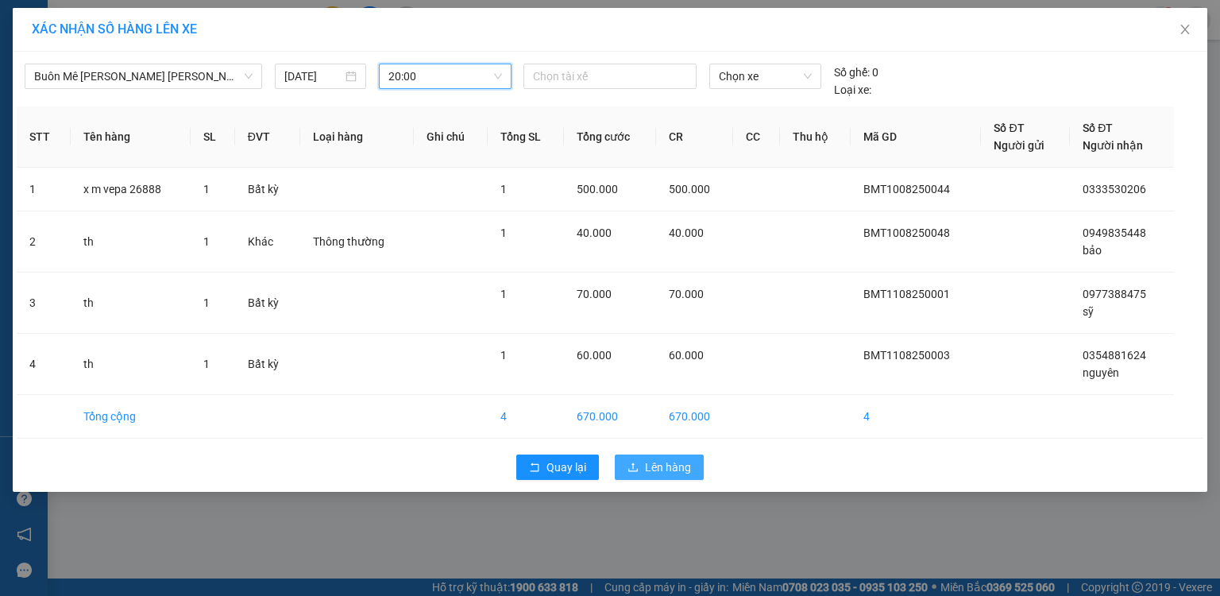
click at [655, 462] on span "Lên hàng" at bounding box center [668, 466] width 46 height 17
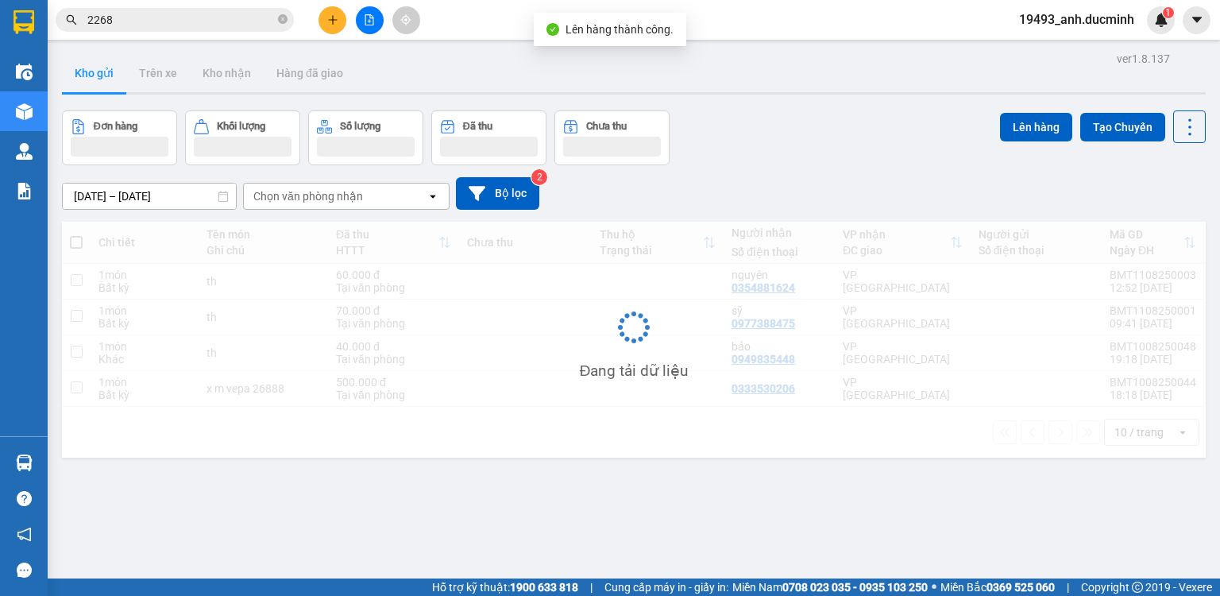
click at [372, 19] on icon "file-add" at bounding box center [369, 19] width 11 height 11
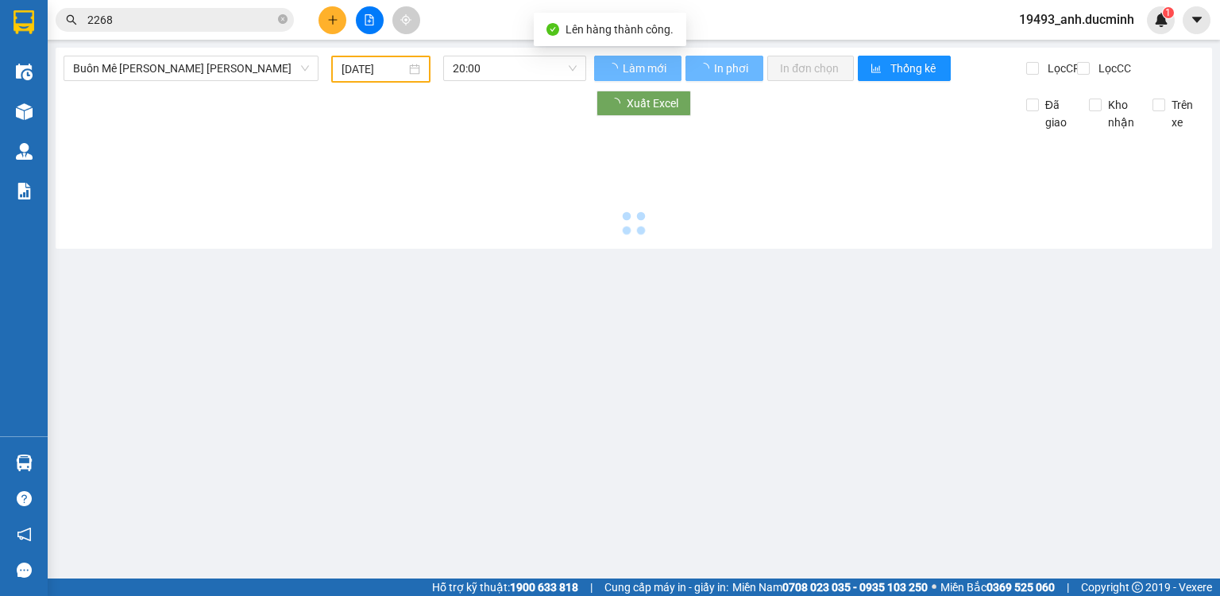
type input "[DATE]"
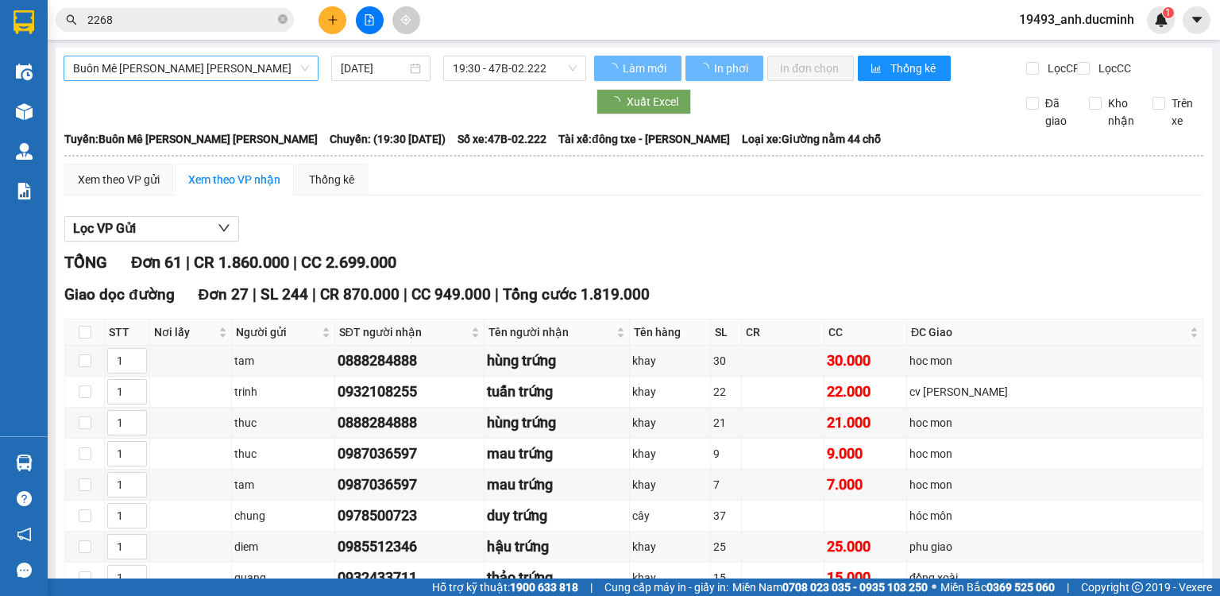
click at [151, 70] on span "Buôn Mê Thuột - [PERSON_NAME]" at bounding box center [191, 68] width 236 height 24
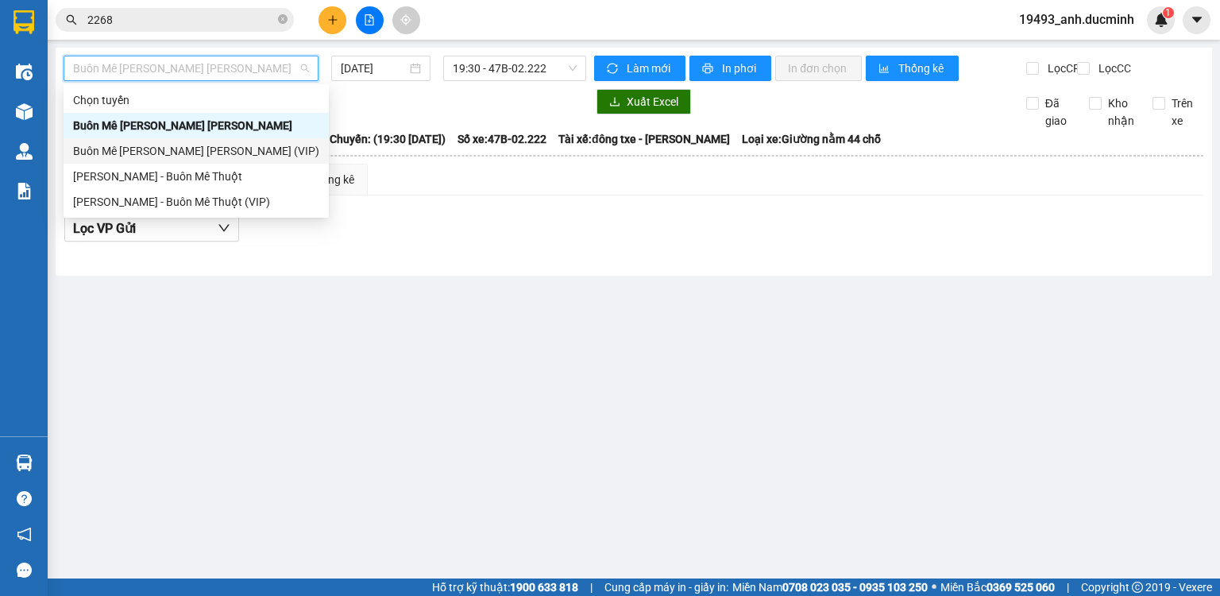
click at [156, 153] on div "Buôn Mê Thuột - [PERSON_NAME] (VIP)" at bounding box center [196, 150] width 246 height 17
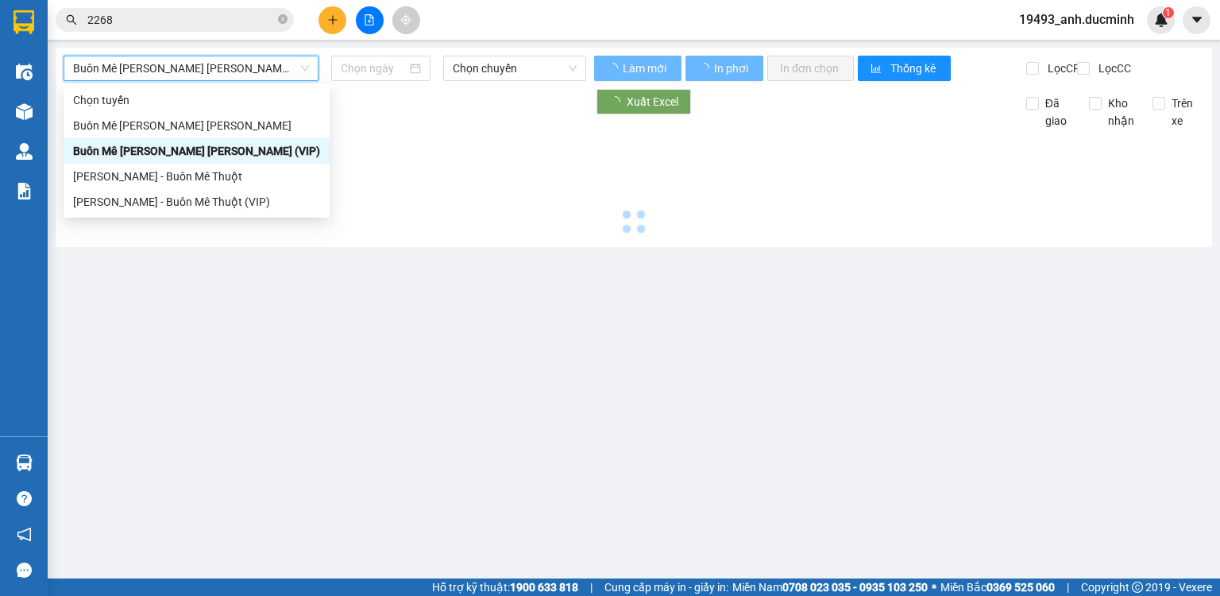
type input "[DATE]"
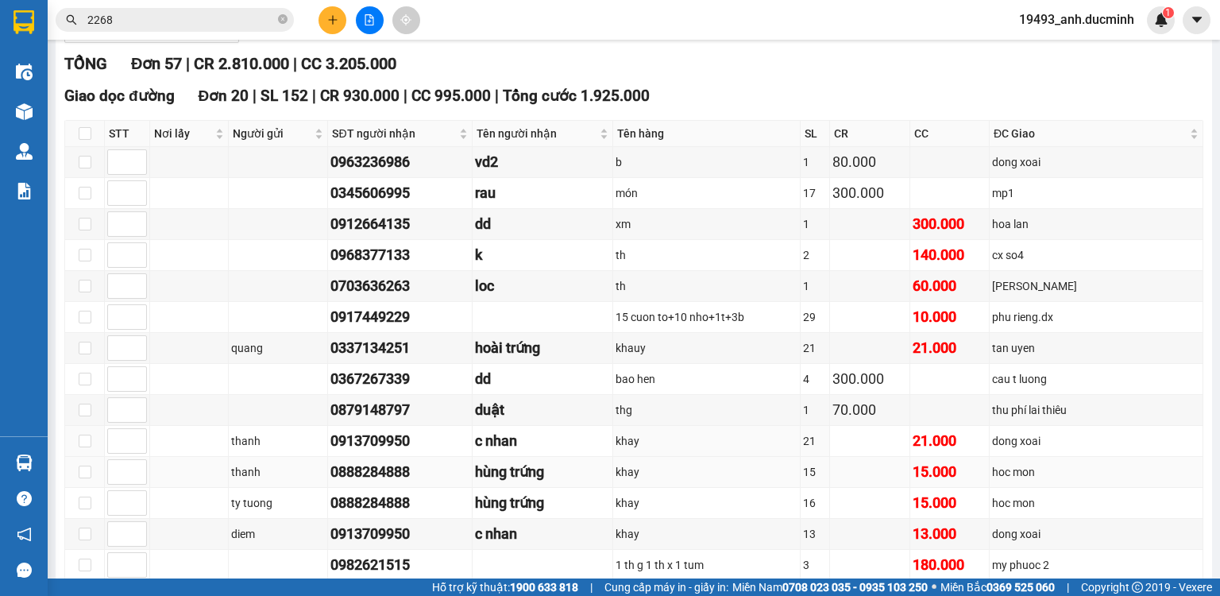
scroll to position [381, 0]
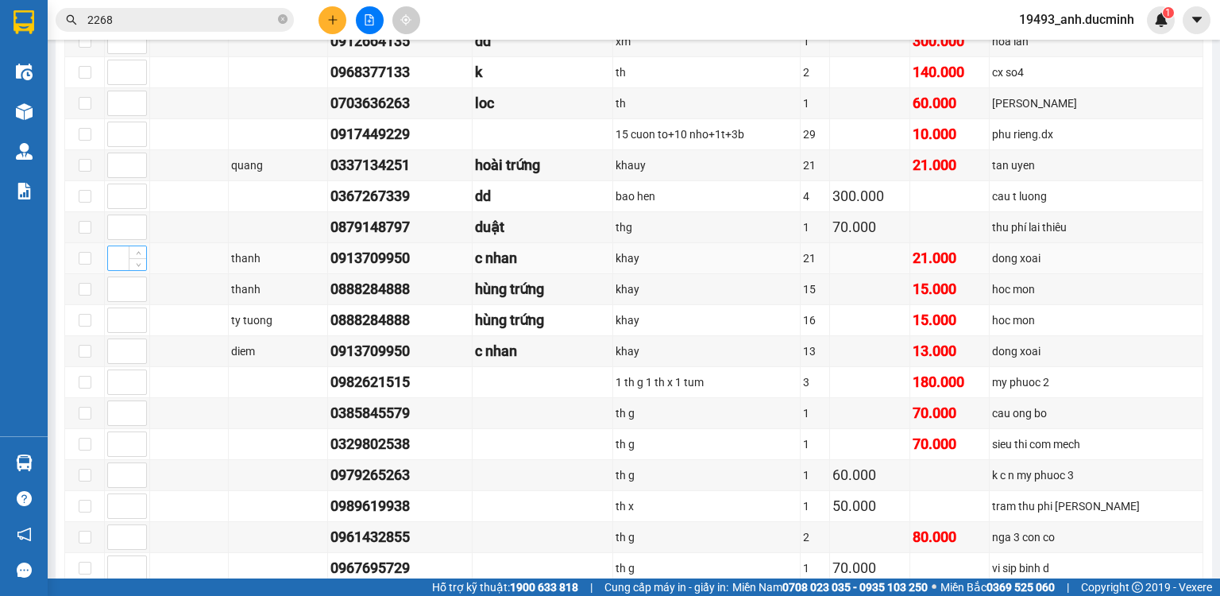
click at [118, 268] on input at bounding box center [127, 258] width 38 height 24
type input "1"
click at [114, 177] on input at bounding box center [127, 165] width 38 height 24
type input "1"
click at [121, 300] on input at bounding box center [127, 289] width 38 height 24
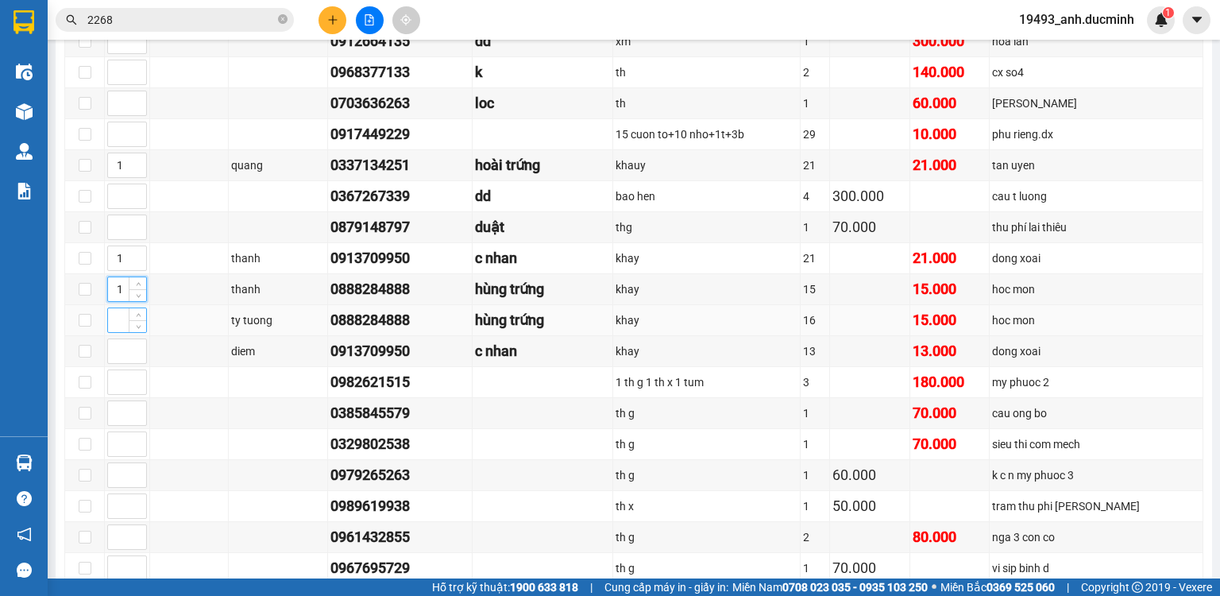
type input "1"
click at [118, 332] on input at bounding box center [127, 320] width 38 height 24
type input "1"
click at [116, 351] on input at bounding box center [127, 351] width 38 height 24
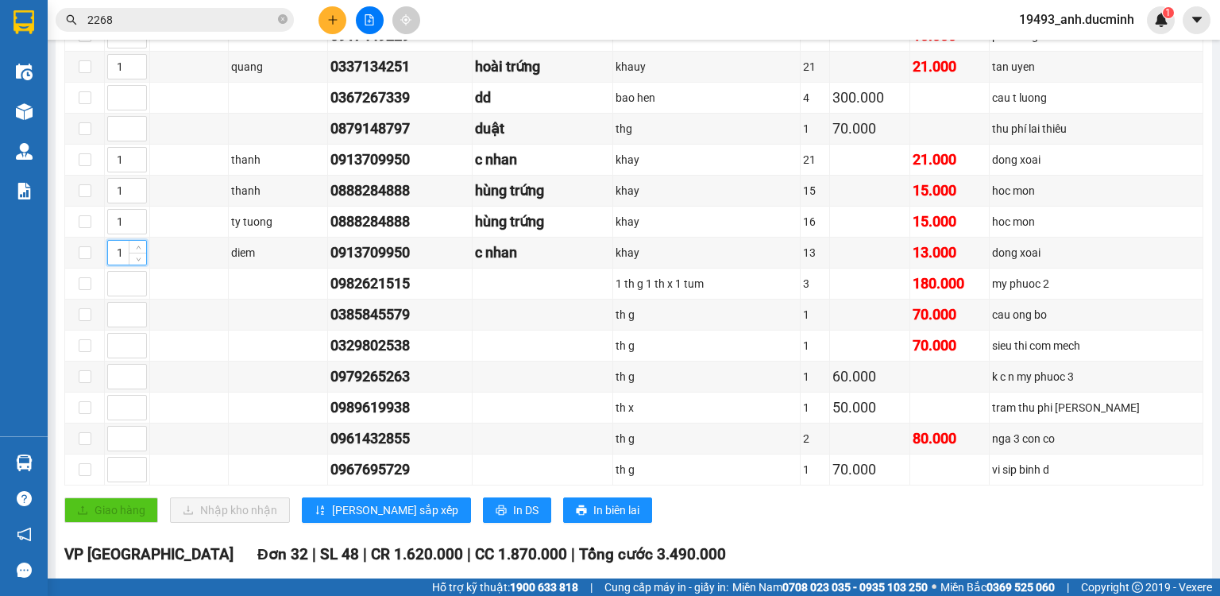
scroll to position [763, 0]
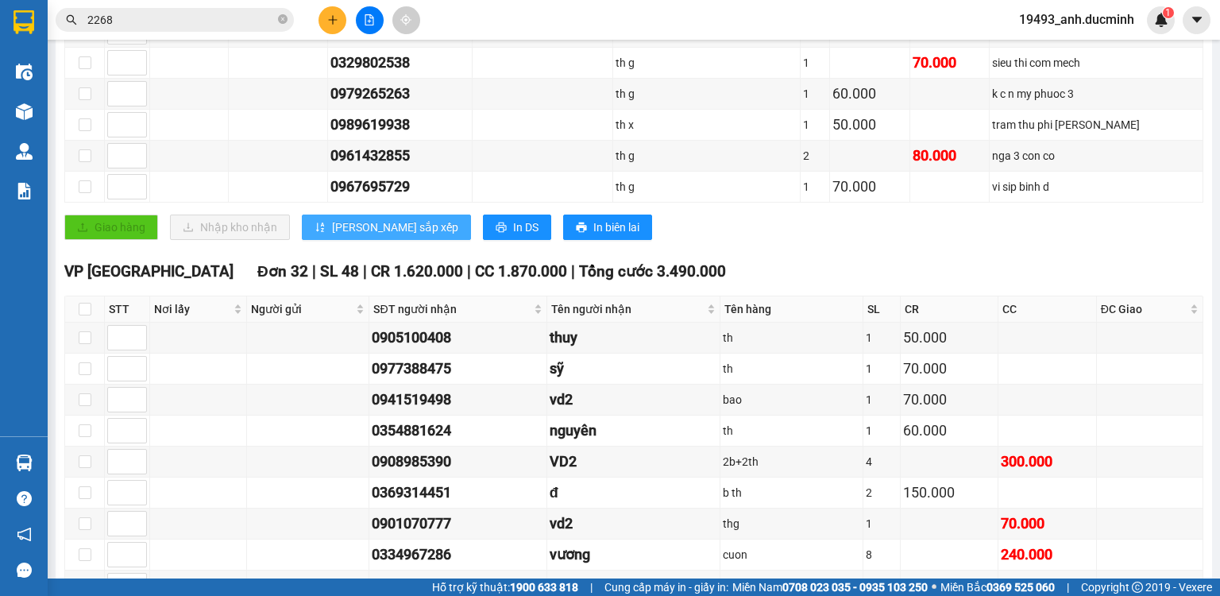
type input "1"
click at [354, 229] on span "[PERSON_NAME] sắp xếp" at bounding box center [395, 226] width 126 height 17
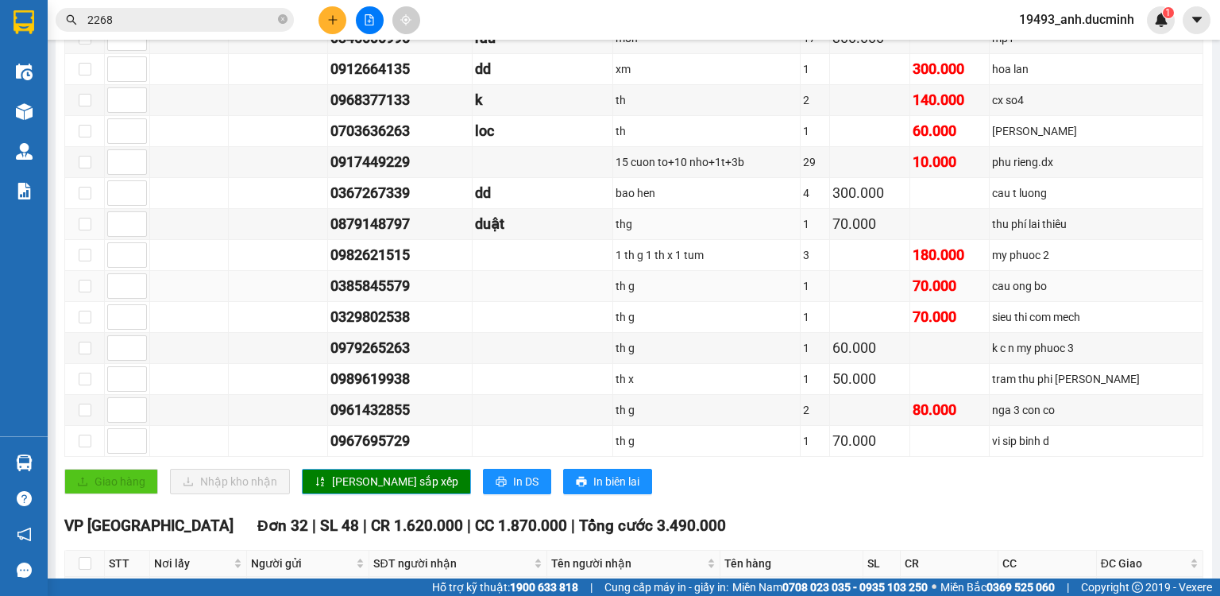
scroll to position [381, 0]
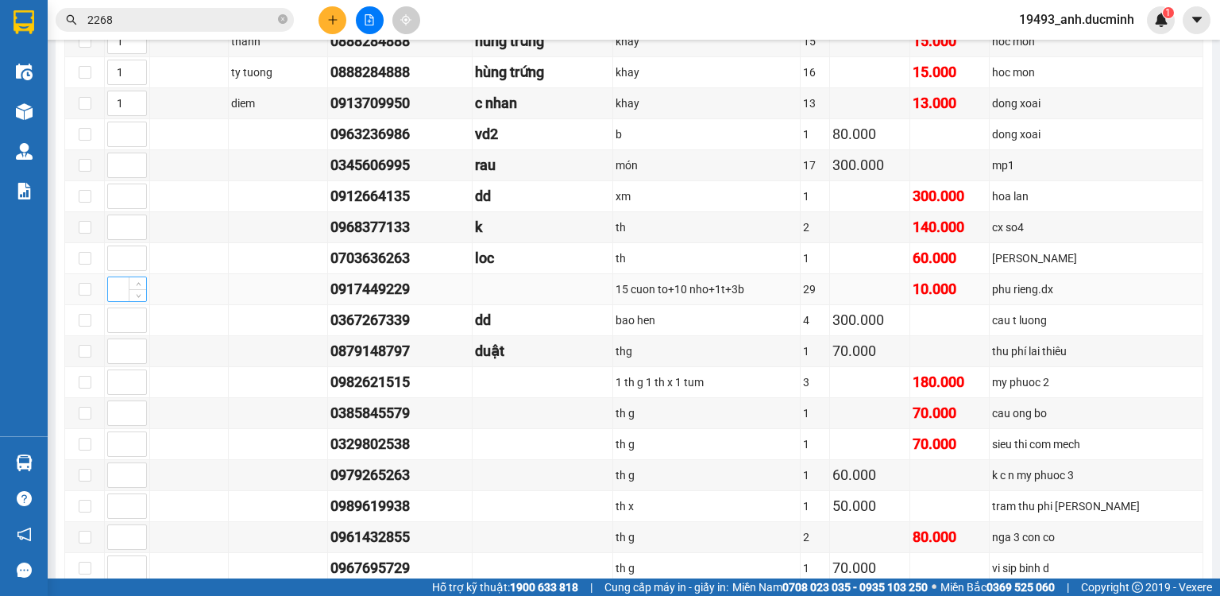
click at [121, 298] on input at bounding box center [127, 289] width 38 height 24
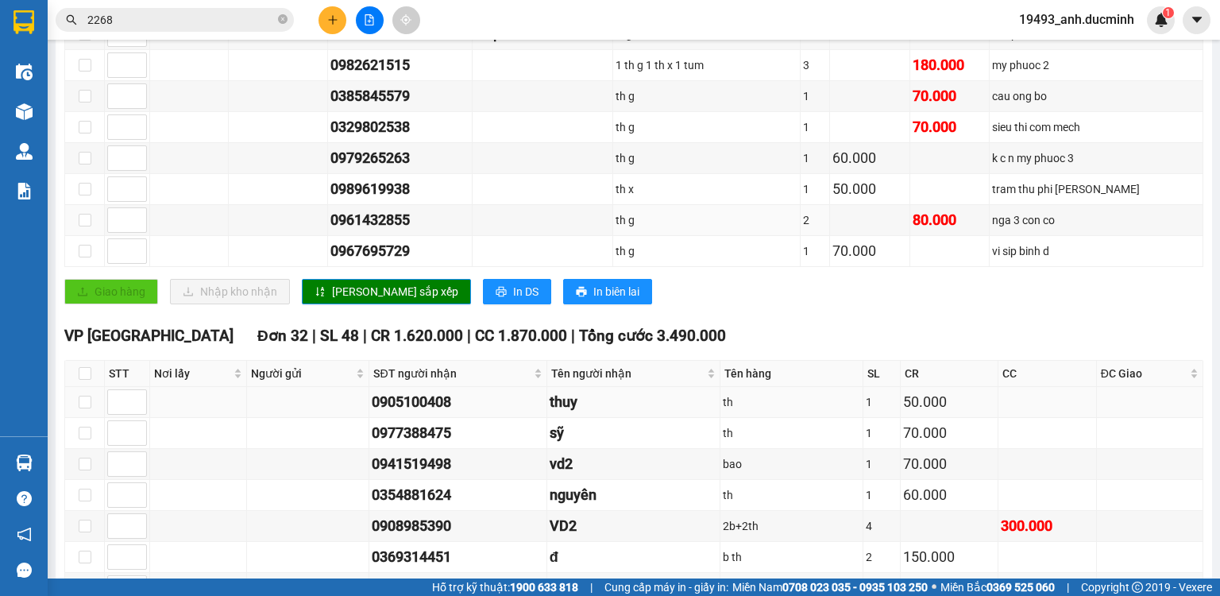
scroll to position [699, 0]
type input "1"
click at [375, 295] on span "[PERSON_NAME] sắp xếp" at bounding box center [395, 290] width 126 height 17
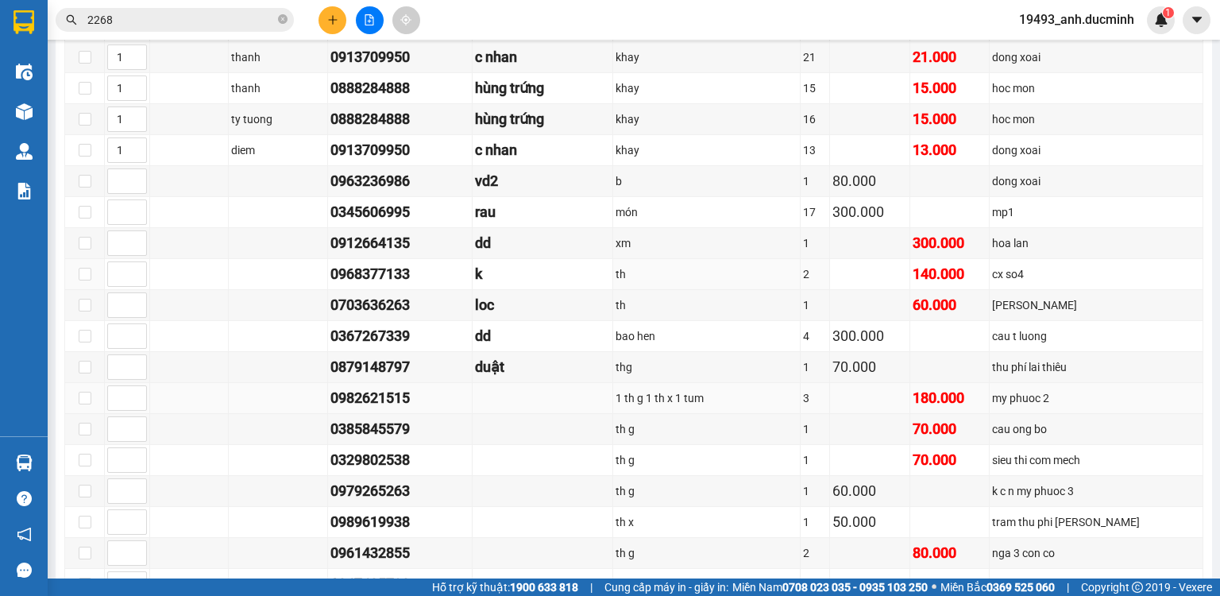
scroll to position [318, 0]
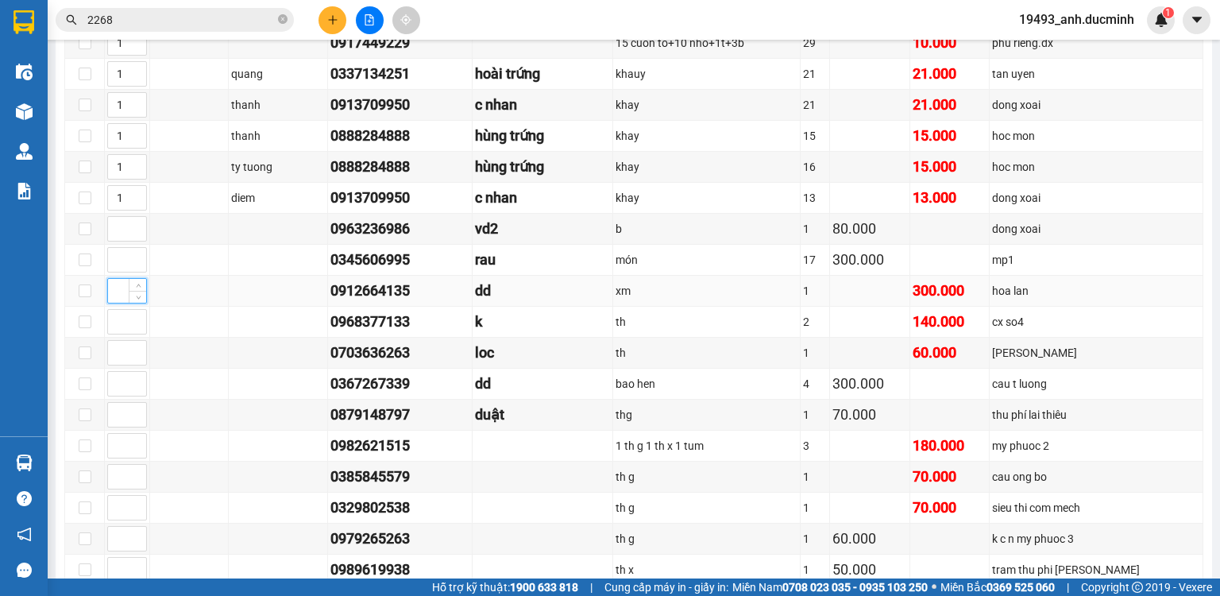
click at [116, 303] on input at bounding box center [127, 291] width 38 height 24
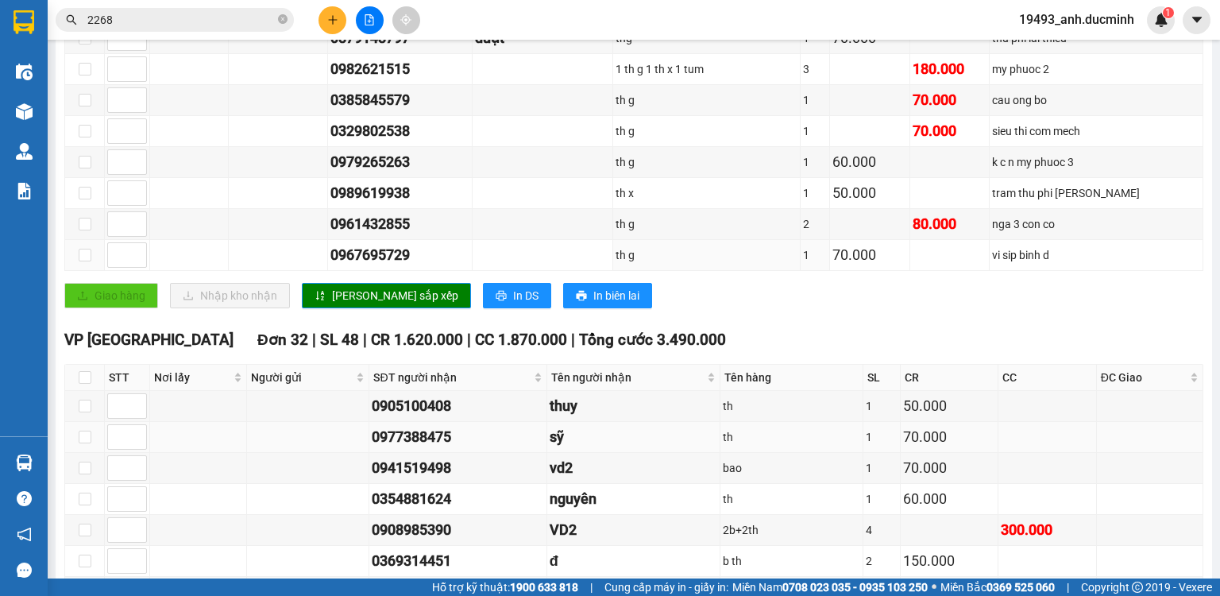
scroll to position [699, 0]
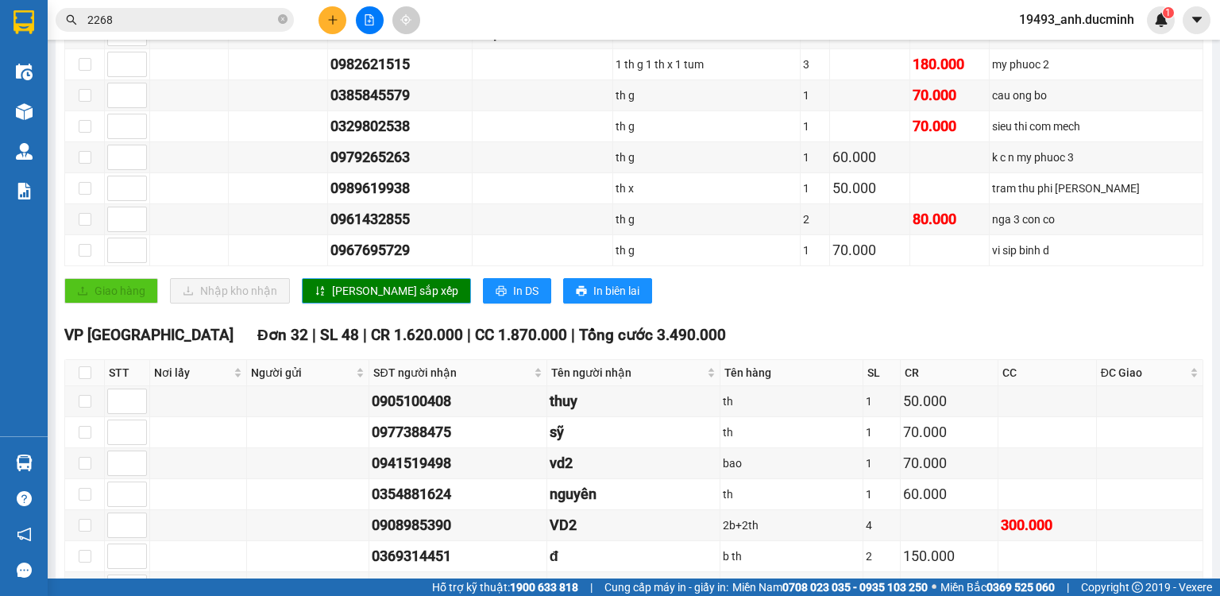
type input "2"
click at [338, 289] on span "[PERSON_NAME] sắp xếp" at bounding box center [395, 290] width 126 height 17
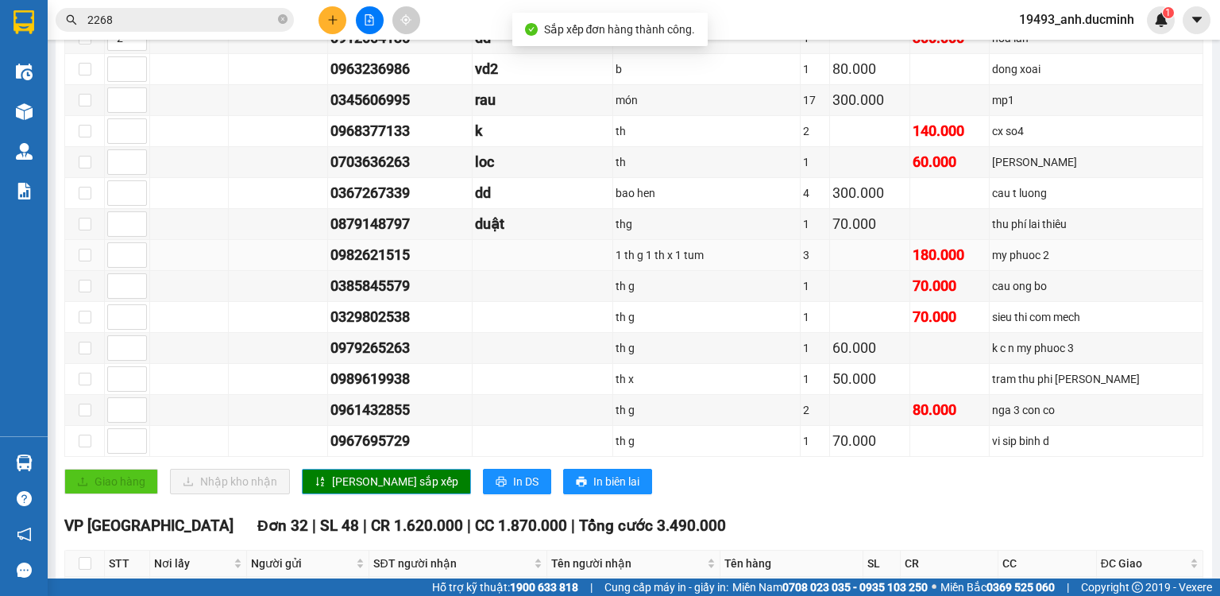
scroll to position [445, 0]
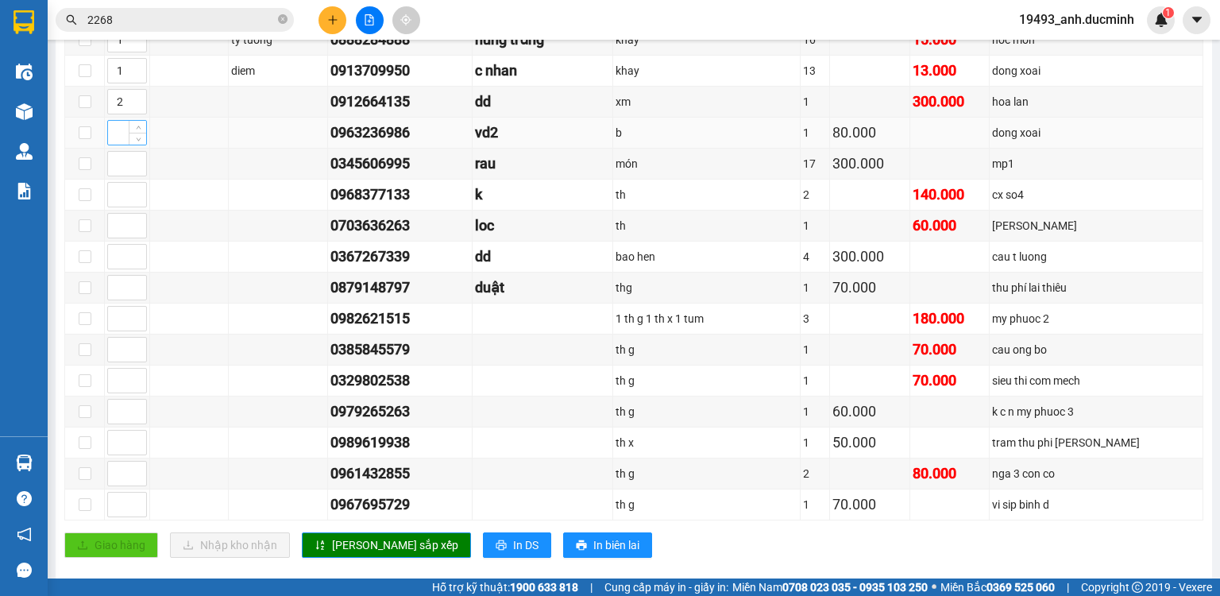
click at [113, 145] on input at bounding box center [127, 133] width 38 height 24
type input "3"
click at [114, 172] on input at bounding box center [127, 164] width 38 height 24
type input "4"
click at [114, 416] on input at bounding box center [127, 412] width 38 height 24
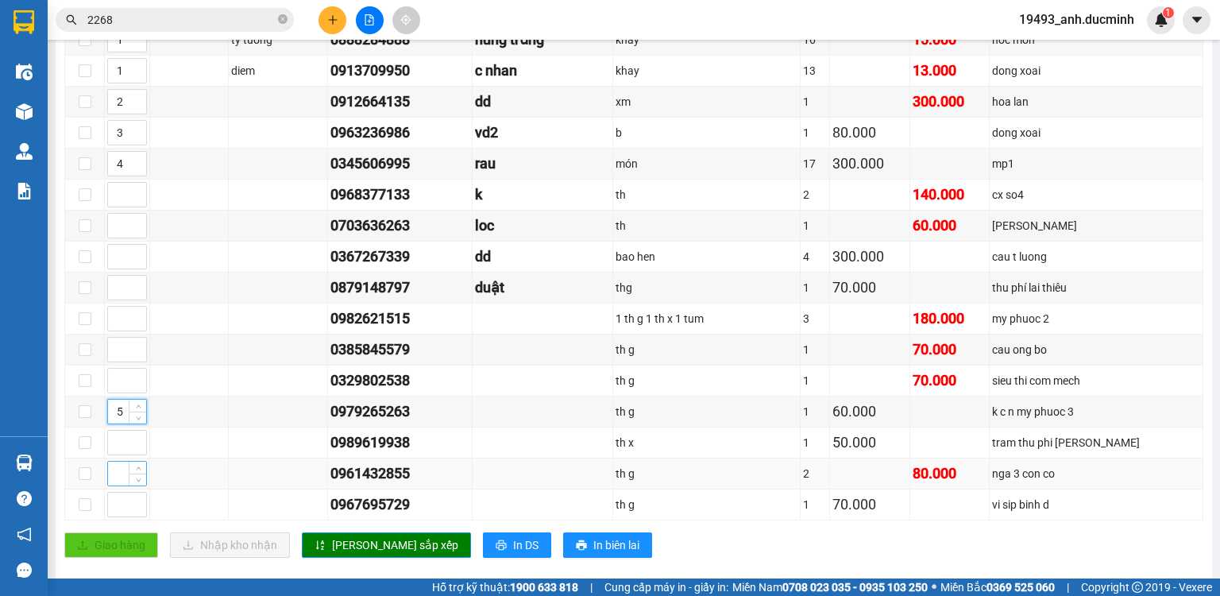
type input "5"
click at [113, 478] on input at bounding box center [127, 474] width 38 height 24
type input "5"
click at [324, 547] on button "[PERSON_NAME] sắp xếp" at bounding box center [386, 544] width 169 height 25
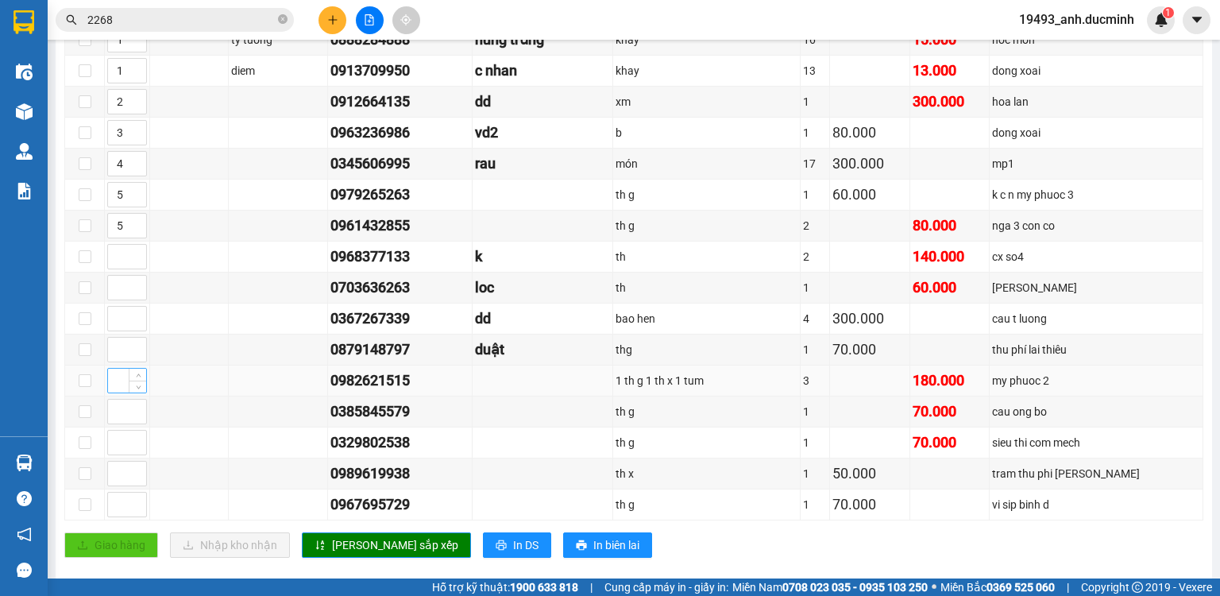
click at [119, 381] on input at bounding box center [127, 381] width 38 height 24
type input "5"
click at [378, 544] on span "[PERSON_NAME] sắp xếp" at bounding box center [395, 544] width 126 height 17
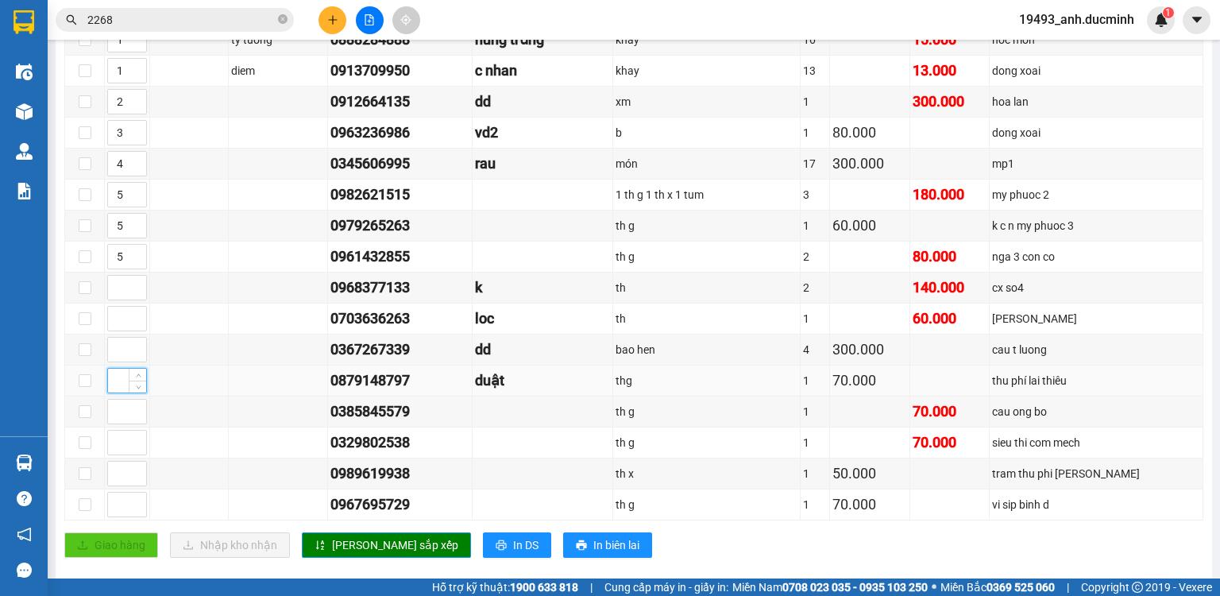
click at [118, 392] on input at bounding box center [127, 381] width 38 height 24
type input "7"
click at [114, 469] on input at bounding box center [127, 474] width 38 height 24
type input "8"
click at [120, 445] on input at bounding box center [127, 443] width 38 height 24
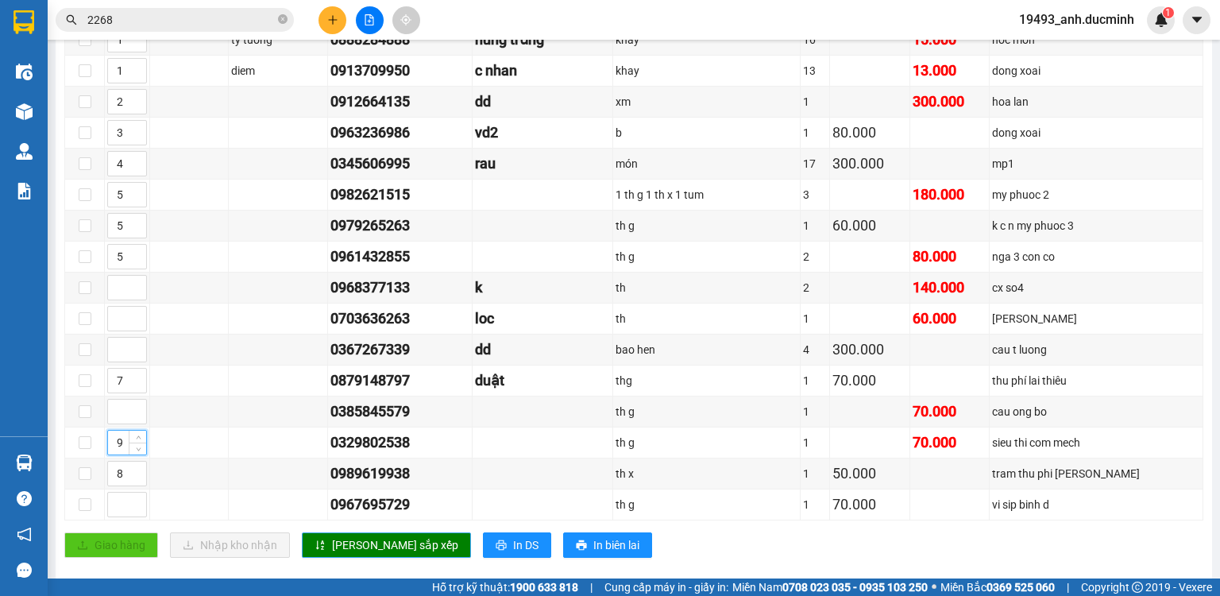
type input "9"
click at [346, 543] on span "[PERSON_NAME] sắp xếp" at bounding box center [395, 544] width 126 height 17
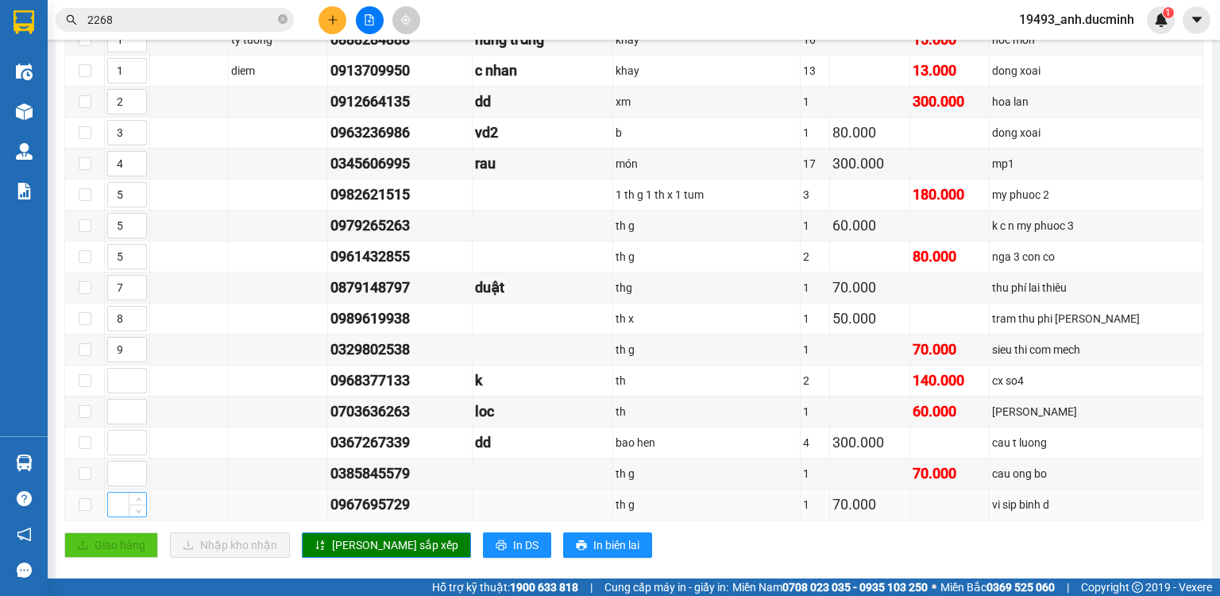
click at [113, 504] on input at bounding box center [127, 505] width 38 height 24
type input "10"
click at [114, 477] on input at bounding box center [127, 474] width 38 height 24
click at [112, 384] on input at bounding box center [127, 381] width 38 height 24
type input "11"
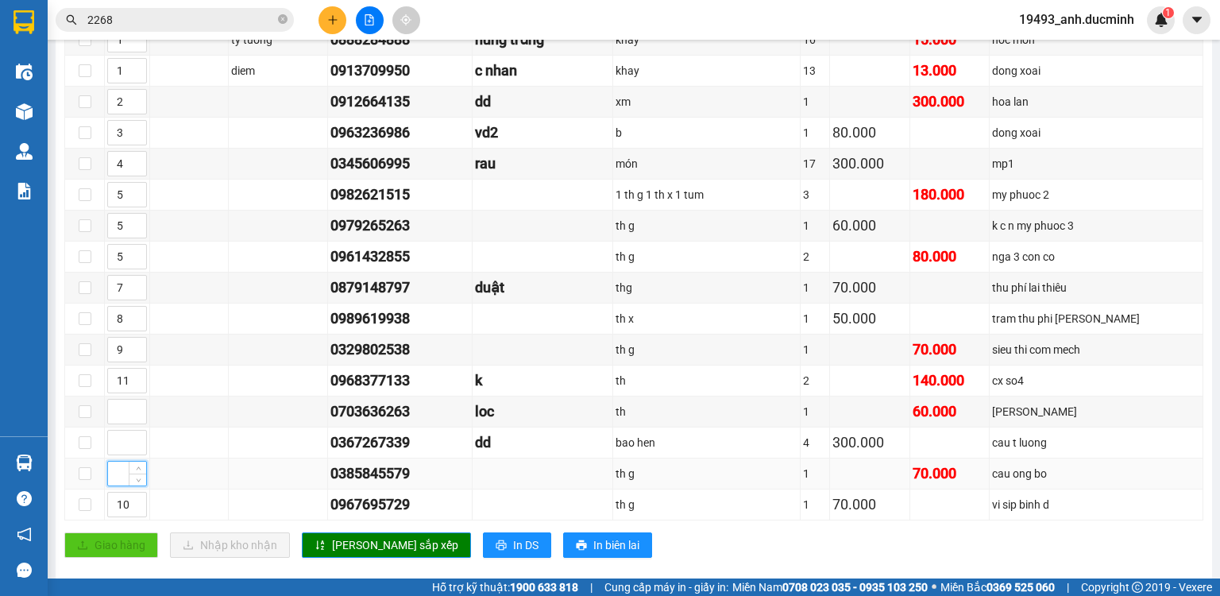
click at [115, 477] on input at bounding box center [127, 474] width 38 height 24
type input "12"
click at [117, 418] on input at bounding box center [127, 412] width 38 height 24
type input "12"
click at [312, 541] on button "[PERSON_NAME] sắp xếp" at bounding box center [386, 544] width 169 height 25
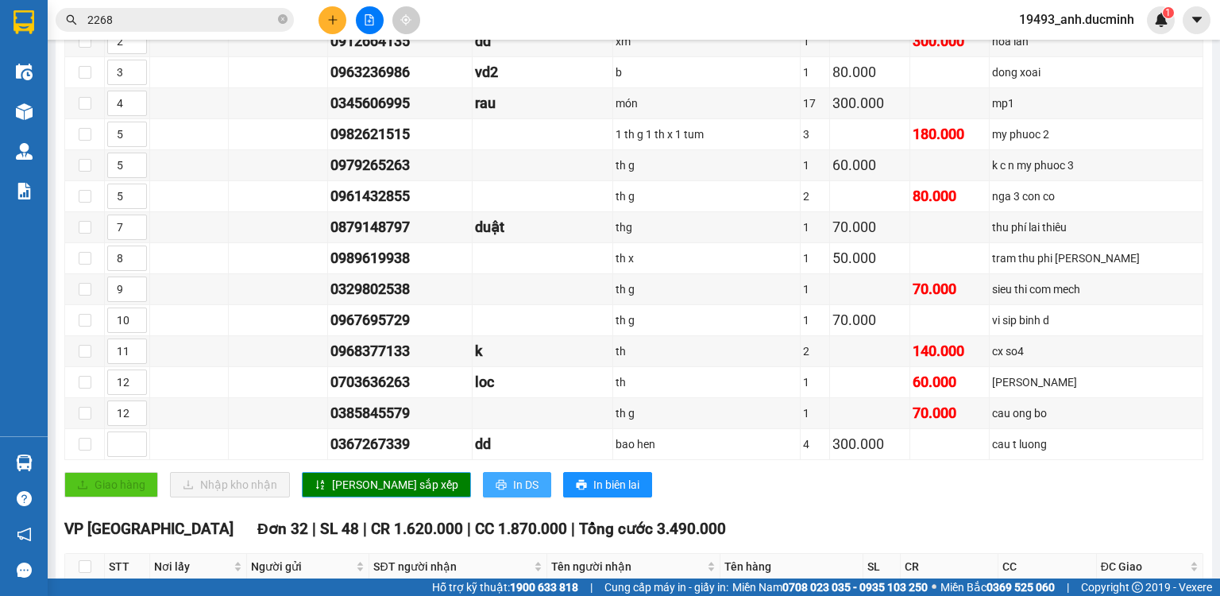
scroll to position [315, 0]
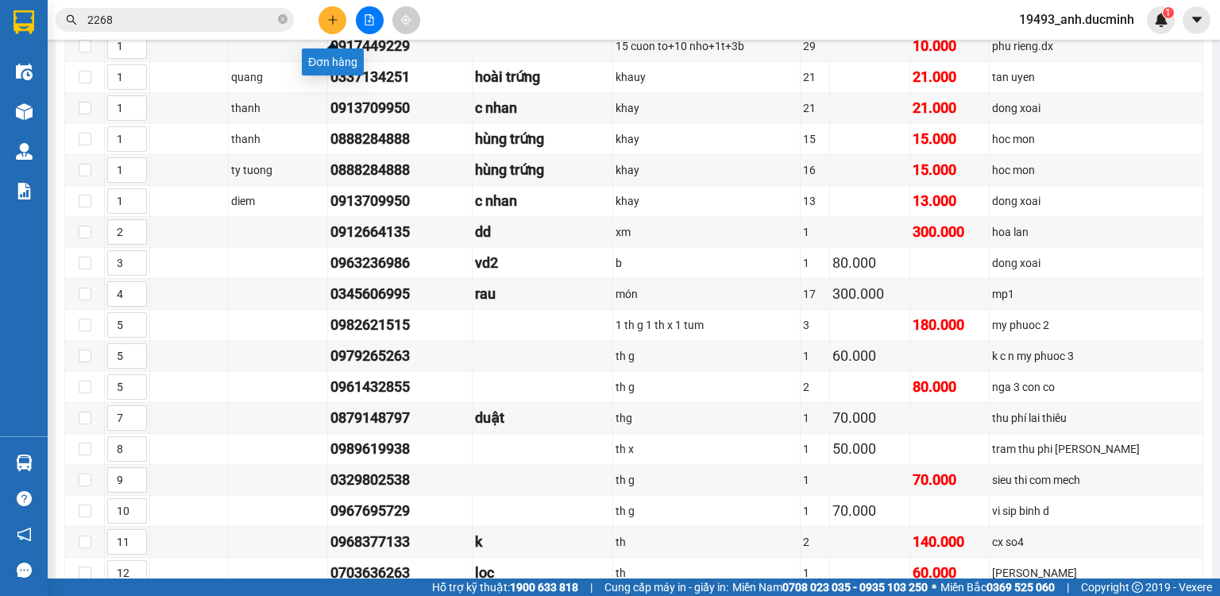
click at [328, 26] on button at bounding box center [333, 20] width 28 height 28
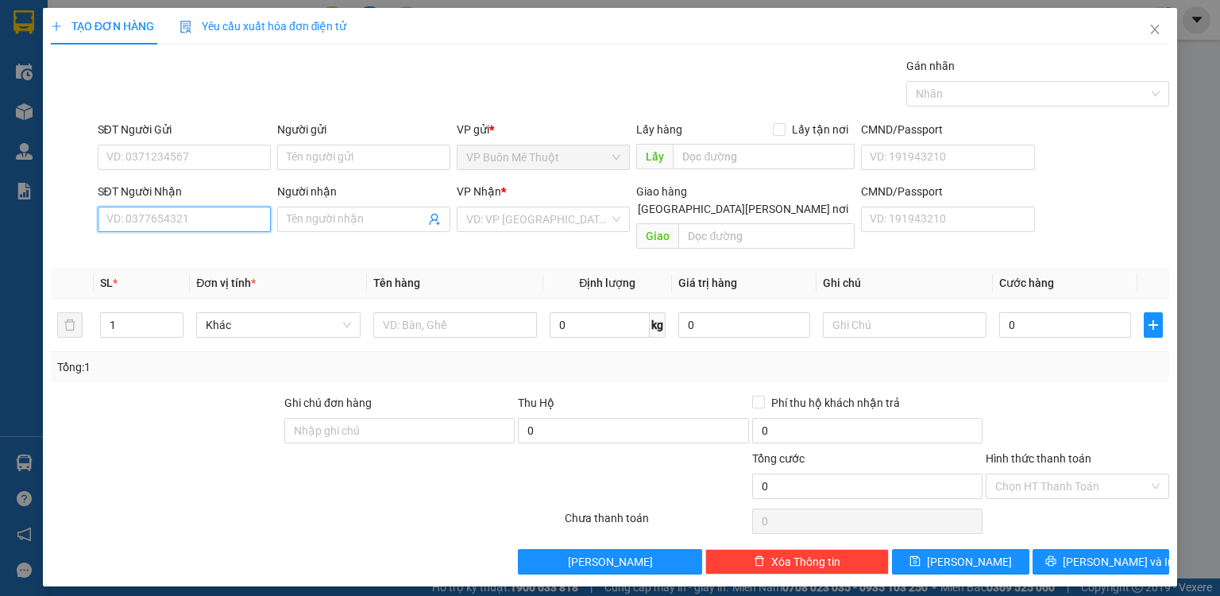
click at [222, 207] on input "SĐT Người Nhận" at bounding box center [184, 219] width 173 height 25
click at [193, 250] on div "0834678002 - nhi" at bounding box center [184, 249] width 154 height 17
type input "0834678002"
type input "nhi"
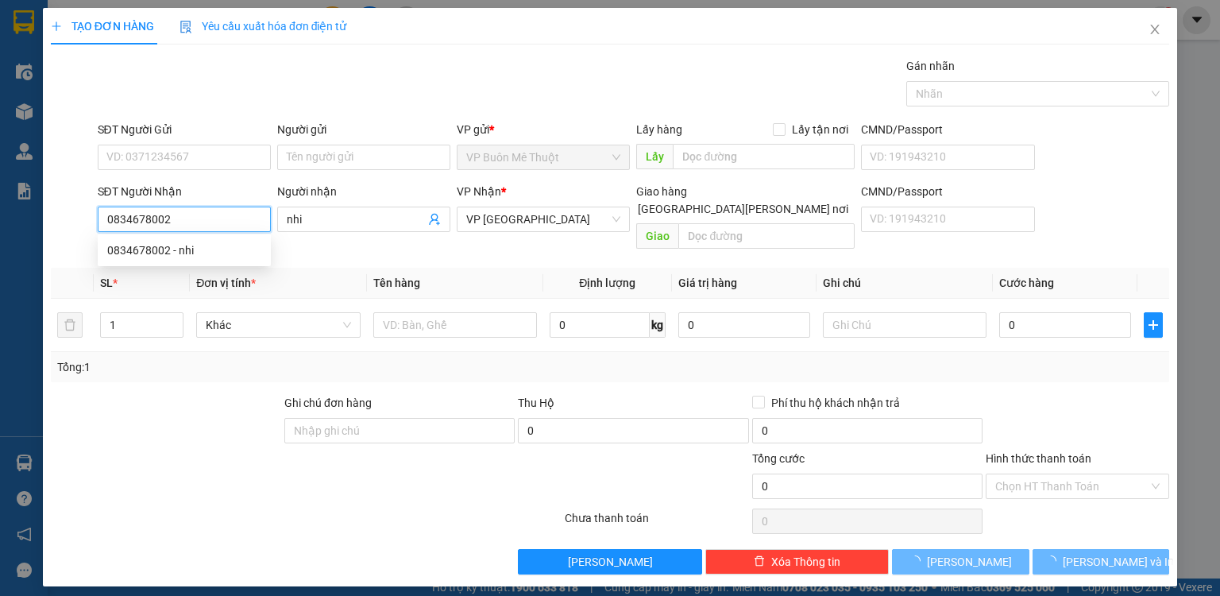
type input "50.000"
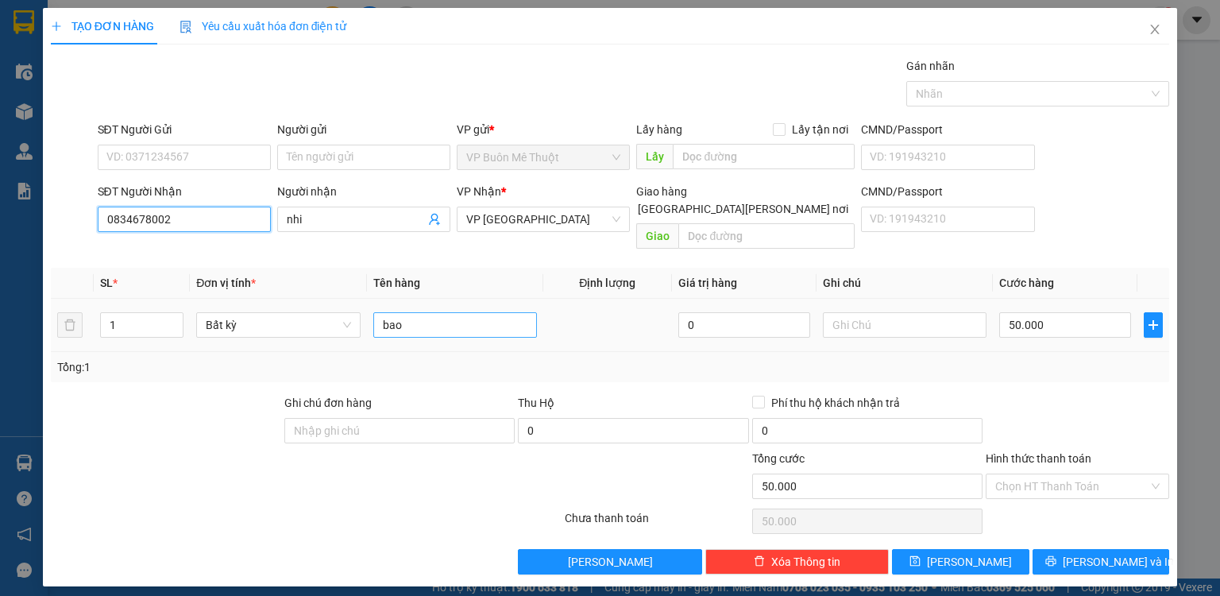
type input "0834678002"
drag, startPoint x: 404, startPoint y: 308, endPoint x: 360, endPoint y: 311, distance: 44.5
click at [360, 311] on tr "1 Bất kỳ bao 0 50.000" at bounding box center [610, 325] width 1118 height 53
click at [392, 312] on input "cu den" at bounding box center [455, 324] width 164 height 25
type input "cuc den"
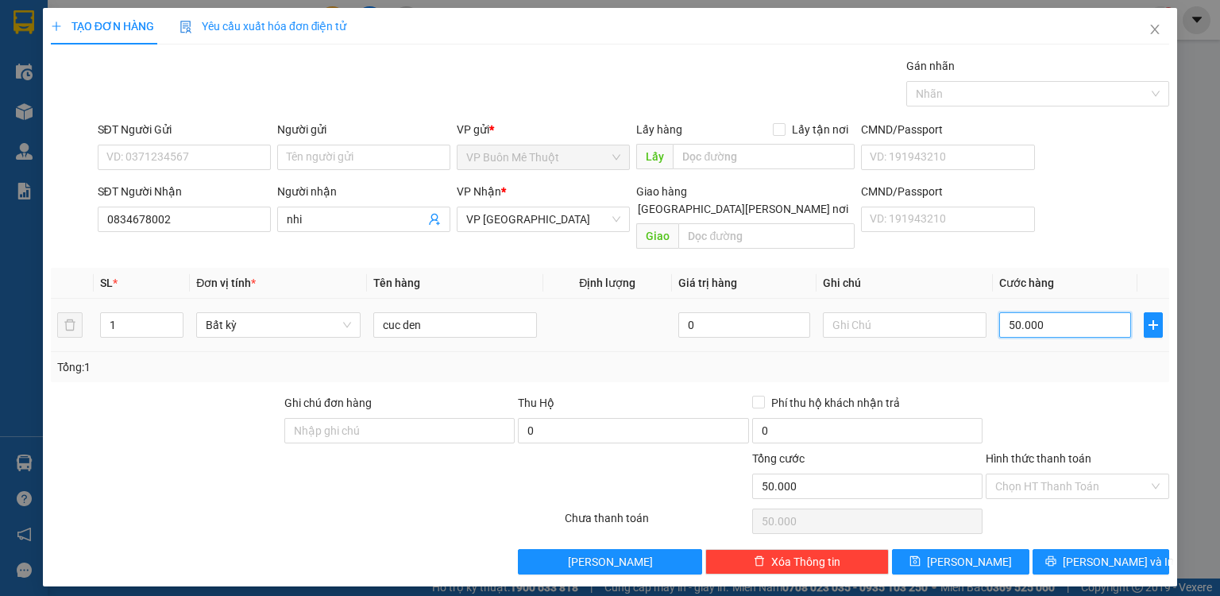
click at [1066, 312] on input "50.000" at bounding box center [1065, 324] width 132 height 25
type input "4"
type input "40"
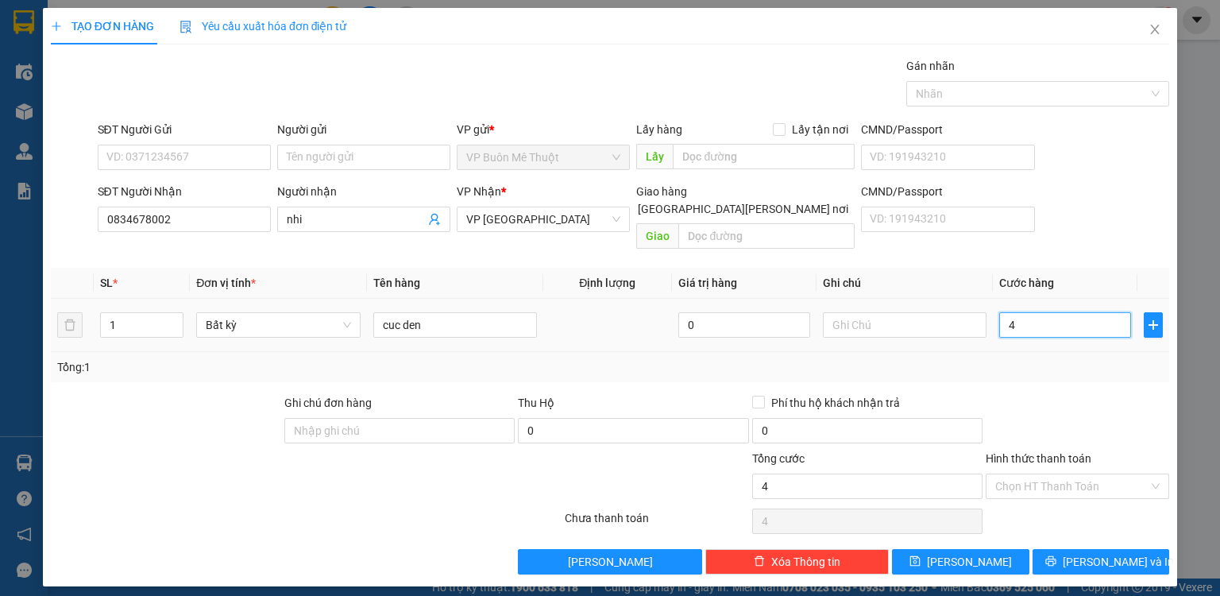
type input "40"
type input "40.000"
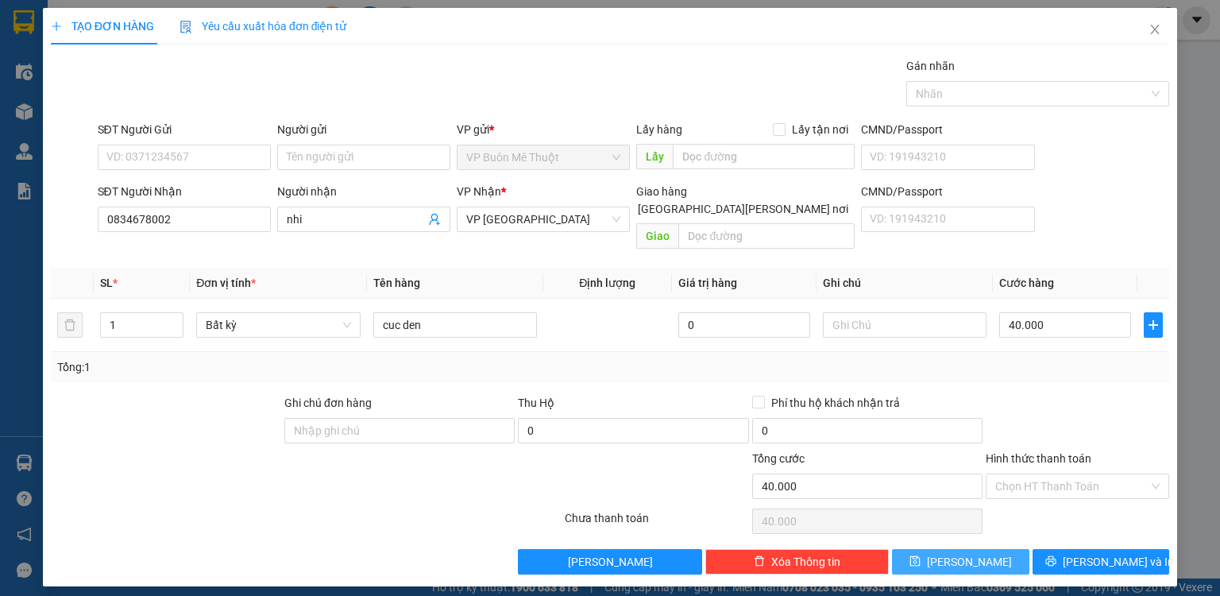
click at [1005, 549] on button "[PERSON_NAME]" at bounding box center [960, 561] width 137 height 25
type input "0"
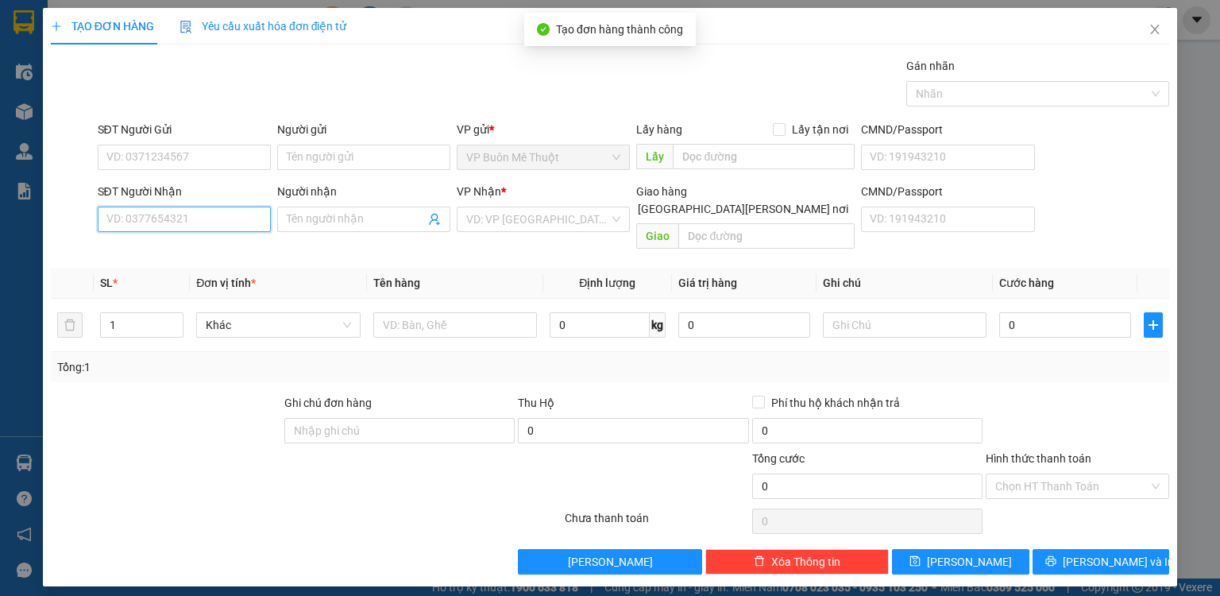
click at [233, 217] on input "SĐT Người Nhận" at bounding box center [184, 219] width 173 height 25
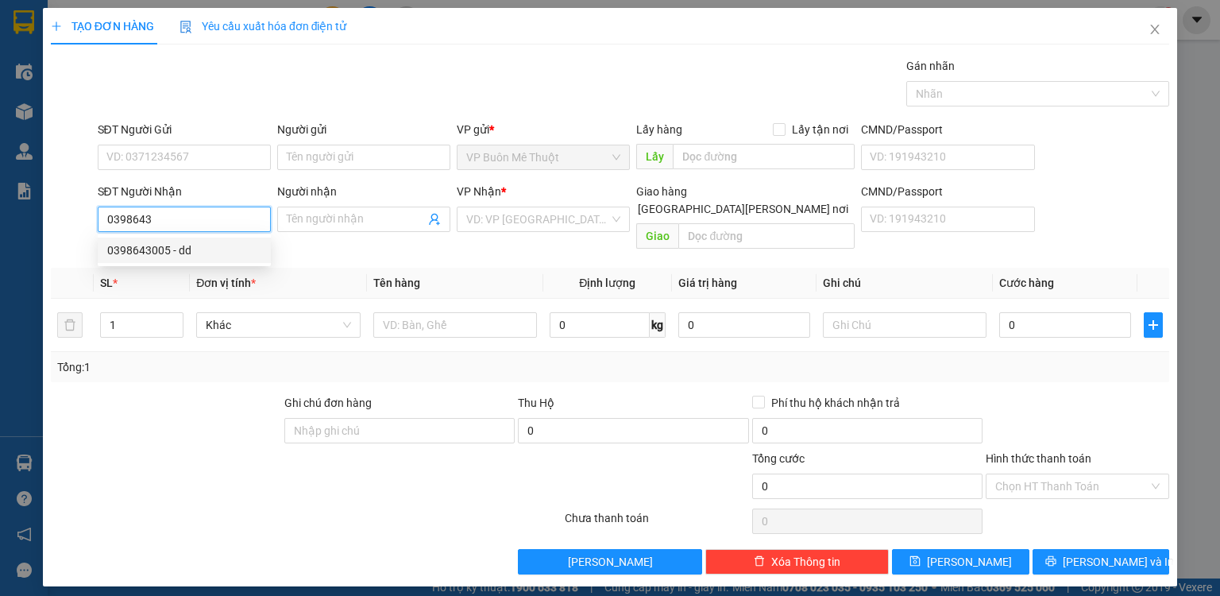
click at [178, 245] on div "0398643005 - dd" at bounding box center [184, 249] width 154 height 17
type input "0398643005"
type input "dd"
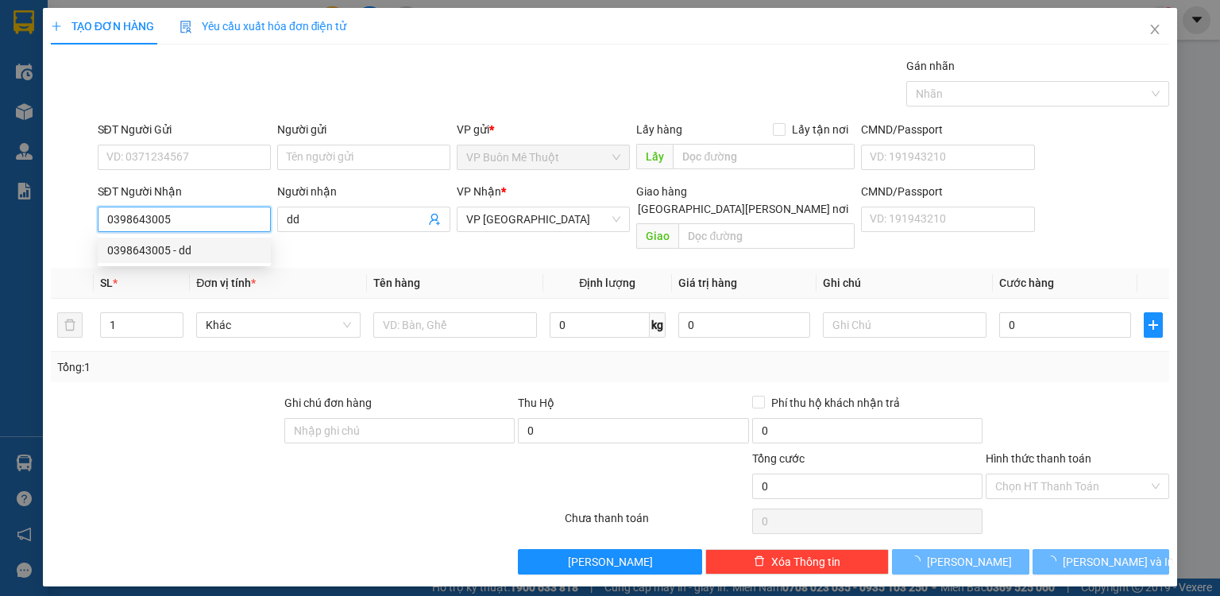
type input "100.000"
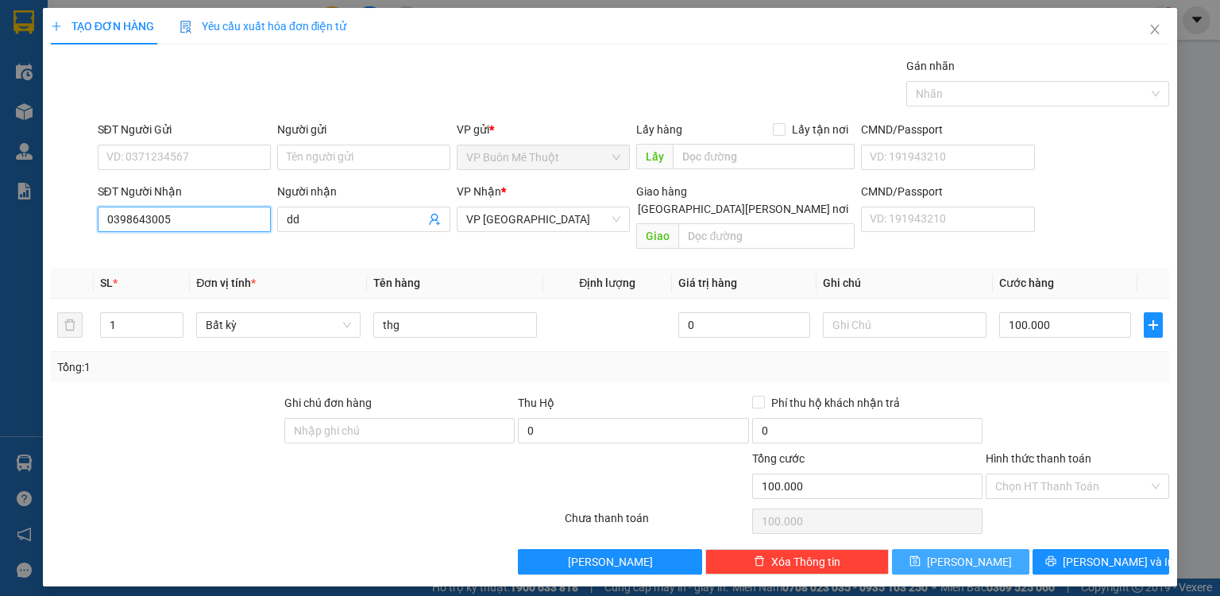
type input "0398643005"
drag, startPoint x: 984, startPoint y: 535, endPoint x: 631, endPoint y: 419, distance: 372.0
click at [983, 549] on button "[PERSON_NAME]" at bounding box center [960, 561] width 137 height 25
type input "0"
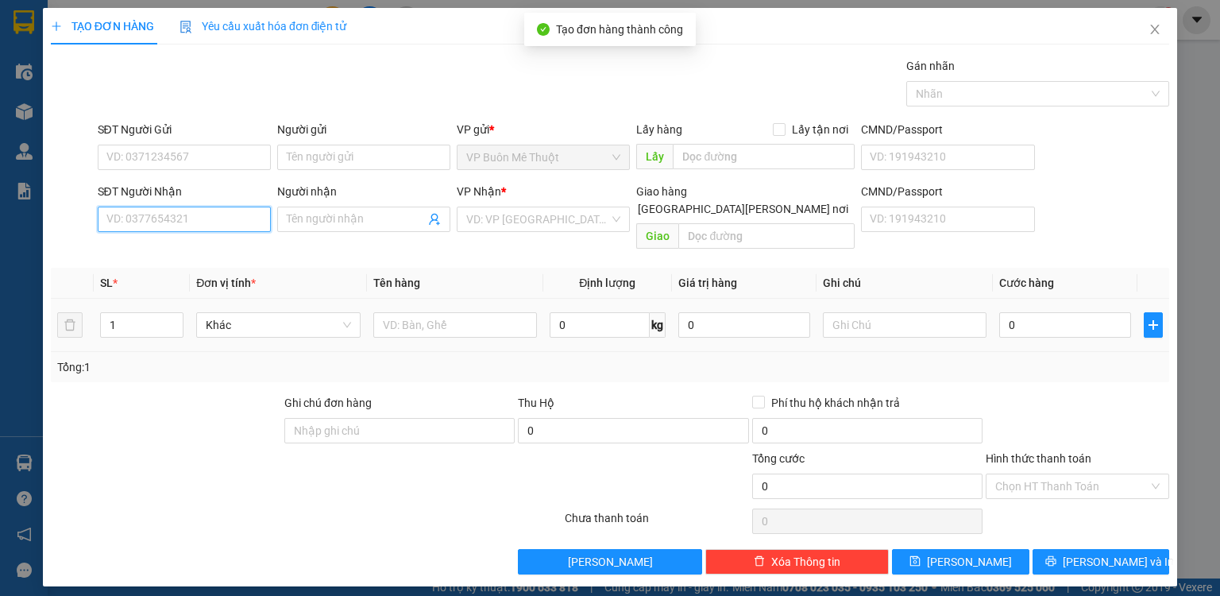
click at [216, 217] on input "SĐT Người Nhận" at bounding box center [184, 219] width 173 height 25
type input "0982632984"
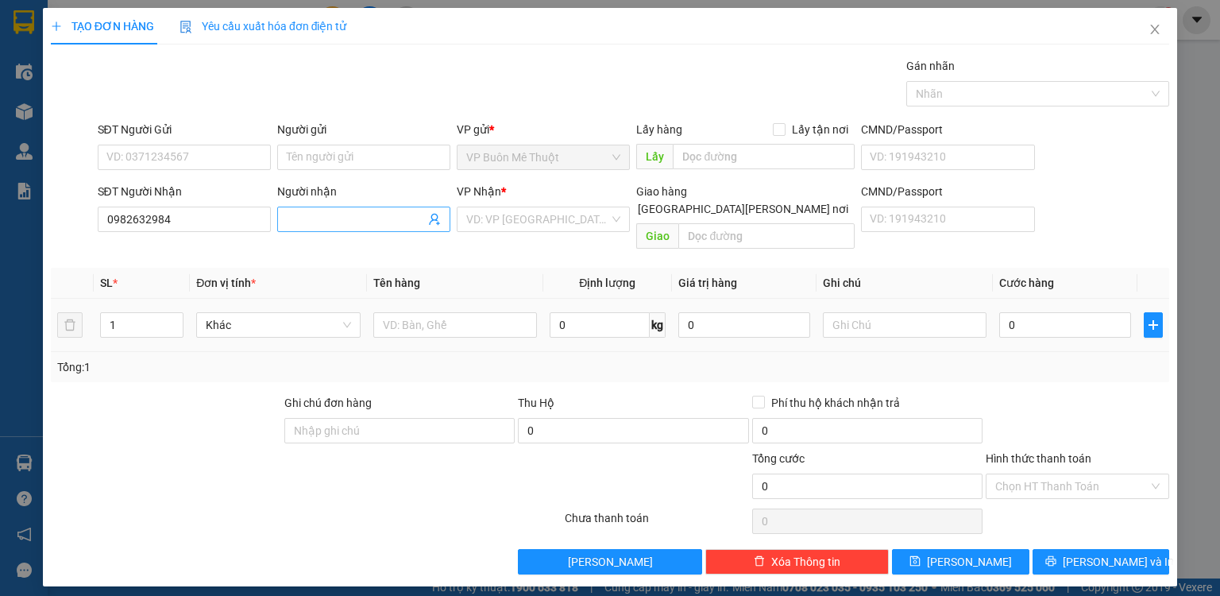
click at [353, 217] on input "Người nhận" at bounding box center [356, 219] width 138 height 17
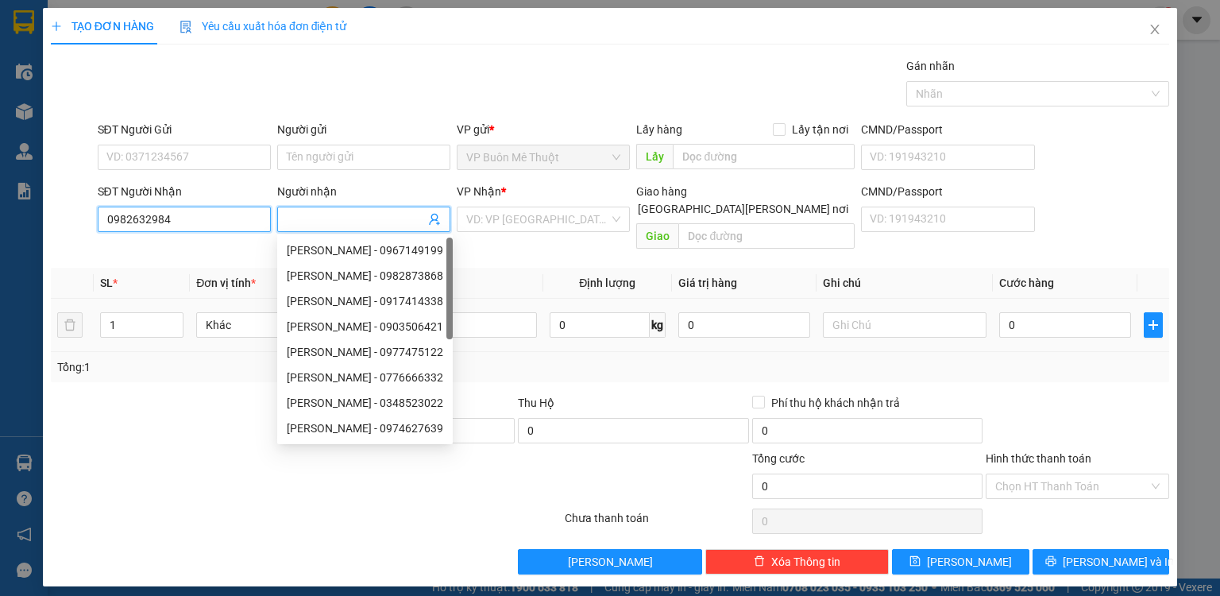
click at [229, 214] on input "0982632984" at bounding box center [184, 219] width 173 height 25
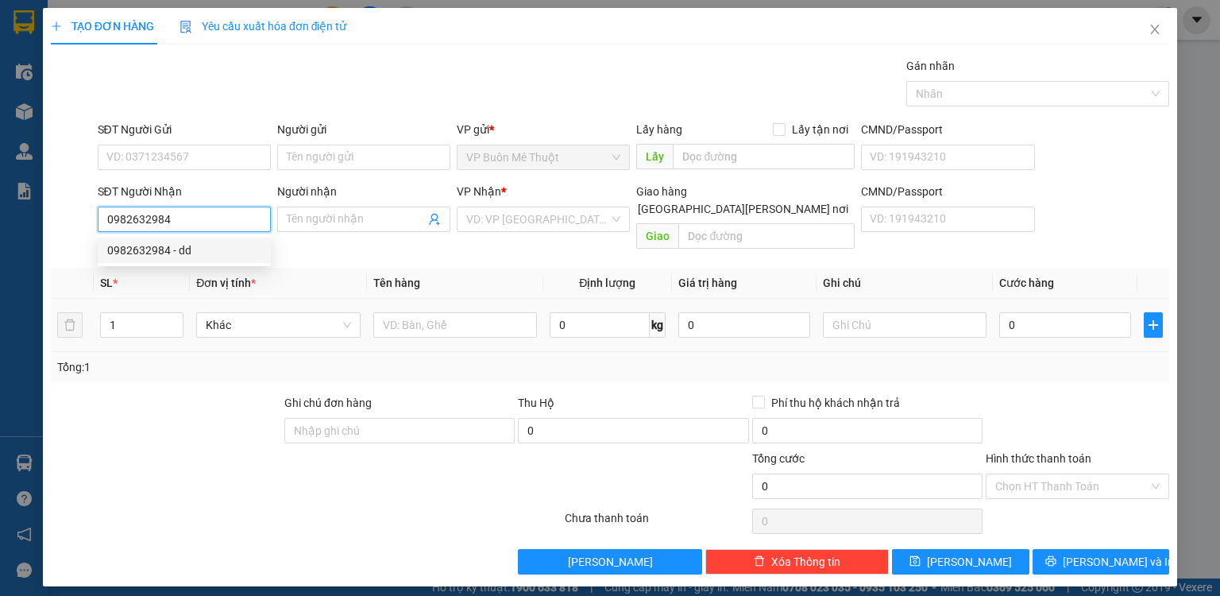
click at [195, 253] on div "0982632984 - dd" at bounding box center [184, 249] width 154 height 17
type input "dd"
type input "cx số 4"
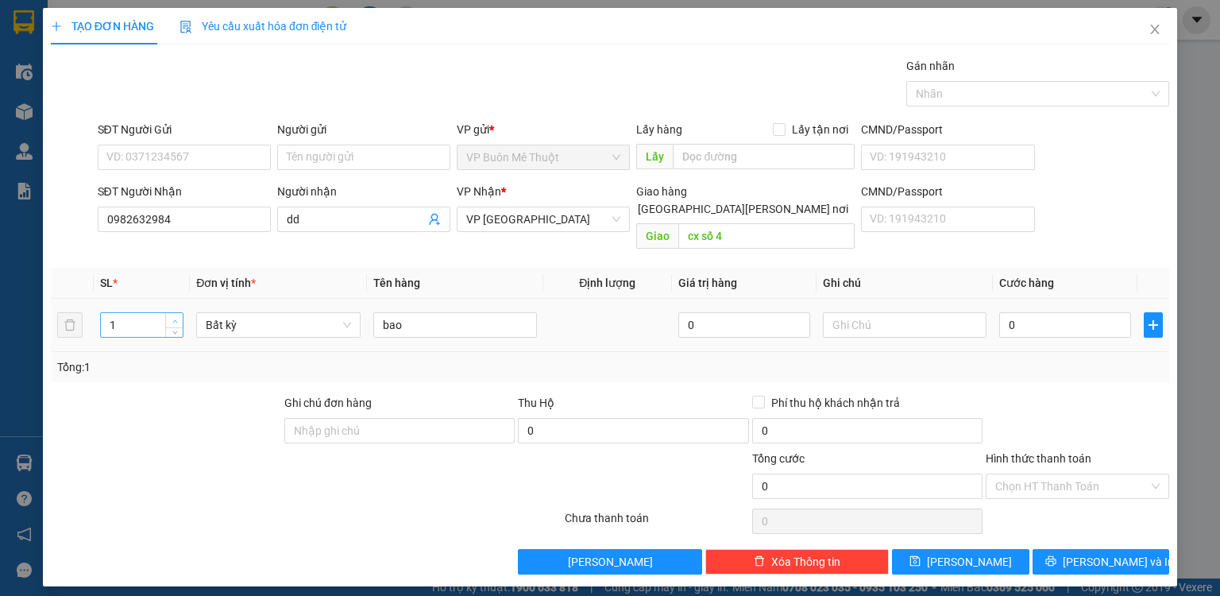
type input "2"
drag, startPoint x: 176, startPoint y: 296, endPoint x: 289, endPoint y: 302, distance: 113.7
click at [180, 313] on span "Increase Value" at bounding box center [173, 319] width 17 height 12
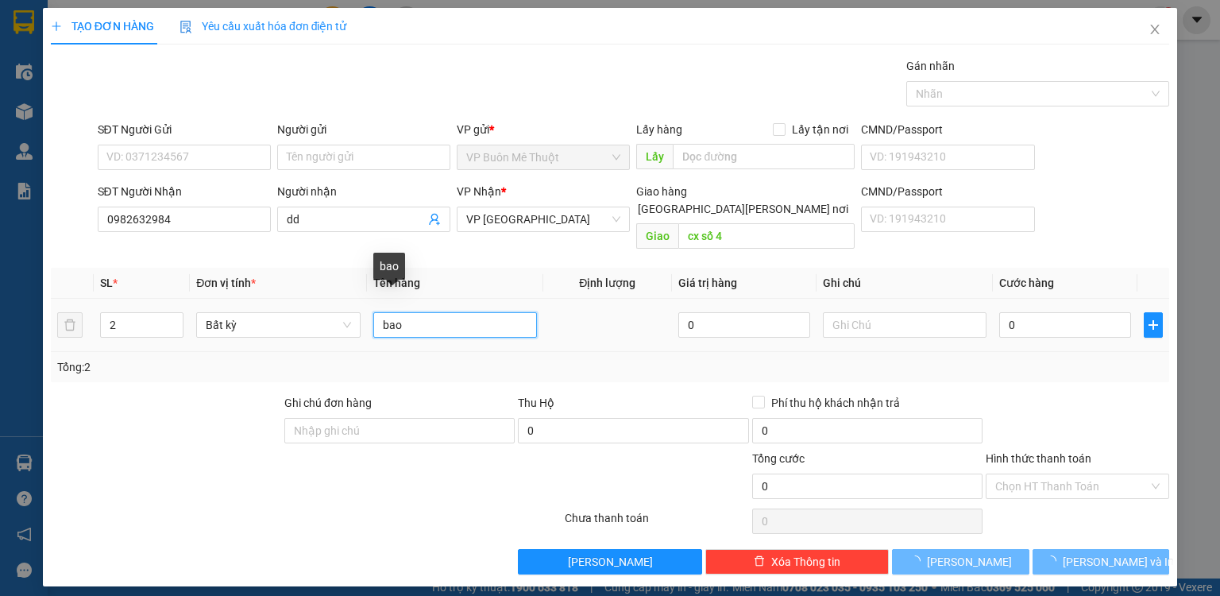
click at [425, 312] on input "bao" at bounding box center [455, 324] width 164 height 25
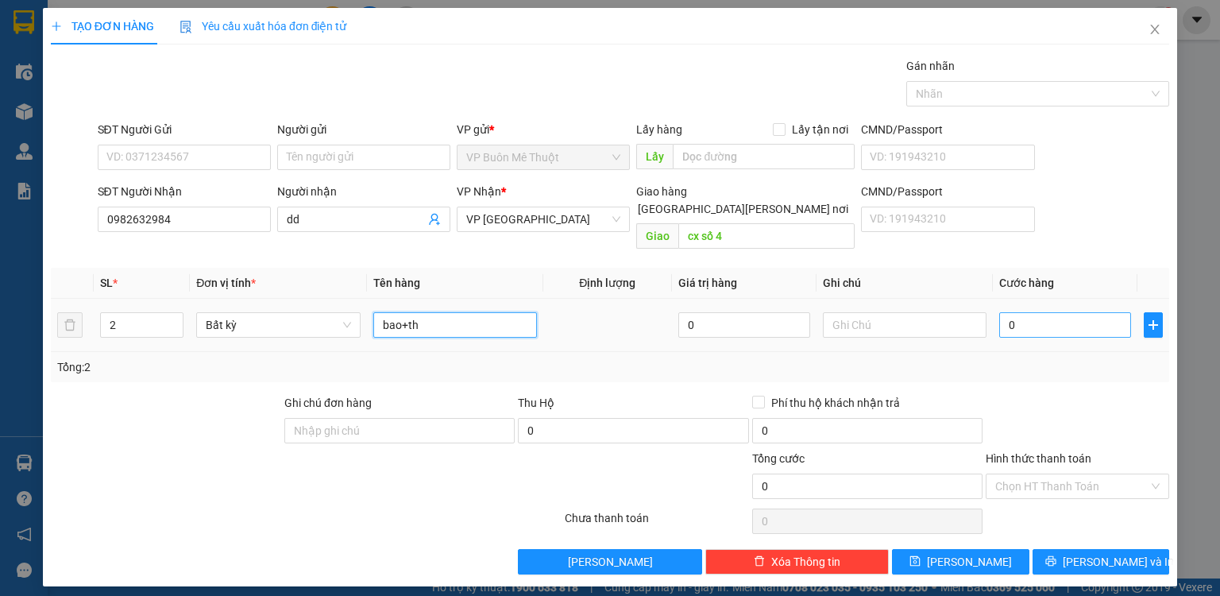
type input "bao+th"
click at [1041, 312] on input "0" at bounding box center [1065, 324] width 132 height 25
type input "1"
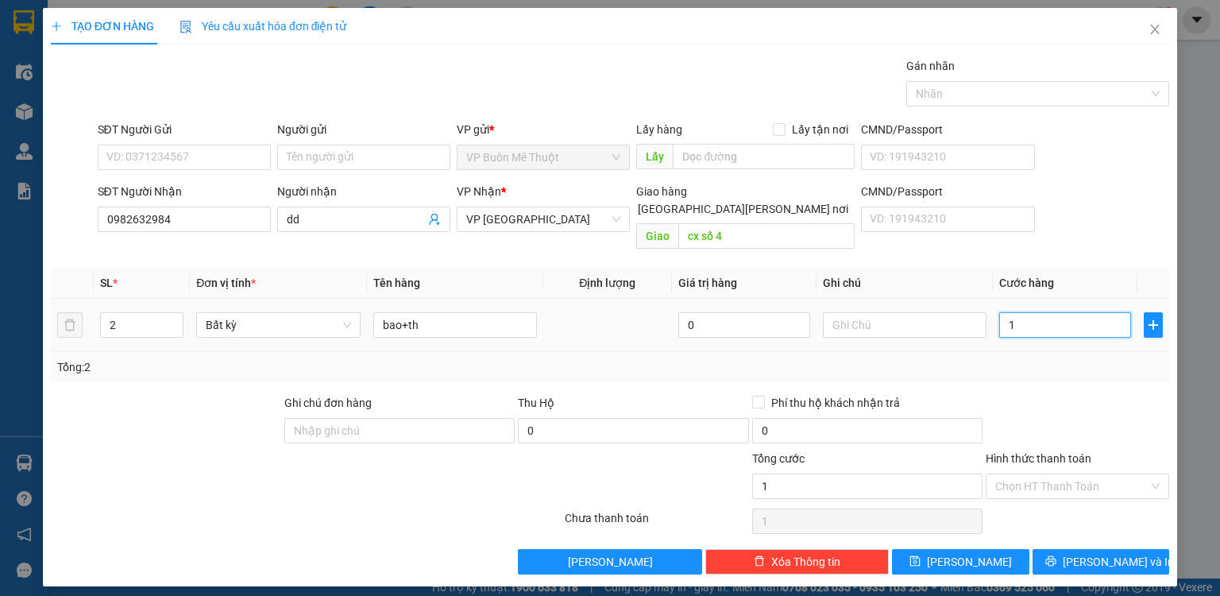
type input "10"
type input "100"
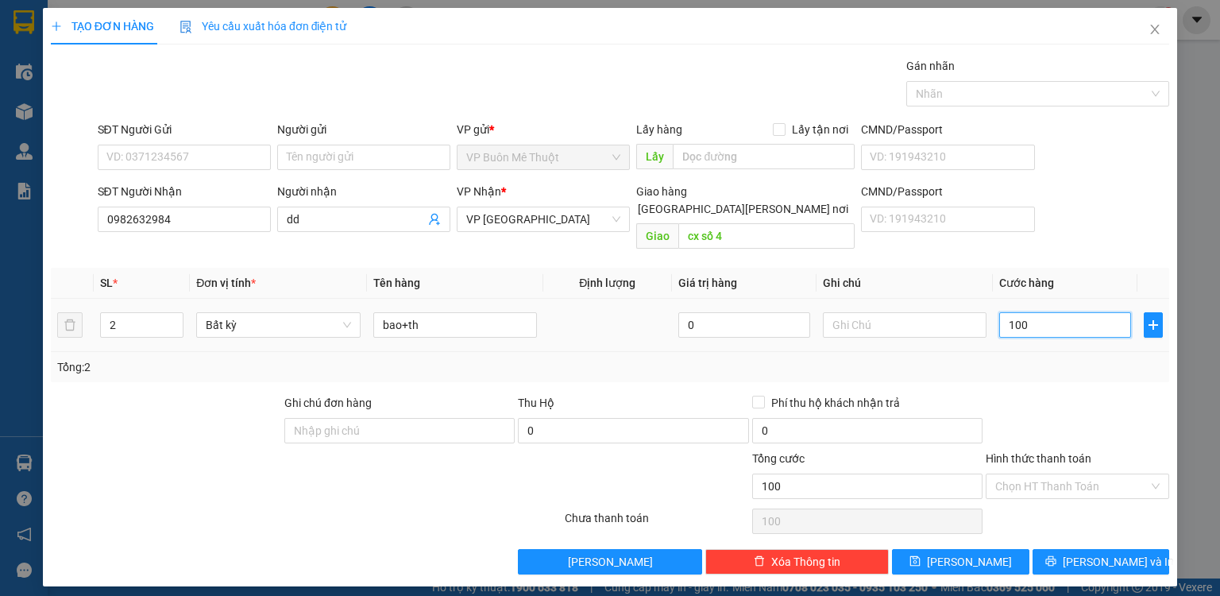
type input "100"
type input "100.000"
drag, startPoint x: 1010, startPoint y: 397, endPoint x: 1023, endPoint y: 431, distance: 36.7
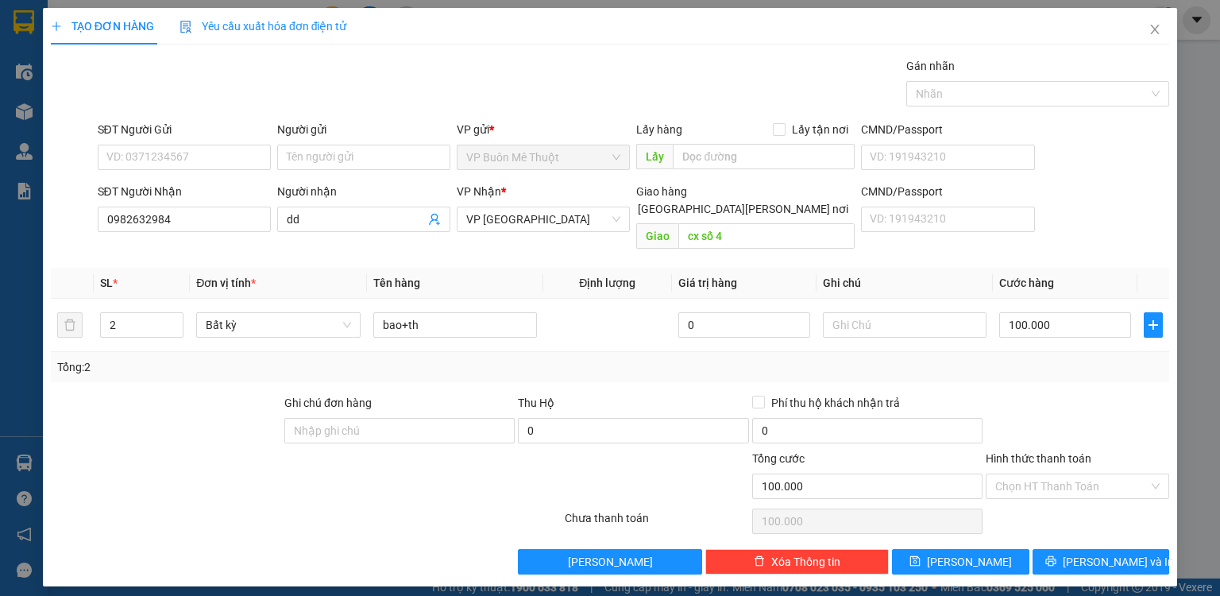
click at [1010, 400] on div at bounding box center [1077, 422] width 187 height 56
drag, startPoint x: 1030, startPoint y: 469, endPoint x: 1031, endPoint y: 481, distance: 11.9
click at [1030, 474] on input "Hình thức thanh toán" at bounding box center [1071, 486] width 153 height 24
drag, startPoint x: 1032, startPoint y: 500, endPoint x: 1028, endPoint y: 513, distance: 14.1
click at [1032, 502] on div "Tại văn phòng" at bounding box center [1077, 498] width 164 height 17
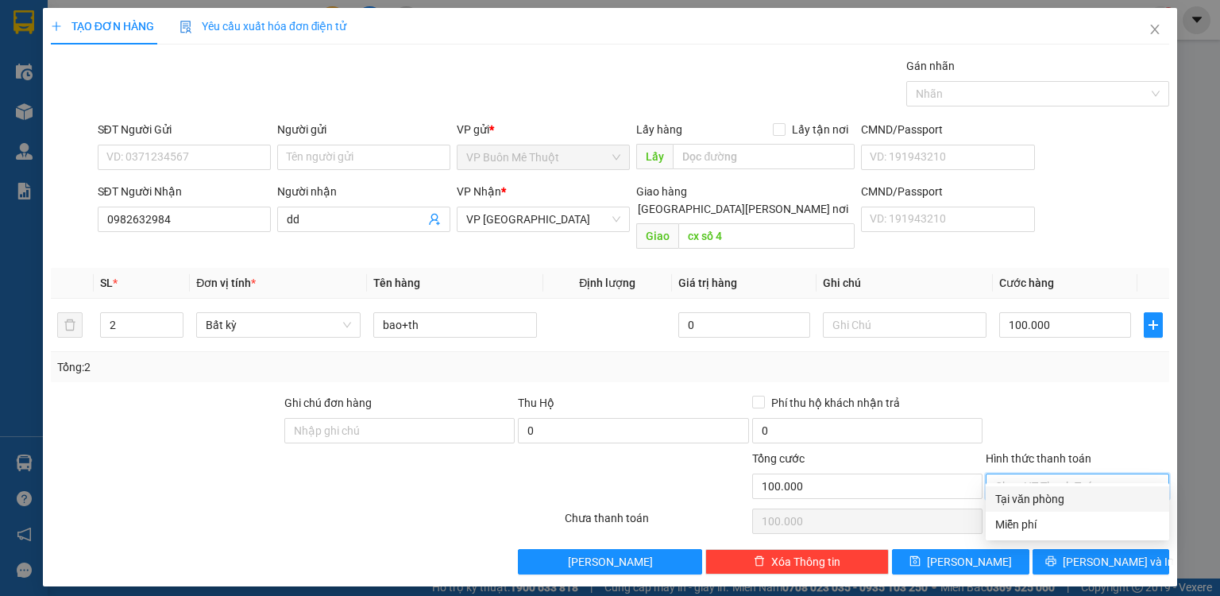
type input "0"
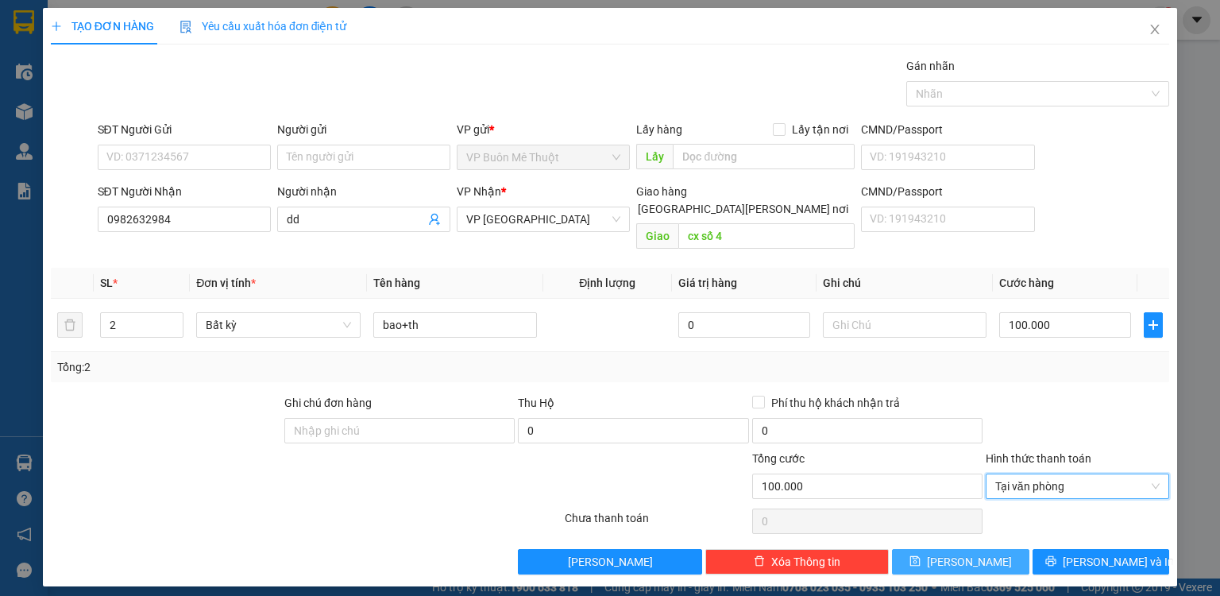
drag, startPoint x: 1007, startPoint y: 536, endPoint x: 1001, endPoint y: 527, distance: 10.8
click at [1004, 549] on button "[PERSON_NAME]" at bounding box center [960, 561] width 137 height 25
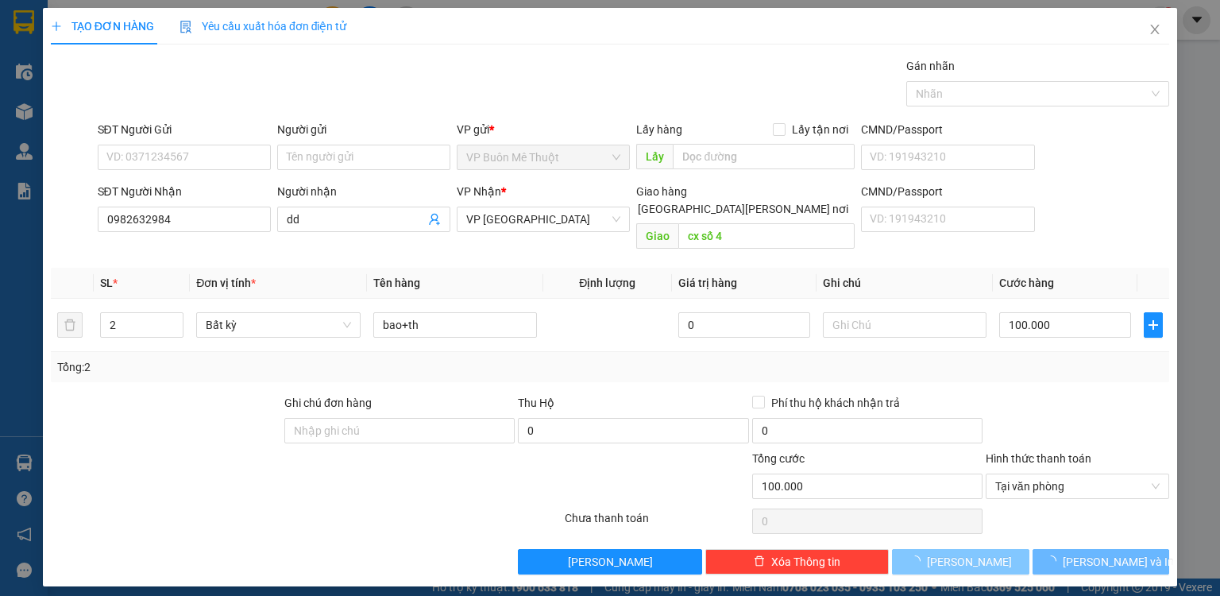
type input "0"
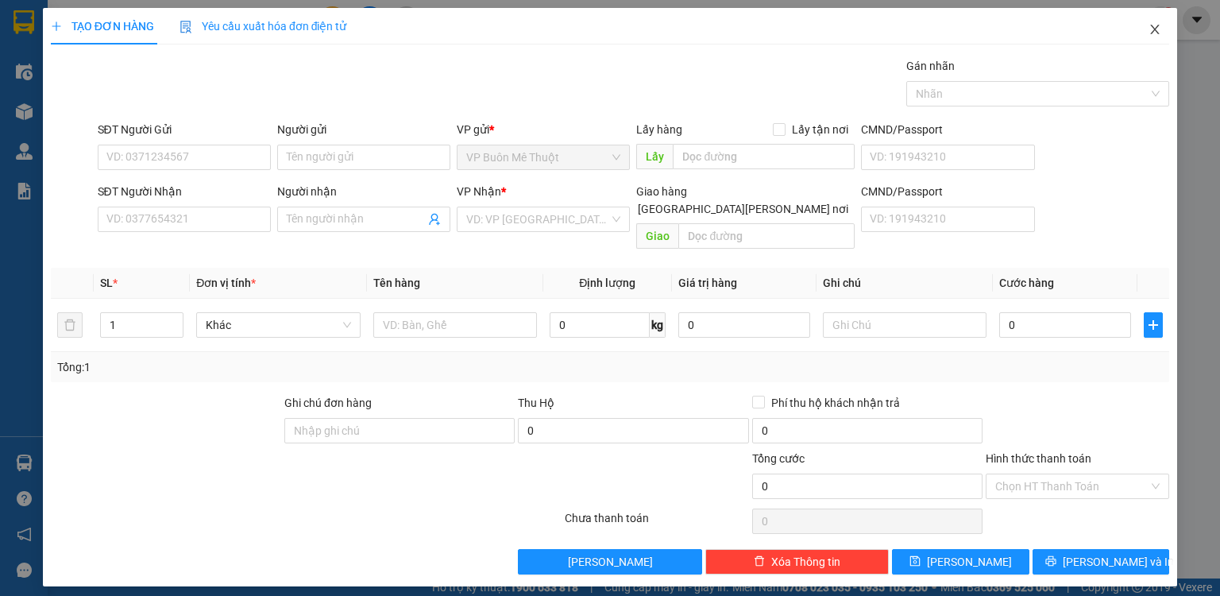
click at [1150, 29] on icon "close" at bounding box center [1155, 29] width 13 height 13
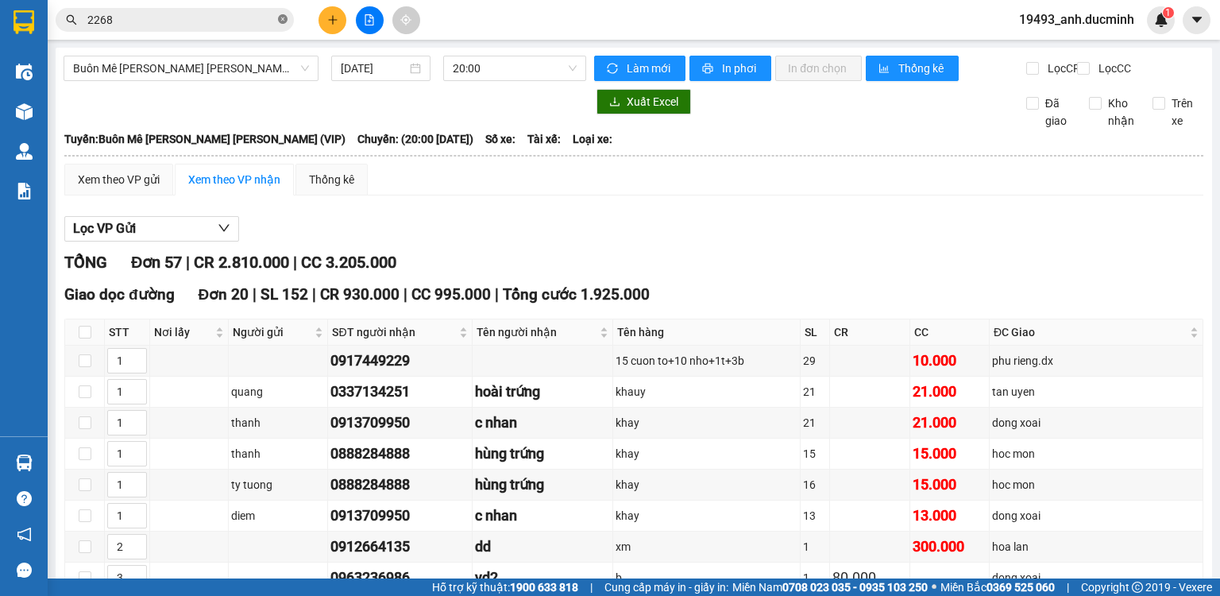
click at [283, 18] on icon "close-circle" at bounding box center [283, 19] width 10 height 10
click at [334, 25] on icon "plus" at bounding box center [332, 19] width 11 height 11
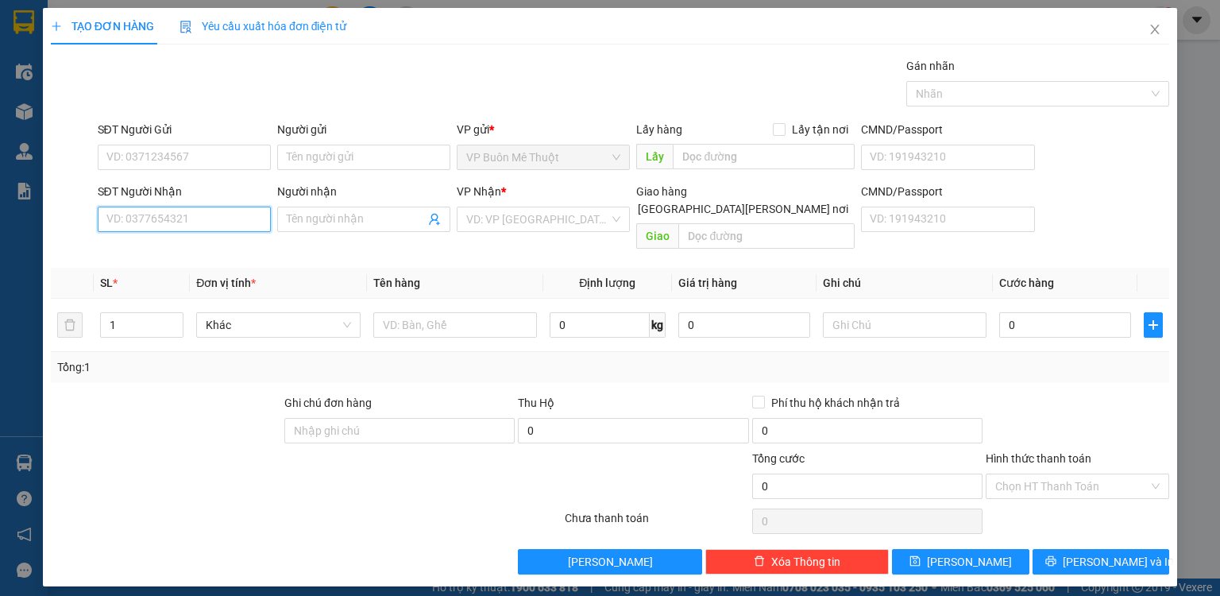
drag, startPoint x: 248, startPoint y: 214, endPoint x: 315, endPoint y: 203, distance: 67.5
click at [265, 210] on input "SĐT Người Nhận" at bounding box center [184, 219] width 173 height 25
type input "0938411059"
click at [217, 254] on div "0938411059 - CCCD 07907400" at bounding box center [184, 249] width 154 height 17
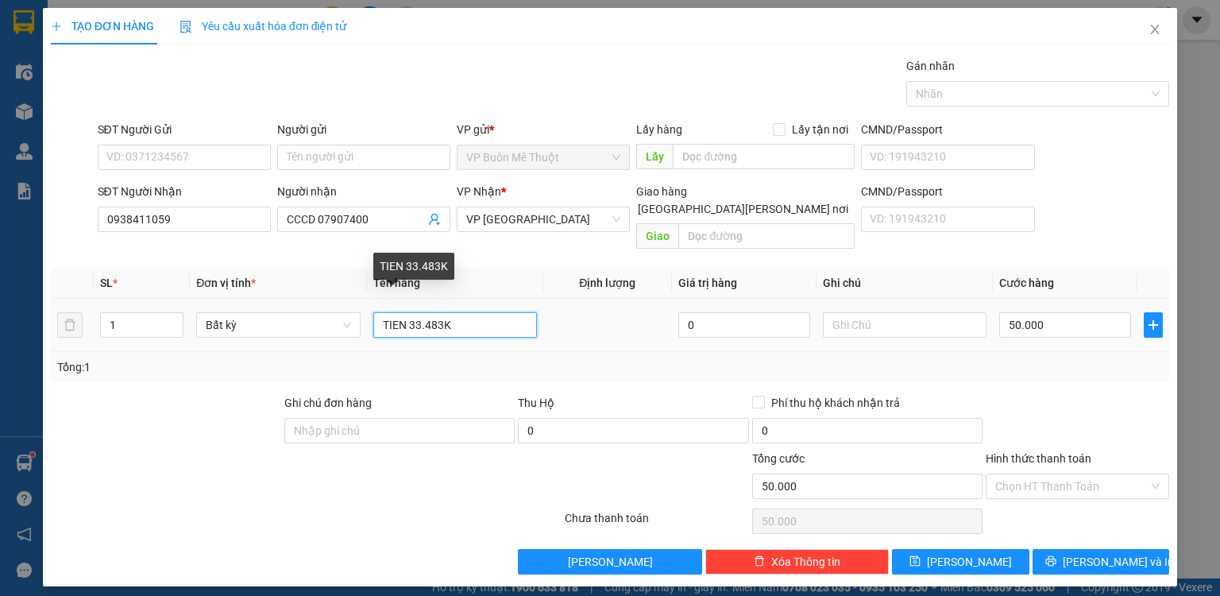
drag, startPoint x: 454, startPoint y: 309, endPoint x: 405, endPoint y: 303, distance: 49.7
click at [405, 312] on input "TIEN 33.483K" at bounding box center [455, 324] width 164 height 25
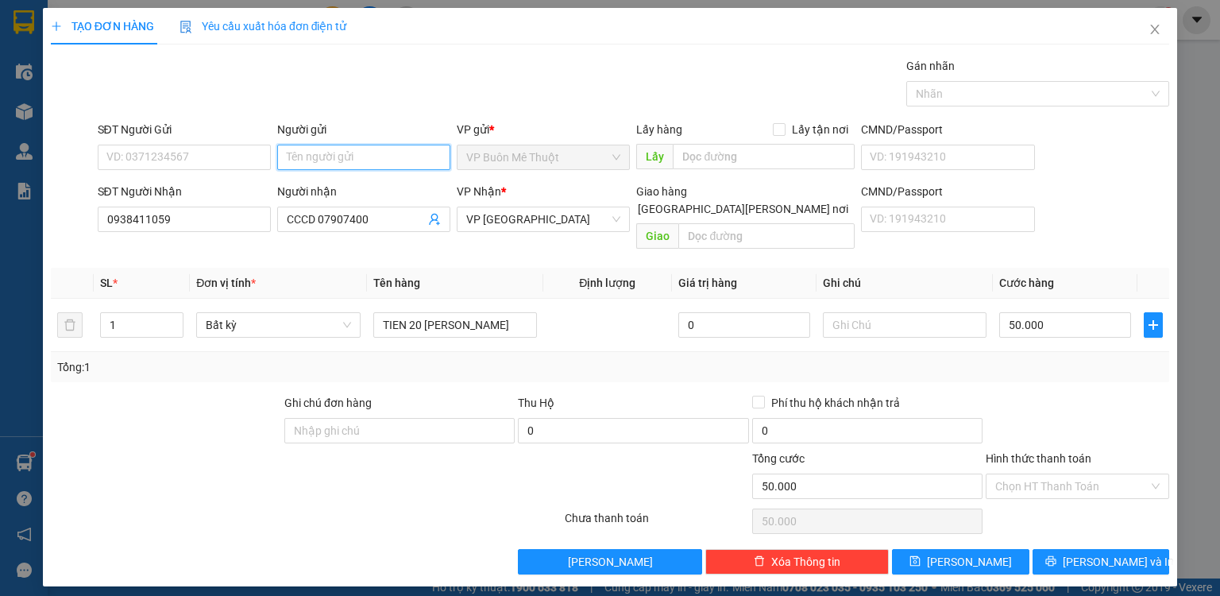
click at [369, 164] on input "Người gửi" at bounding box center [363, 157] width 173 height 25
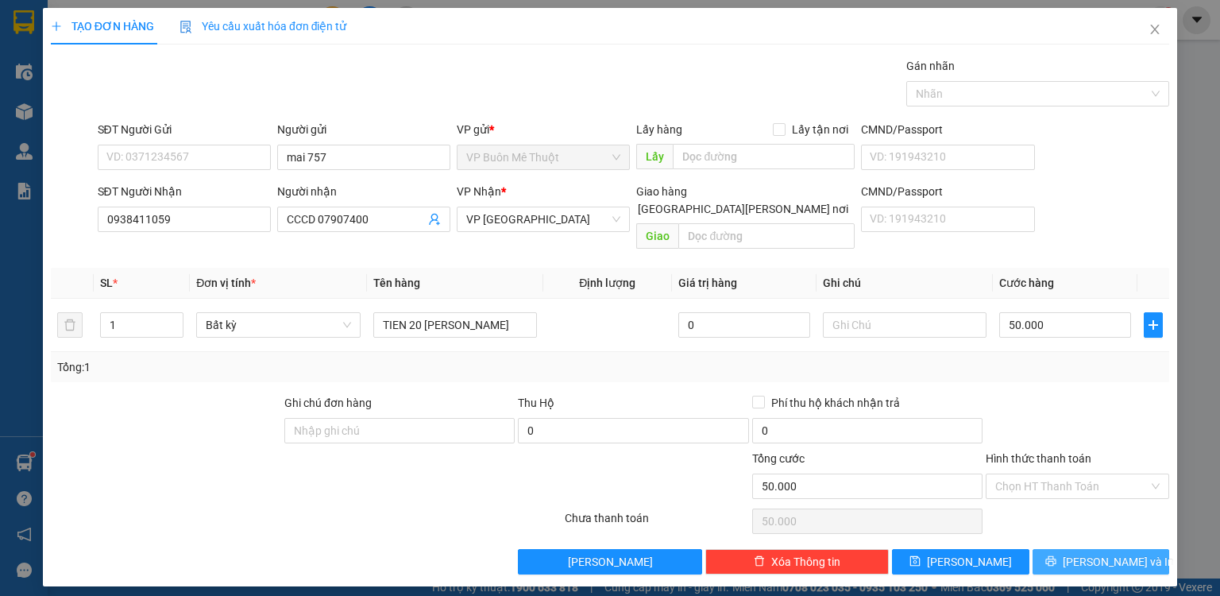
click at [1122, 553] on span "[PERSON_NAME] và In" at bounding box center [1118, 561] width 111 height 17
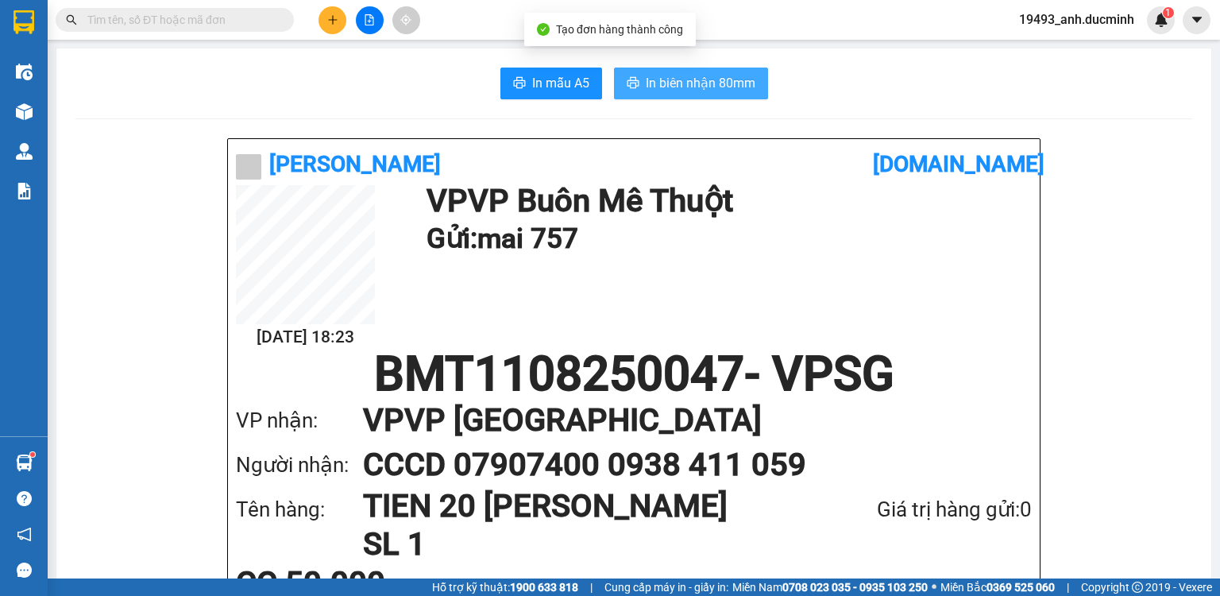
click at [704, 87] on span "In biên nhận 80mm" at bounding box center [701, 83] width 110 height 20
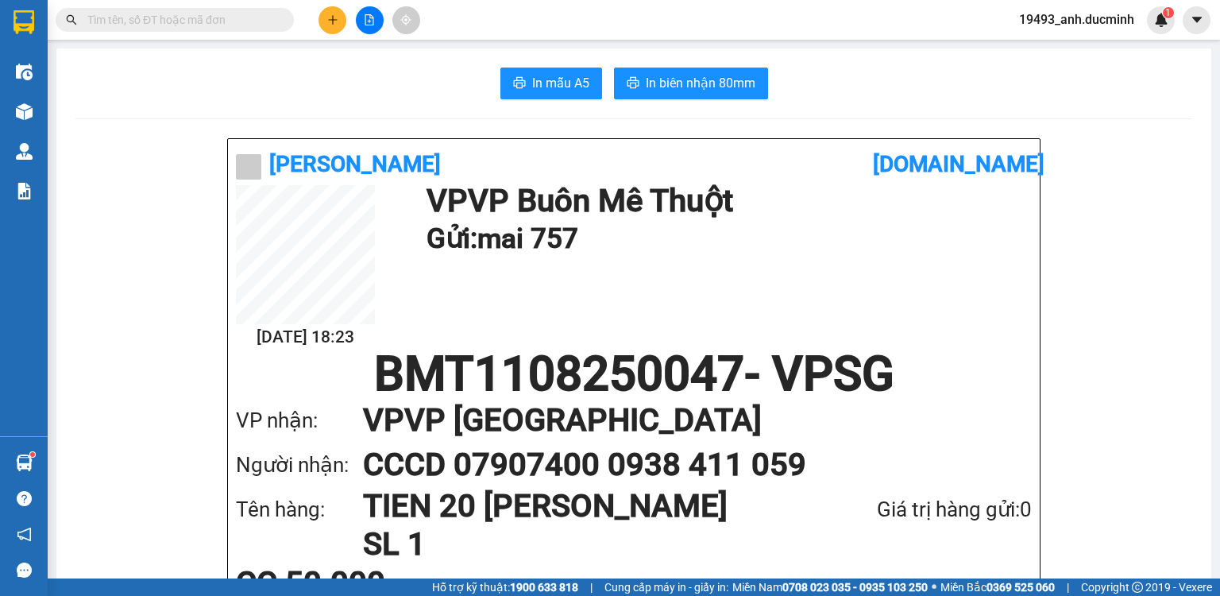
click at [242, 17] on input "text" at bounding box center [180, 19] width 187 height 17
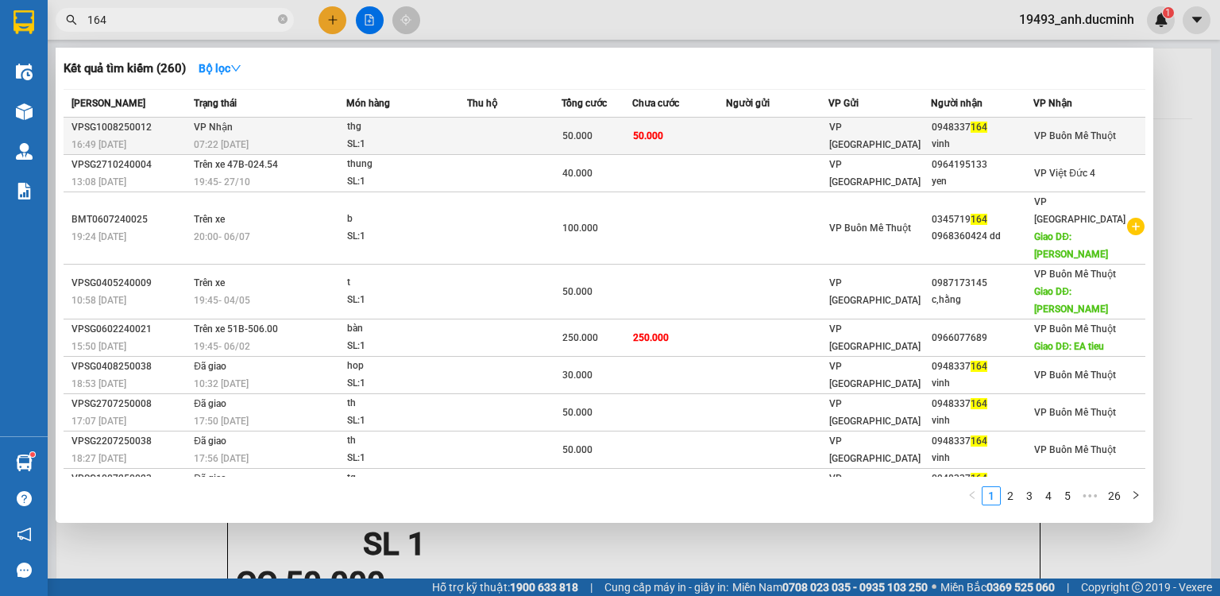
click at [375, 143] on div "SL: 1" at bounding box center [406, 144] width 119 height 17
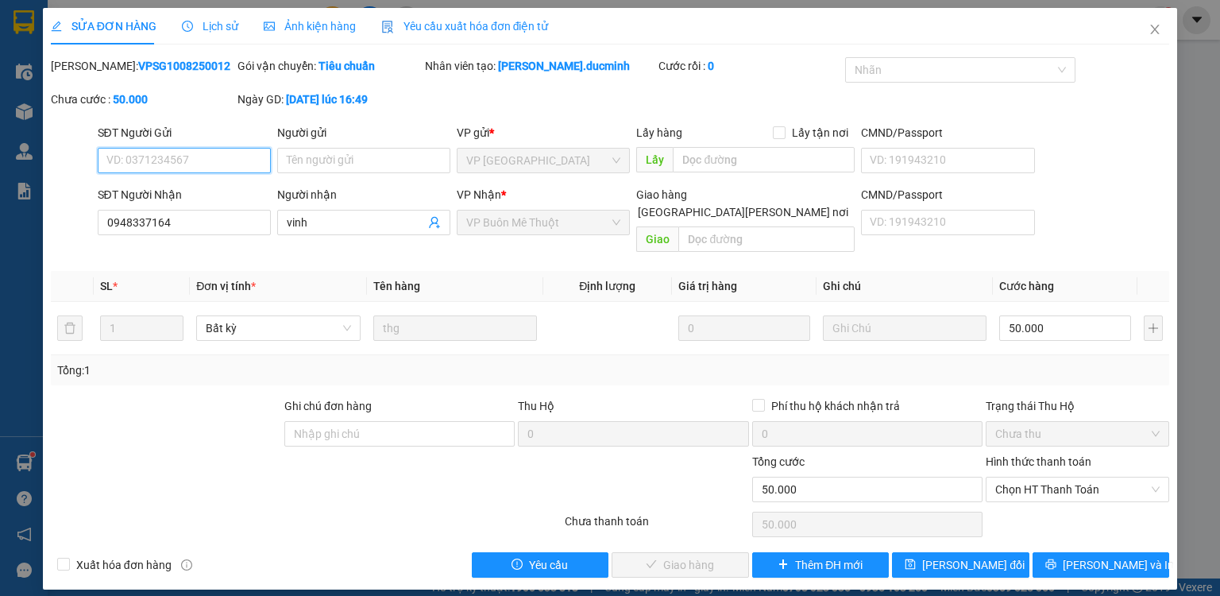
drag, startPoint x: 1061, startPoint y: 472, endPoint x: 1042, endPoint y: 496, distance: 30.5
click at [1058, 477] on span "Chọn HT Thanh Toán" at bounding box center [1077, 489] width 164 height 24
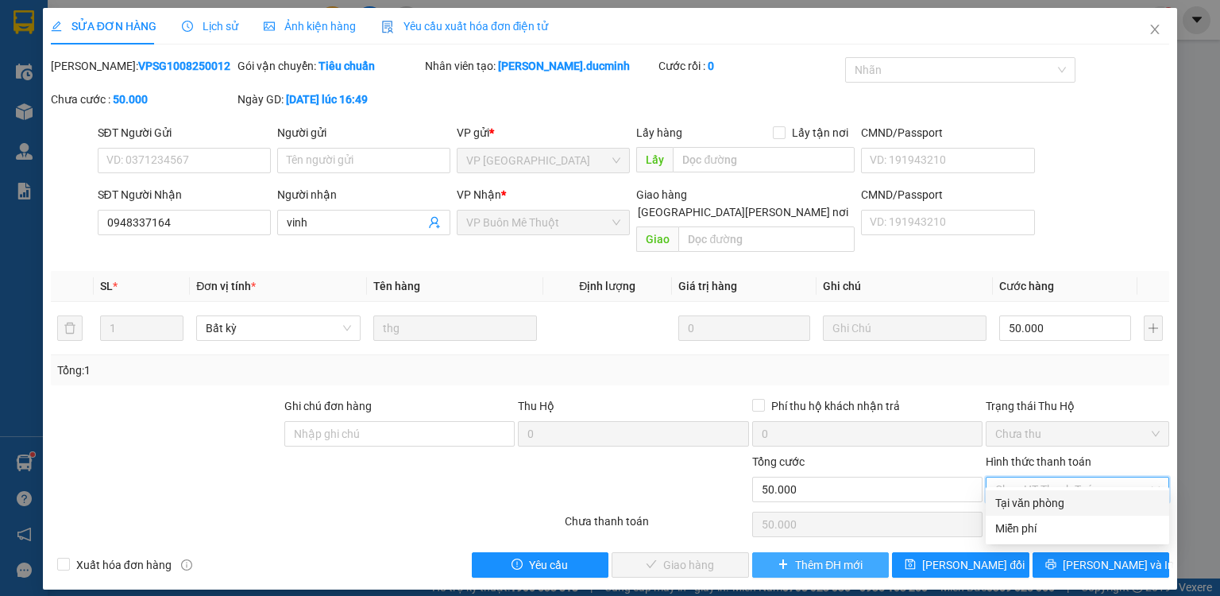
drag, startPoint x: 1037, startPoint y: 508, endPoint x: 813, endPoint y: 547, distance: 226.6
click at [1021, 508] on div "Tại văn phòng" at bounding box center [1077, 502] width 164 height 17
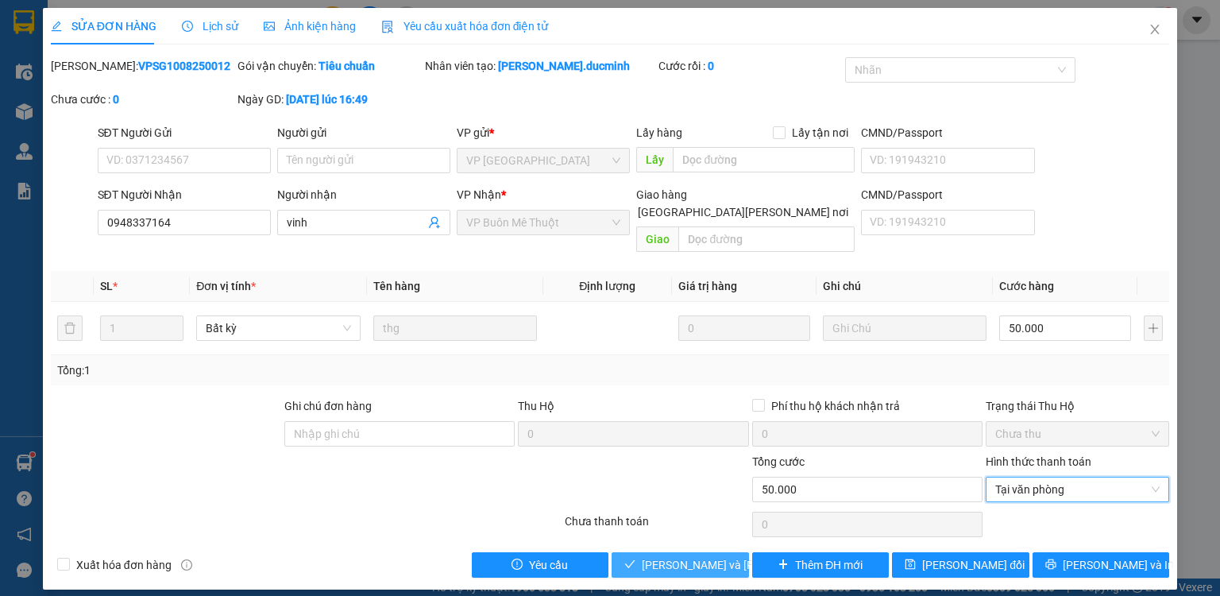
drag, startPoint x: 683, startPoint y: 564, endPoint x: 716, endPoint y: 550, distance: 35.6
click at [715, 550] on div "SỬA ĐƠN HÀNG Lịch sử Ảnh kiện hàng Yêu cầu xuất hóa đơn điện tử Total Paid Fee …" at bounding box center [610, 298] width 1134 height 581
click at [681, 528] on div "Total Paid Fee 0 Total UnPaid Fee 50.000 Cash Collection Total Fee Mã ĐH: VPSG1…" at bounding box center [610, 317] width 1118 height 520
click at [696, 556] on span "[PERSON_NAME] và Giao hàng" at bounding box center [749, 564] width 214 height 17
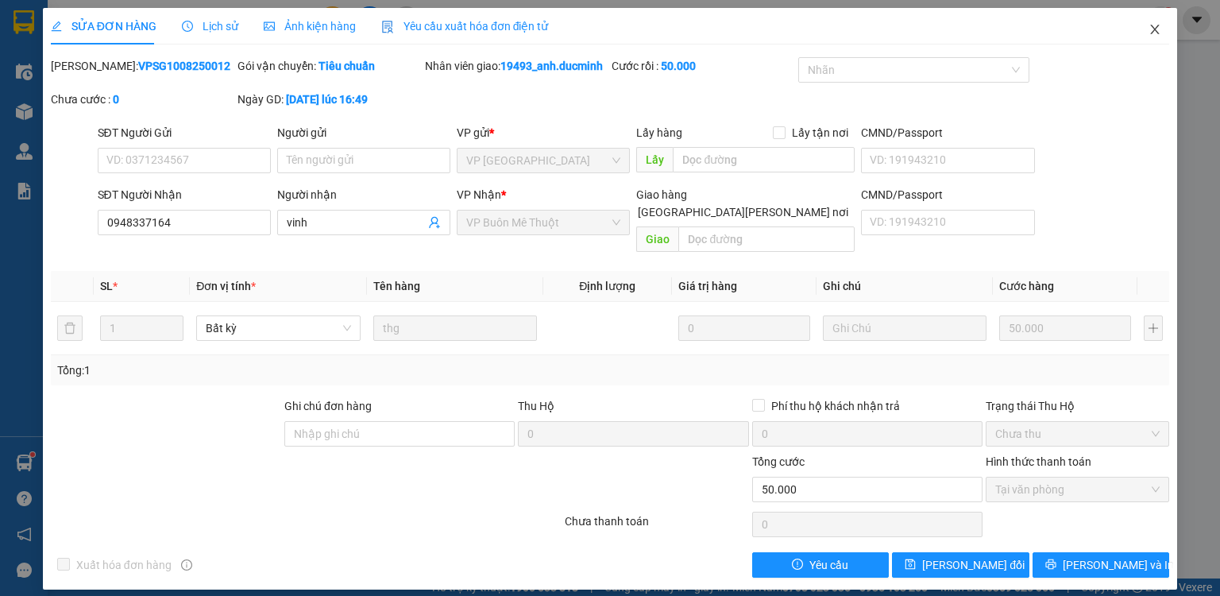
click at [1153, 29] on icon "close" at bounding box center [1155, 30] width 9 height 10
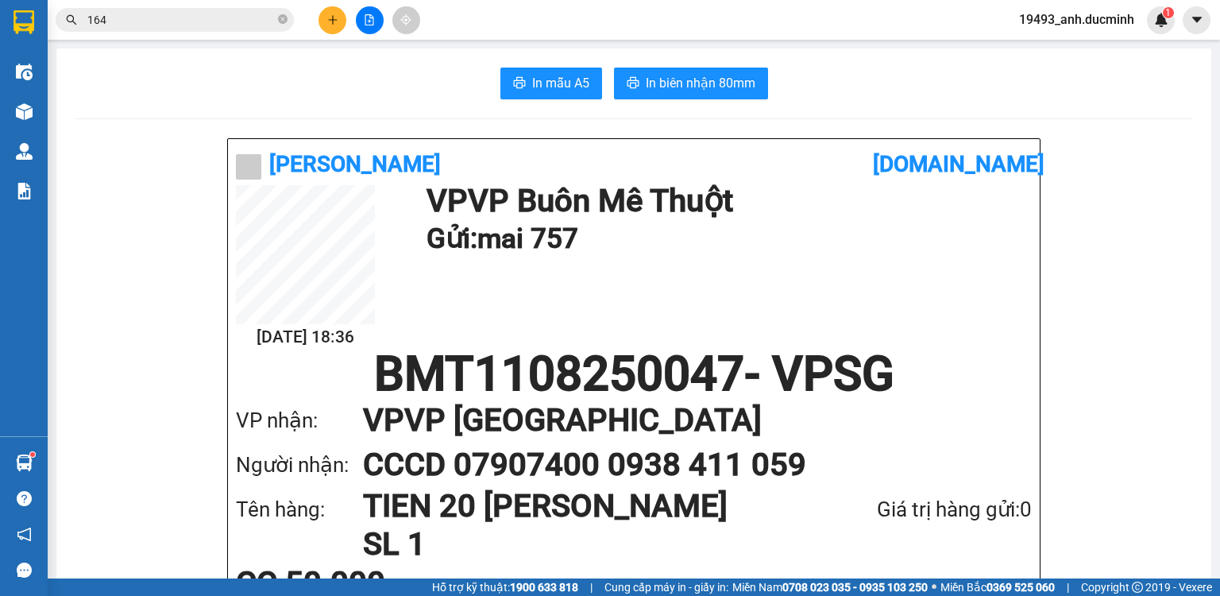
click at [373, 11] on button at bounding box center [370, 20] width 28 height 28
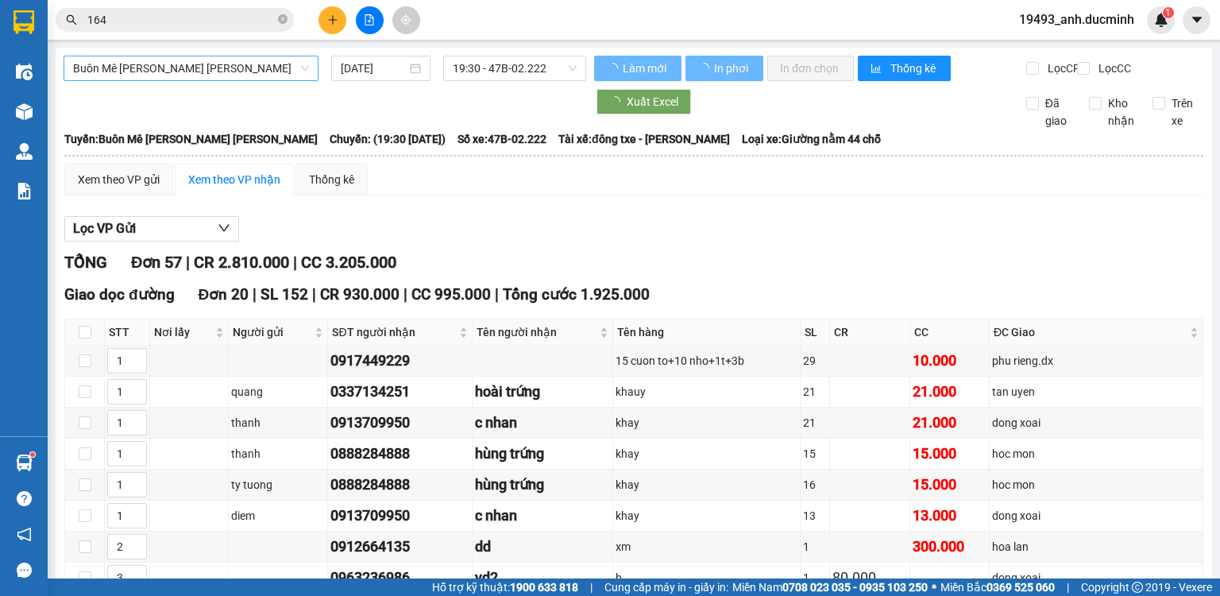
click at [163, 66] on span "Buôn Mê Thuột - [PERSON_NAME]" at bounding box center [191, 68] width 236 height 24
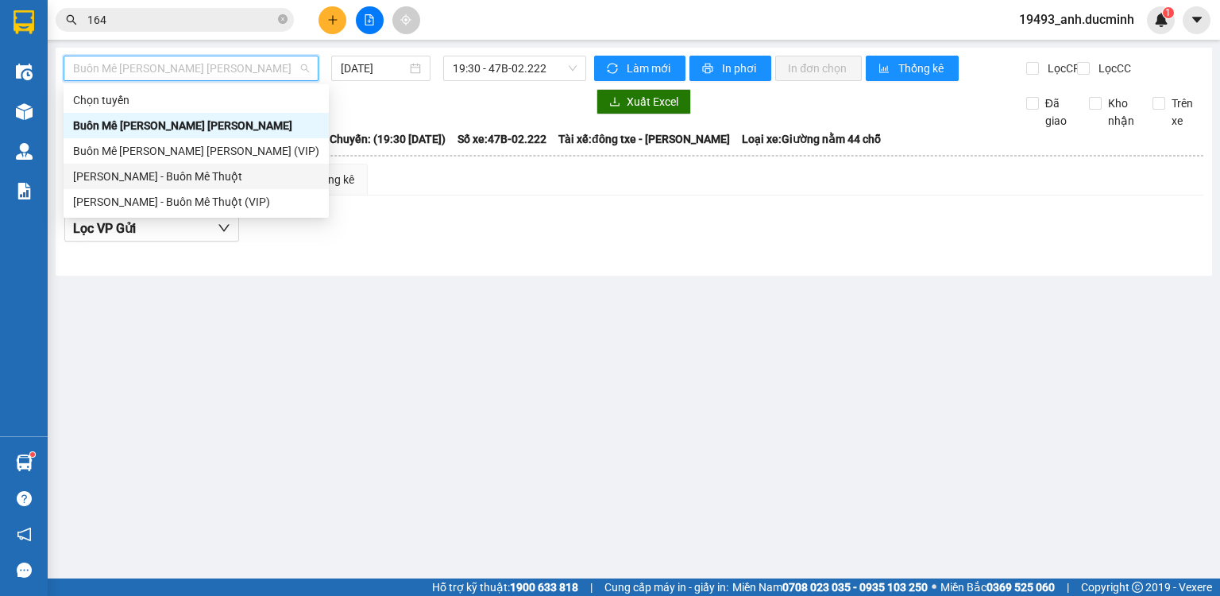
click at [162, 181] on div "[PERSON_NAME] - Buôn Mê Thuột" at bounding box center [196, 176] width 246 height 17
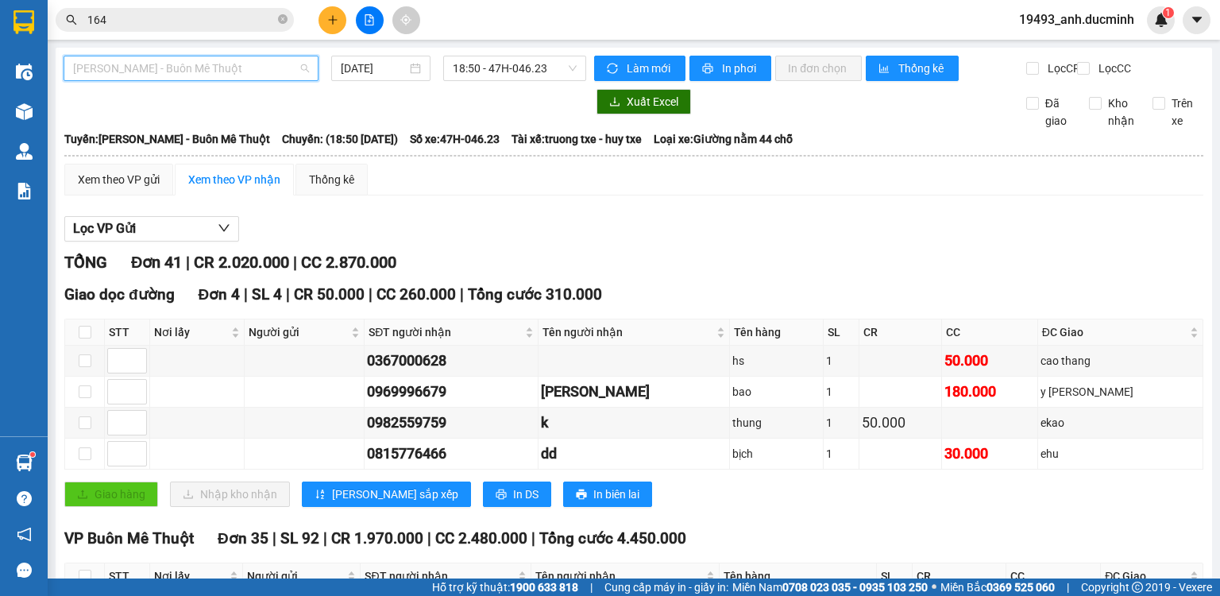
click at [141, 59] on span "[PERSON_NAME] - Buôn Mê Thuột" at bounding box center [191, 68] width 236 height 24
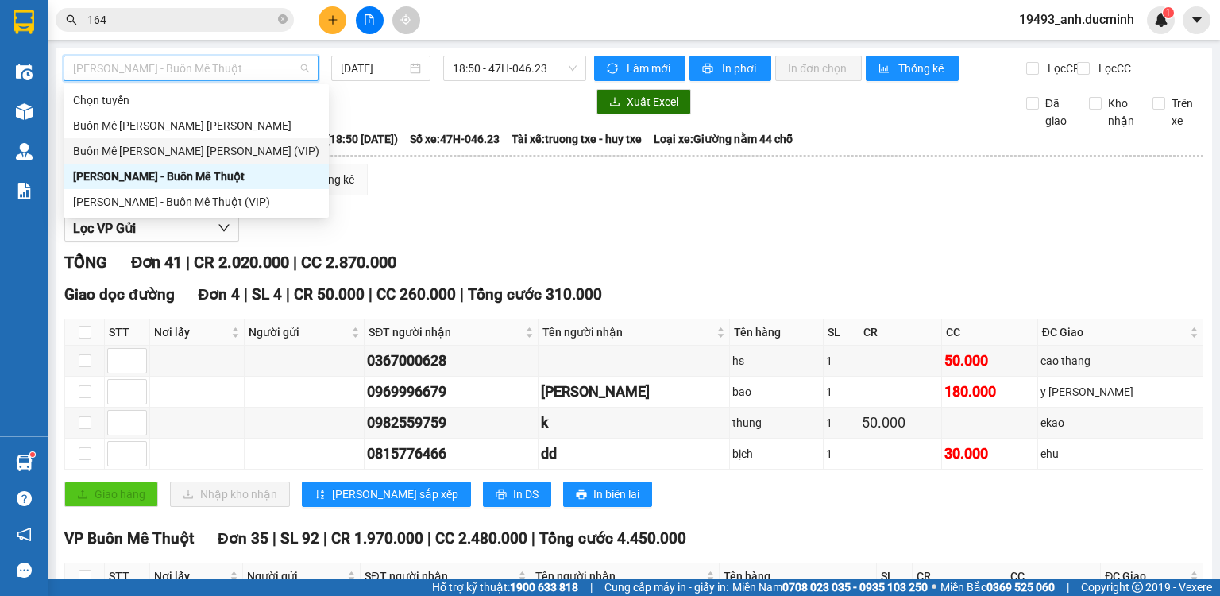
drag, startPoint x: 146, startPoint y: 153, endPoint x: 254, endPoint y: 100, distance: 120.1
click at [148, 153] on div "Buôn Mê Thuột - [PERSON_NAME] (VIP)" at bounding box center [196, 150] width 246 height 17
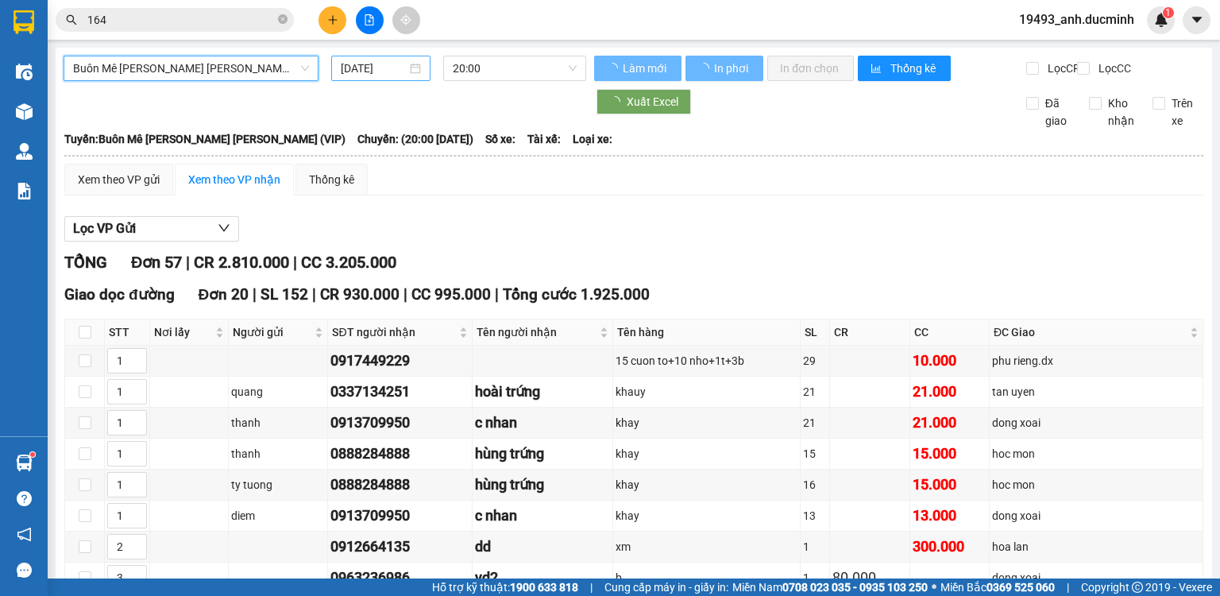
click at [367, 69] on input "[DATE]" at bounding box center [373, 68] width 65 height 17
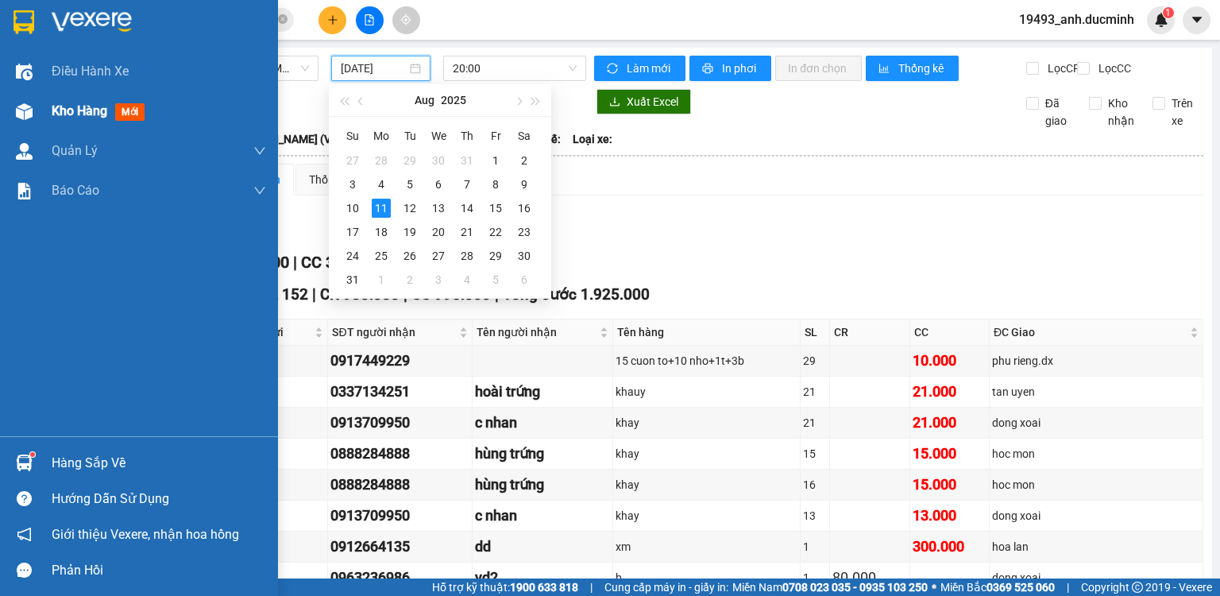
click at [70, 108] on span "Kho hàng" at bounding box center [80, 110] width 56 height 15
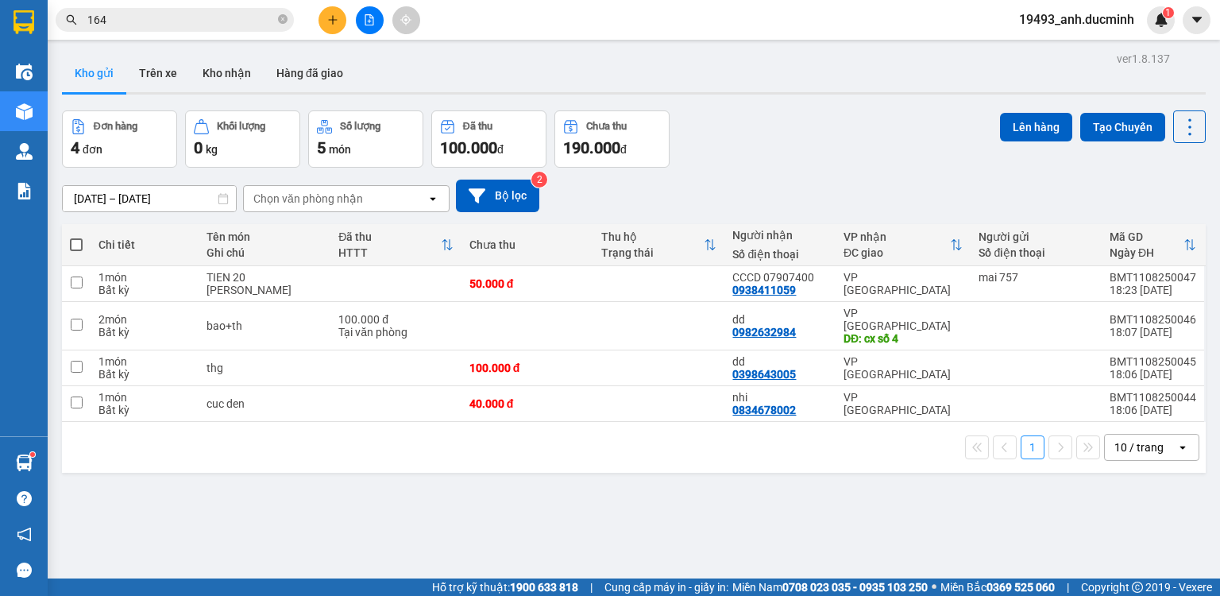
click at [69, 245] on th at bounding box center [76, 245] width 29 height 42
click at [73, 245] on span at bounding box center [76, 244] width 13 height 13
click at [76, 237] on input "checkbox" at bounding box center [76, 237] width 0 height 0
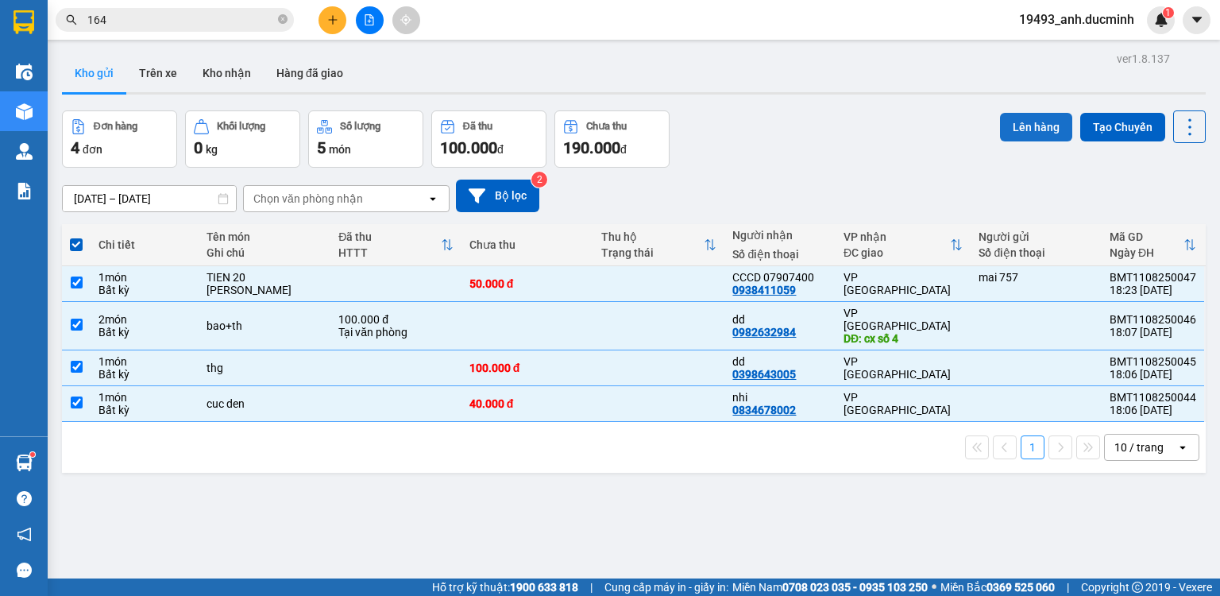
click at [1022, 124] on button "Lên hàng" at bounding box center [1036, 127] width 72 height 29
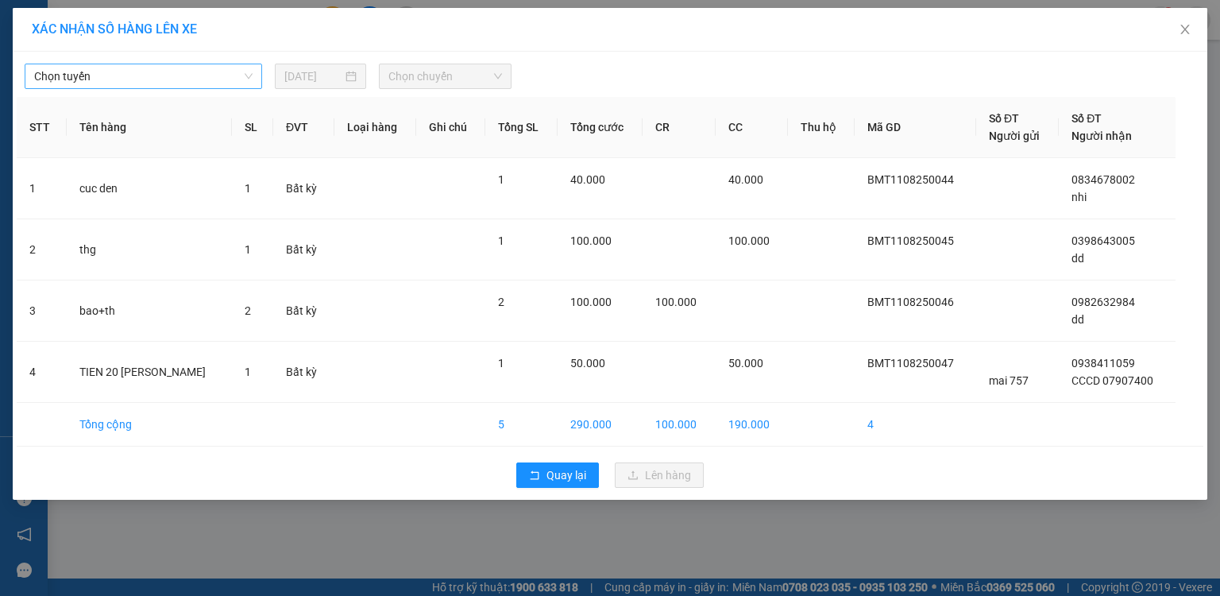
click at [157, 86] on span "Chọn tuyến" at bounding box center [143, 76] width 218 height 24
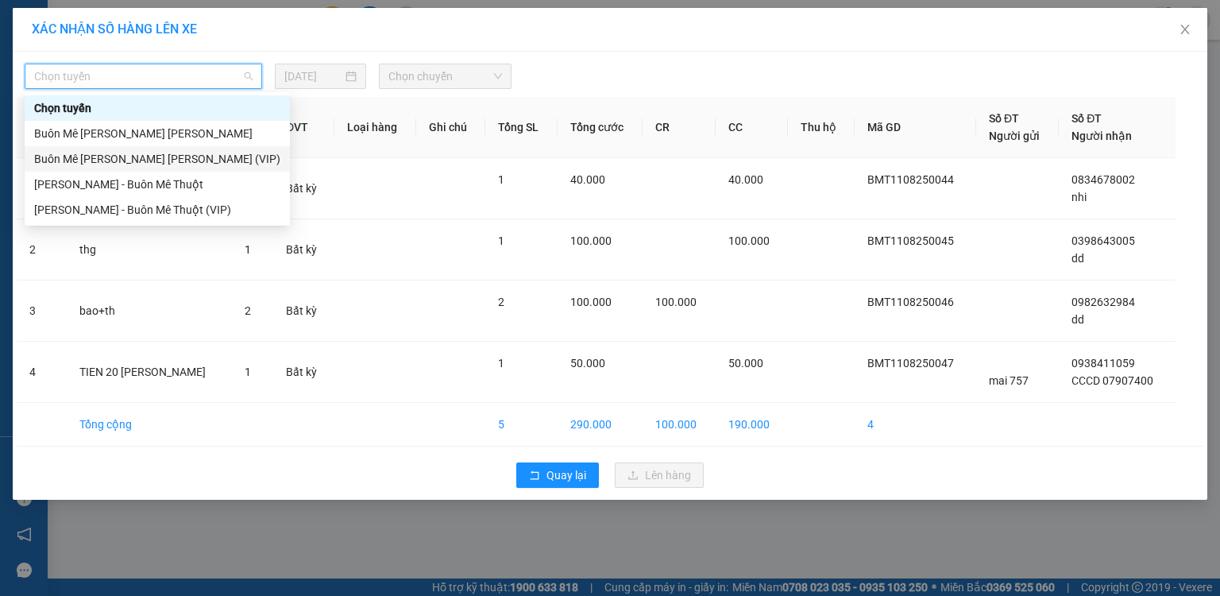
drag, startPoint x: 152, startPoint y: 157, endPoint x: 339, endPoint y: 87, distance: 200.1
click at [153, 157] on div "Buôn Mê Thuột - [PERSON_NAME] (VIP)" at bounding box center [157, 158] width 246 height 17
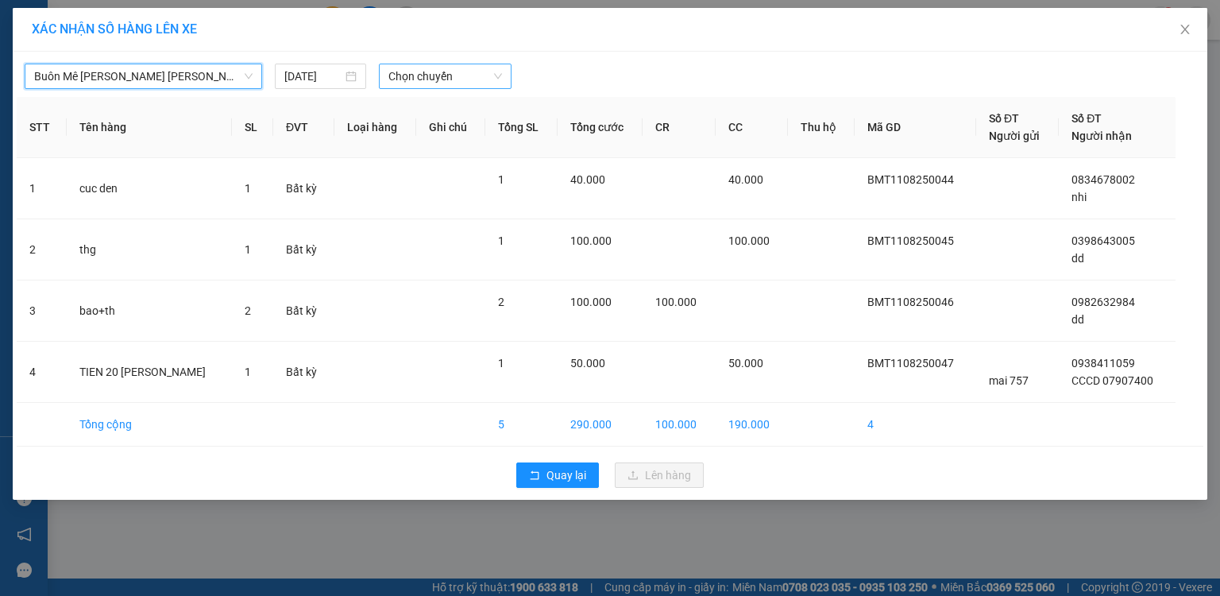
click at [427, 76] on span "Chọn chuyến" at bounding box center [445, 76] width 114 height 24
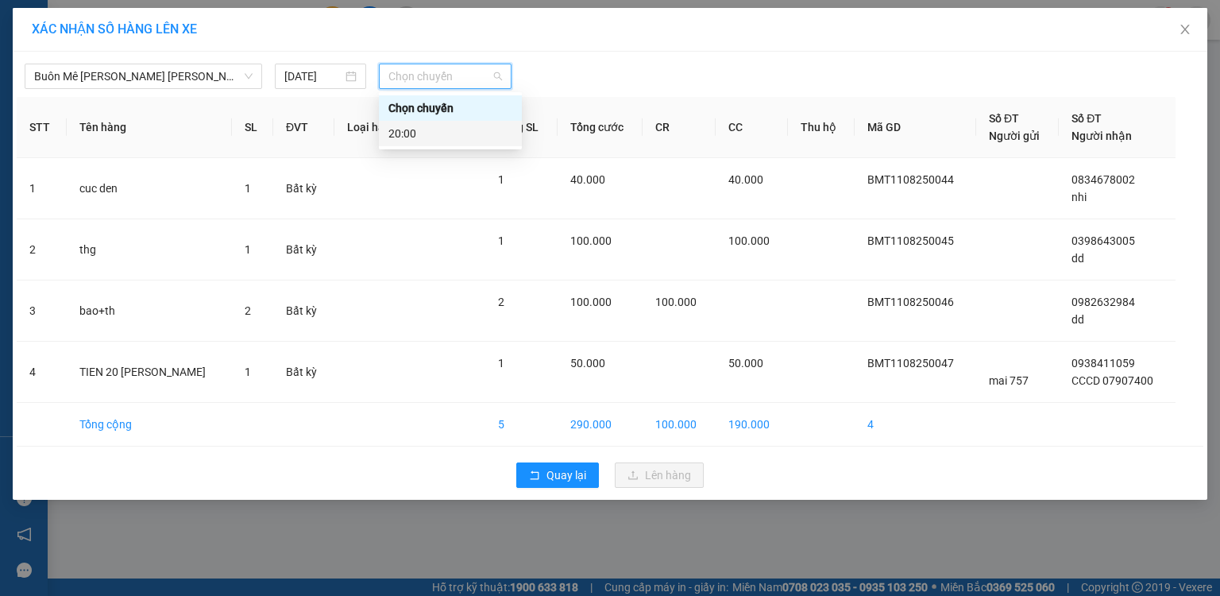
click at [418, 132] on div "20:00" at bounding box center [450, 133] width 124 height 17
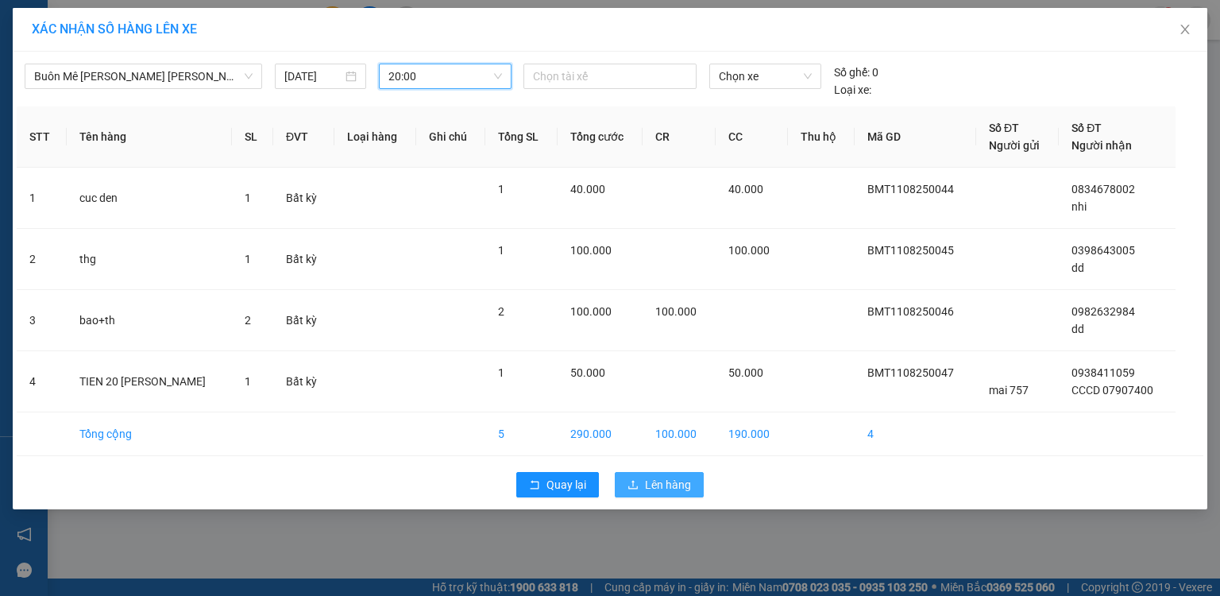
click at [654, 476] on span "Lên hàng" at bounding box center [668, 484] width 46 height 17
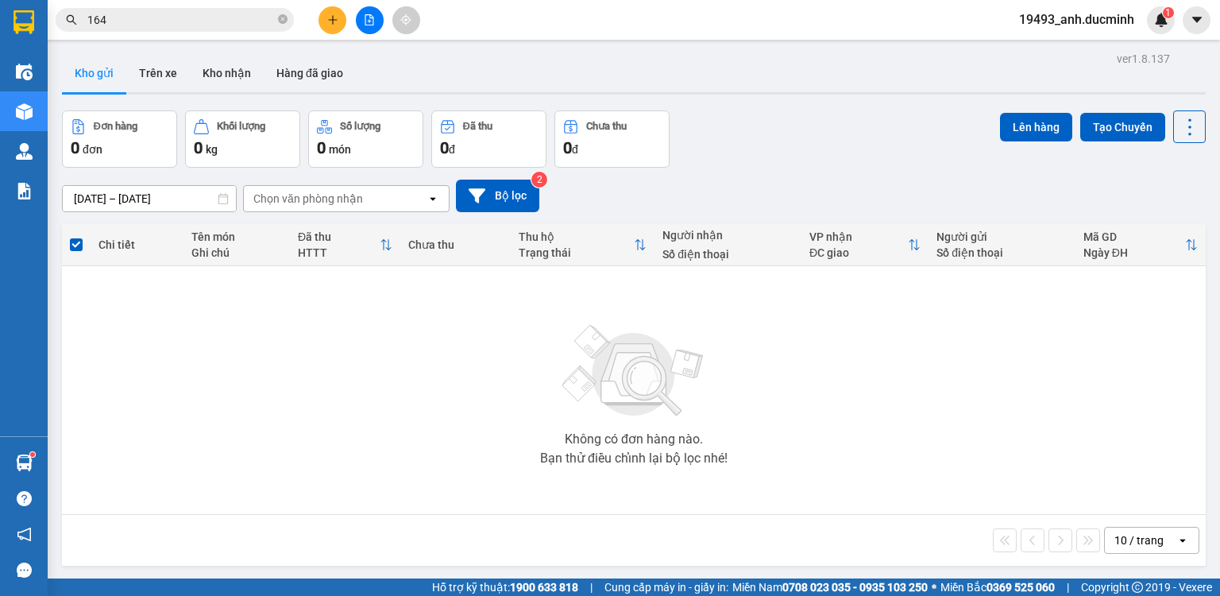
click at [321, 17] on div at bounding box center [369, 20] width 119 height 28
click at [324, 20] on button at bounding box center [333, 20] width 28 height 28
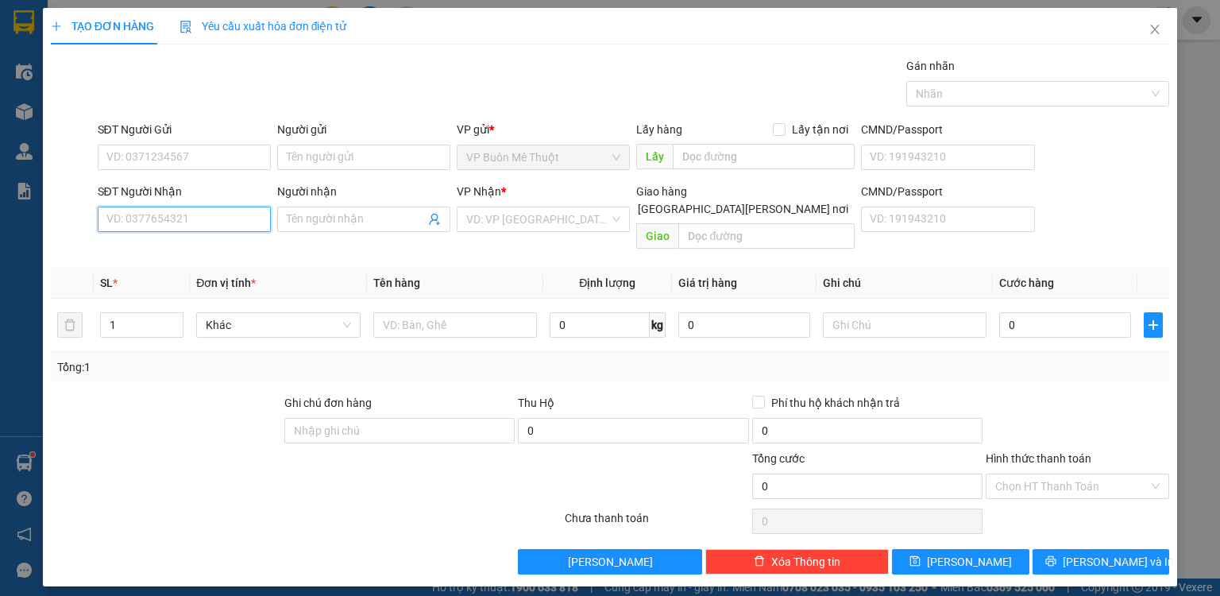
click at [206, 218] on input "SĐT Người Nhận" at bounding box center [184, 219] width 173 height 25
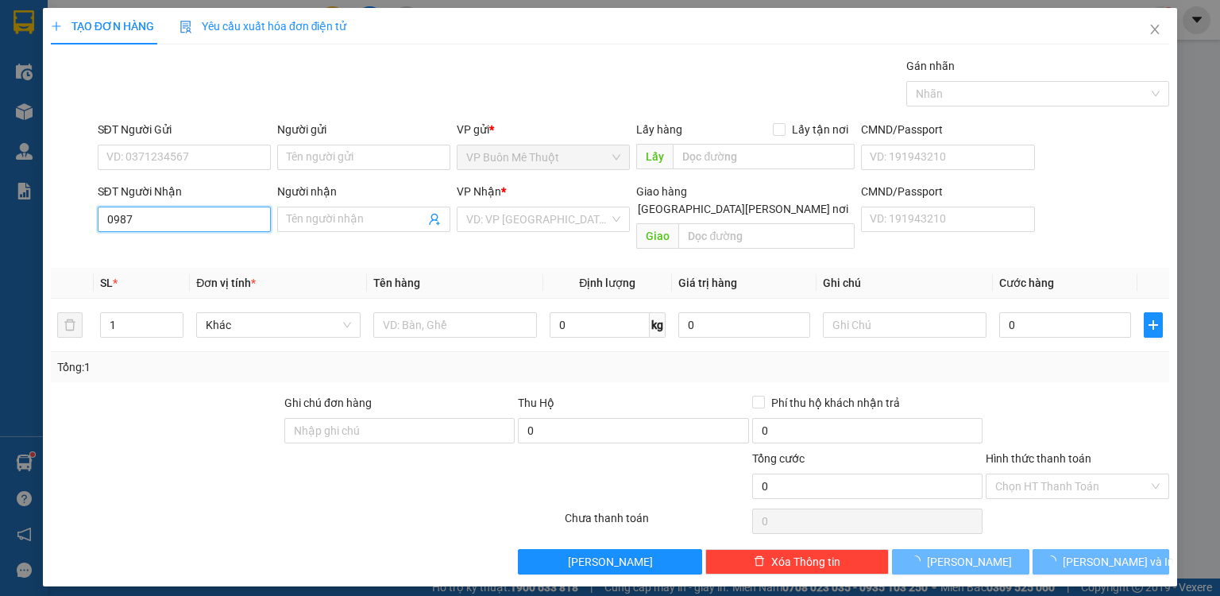
click at [206, 222] on input "0987" at bounding box center [184, 219] width 173 height 25
click at [208, 224] on input "0987" at bounding box center [184, 219] width 173 height 25
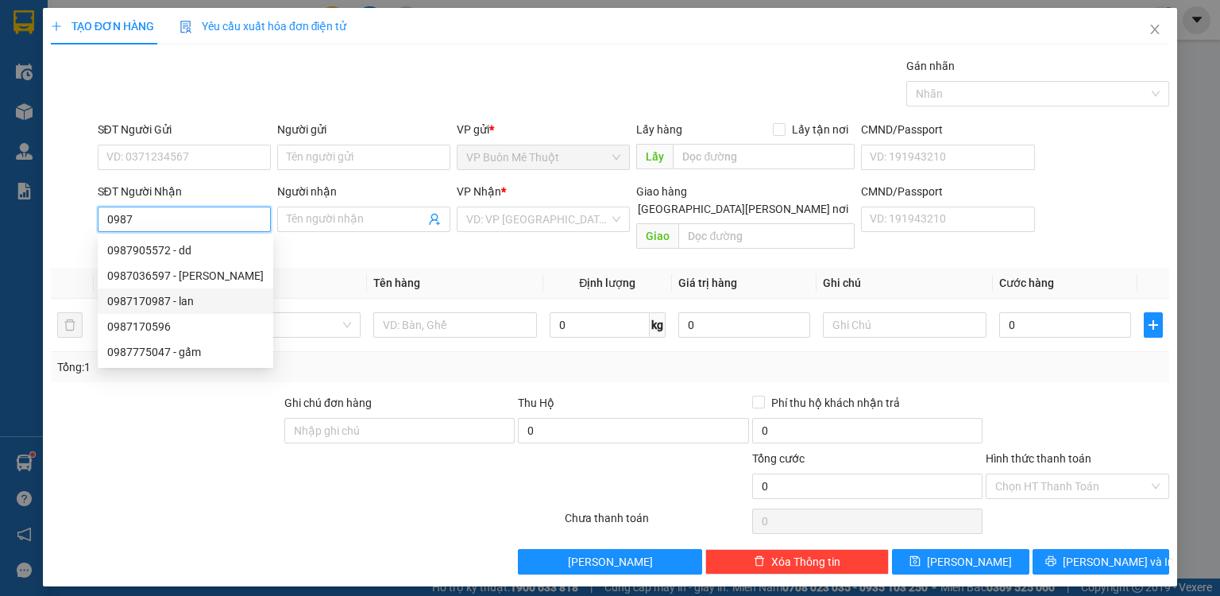
click at [183, 305] on div "0987170987 - lan" at bounding box center [185, 300] width 156 height 17
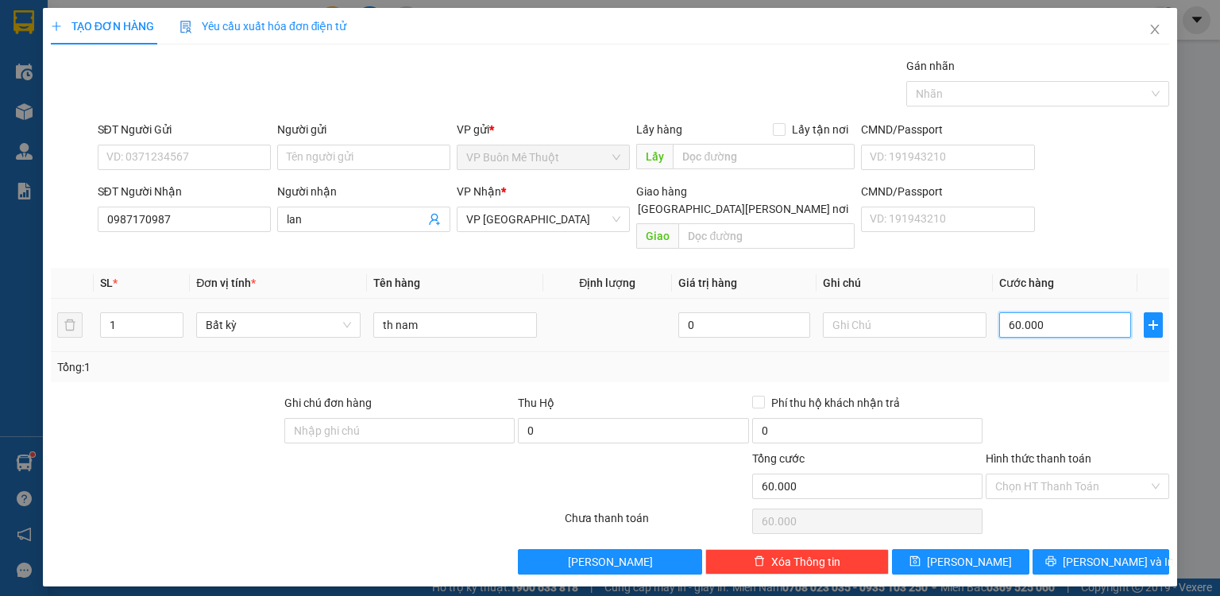
click at [1080, 312] on input "60.000" at bounding box center [1065, 324] width 132 height 25
click at [1070, 375] on div "Transit Pickup Surcharge Ids Transit Deliver Surcharge Ids Transit Deliver Surc…" at bounding box center [610, 315] width 1118 height 517
click at [984, 549] on button "[PERSON_NAME]" at bounding box center [960, 561] width 137 height 25
click at [1165, 25] on span "Close" at bounding box center [1155, 30] width 44 height 44
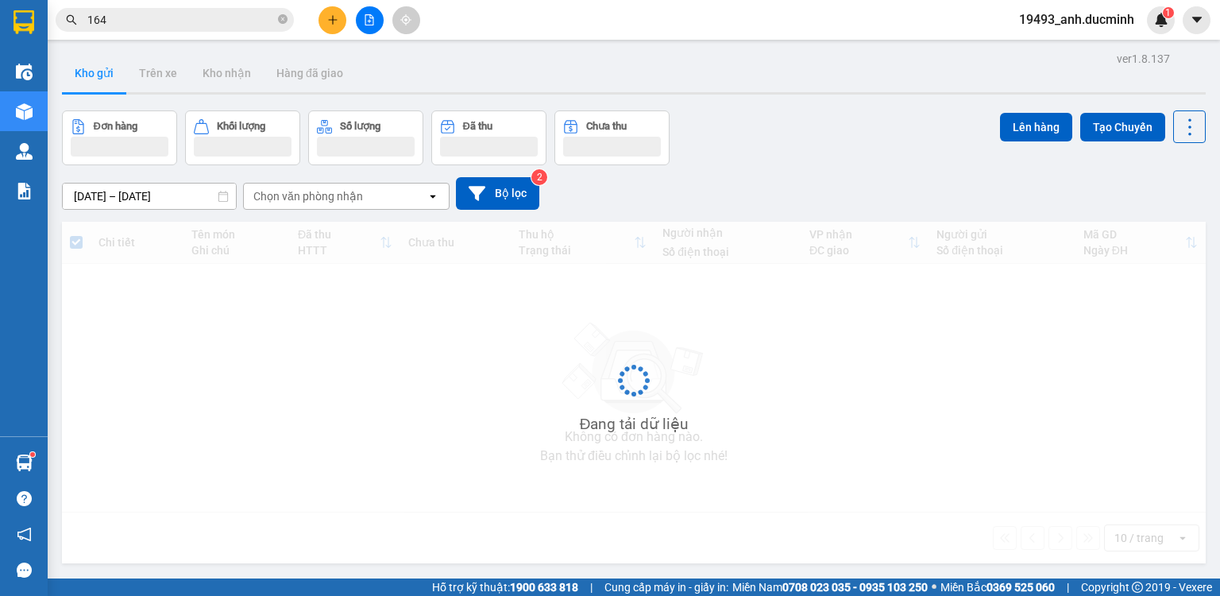
drag, startPoint x: 1158, startPoint y: 29, endPoint x: 737, endPoint y: 68, distance: 422.8
click at [1158, 29] on div "1" at bounding box center [1161, 20] width 28 height 28
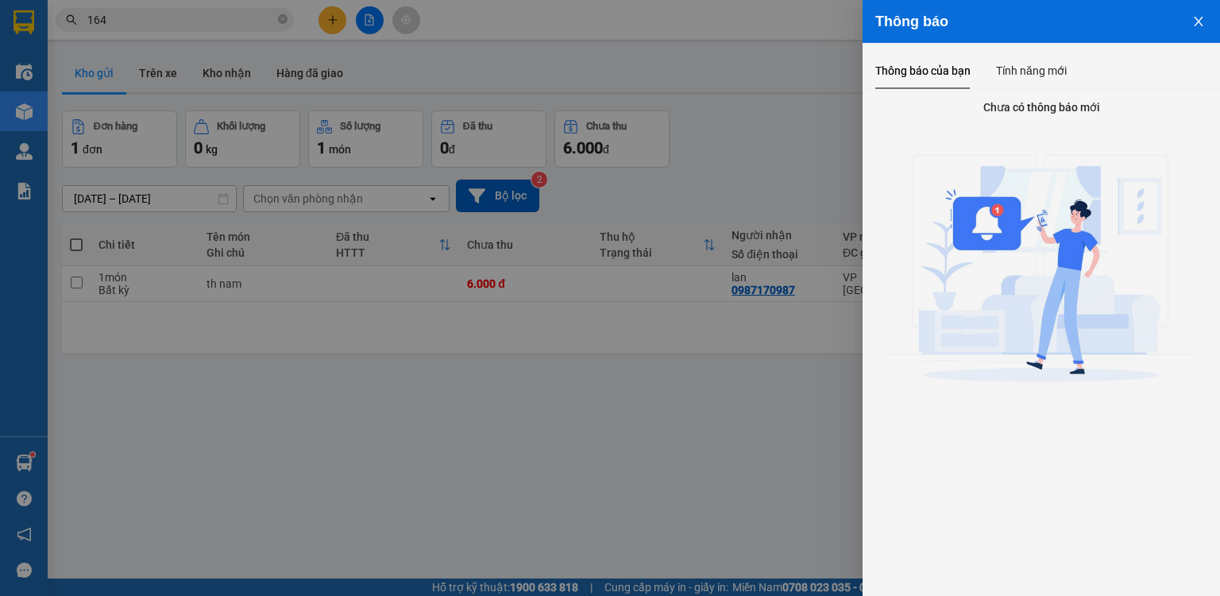
click at [79, 241] on div at bounding box center [610, 298] width 1220 height 596
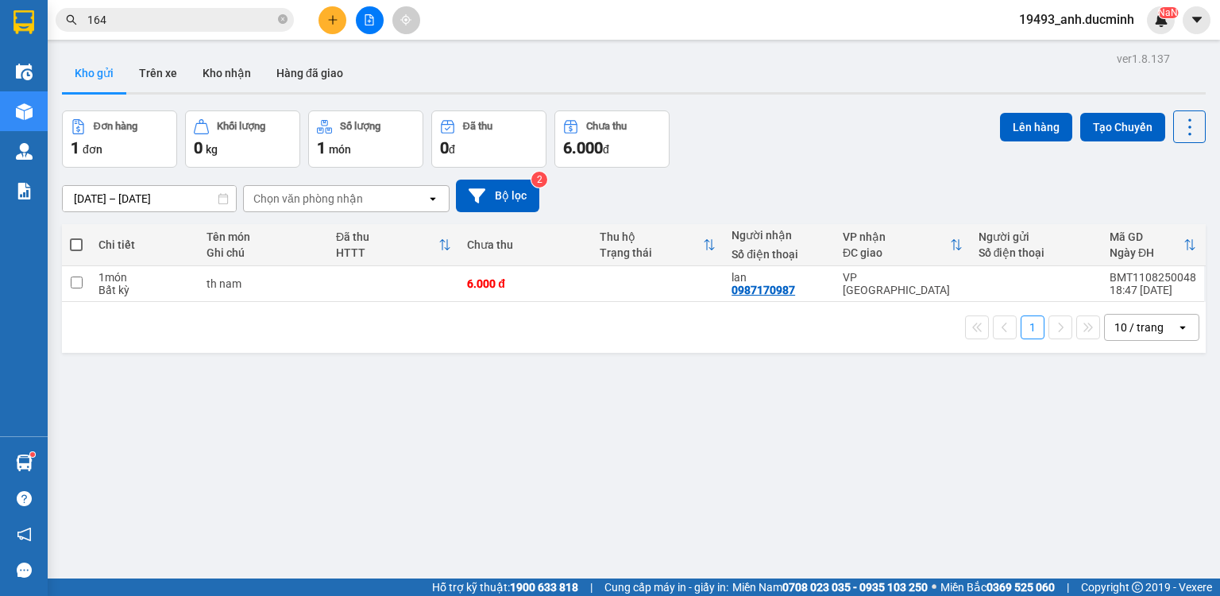
click at [73, 245] on span at bounding box center [76, 244] width 13 height 13
click at [76, 237] on input "checkbox" at bounding box center [76, 237] width 0 height 0
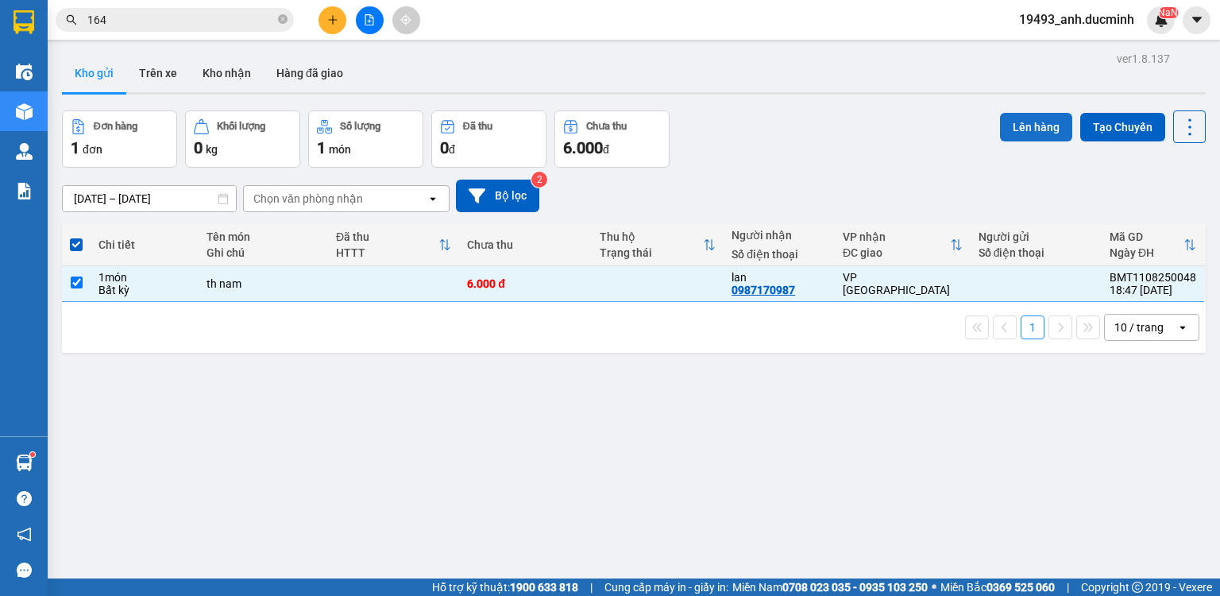
click at [1007, 129] on button "Lên hàng" at bounding box center [1036, 127] width 72 height 29
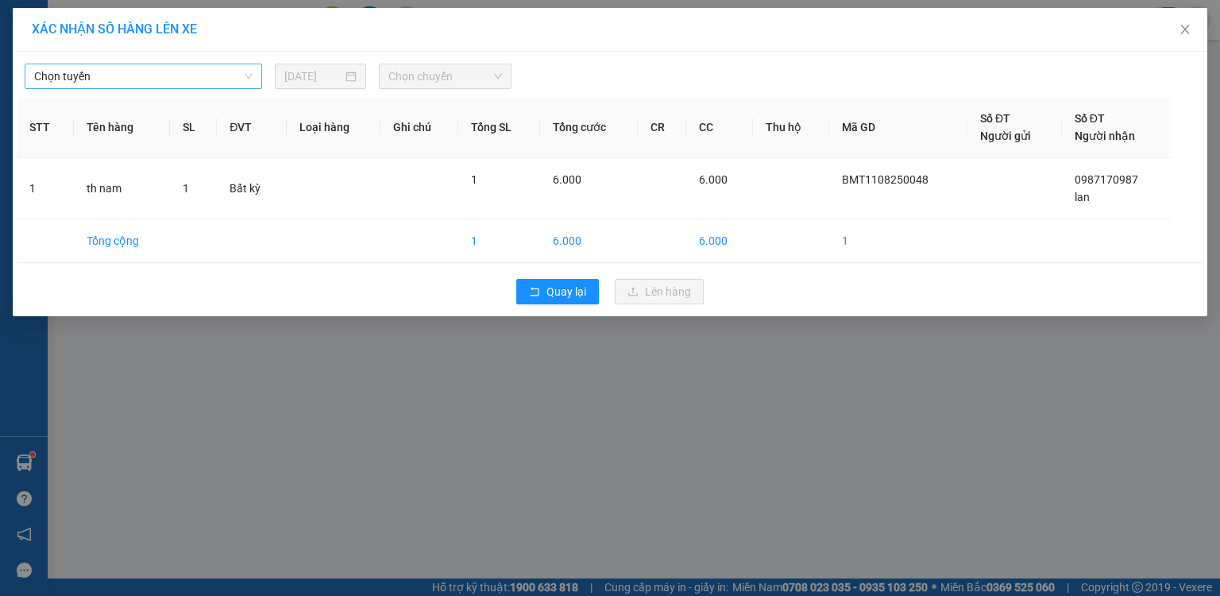
click at [137, 84] on span "Chọn tuyến" at bounding box center [143, 76] width 218 height 24
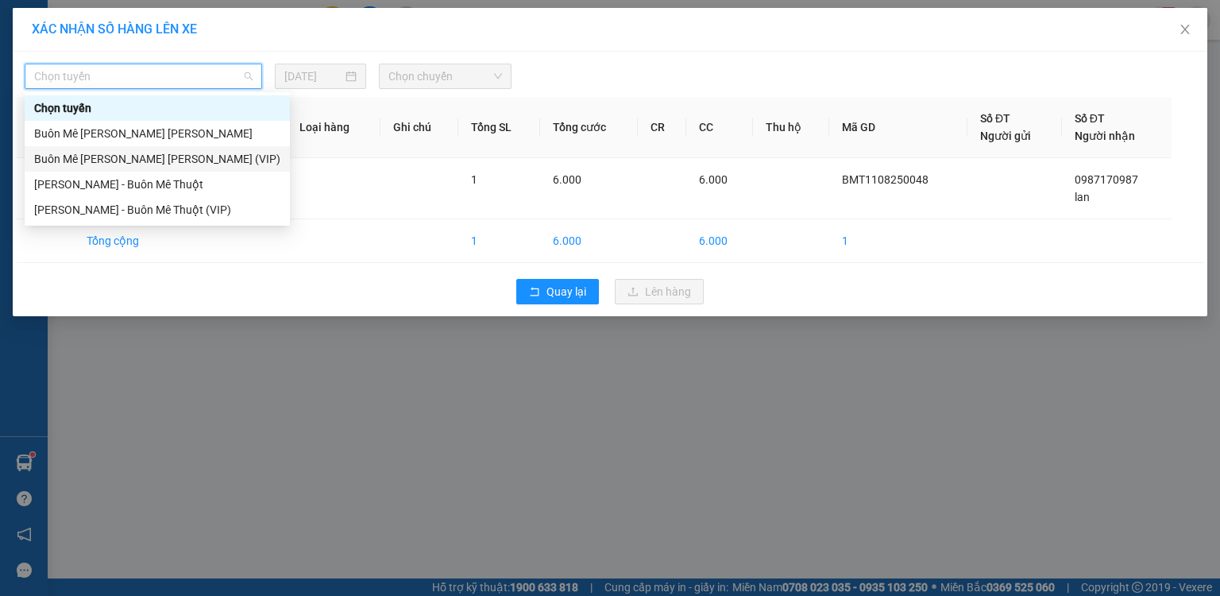
click at [130, 162] on div "Buôn Mê Thuột - [PERSON_NAME] (VIP)" at bounding box center [157, 158] width 246 height 17
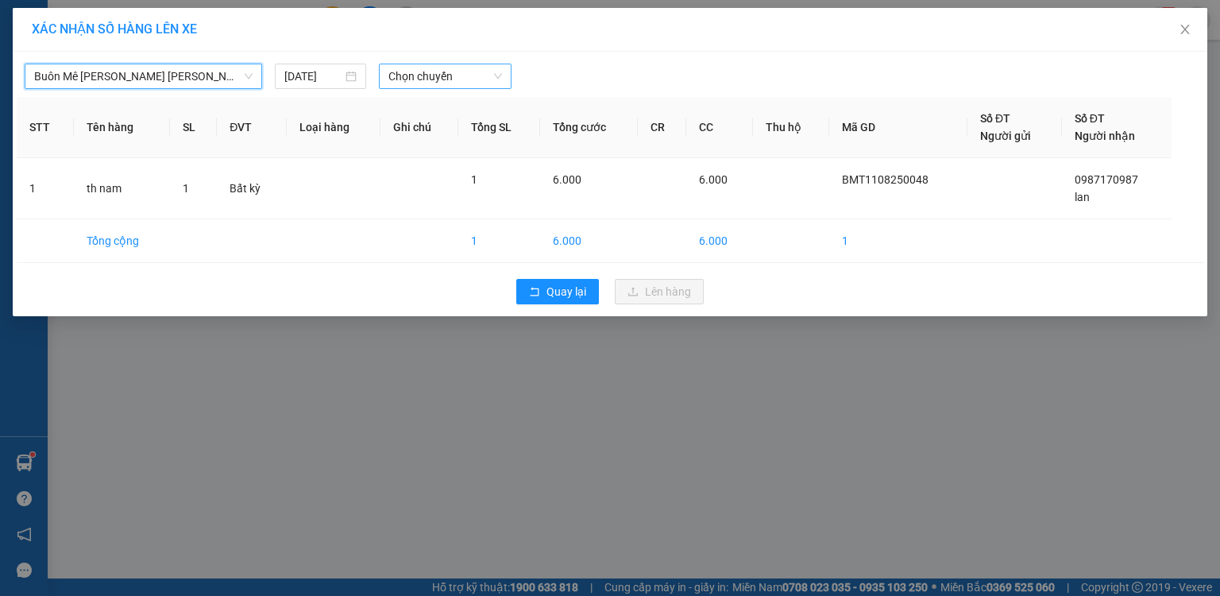
click at [435, 63] on div "Buôn Mê Thuột - Hồ Chí Minh (VIP) Buôn Mê Thuột - Hồ Chí Minh (VIP) 11/08/2025 …" at bounding box center [610, 72] width 1187 height 33
click at [414, 83] on span "Chọn chuyến" at bounding box center [445, 76] width 114 height 24
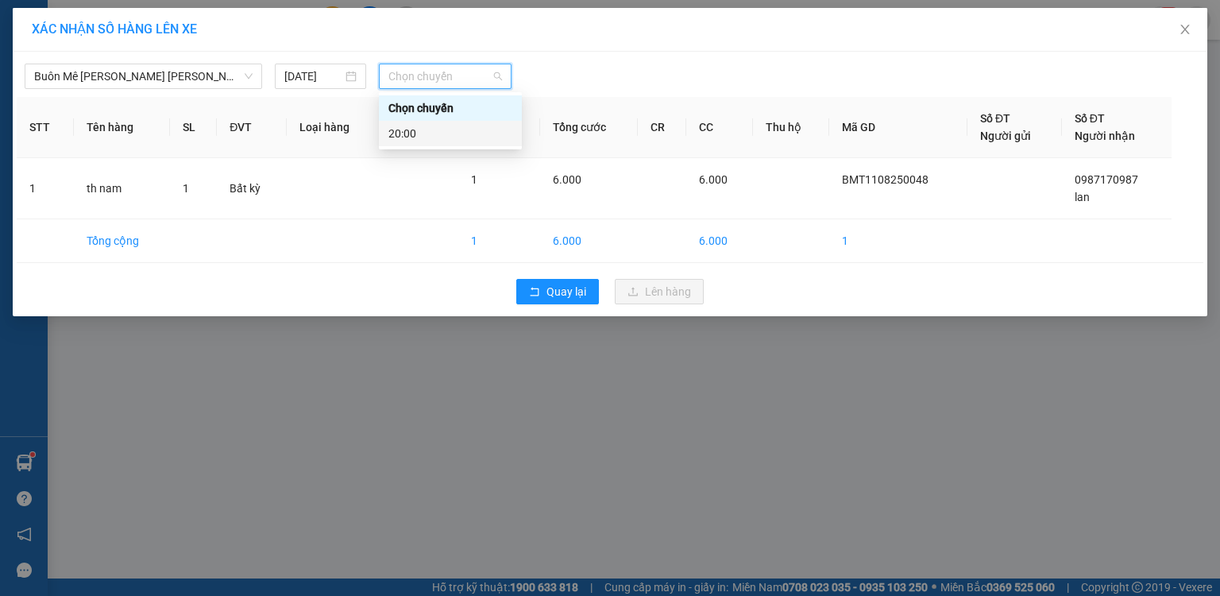
click at [412, 134] on div "20:00" at bounding box center [450, 133] width 124 height 17
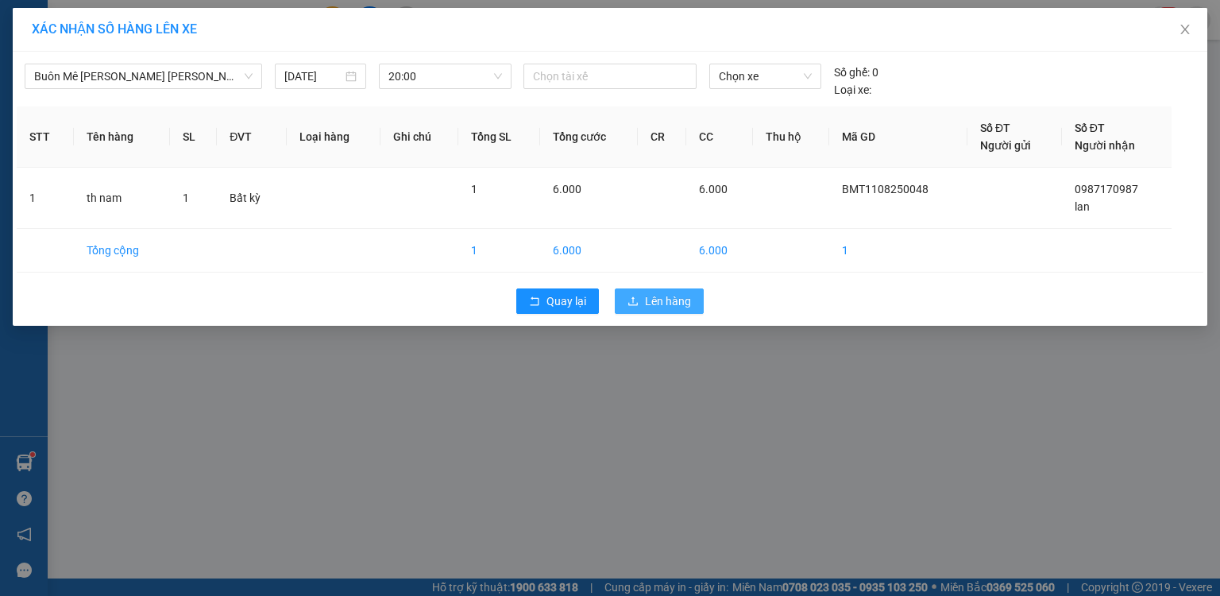
click at [642, 301] on button "Lên hàng" at bounding box center [659, 300] width 89 height 25
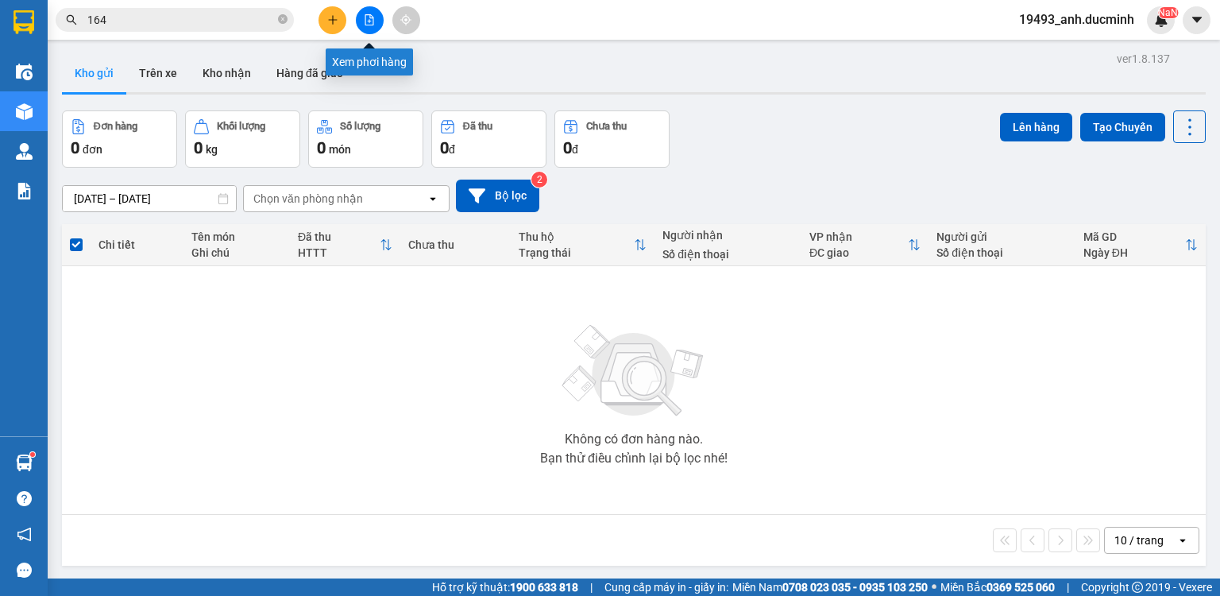
click at [372, 24] on icon "file-add" at bounding box center [369, 19] width 11 height 11
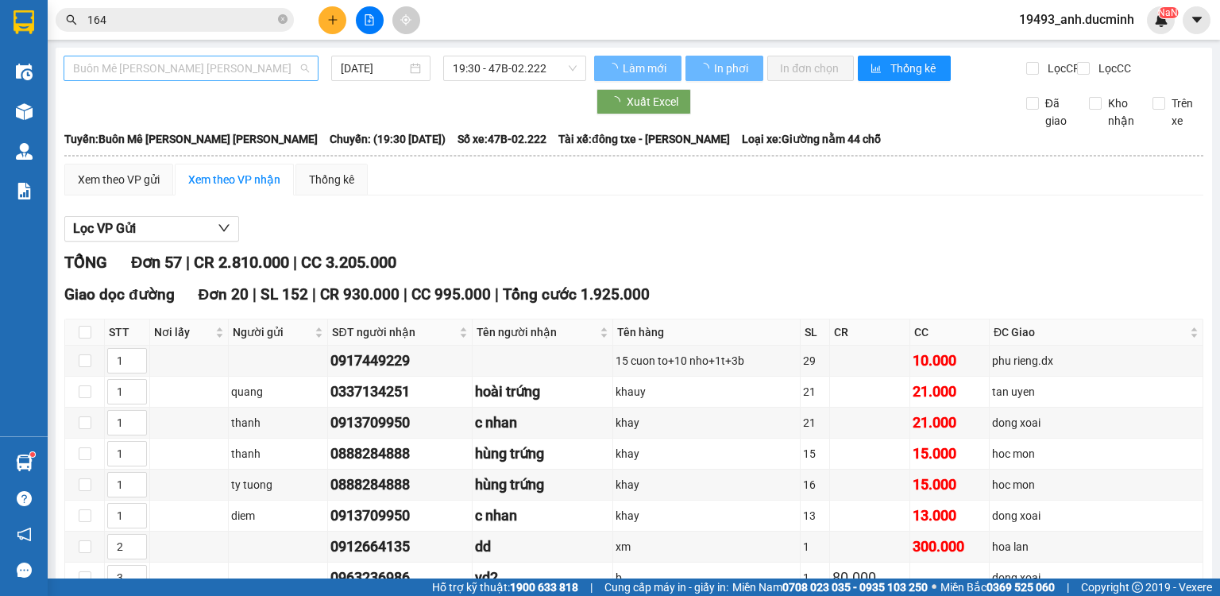
click at [215, 71] on span "Buôn Mê Thuột - [PERSON_NAME]" at bounding box center [191, 68] width 236 height 24
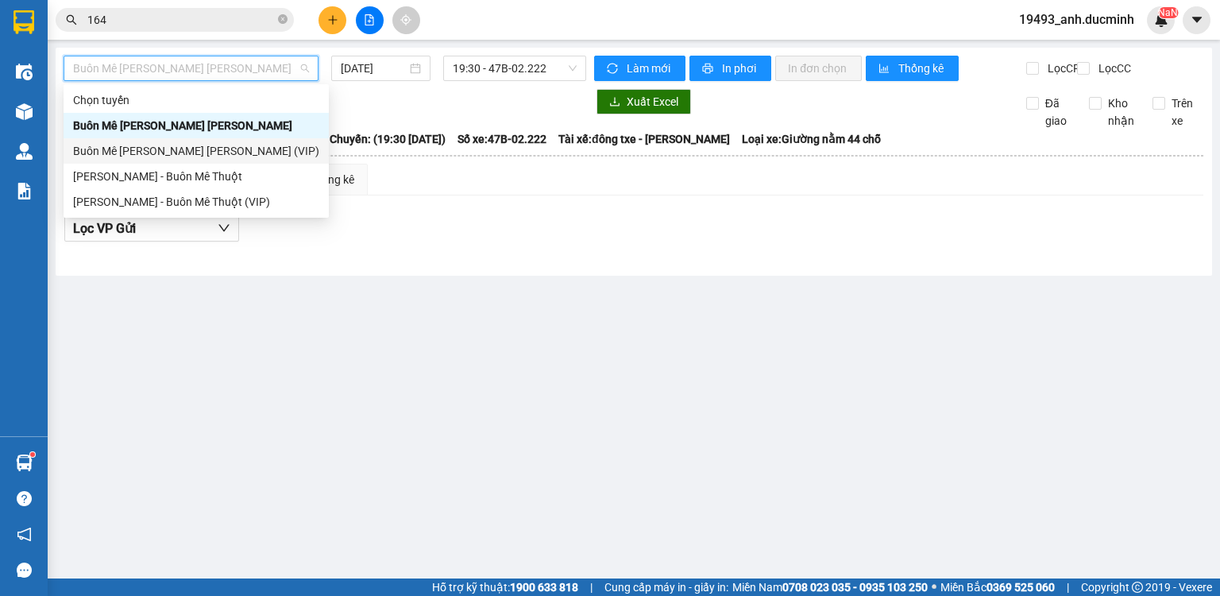
click at [194, 156] on div "Buôn Mê Thuột - [PERSON_NAME] (VIP)" at bounding box center [196, 150] width 246 height 17
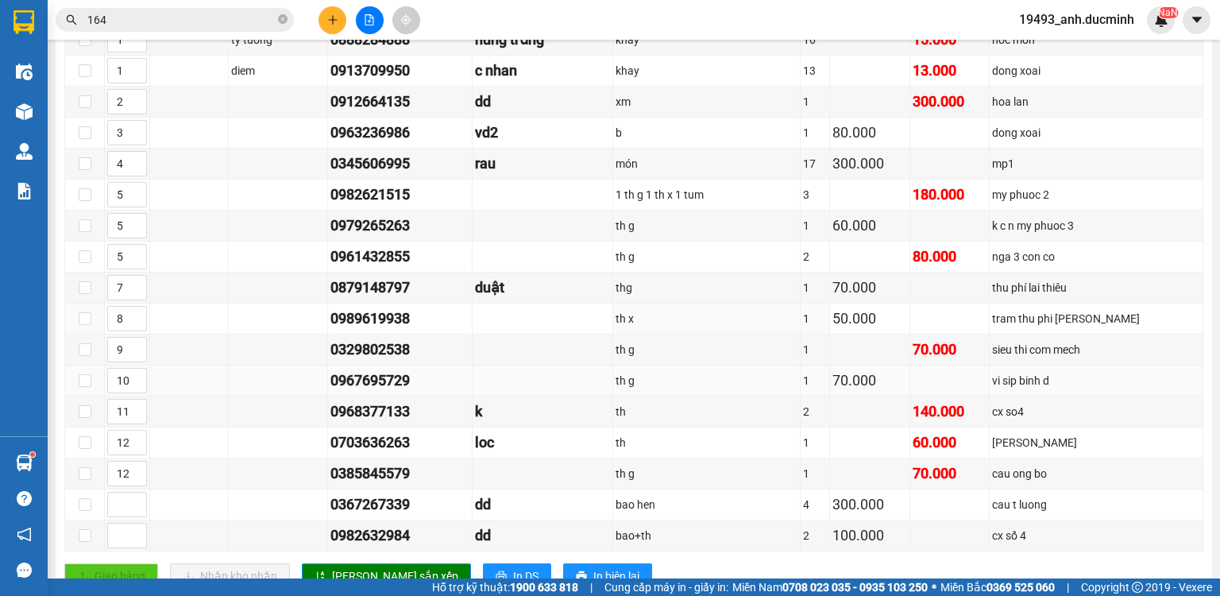
scroll to position [508, 0]
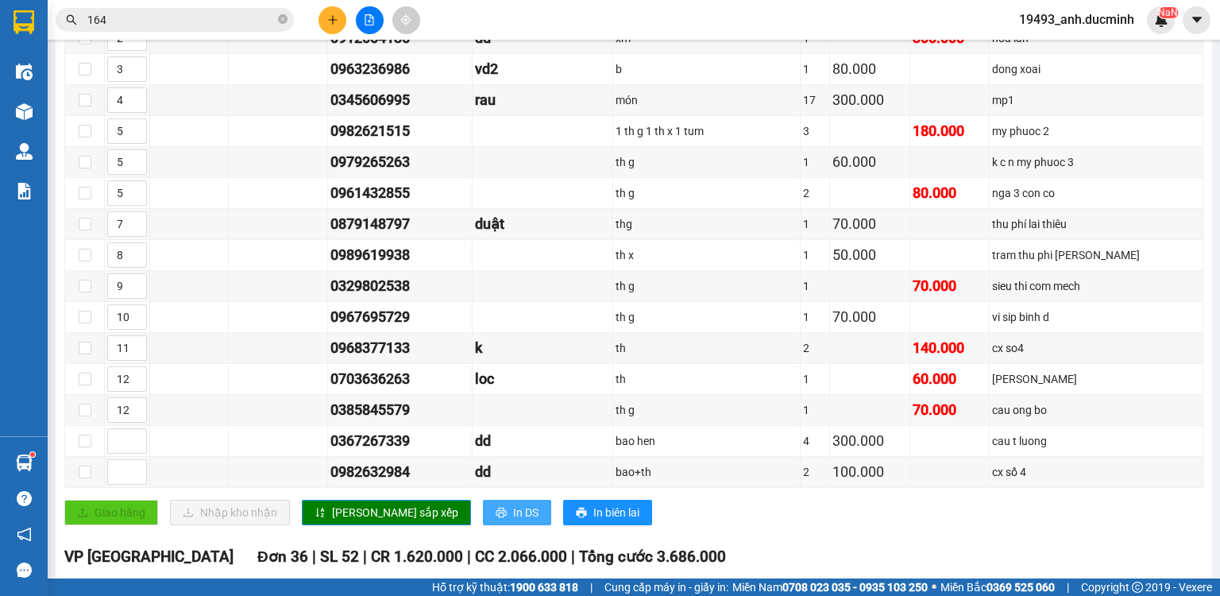
click at [513, 521] on span "In DS" at bounding box center [525, 512] width 25 height 17
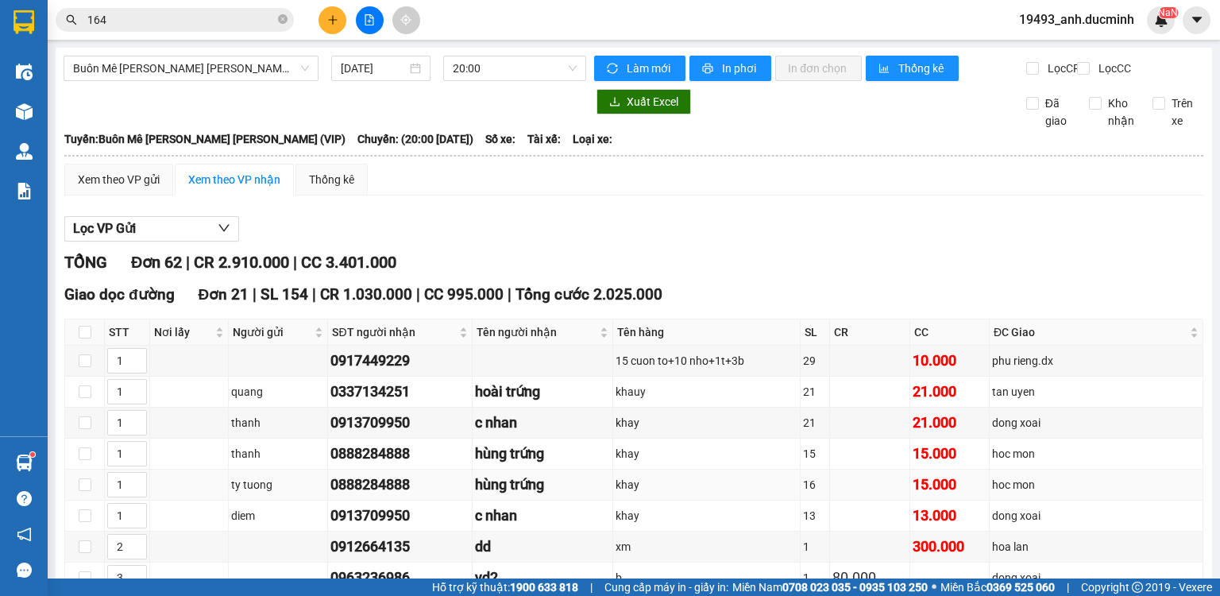
scroll to position [0, 0]
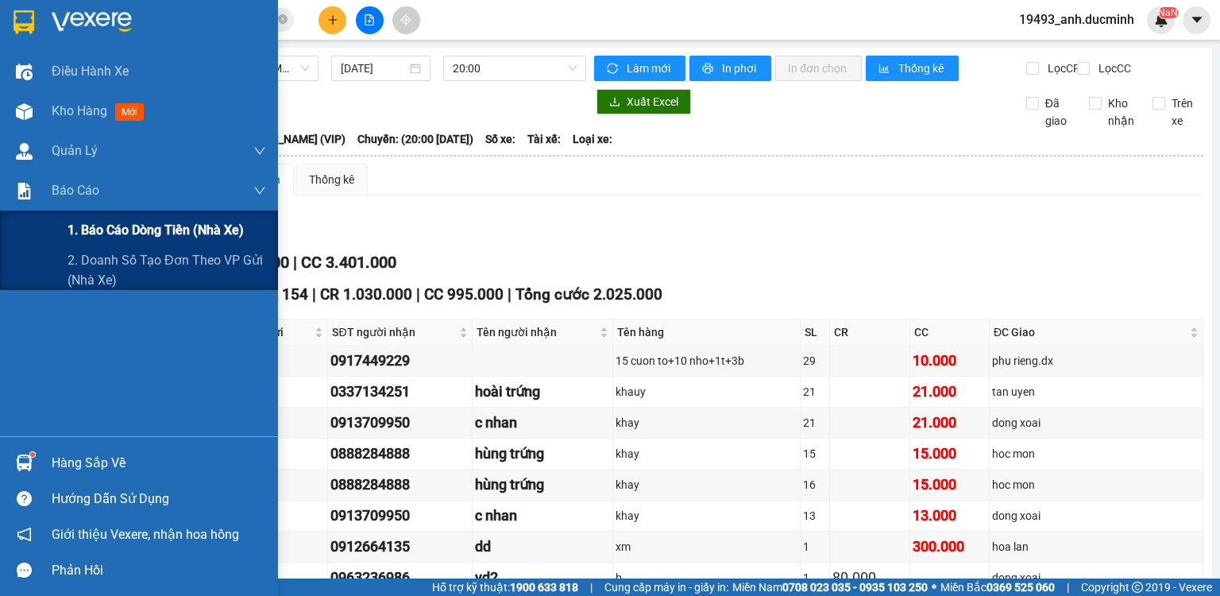
click at [184, 235] on span "1. Báo cáo dòng tiền (nhà xe)" at bounding box center [156, 230] width 176 height 20
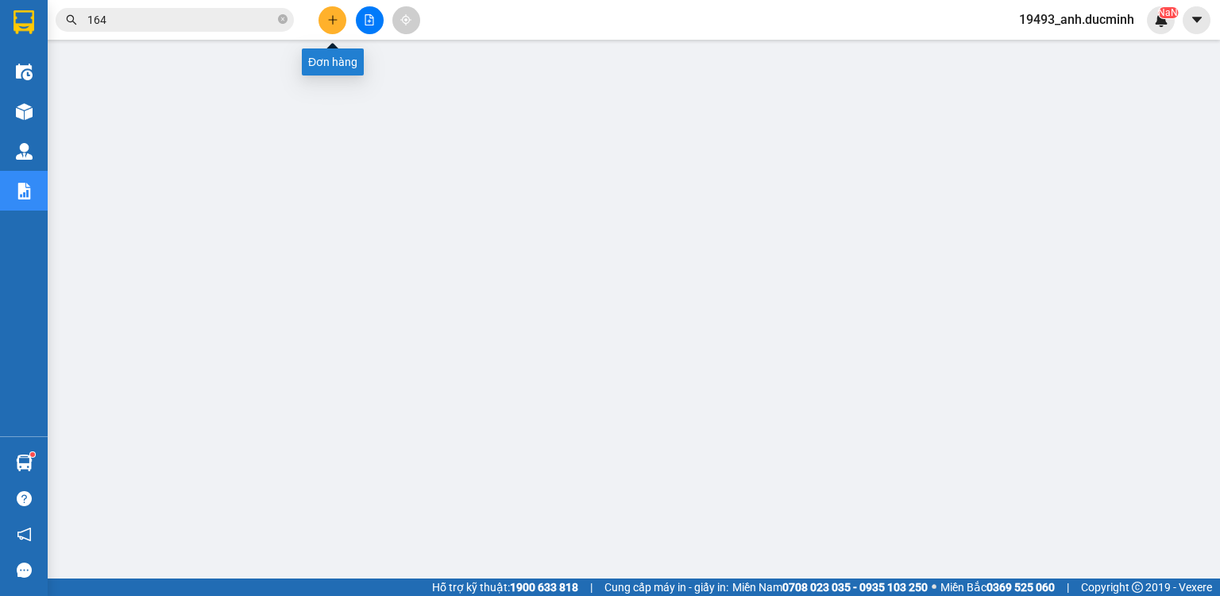
click at [334, 23] on icon "plus" at bounding box center [332, 19] width 11 height 11
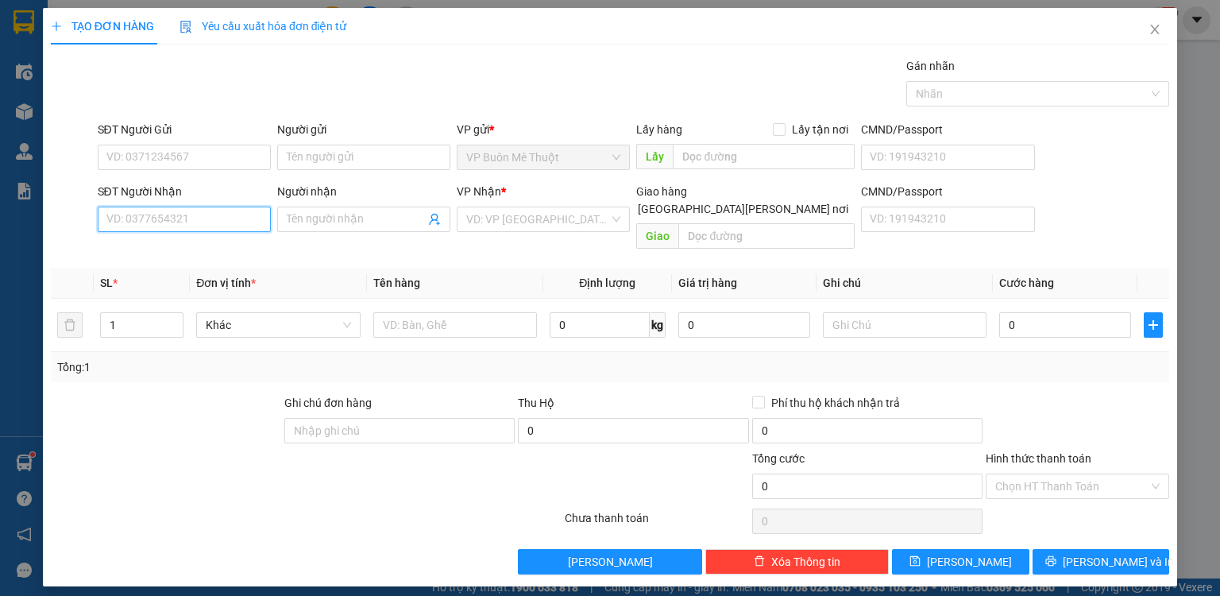
click at [253, 227] on input "SĐT Người Nhận" at bounding box center [184, 219] width 173 height 25
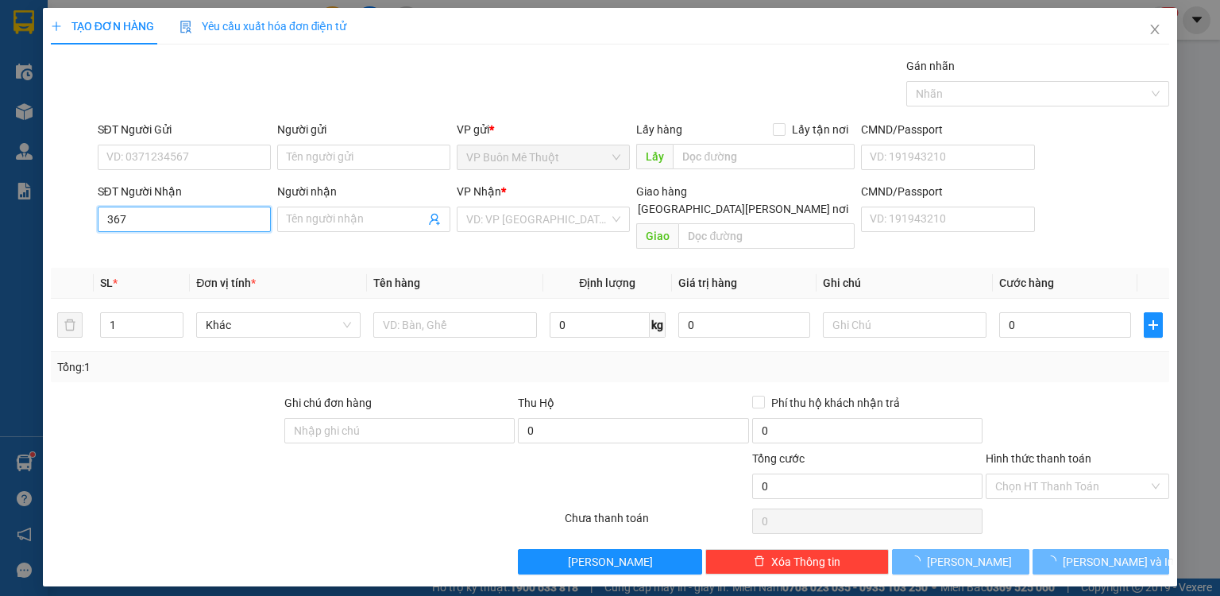
click at [215, 216] on input "367" at bounding box center [184, 219] width 173 height 25
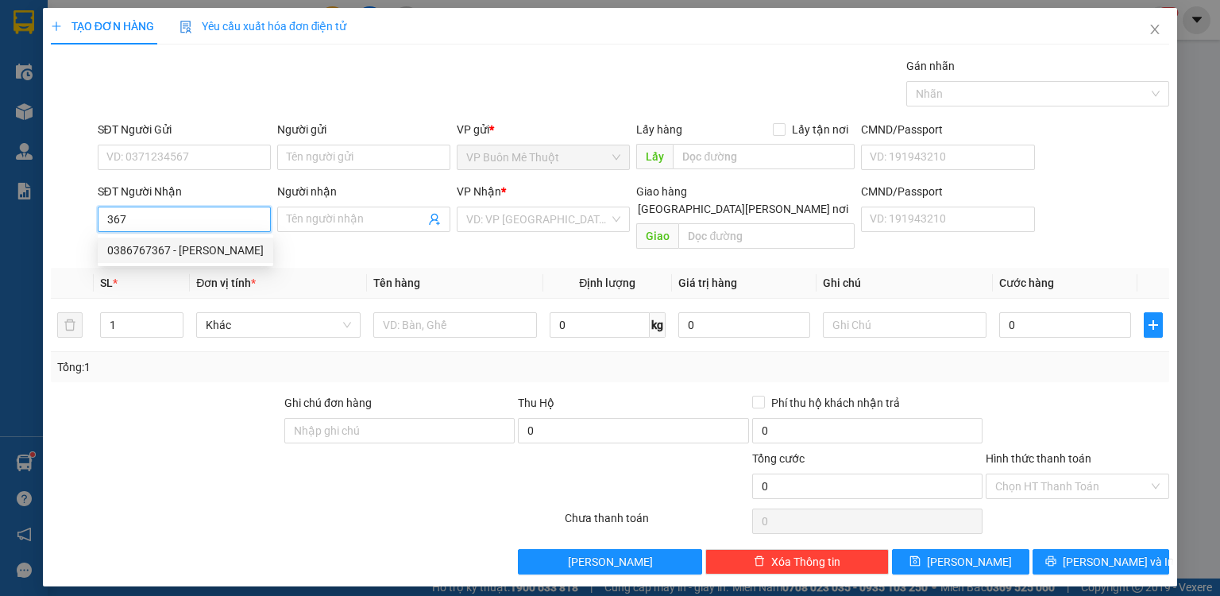
drag, startPoint x: 191, startPoint y: 245, endPoint x: 191, endPoint y: 259, distance: 14.3
click at [191, 245] on div "0386767367 - tiến nhâm" at bounding box center [185, 249] width 156 height 17
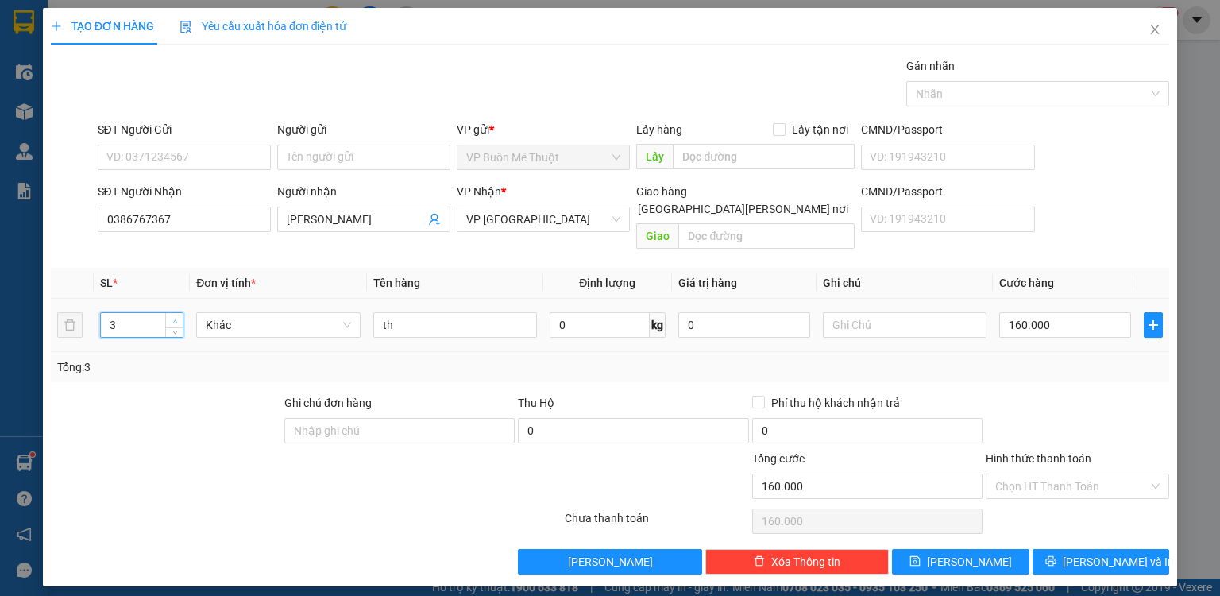
click at [180, 313] on span "Increase Value" at bounding box center [173, 320] width 17 height 14
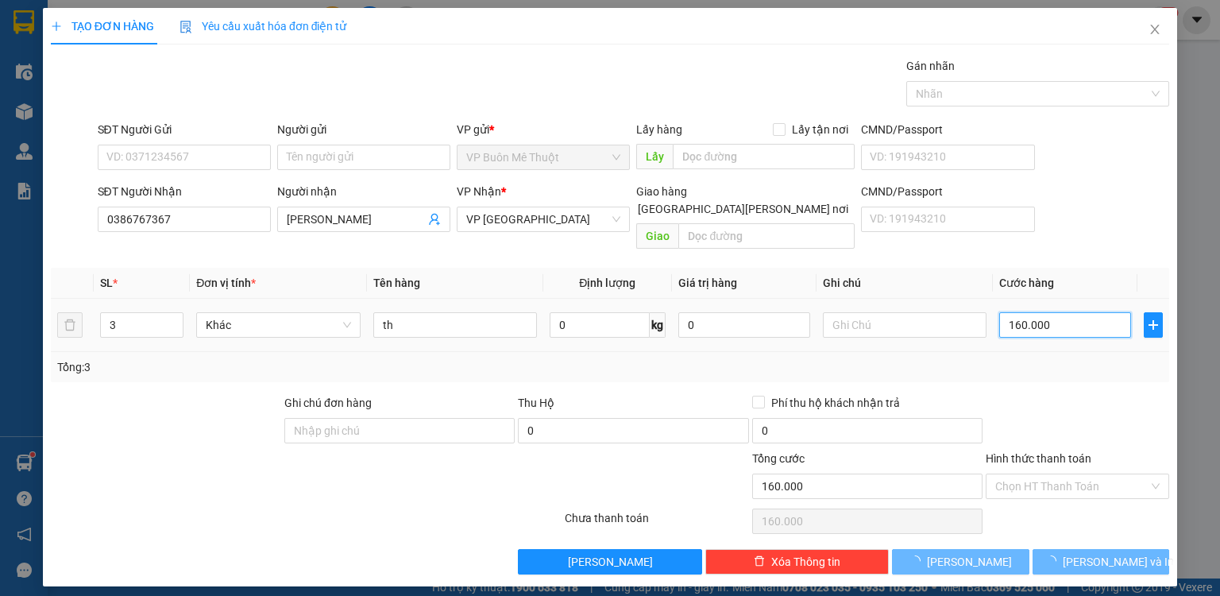
click at [1070, 312] on input "160.000" at bounding box center [1065, 324] width 132 height 25
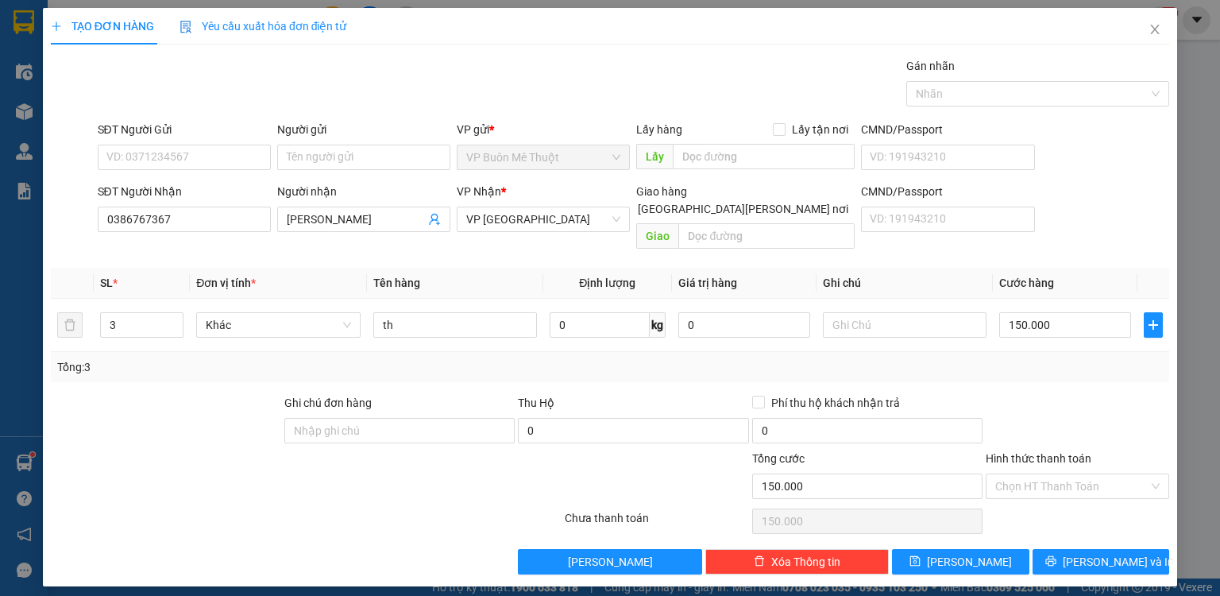
drag, startPoint x: 1106, startPoint y: 368, endPoint x: 1095, endPoint y: 399, distance: 32.9
click at [1103, 375] on div "Transit Pickup Surcharge Ids Transit Deliver Surcharge Ids Transit Deliver Surc…" at bounding box center [610, 315] width 1118 height 517
drag, startPoint x: 1026, startPoint y: 458, endPoint x: 1026, endPoint y: 477, distance: 19.1
click at [1026, 474] on input "Hình thức thanh toán" at bounding box center [1071, 486] width 153 height 24
drag, startPoint x: 1029, startPoint y: 501, endPoint x: 1025, endPoint y: 515, distance: 14.3
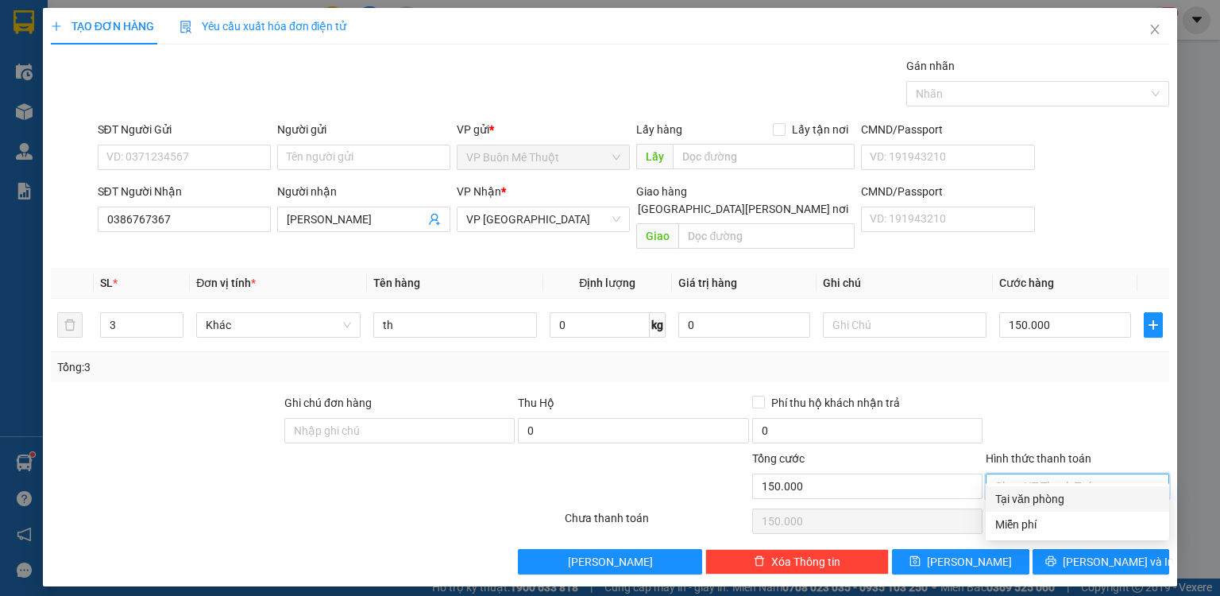
click at [1029, 501] on div "Tại văn phòng" at bounding box center [1077, 498] width 164 height 17
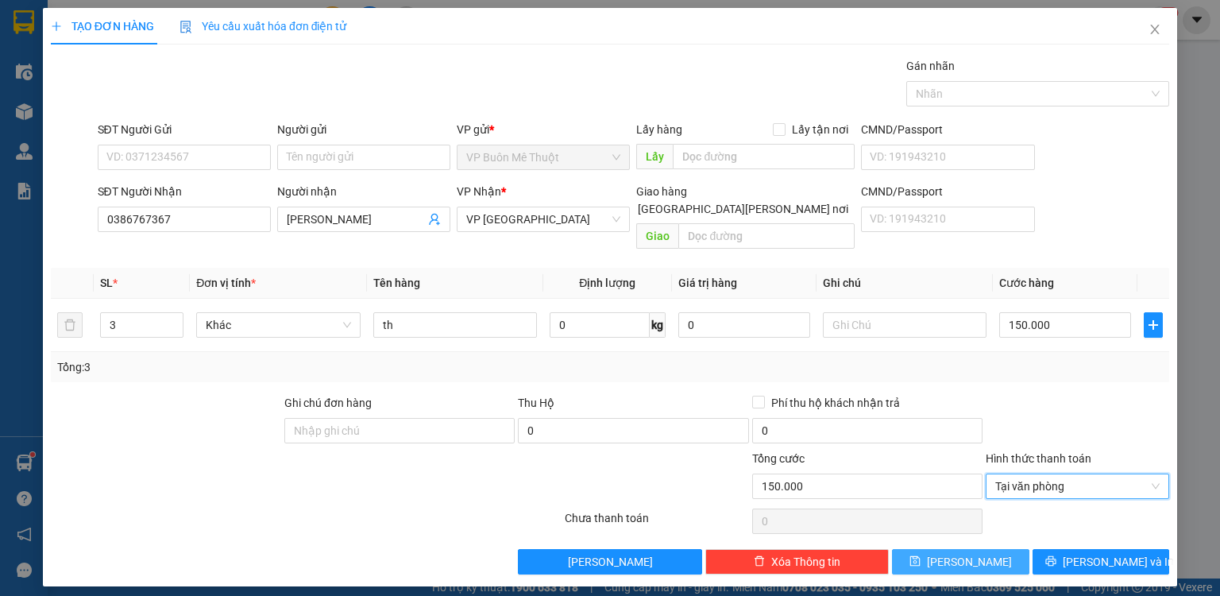
click at [1017, 549] on button "[PERSON_NAME]" at bounding box center [960, 561] width 137 height 25
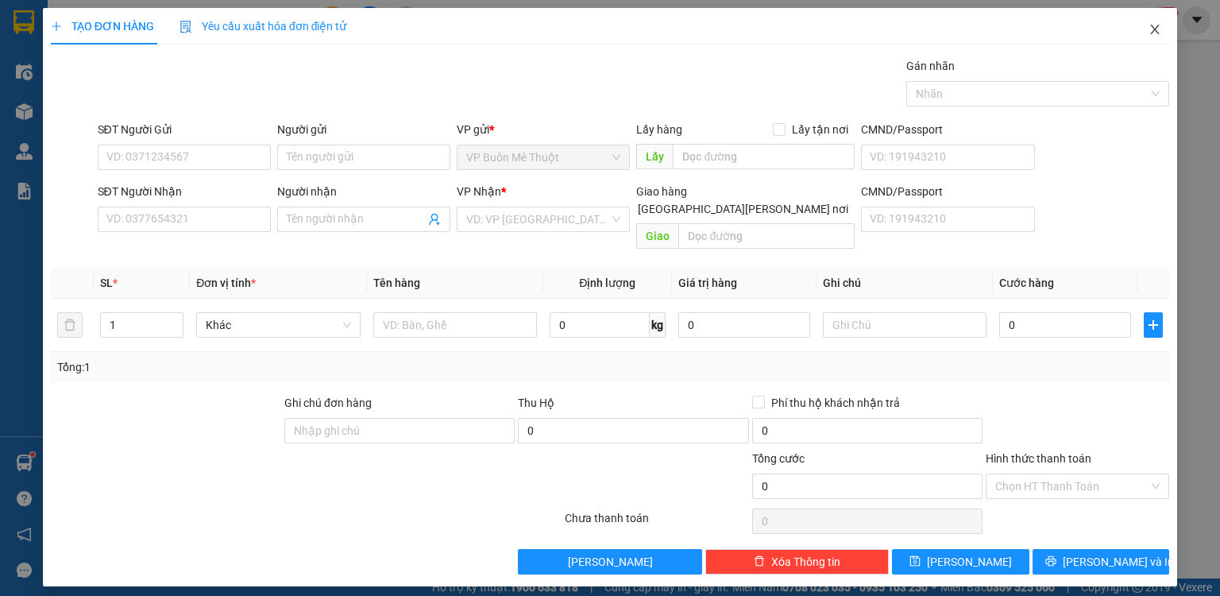
click at [1159, 25] on icon "close" at bounding box center [1155, 29] width 13 height 13
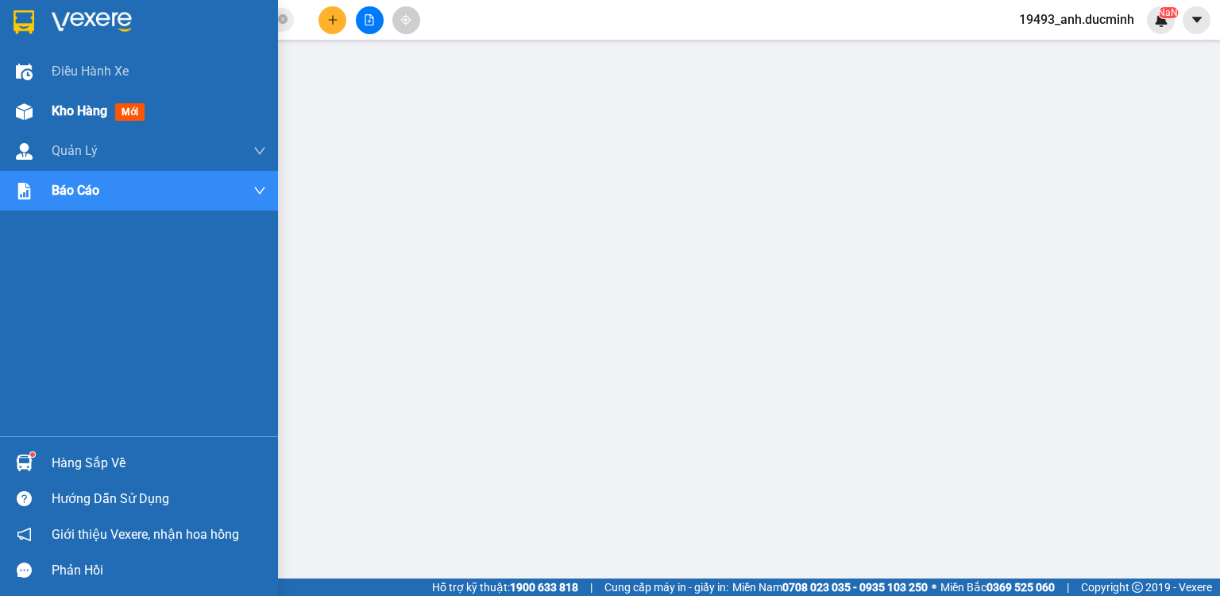
click at [79, 110] on span "Kho hàng" at bounding box center [80, 110] width 56 height 15
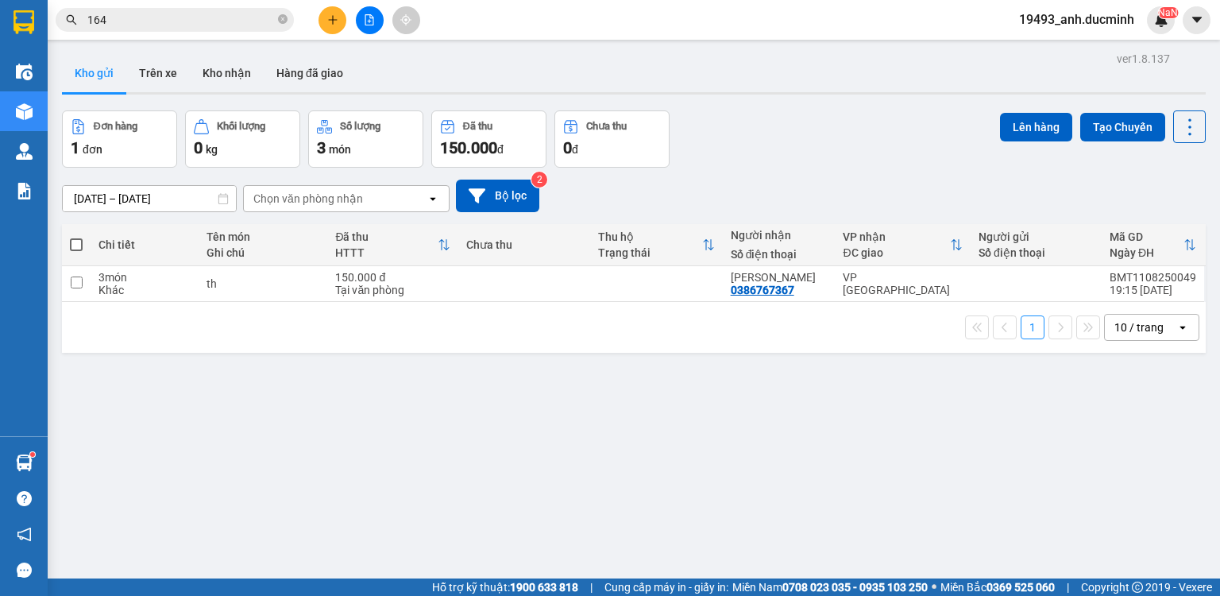
click at [71, 248] on span at bounding box center [76, 244] width 13 height 13
click at [76, 237] on input "checkbox" at bounding box center [76, 237] width 0 height 0
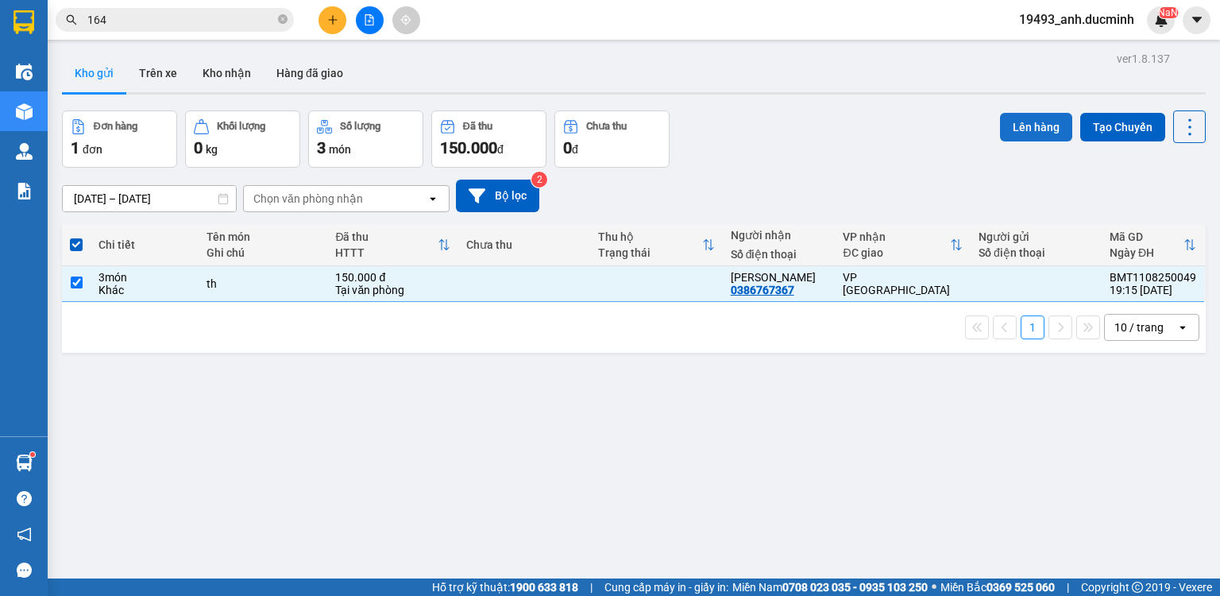
click at [1024, 126] on button "Lên hàng" at bounding box center [1036, 127] width 72 height 29
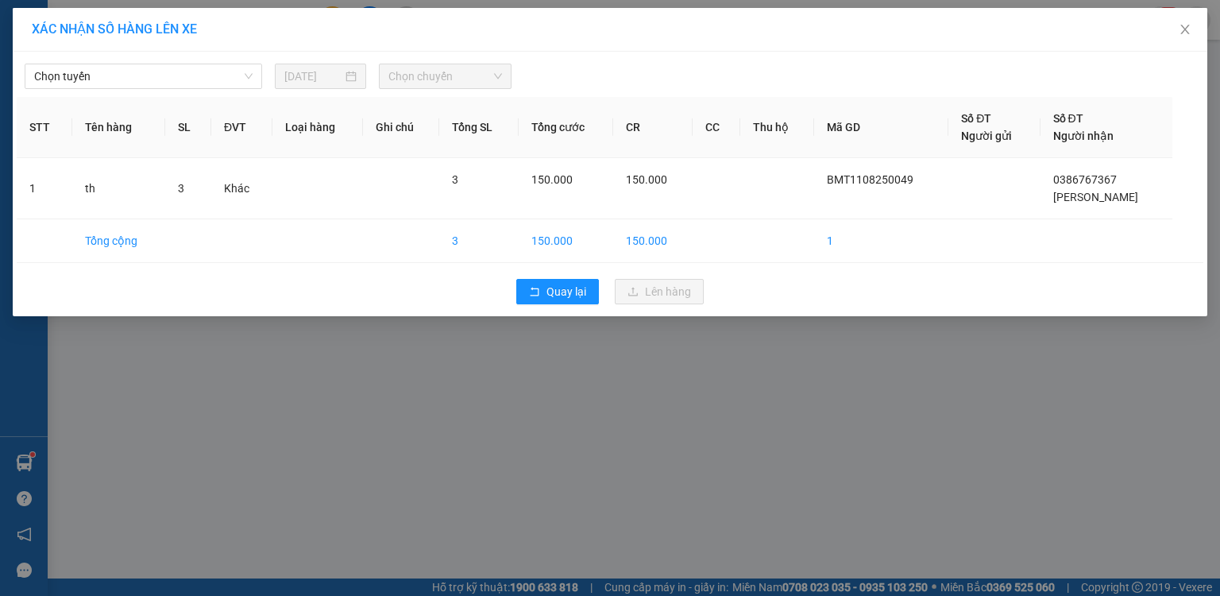
drag, startPoint x: 195, startPoint y: 73, endPoint x: 188, endPoint y: 89, distance: 17.4
click at [194, 76] on span "Chọn tuyến" at bounding box center [143, 76] width 218 height 24
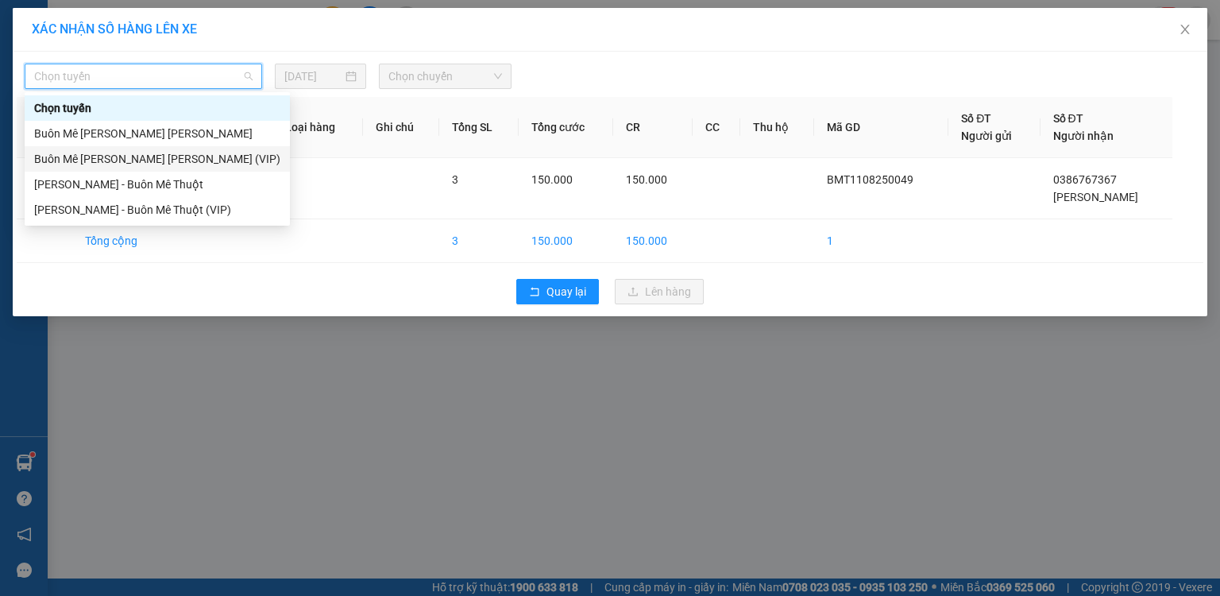
drag, startPoint x: 159, startPoint y: 158, endPoint x: 289, endPoint y: 111, distance: 138.4
click at [161, 158] on div "Buôn Mê Thuột - [PERSON_NAME] (VIP)" at bounding box center [157, 158] width 246 height 17
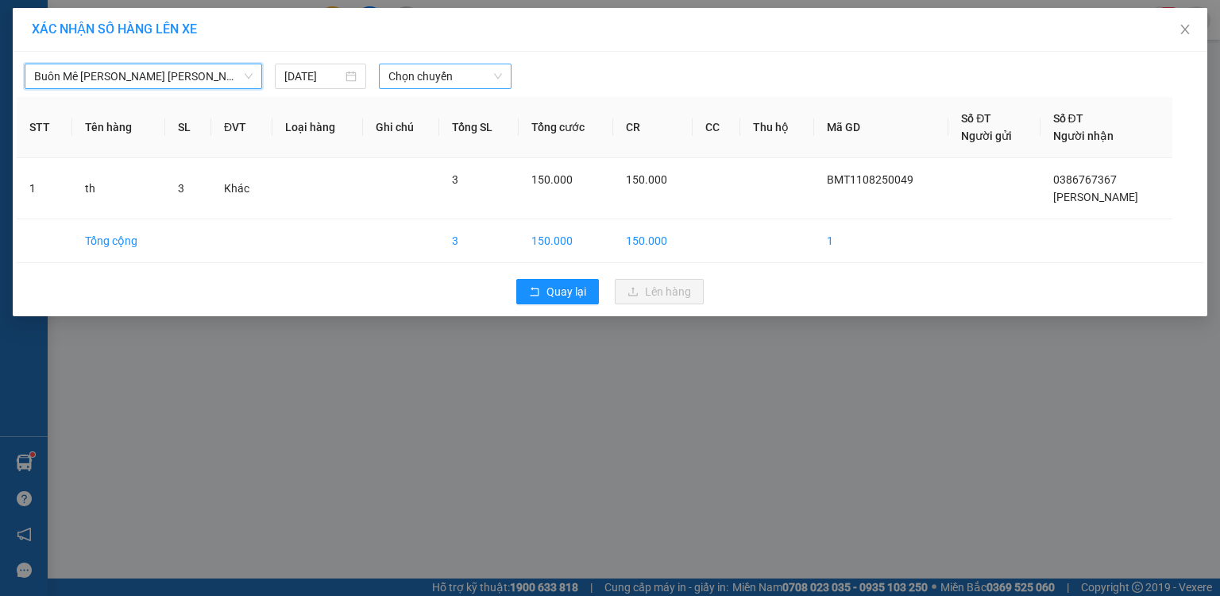
click at [429, 78] on span "Chọn chuyến" at bounding box center [445, 76] width 114 height 24
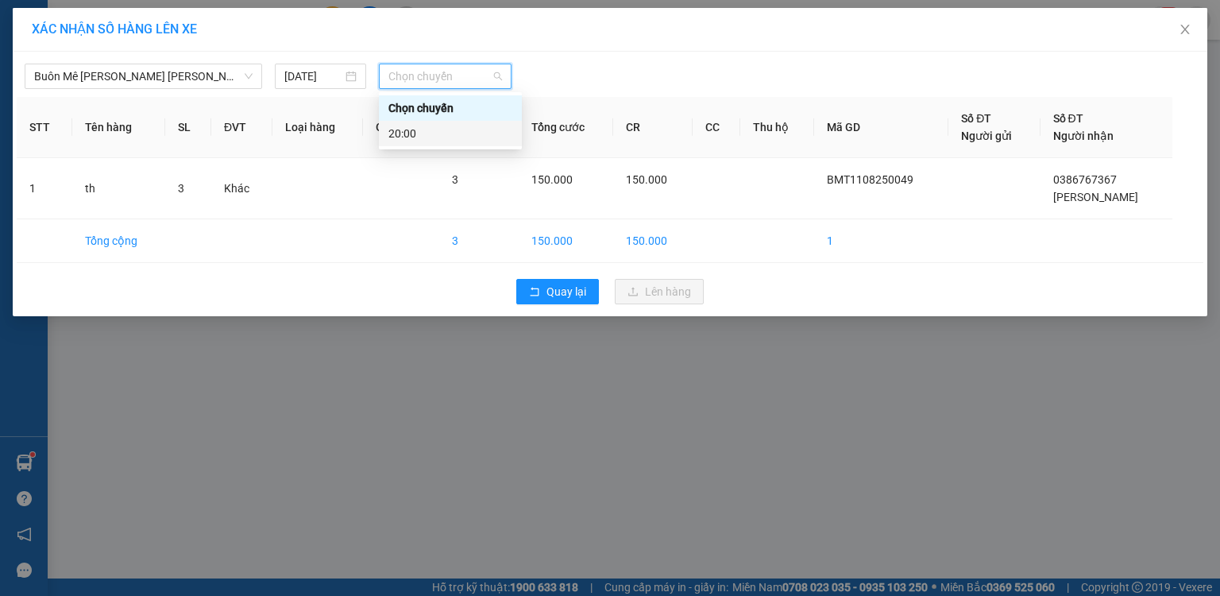
drag, startPoint x: 412, startPoint y: 129, endPoint x: 446, endPoint y: 133, distance: 33.6
click at [410, 129] on div "20:00" at bounding box center [450, 133] width 124 height 17
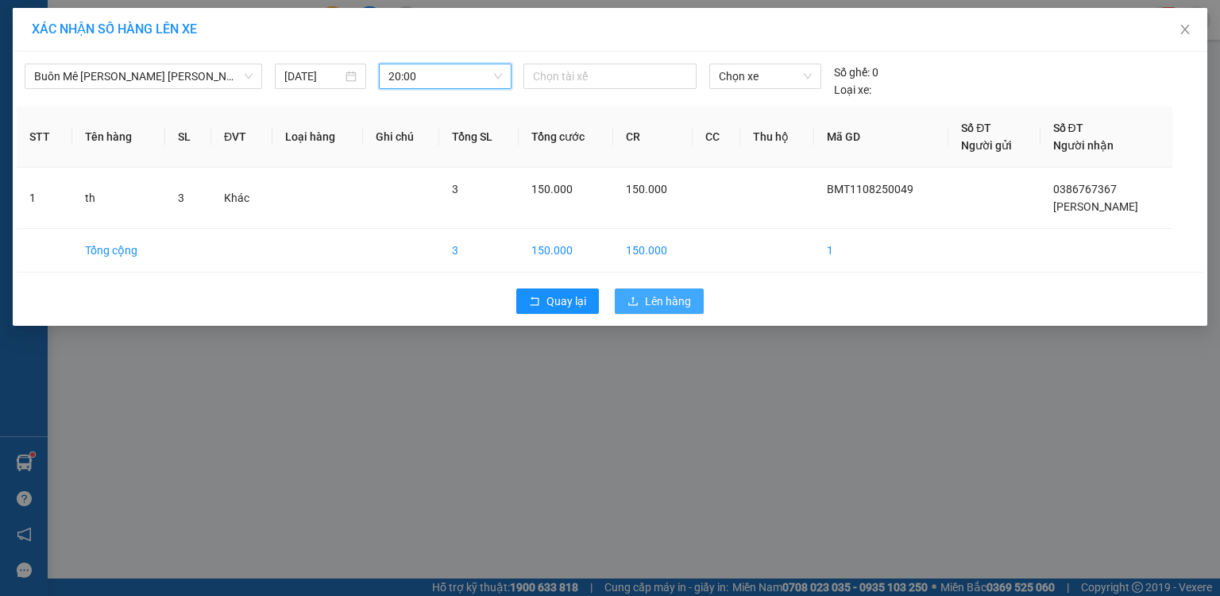
click at [666, 297] on span "Lên hàng" at bounding box center [668, 300] width 46 height 17
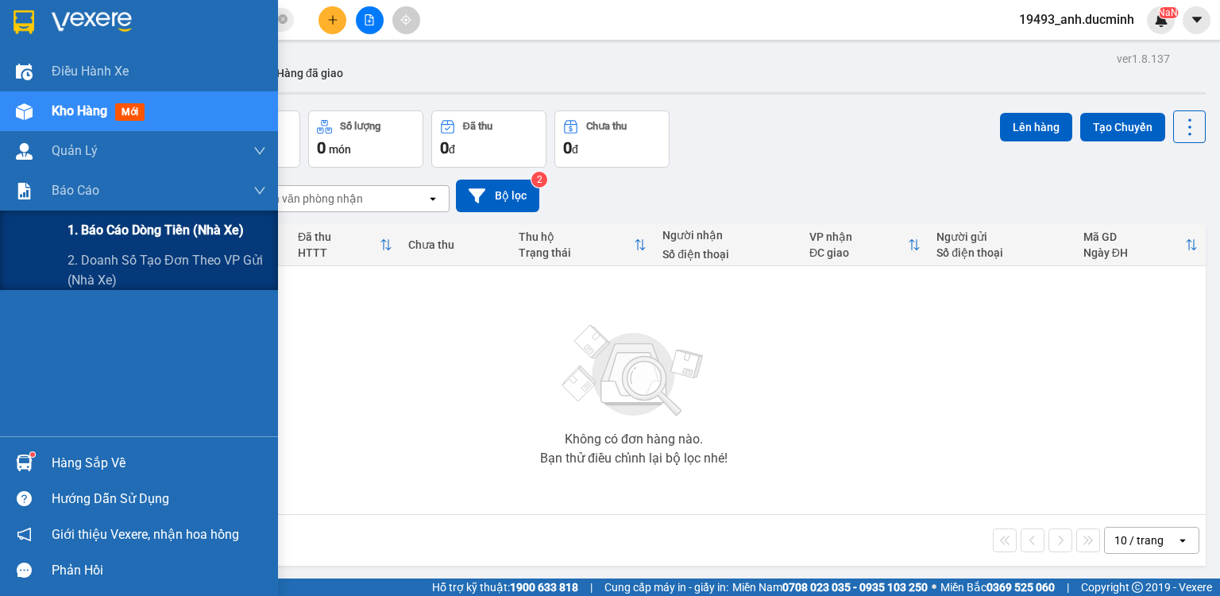
click at [136, 229] on span "1. Báo cáo dòng tiền (nhà xe)" at bounding box center [156, 230] width 176 height 20
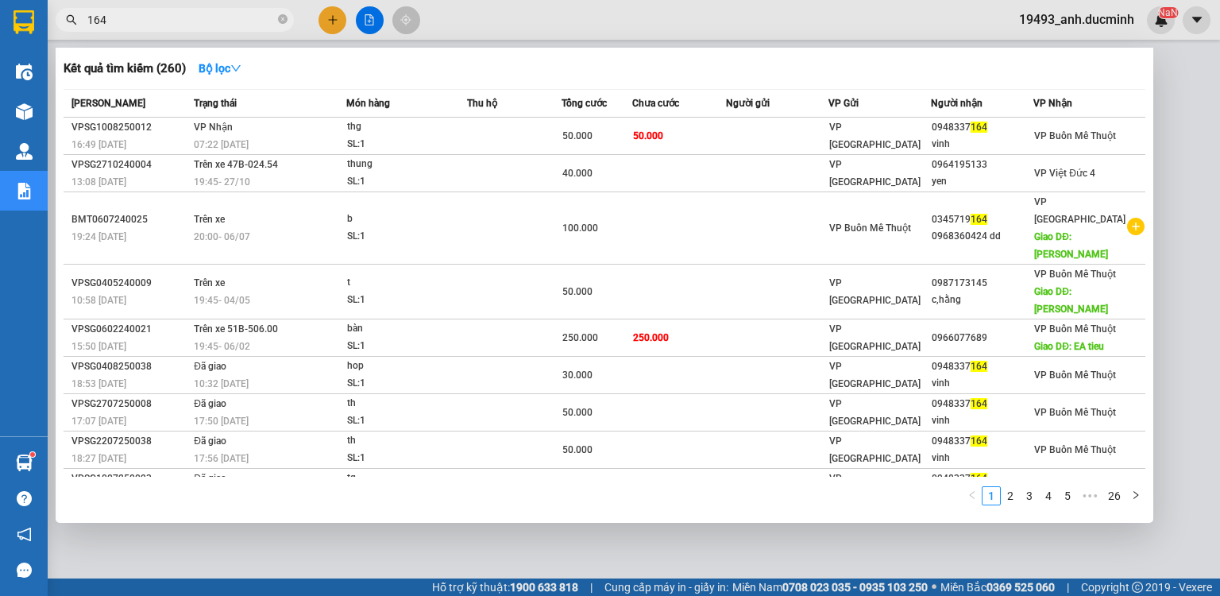
click at [167, 18] on input "164" at bounding box center [180, 19] width 187 height 17
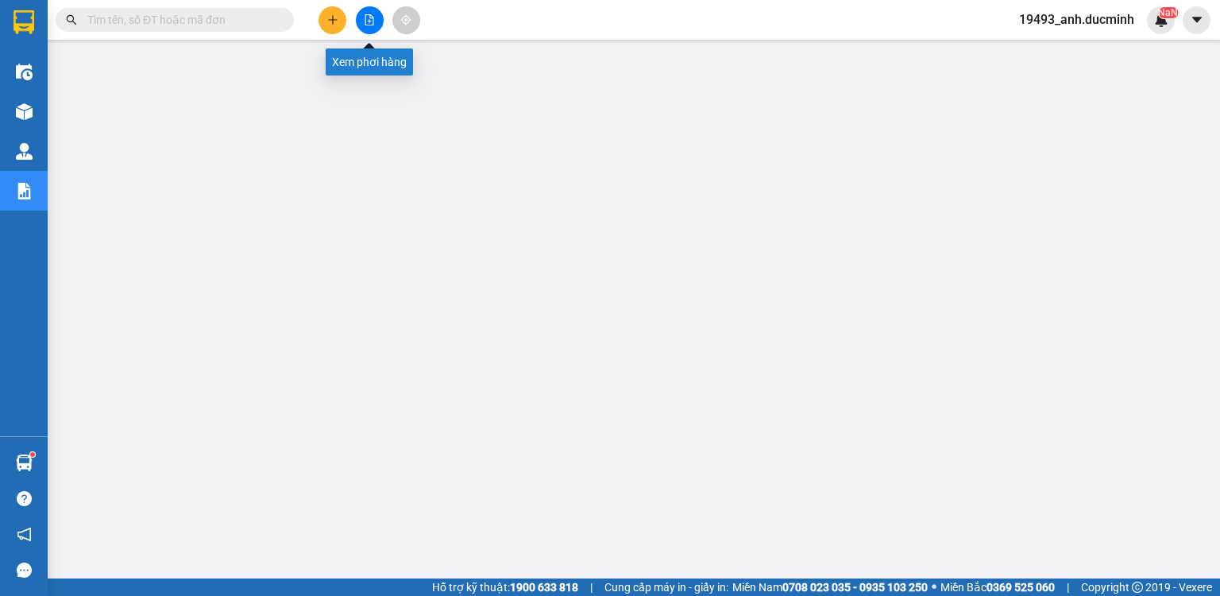
click at [370, 21] on icon "file-add" at bounding box center [369, 19] width 11 height 11
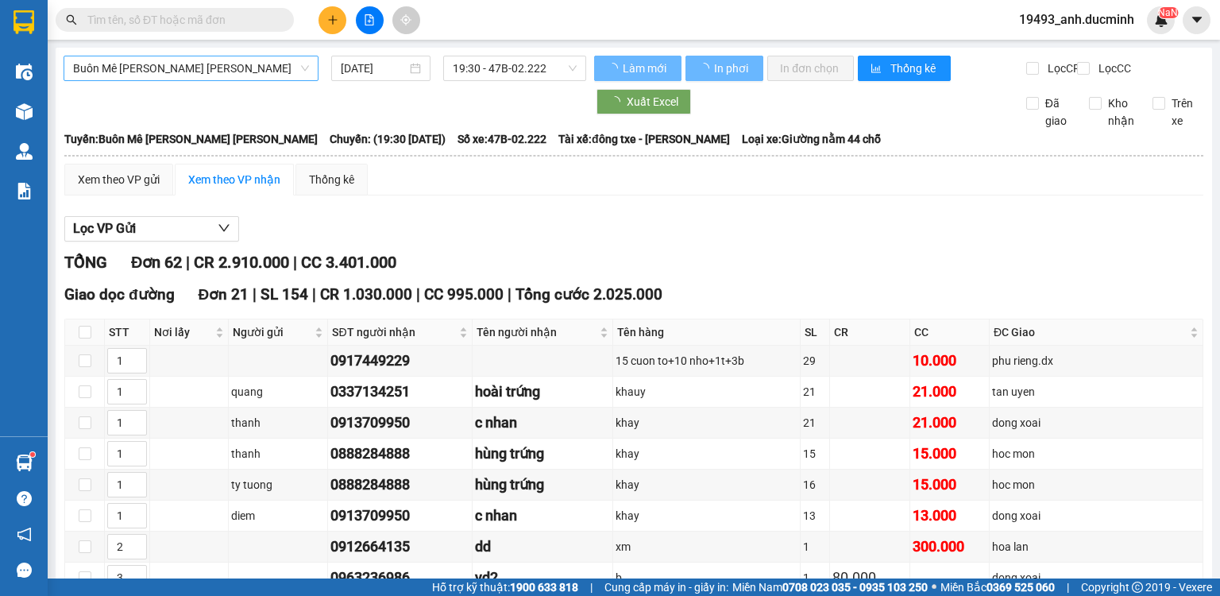
click at [280, 74] on span "Buôn Mê Thuột - [PERSON_NAME]" at bounding box center [191, 68] width 236 height 24
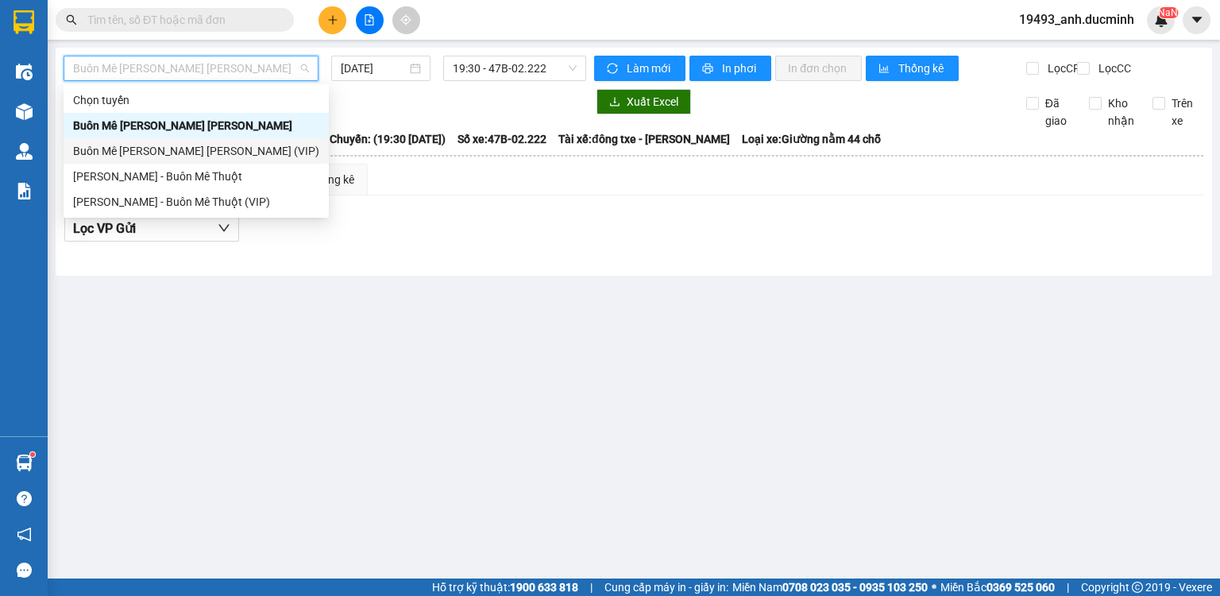
click at [265, 151] on div "Buôn Mê Thuột - [PERSON_NAME] (VIP)" at bounding box center [196, 150] width 246 height 17
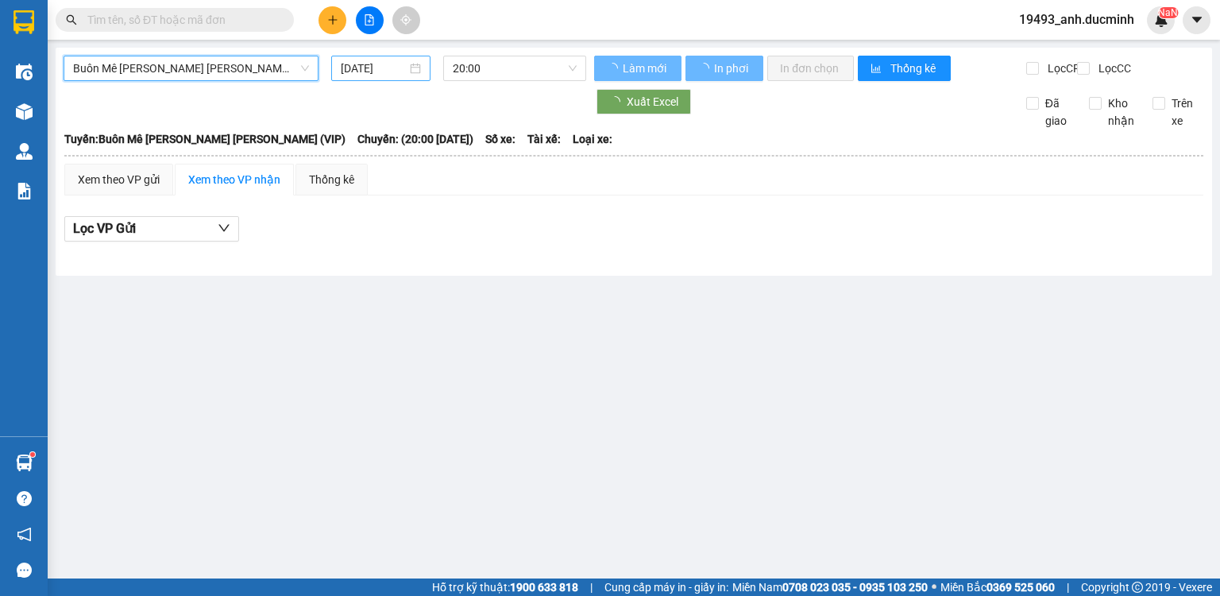
click at [361, 71] on input "[DATE]" at bounding box center [373, 68] width 65 height 17
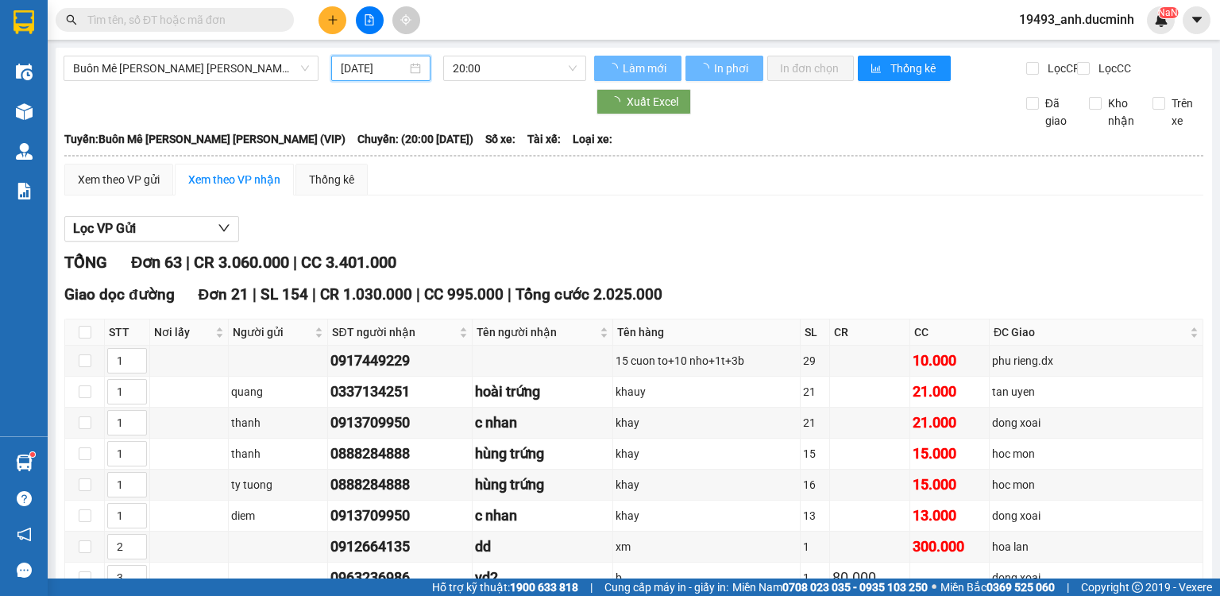
click at [369, 75] on input "[DATE]" at bounding box center [373, 68] width 65 height 17
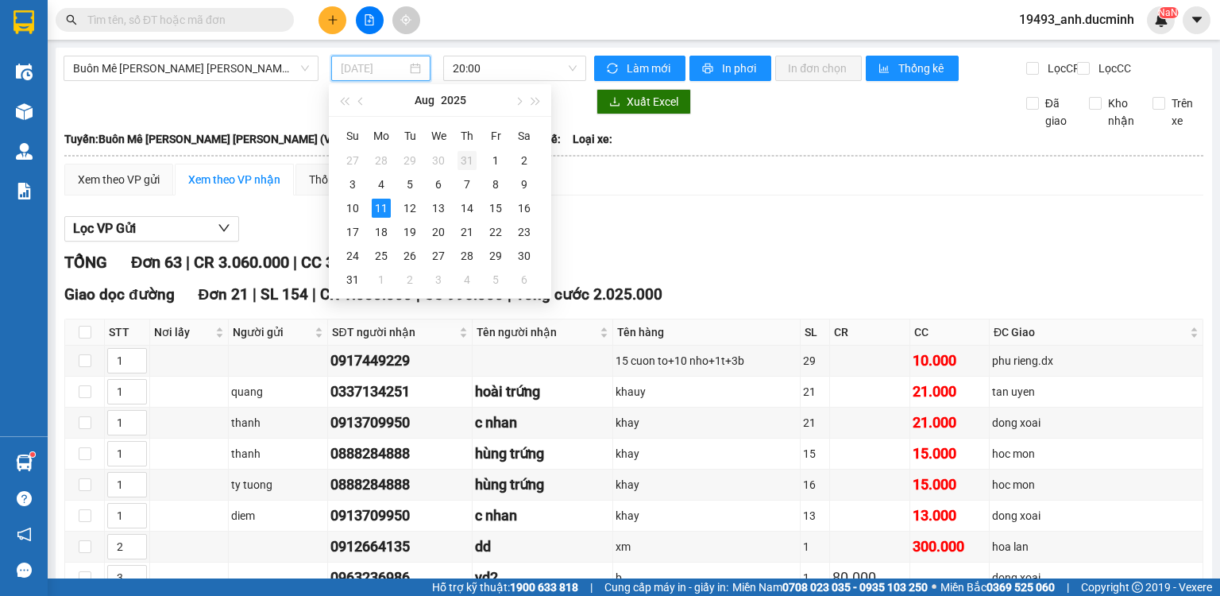
click at [464, 154] on div "31" at bounding box center [467, 160] width 19 height 19
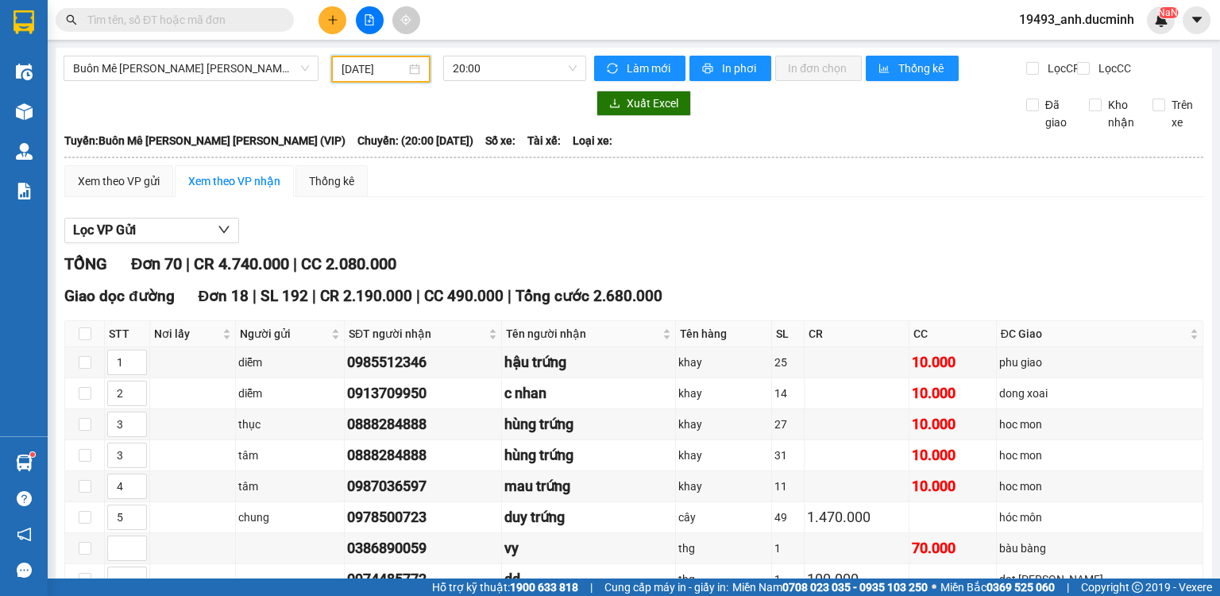
click at [365, 68] on input "[DATE]" at bounding box center [374, 68] width 64 height 17
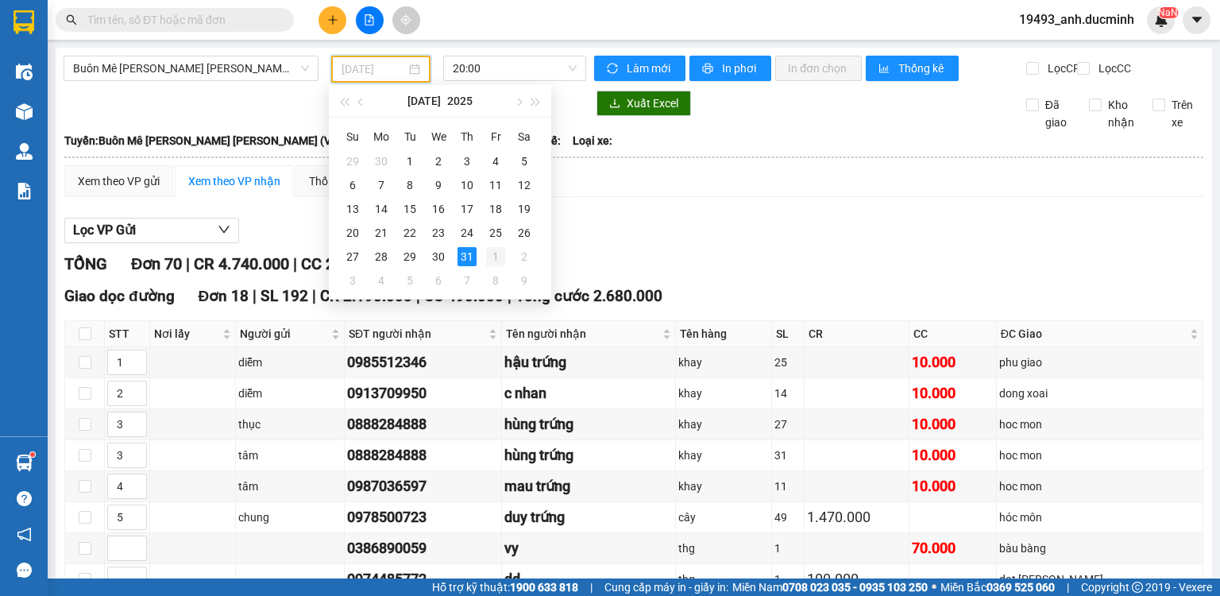
click at [502, 254] on div "1" at bounding box center [495, 256] width 19 height 19
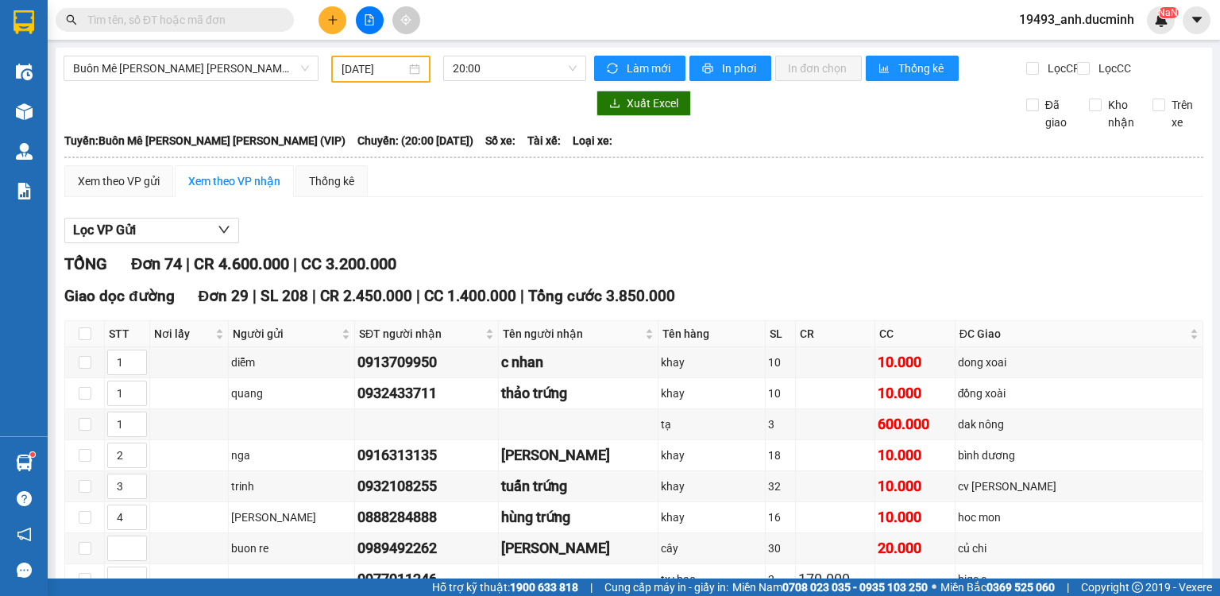
click at [367, 77] on div "[DATE]" at bounding box center [380, 69] width 99 height 27
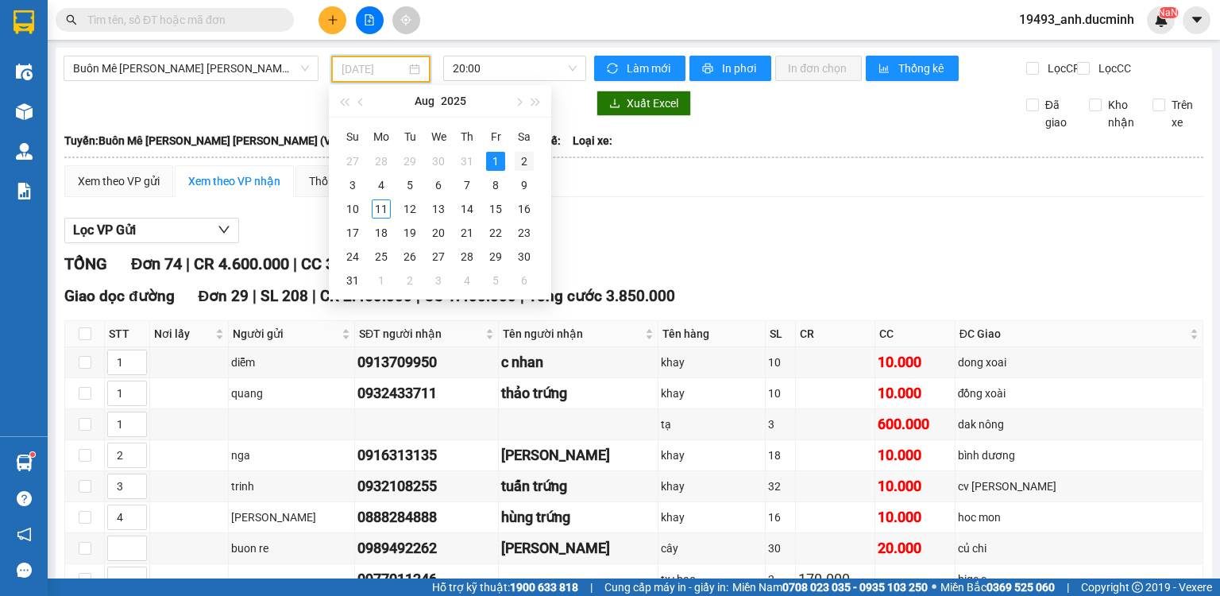
click at [523, 163] on div "2" at bounding box center [524, 161] width 19 height 19
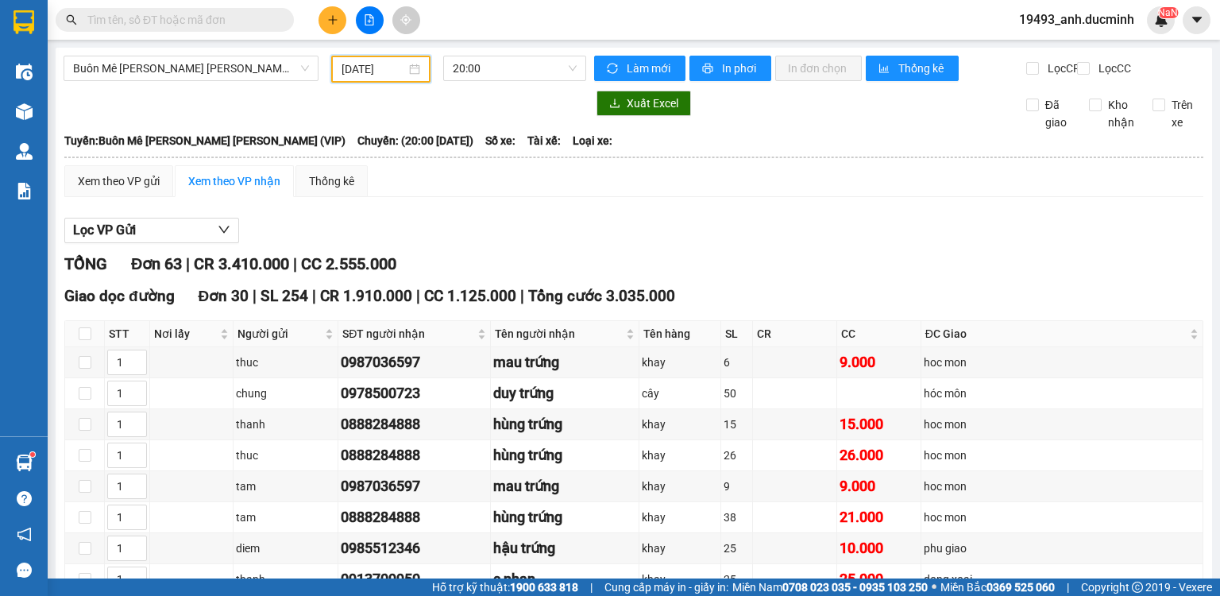
click at [377, 61] on input "02/08/2025" at bounding box center [374, 68] width 64 height 17
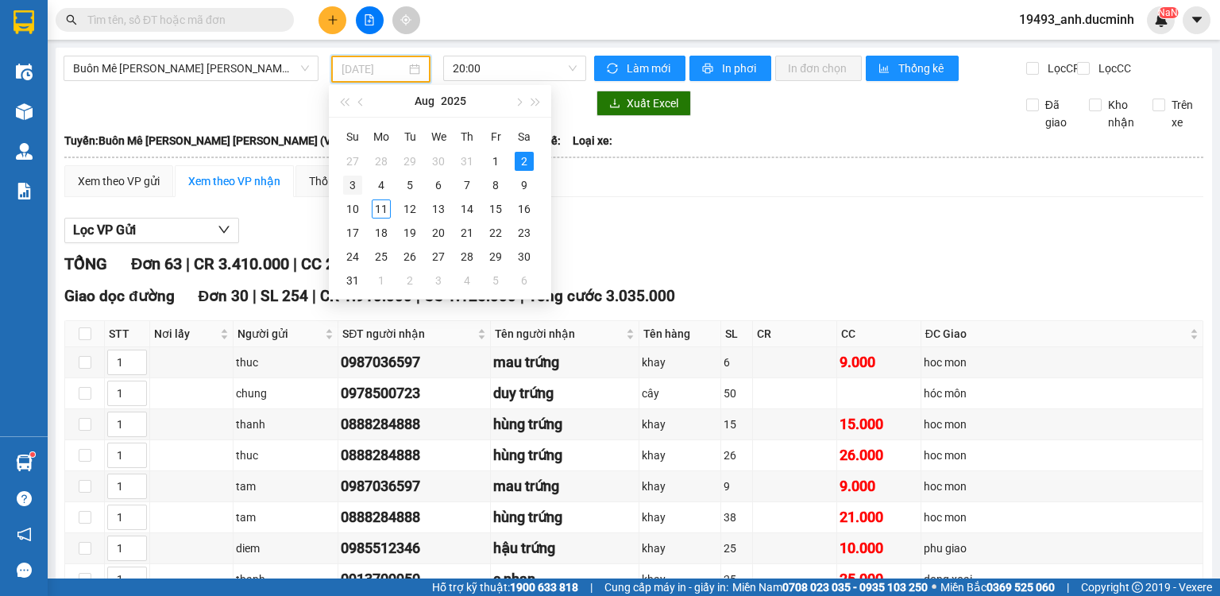
click at [352, 184] on div "3" at bounding box center [352, 185] width 19 height 19
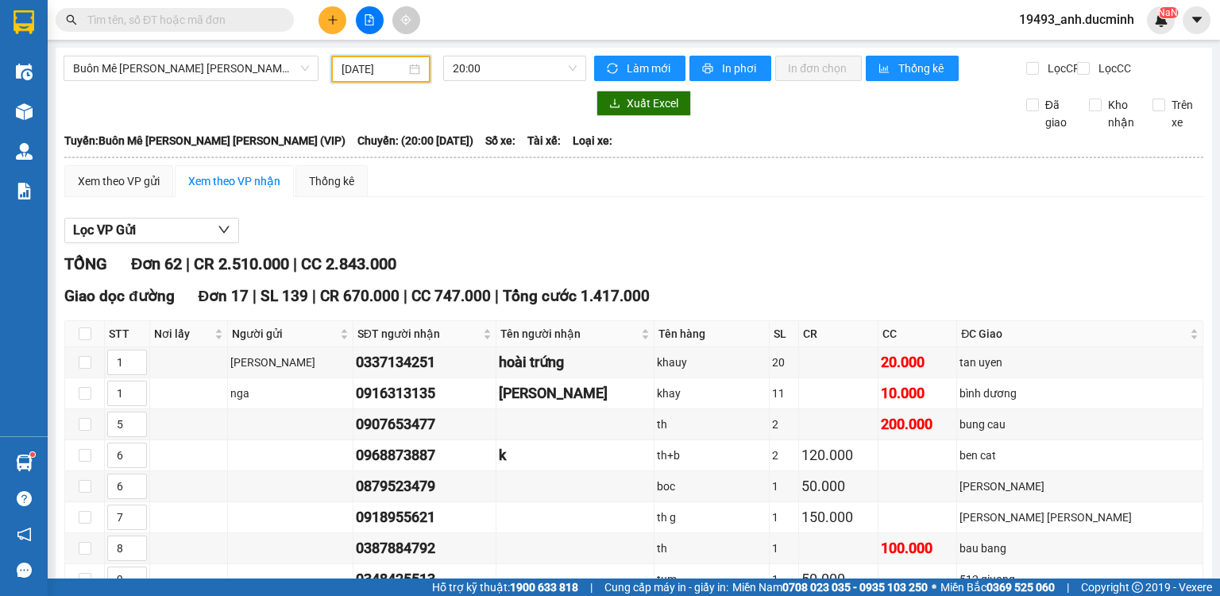
click at [369, 70] on input "03/08/2025" at bounding box center [374, 68] width 64 height 17
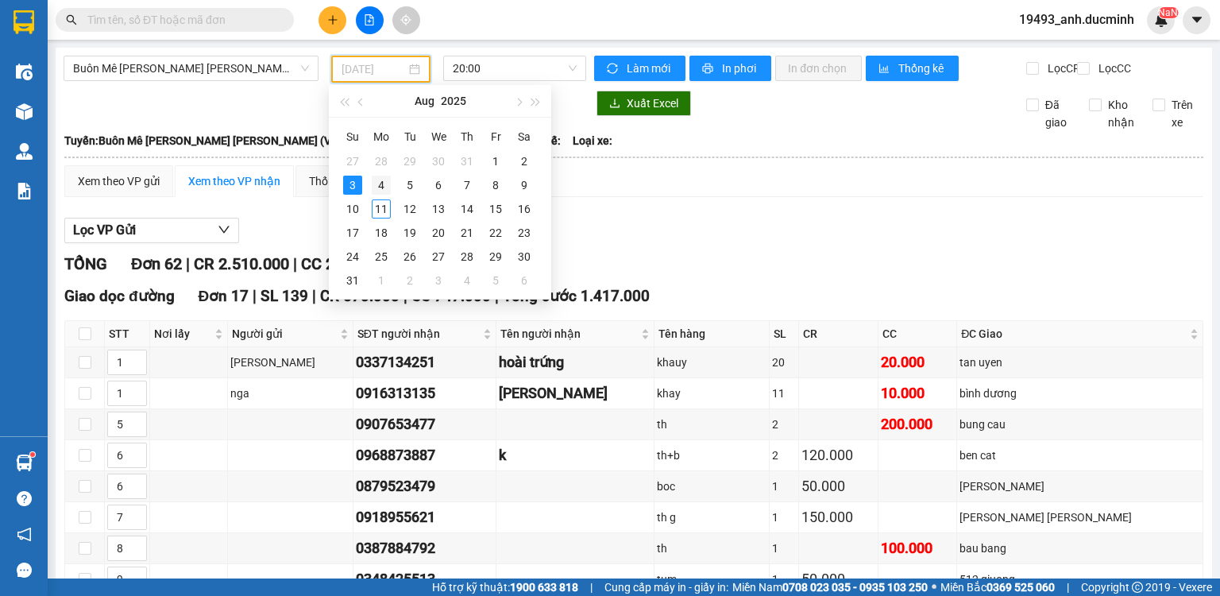
click at [379, 179] on div "4" at bounding box center [381, 185] width 19 height 19
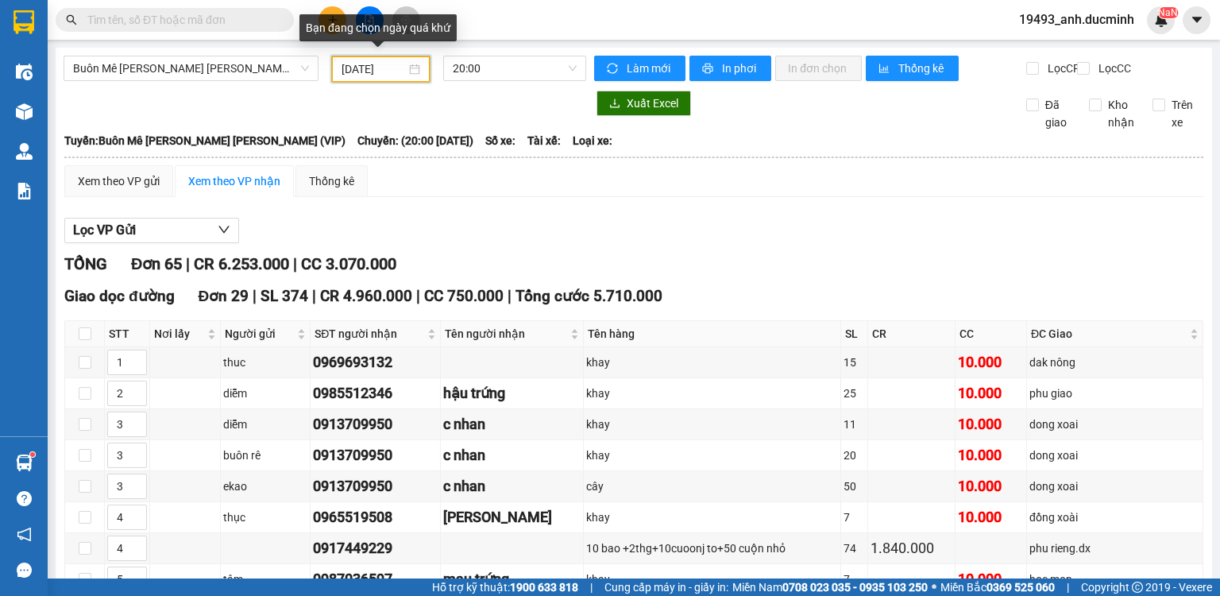
click at [369, 73] on input "[DATE]" at bounding box center [374, 68] width 64 height 17
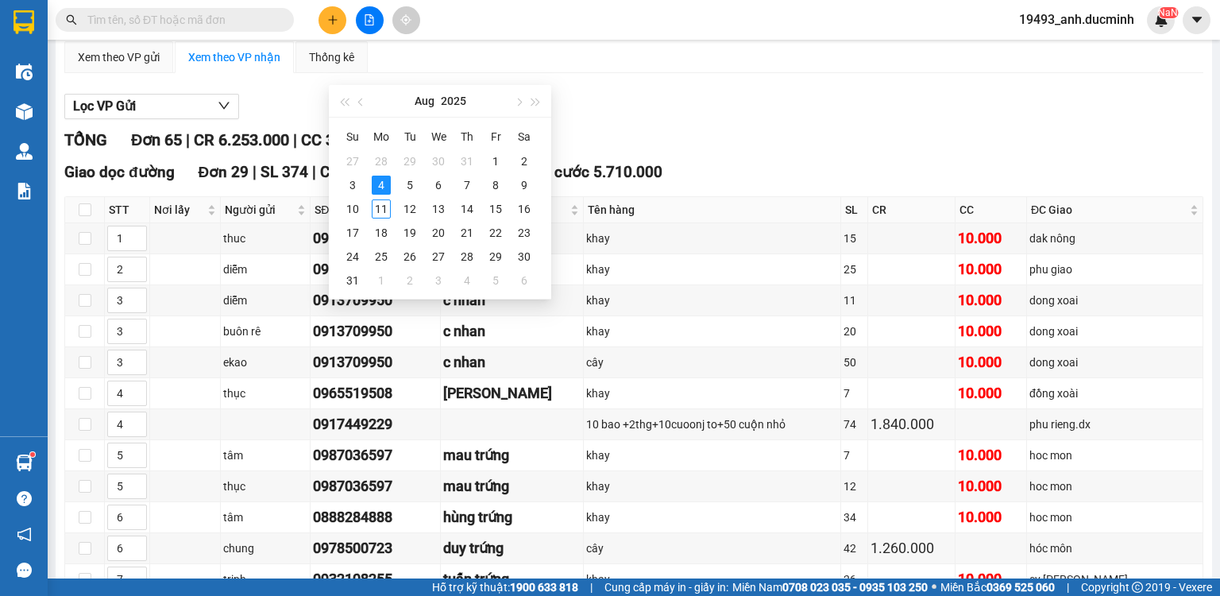
scroll to position [64, 0]
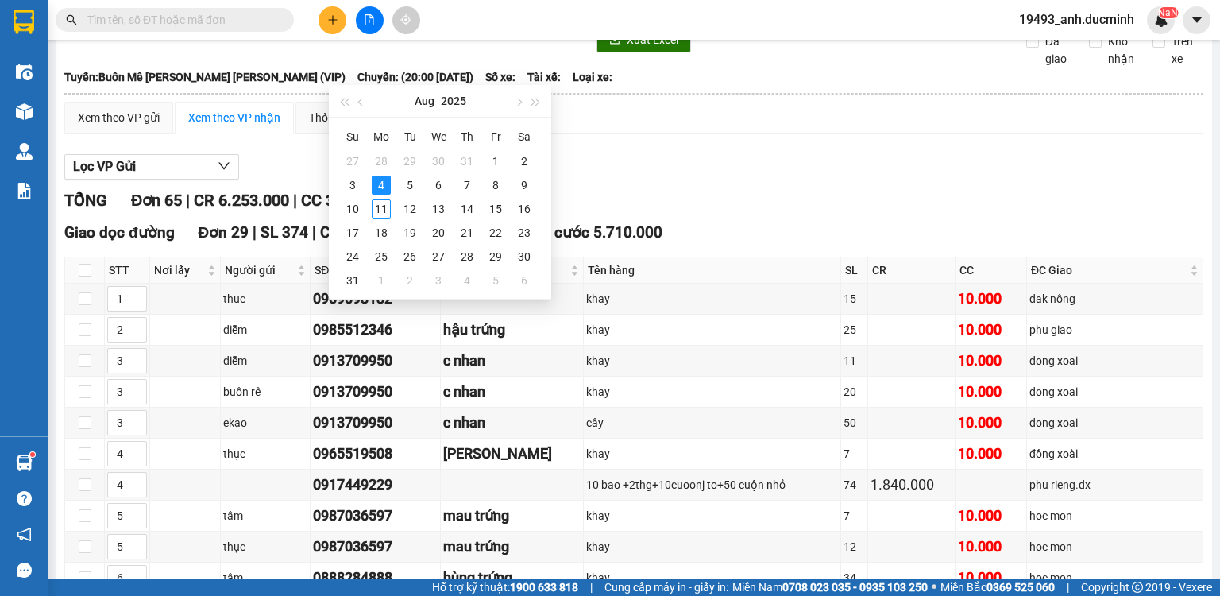
click at [790, 68] on div "Xuất Excel Đã giao Kho nhận Trên xe" at bounding box center [634, 47] width 1141 height 41
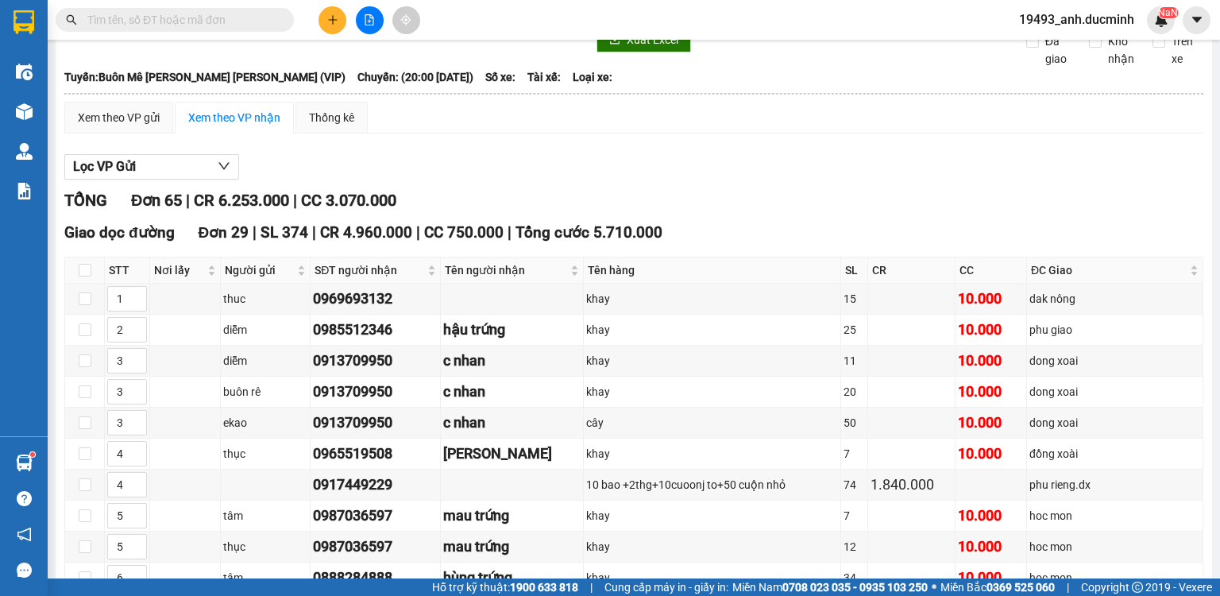
scroll to position [0, 0]
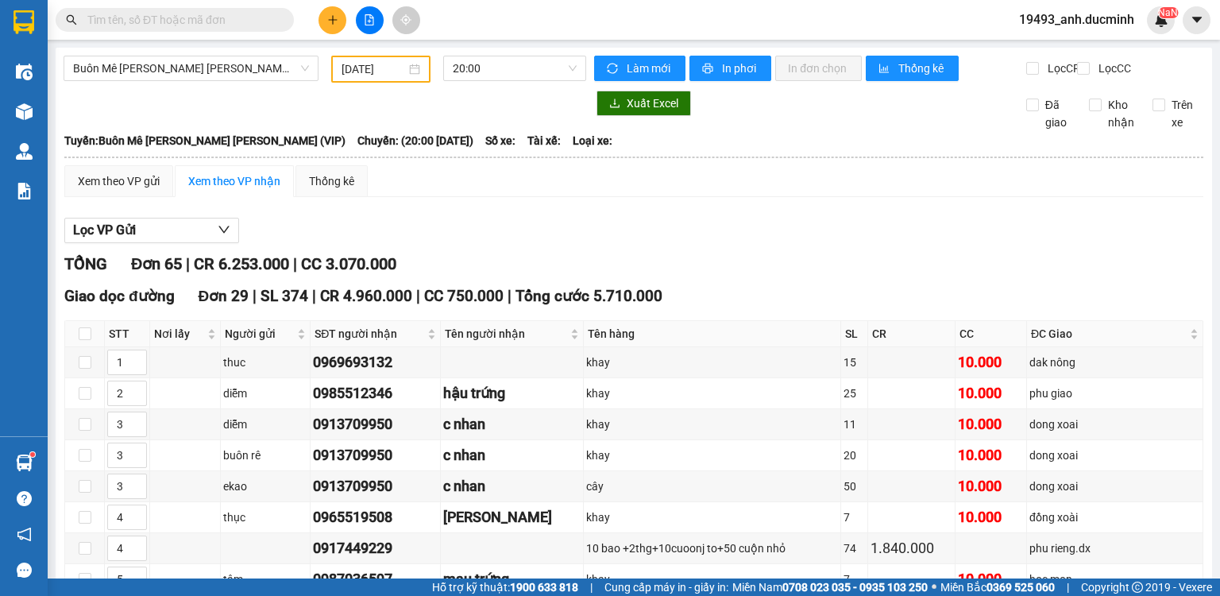
click at [377, 64] on input "[DATE]" at bounding box center [374, 68] width 64 height 17
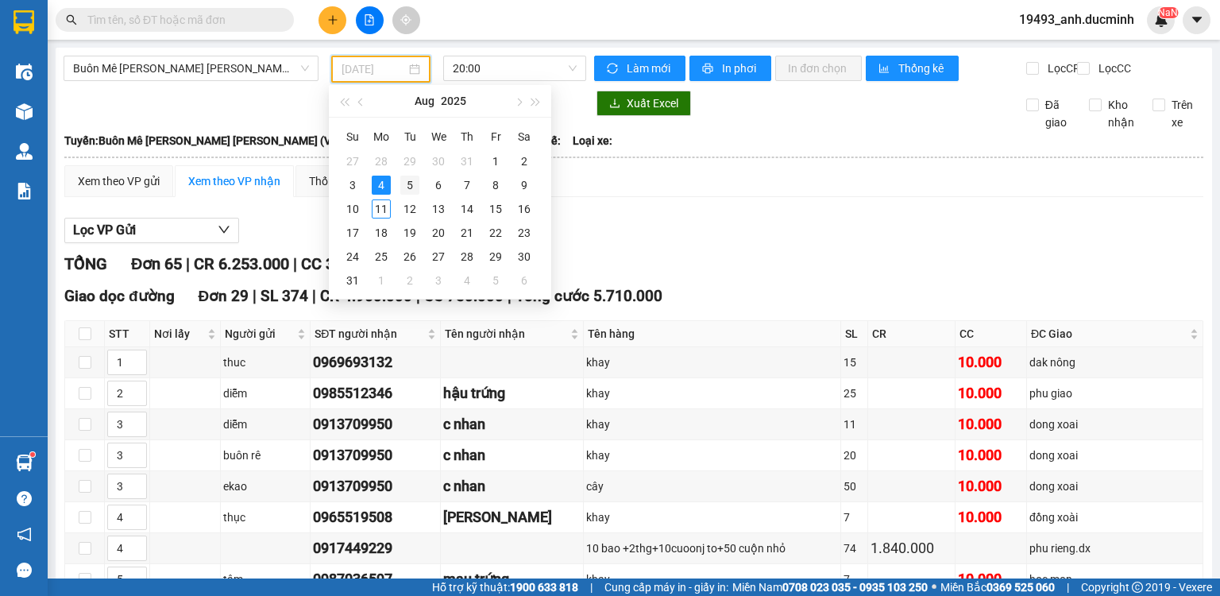
click at [407, 185] on div "5" at bounding box center [409, 185] width 19 height 19
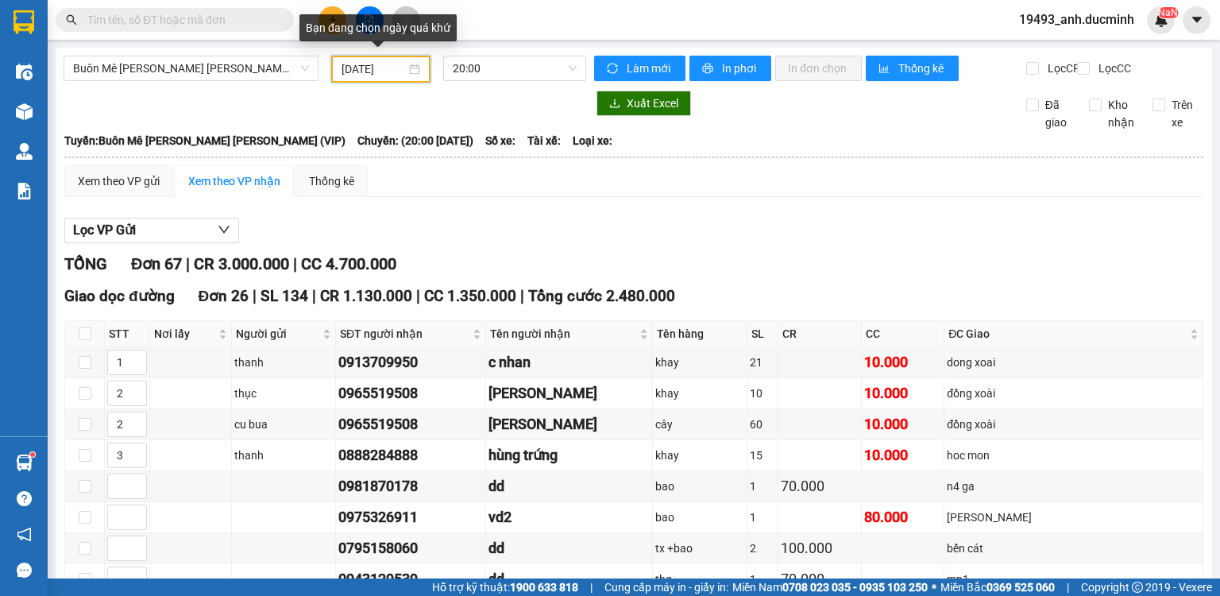
click at [388, 70] on input "[DATE]" at bounding box center [374, 68] width 64 height 17
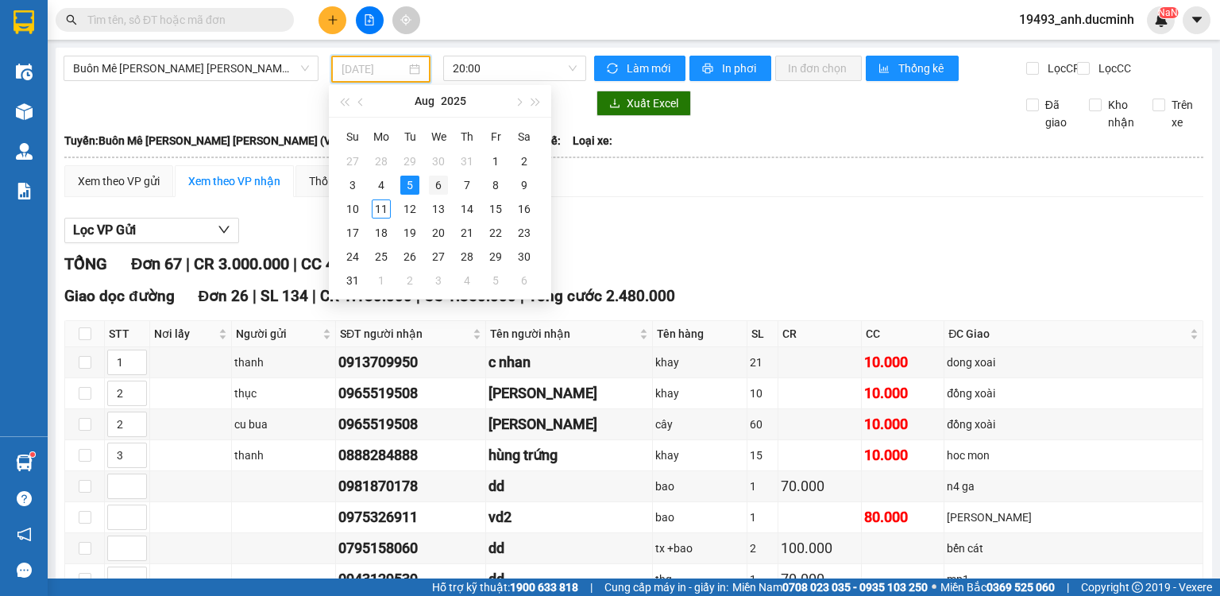
click at [431, 183] on div "6" at bounding box center [438, 185] width 19 height 19
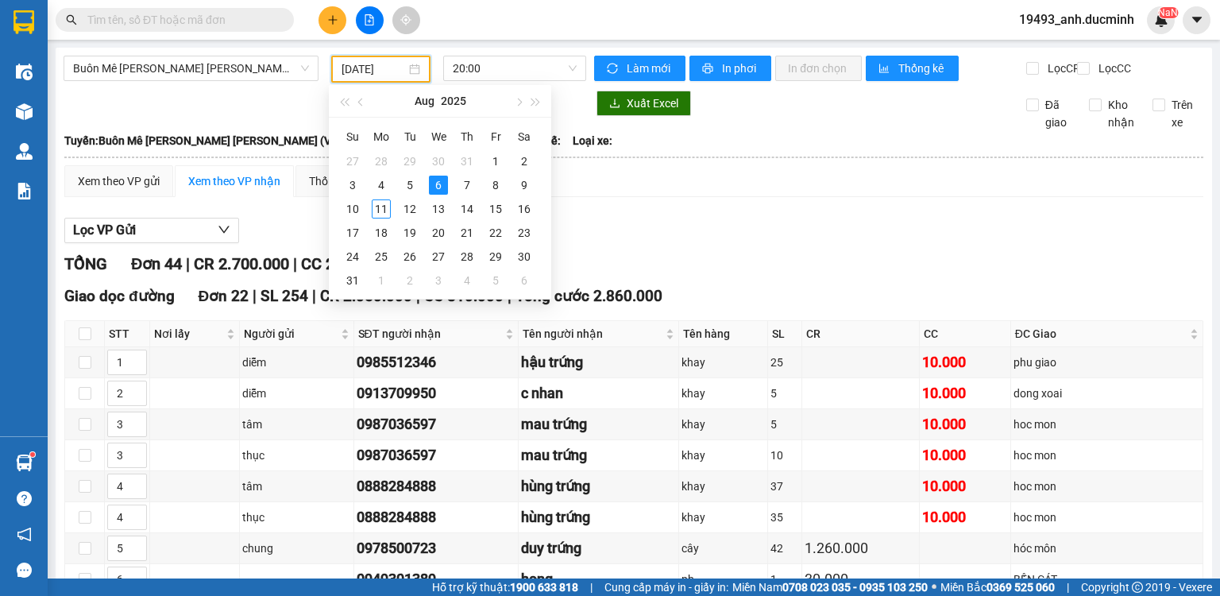
click at [378, 73] on input "06/08/2025" at bounding box center [374, 68] width 64 height 17
click at [465, 183] on div "7" at bounding box center [467, 185] width 19 height 19
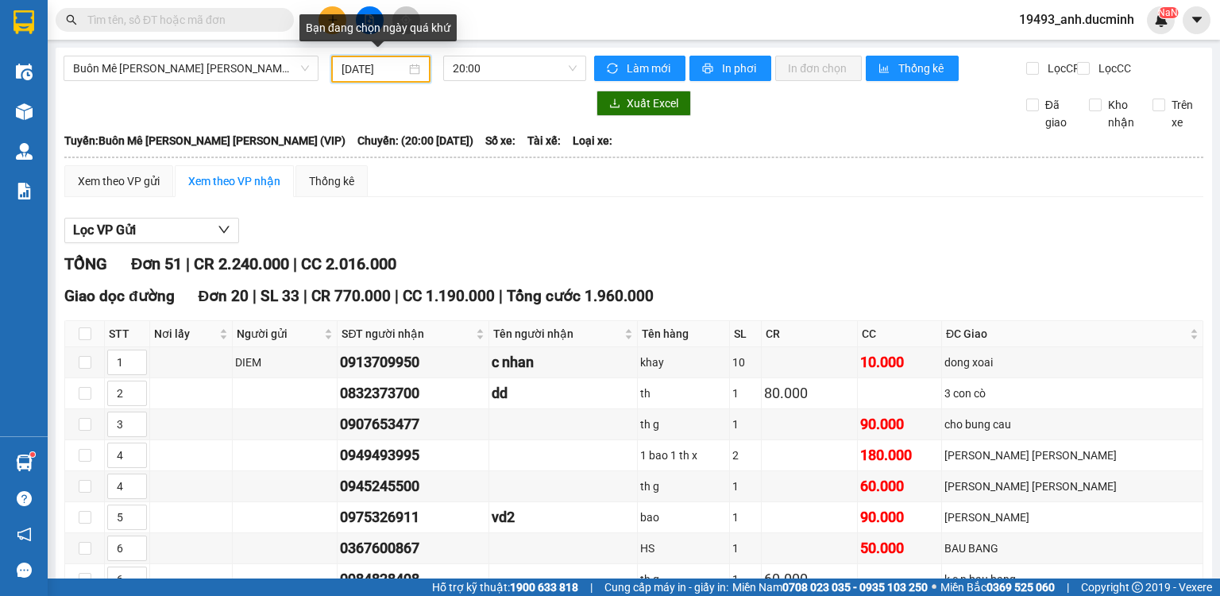
click at [380, 71] on input "07/08/2025" at bounding box center [374, 68] width 64 height 17
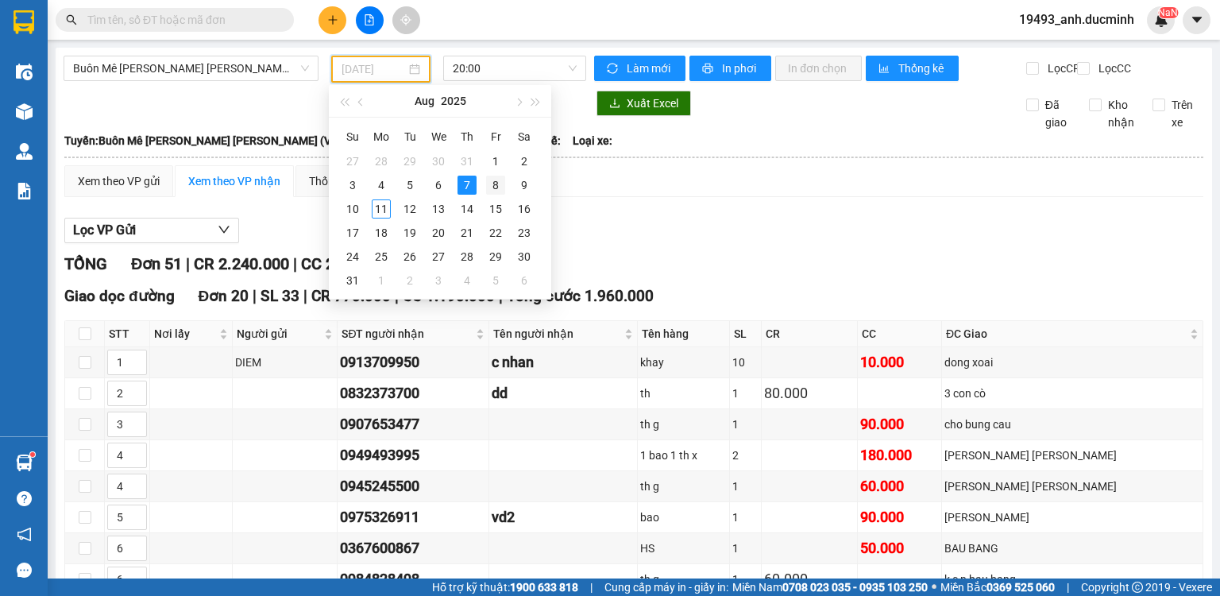
click at [496, 180] on div "8" at bounding box center [495, 185] width 19 height 19
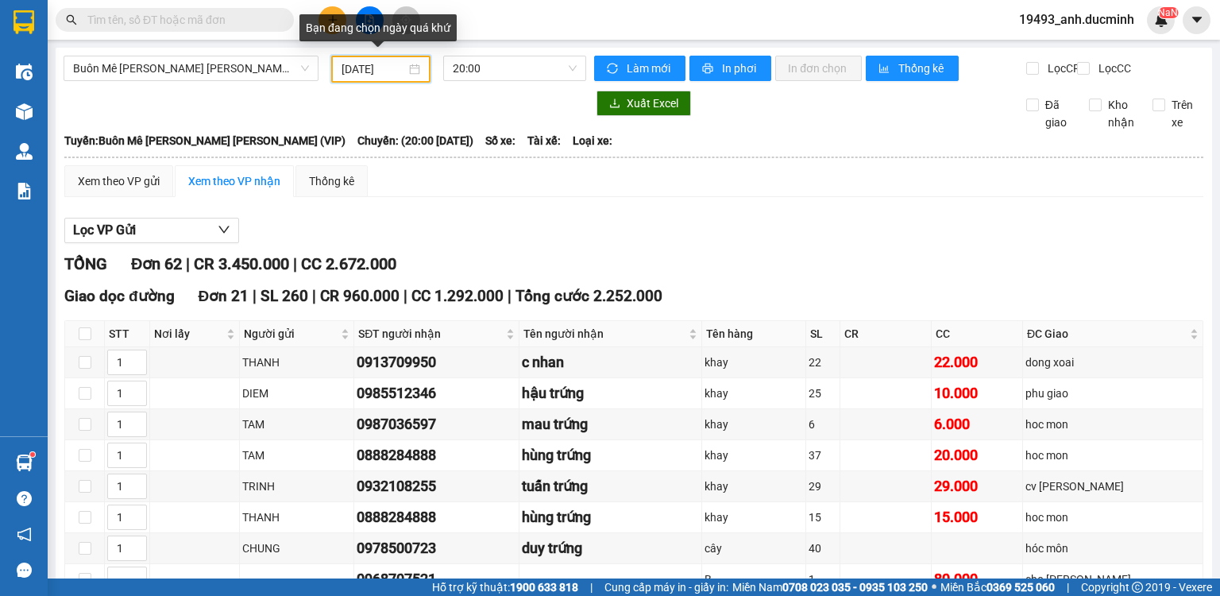
click at [380, 73] on input "08/08/2025" at bounding box center [374, 68] width 64 height 17
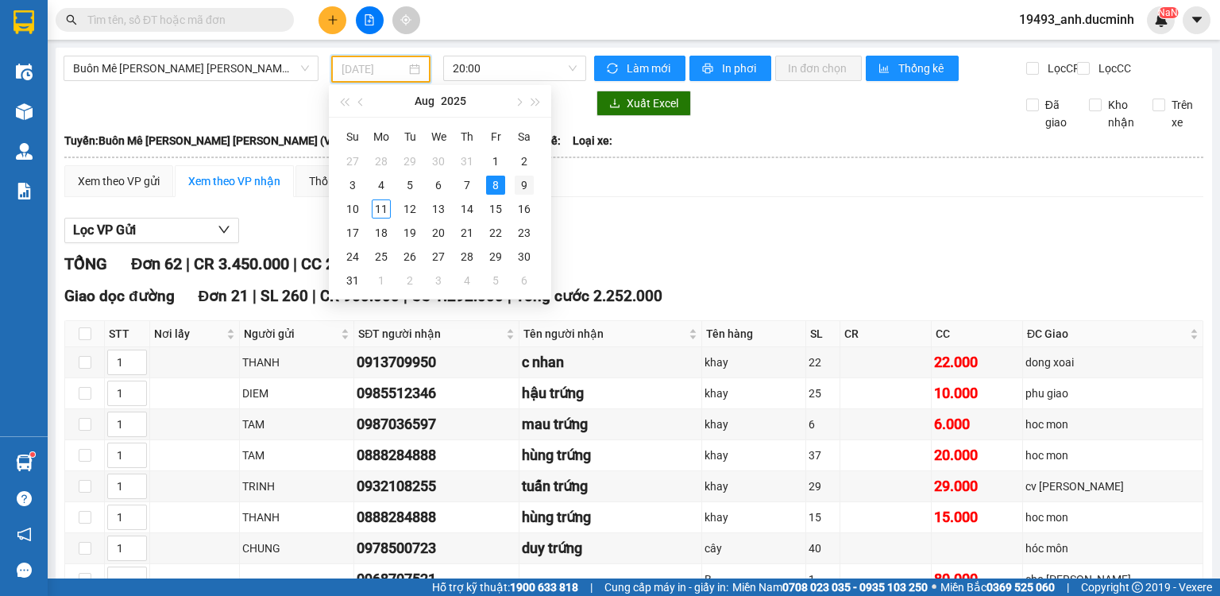
click at [528, 184] on div "9" at bounding box center [524, 185] width 19 height 19
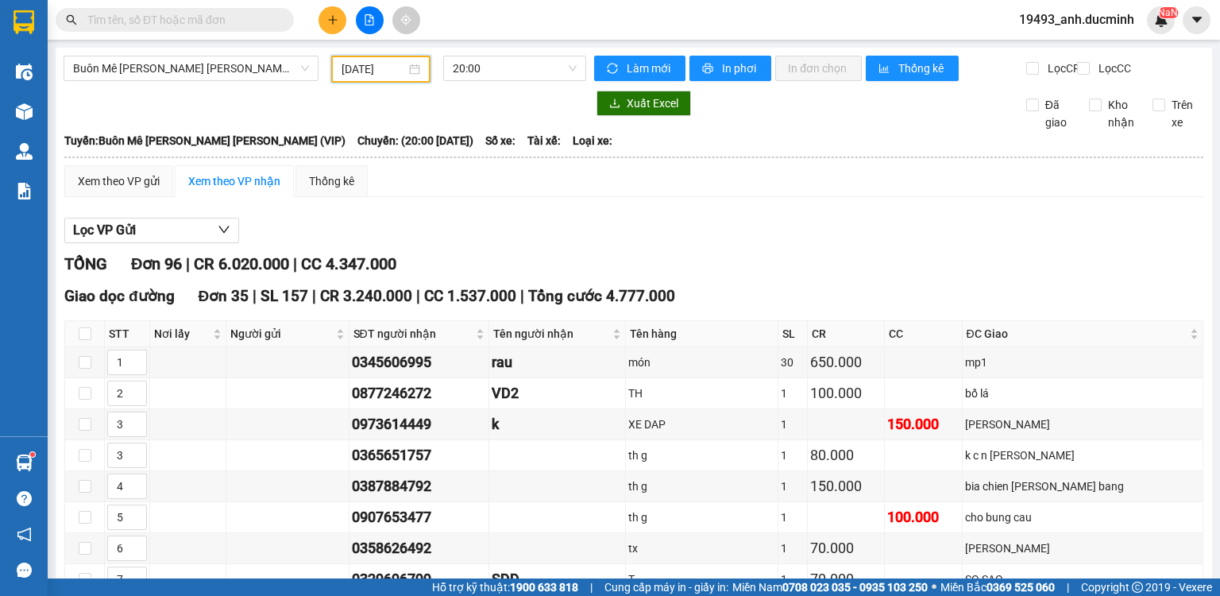
click at [376, 68] on input "09/08/2025" at bounding box center [374, 68] width 64 height 17
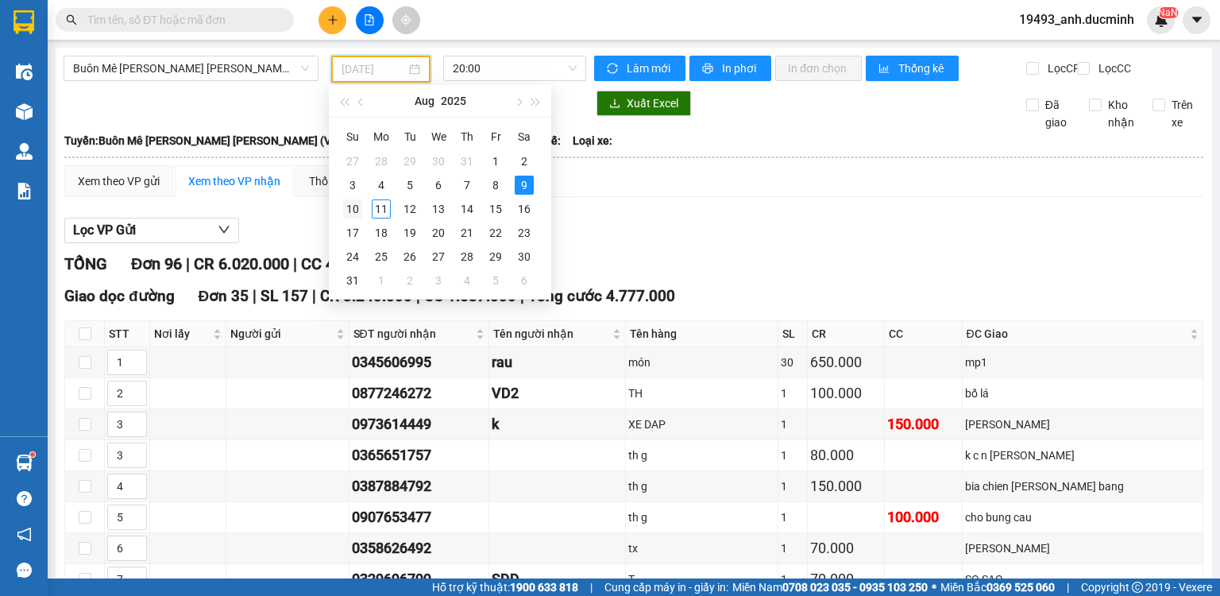
click at [353, 202] on div "10" at bounding box center [352, 208] width 19 height 19
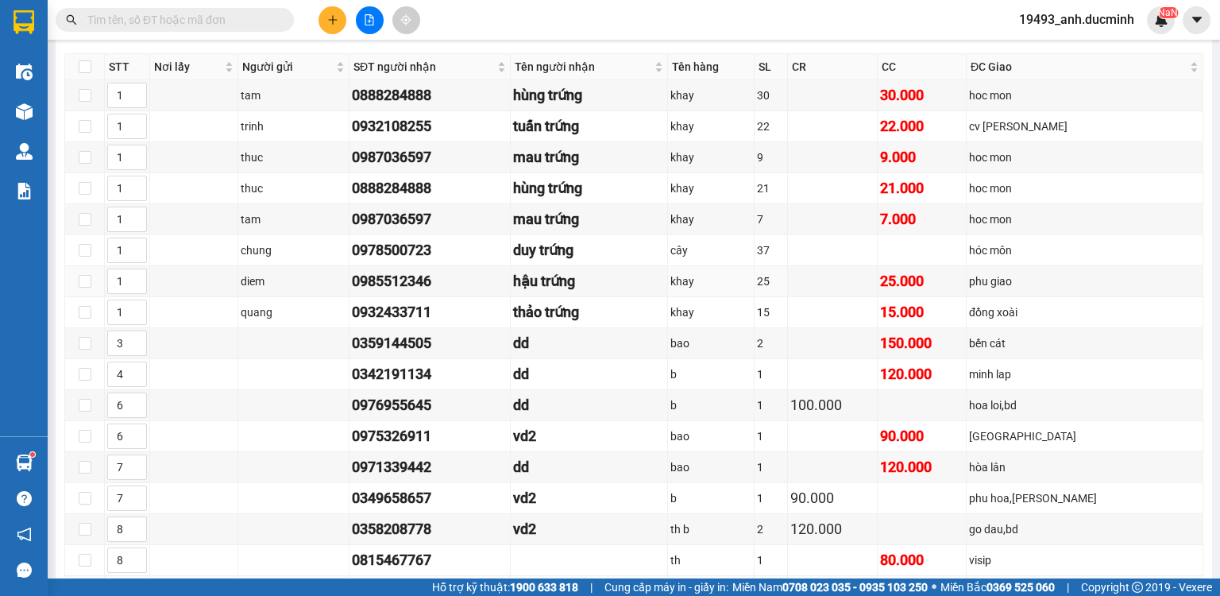
scroll to position [127, 0]
